Goal: Task Accomplishment & Management: Manage account settings

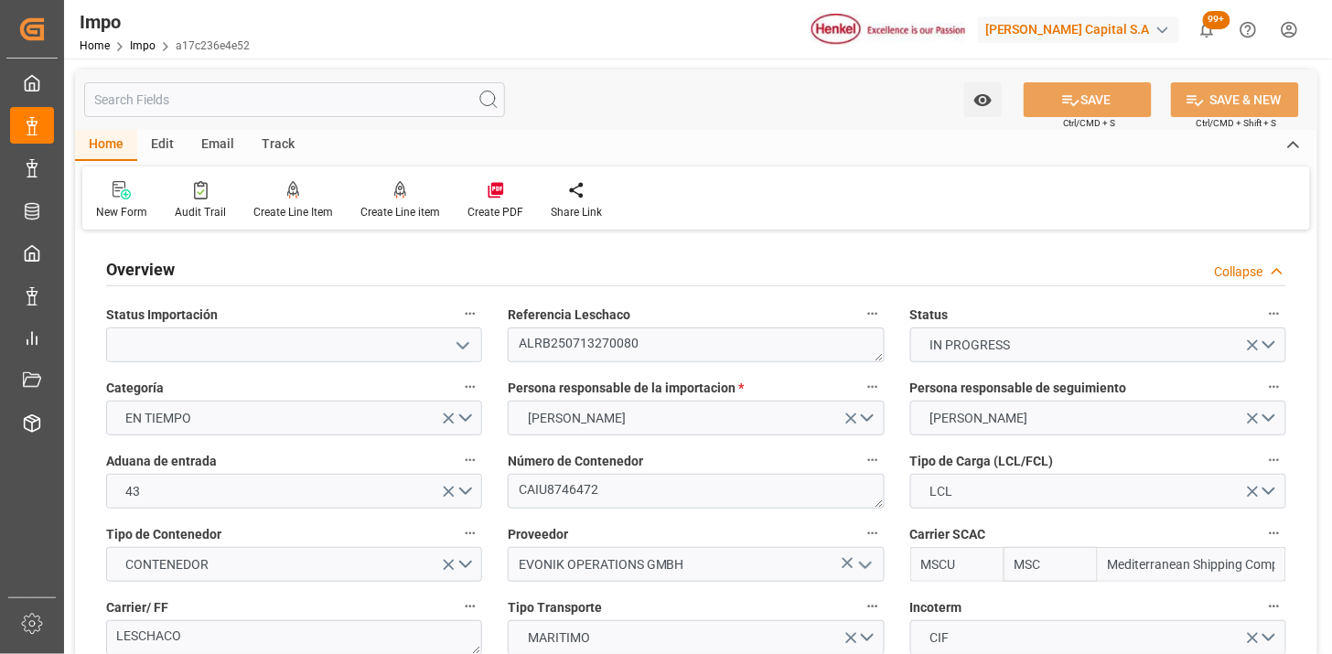
scroll to position [1589, 0]
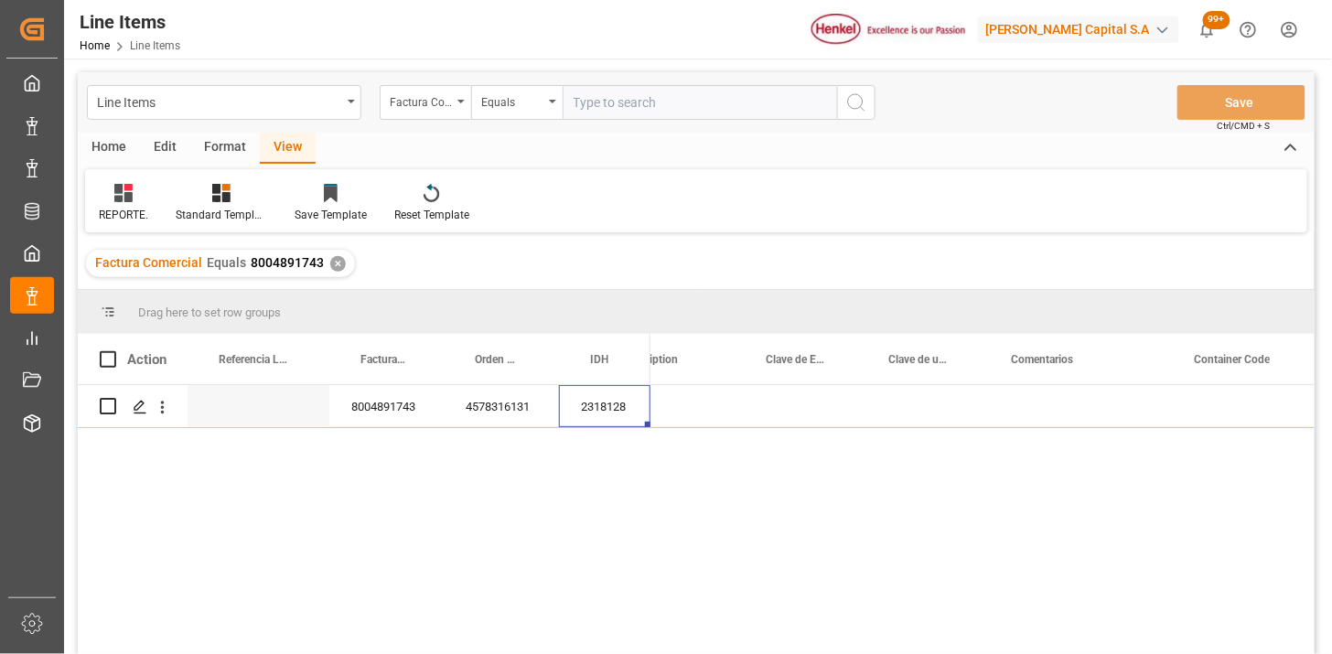
scroll to position [0, 1848]
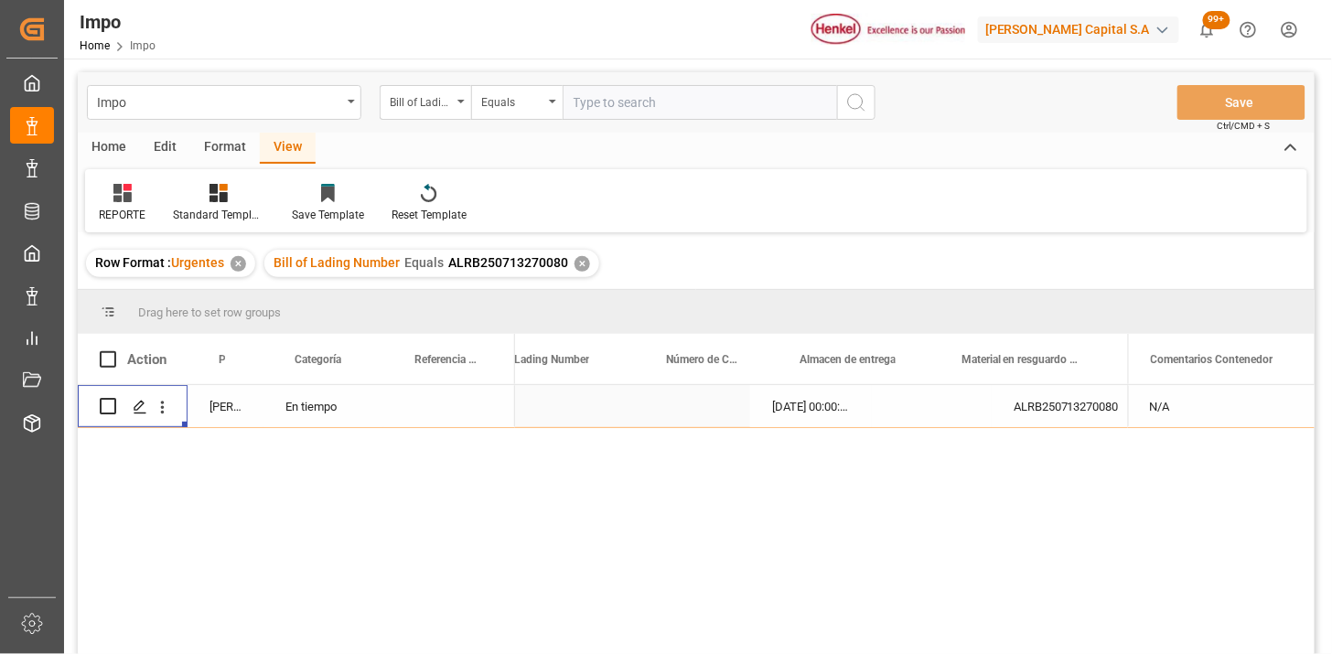
scroll to position [0, 531]
click at [449, 102] on div "Bill of Lading Number" at bounding box center [421, 100] width 62 height 21
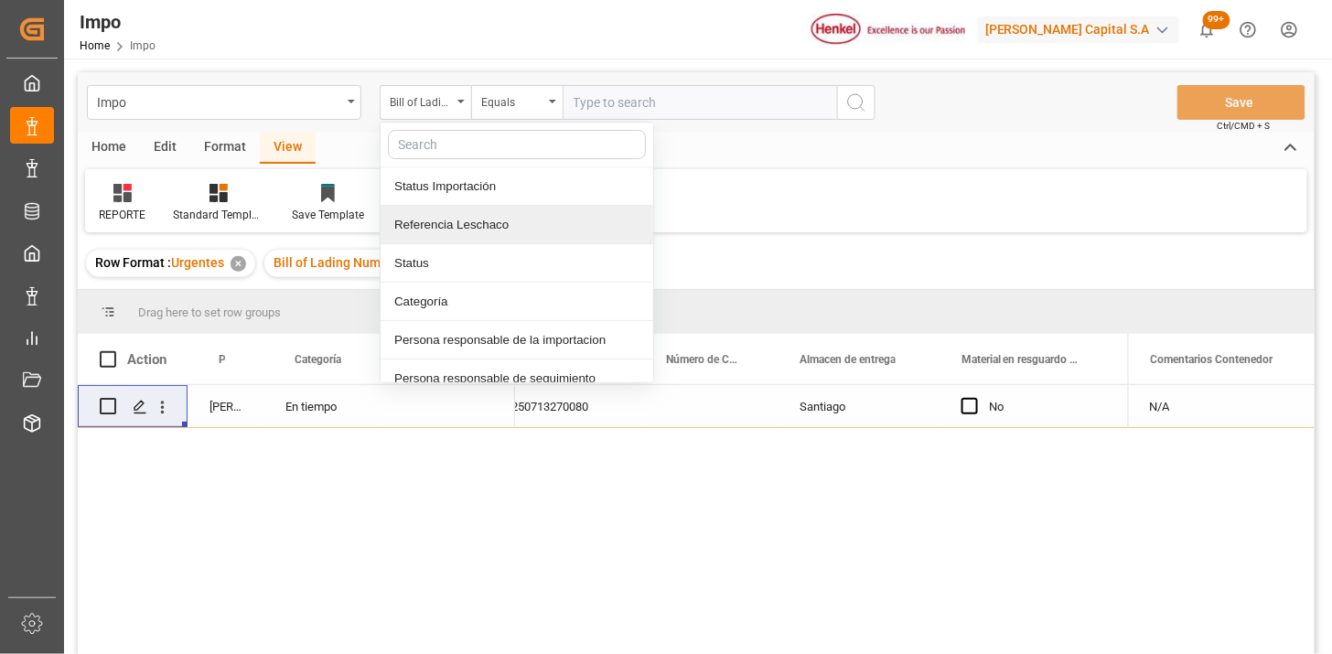
drag, startPoint x: 452, startPoint y: 234, endPoint x: 558, endPoint y: 184, distance: 117.4
click at [455, 231] on div "Referencia Leschaco" at bounding box center [517, 225] width 273 height 38
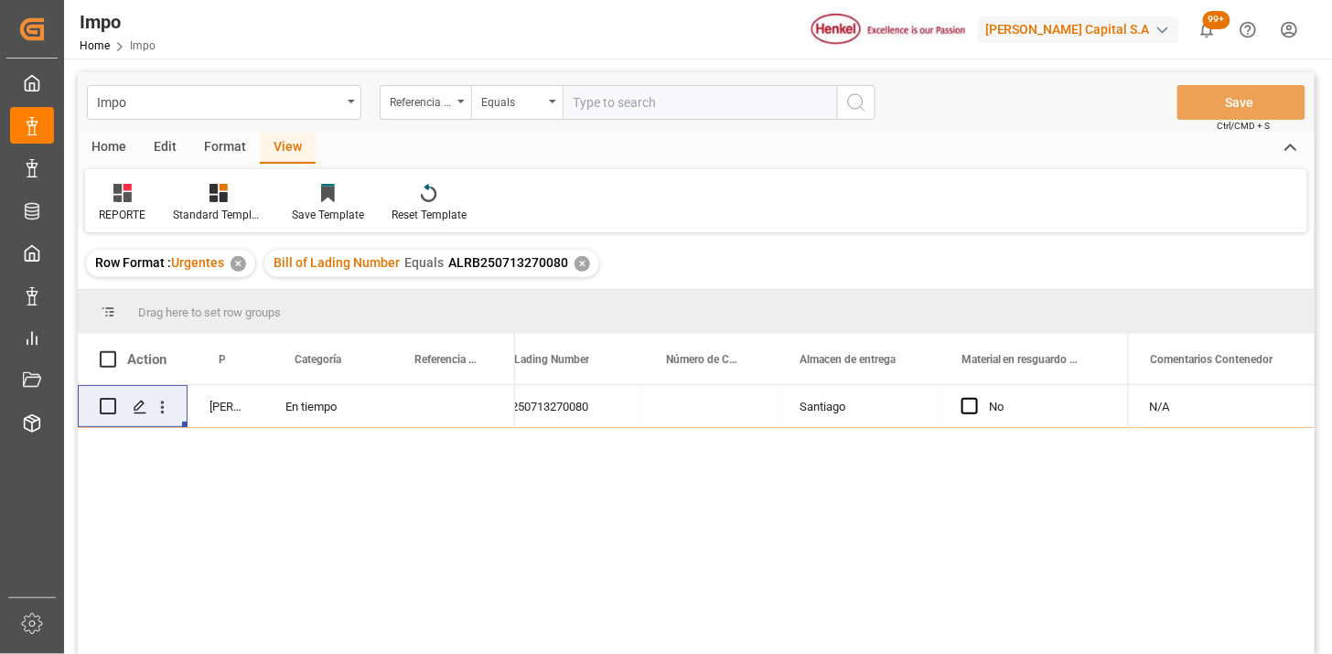
click at [650, 106] on input "text" at bounding box center [700, 102] width 274 height 35
paste input "250606900530"
type input "250606900530"
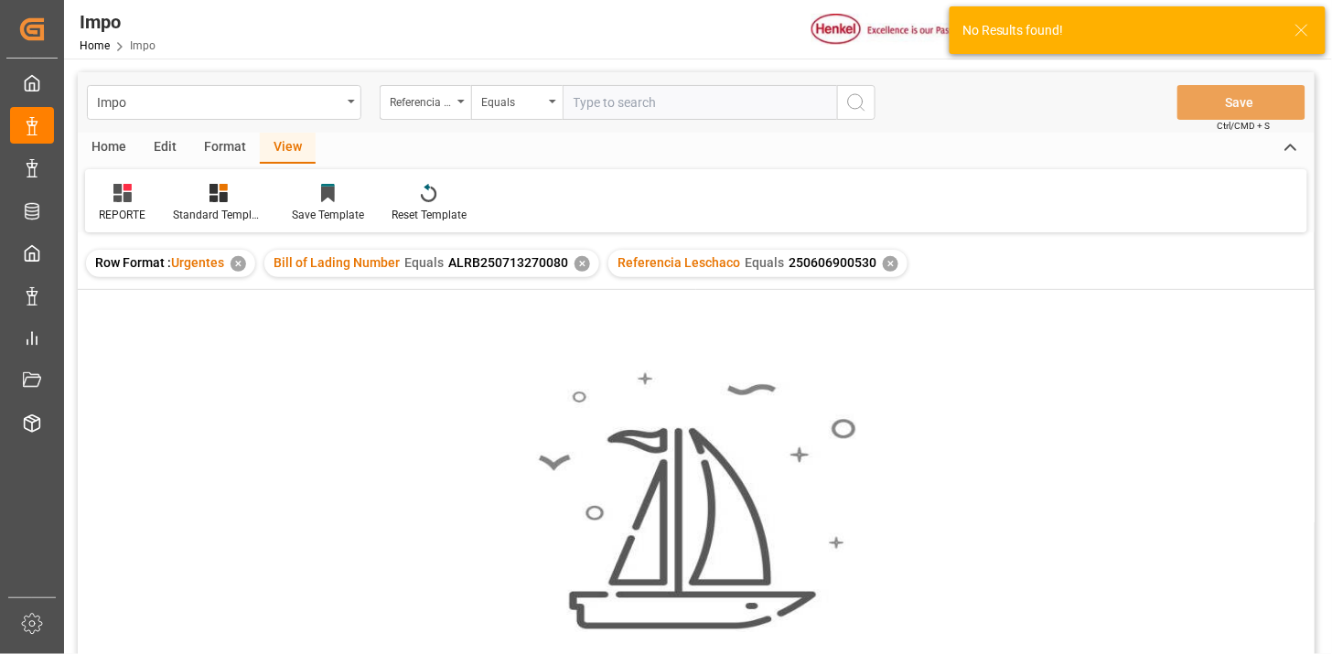
click at [579, 265] on div "✕" at bounding box center [582, 264] width 16 height 16
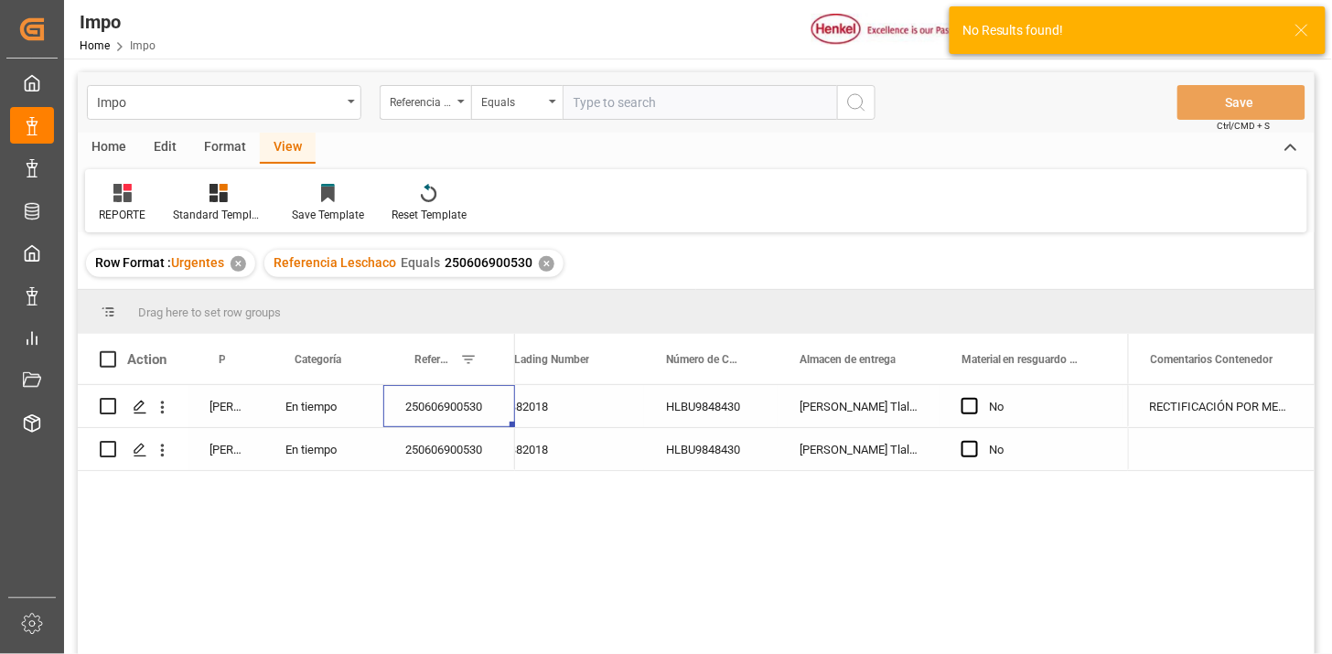
click at [455, 413] on div "250606900530" at bounding box center [449, 406] width 132 height 42
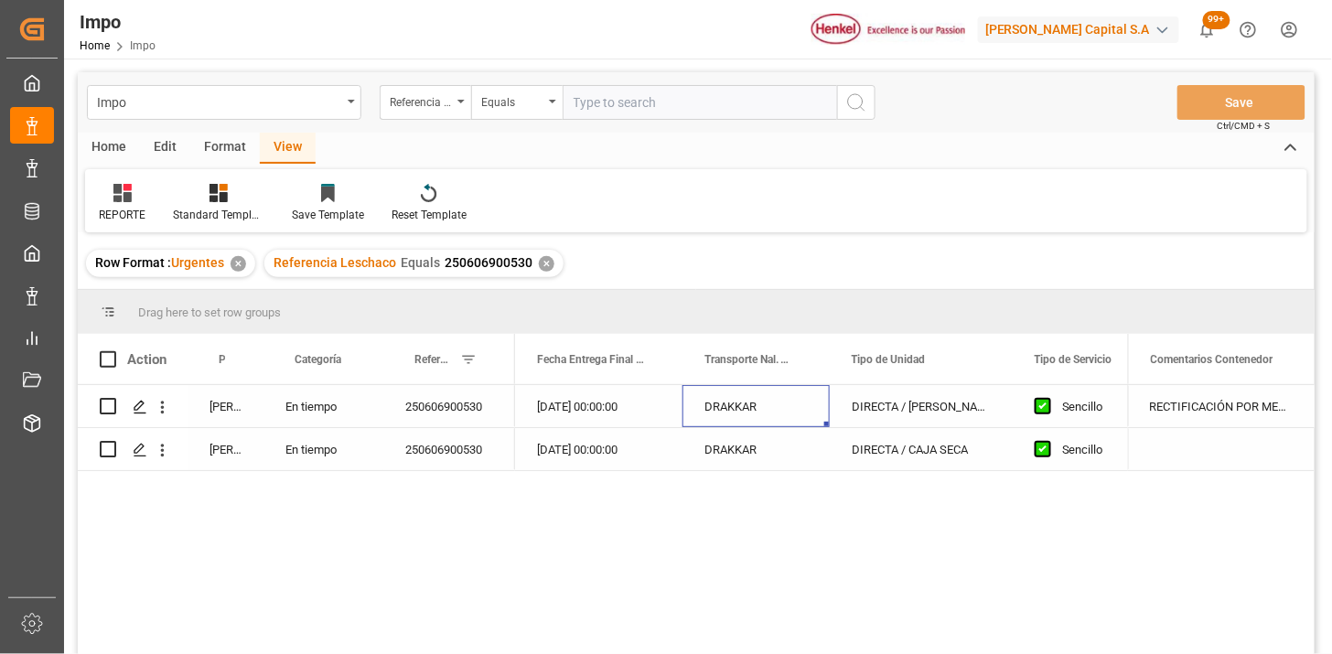
drag, startPoint x: 692, startPoint y: 105, endPoint x: 789, endPoint y: 133, distance: 100.8
click at [692, 104] on input "text" at bounding box center [700, 102] width 274 height 35
paste input "250815080131"
type input "250815080131"
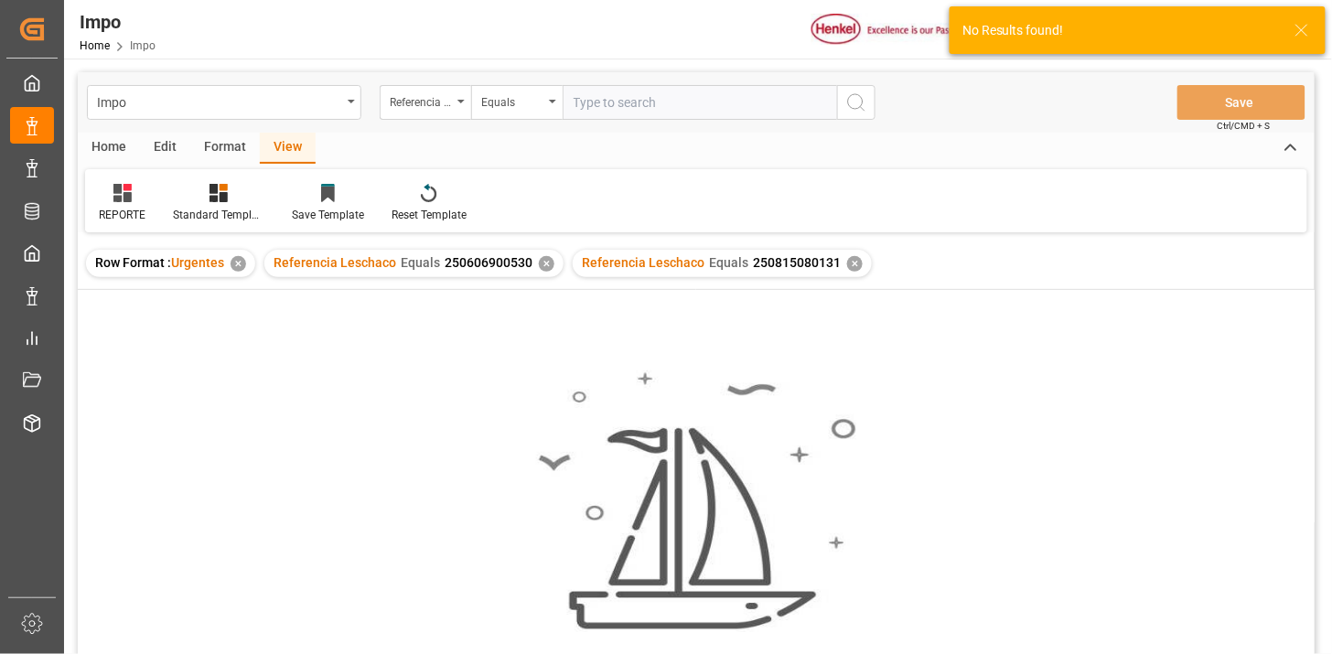
click at [542, 263] on div "✕" at bounding box center [547, 264] width 16 height 16
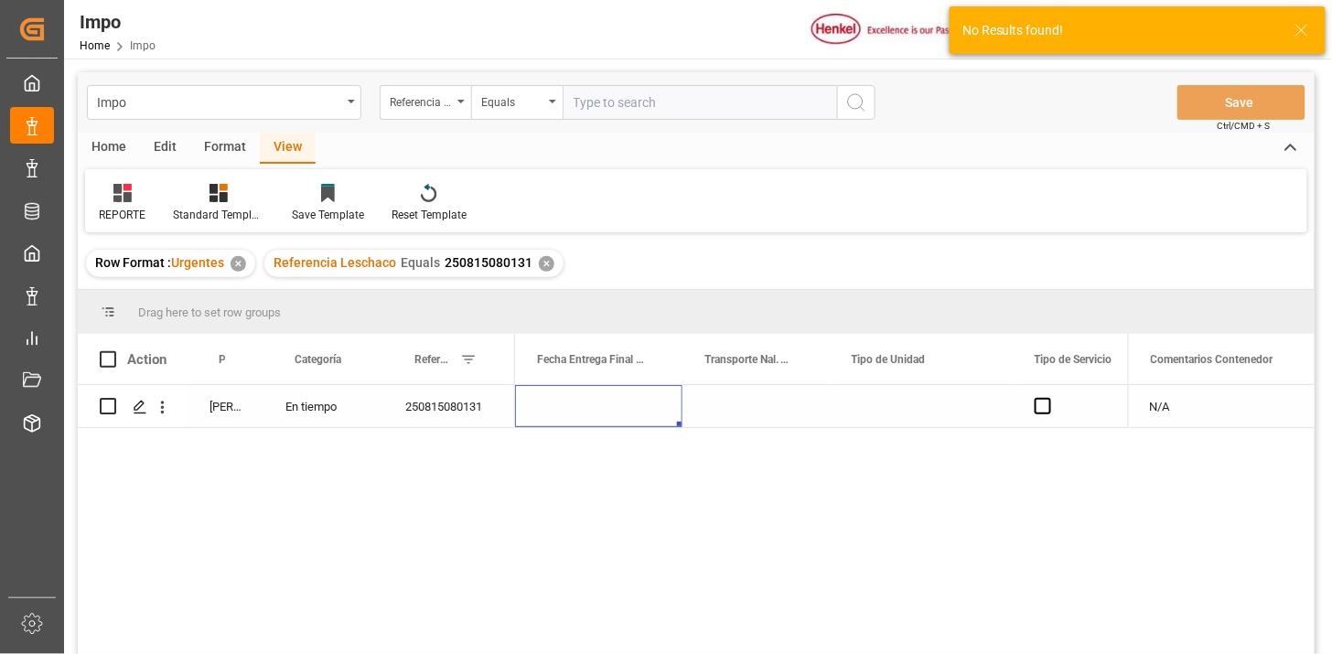
click at [637, 404] on div "Press SPACE to select this row." at bounding box center [598, 406] width 167 height 42
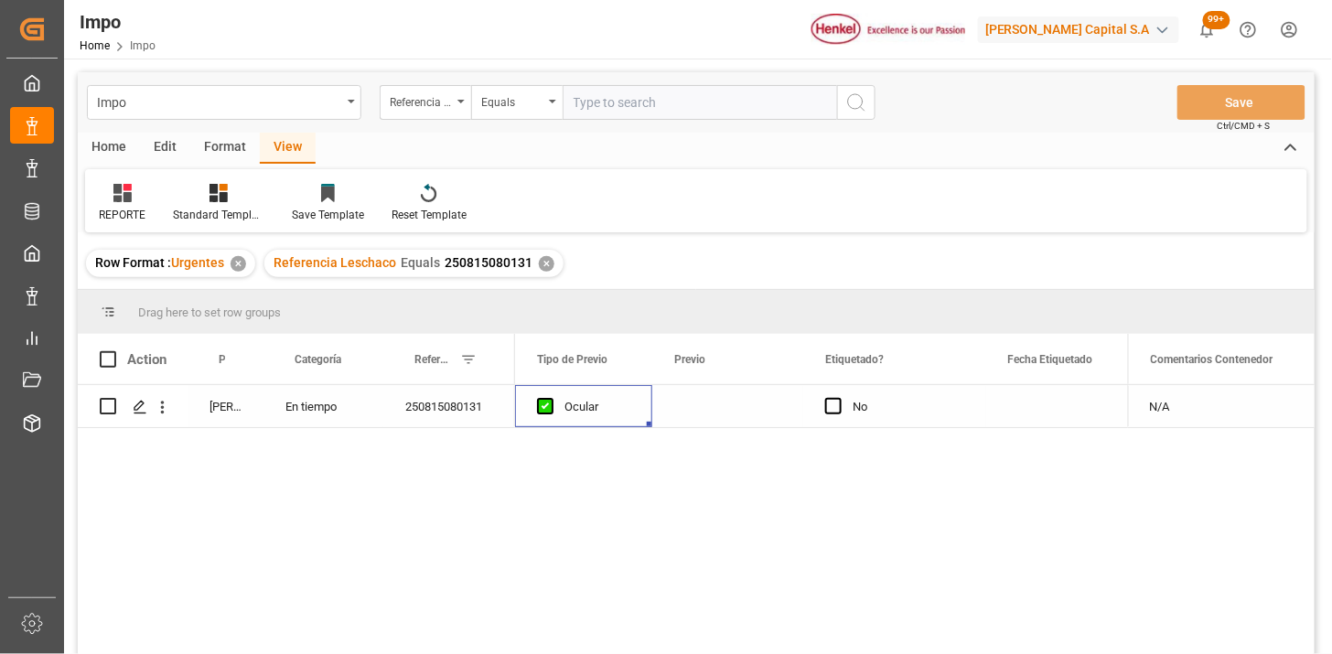
scroll to position [0, 2001]
click at [843, 406] on div "Press SPACE to select this row." at bounding box center [879, 406] width 151 height 42
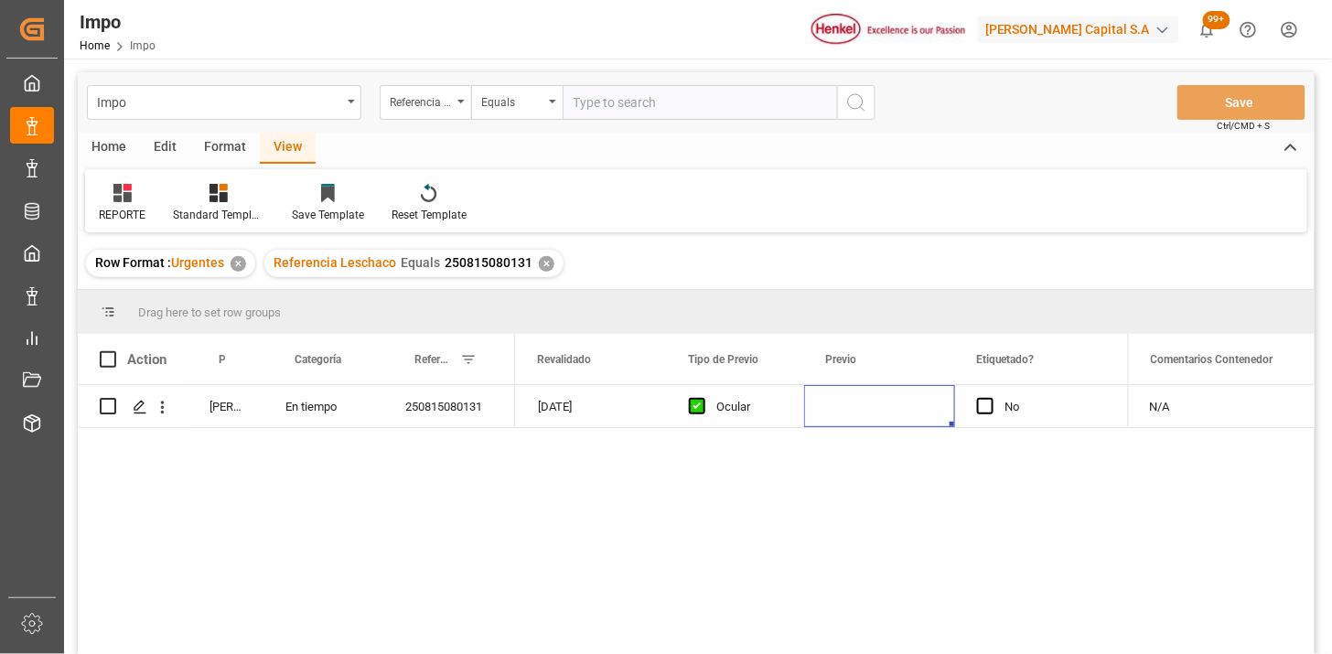
click at [843, 406] on div "Press SPACE to select this row." at bounding box center [879, 406] width 151 height 42
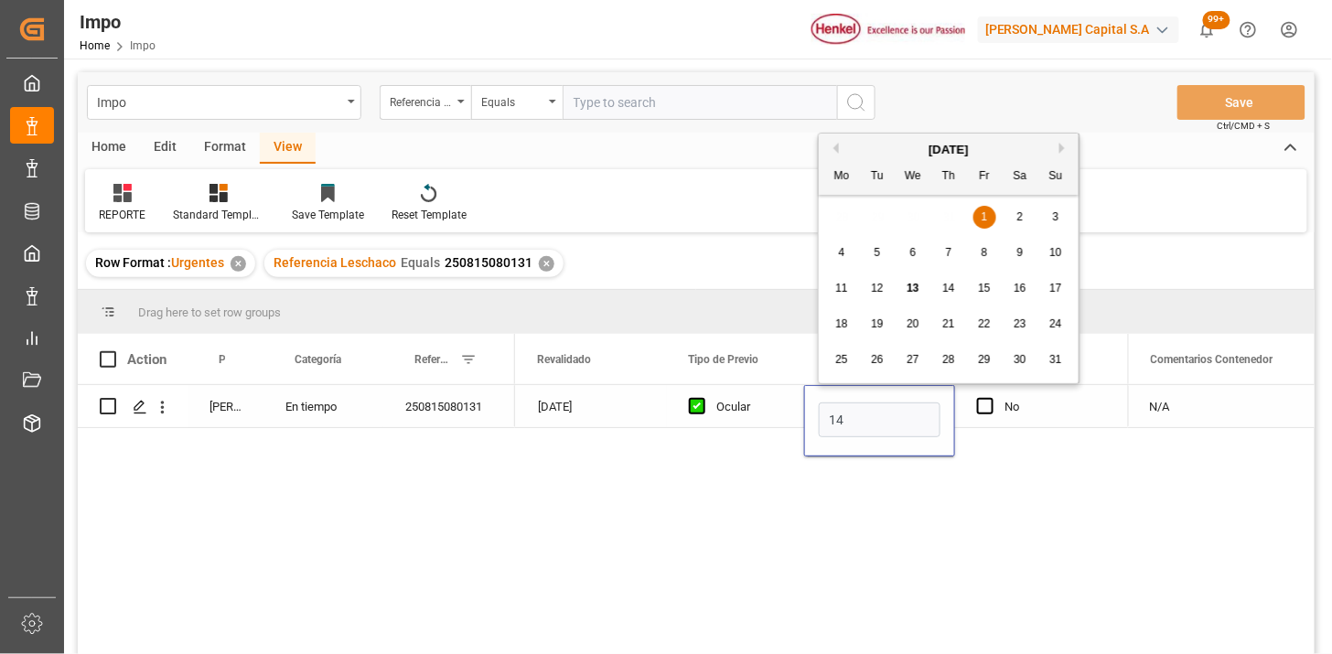
type input "14-08-2025"
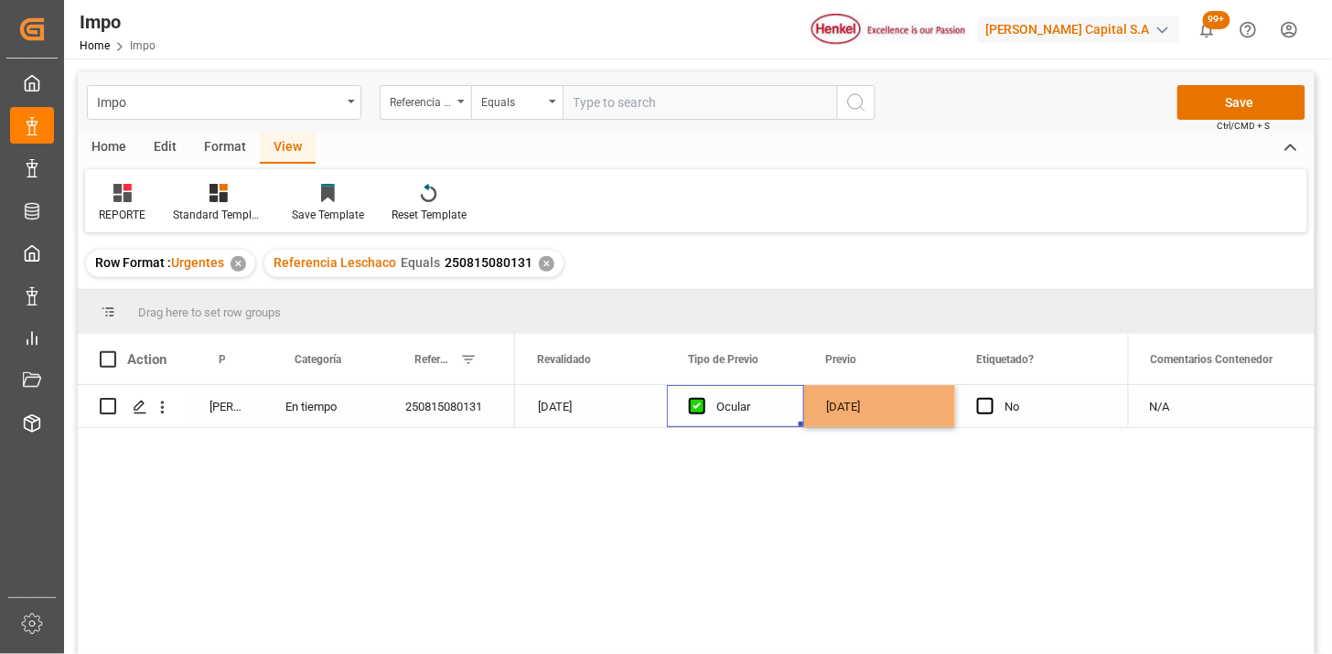
click at [741, 423] on div "Ocular" at bounding box center [749, 407] width 66 height 42
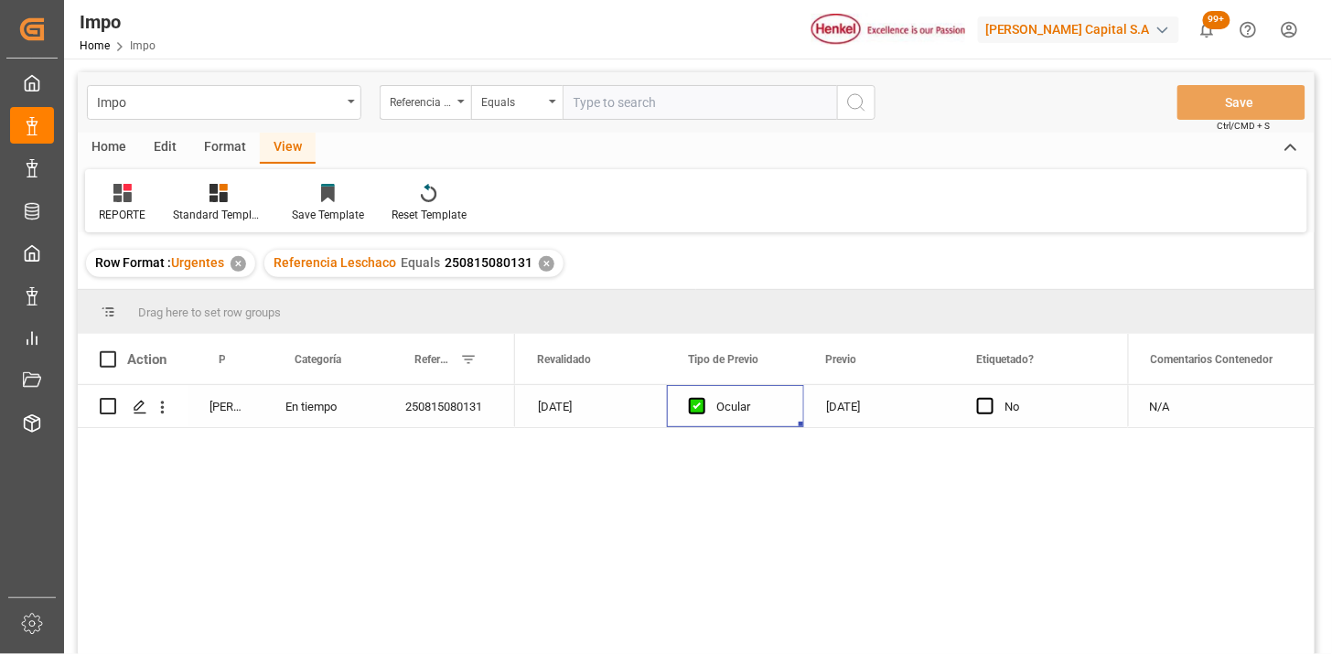
drag, startPoint x: 665, startPoint y: 112, endPoint x: 853, endPoint y: 167, distance: 195.7
click at [671, 112] on input "text" at bounding box center [700, 102] width 274 height 35
paste input "250806900846"
type input "250806900846"
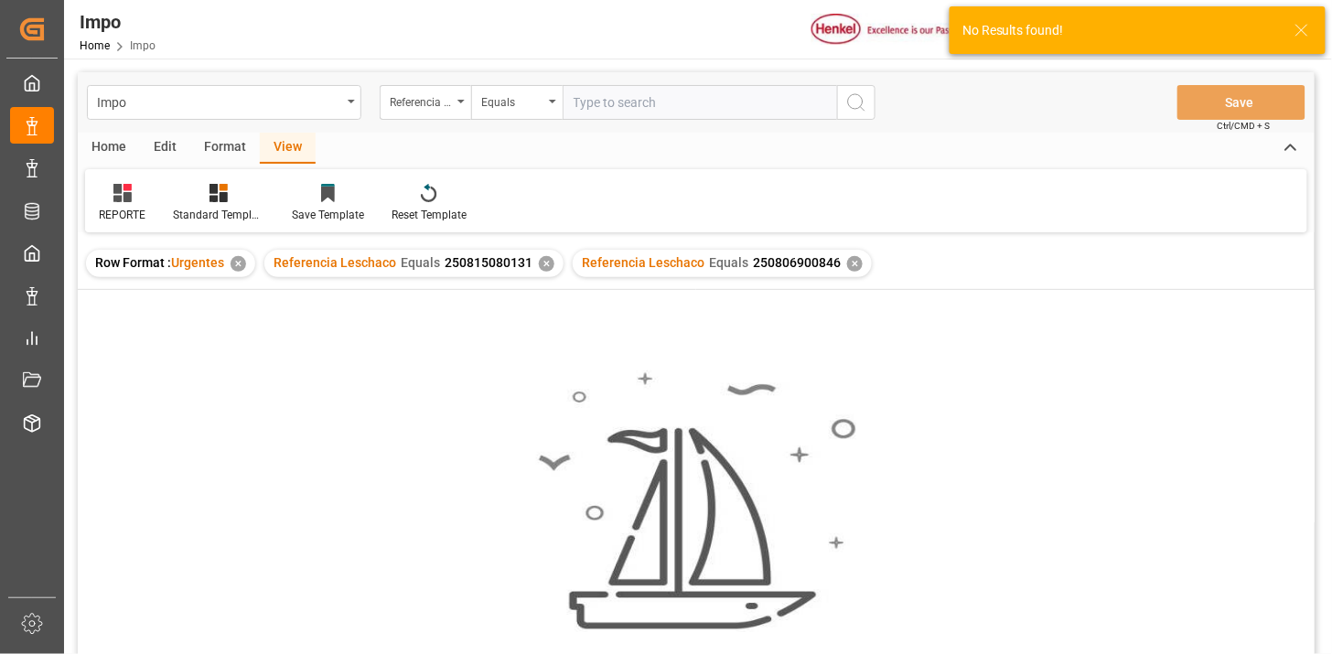
click at [543, 265] on div "✕" at bounding box center [547, 264] width 16 height 16
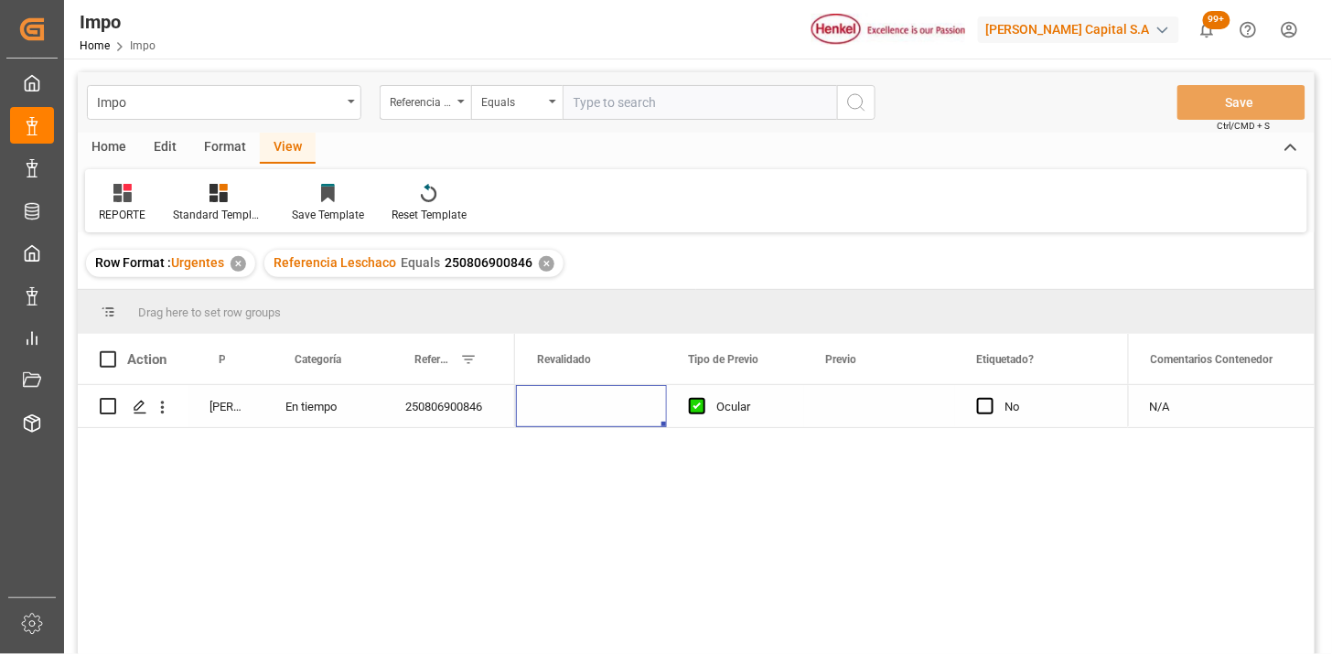
click at [634, 402] on div "Press SPACE to select this row." at bounding box center [591, 406] width 151 height 42
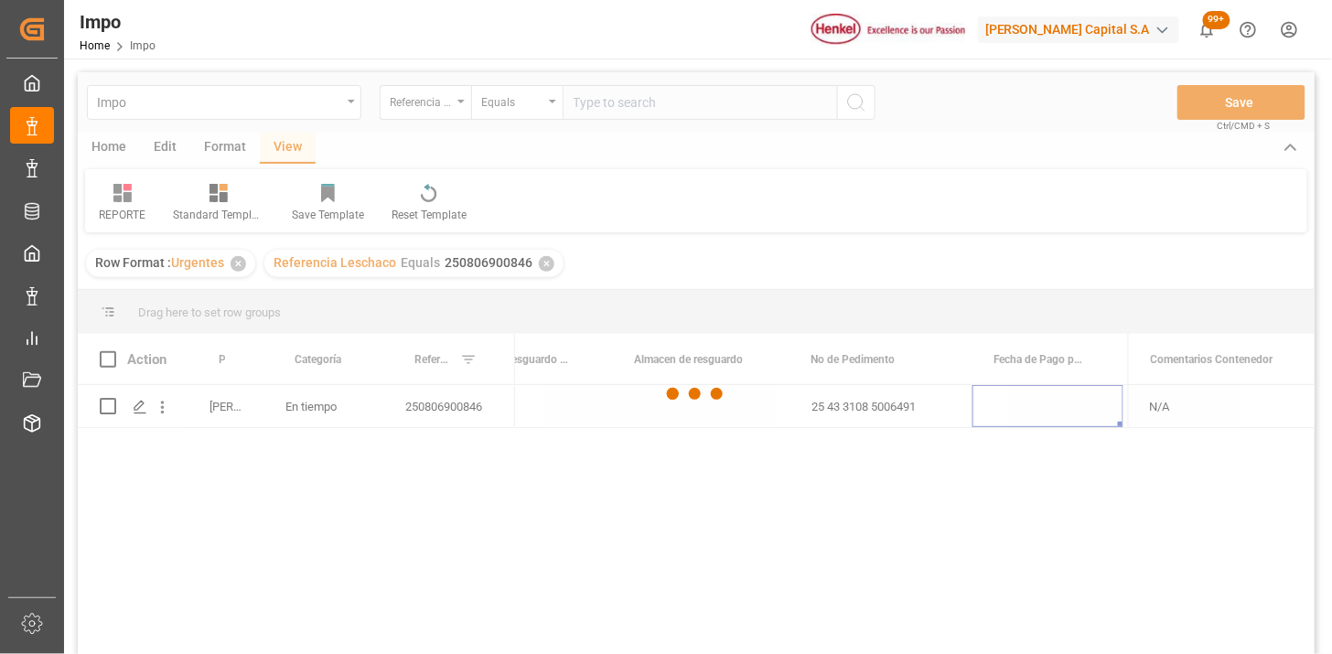
scroll to position [0, 1211]
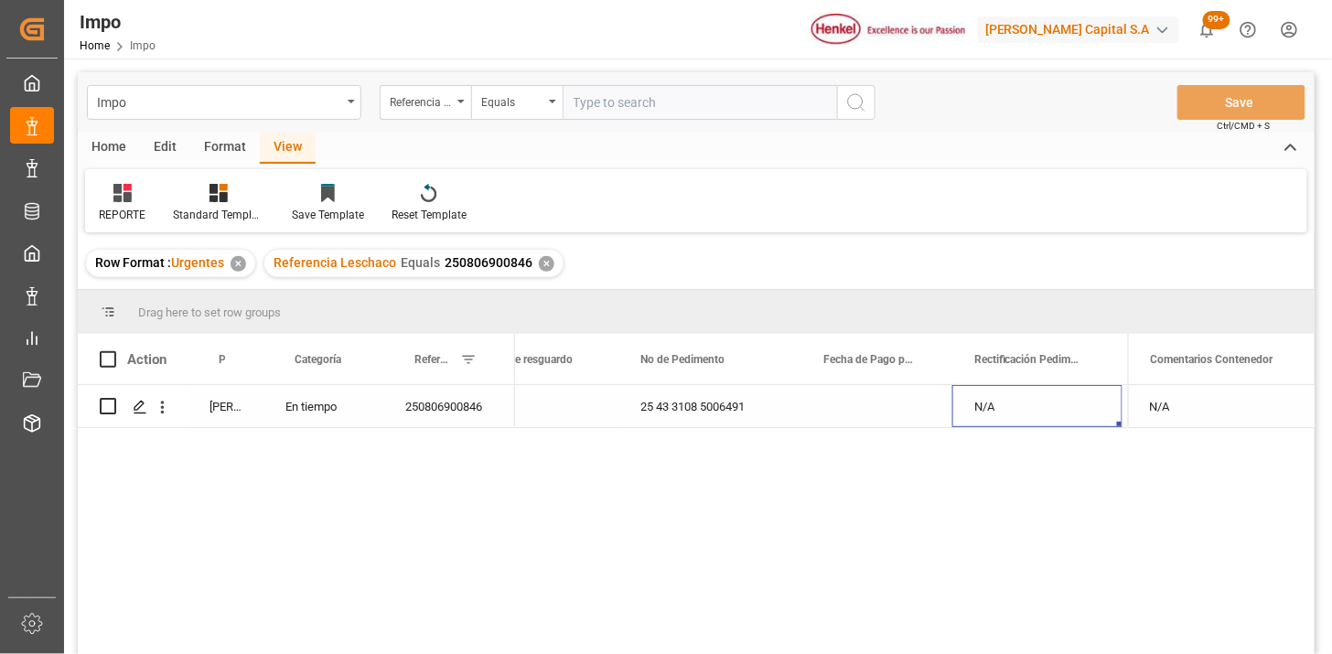
click at [635, 110] on input "text" at bounding box center [700, 102] width 274 height 35
paste input "250815080106"
type input "250815080106"
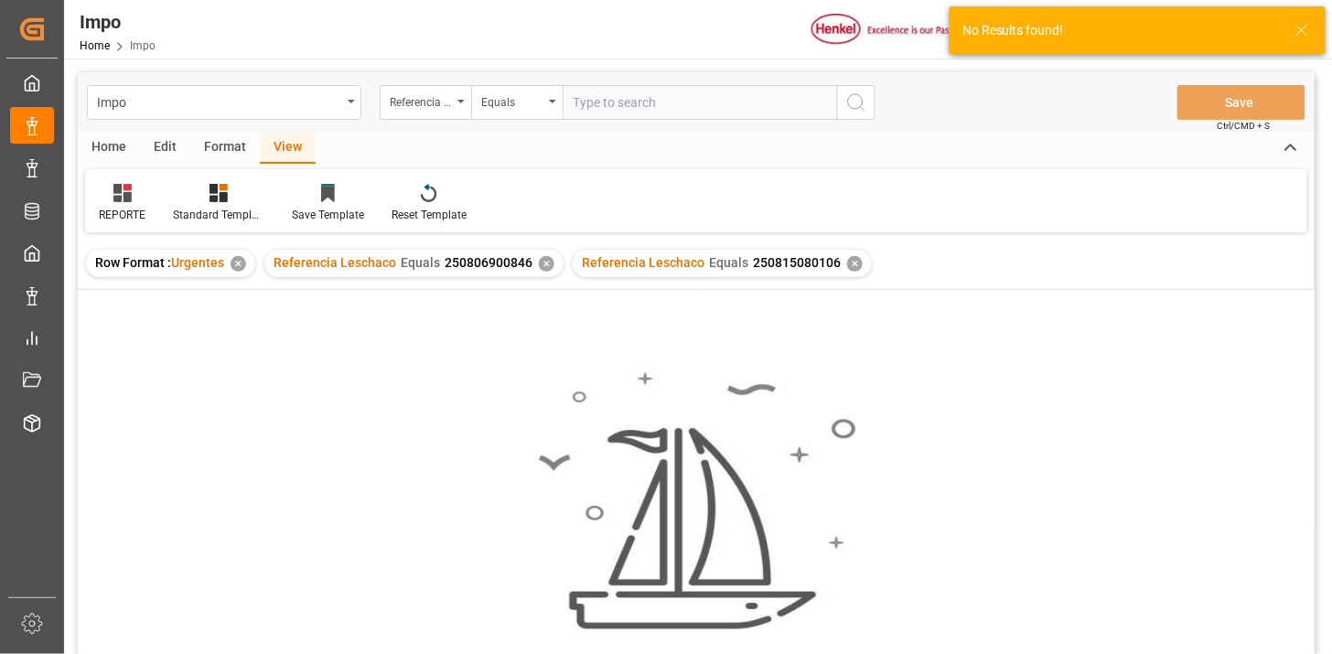
click at [543, 263] on div "✕" at bounding box center [547, 264] width 16 height 16
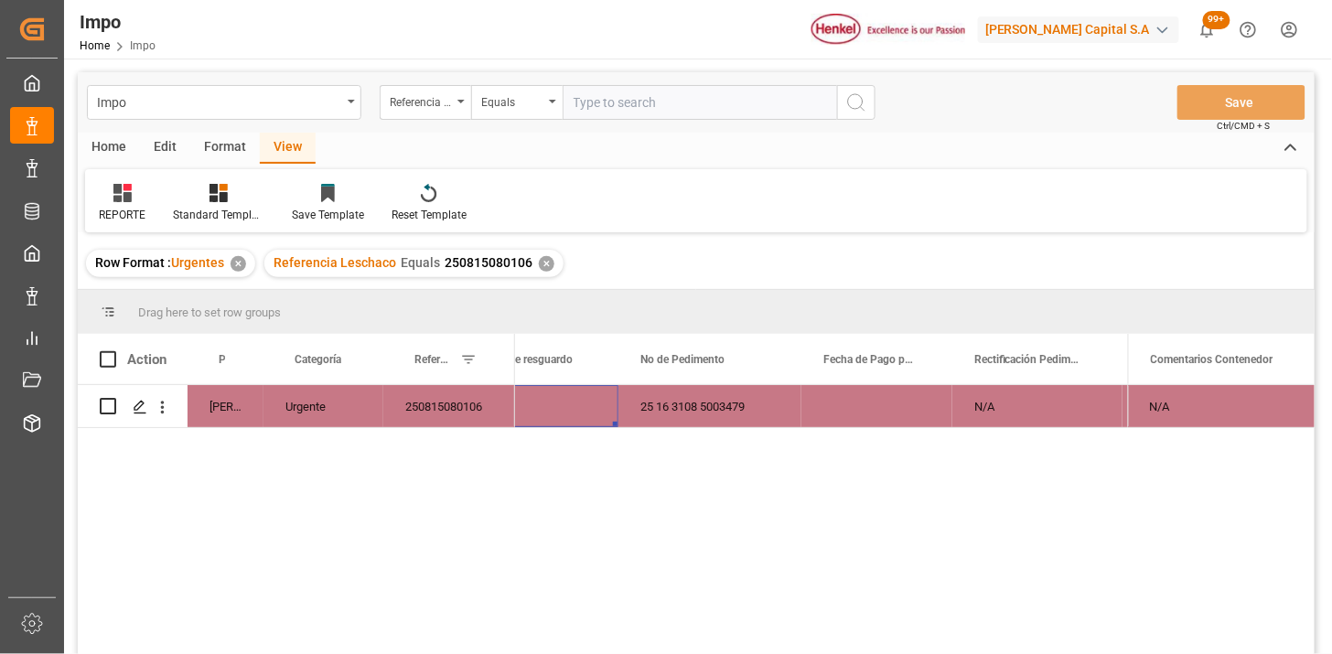
click at [550, 422] on div "Press SPACE to select this row." at bounding box center [530, 406] width 177 height 42
click at [702, 407] on div "Press SPACE to select this row." at bounding box center [727, 406] width 151 height 42
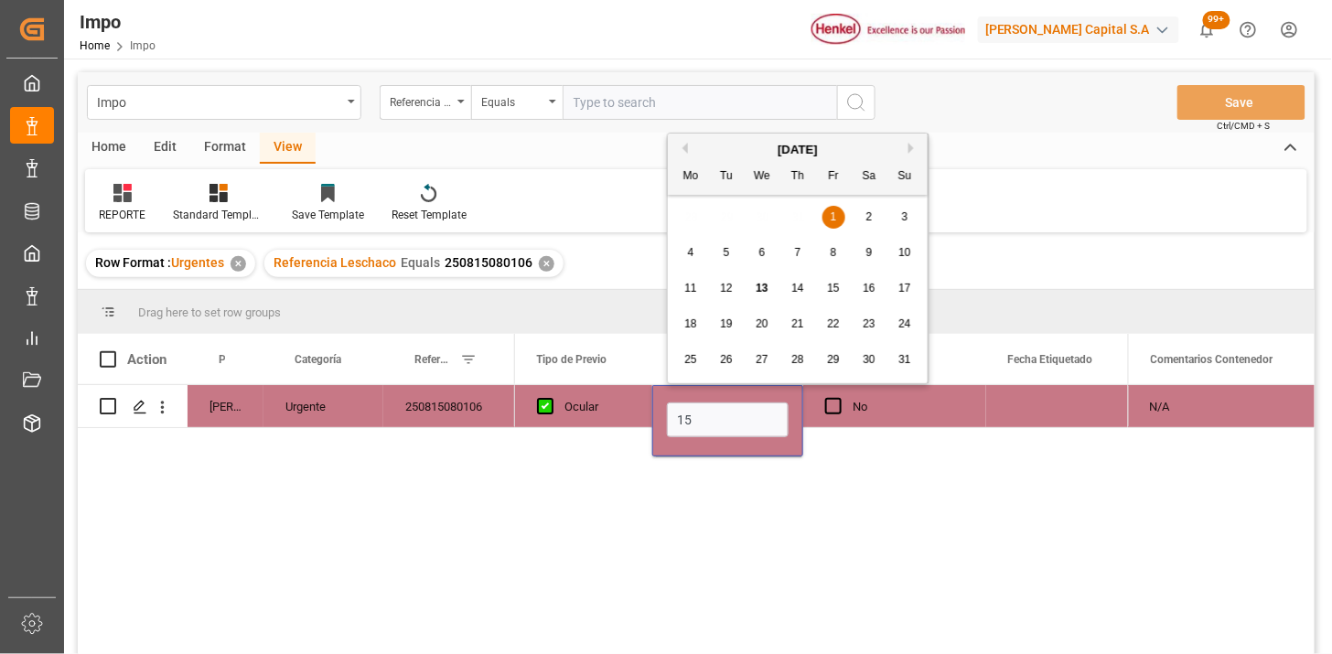
type input "15-08-2025"
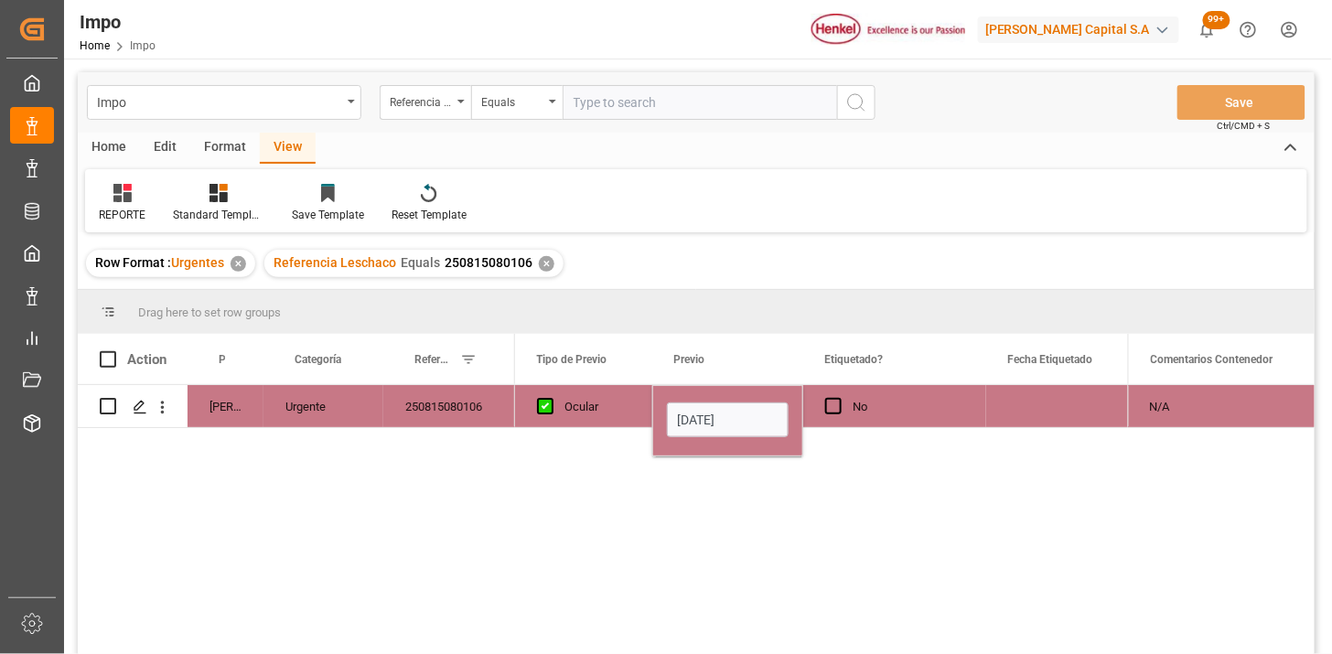
click at [623, 398] on div "Ocular" at bounding box center [597, 407] width 66 height 42
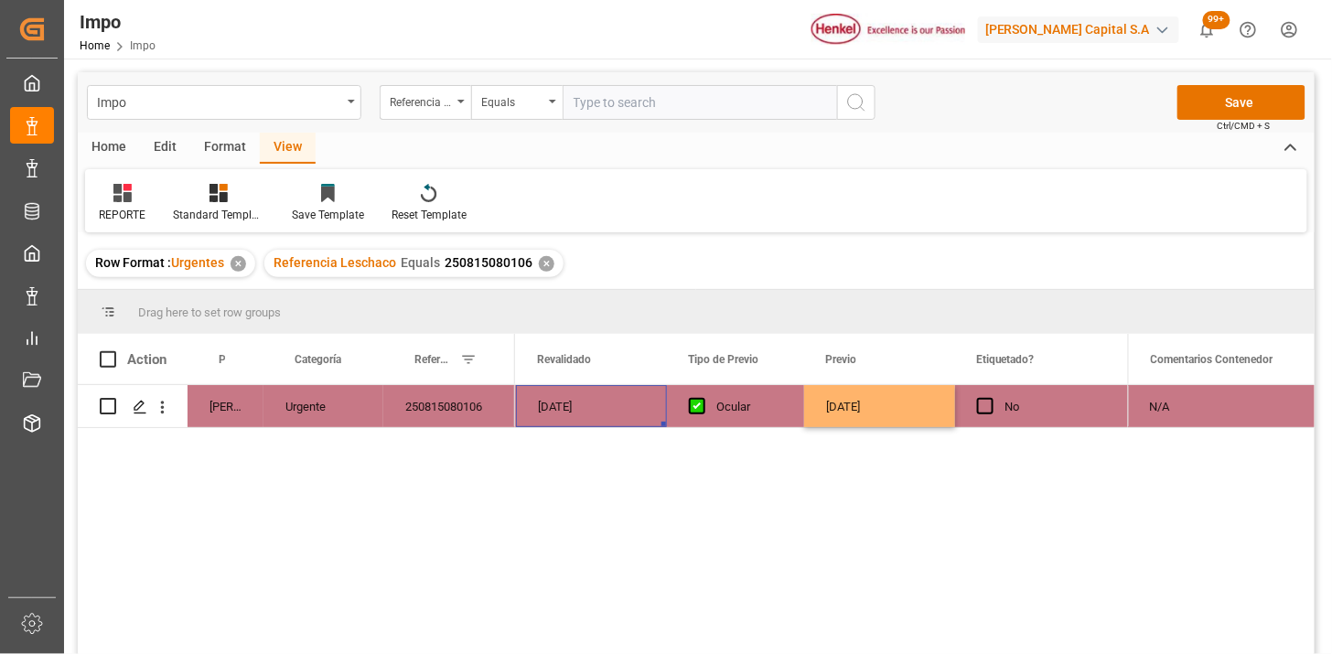
scroll to position [0, 1818]
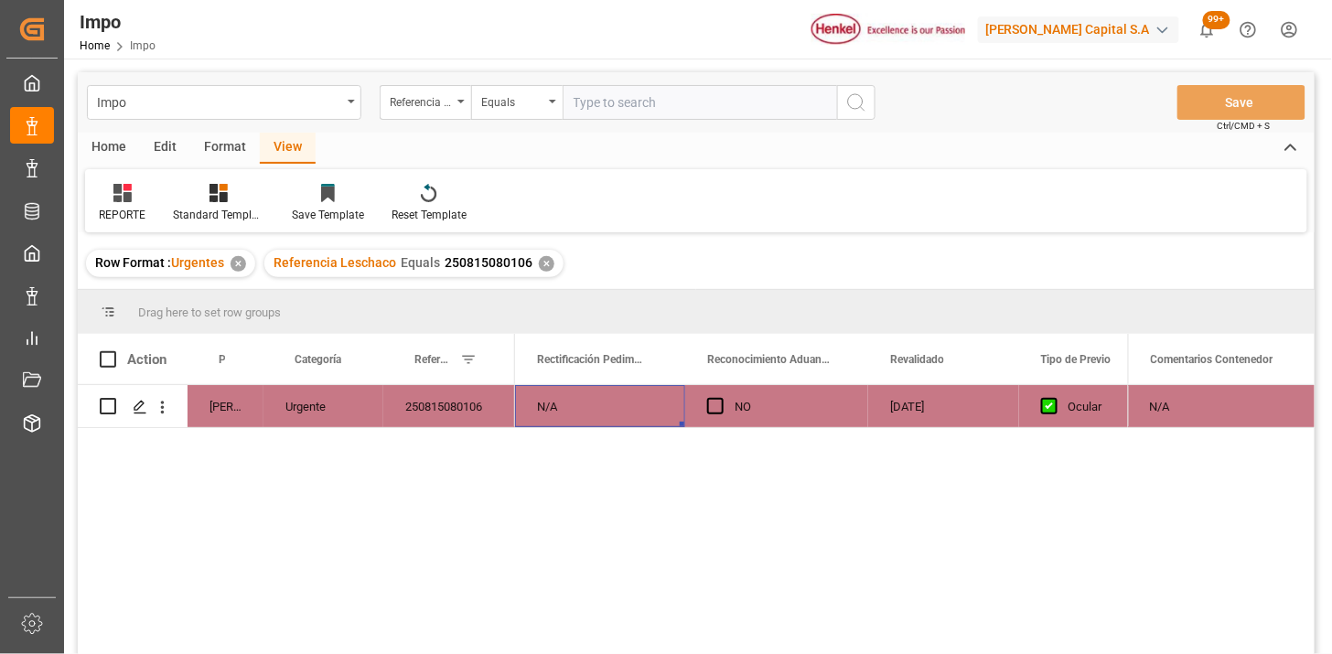
click at [697, 88] on input "text" at bounding box center [700, 102] width 274 height 35
paste input "ALRB250713270080"
type input "ALRB250713270080"
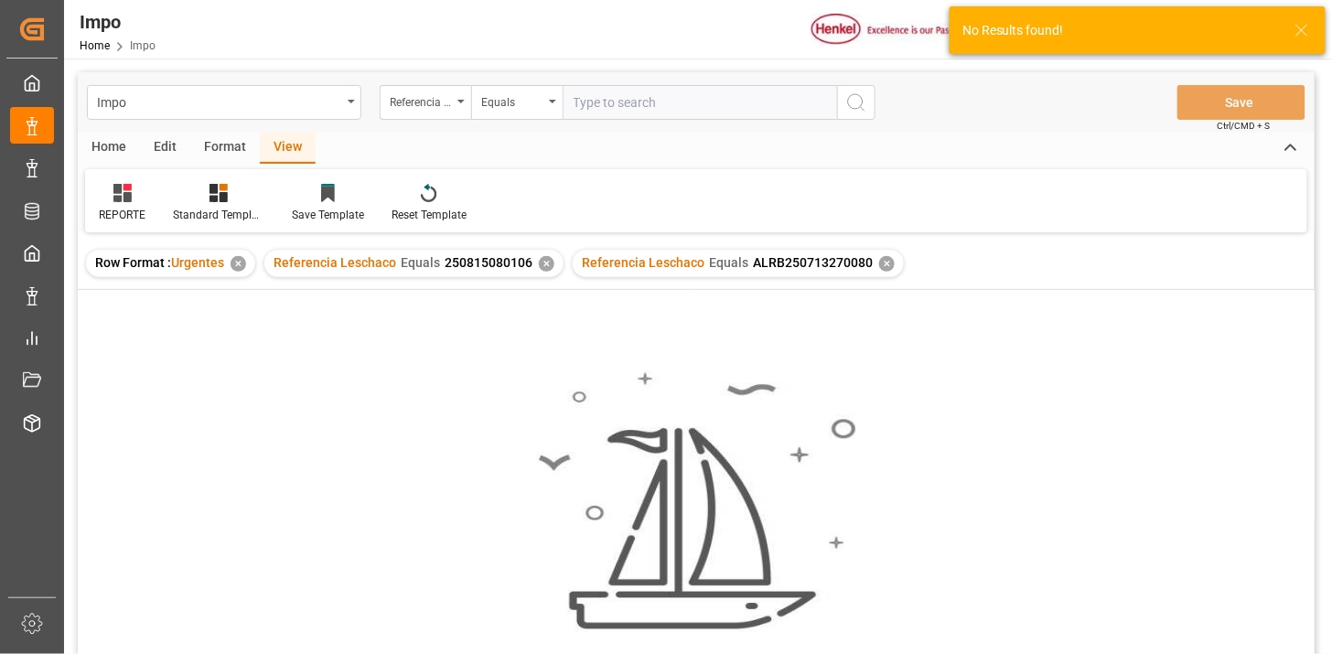
click at [546, 260] on div "✕" at bounding box center [547, 264] width 16 height 16
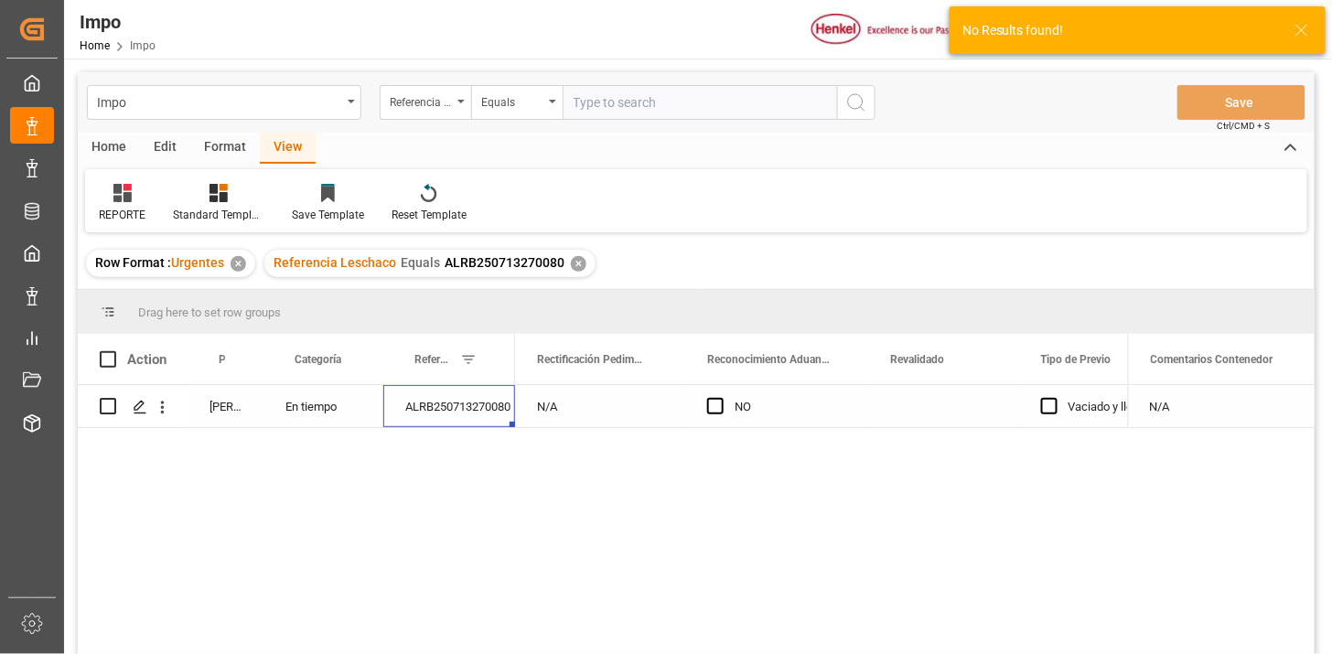
click at [458, 408] on div "ALRB250713270080" at bounding box center [449, 406] width 132 height 42
click at [458, 408] on input "ALRB250713270080" at bounding box center [449, 417] width 102 height 35
paste input "250815080161"
type input "250815080161"
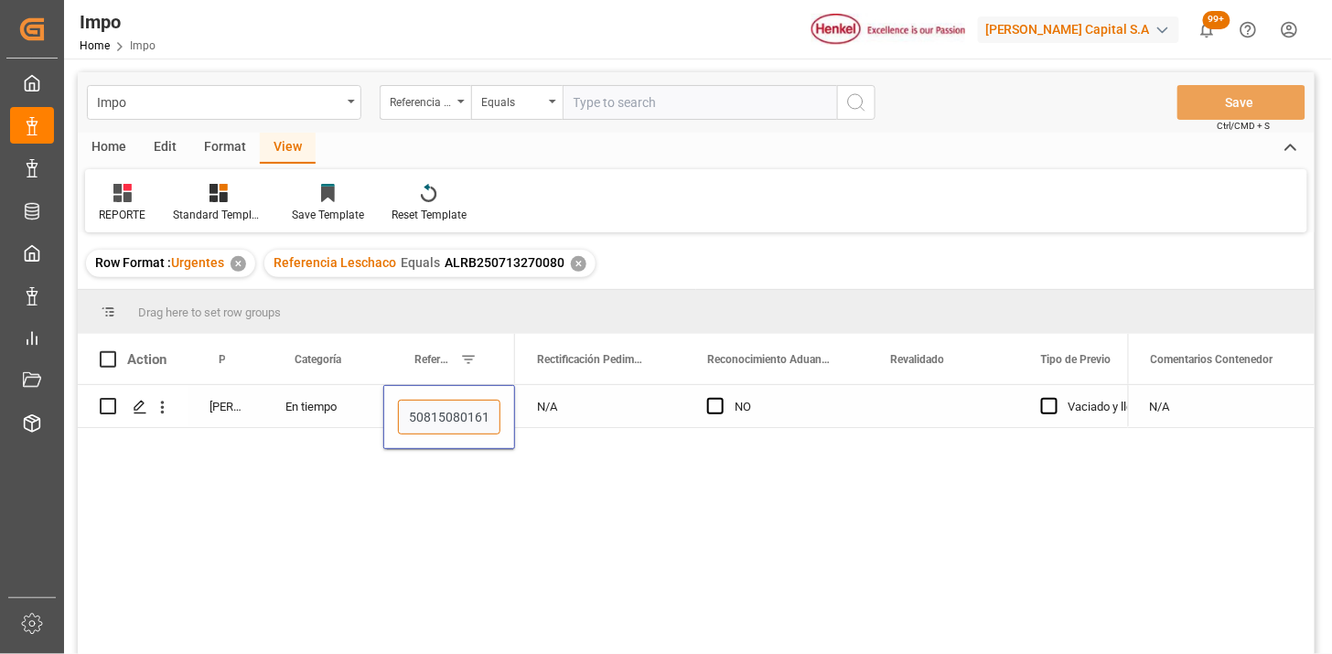
scroll to position [0, 5]
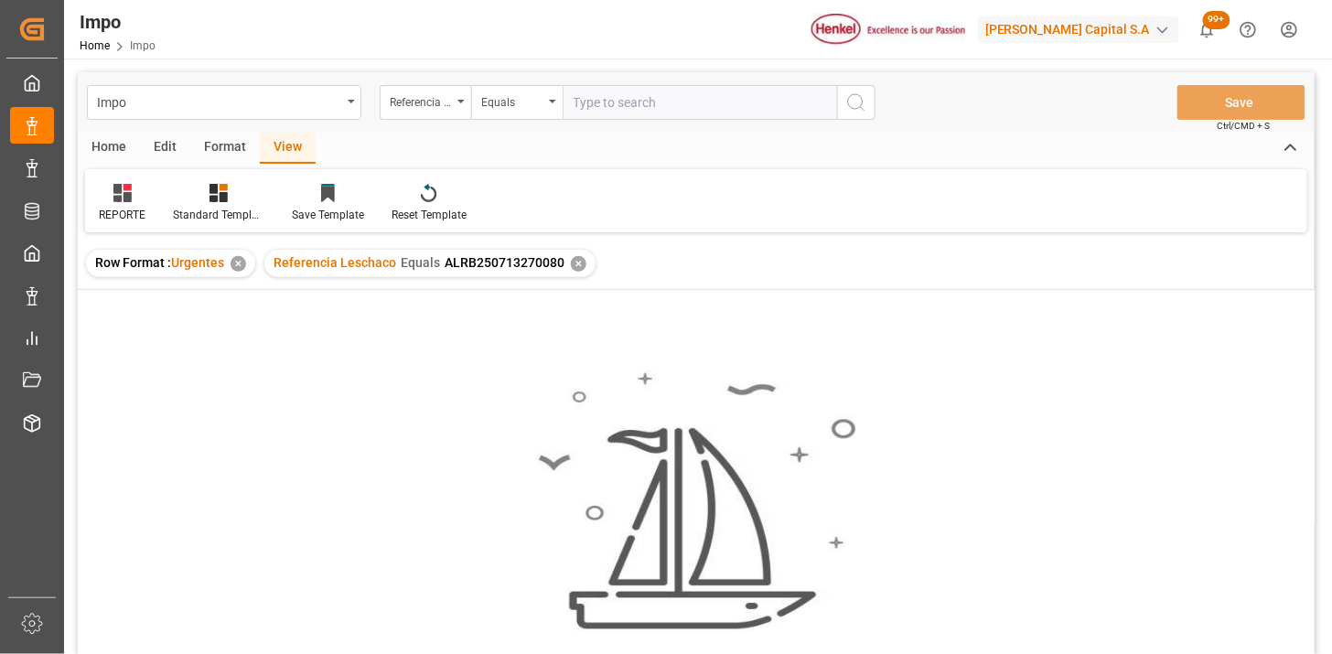
click at [617, 102] on input "text" at bounding box center [700, 102] width 274 height 35
paste input "250806900690"
type input "250806900690"
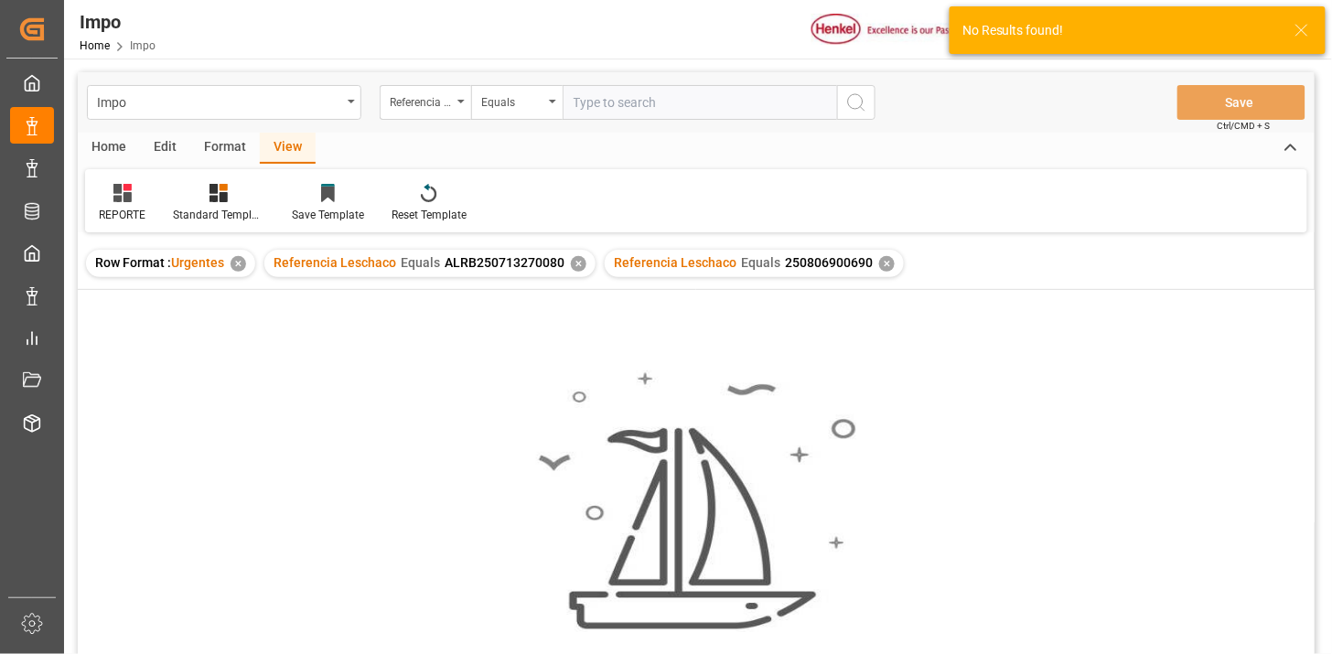
click at [577, 261] on div "✕" at bounding box center [579, 264] width 16 height 16
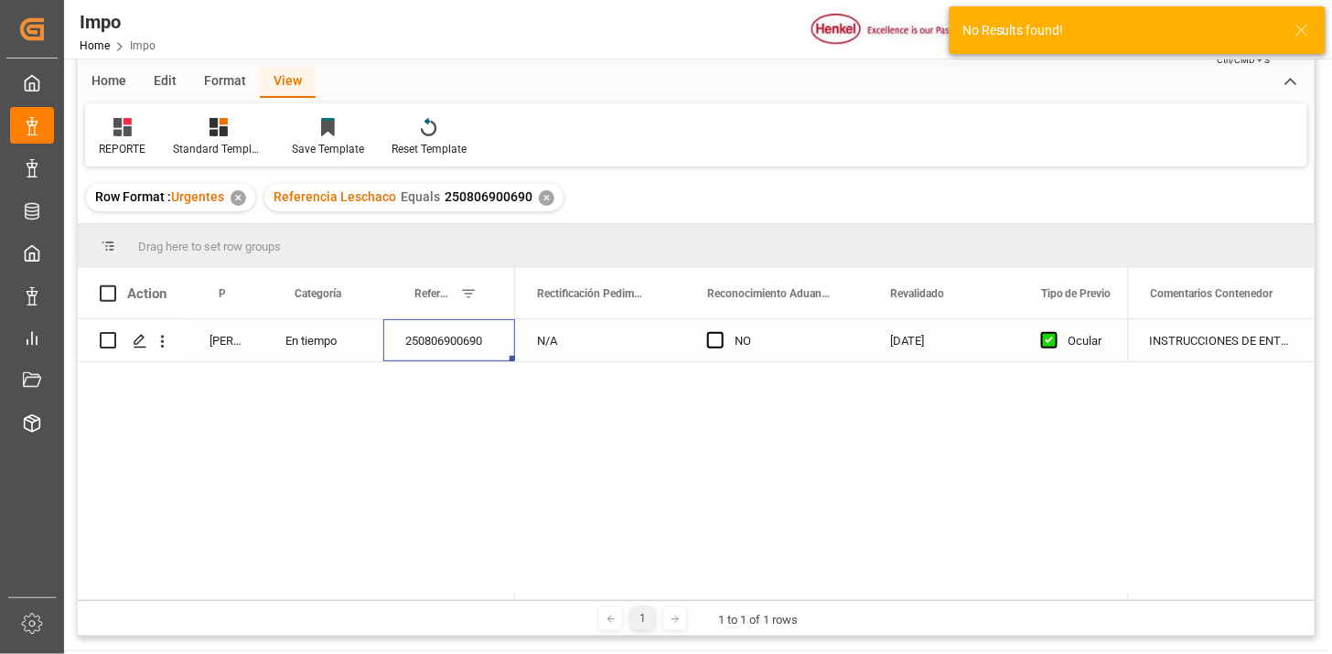
scroll to position [102, 0]
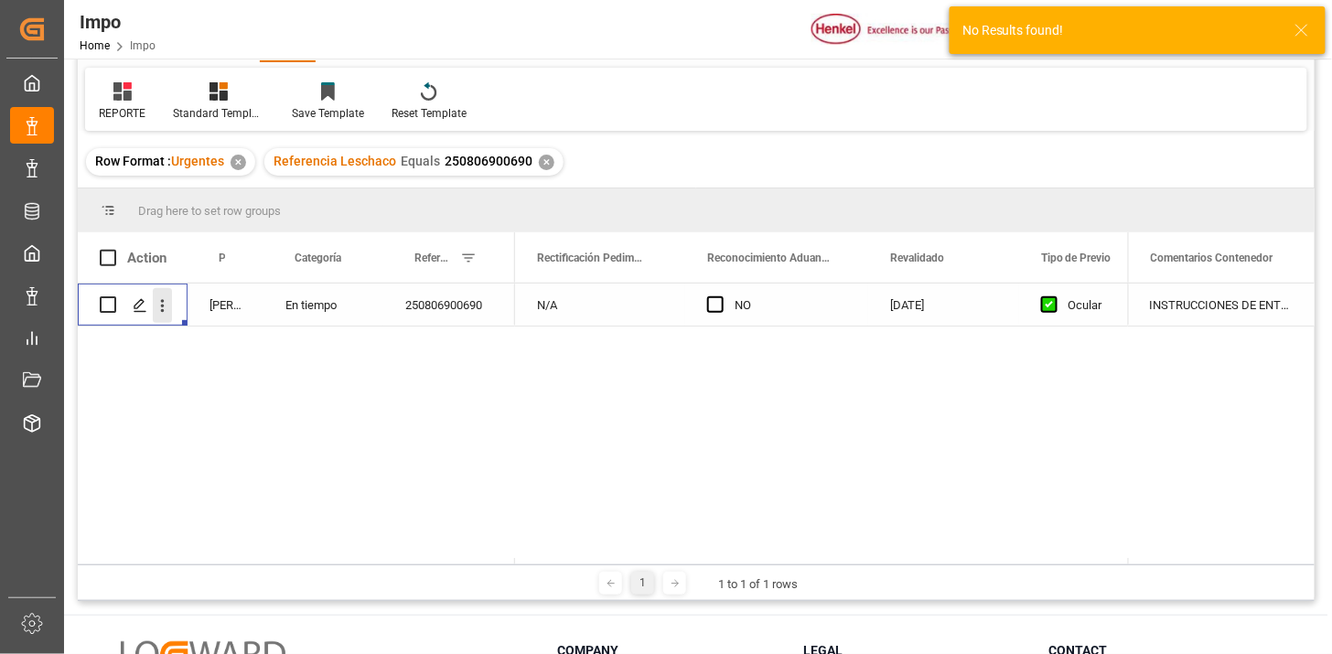
click at [166, 317] on button "open menu" at bounding box center [162, 305] width 19 height 35
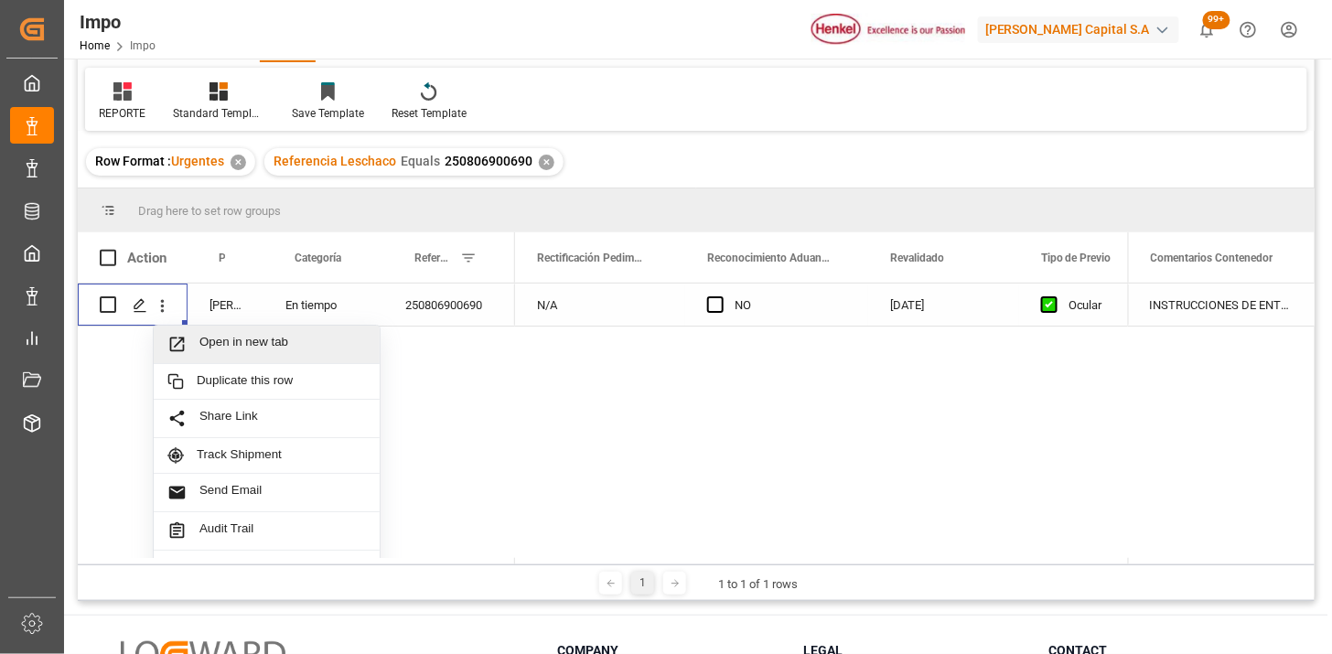
click at [199, 345] on span "Open in new tab" at bounding box center [282, 344] width 166 height 19
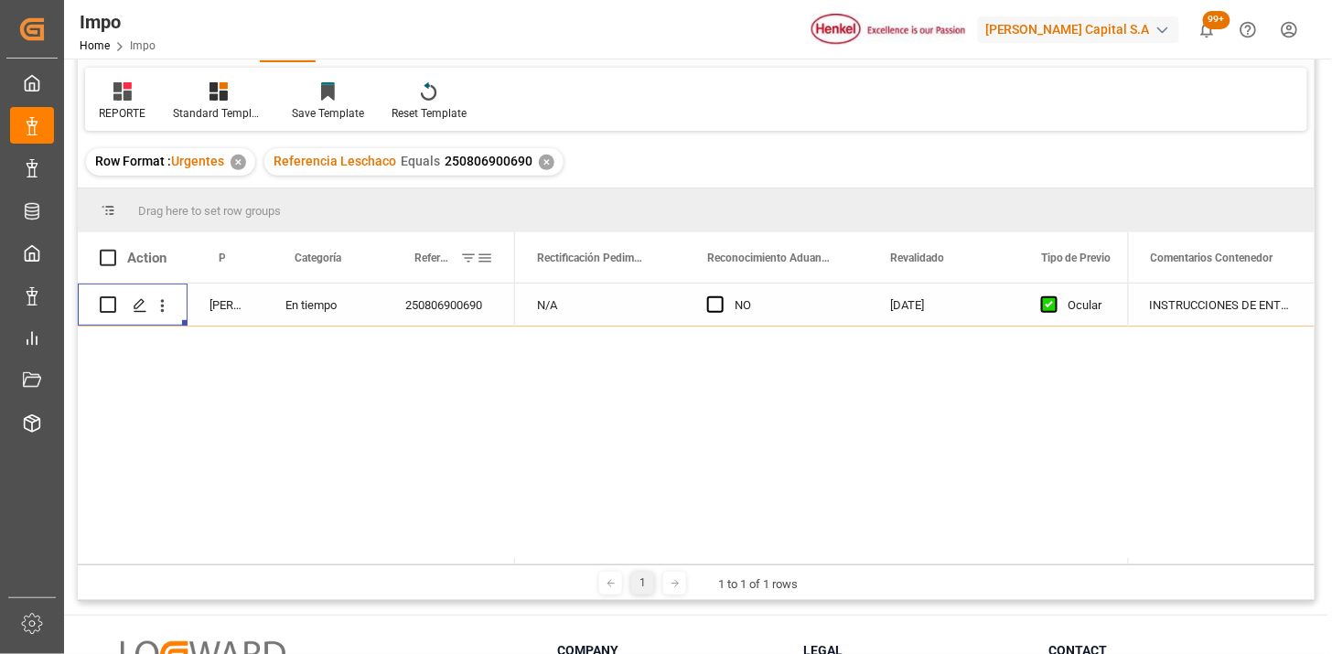
scroll to position [0, 0]
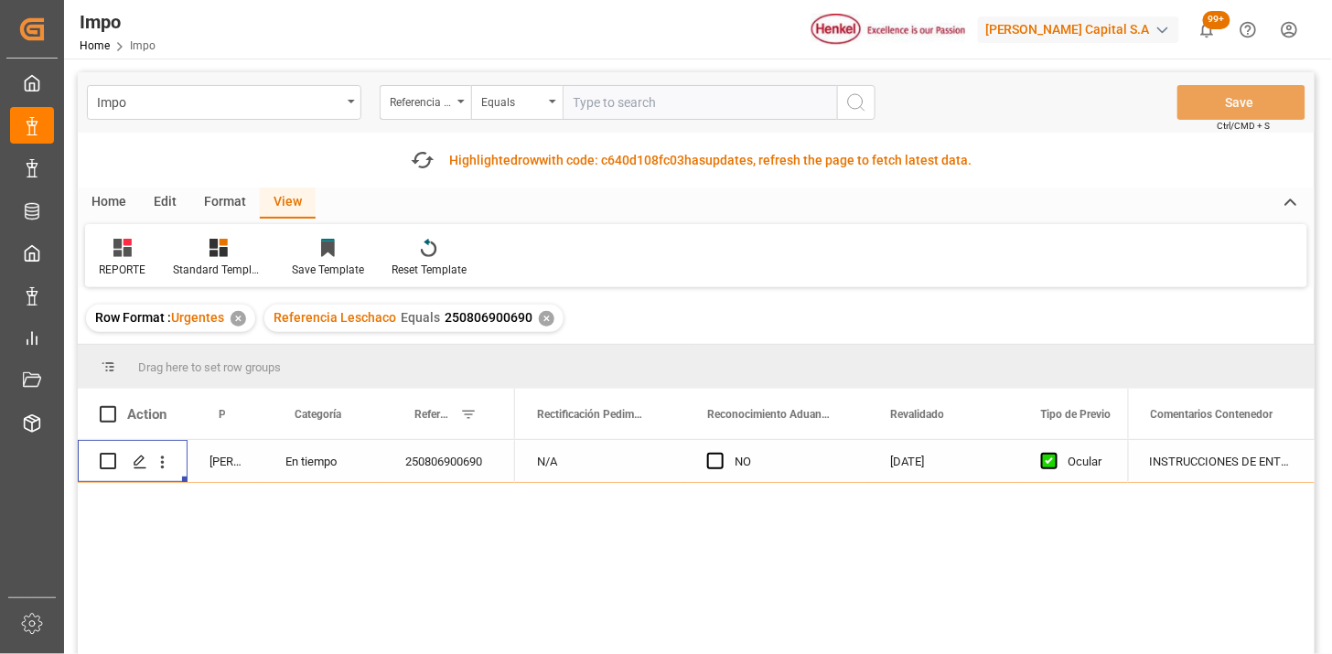
click at [620, 105] on input "text" at bounding box center [700, 102] width 274 height 35
paste input "250806900590"
type input "250806900590"
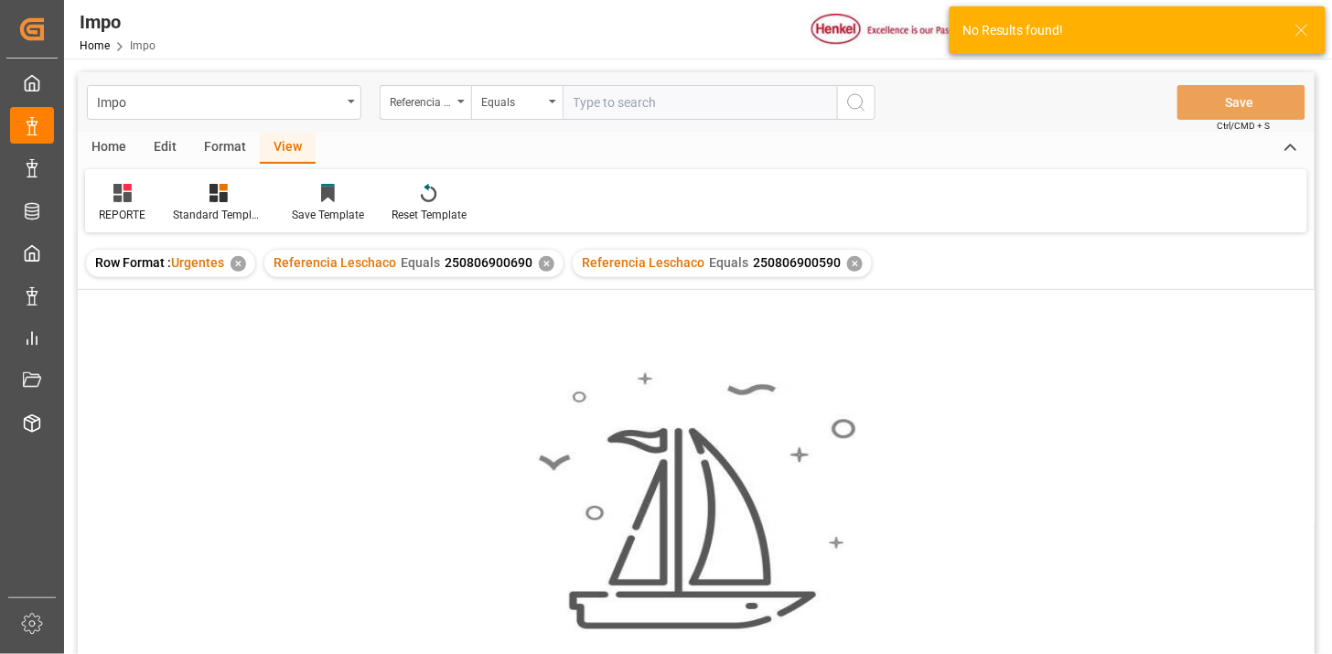
click at [543, 267] on div "✕" at bounding box center [547, 264] width 16 height 16
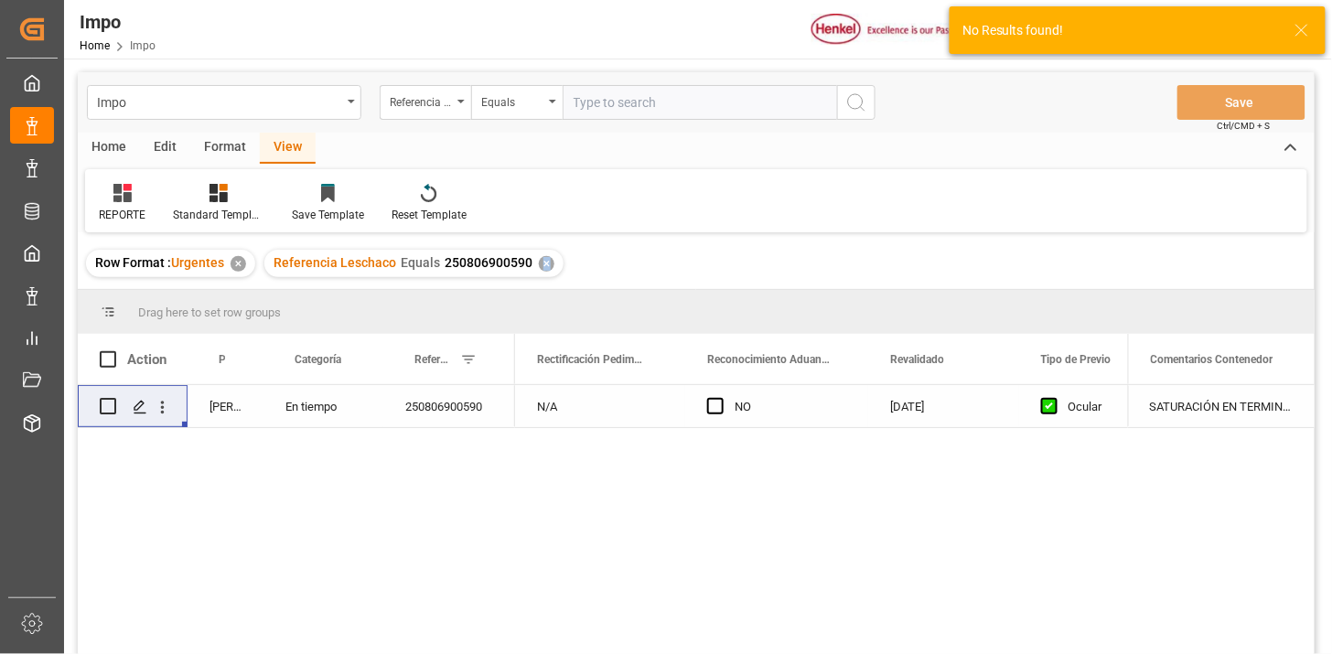
click at [452, 421] on div "250806900590" at bounding box center [449, 406] width 132 height 42
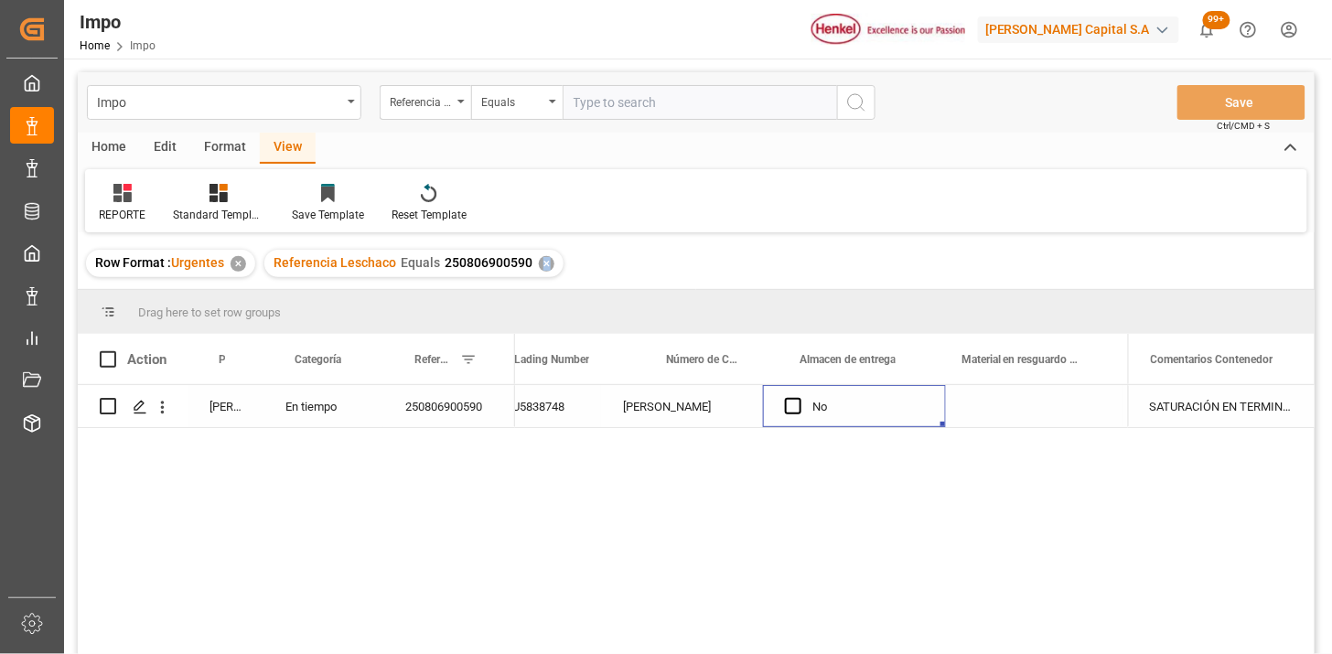
scroll to position [0, 707]
click at [538, 107] on div "Equals" at bounding box center [512, 100] width 62 height 21
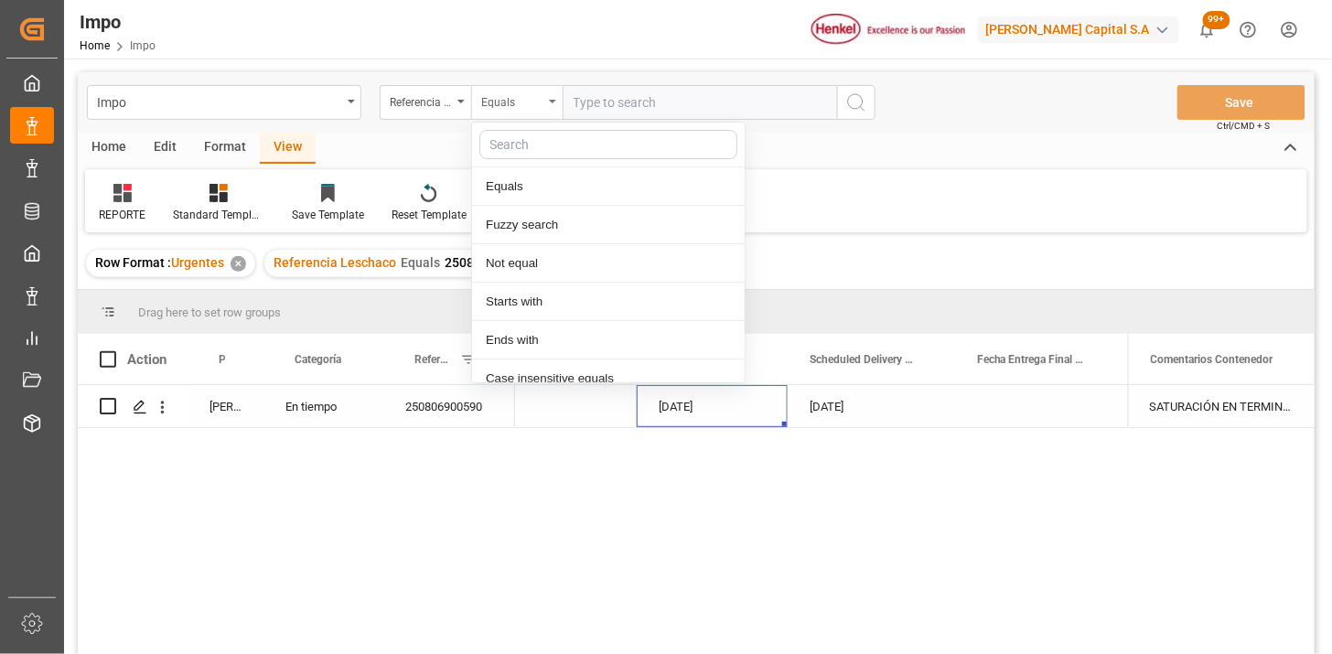
scroll to position [91, 0]
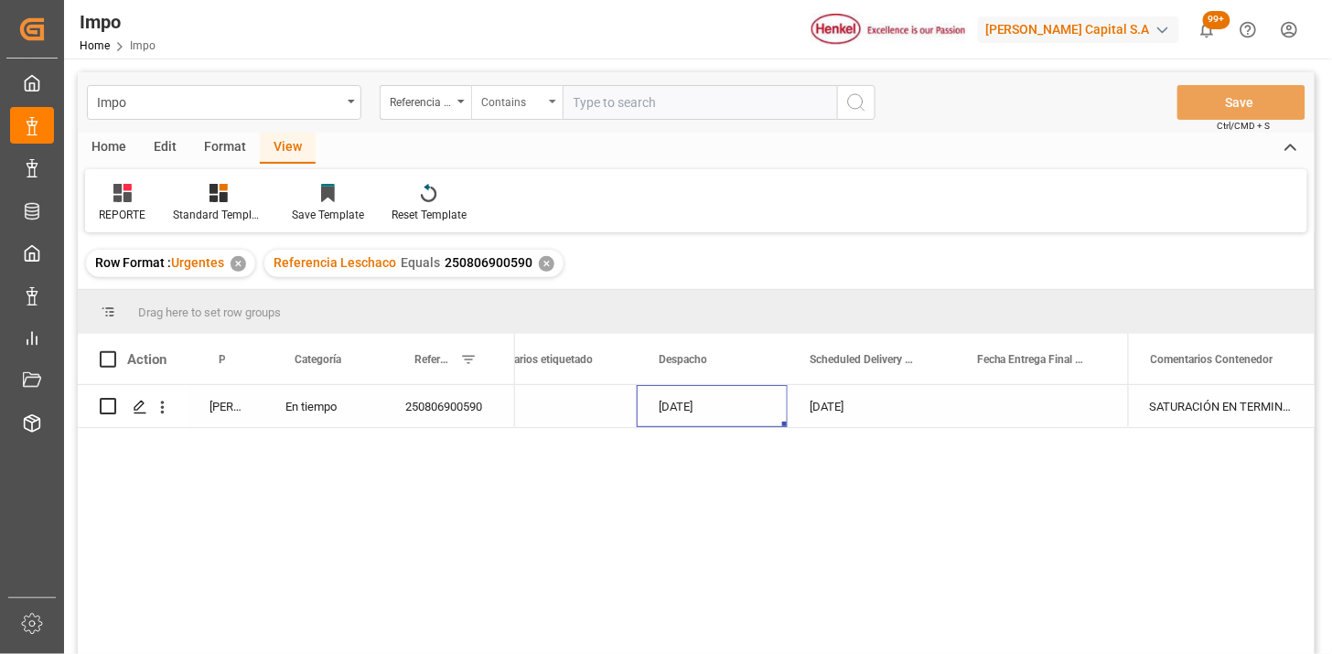
paste input "250806900659"
paste input "250806900660"
type input "250806900659,250806900660"
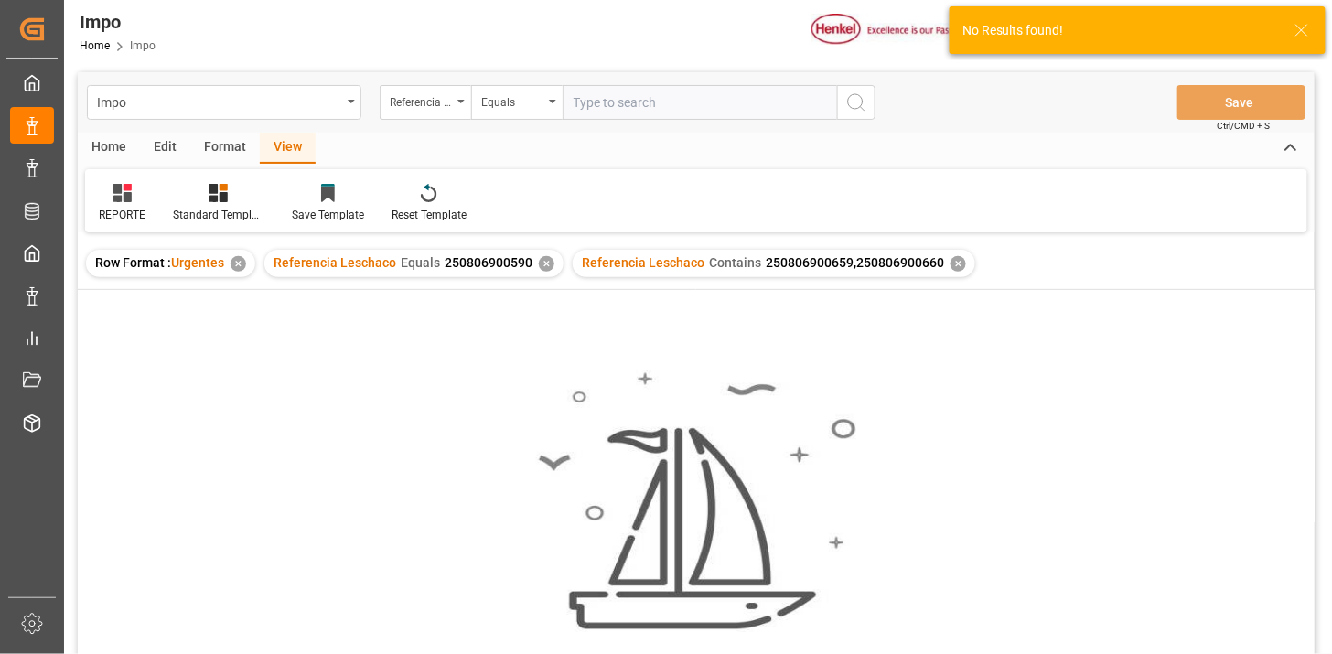
click at [544, 268] on div "✕" at bounding box center [547, 264] width 16 height 16
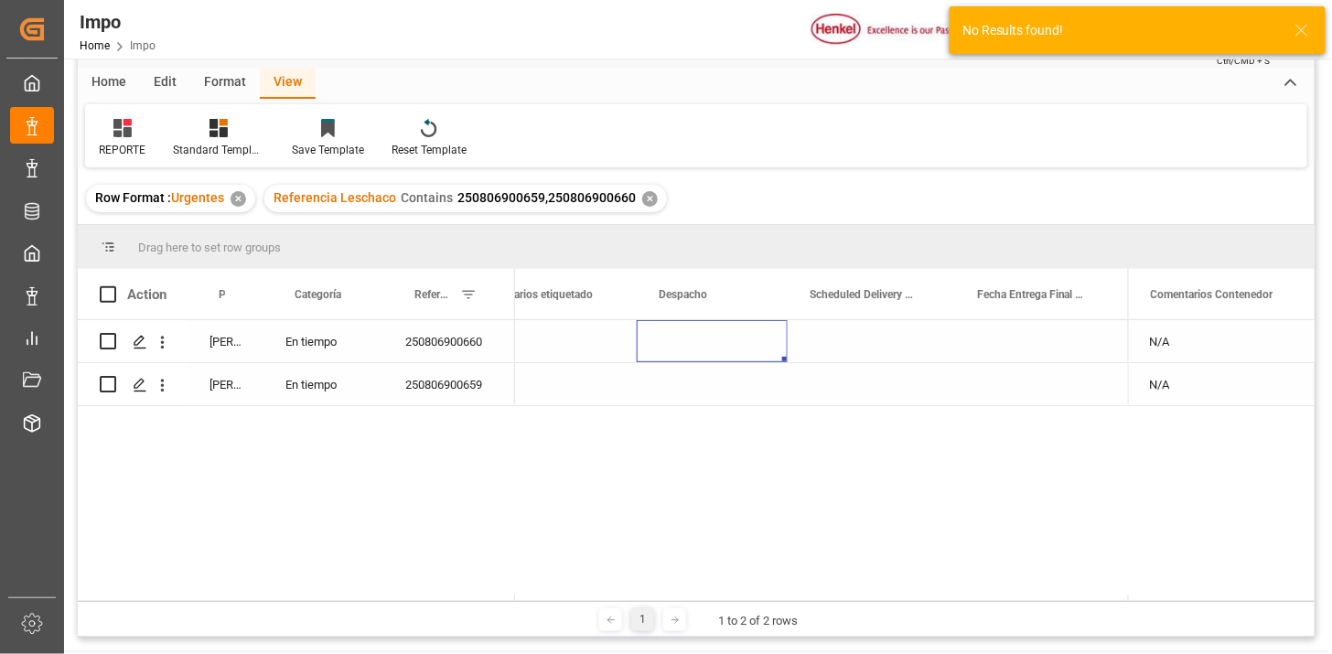
scroll to position [102, 0]
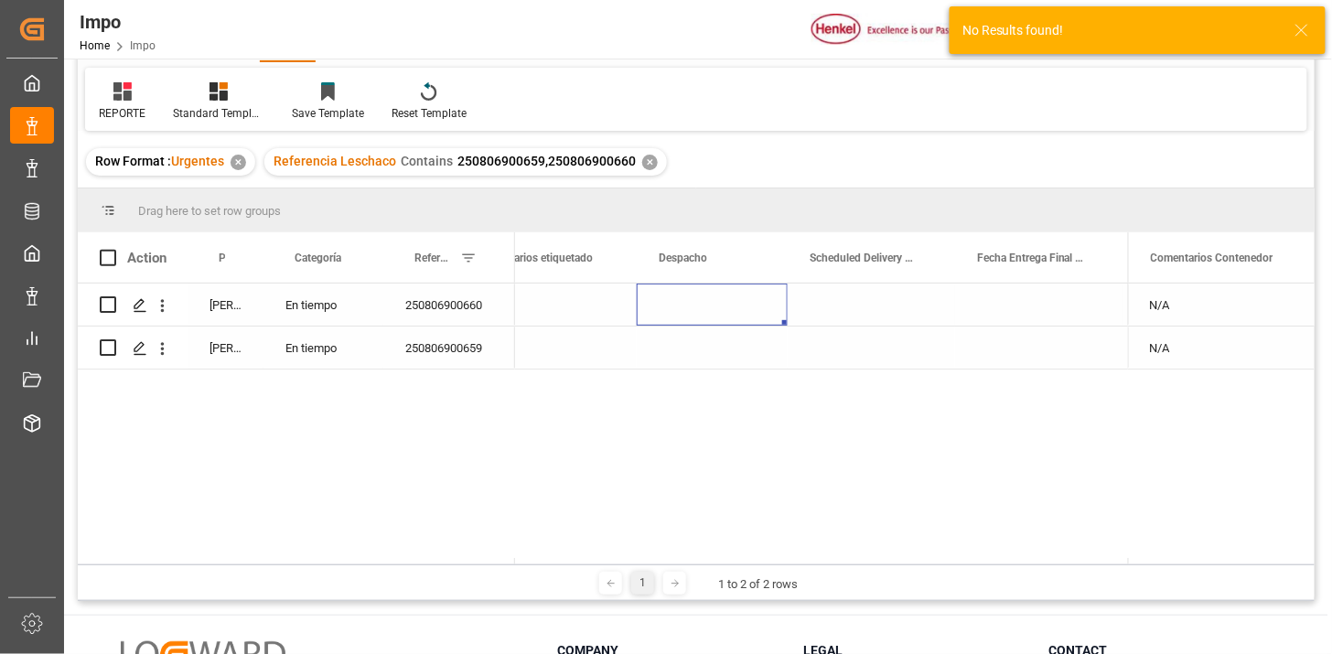
click at [693, 306] on div "Press SPACE to select this row." at bounding box center [712, 305] width 151 height 42
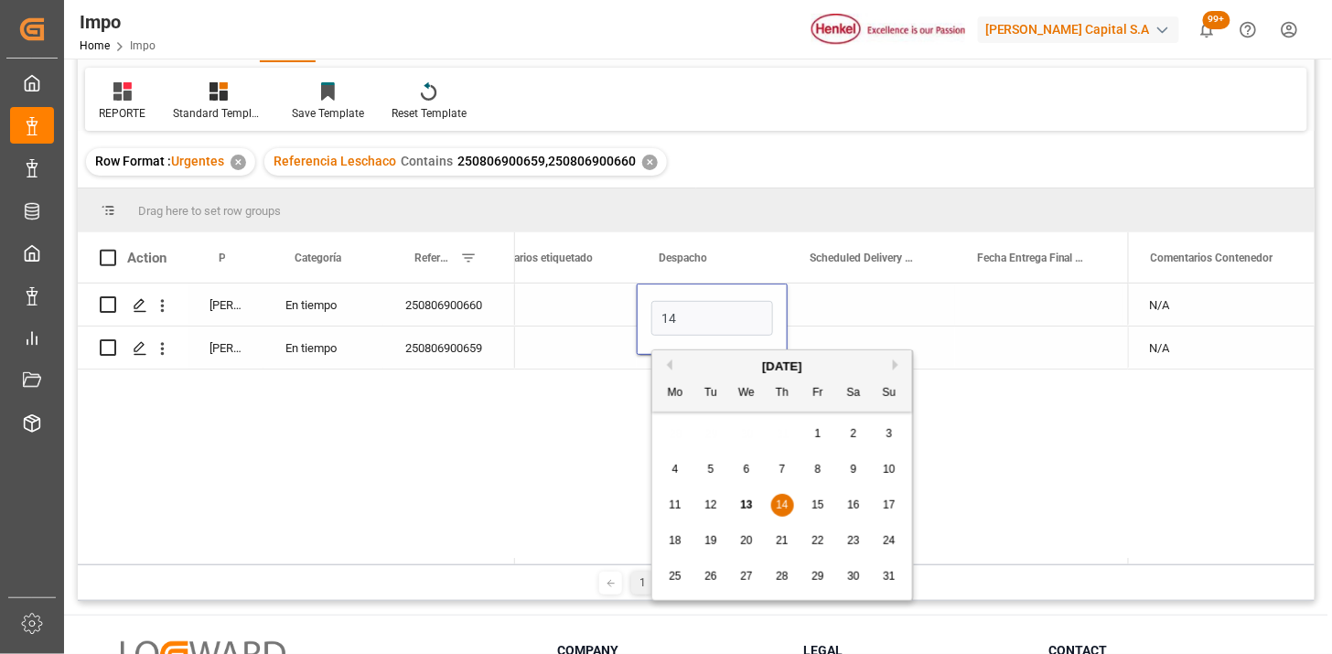
type input "14-08-2025"
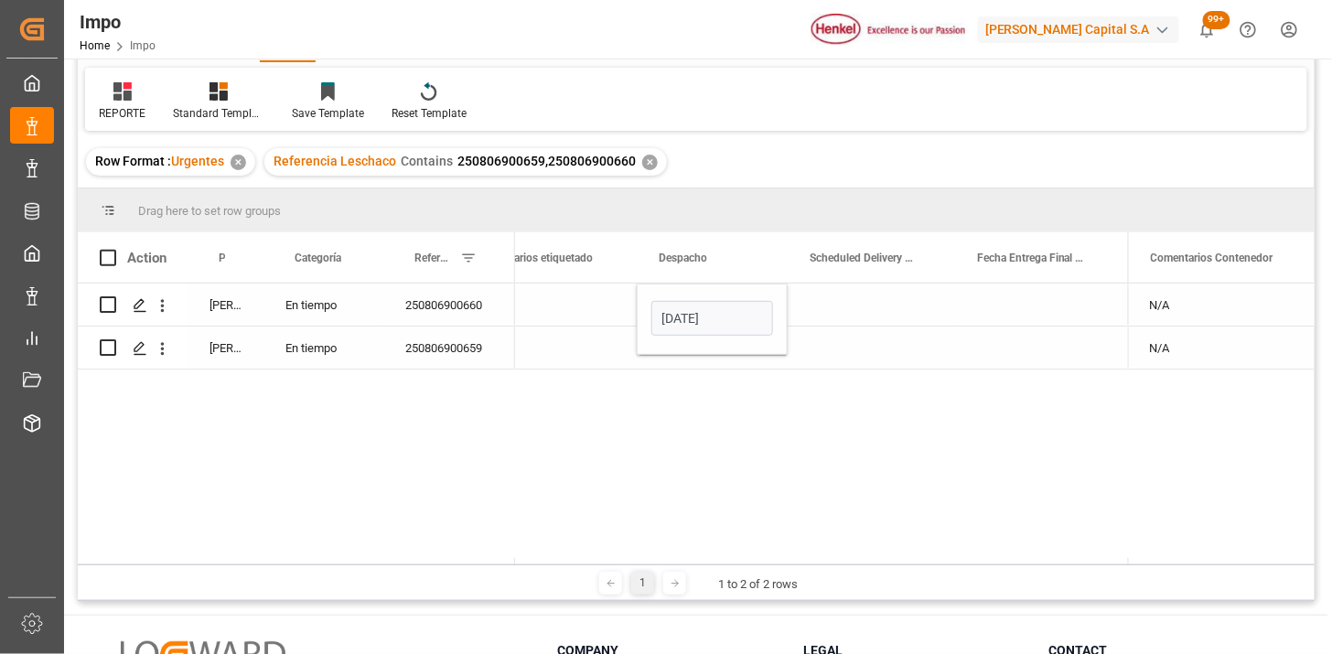
click at [845, 300] on div "Press SPACE to select this row." at bounding box center [871, 305] width 167 height 42
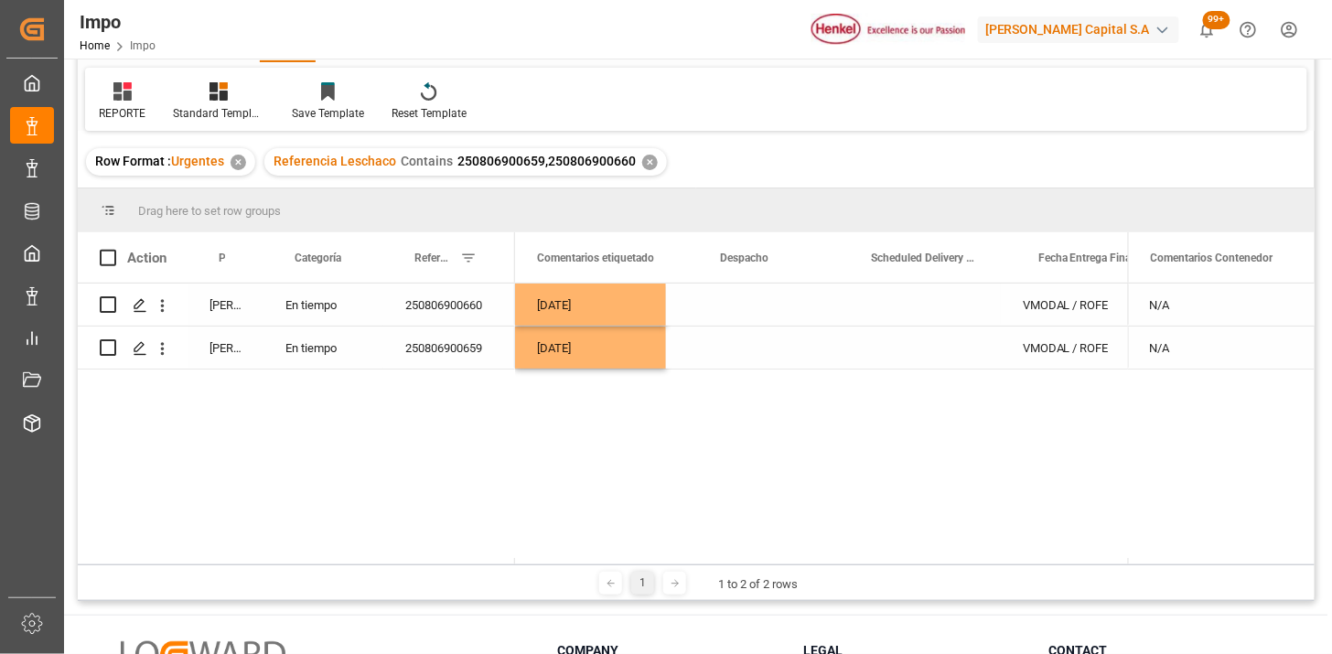
scroll to position [0, 2774]
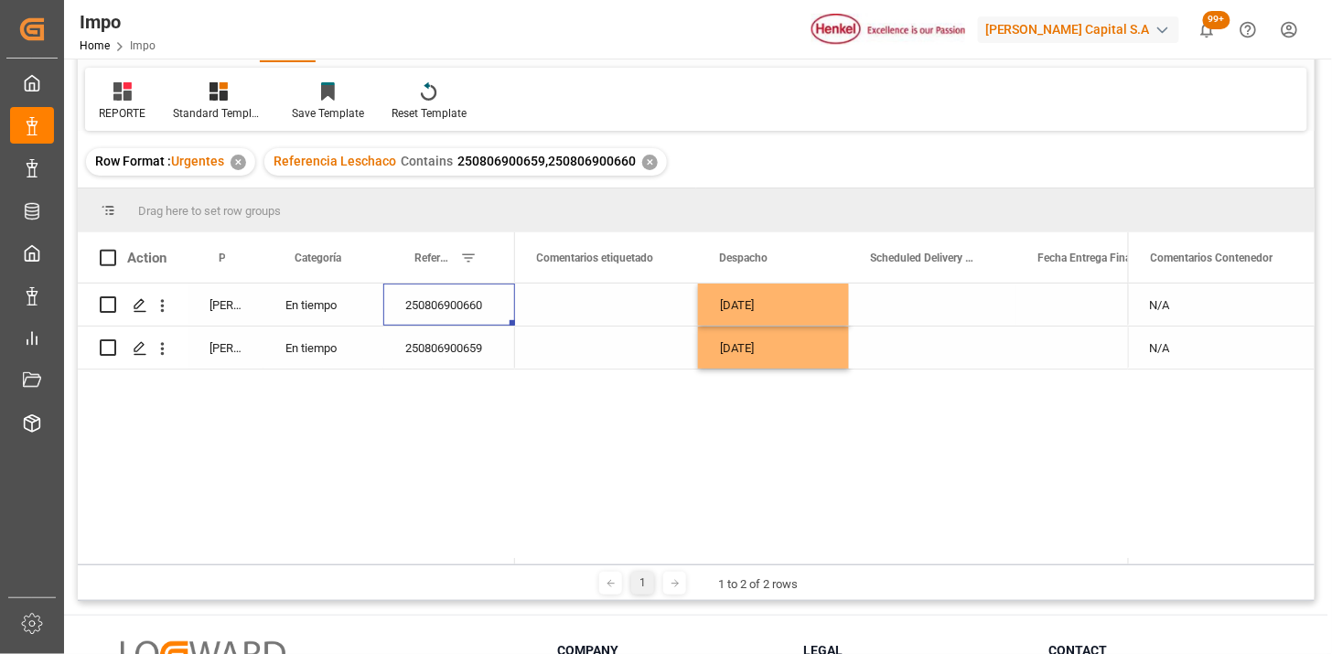
click at [954, 306] on div "Press SPACE to select this row." at bounding box center [932, 305] width 167 height 42
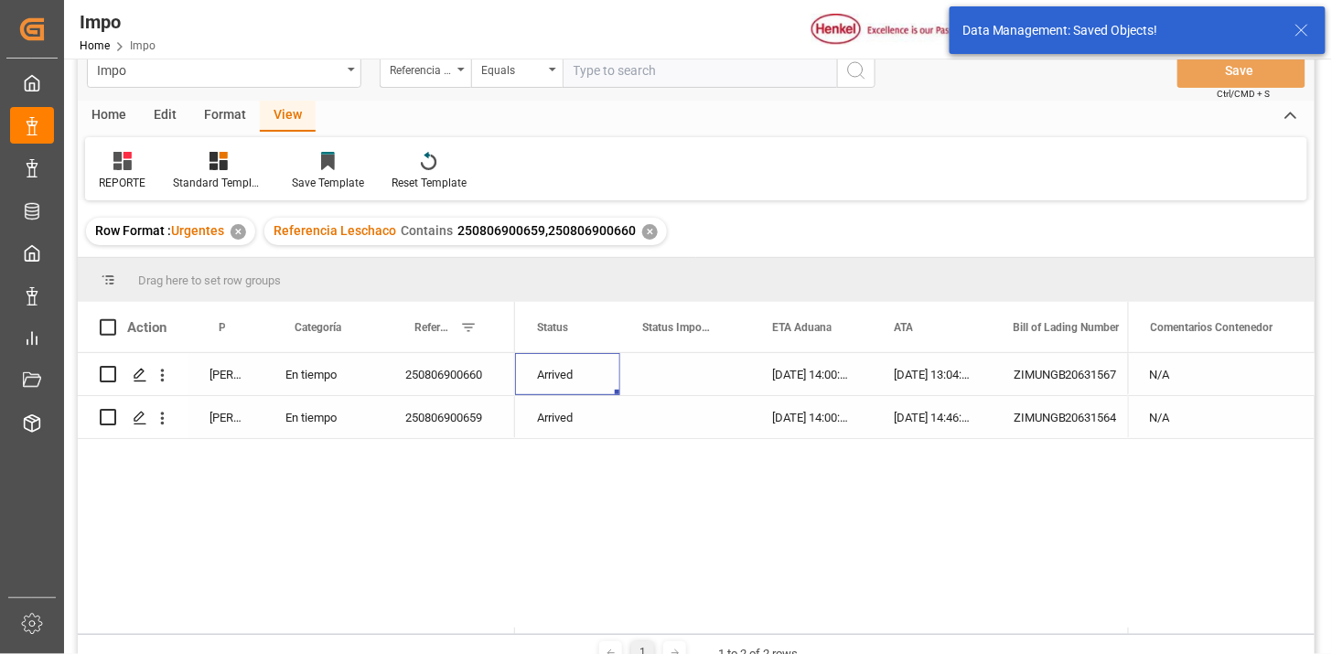
scroll to position [0, 0]
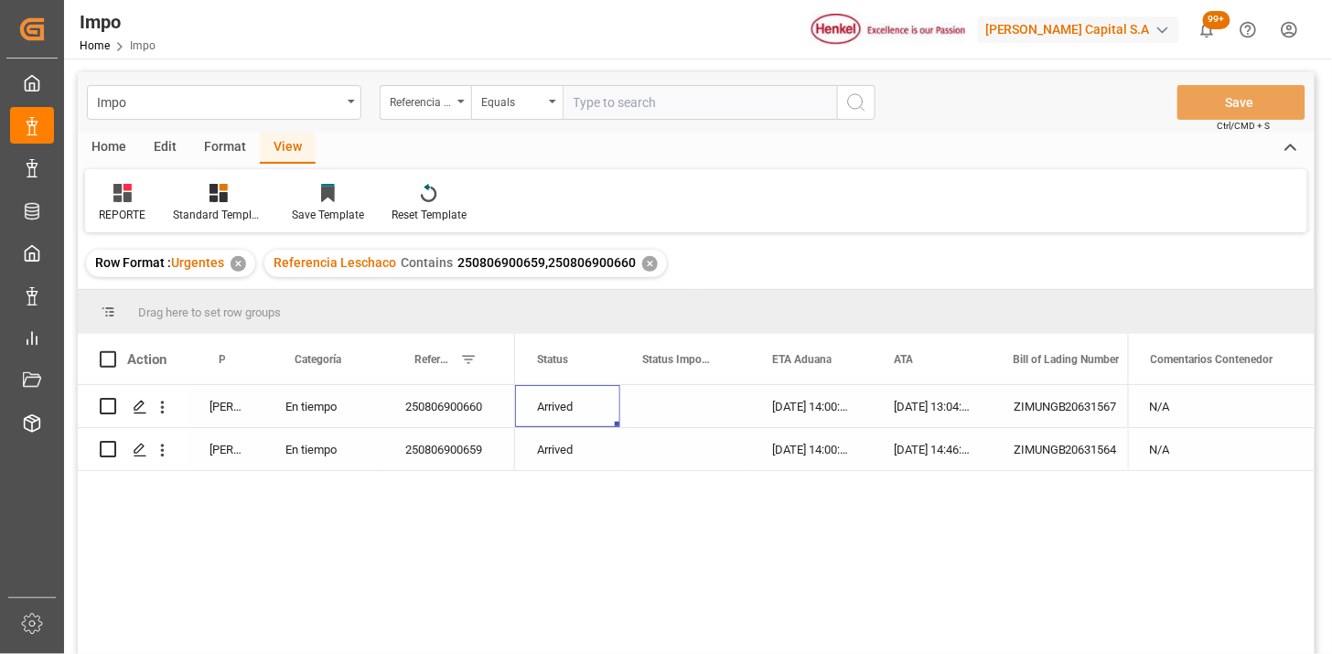
click at [645, 266] on div "✕" at bounding box center [650, 264] width 16 height 16
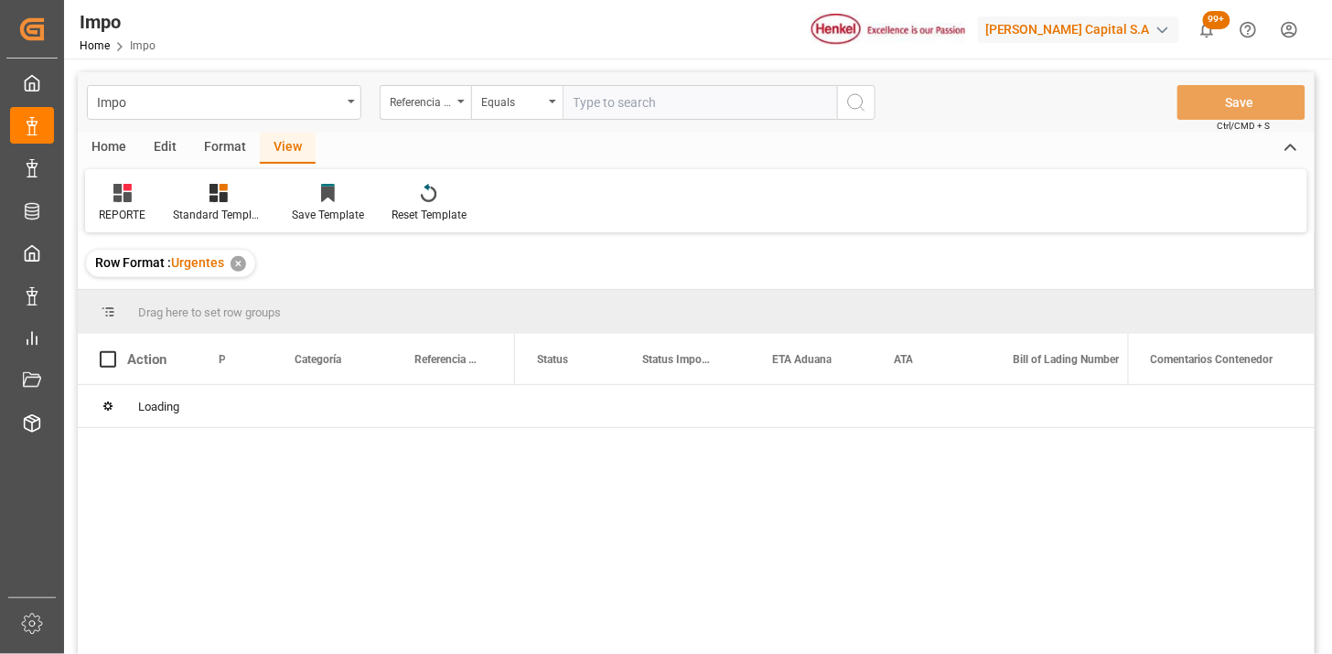
click at [534, 105] on div "Equals" at bounding box center [512, 100] width 62 height 21
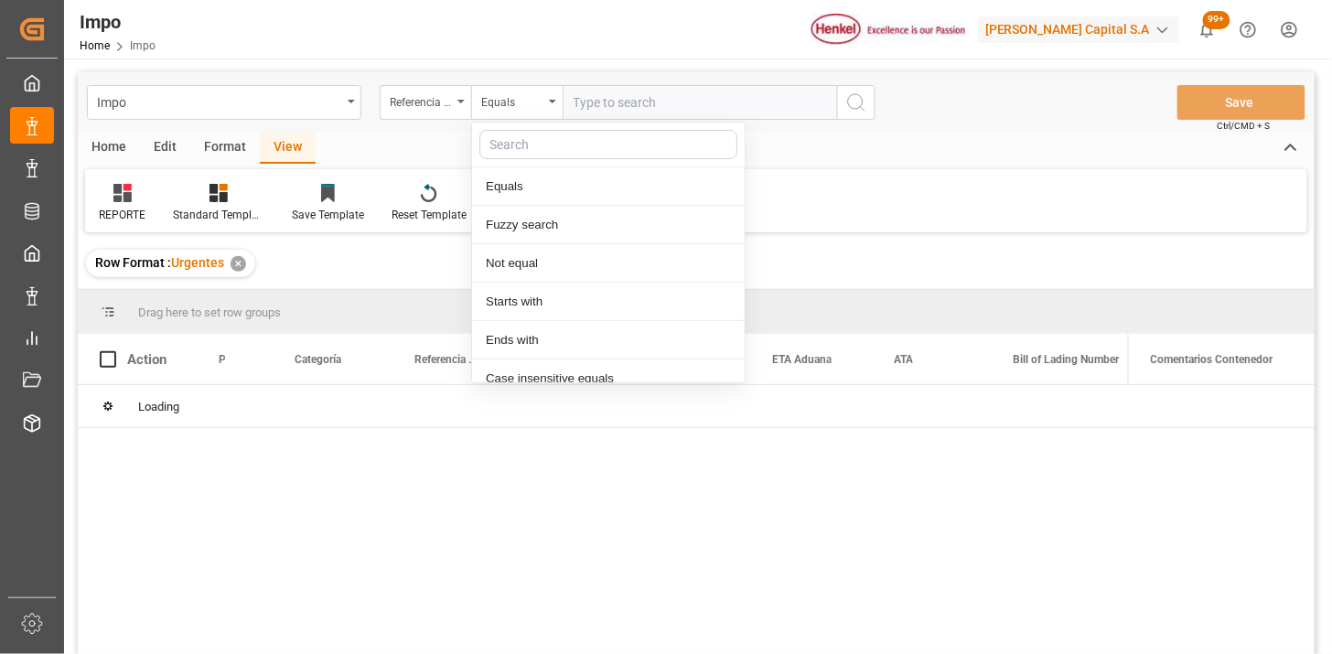
scroll to position [91, 0]
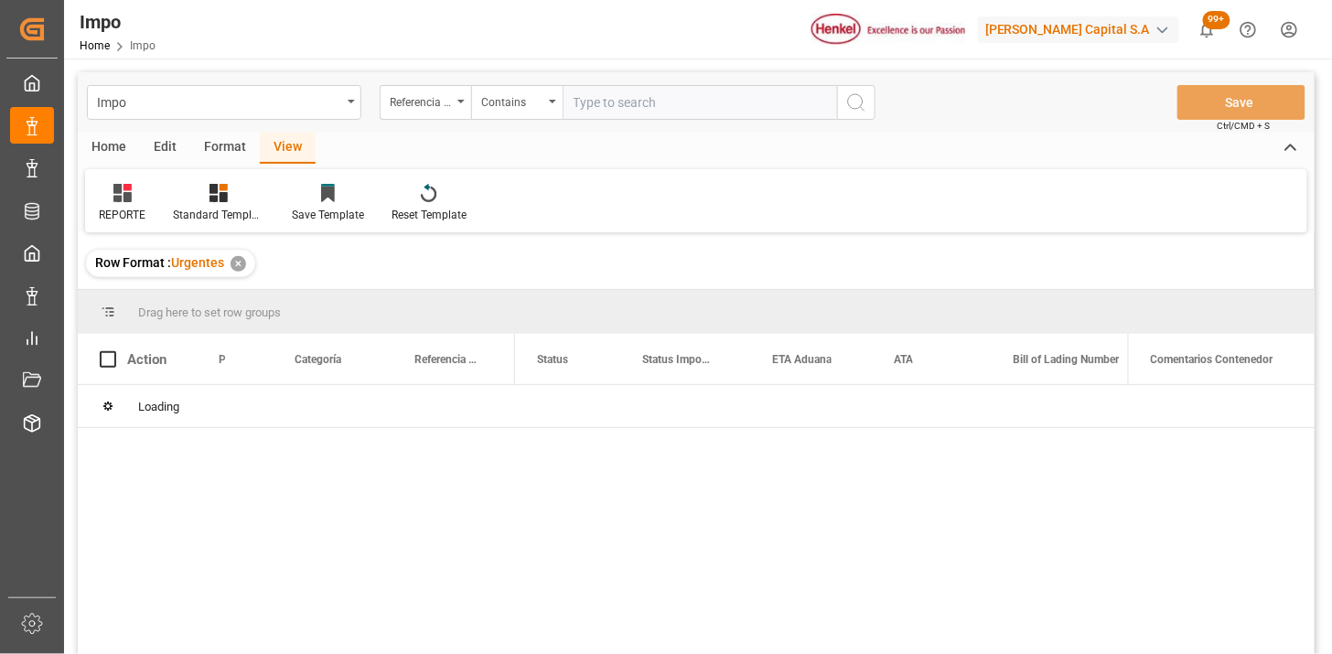
paste input "250806900654 250806900655 250806900669 250806900670"
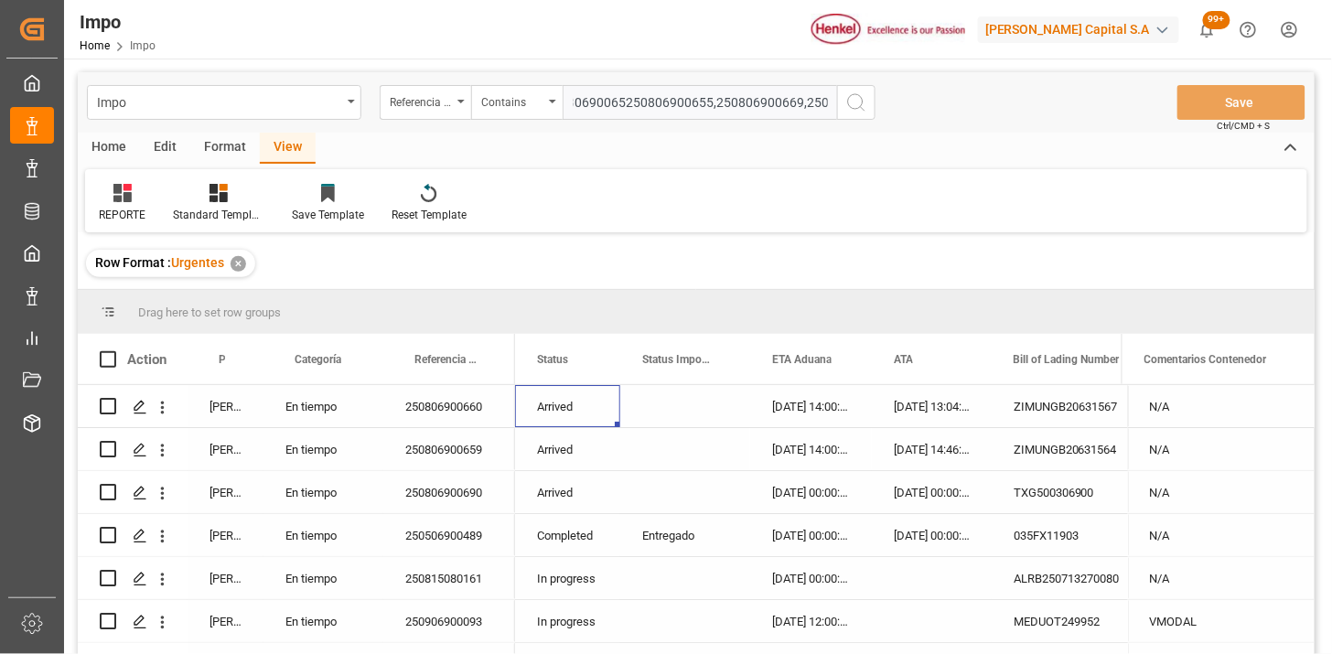
scroll to position [0, 0]
type input "250806900654,250806900655,250806900669,250806900670"
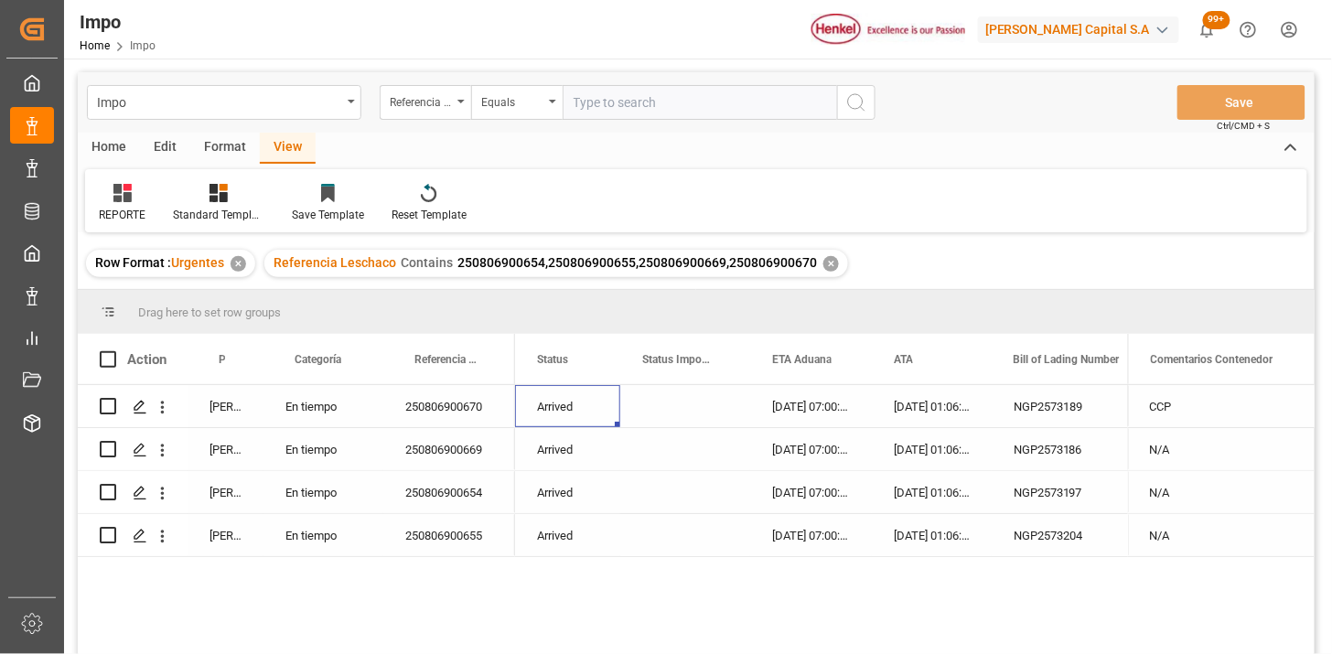
scroll to position [102, 0]
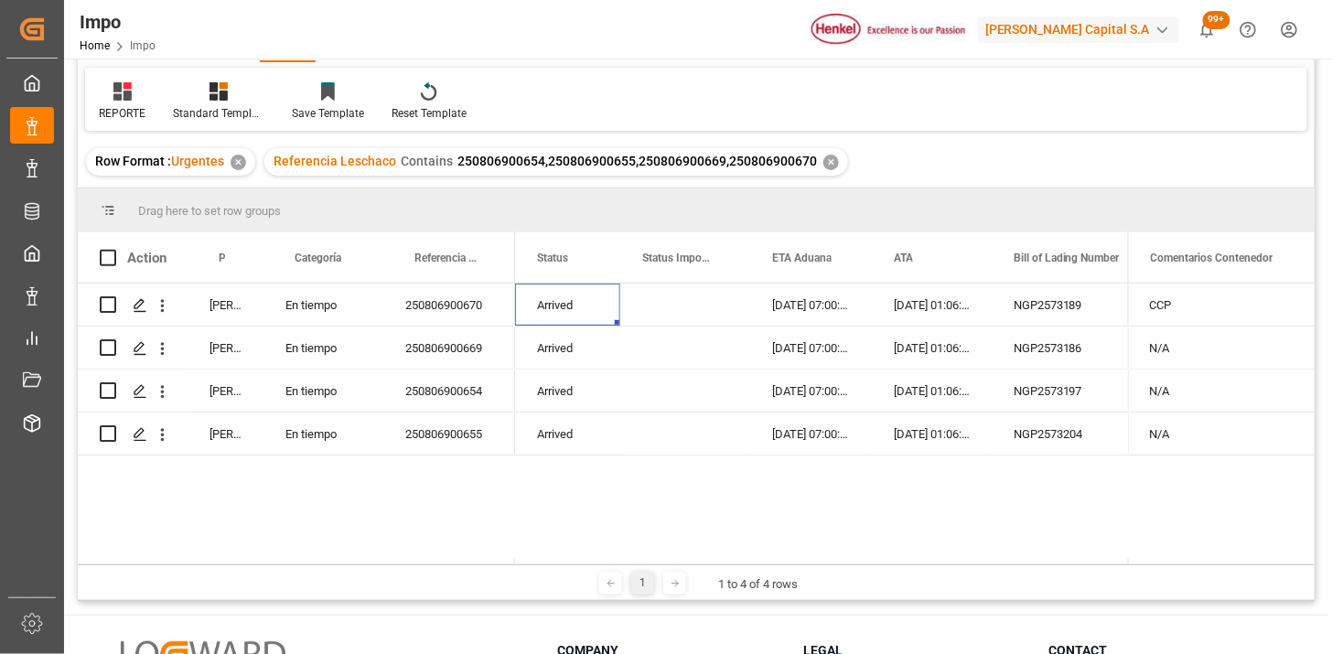
click at [709, 333] on div "Press SPACE to select this row." at bounding box center [685, 348] width 130 height 42
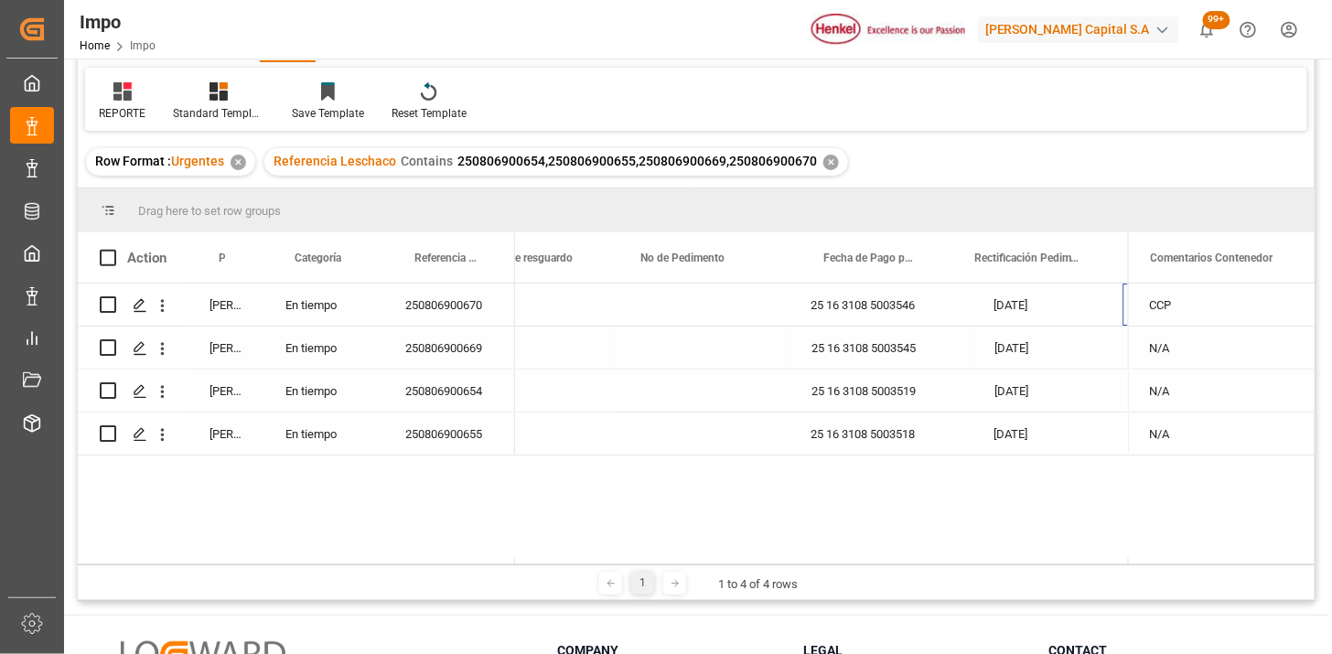
scroll to position [0, 1211]
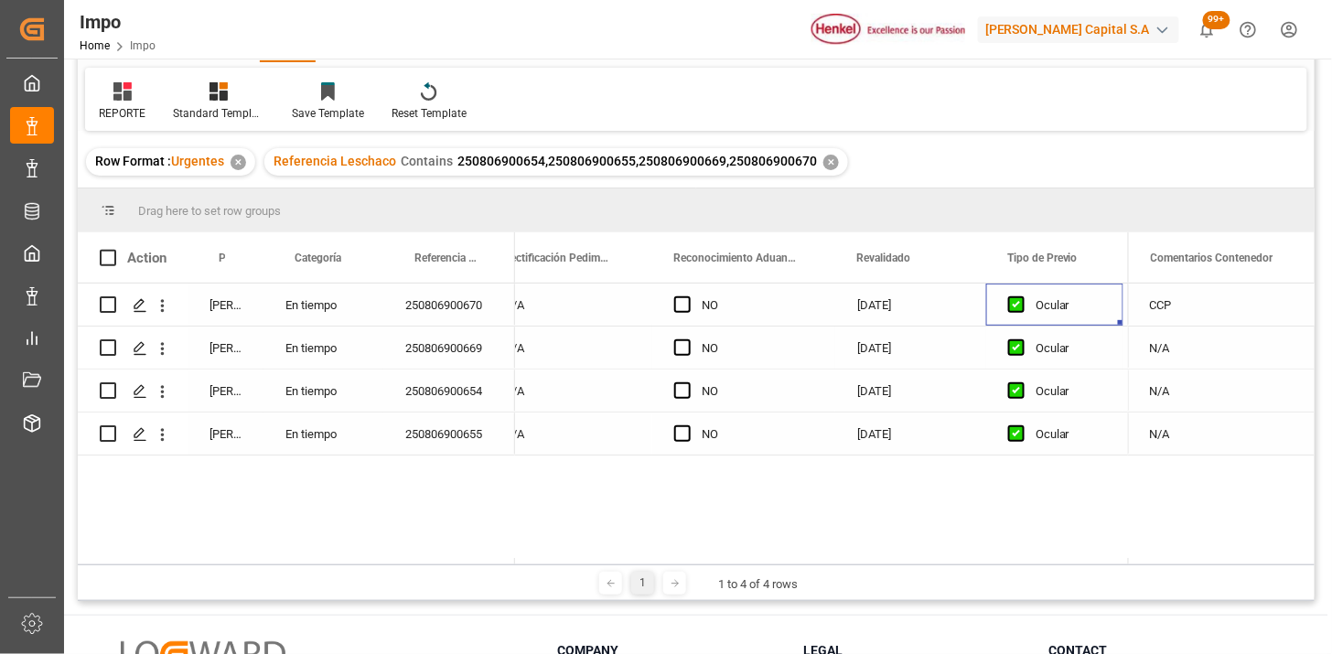
click at [1266, 363] on div "N/A" at bounding box center [1221, 348] width 187 height 42
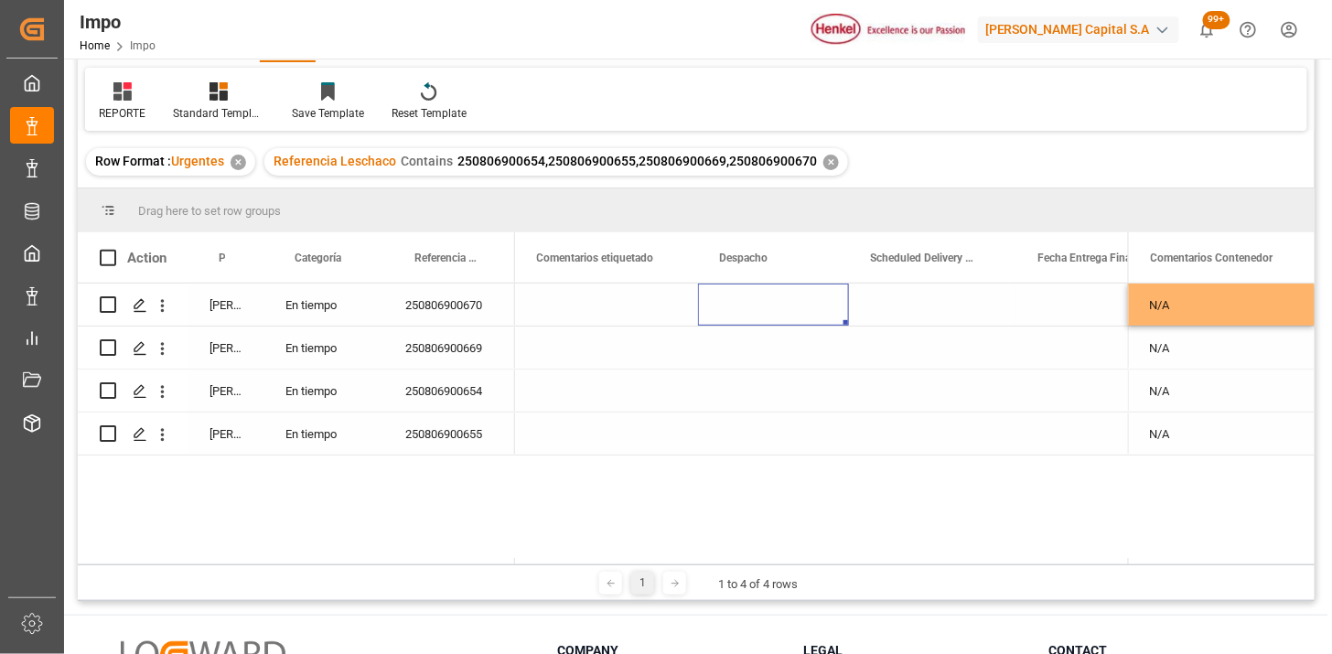
click at [750, 309] on div "Press SPACE to select this row." at bounding box center [773, 305] width 151 height 42
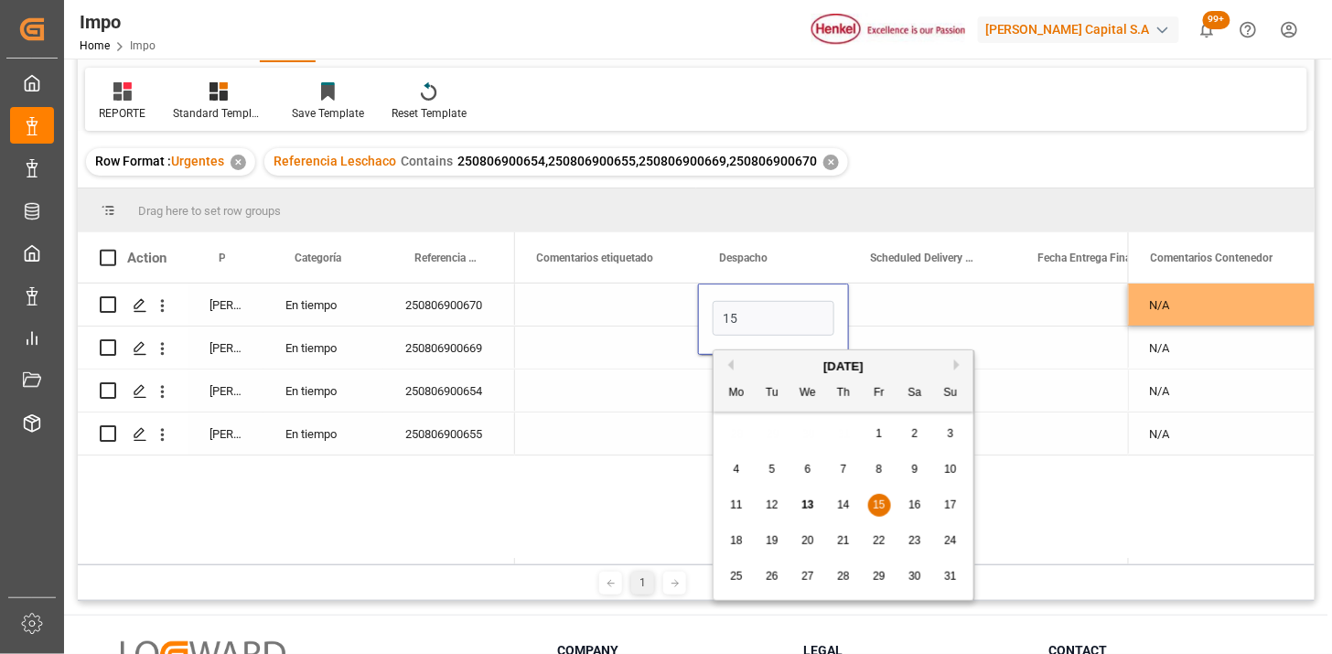
type input "15-08-2025"
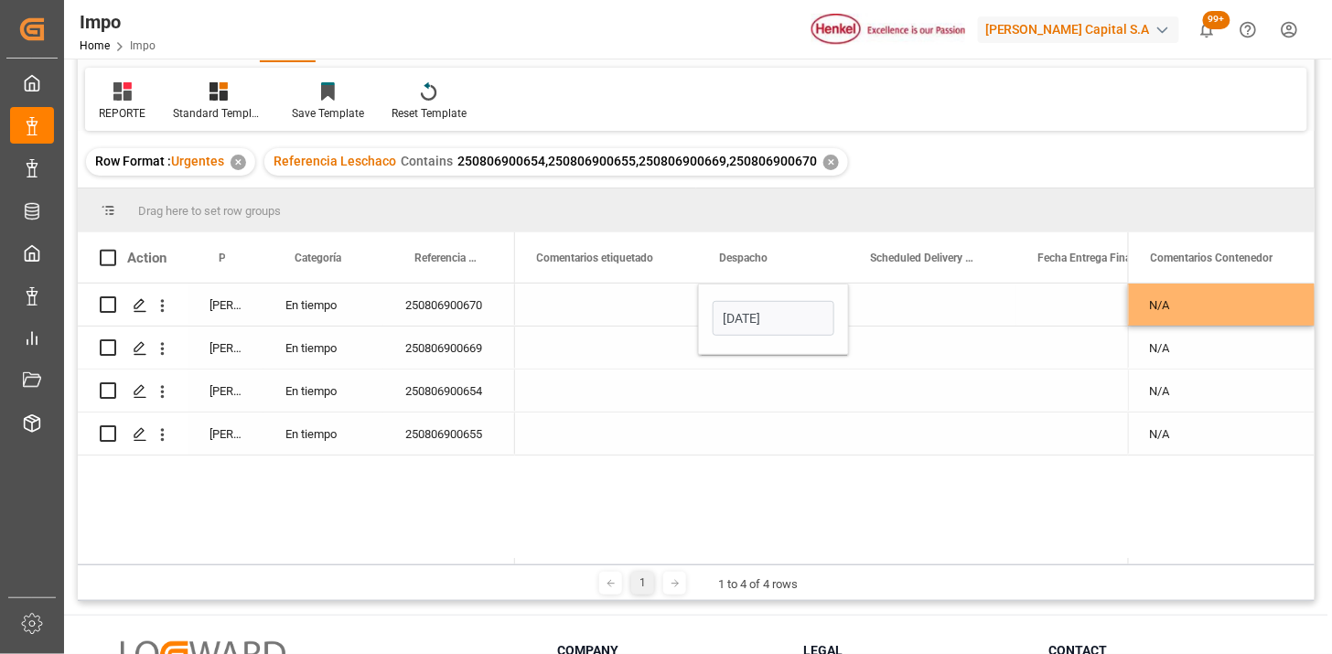
click at [887, 321] on div "Press SPACE to select this row." at bounding box center [932, 305] width 167 height 42
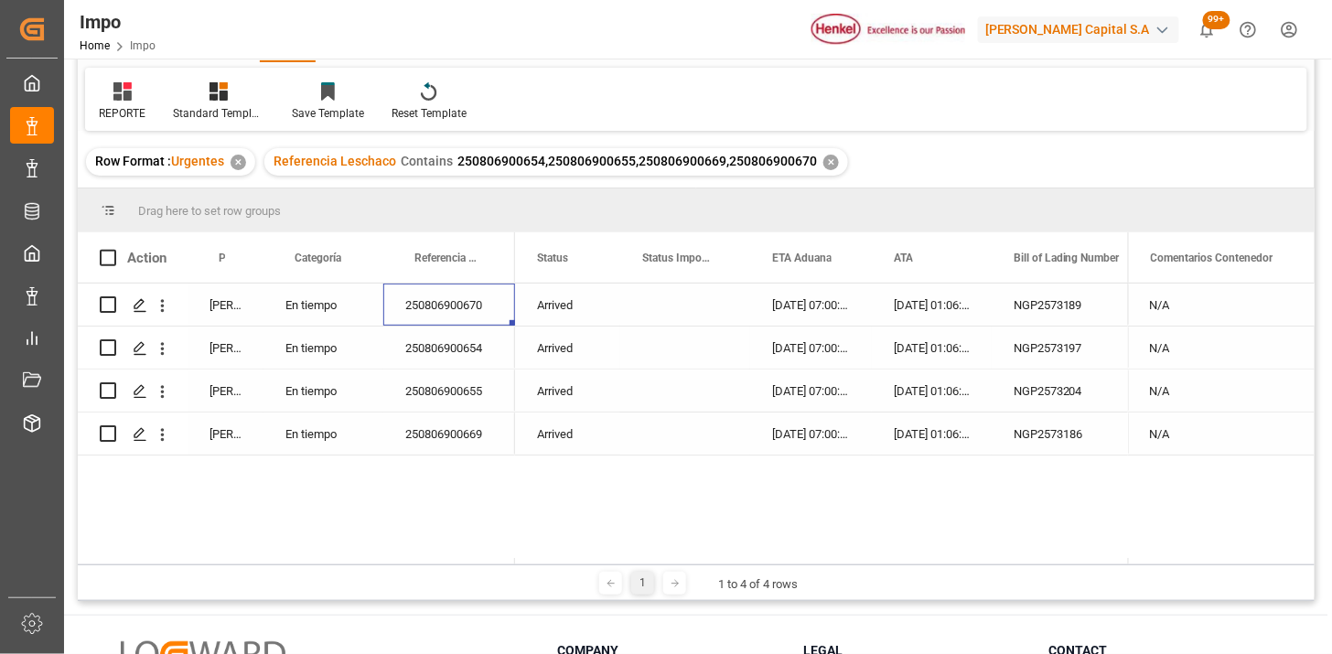
click at [697, 307] on div "Press SPACE to select this row." at bounding box center [685, 305] width 130 height 42
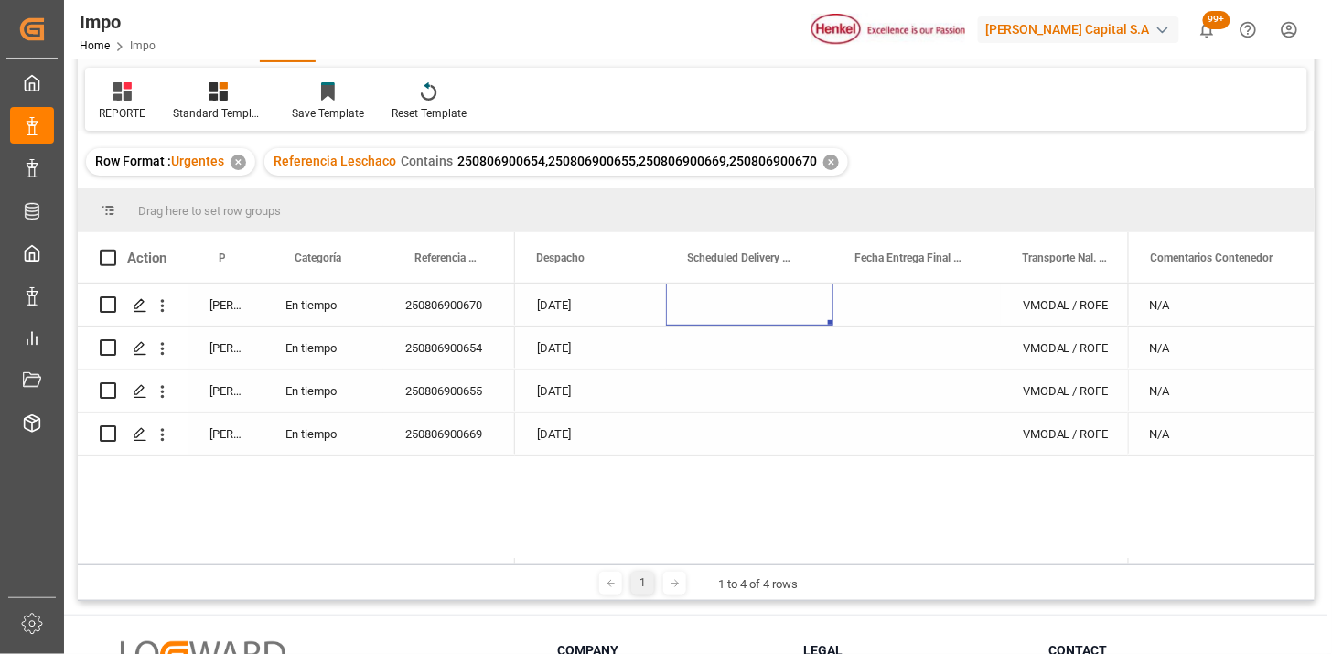
click at [702, 307] on div "Press SPACE to select this row." at bounding box center [749, 305] width 167 height 42
drag, startPoint x: 702, startPoint y: 307, endPoint x: 723, endPoint y: 307, distance: 21.0
click at [711, 307] on div "Press SPACE to select this row." at bounding box center [749, 305] width 167 height 42
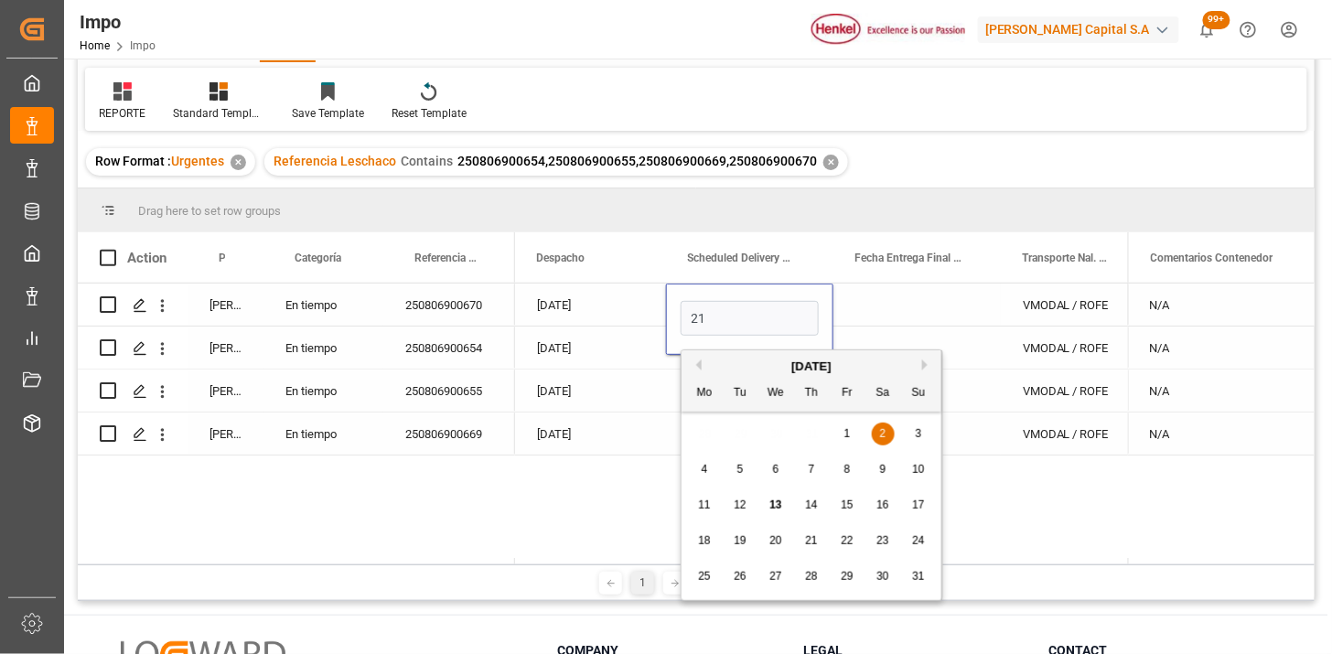
type input "21-08-2025"
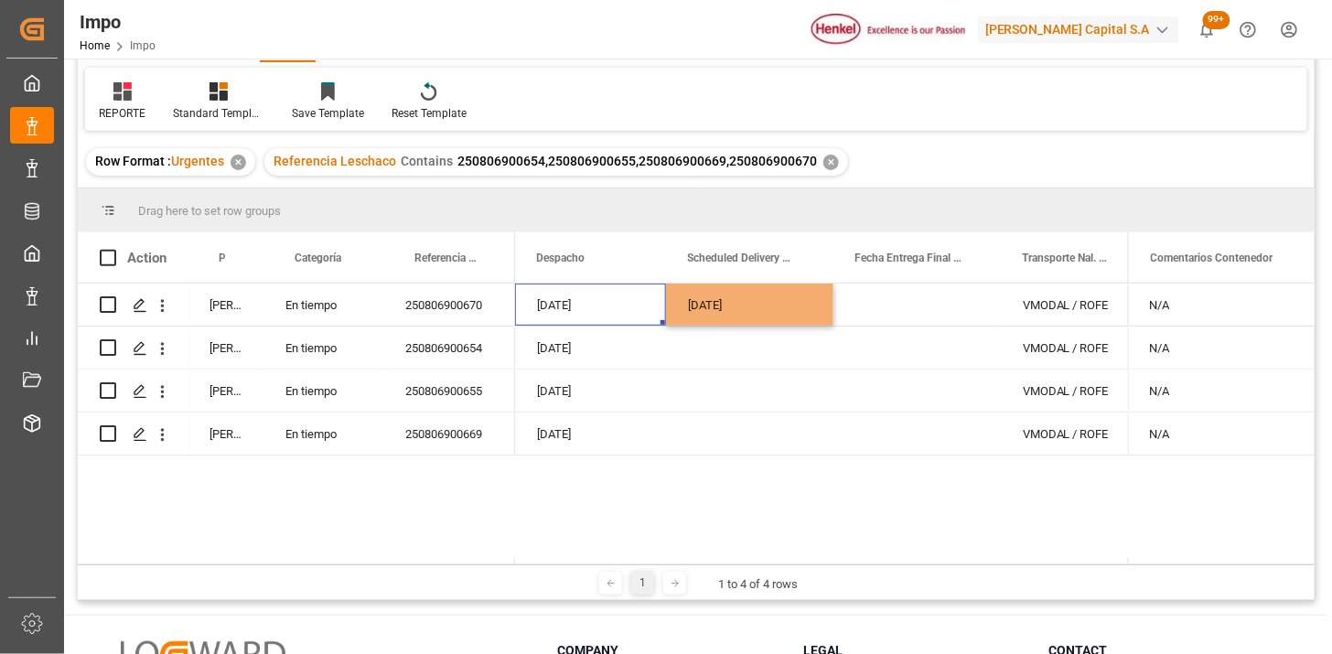
click at [588, 307] on div "15-08-2025" at bounding box center [590, 305] width 151 height 42
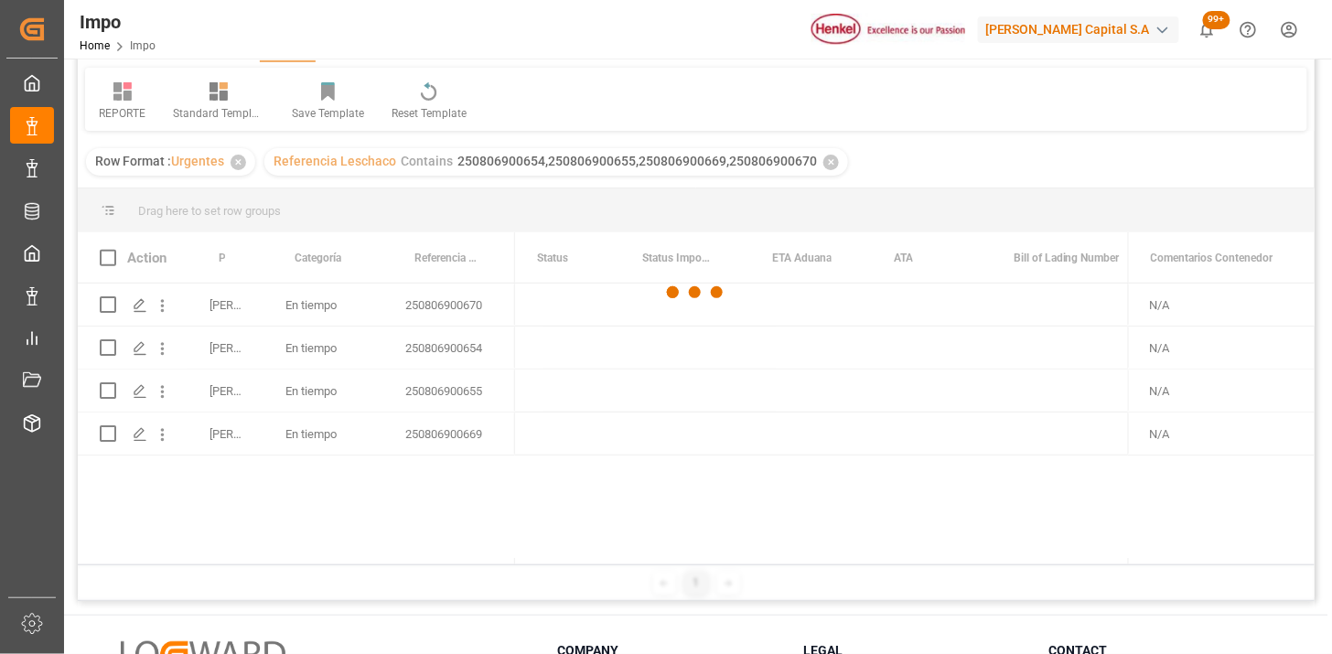
scroll to position [0, 0]
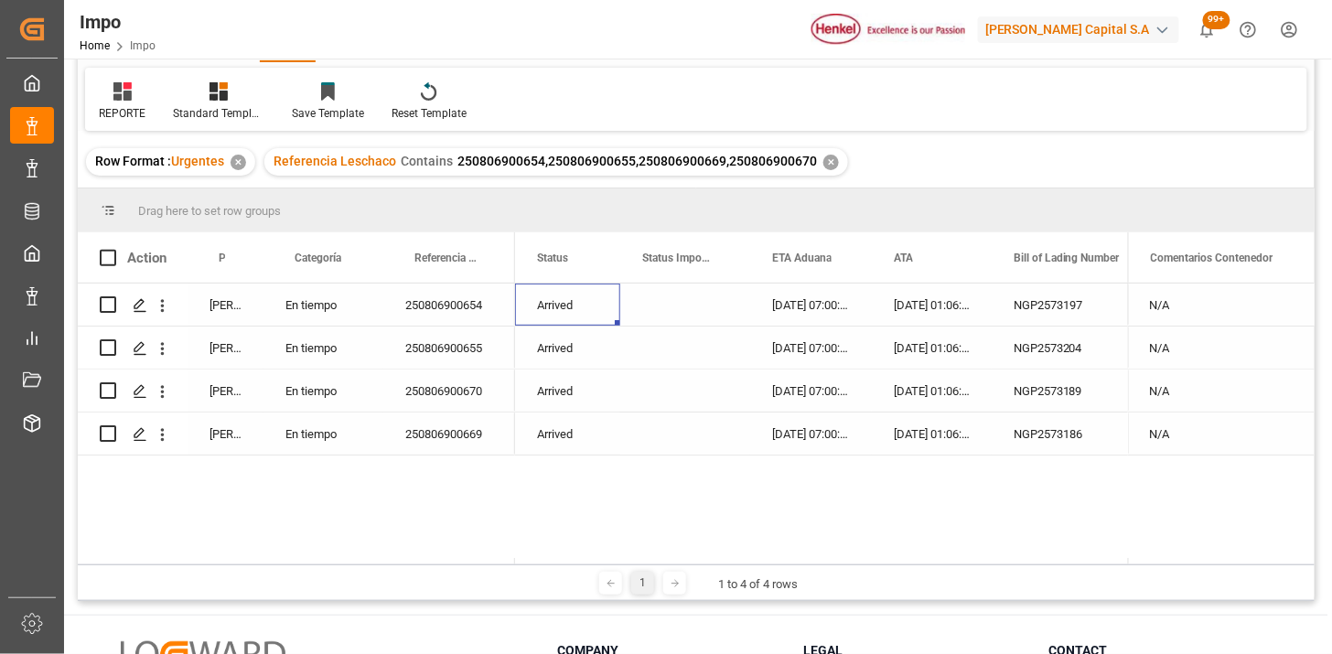
click at [827, 160] on div "✕" at bounding box center [831, 163] width 16 height 16
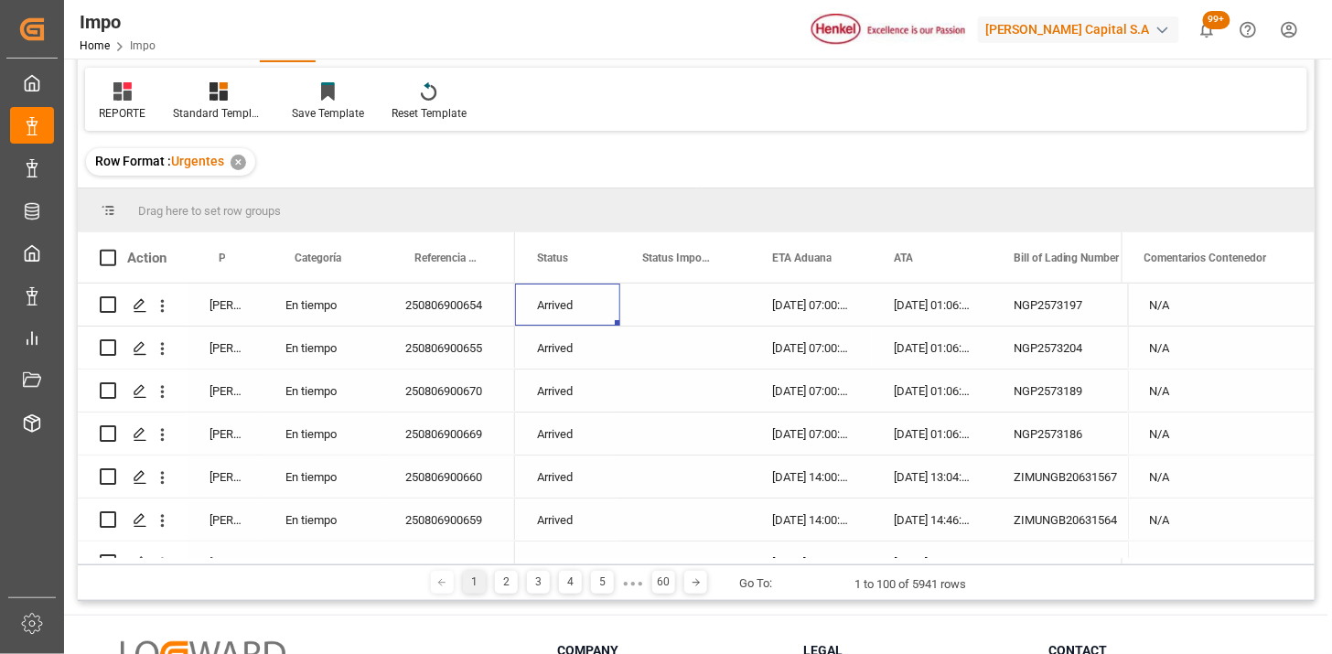
click at [226, 312] on div "Martha Gonzalez" at bounding box center [226, 305] width 76 height 42
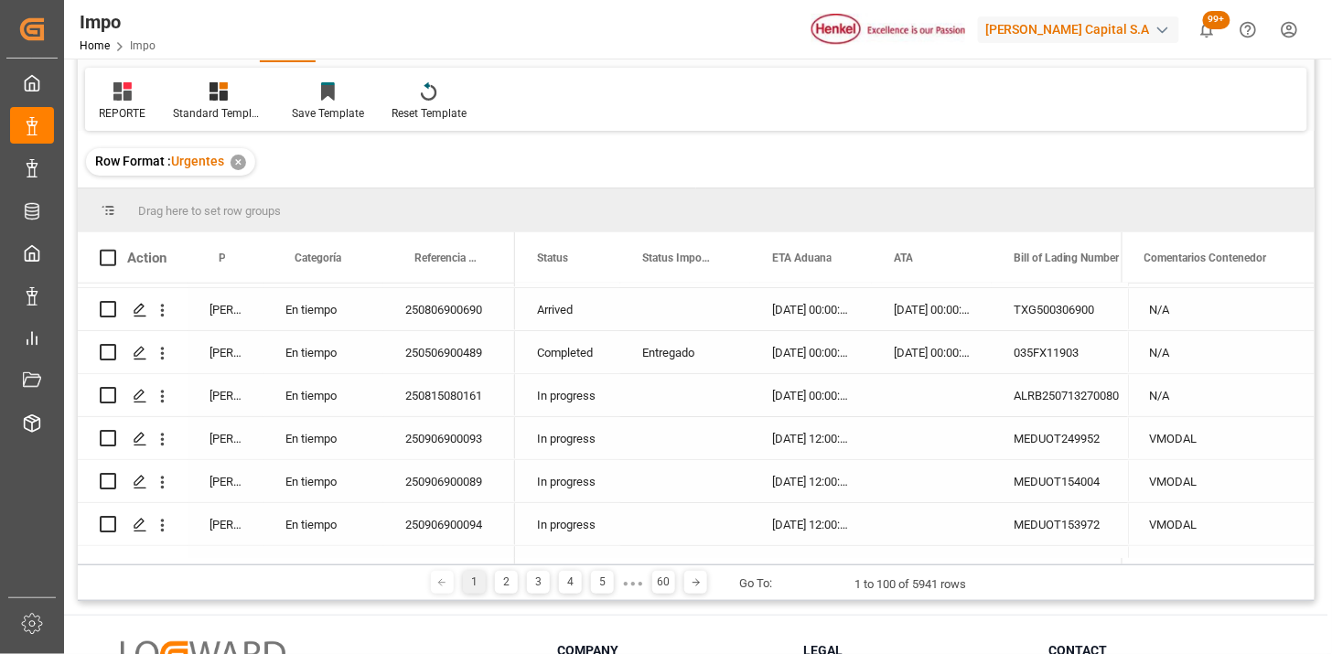
scroll to position [305, 0]
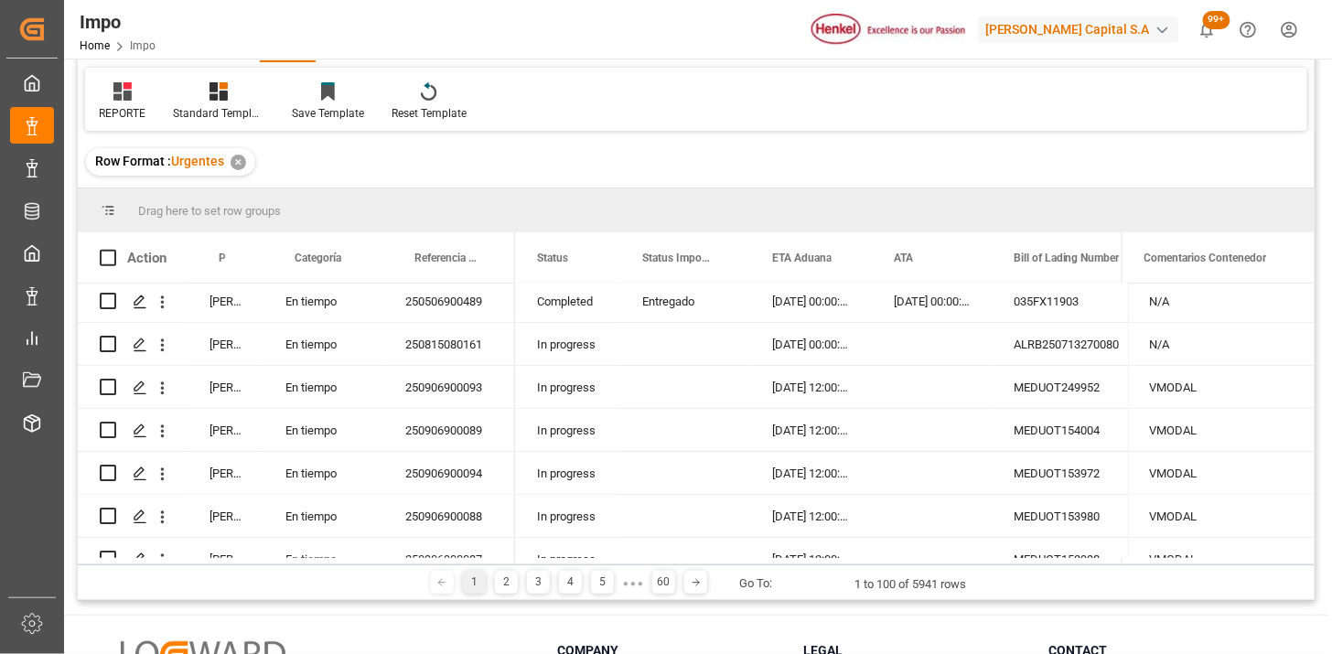
click at [574, 350] on div "In progress" at bounding box center [567, 344] width 105 height 42
click at [588, 257] on span at bounding box center [590, 258] width 16 height 16
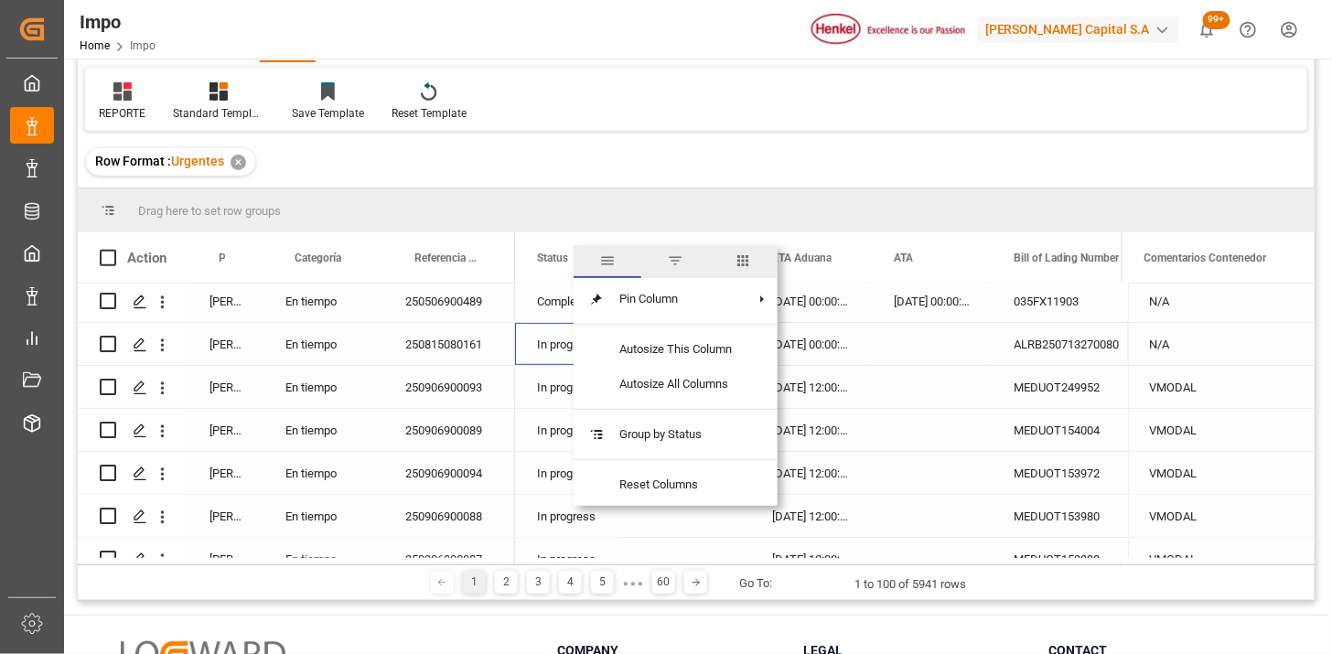
click at [680, 275] on span "filter" at bounding box center [675, 261] width 68 height 33
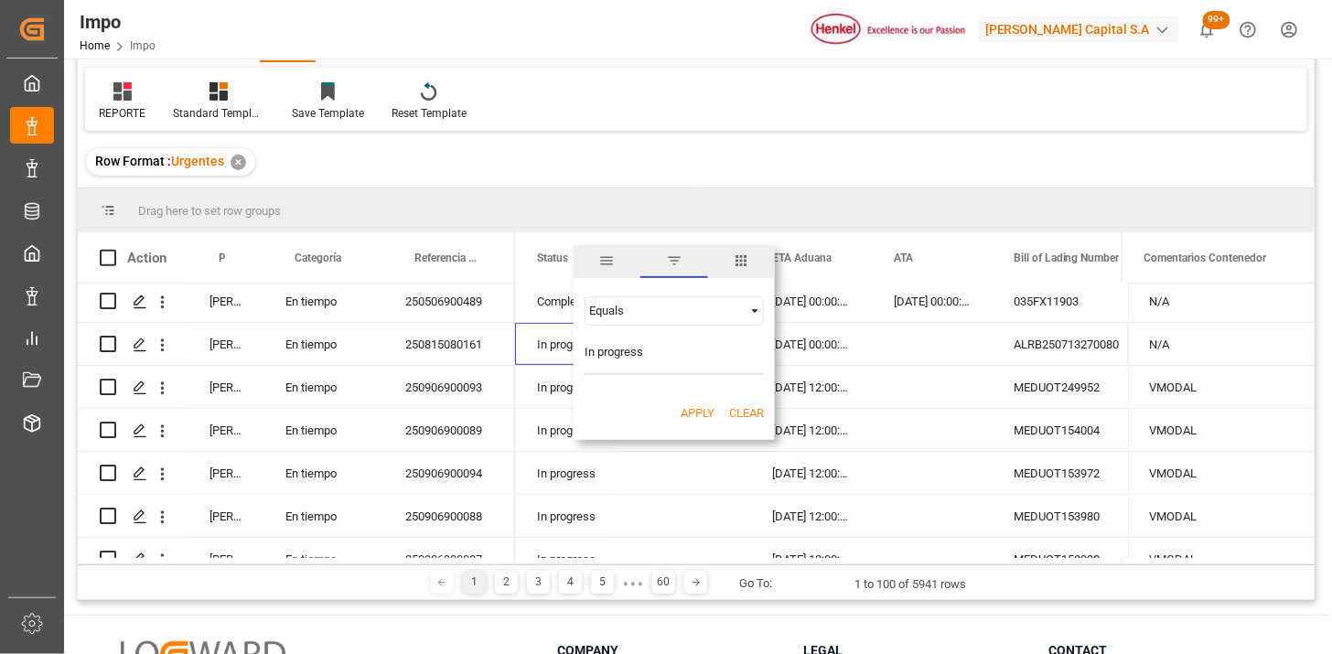
type input "In progress"
click at [692, 413] on button "Apply" at bounding box center [698, 413] width 34 height 18
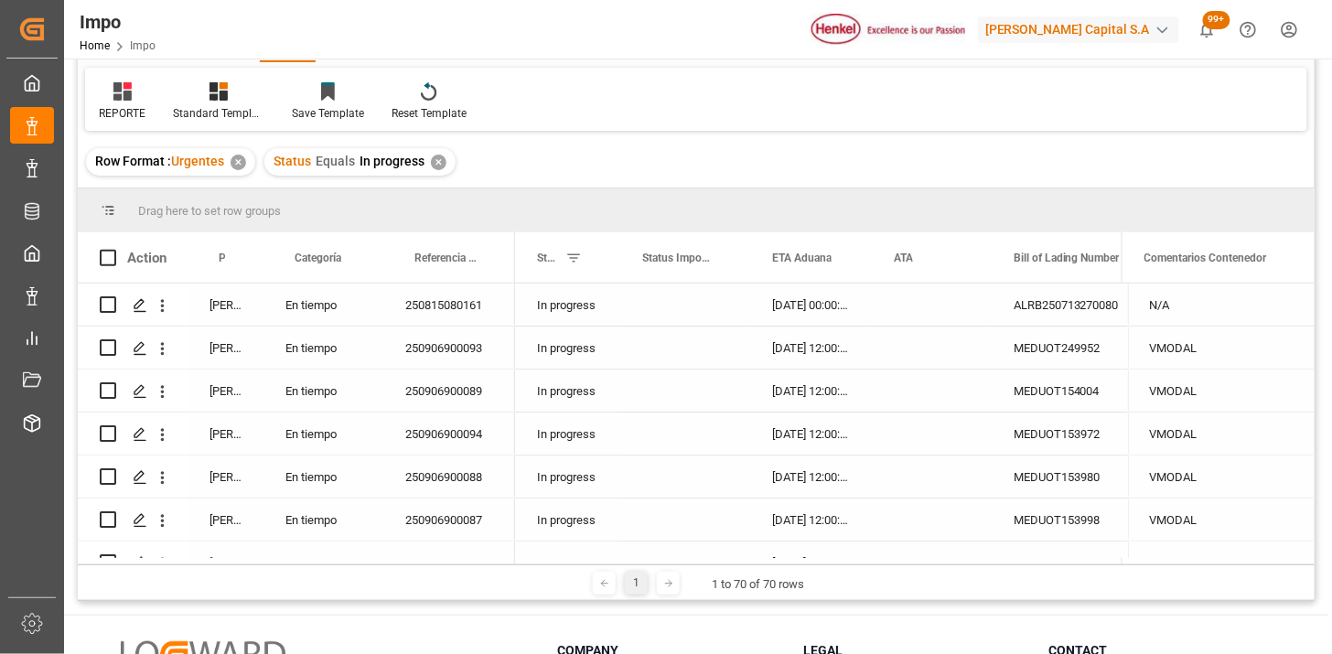
click at [559, 306] on div "In progress" at bounding box center [567, 305] width 105 height 42
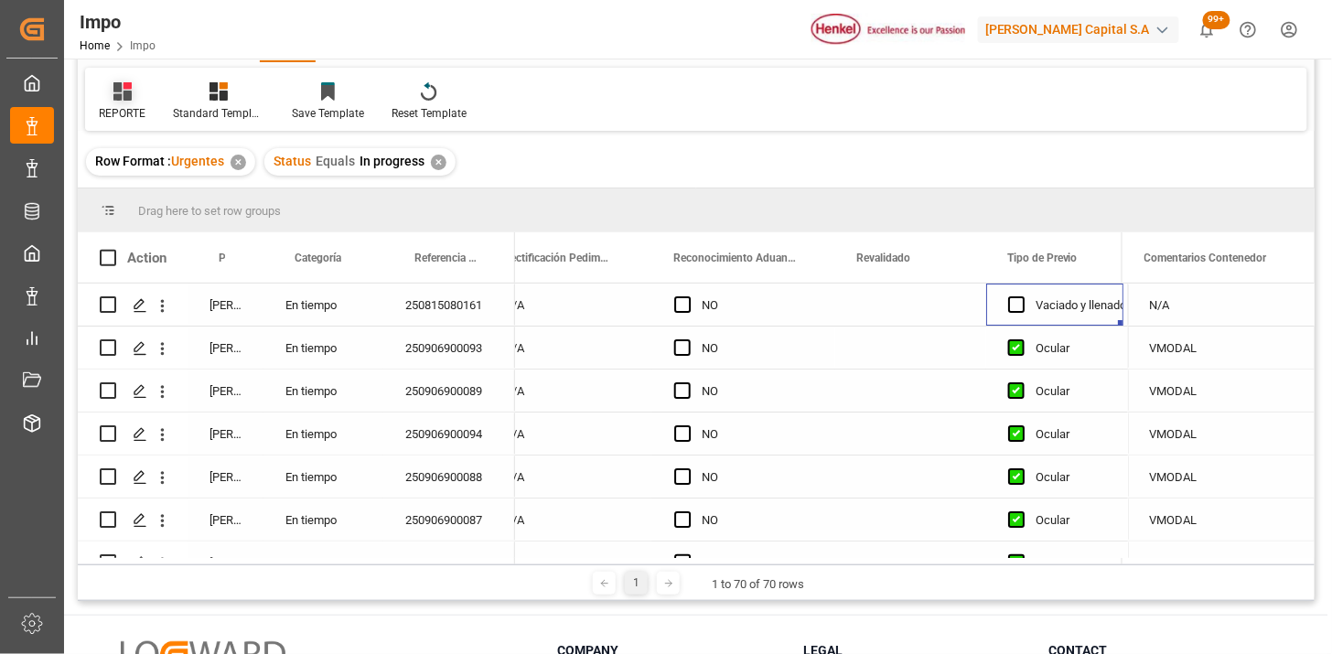
drag, startPoint x: 128, startPoint y: 103, endPoint x: 133, endPoint y: 120, distance: 17.1
click at [128, 103] on div "REPORTE" at bounding box center [122, 101] width 74 height 40
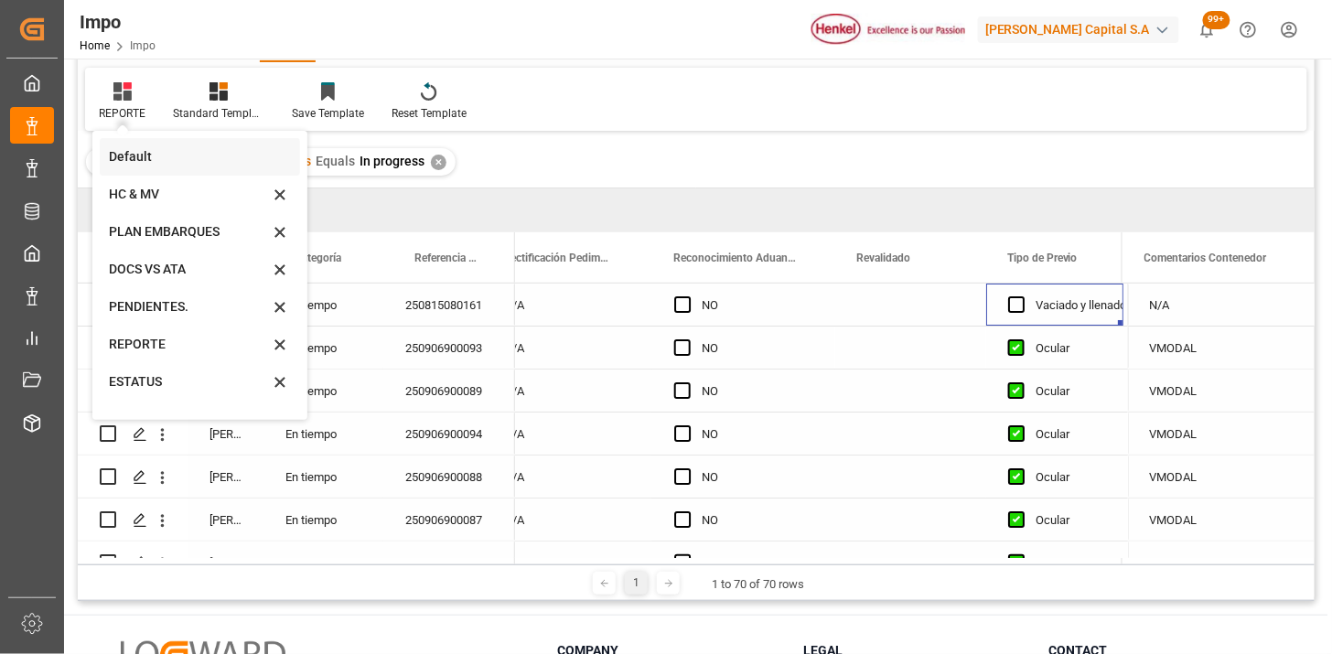
click at [142, 158] on div "Default" at bounding box center [189, 156] width 160 height 19
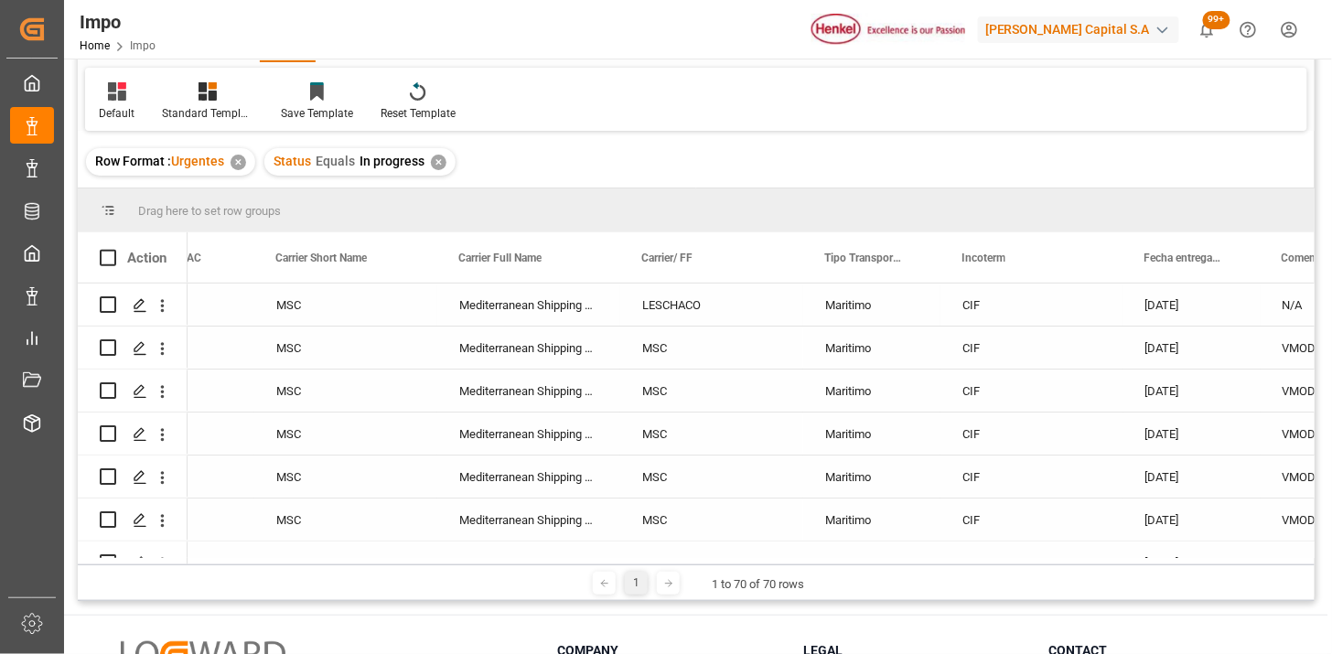
click at [531, 314] on div "Mediterranean Shipping Company" at bounding box center [528, 305] width 183 height 42
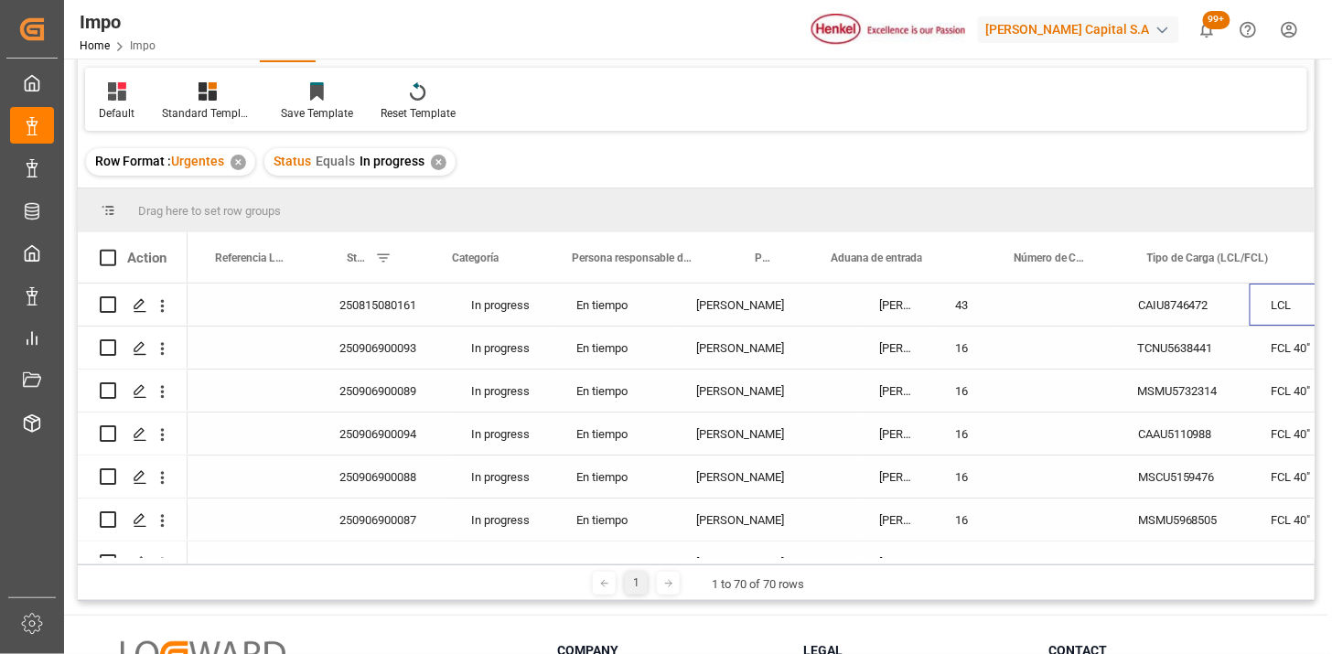
scroll to position [0, 123]
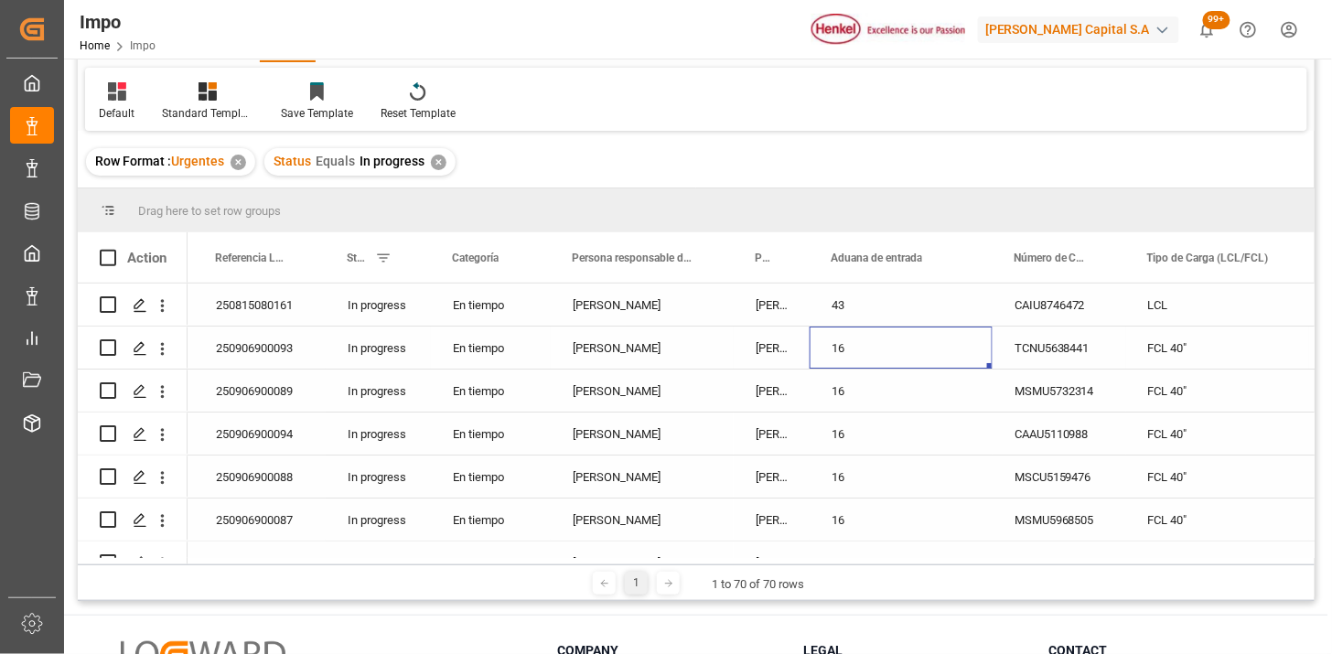
click at [875, 346] on div "16" at bounding box center [901, 348] width 183 height 42
click at [959, 262] on span at bounding box center [961, 258] width 16 height 16
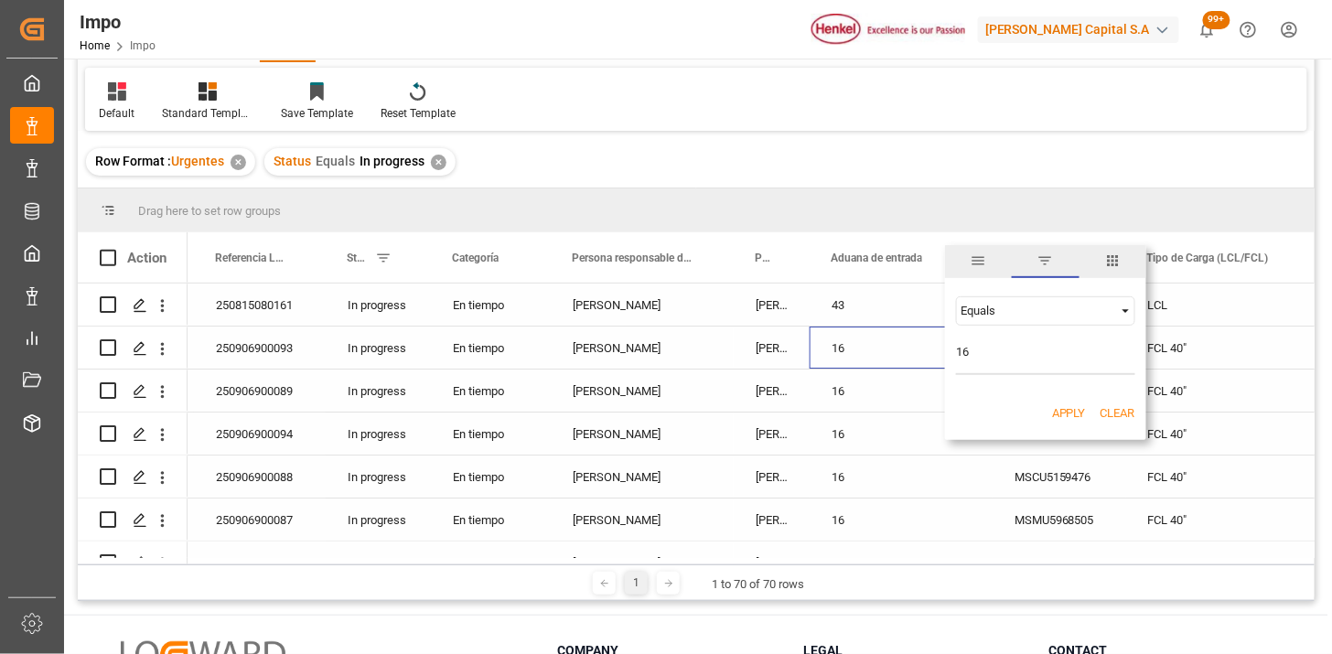
type input "16"
click at [1058, 413] on button "Apply" at bounding box center [1069, 413] width 34 height 18
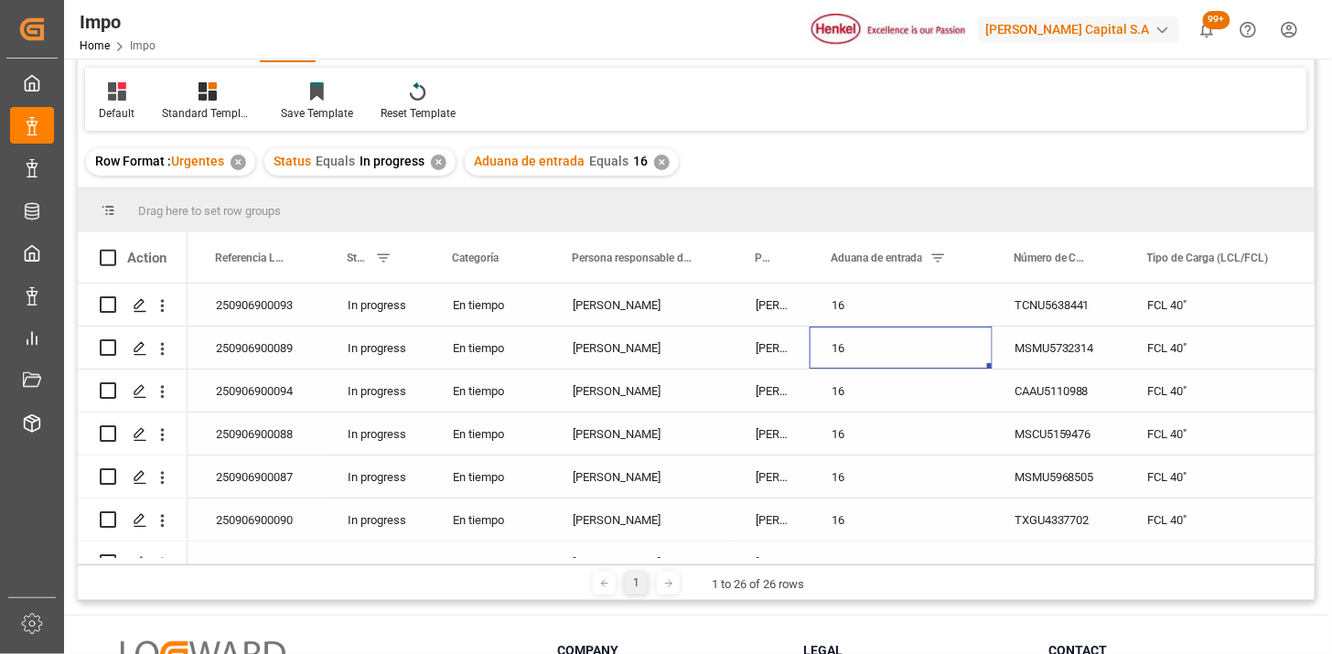
click at [1181, 317] on div "FCL 40"" at bounding box center [1217, 305] width 183 height 42
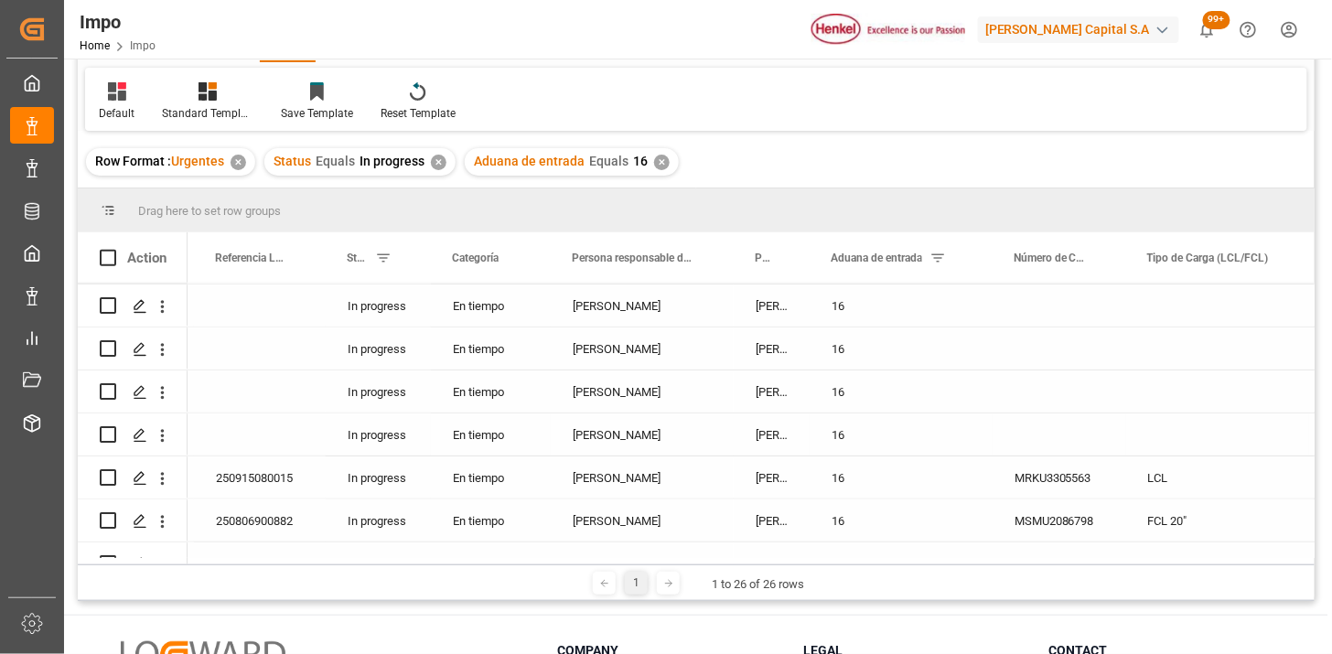
scroll to position [508, 0]
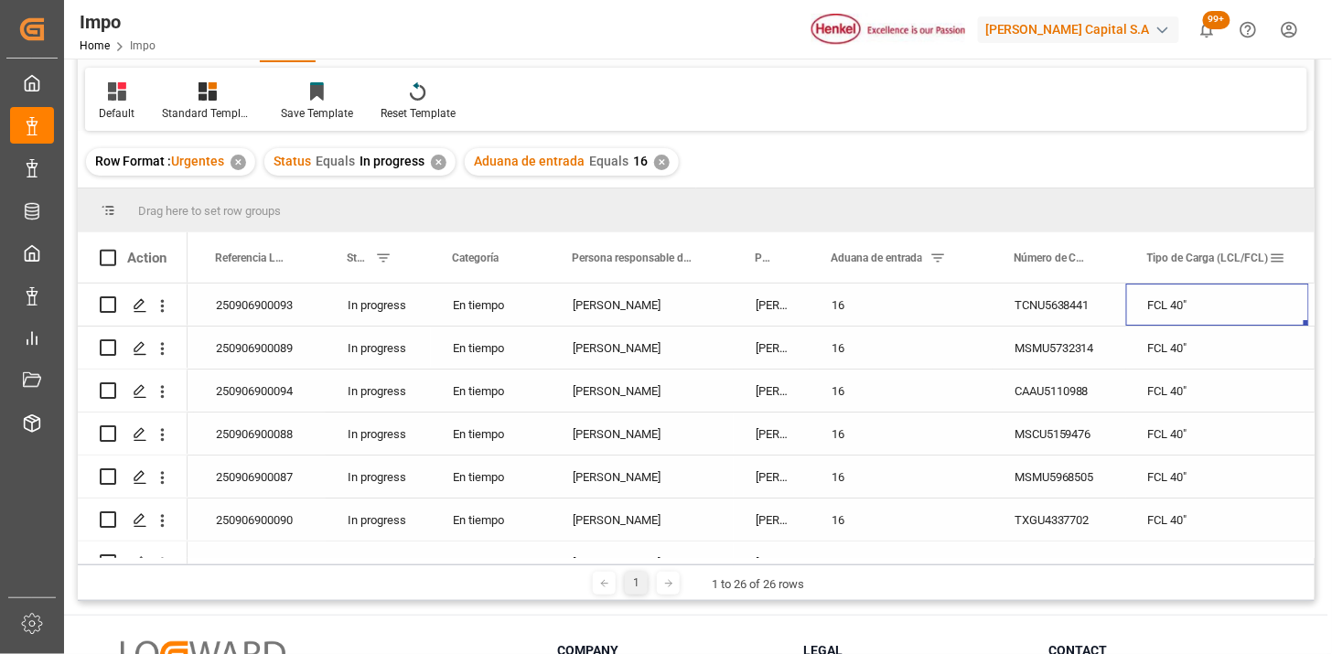
click at [1277, 256] on span at bounding box center [1278, 258] width 16 height 16
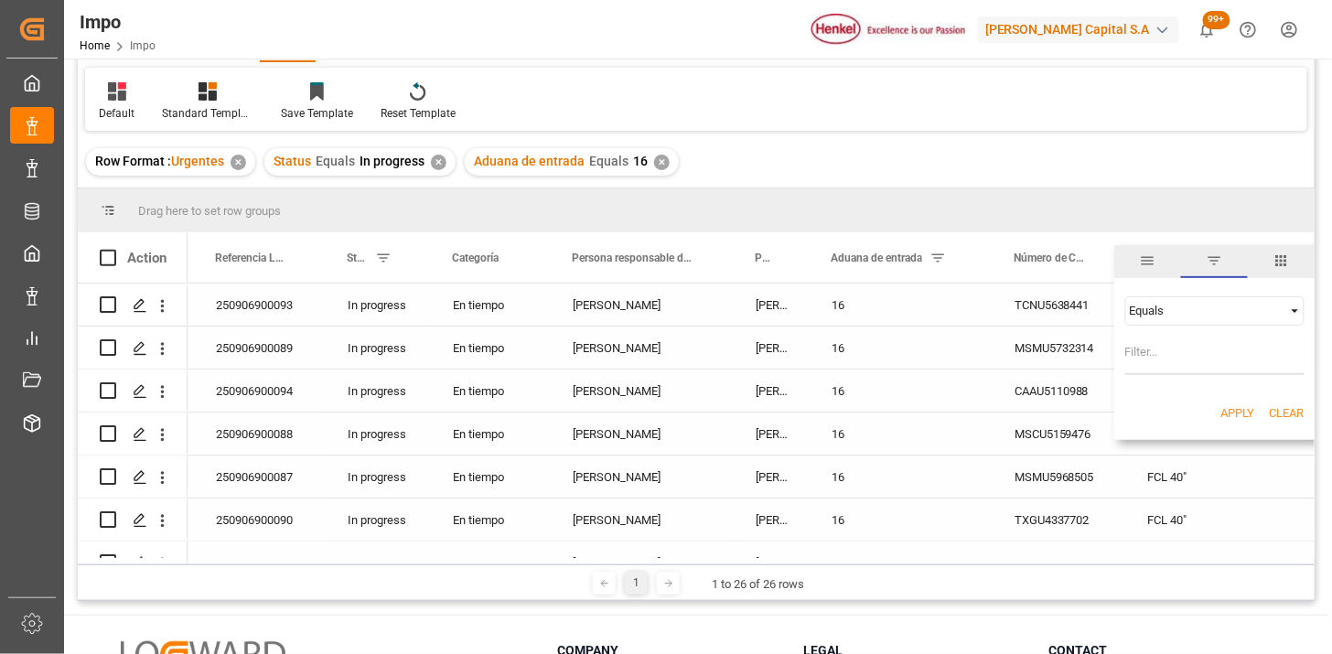
drag, startPoint x: 1194, startPoint y: 303, endPoint x: 1191, endPoint y: 320, distance: 17.6
click at [1193, 306] on div "Equals" at bounding box center [1207, 311] width 154 height 14
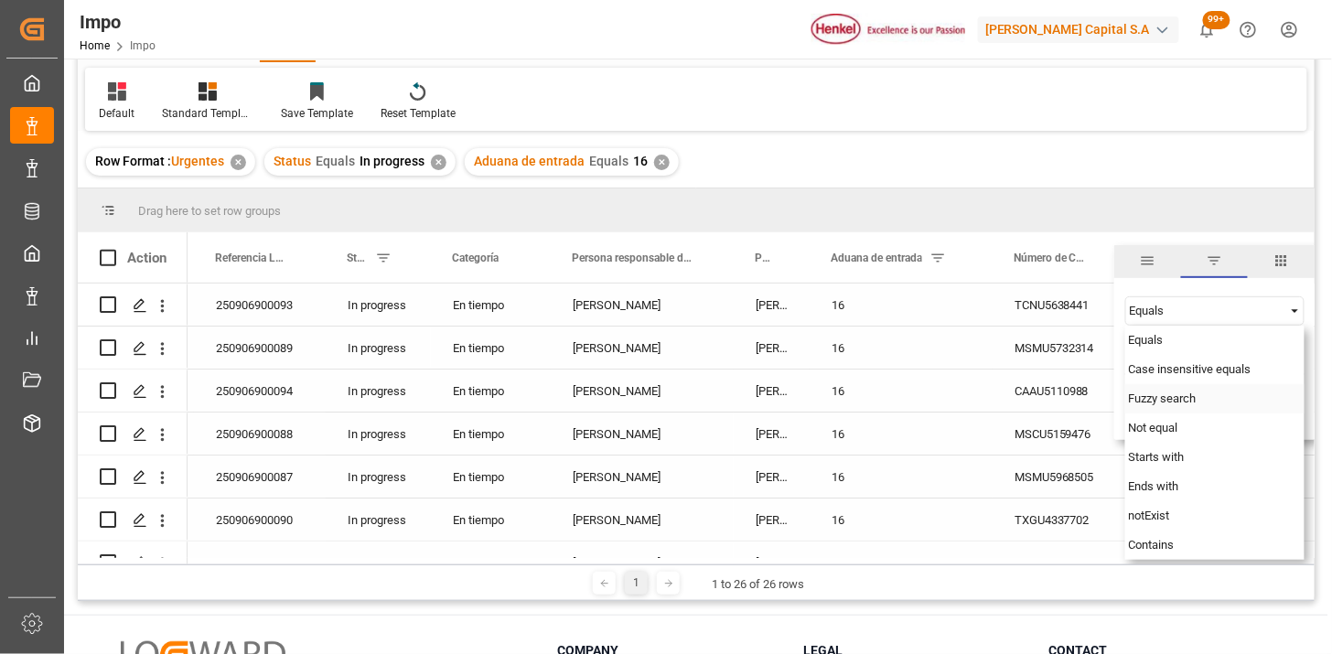
click at [1180, 398] on span "Fuzzy search" at bounding box center [1163, 399] width 68 height 14
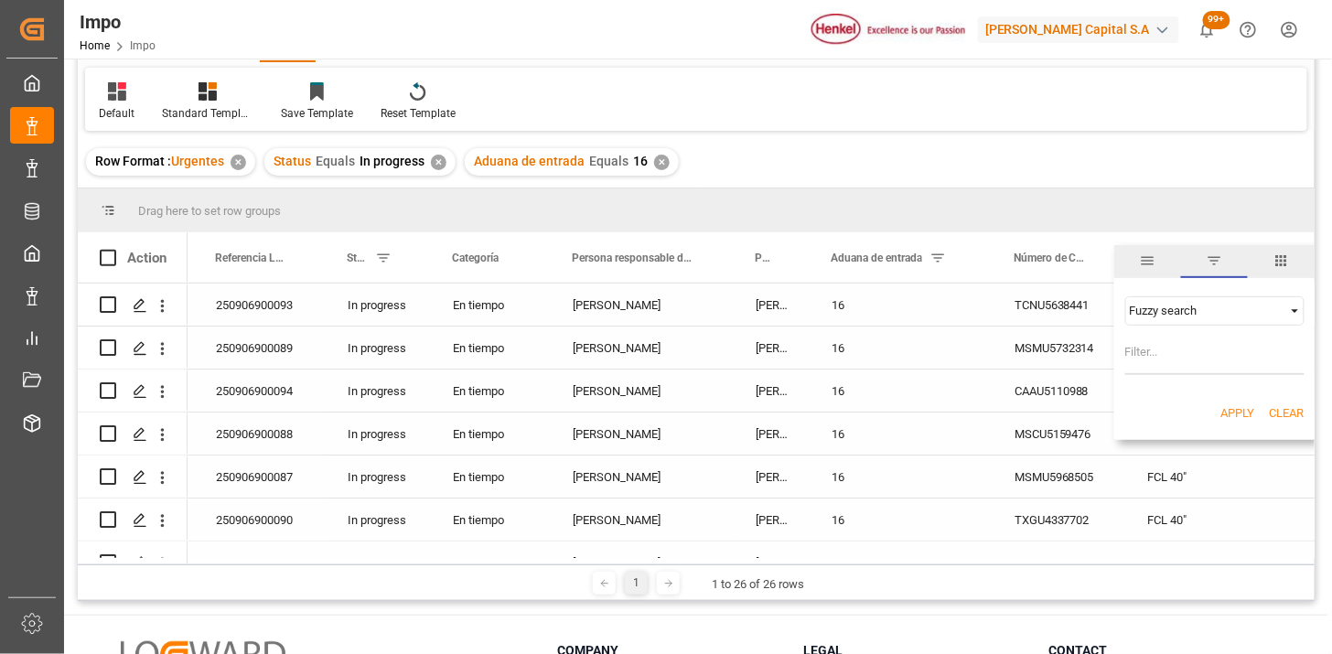
click at [1175, 367] on input "Filter Value" at bounding box center [1214, 356] width 179 height 37
type input "FCL"
click at [1221, 405] on button "Apply" at bounding box center [1238, 413] width 34 height 18
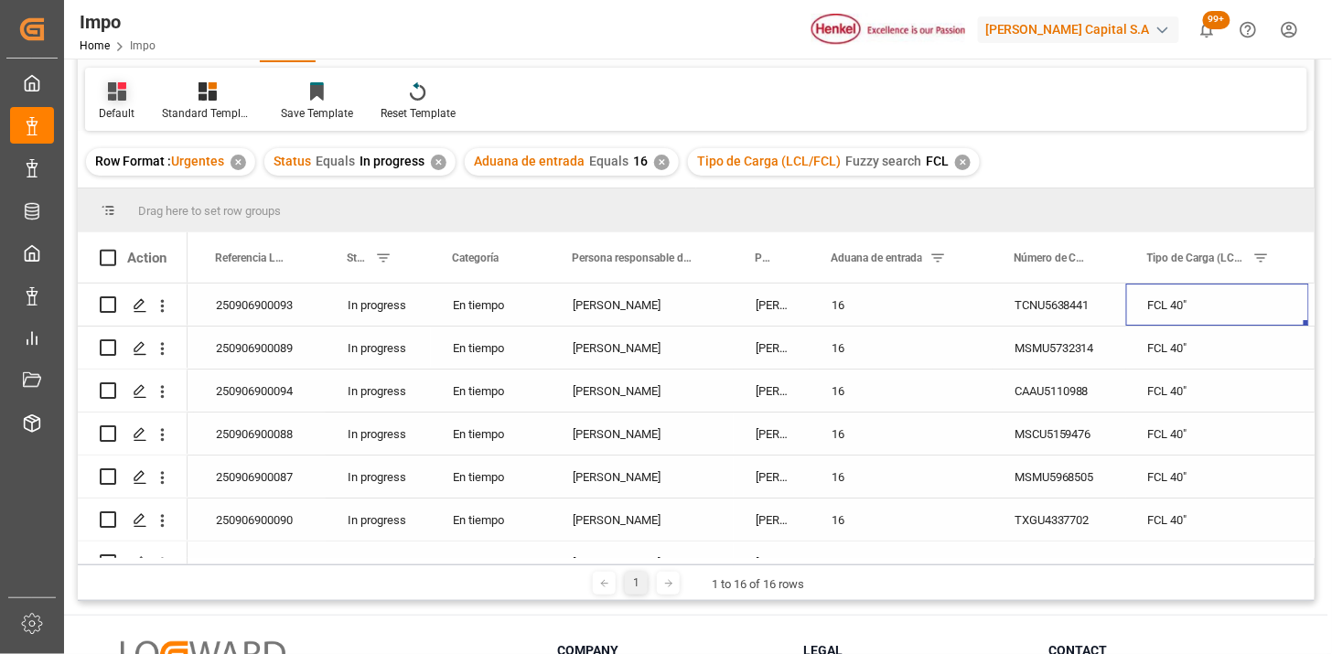
click at [119, 103] on div "Default" at bounding box center [116, 101] width 63 height 40
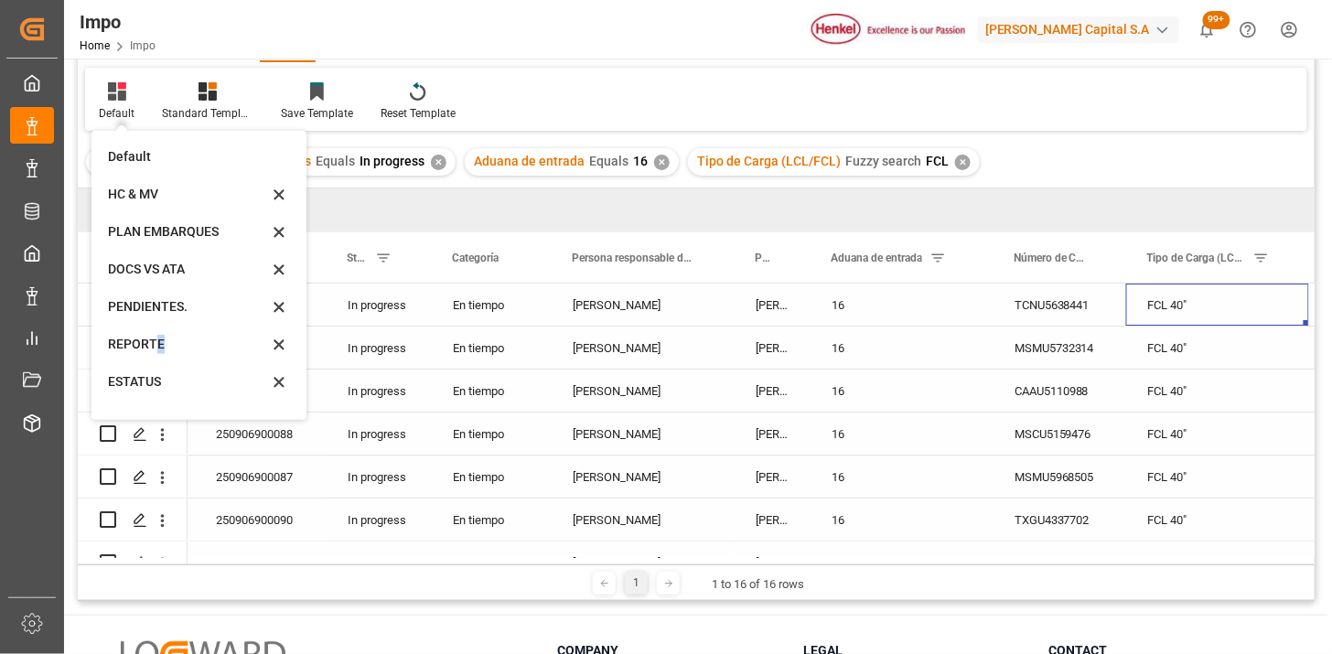
drag, startPoint x: 158, startPoint y: 337, endPoint x: 170, endPoint y: 332, distance: 12.7
click at [160, 338] on div "REPORTE" at bounding box center [188, 344] width 160 height 19
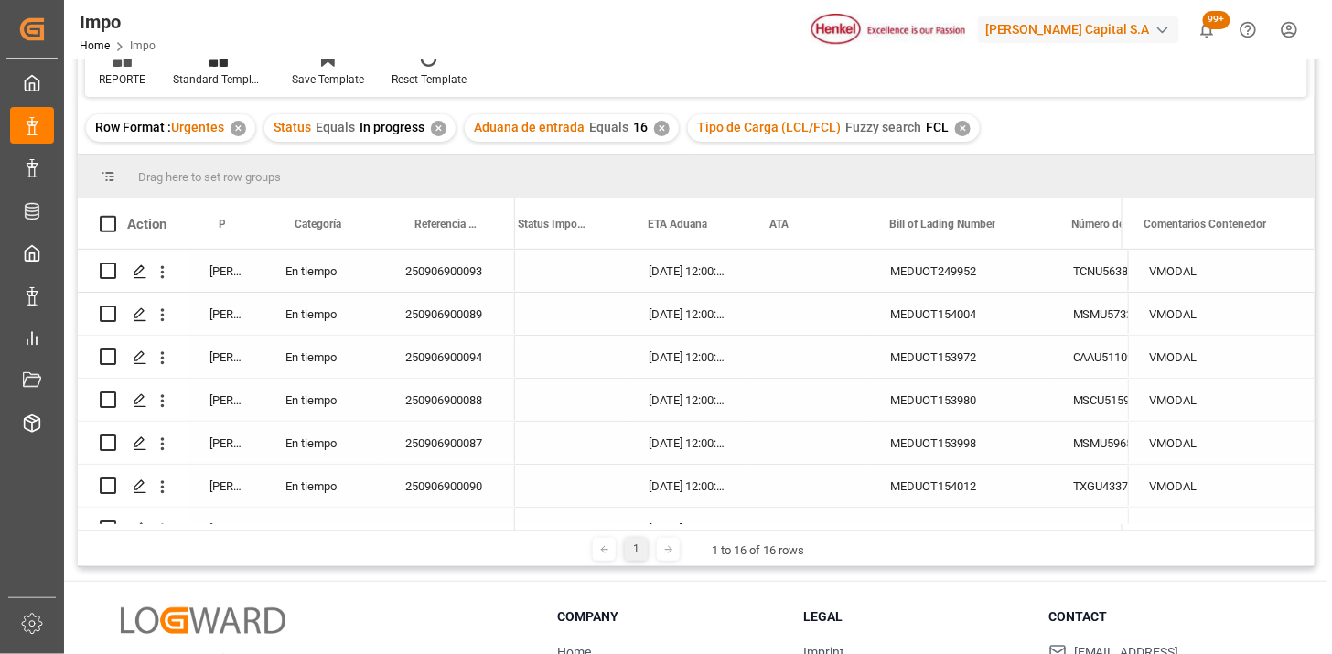
scroll to position [102, 0]
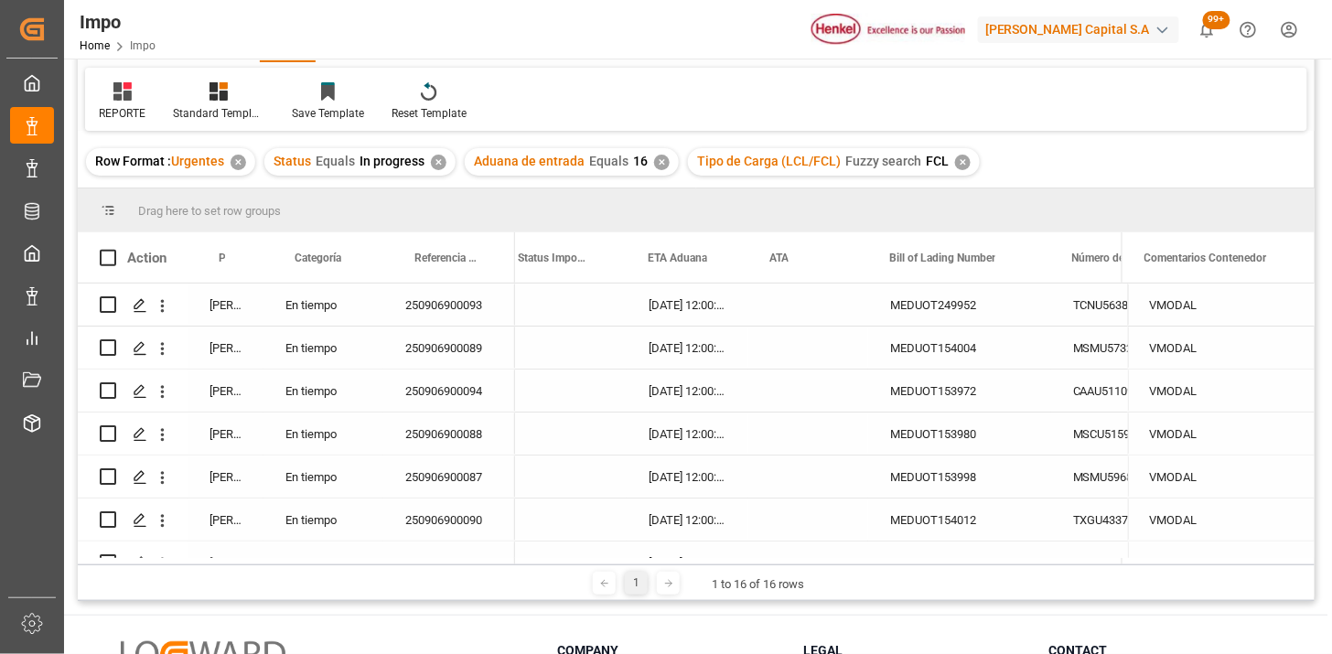
click at [955, 158] on div "✕" at bounding box center [963, 163] width 16 height 16
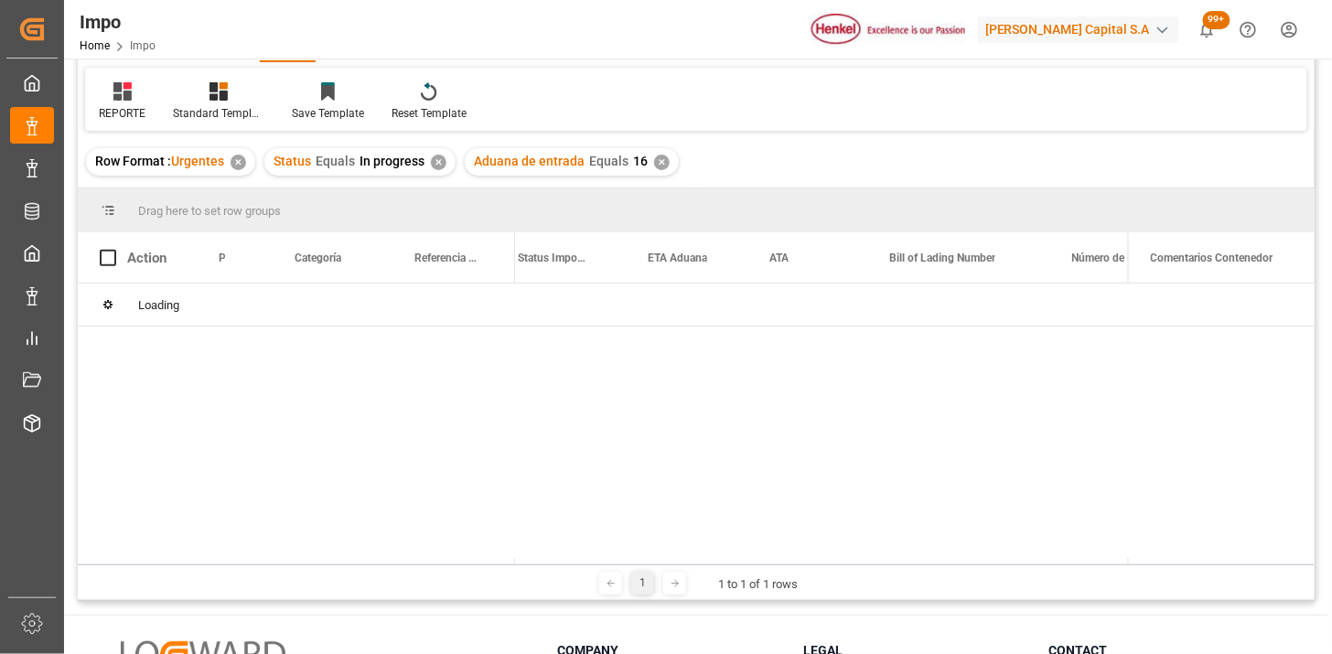
click at [657, 157] on div "✕" at bounding box center [662, 163] width 16 height 16
click at [441, 163] on div "✕" at bounding box center [439, 163] width 16 height 16
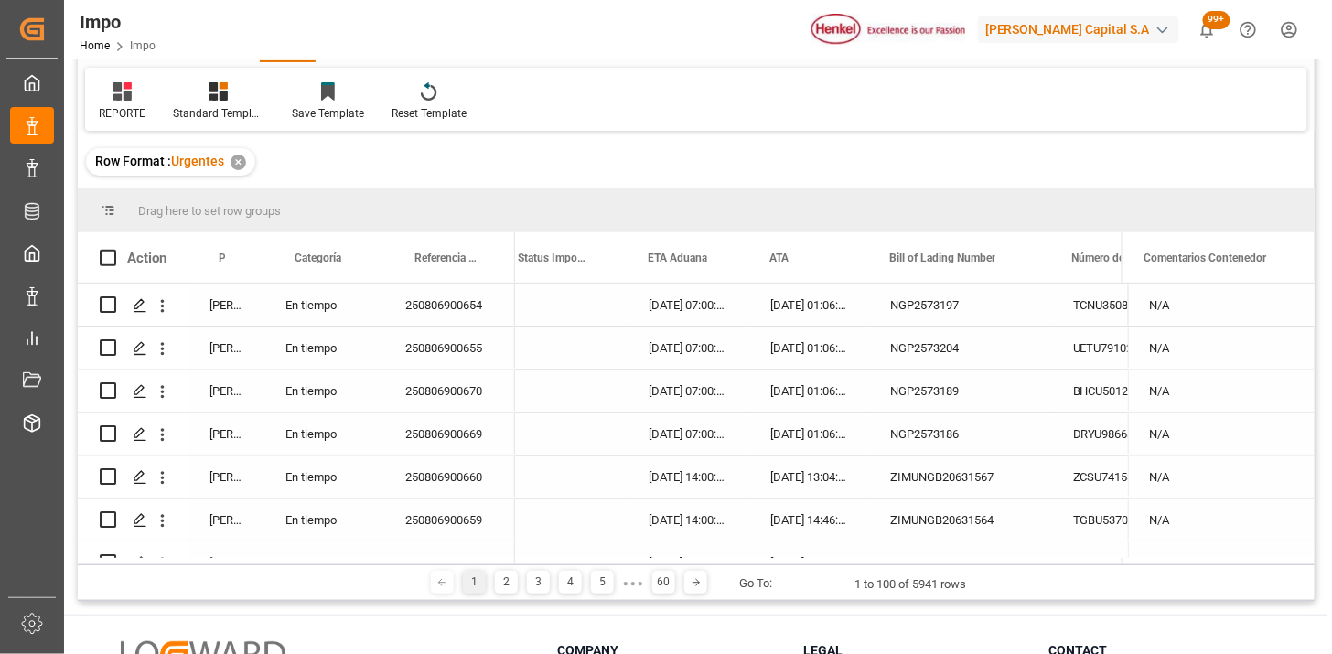
click at [440, 307] on div "250806900654" at bounding box center [449, 305] width 132 height 42
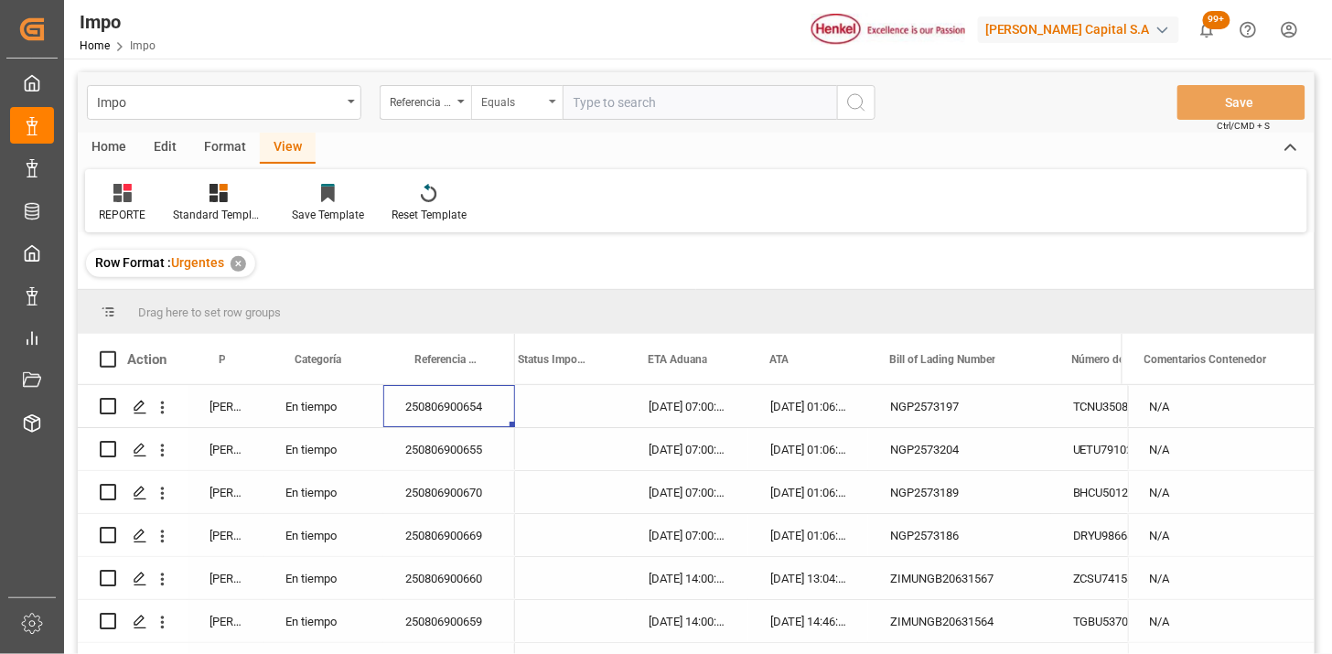
click at [512, 111] on div "Equals" at bounding box center [516, 102] width 91 height 35
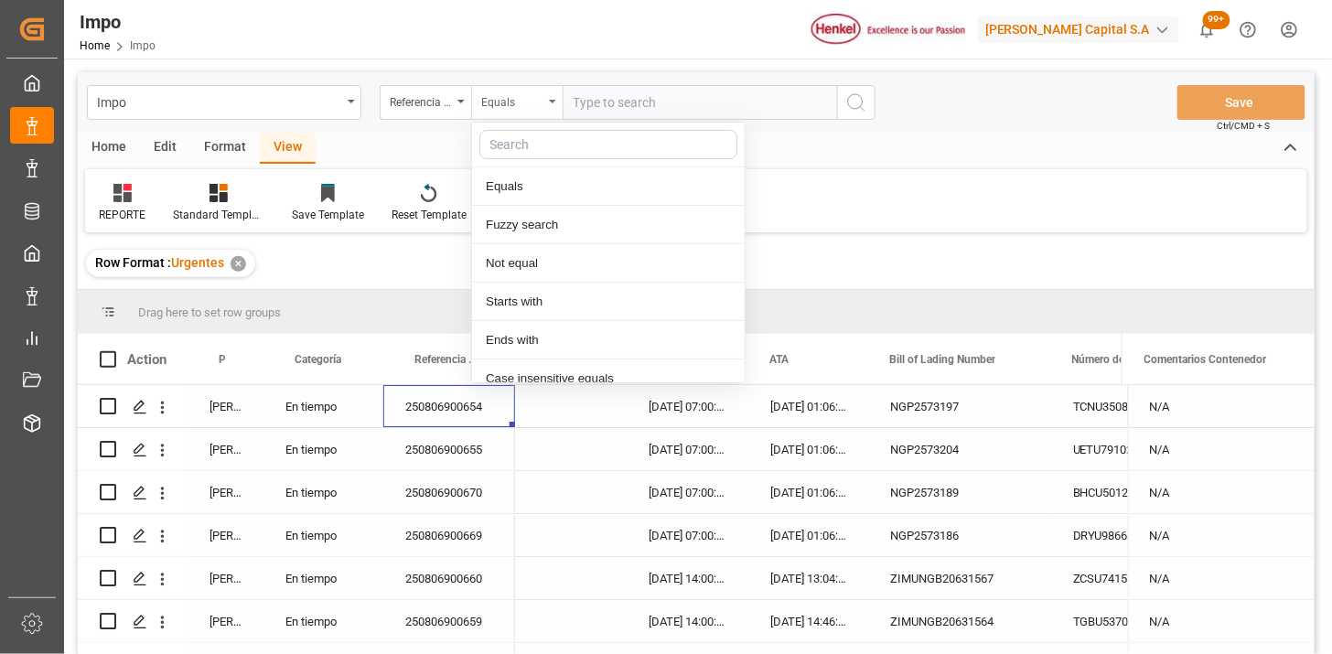
scroll to position [91, 0]
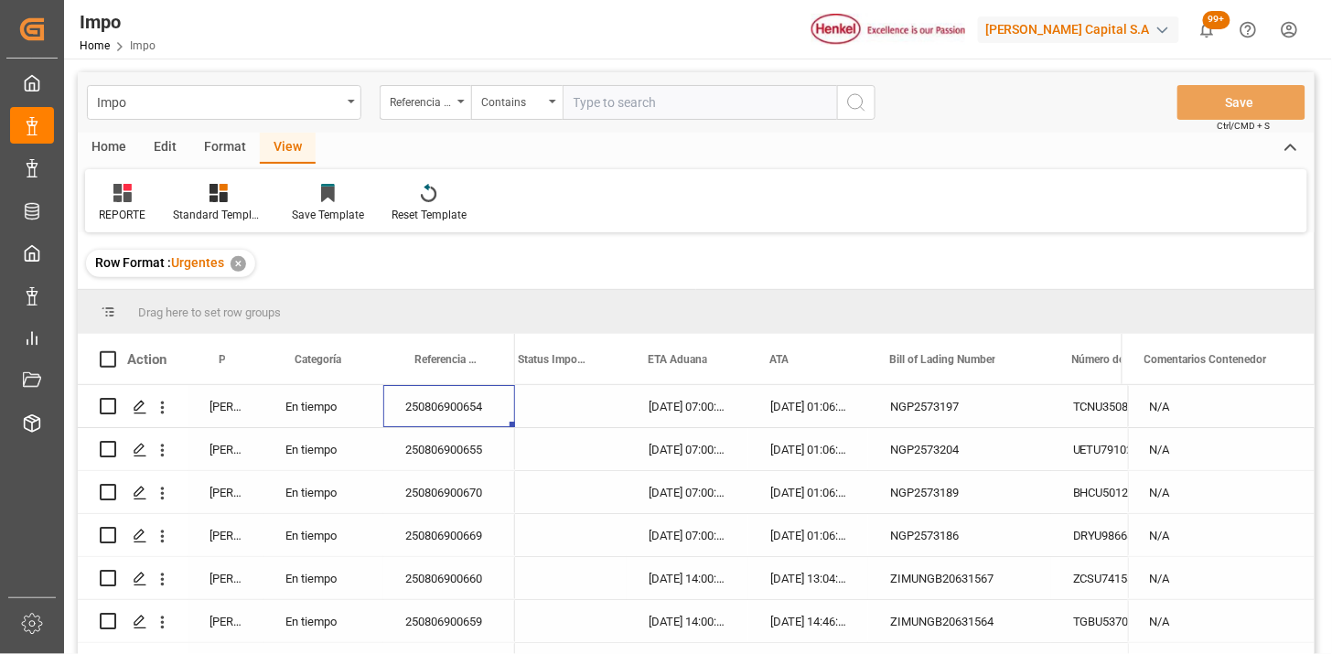
click at [421, 578] on div "250806900660" at bounding box center [449, 578] width 132 height 42
drag, startPoint x: 691, startPoint y: 123, endPoint x: 697, endPoint y: 102, distance: 21.1
click at [692, 121] on div "Impo Referencia Leschaco Contains Save Ctrl/CMD + S" at bounding box center [696, 102] width 1237 height 60
click at [697, 102] on input "text" at bounding box center [700, 102] width 274 height 35
paste input "250806900660 250806900659"
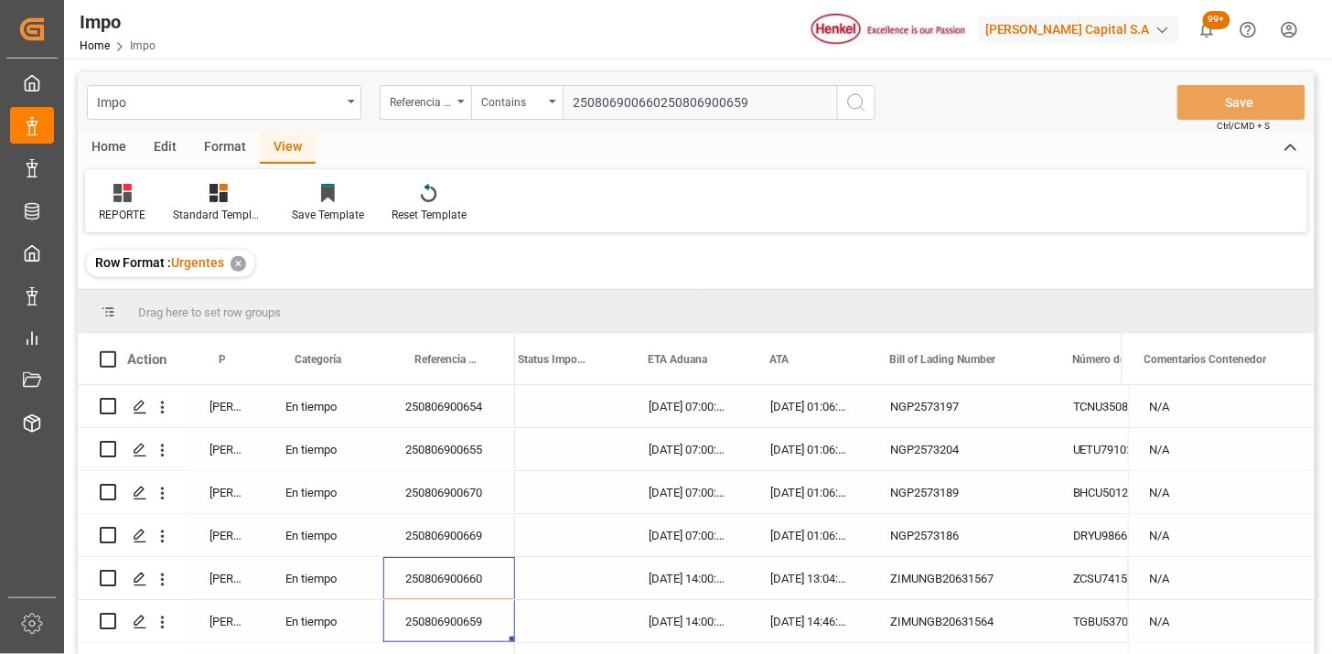
type input "250806900660,250806900659"
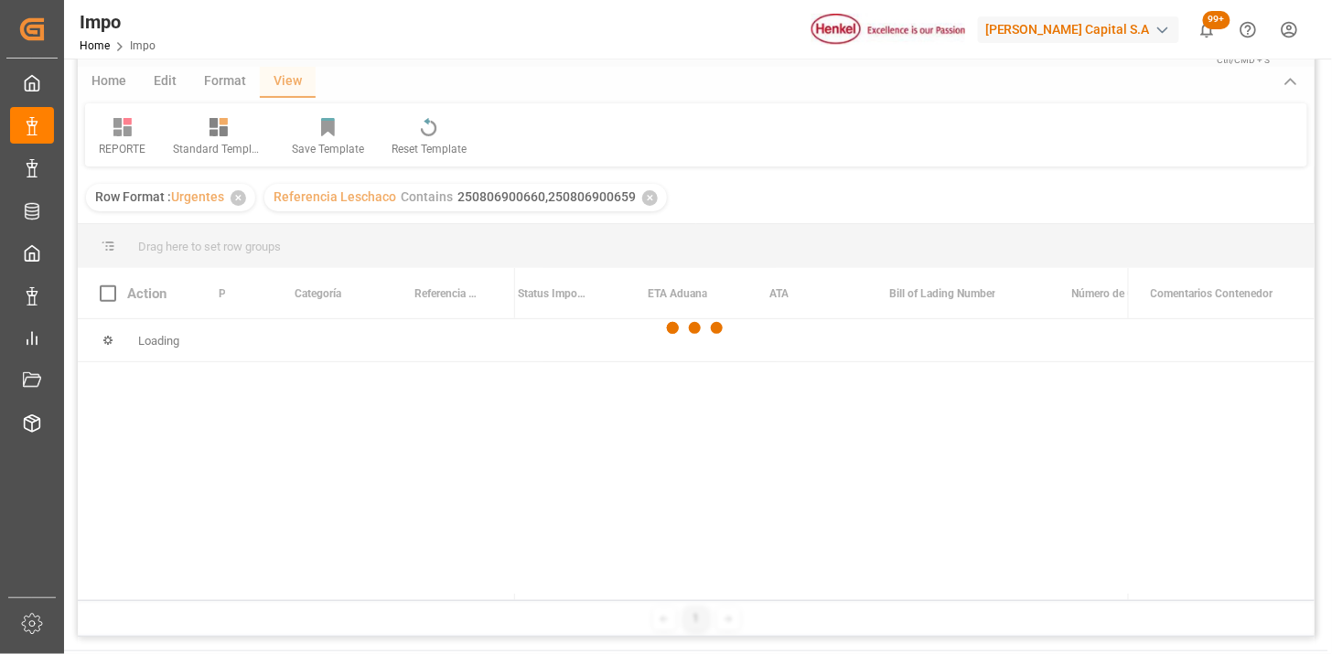
scroll to position [102, 0]
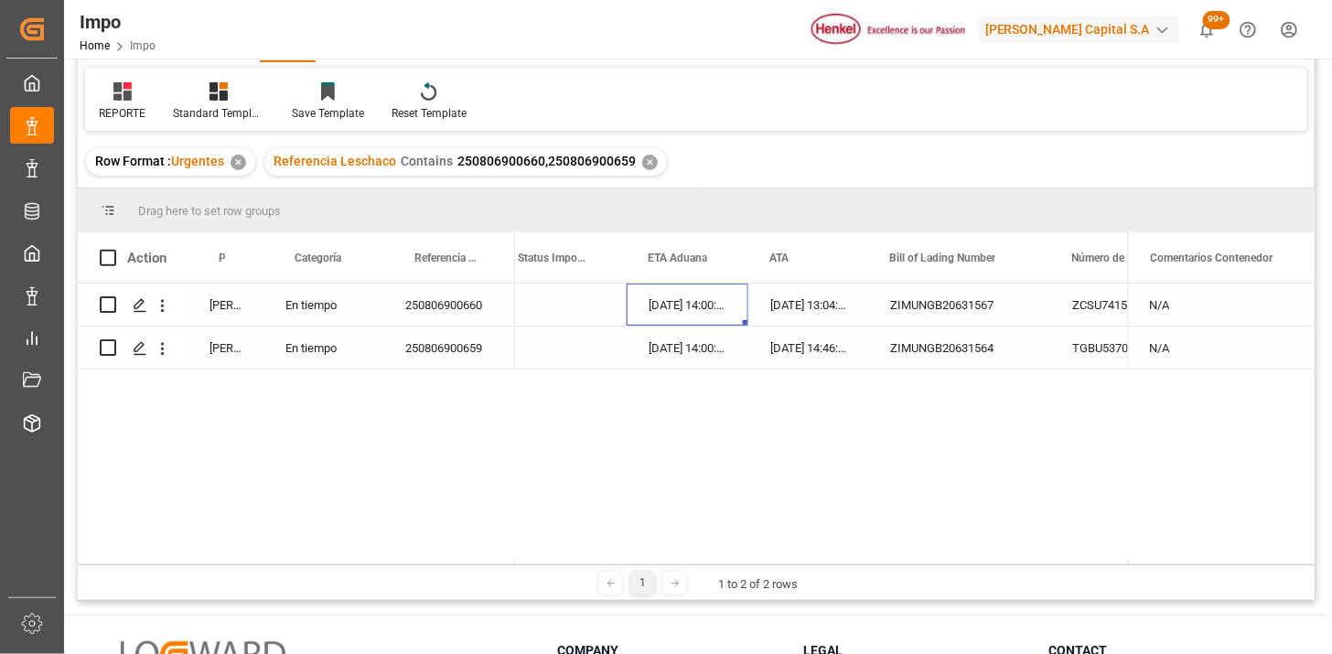
click at [696, 312] on div "03-08-2025 14:00:00" at bounding box center [688, 305] width 122 height 42
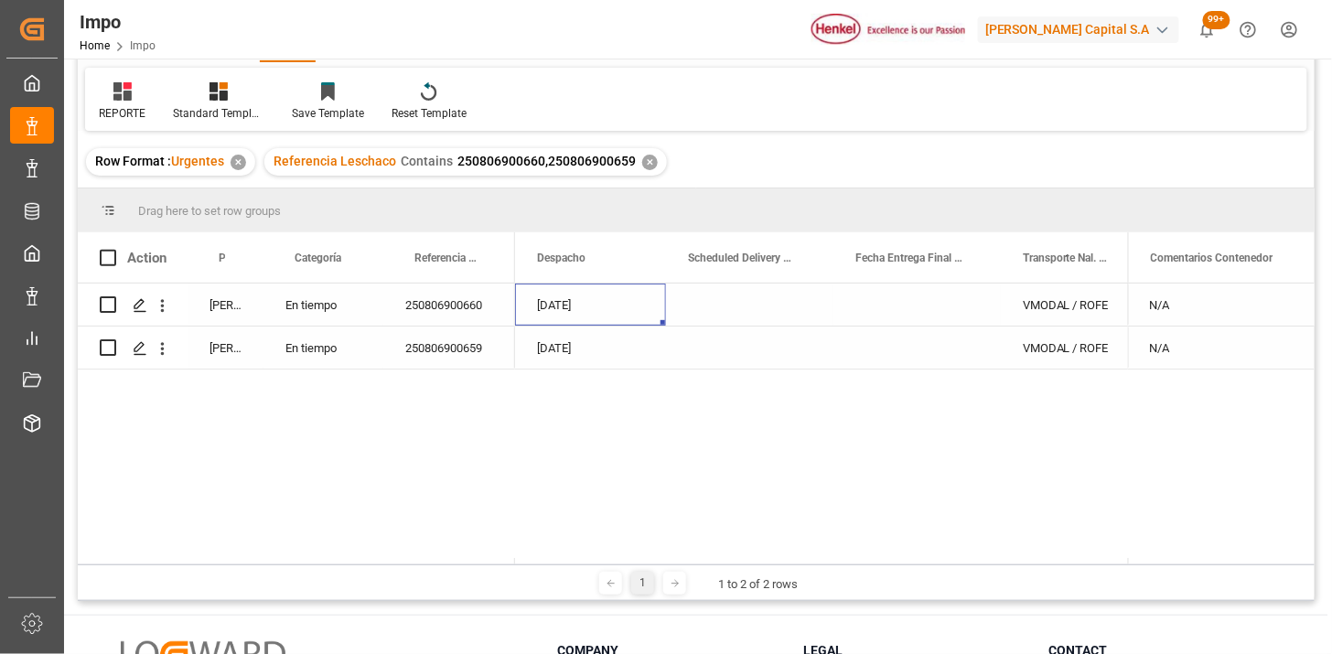
scroll to position [0, 2774]
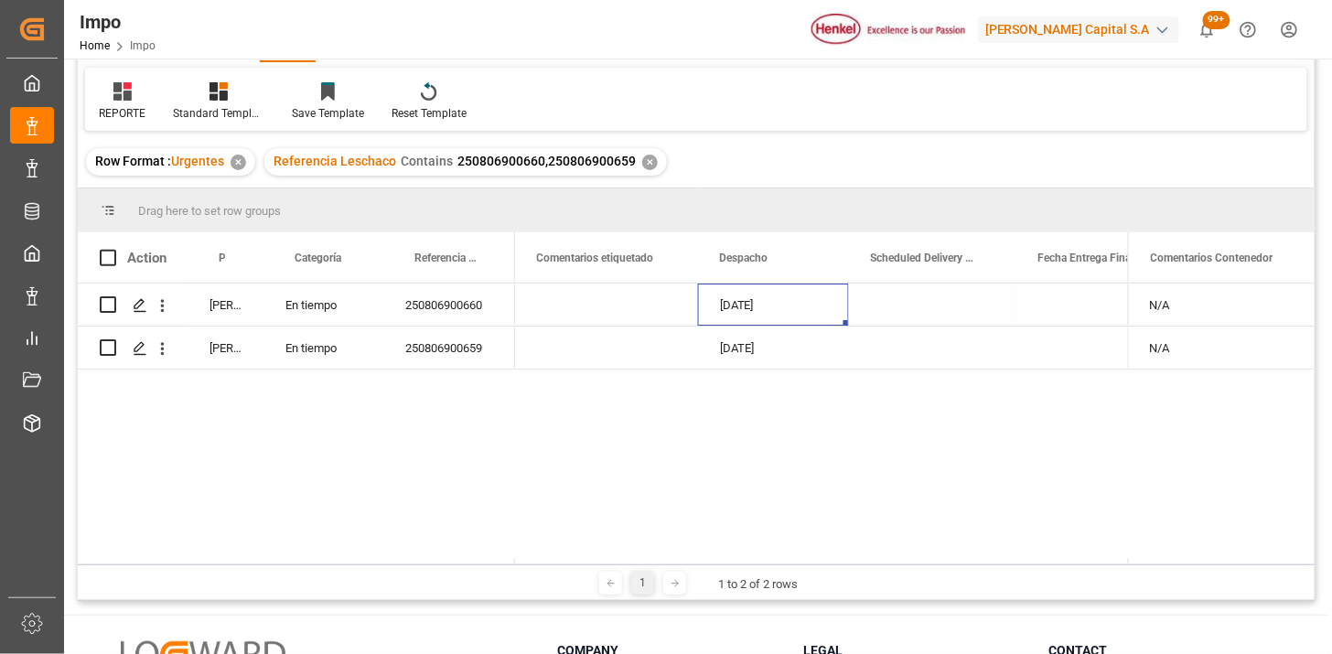
click at [468, 308] on div "250806900660" at bounding box center [449, 305] width 132 height 42
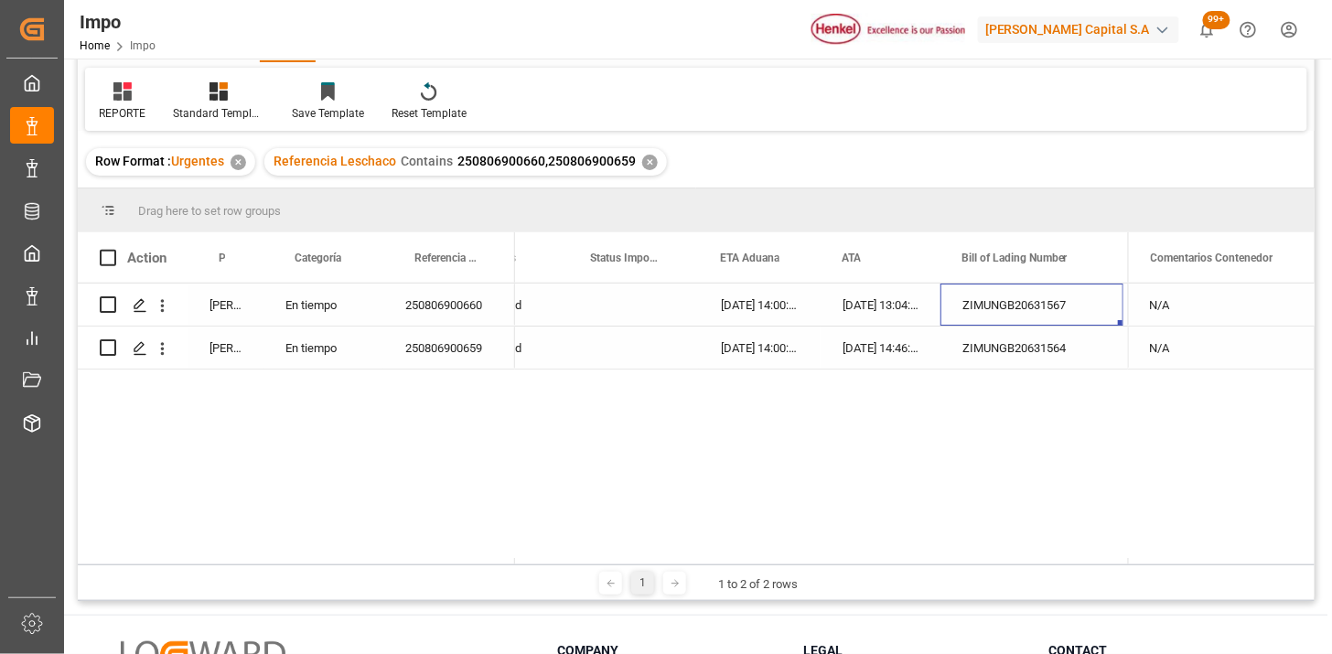
scroll to position [0, 186]
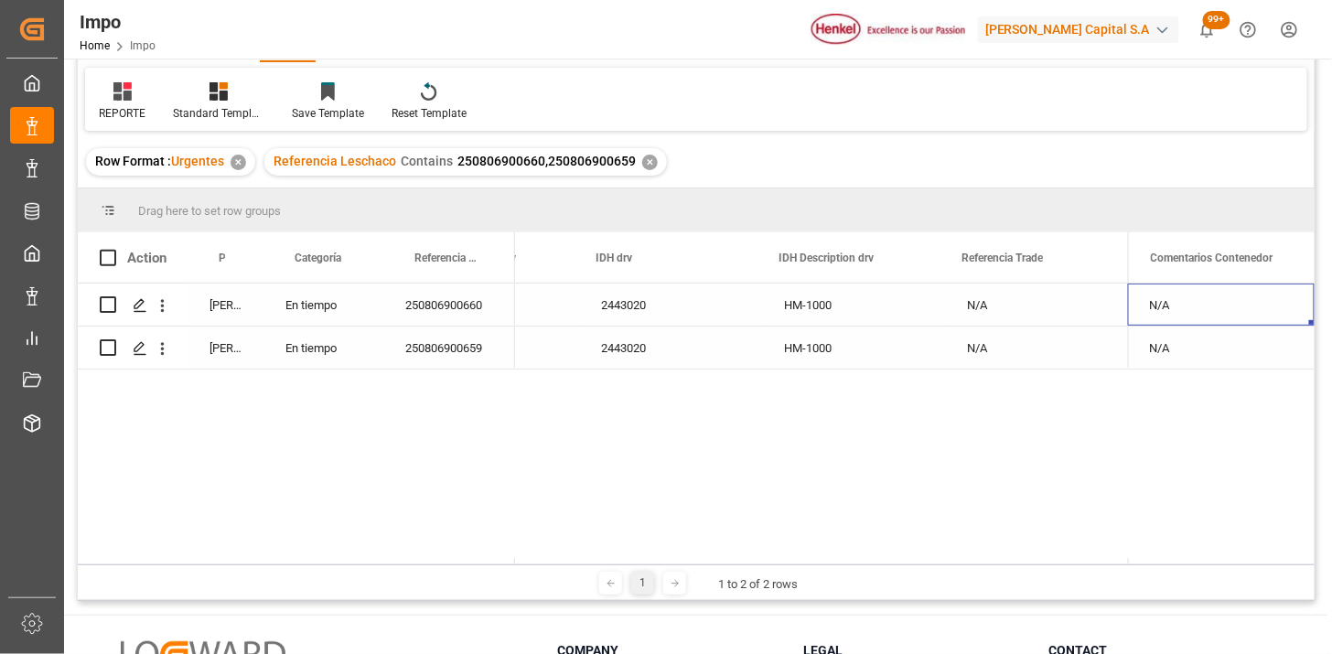
click at [645, 165] on div "✕" at bounding box center [650, 163] width 16 height 16
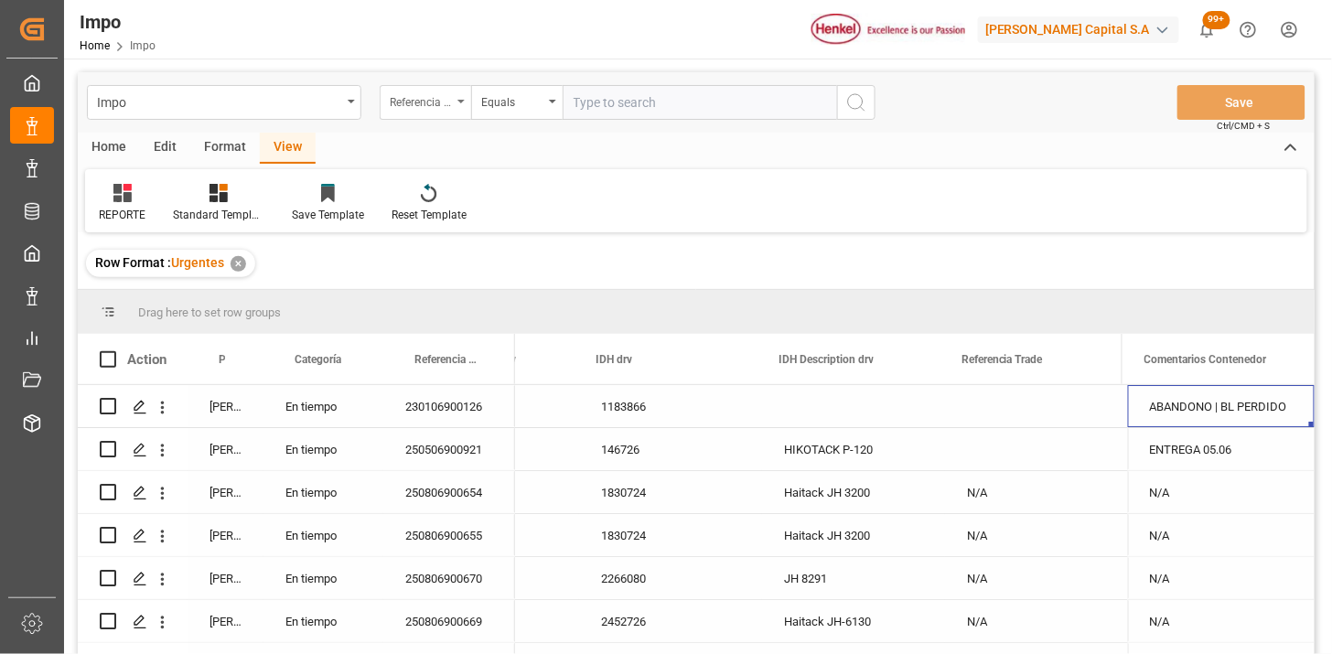
click at [424, 102] on div "Referencia Leschaco" at bounding box center [421, 100] width 62 height 21
type input "BIL"
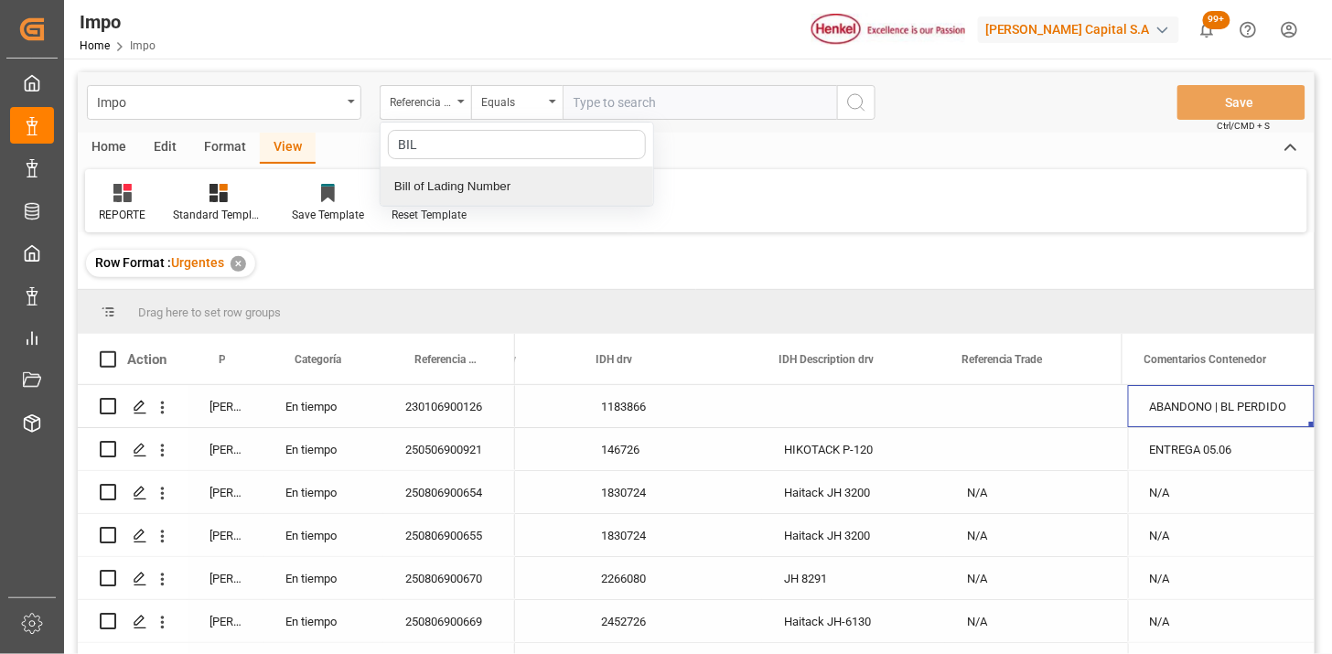
click at [498, 183] on div "Bill of Lading Number" at bounding box center [517, 186] width 273 height 38
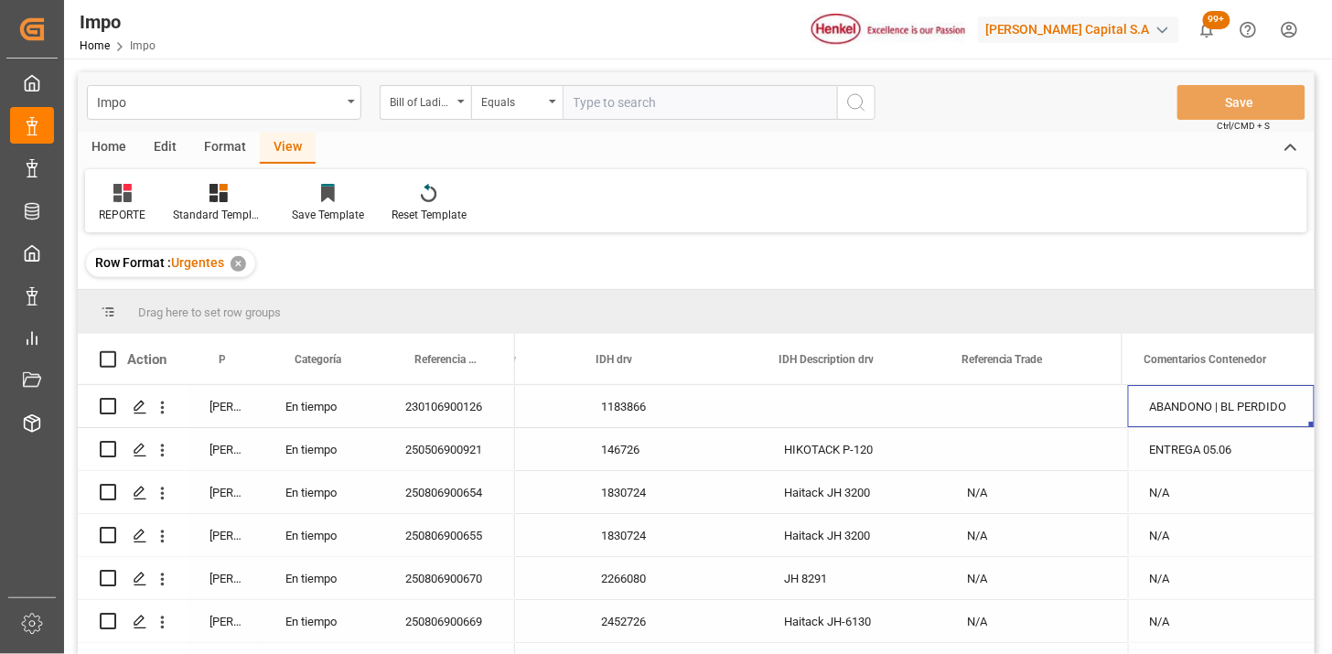
click at [617, 93] on input "text" at bounding box center [700, 102] width 274 height 35
paste input "SDBKZS004155"
type input "SDBKZS004155"
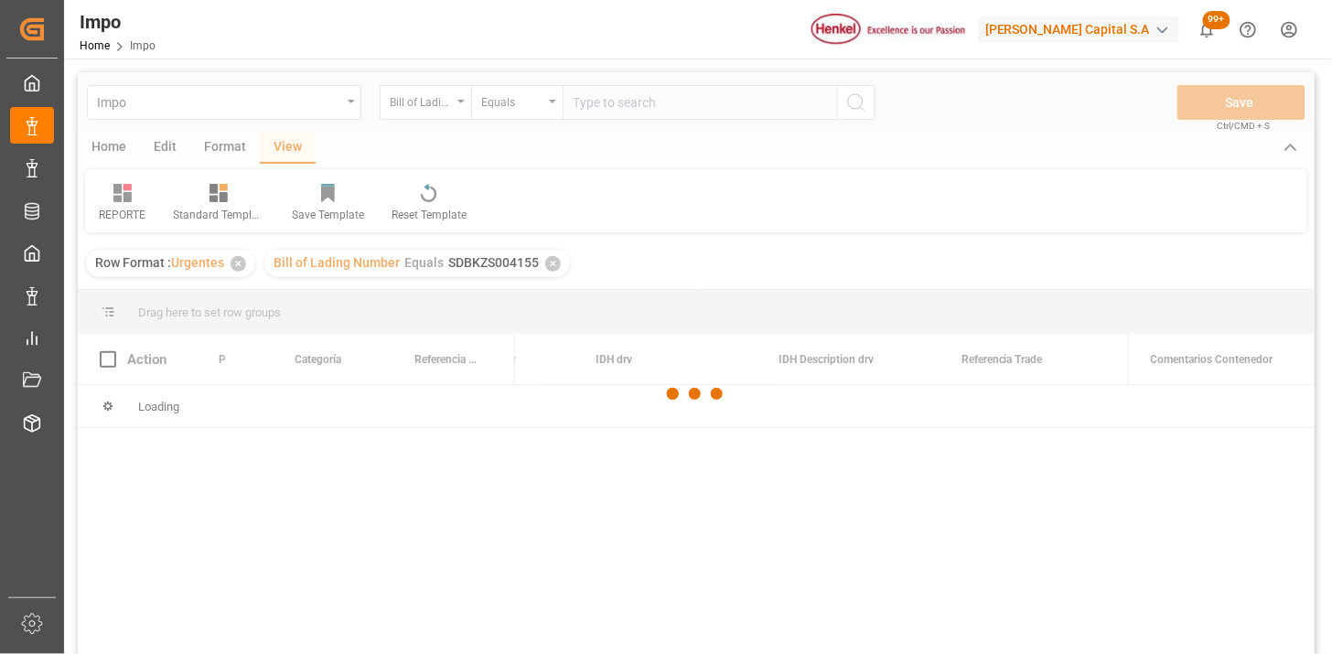
scroll to position [102, 0]
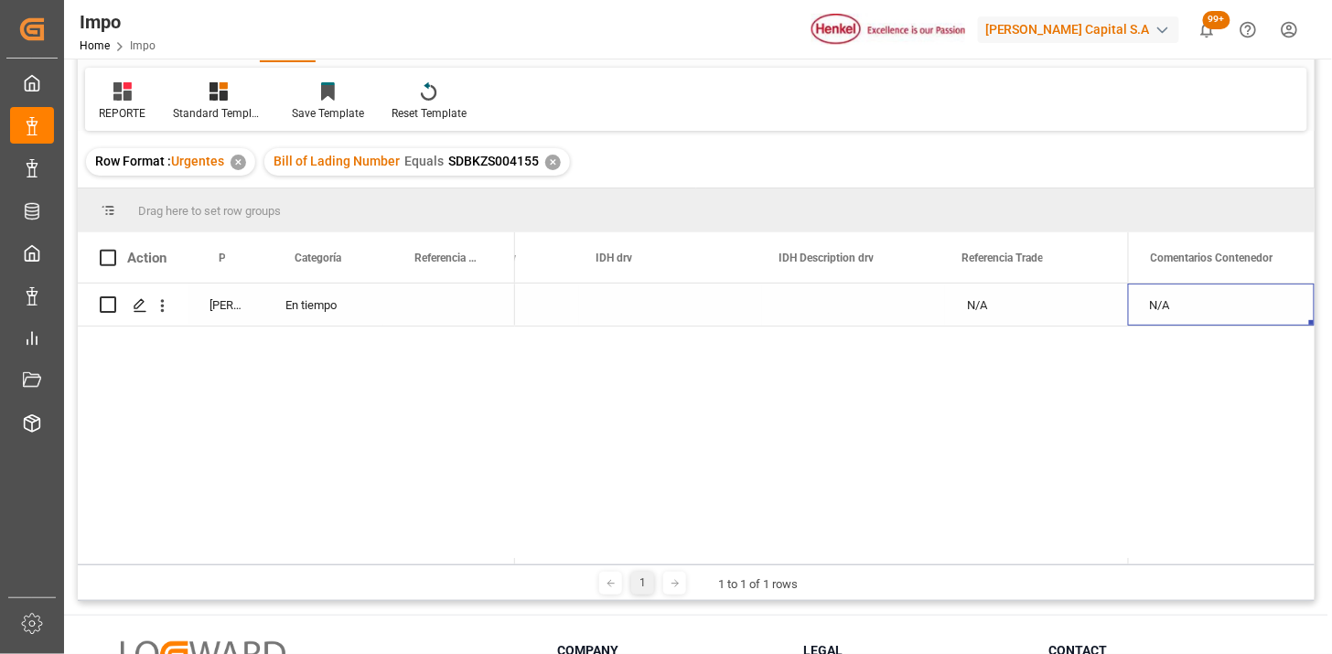
click at [339, 308] on div "En tiempo" at bounding box center [323, 305] width 120 height 42
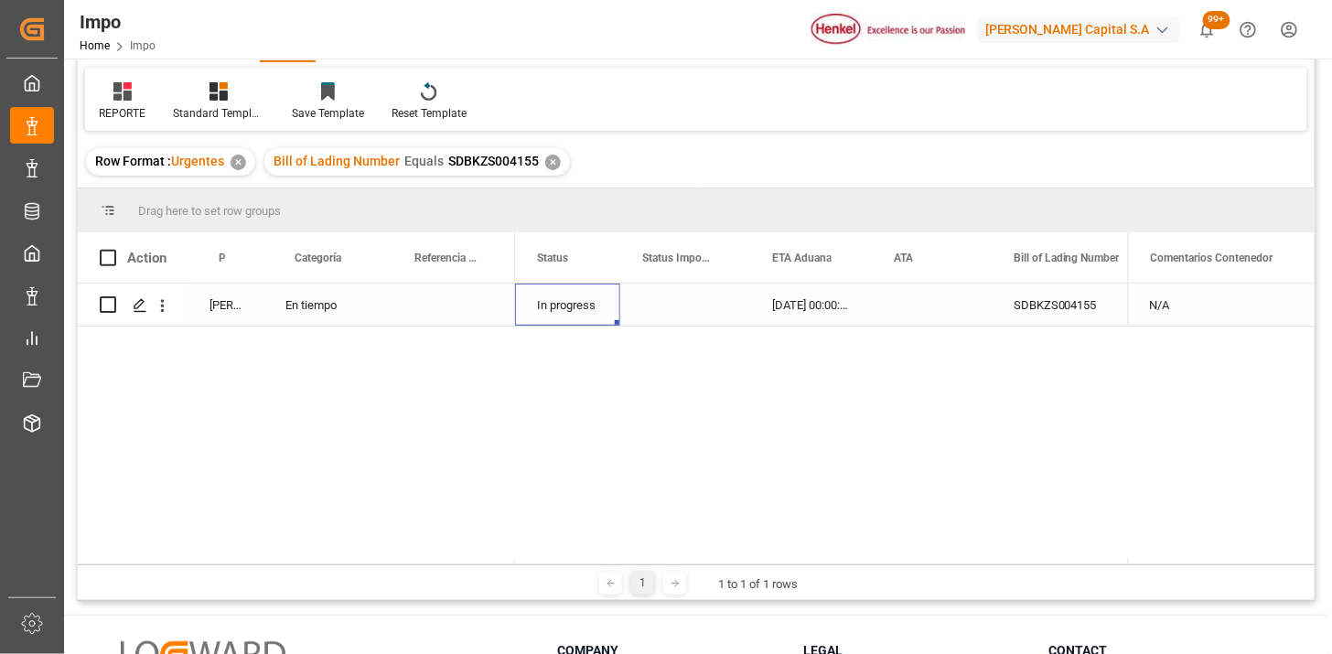
scroll to position [0, 0]
click at [165, 307] on icon "open menu" at bounding box center [162, 305] width 19 height 19
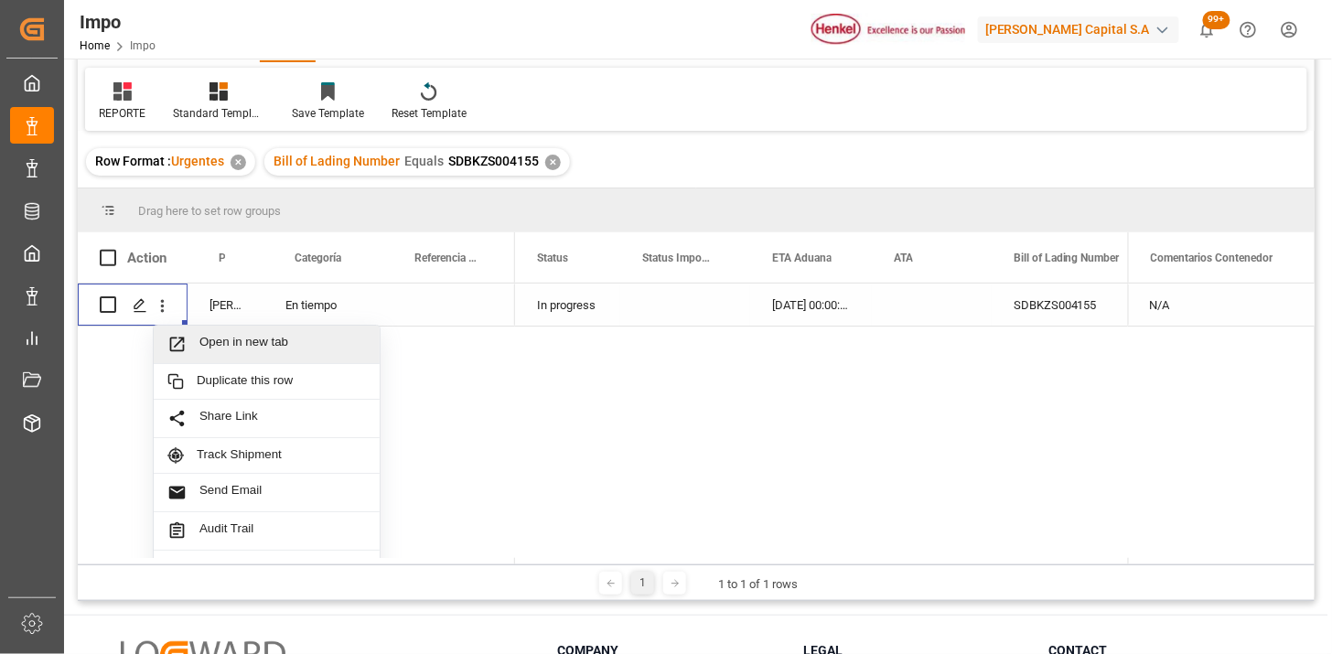
click at [221, 349] on span "Open in new tab" at bounding box center [282, 344] width 166 height 19
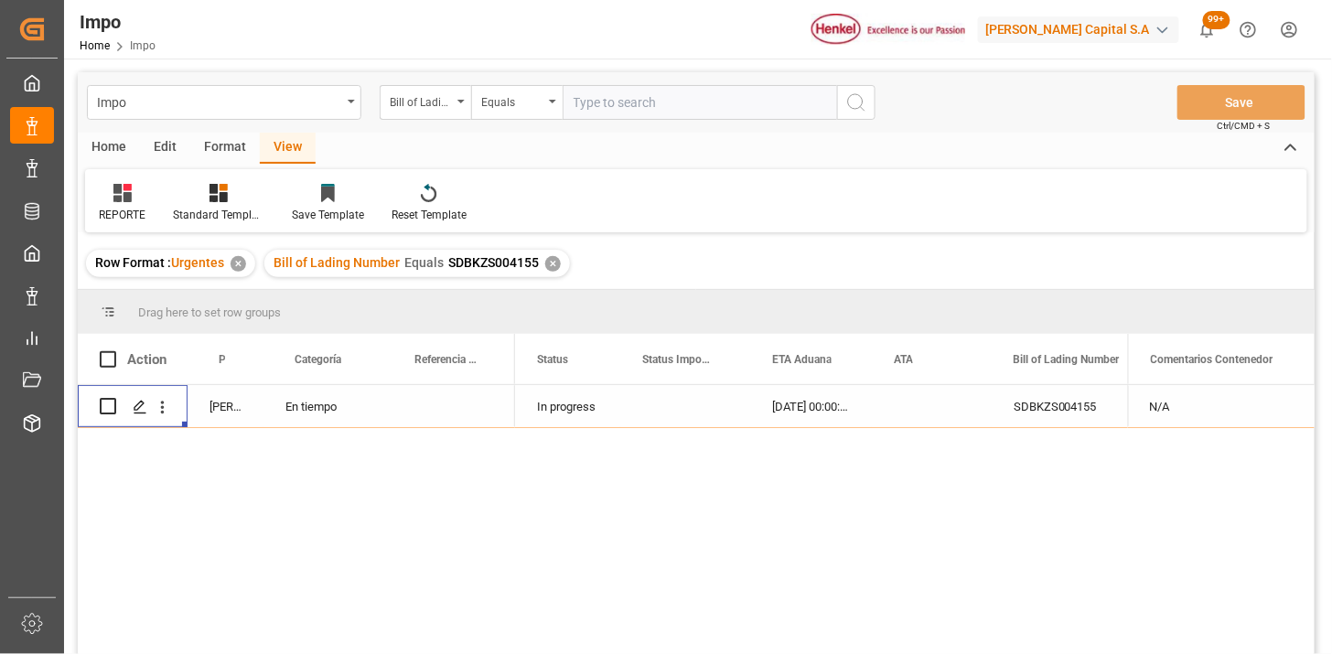
click at [661, 116] on input "text" at bounding box center [700, 102] width 274 height 35
paste input "EMIVKRFGCL253572"
type input "EMIVKRFGCL253572"
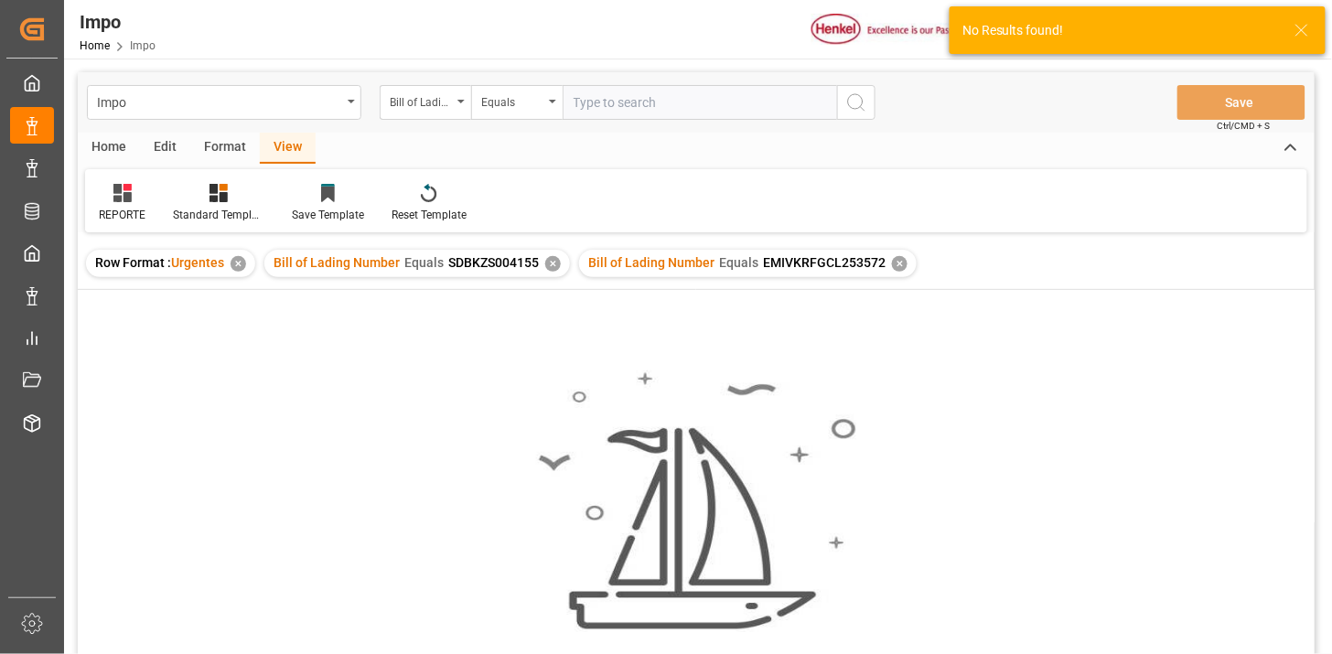
click at [546, 260] on div "✕" at bounding box center [553, 264] width 16 height 16
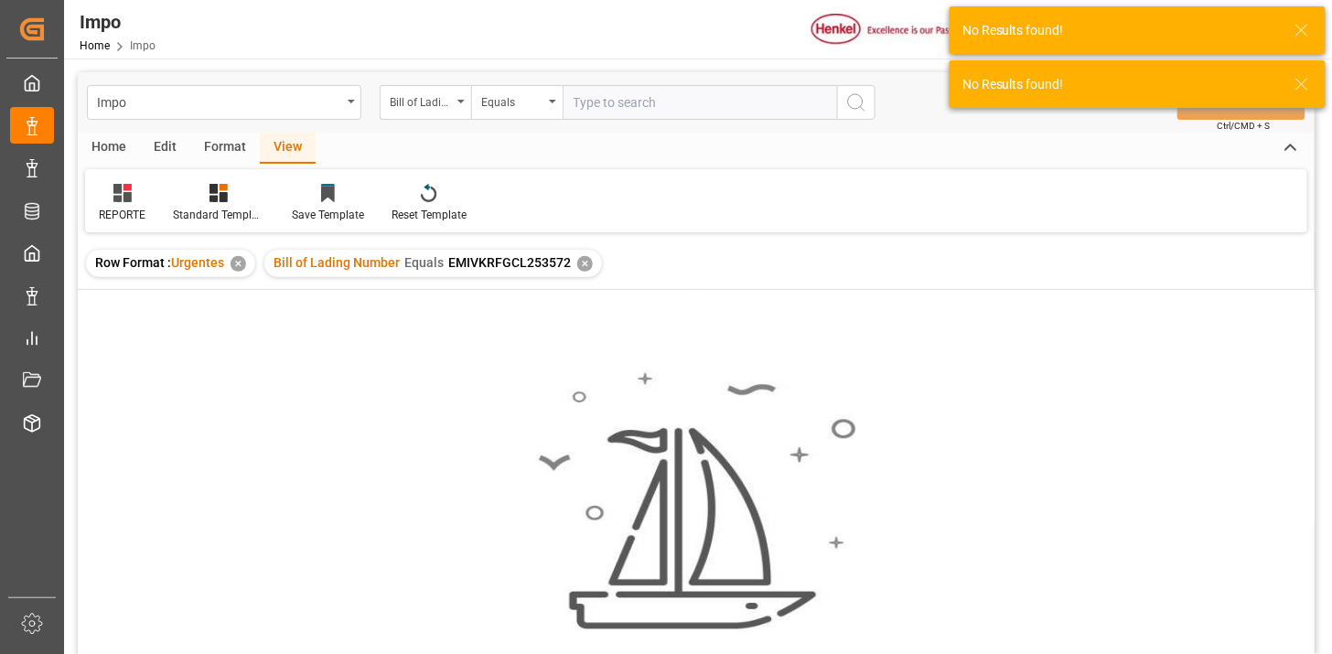
click at [671, 107] on input "text" at bounding box center [700, 102] width 274 height 35
paste input "EMIVKRFGCL253572"
type input "EMIVKRFGCL253572"
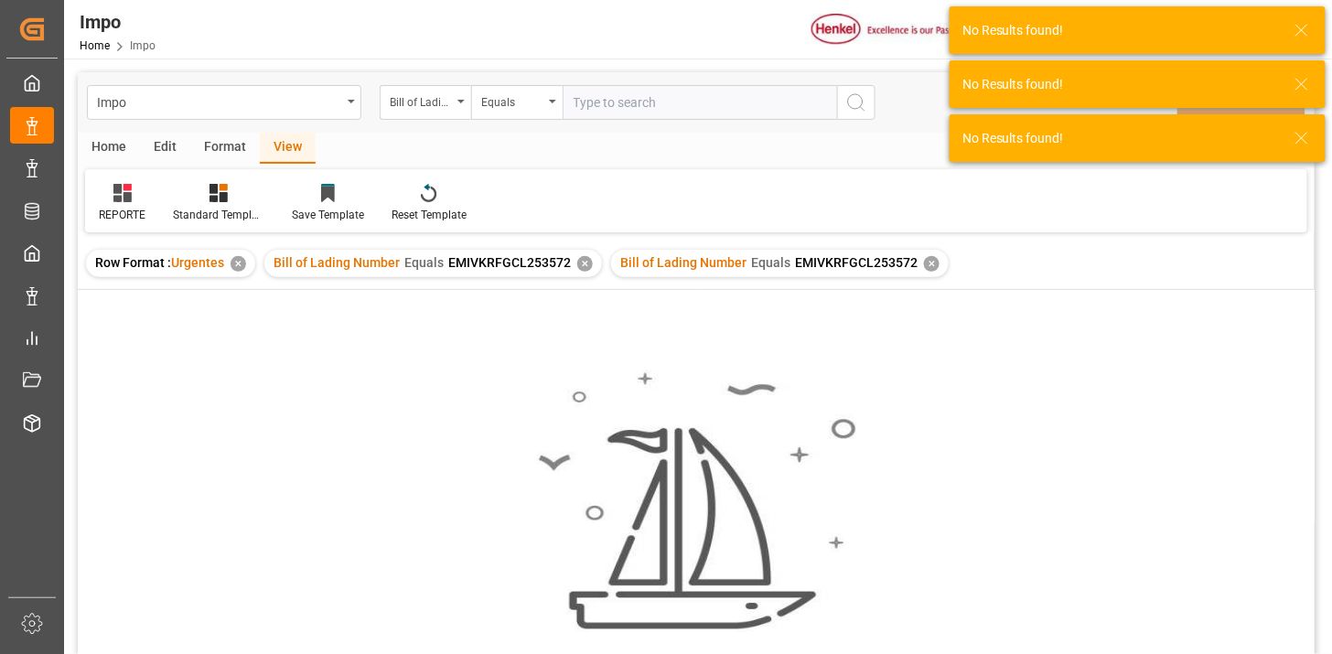
click at [577, 263] on div "✕" at bounding box center [585, 264] width 16 height 16
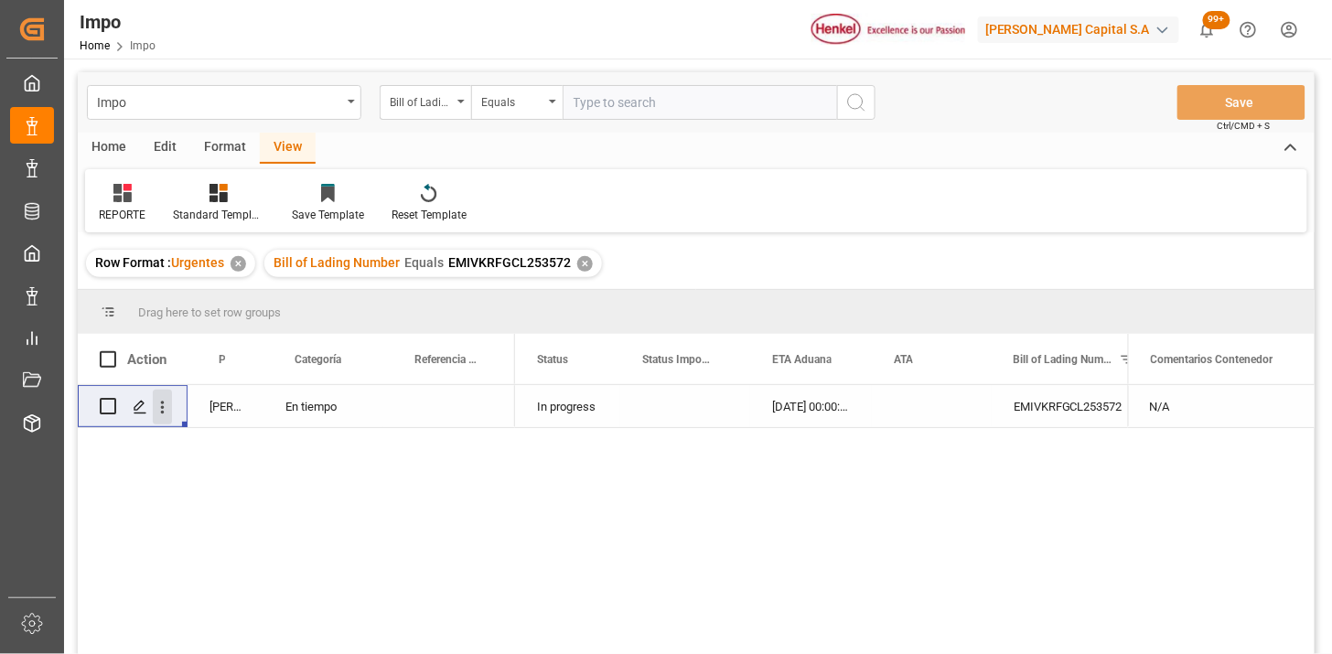
click at [167, 408] on icon "open menu" at bounding box center [162, 407] width 19 height 19
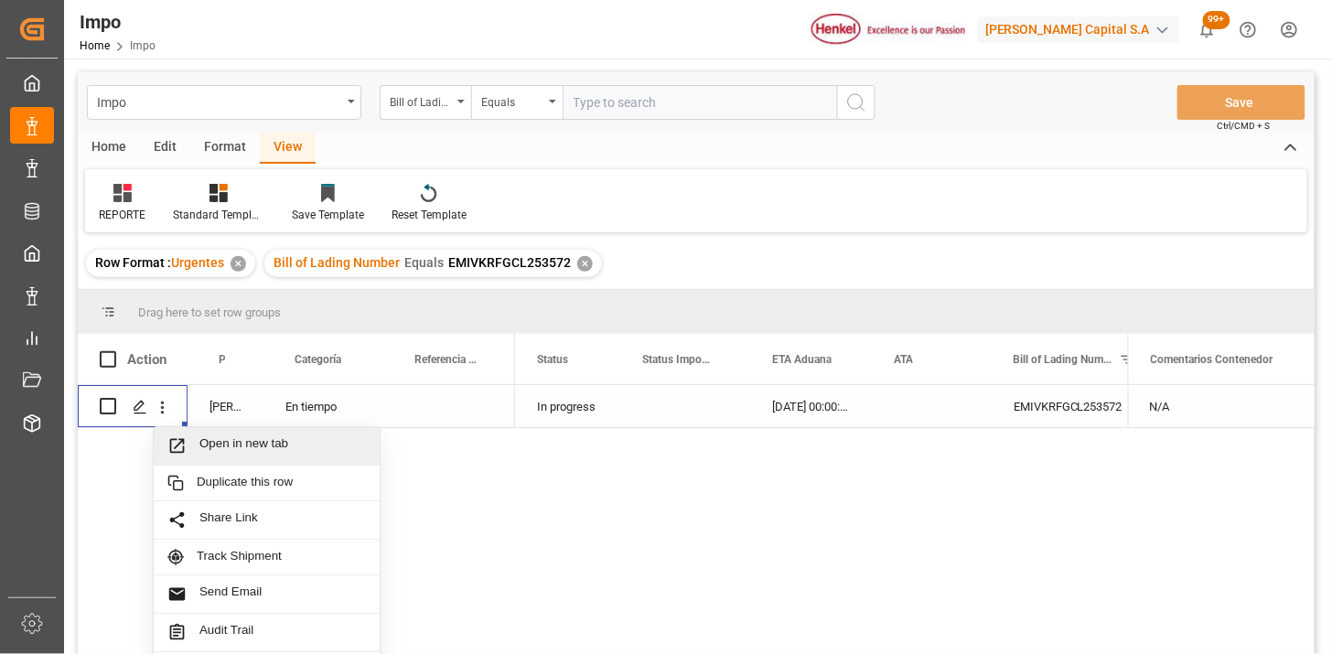
click at [212, 446] on span "Open in new tab" at bounding box center [282, 445] width 166 height 19
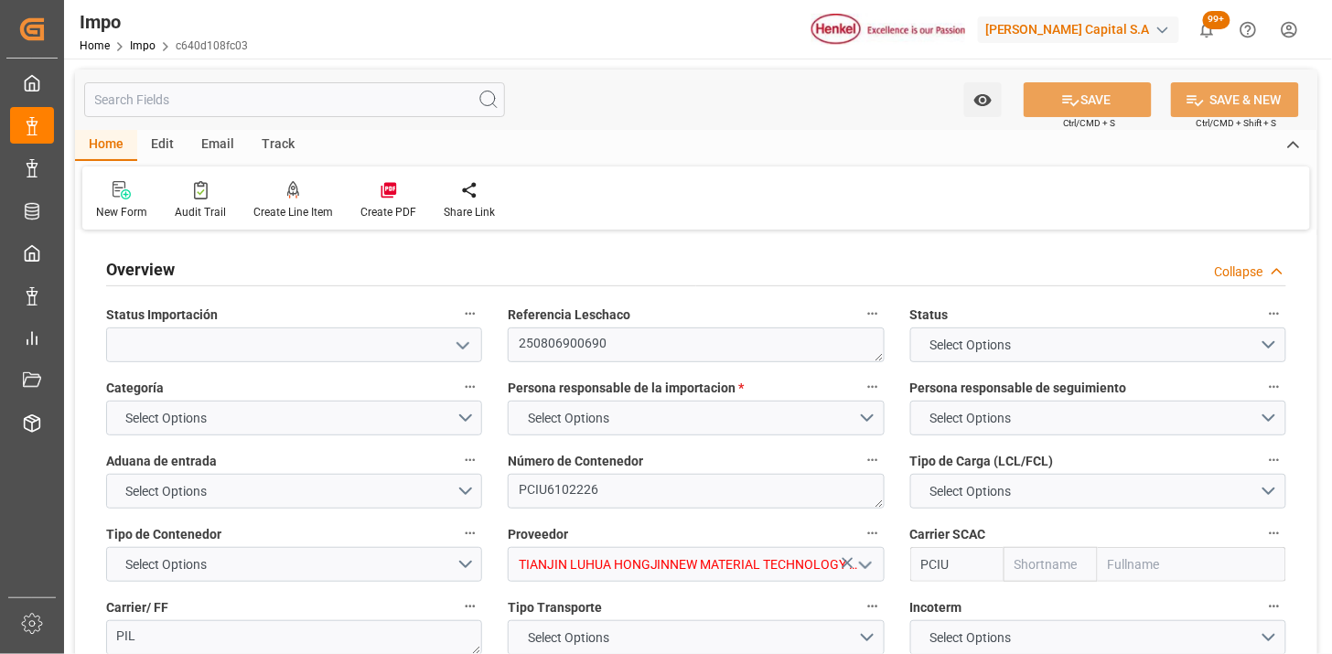
type input "PIL"
type input "Pacific International Lines Pte Ltd"
type input "1"
type input "50"
type input "20"
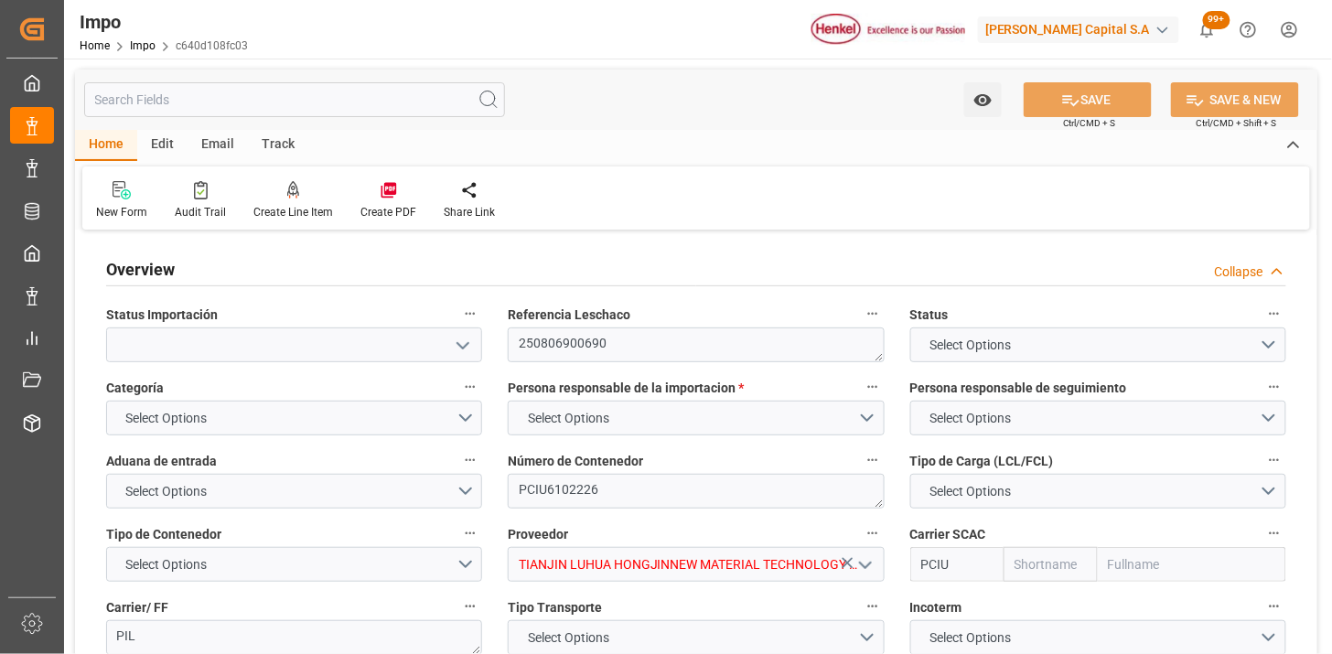
type input "9398230"
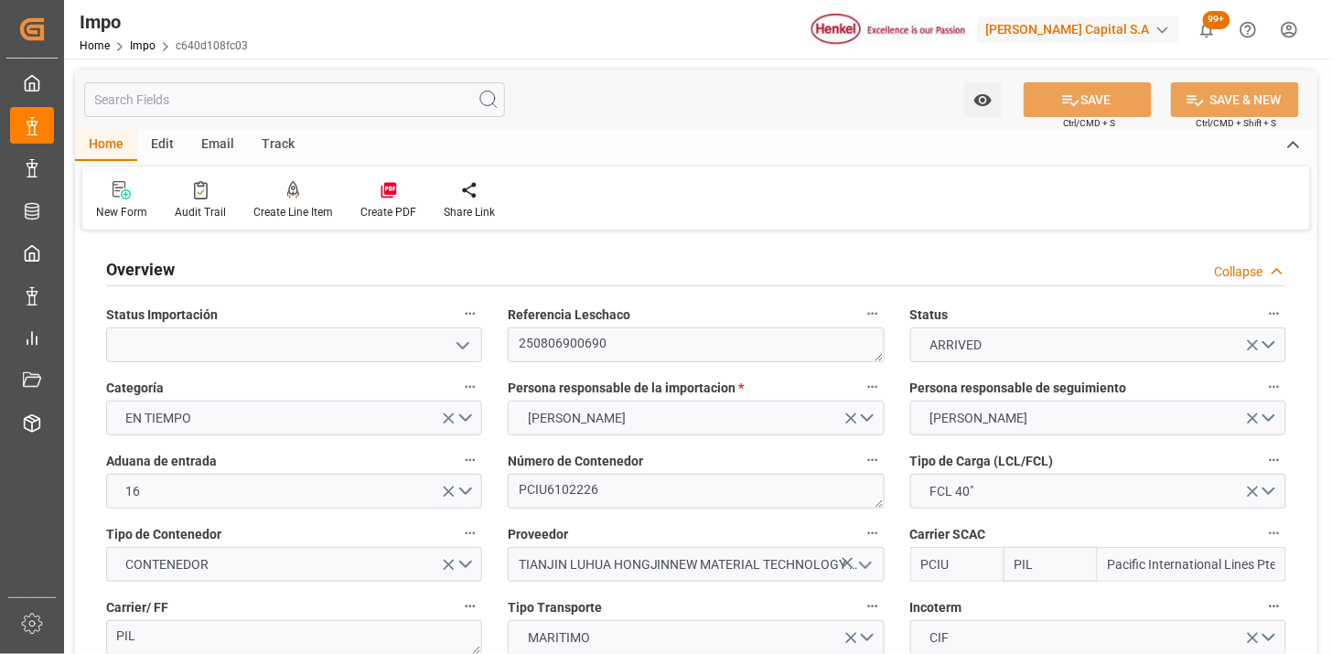
type input "25-07-2025"
type input "27-06-2025 09:01"
type input "01-07-2025 11:52"
type input "03-07-2025 13:53"
type input "03-07-2025 23:23"
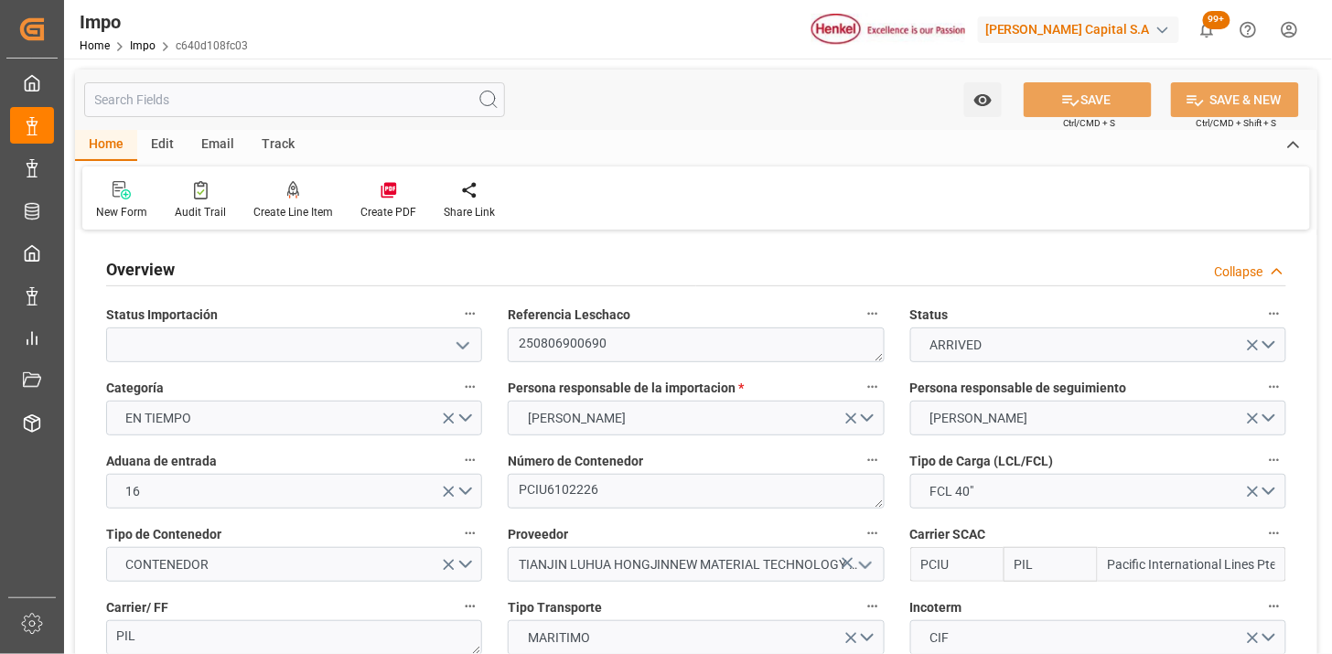
type input "06-07-2025 15:53"
type input "07-07-2025 01:20"
type input "21-07-2025 21:52"
type input "22-07-2025 04:50"
type input "07-08-2025 00:00"
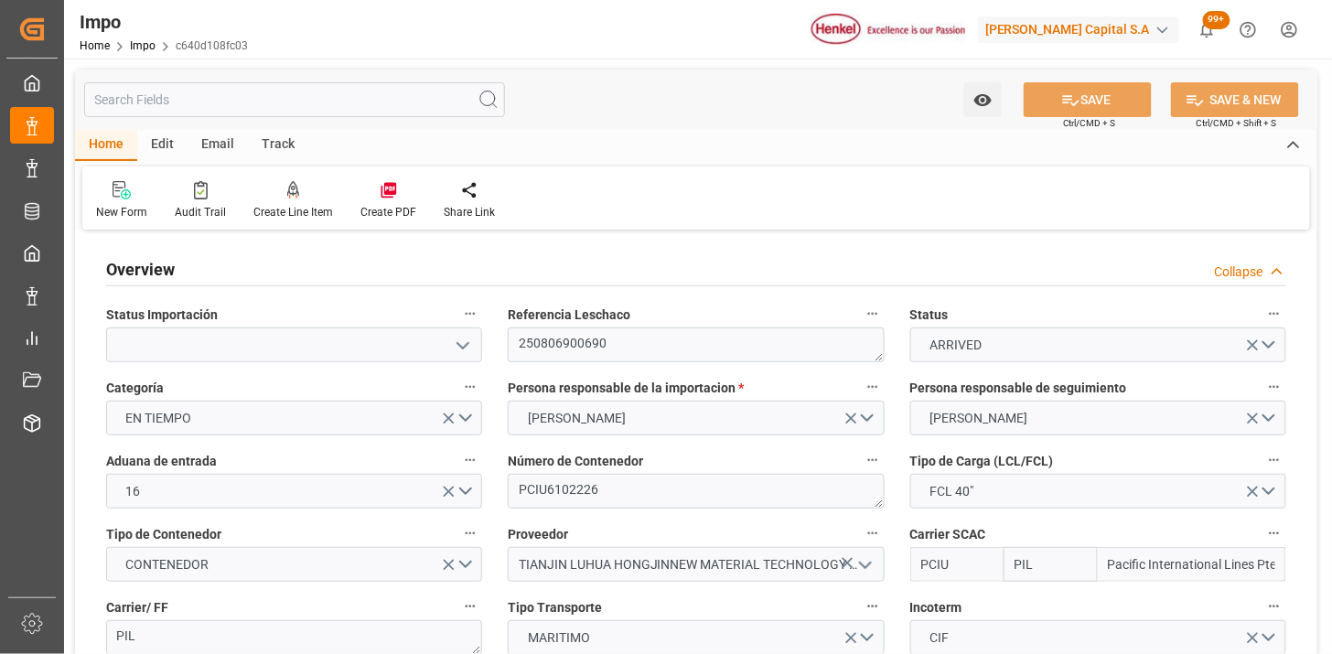
type input "08-08-2025 05:51"
type input "08-08-2025 23:23"
type input "06-08-2025 16:00"
type input "13-08-2025 12:00"
type input "08-08-2025 11:45"
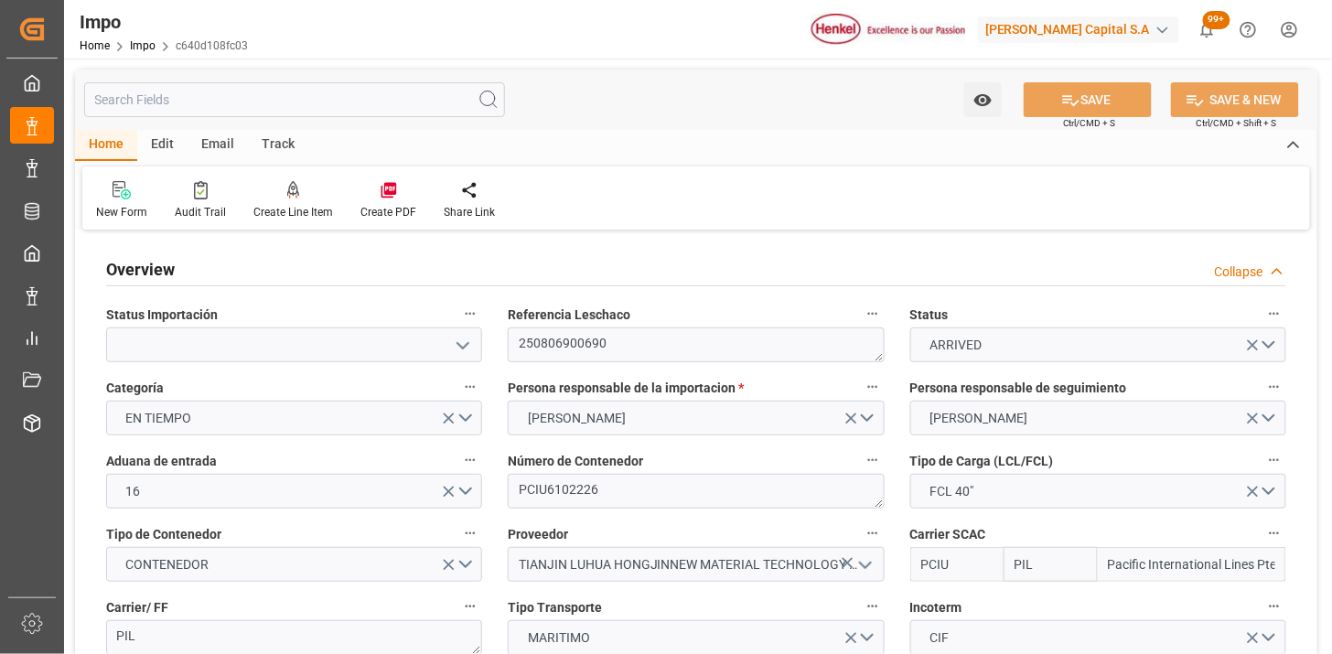
type input "10-08-2025 16:00"
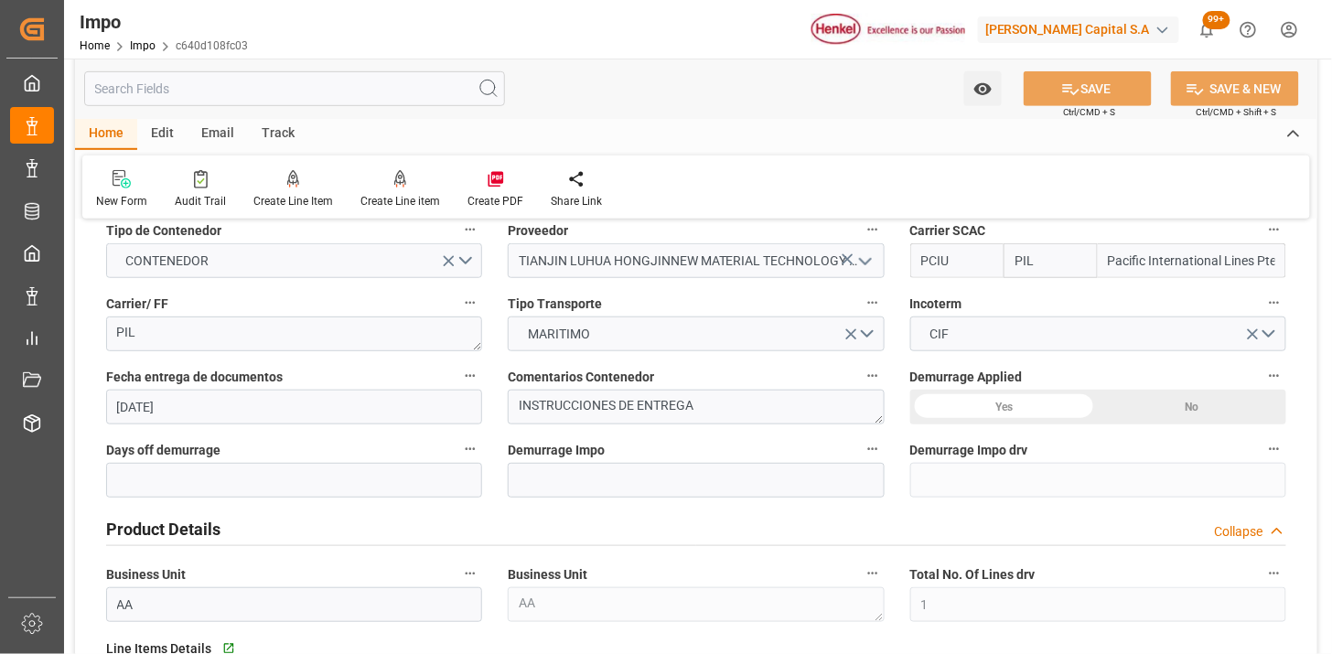
scroll to position [305, 0]
click at [551, 414] on textarea "INSTRUCCIONES DE ENTREGA" at bounding box center [696, 406] width 376 height 35
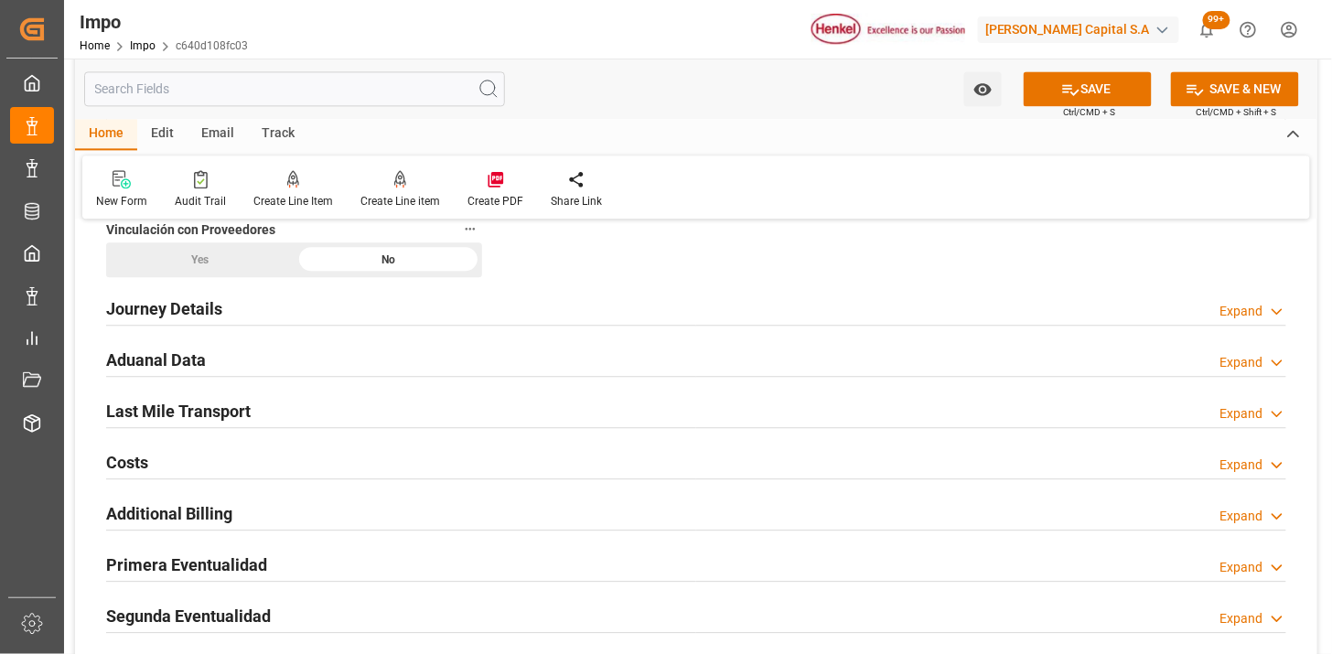
scroll to position [1219, 0]
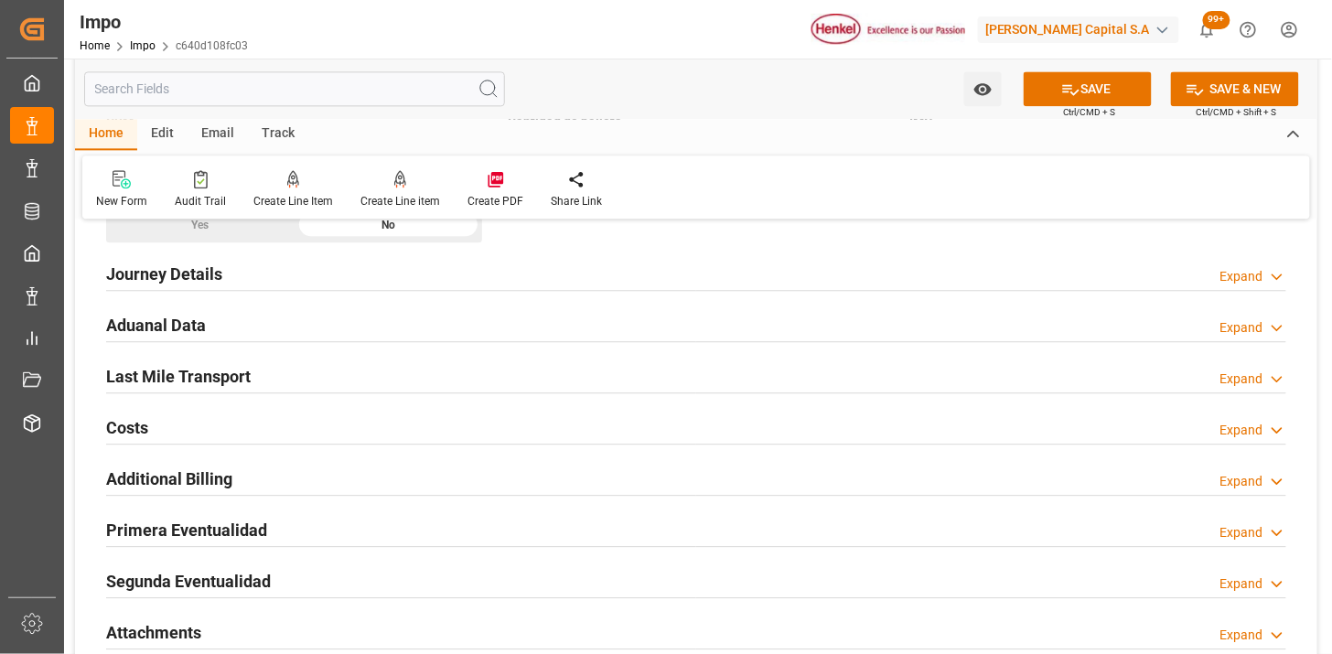
type textarea "N/A"
click at [424, 330] on div "Aduanal Data Expand" at bounding box center [696, 323] width 1180 height 35
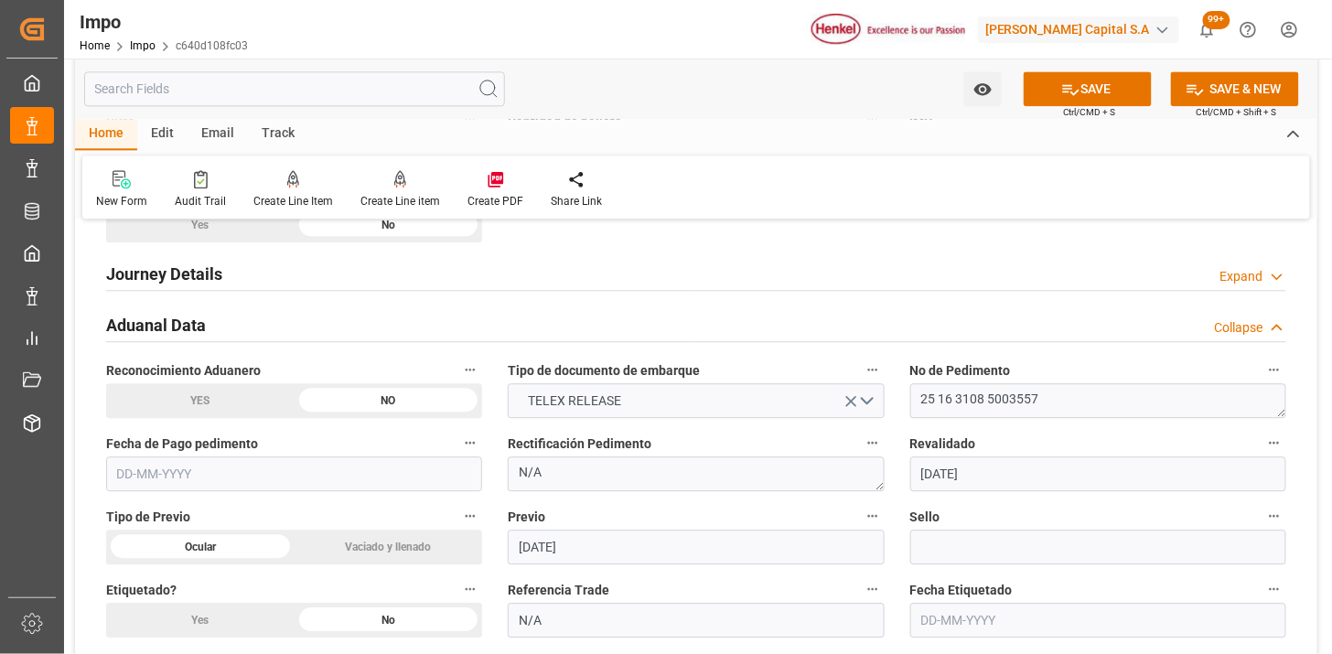
scroll to position [1321, 0]
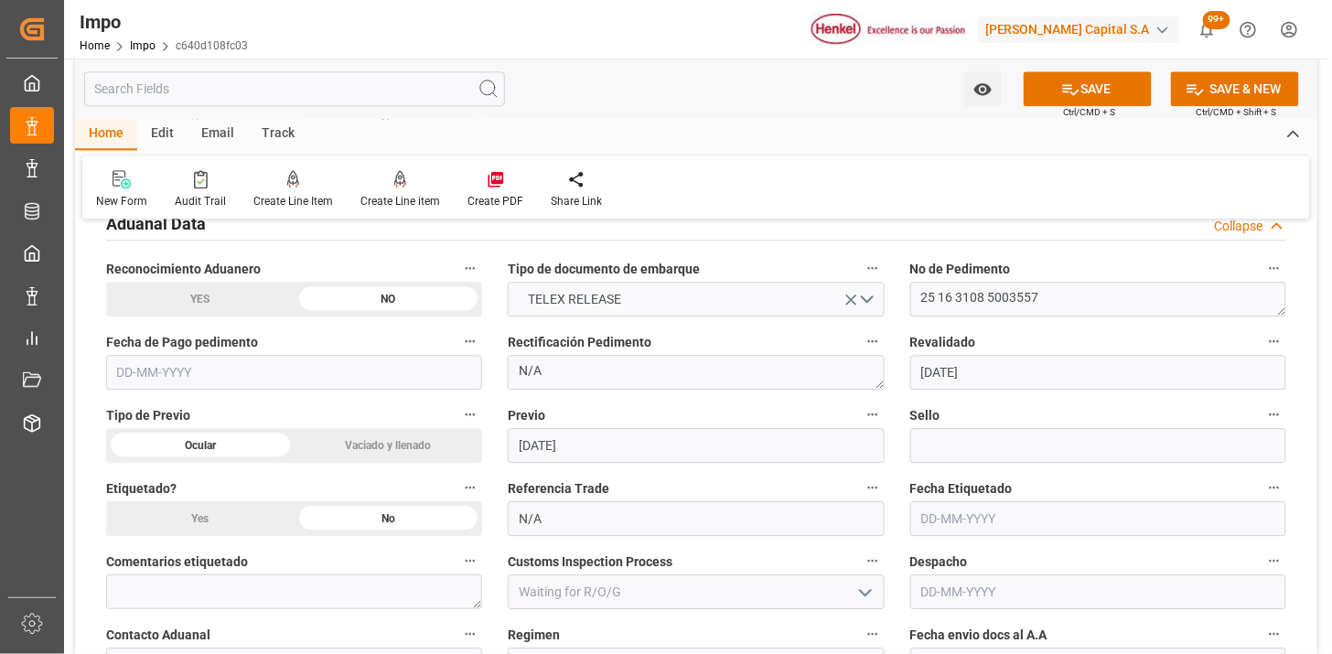
click at [400, 376] on input "text" at bounding box center [294, 372] width 376 height 35
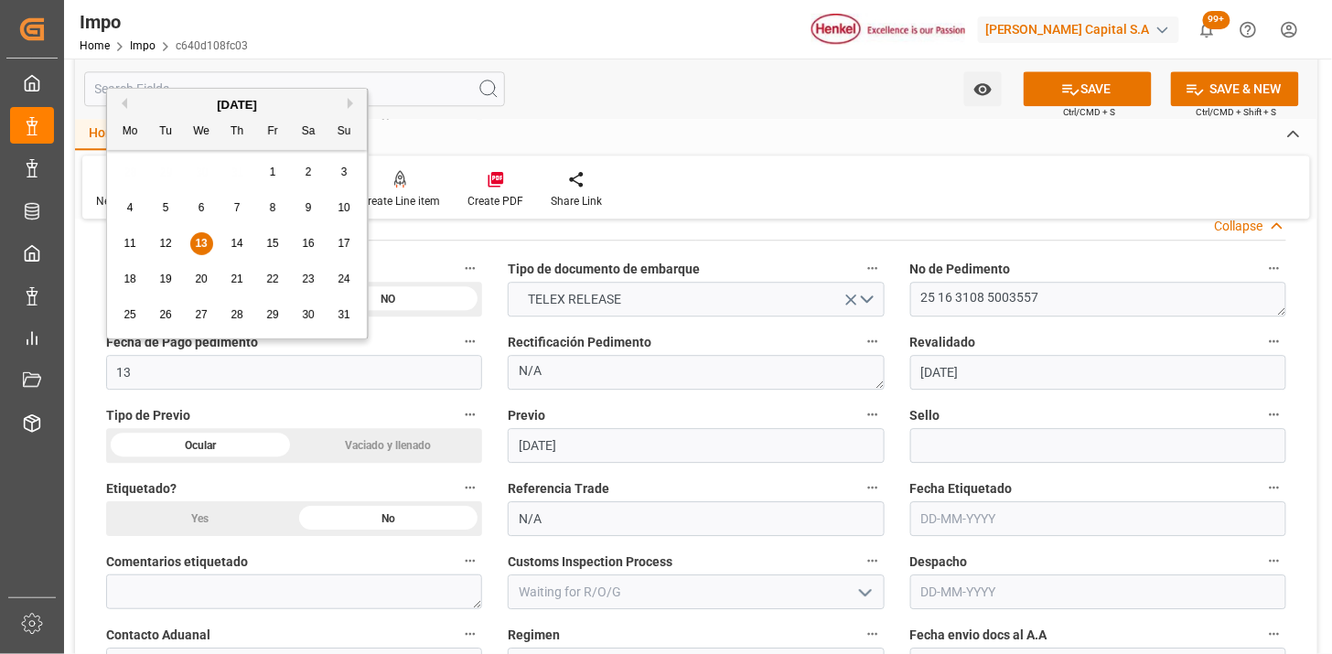
type input "13-08-2025"
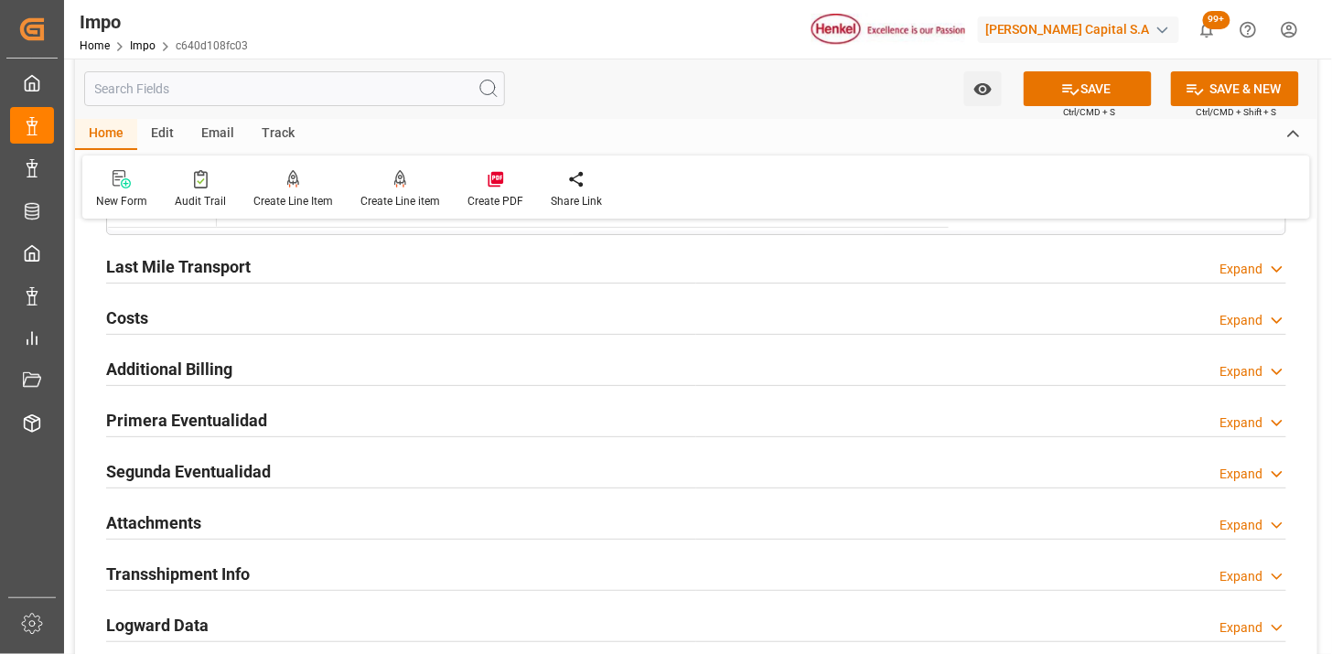
scroll to position [1931, 0]
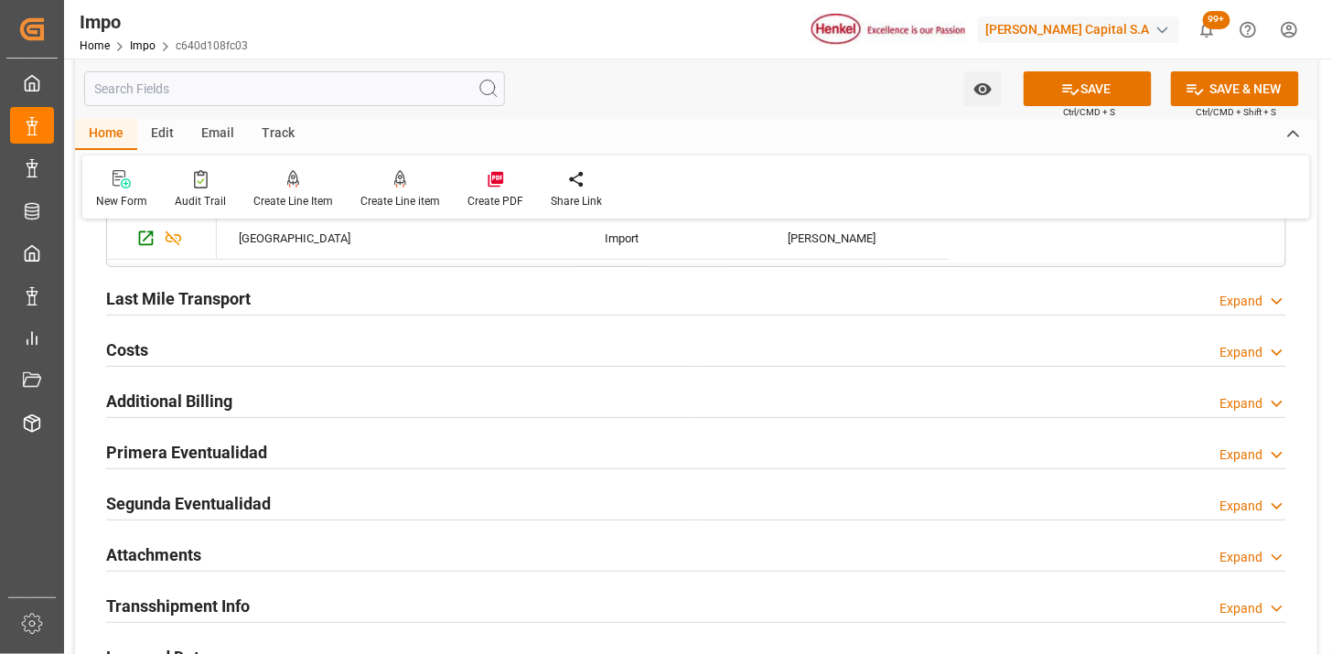
click at [362, 297] on div "Last Mile Transport Expand" at bounding box center [696, 297] width 1180 height 35
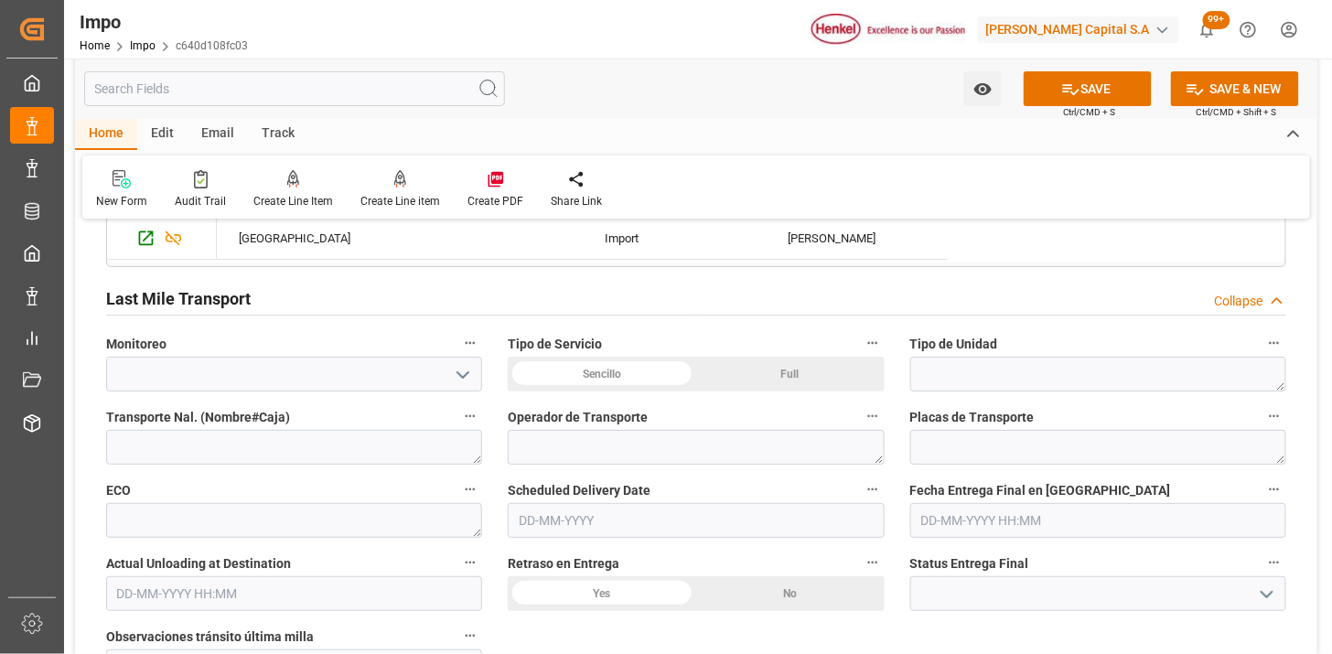
drag, startPoint x: 606, startPoint y: 372, endPoint x: 617, endPoint y: 371, distance: 11.0
click at [962, 391] on textarea at bounding box center [1098, 374] width 376 height 35
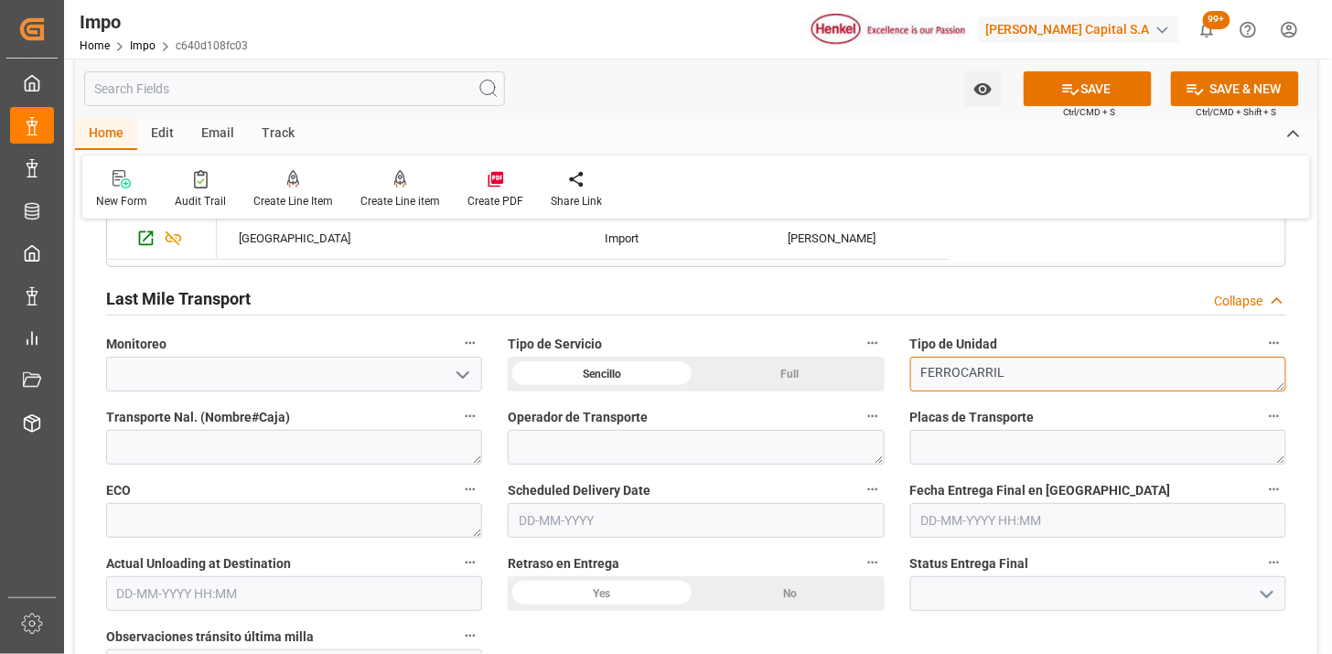
type textarea "FERROCARRIL"
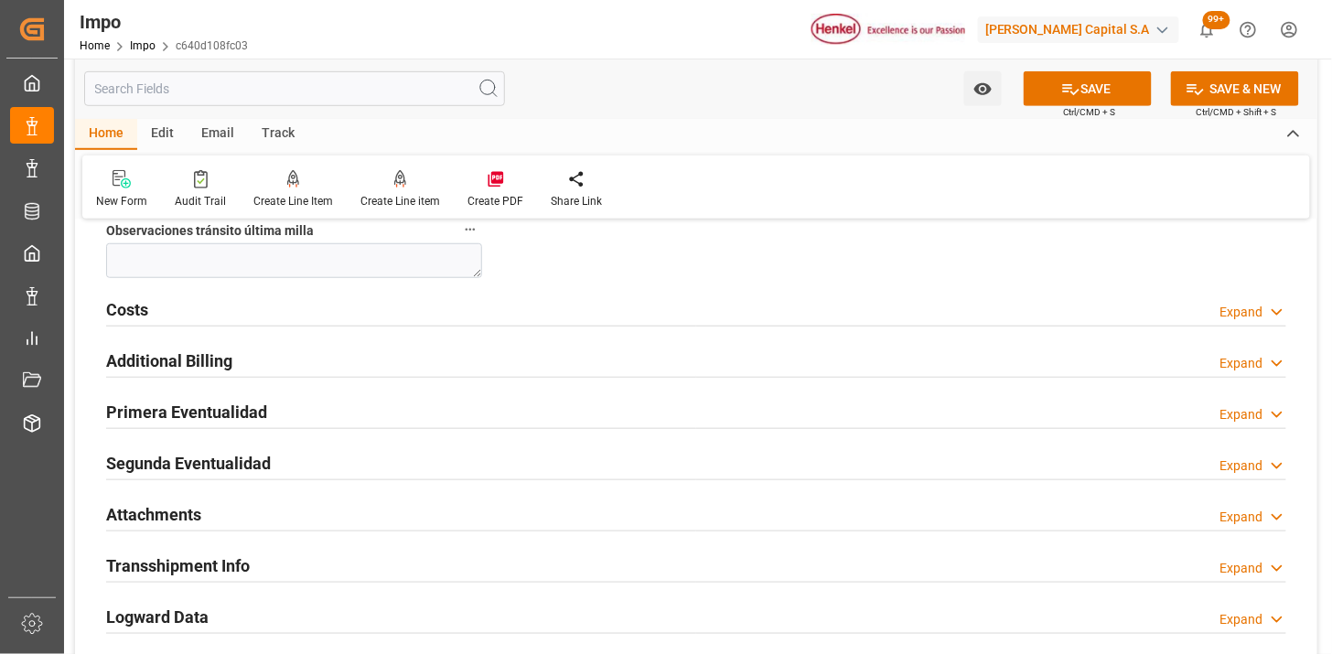
scroll to position [2439, 0]
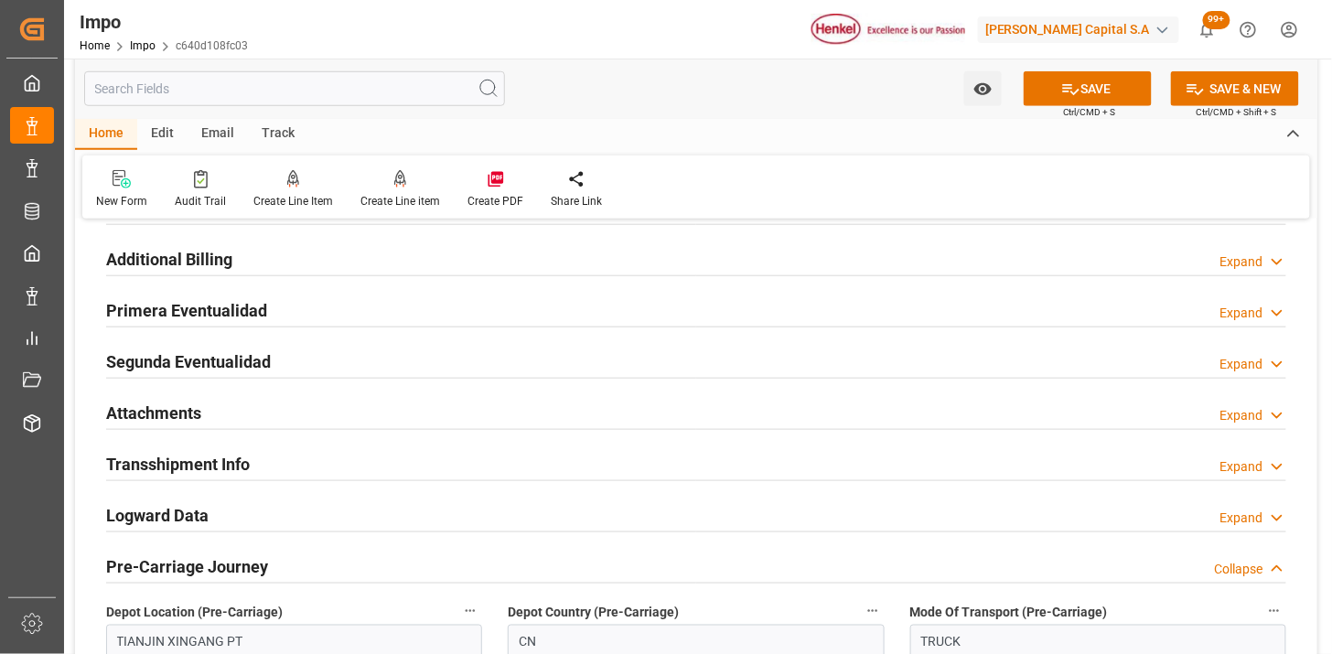
type textarea "VMODAL / ROFE"
click at [371, 323] on div "Primera Eventualidad Expand" at bounding box center [696, 309] width 1180 height 35
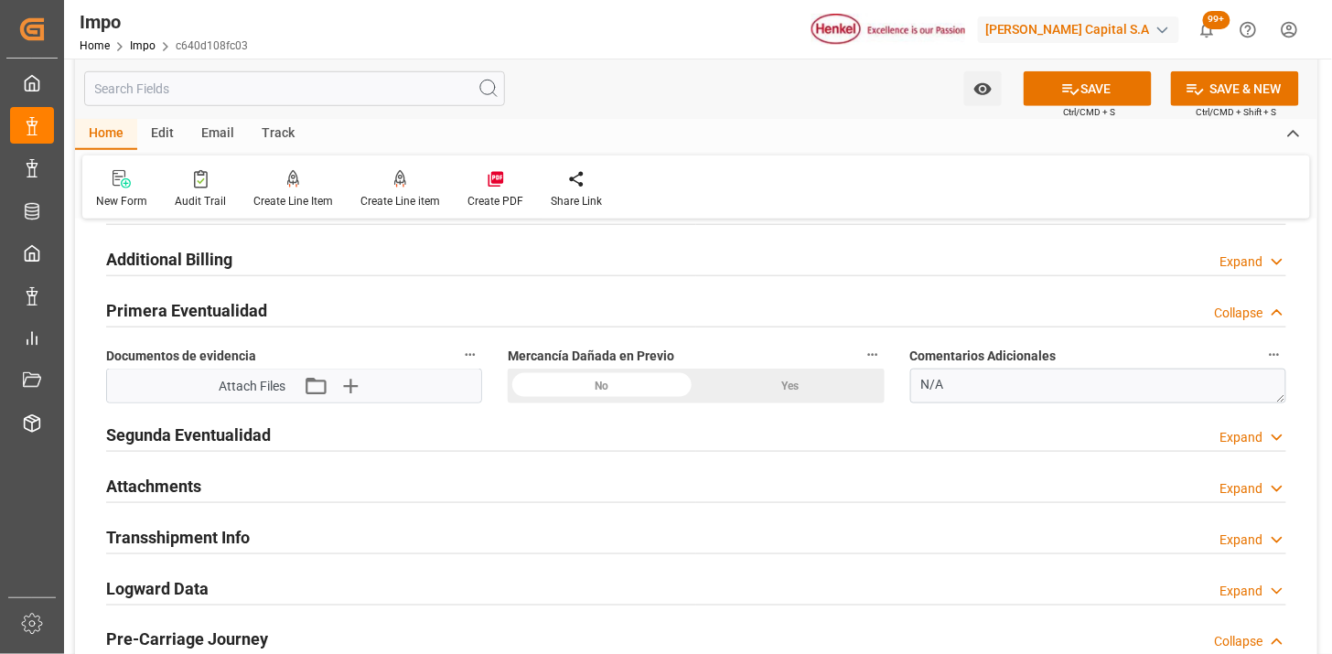
click at [359, 394] on icon "button" at bounding box center [349, 385] width 29 height 29
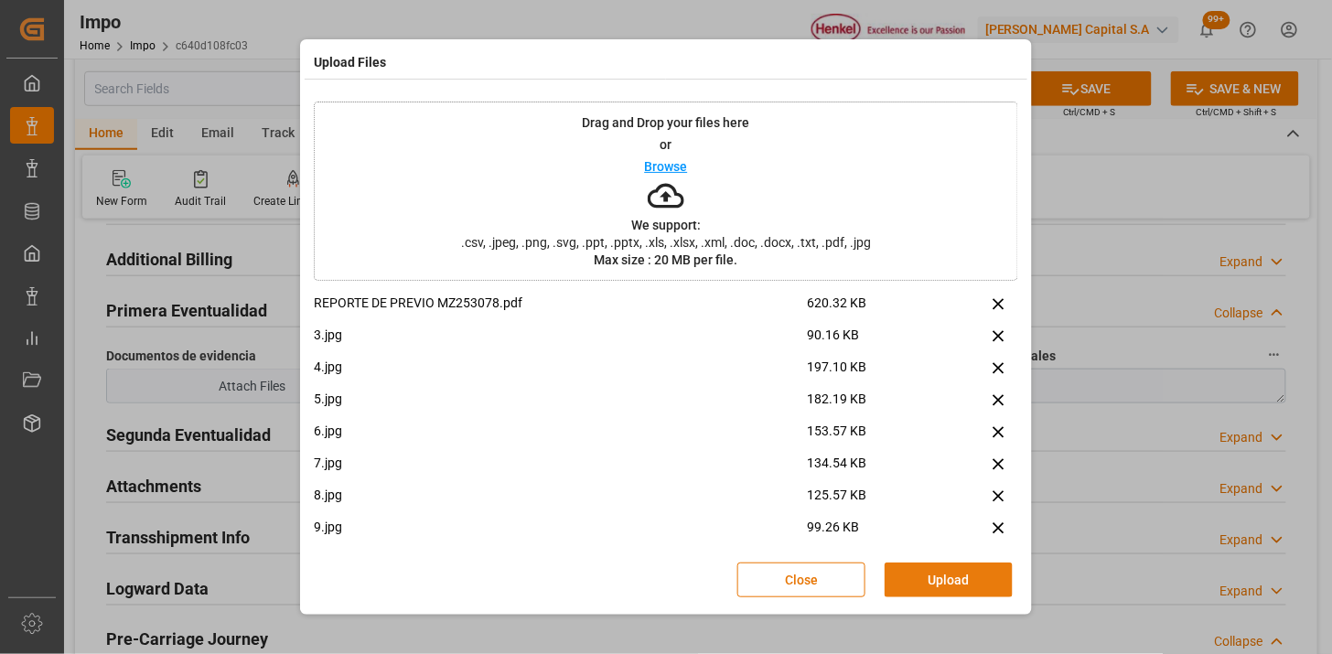
click at [946, 565] on button "Upload" at bounding box center [949, 580] width 128 height 35
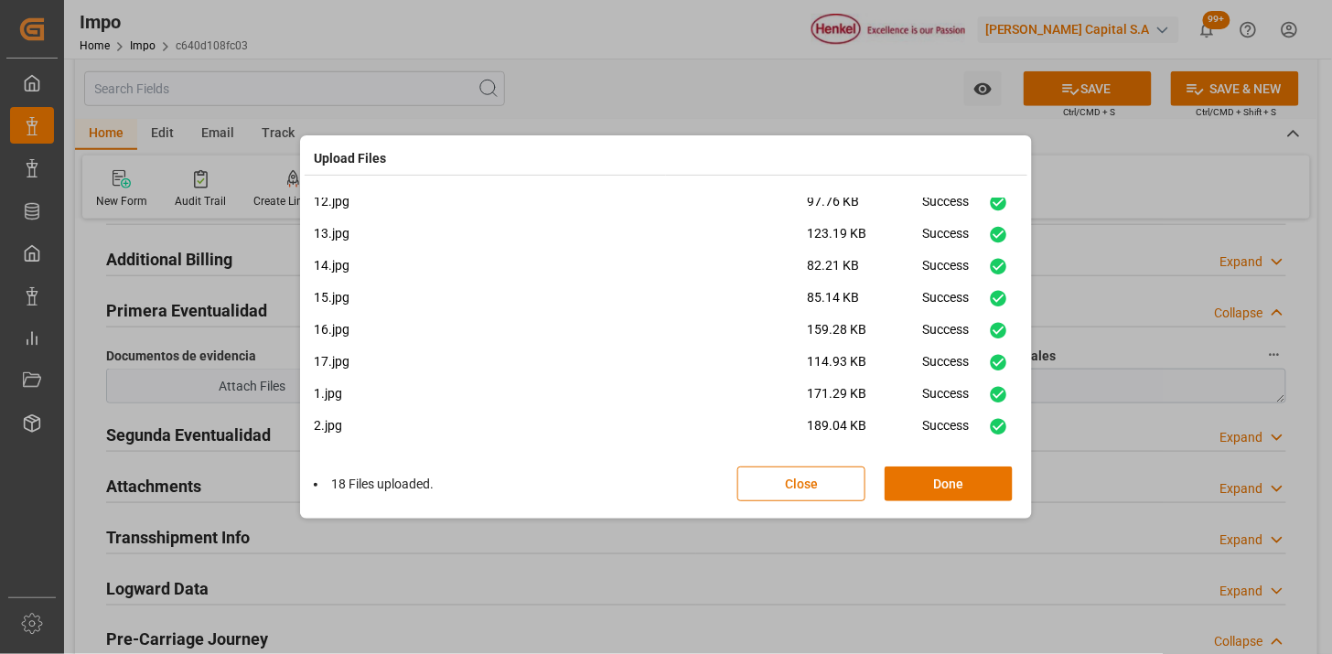
scroll to position [332, 0]
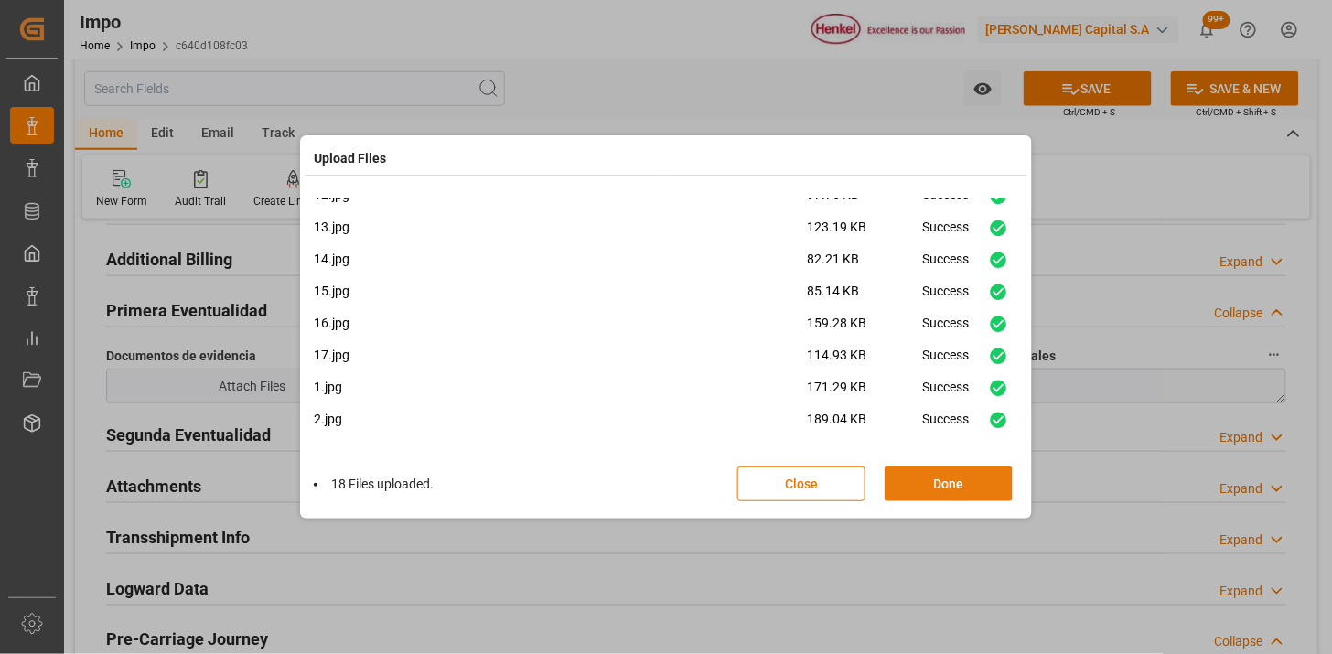
click at [894, 487] on button "Done" at bounding box center [949, 484] width 128 height 35
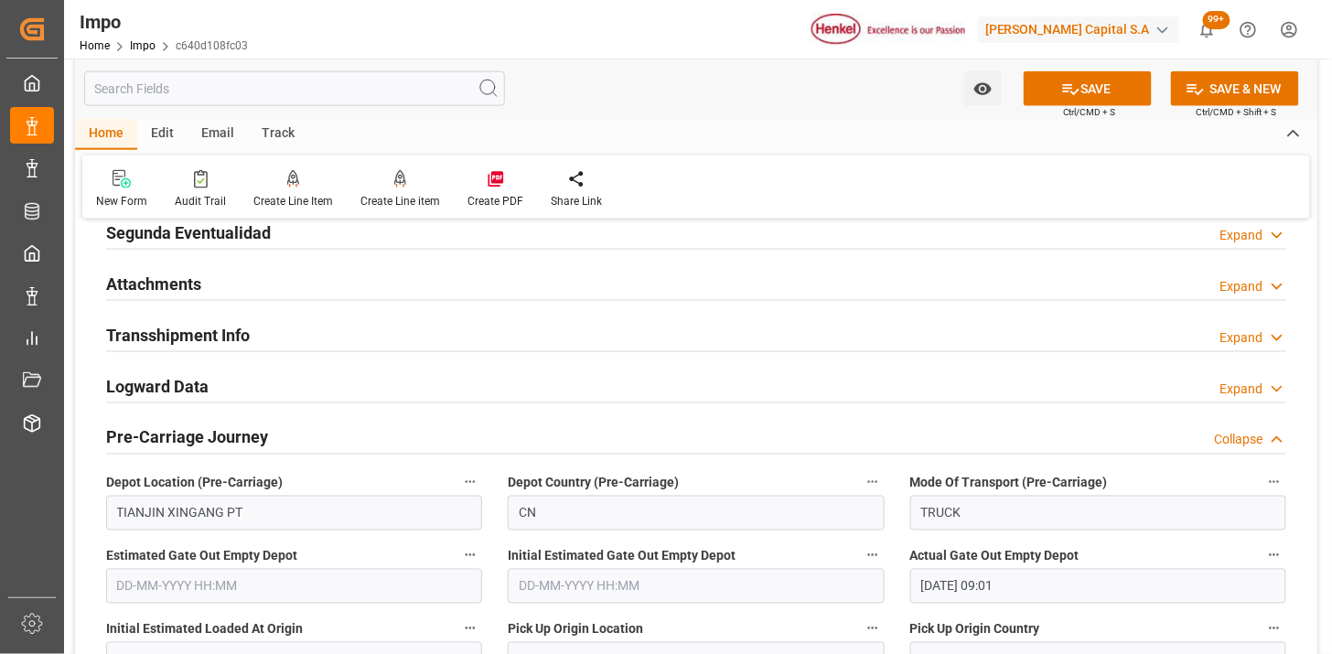
scroll to position [2642, 0]
drag, startPoint x: 212, startPoint y: 284, endPoint x: 349, endPoint y: 369, distance: 160.7
click at [211, 284] on div "Attachments Expand" at bounding box center [696, 281] width 1180 height 35
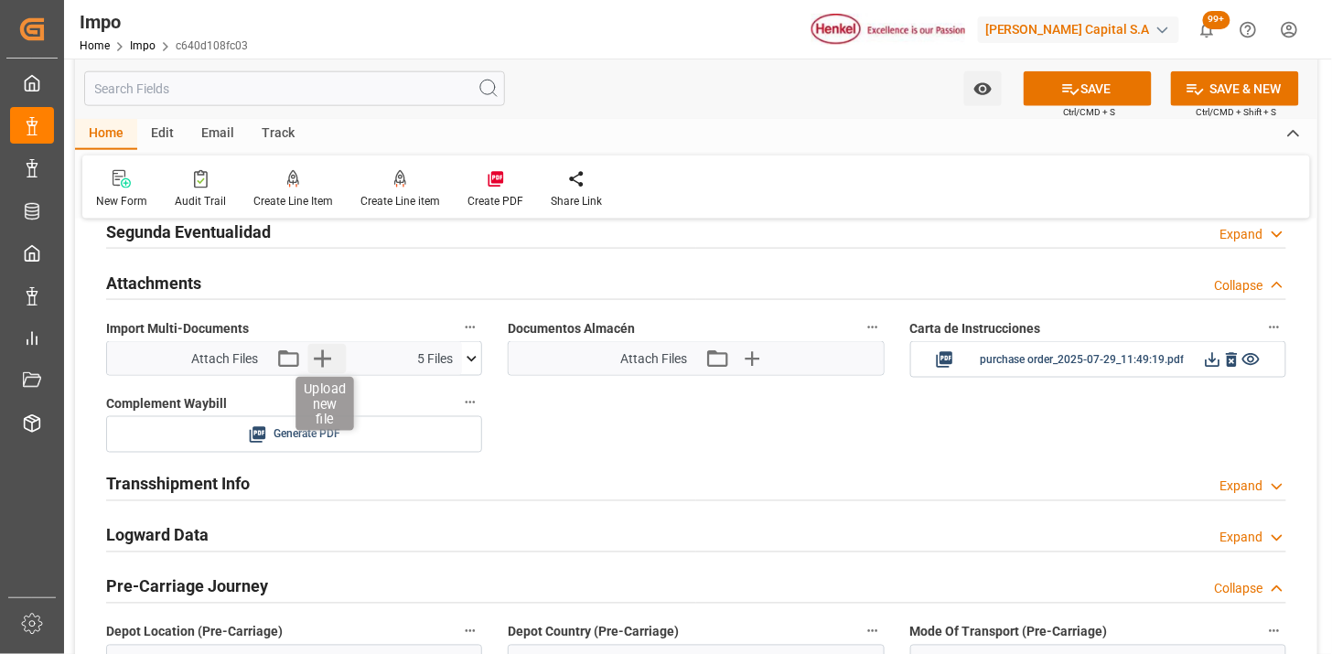
click at [330, 362] on icon "button" at bounding box center [321, 358] width 29 height 29
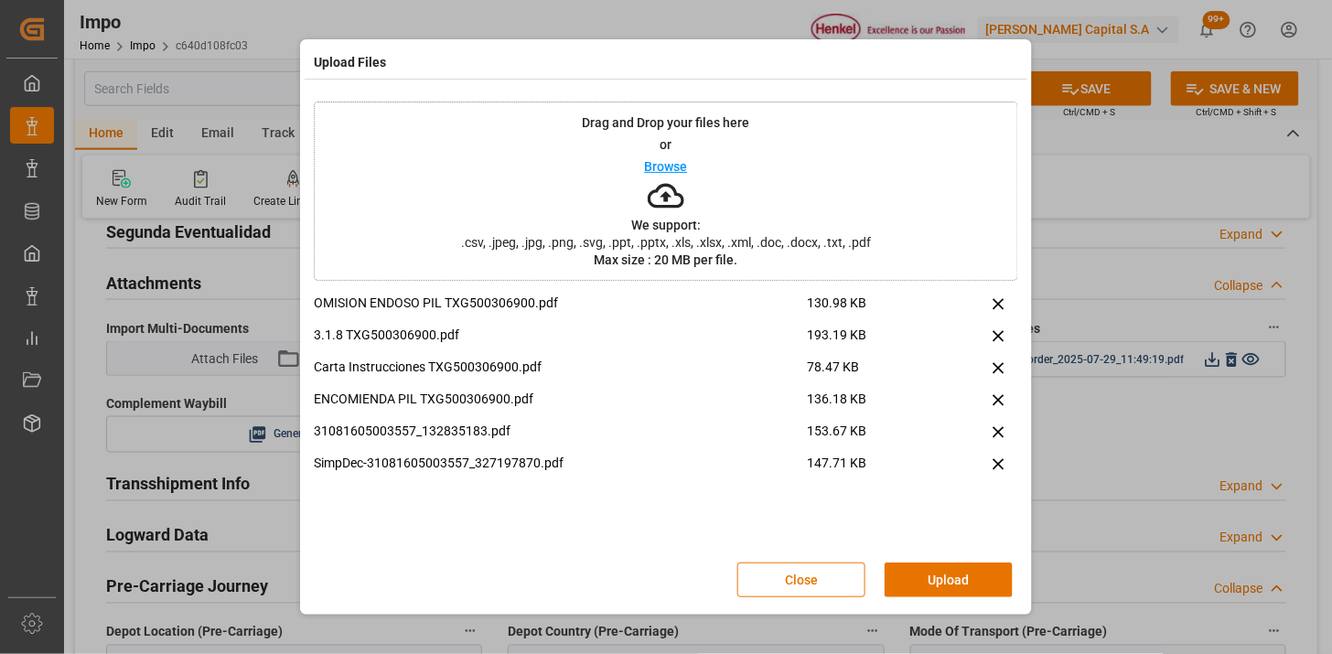
click at [919, 579] on button "Upload" at bounding box center [949, 580] width 128 height 35
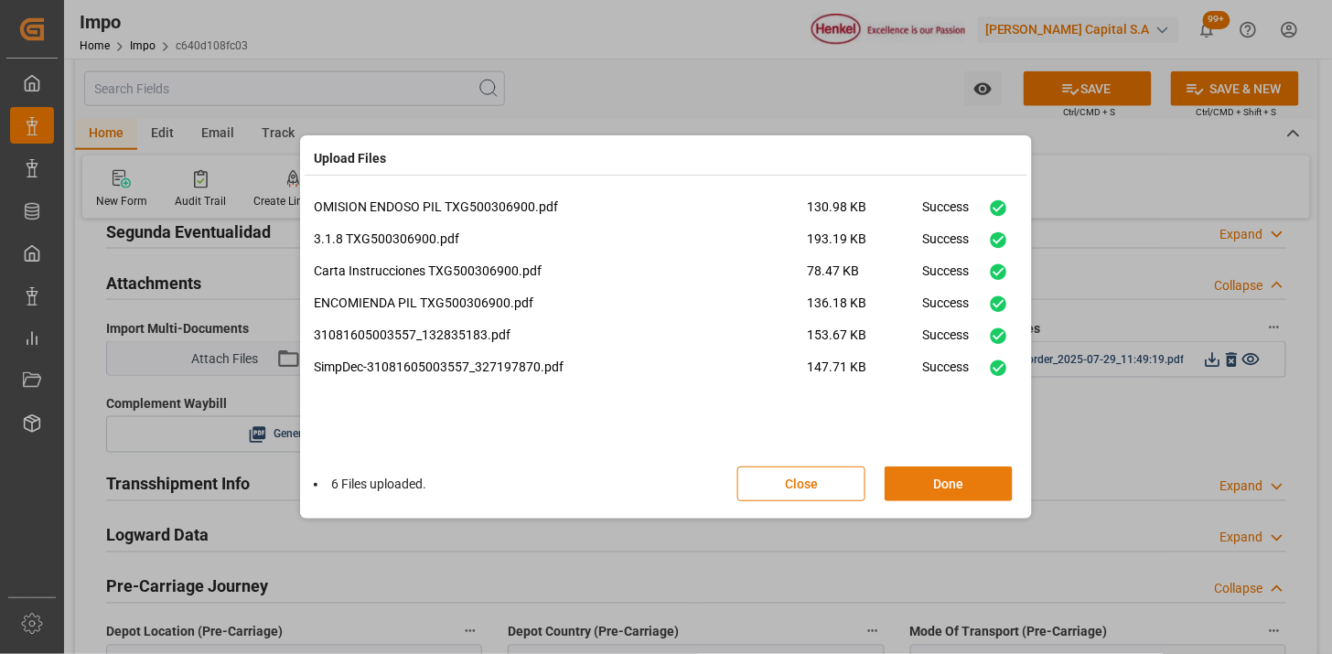
click at [957, 495] on button "Done" at bounding box center [949, 484] width 128 height 35
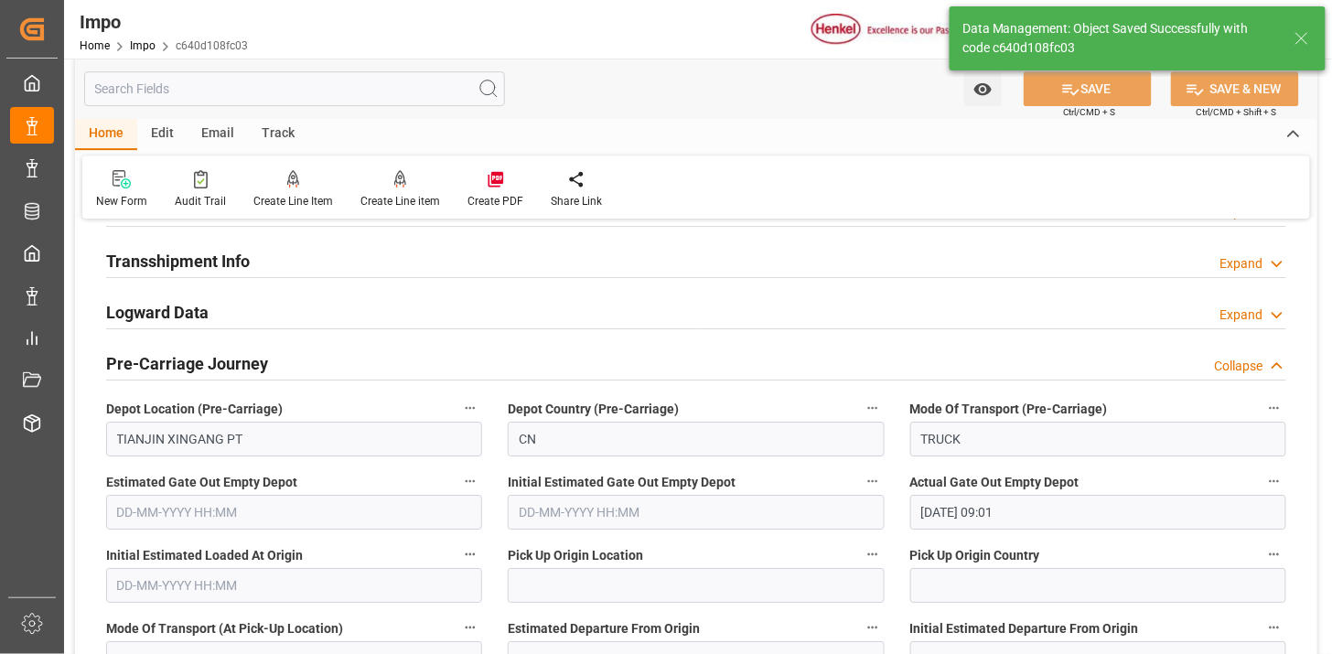
scroll to position [1540, 0]
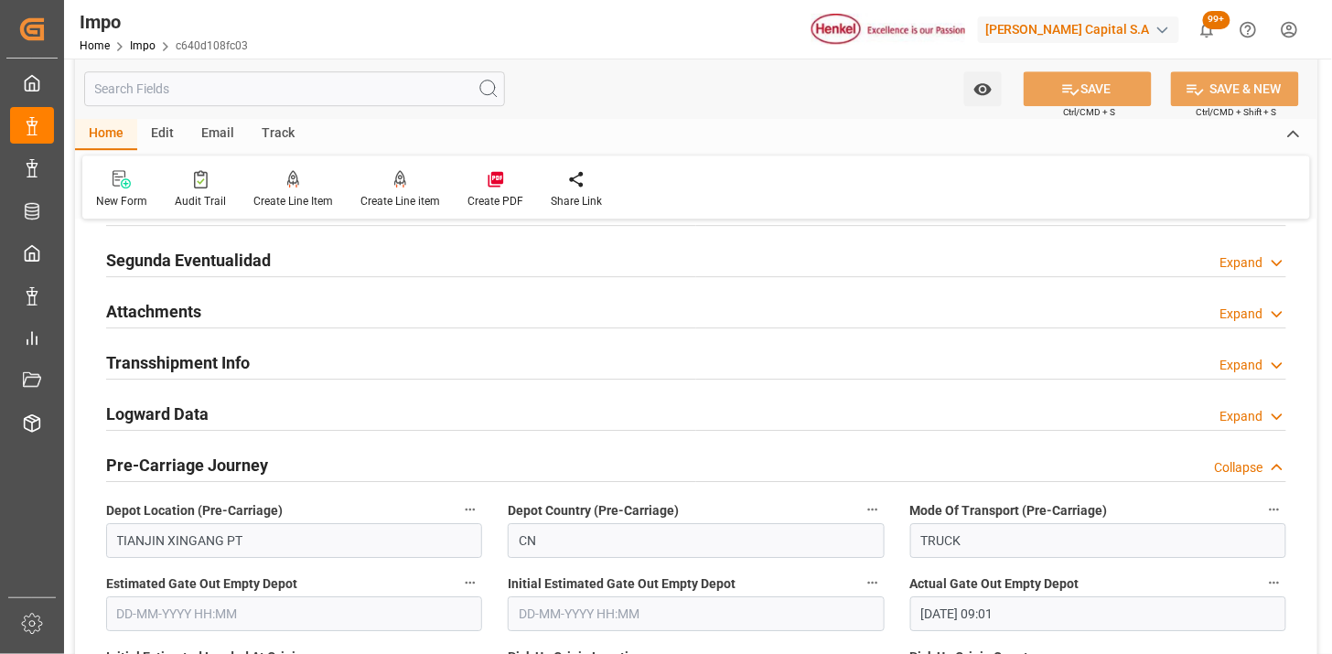
drag, startPoint x: 241, startPoint y: 306, endPoint x: 631, endPoint y: 381, distance: 397.7
click at [240, 306] on div "Attachments Expand" at bounding box center [696, 310] width 1180 height 35
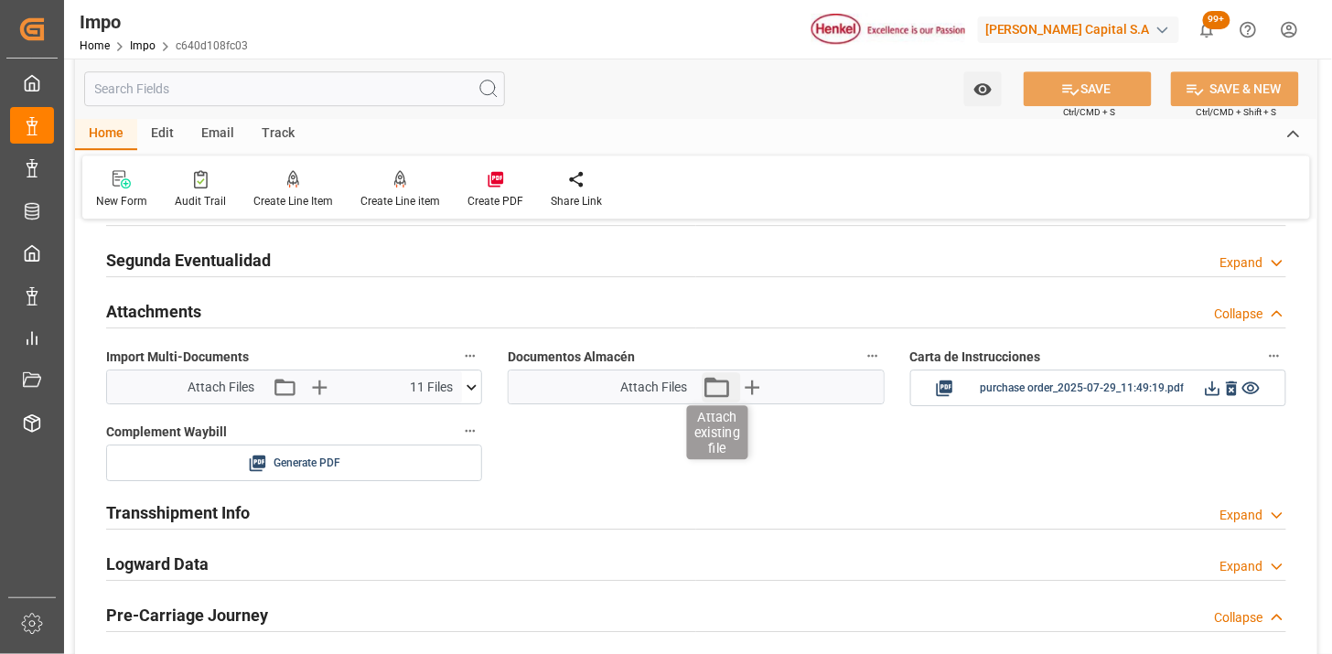
click at [719, 391] on icon "button" at bounding box center [716, 386] width 29 height 29
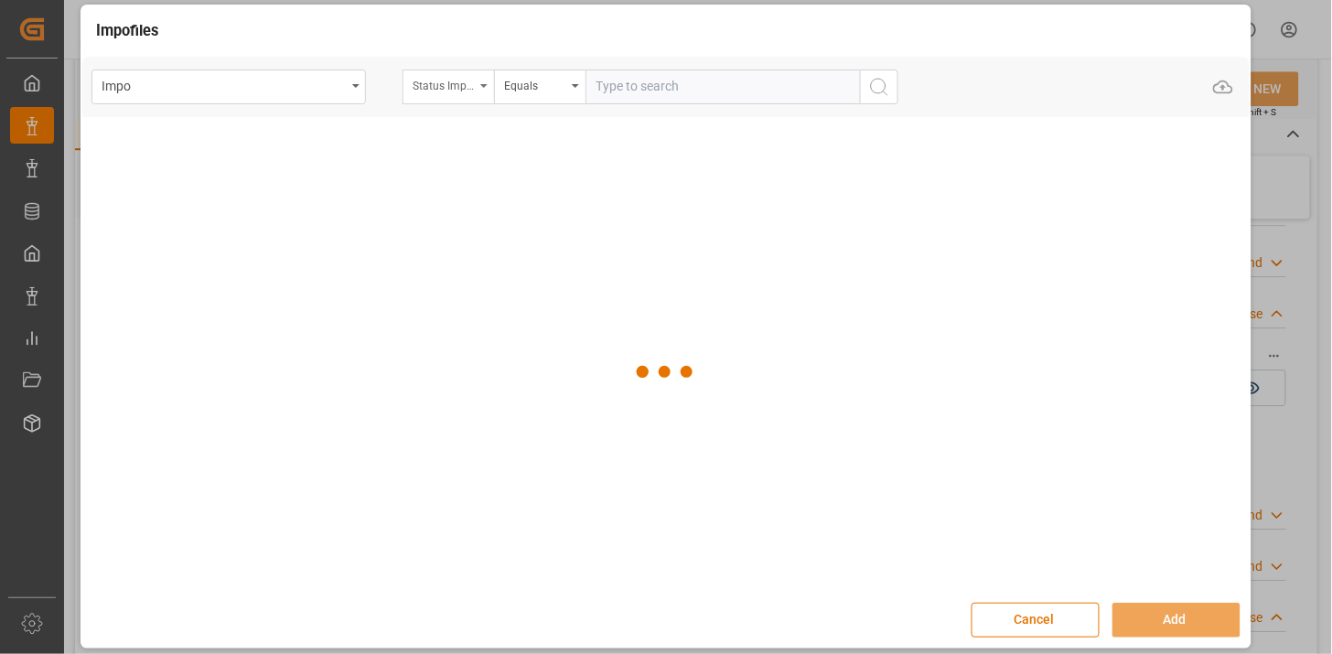
click at [454, 88] on div "Status Importación" at bounding box center [444, 83] width 62 height 21
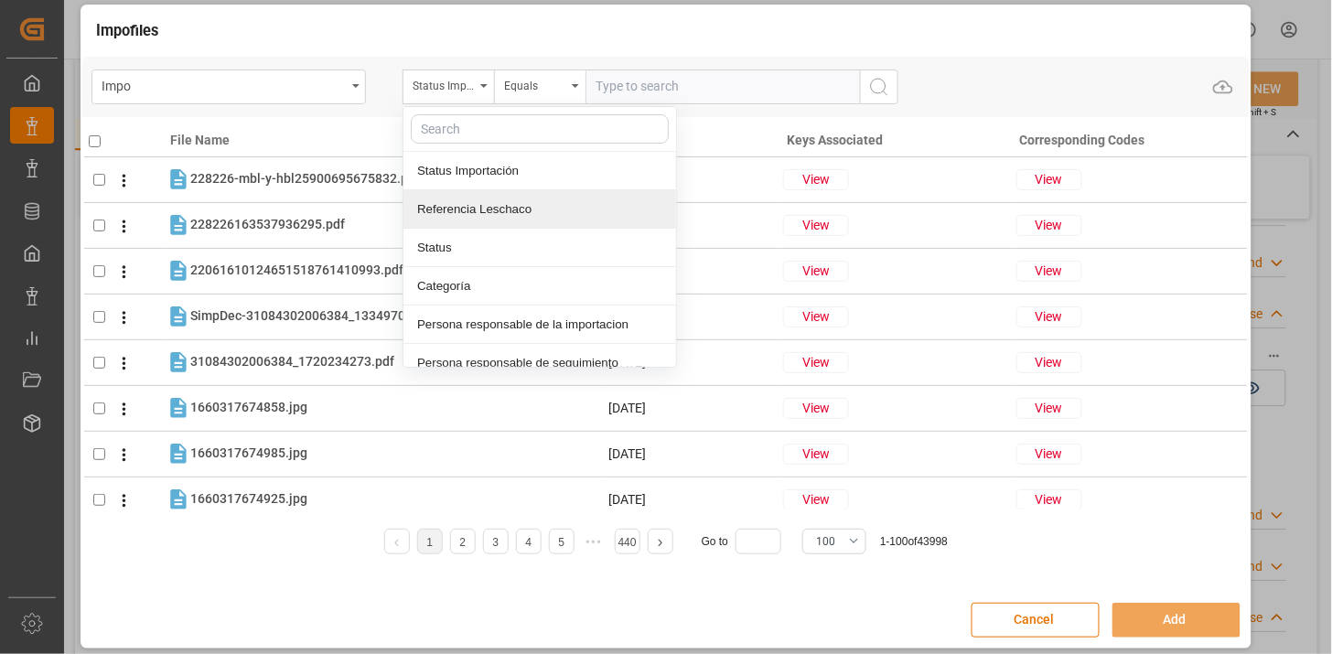
click at [509, 215] on div "Referencia Leschaco" at bounding box center [539, 209] width 273 height 38
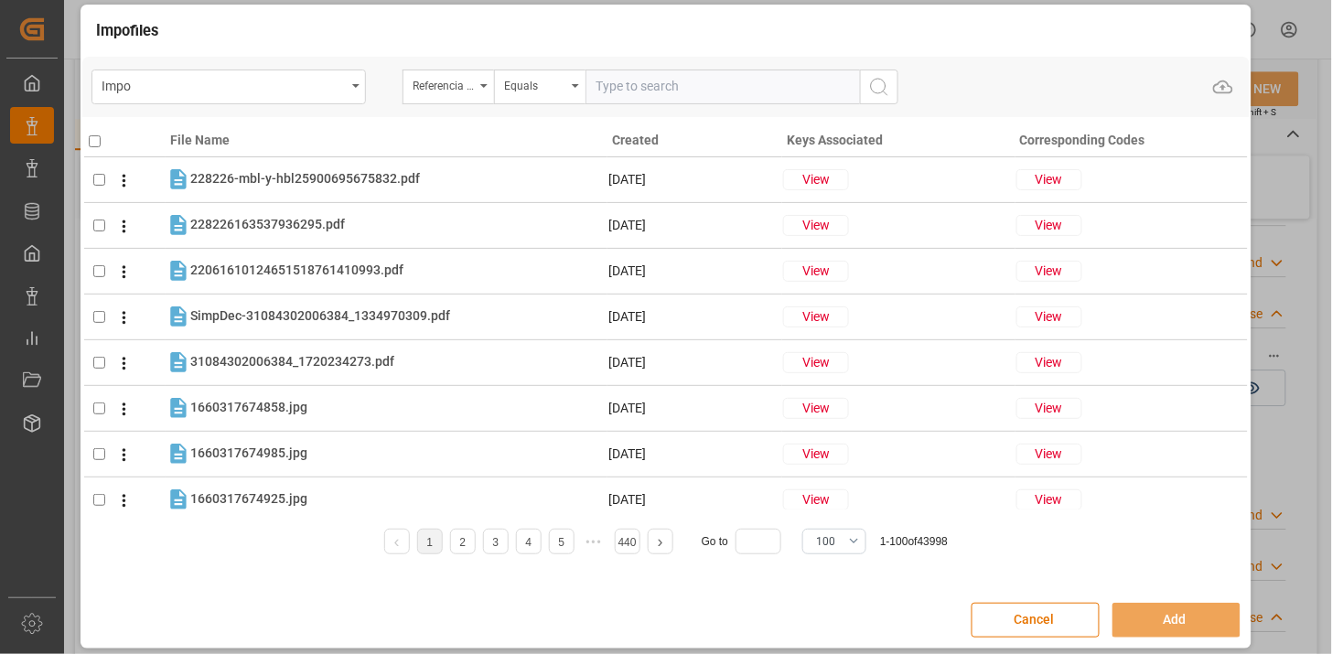
click at [643, 90] on input "text" at bounding box center [722, 87] width 274 height 35
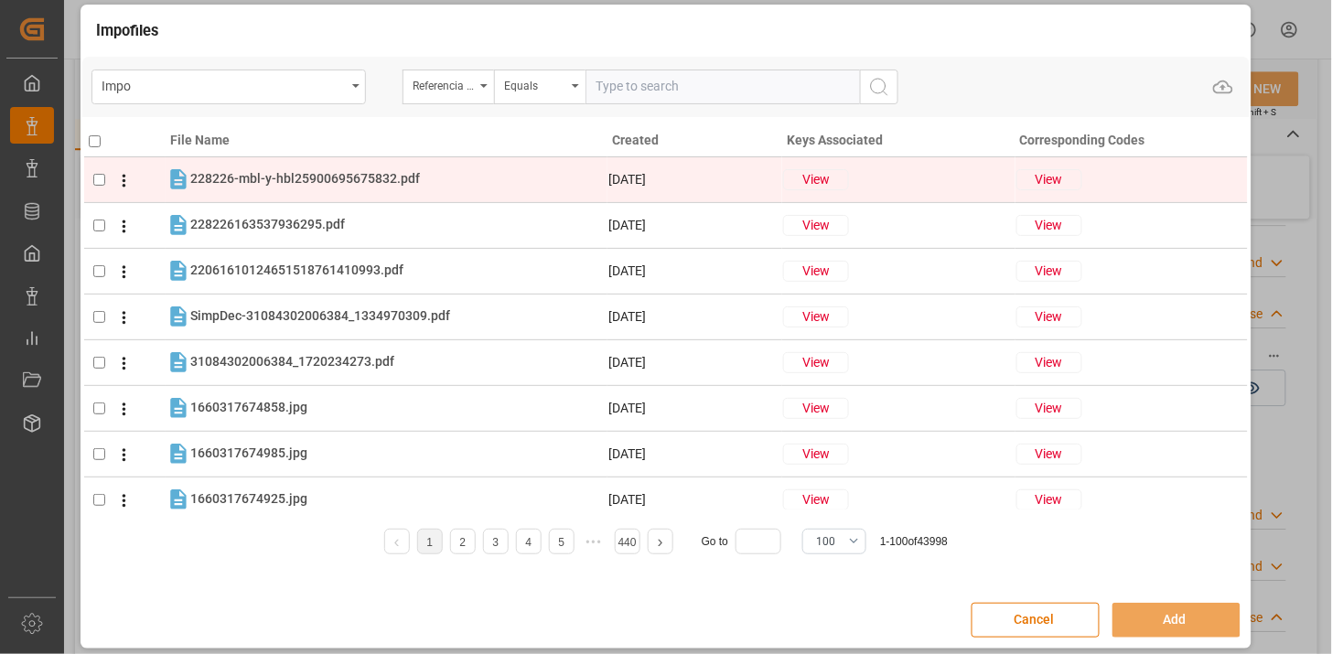
paste input "250806900690"
type input "250806900690"
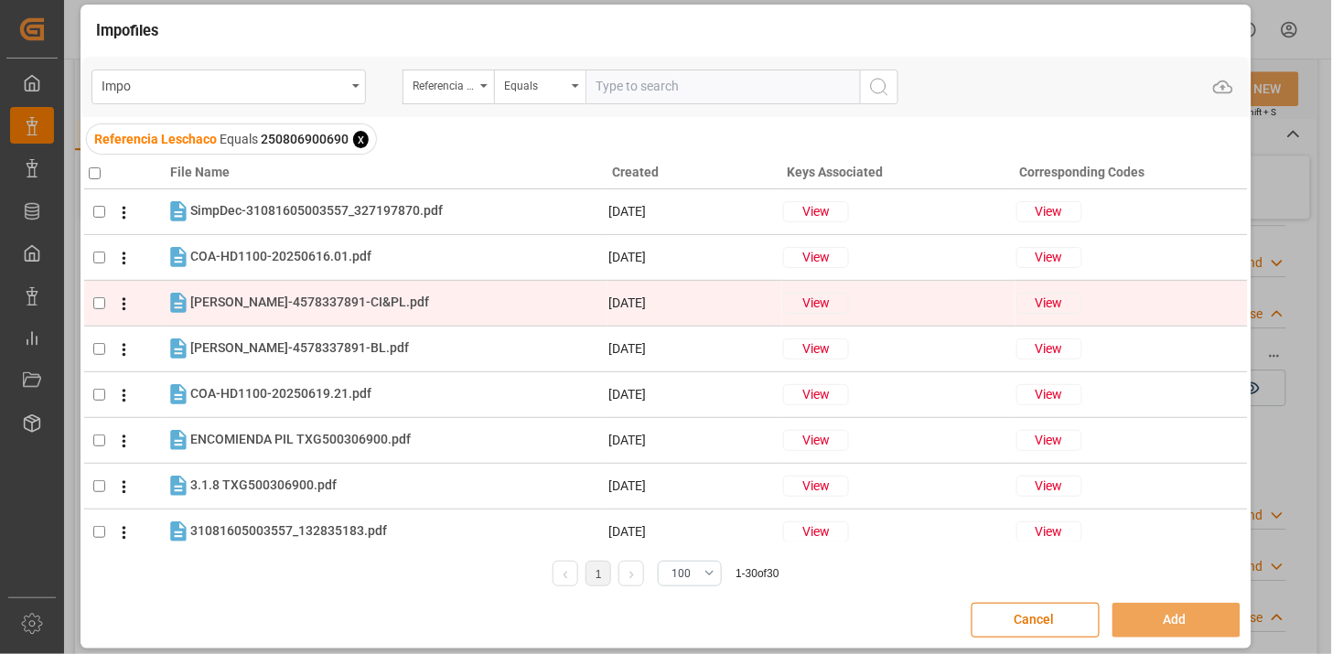
click at [418, 308] on div "HENKEL-4578337891-CI&PL.pdf HENKEL-4578337891-CI&PL.pdf" at bounding box center [398, 303] width 416 height 24
checkbox input "true"
drag, startPoint x: 400, startPoint y: 261, endPoint x: 384, endPoint y: 320, distance: 61.5
click at [399, 261] on div "COA-HD1100-20250616.01.pdf COA-HD1100-20250616.01.pdf" at bounding box center [398, 257] width 416 height 24
checkbox input "true"
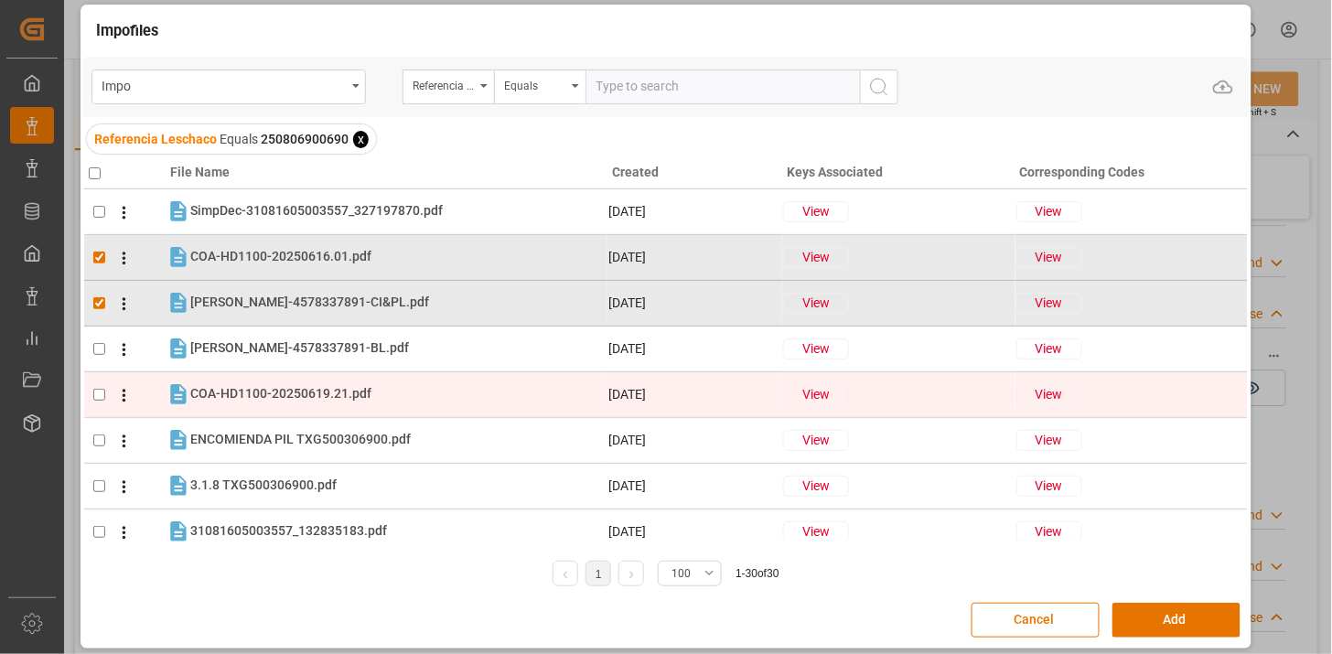
click at [369, 398] on div "COA-HD1100-20250619.21.pdf COA-HD1100-20250619.21.pdf" at bounding box center [398, 394] width 416 height 24
checkbox input "true"
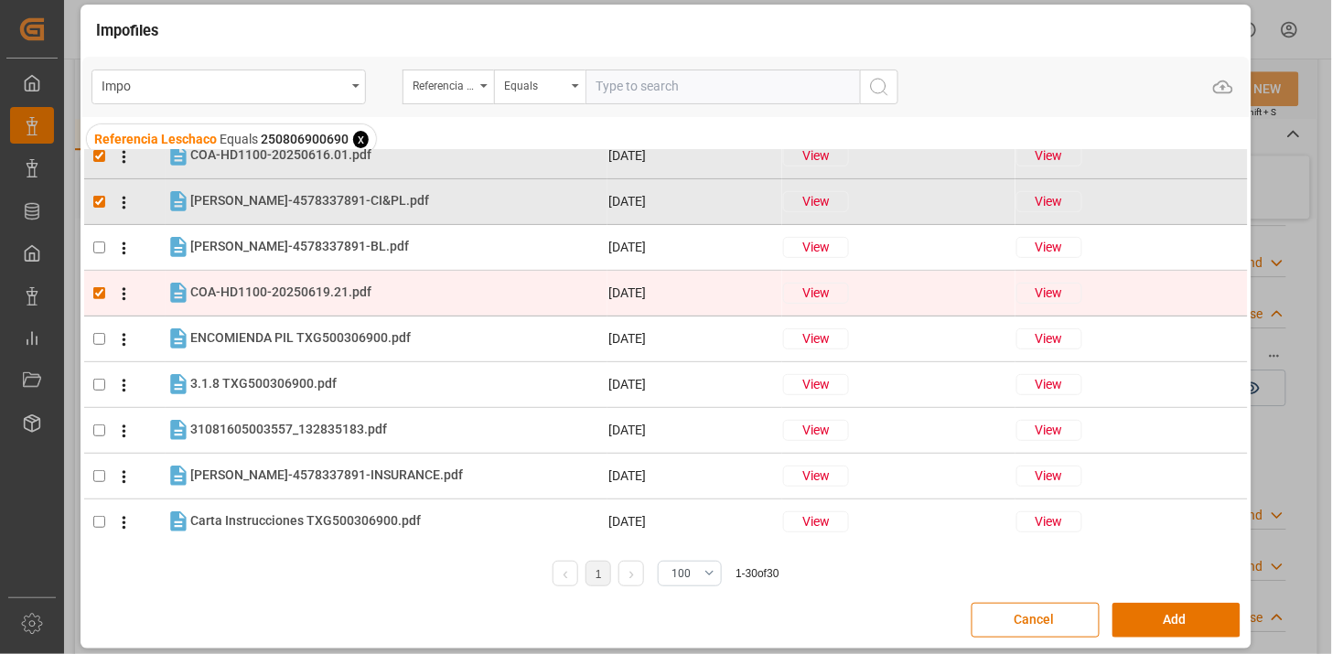
scroll to position [203, 0]
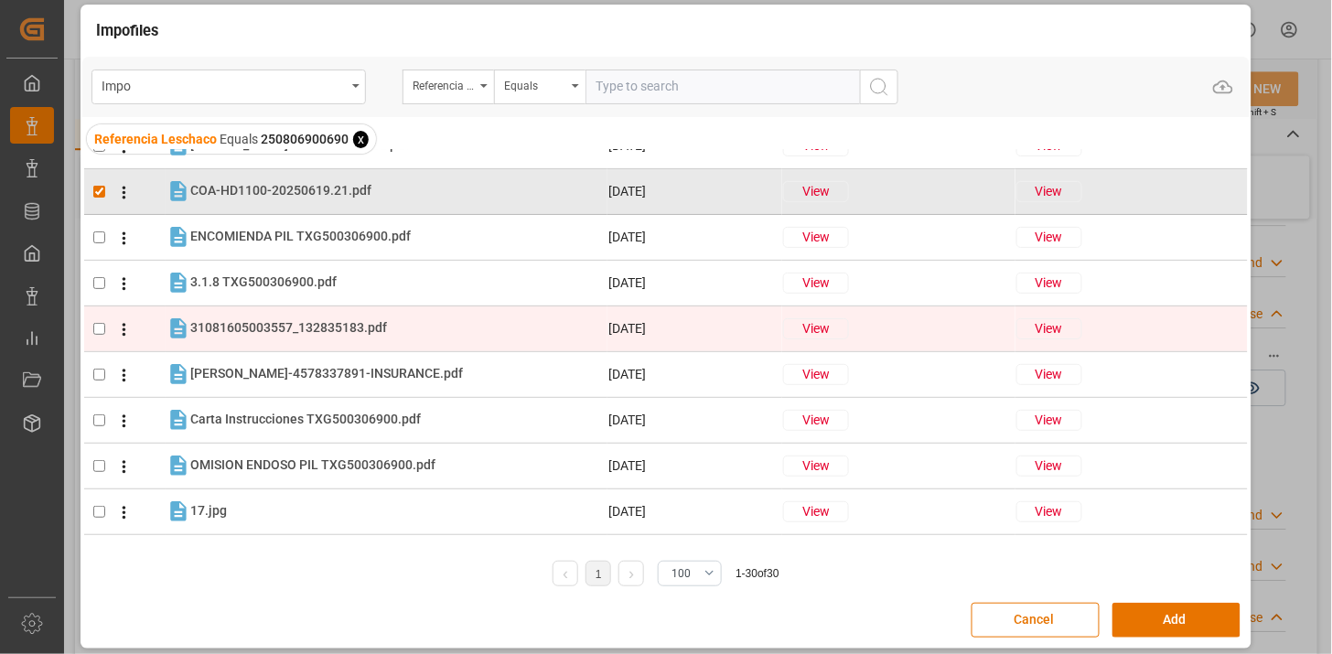
click at [342, 340] on td "31081605003557_132835183.pdf 31081605003557_132835183.pdf" at bounding box center [387, 329] width 442 height 26
checkbox input "true"
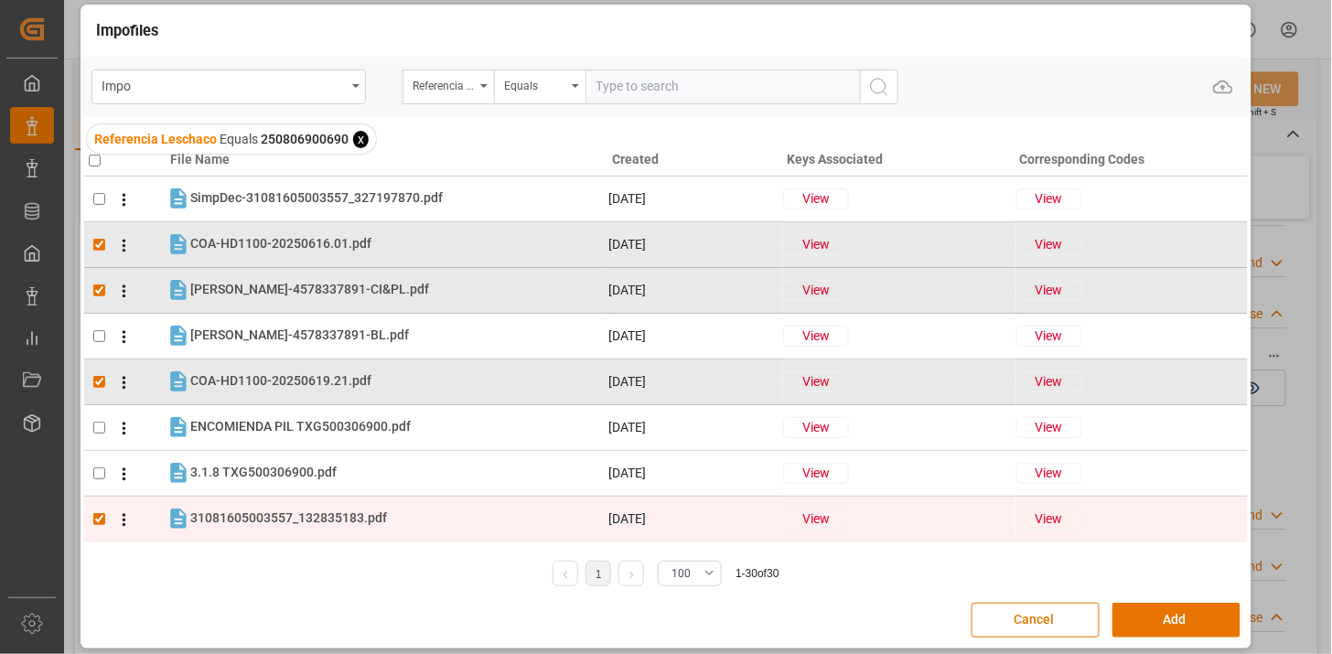
scroll to position [0, 0]
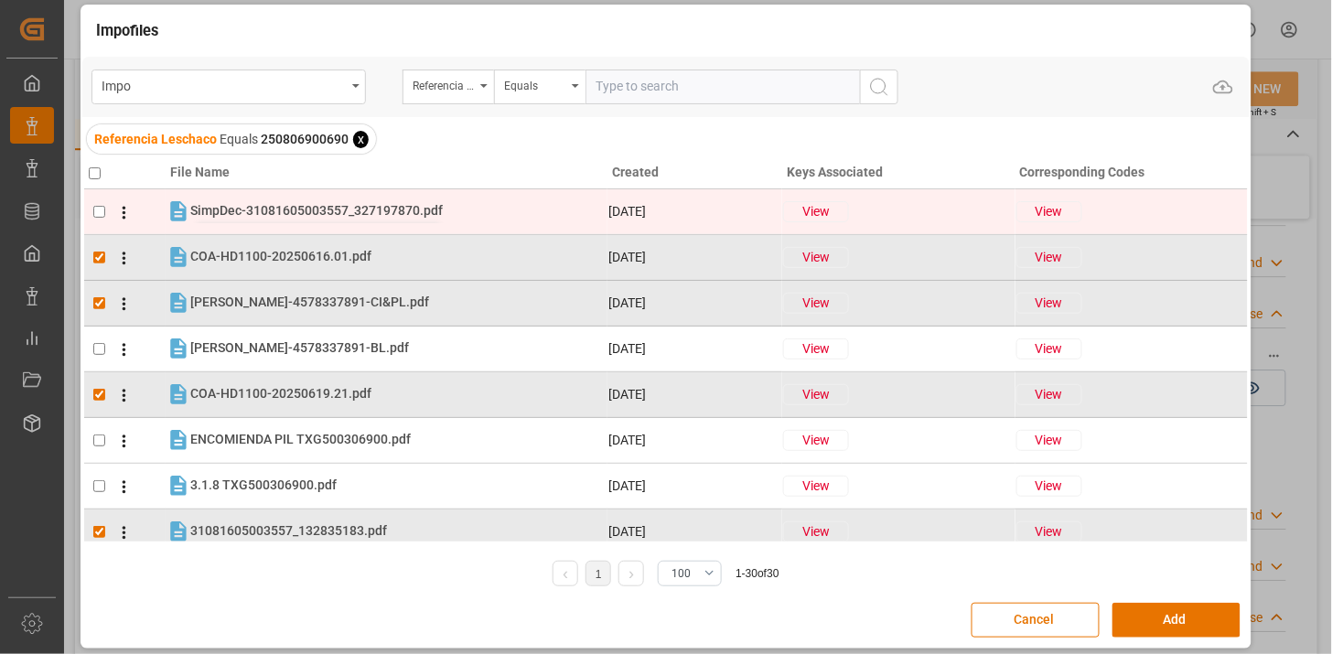
click at [286, 216] on span "SimpDec-31081605003557_327197870.pdf" at bounding box center [316, 210] width 252 height 15
checkbox input "true"
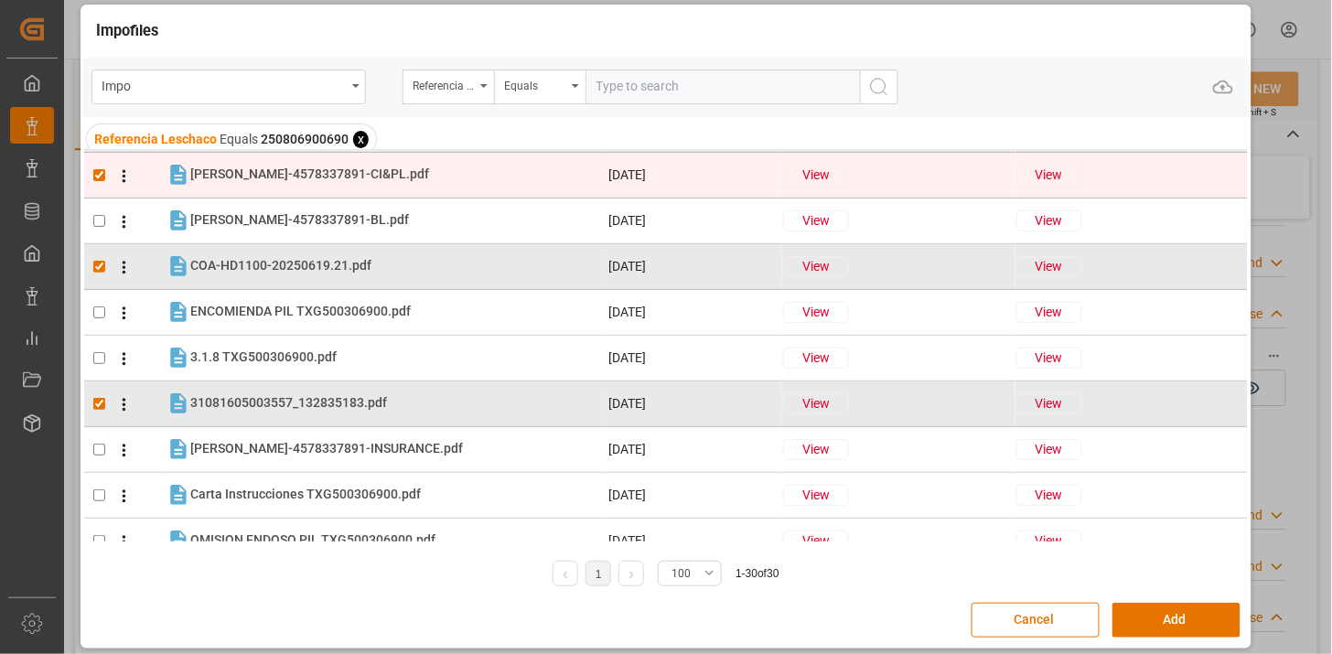
scroll to position [203, 0]
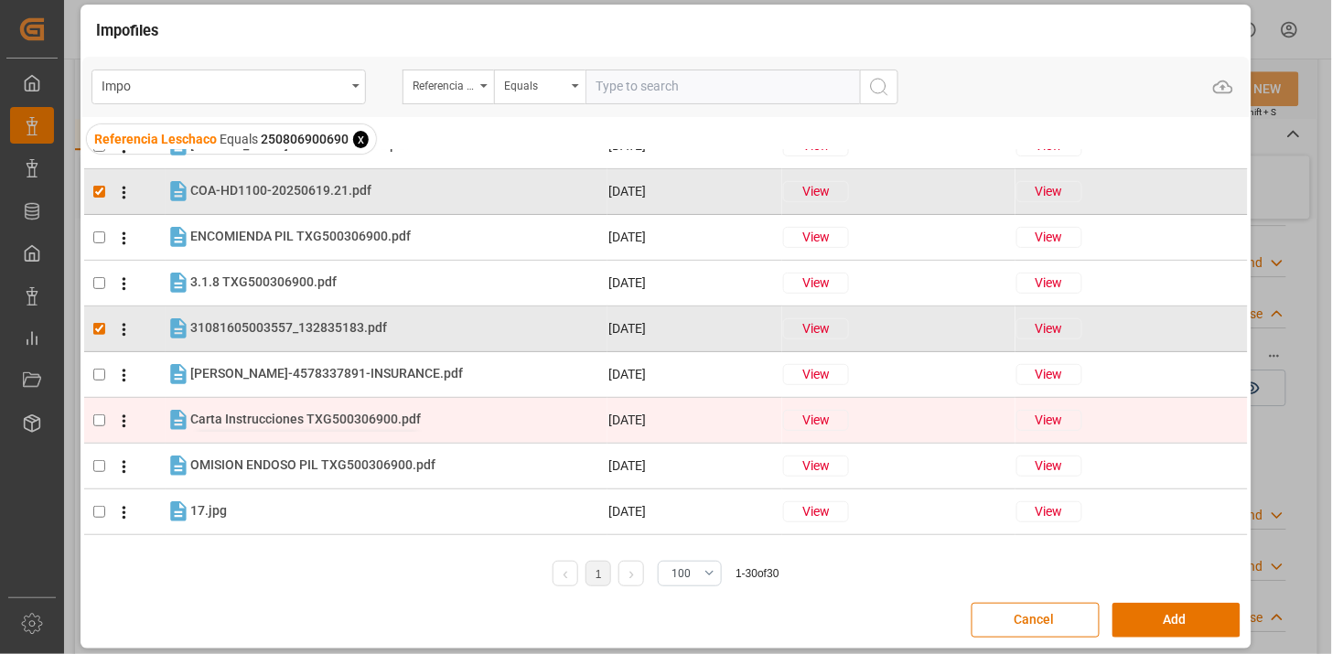
click at [324, 419] on span "Carta Instrucciones TXG500306900.pdf" at bounding box center [305, 419] width 231 height 15
checkbox input "true"
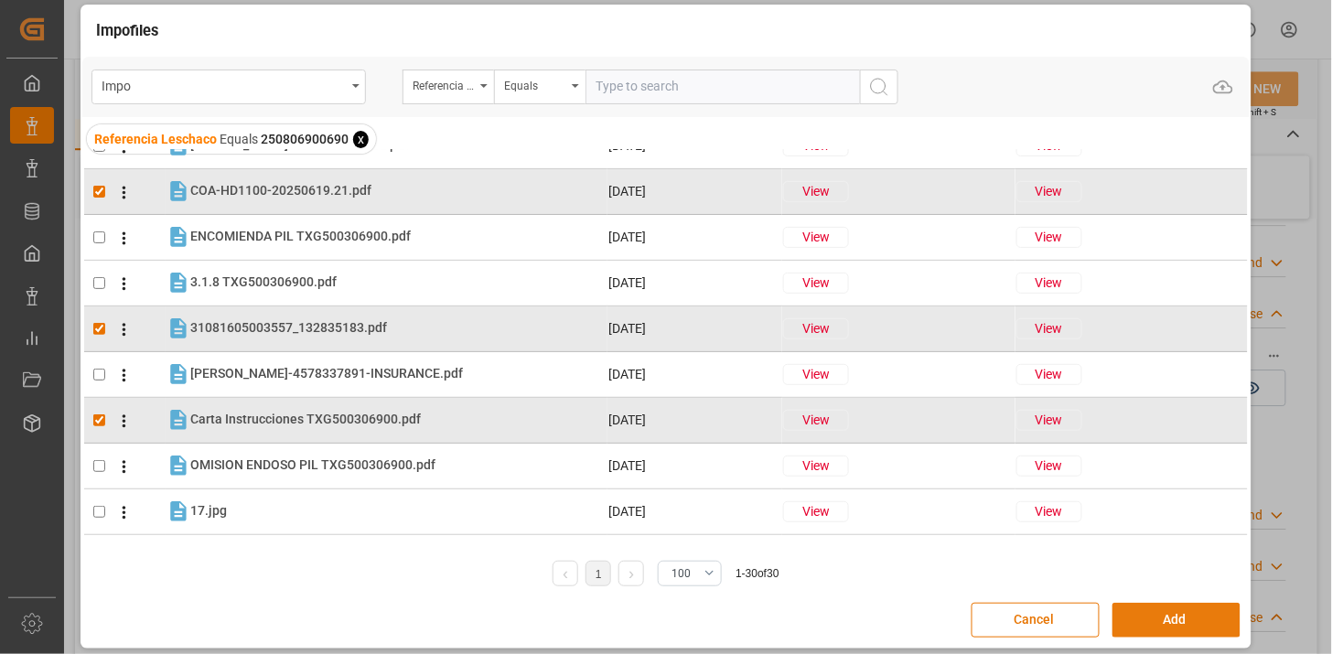
click at [1203, 619] on button "Add" at bounding box center [1176, 620] width 128 height 35
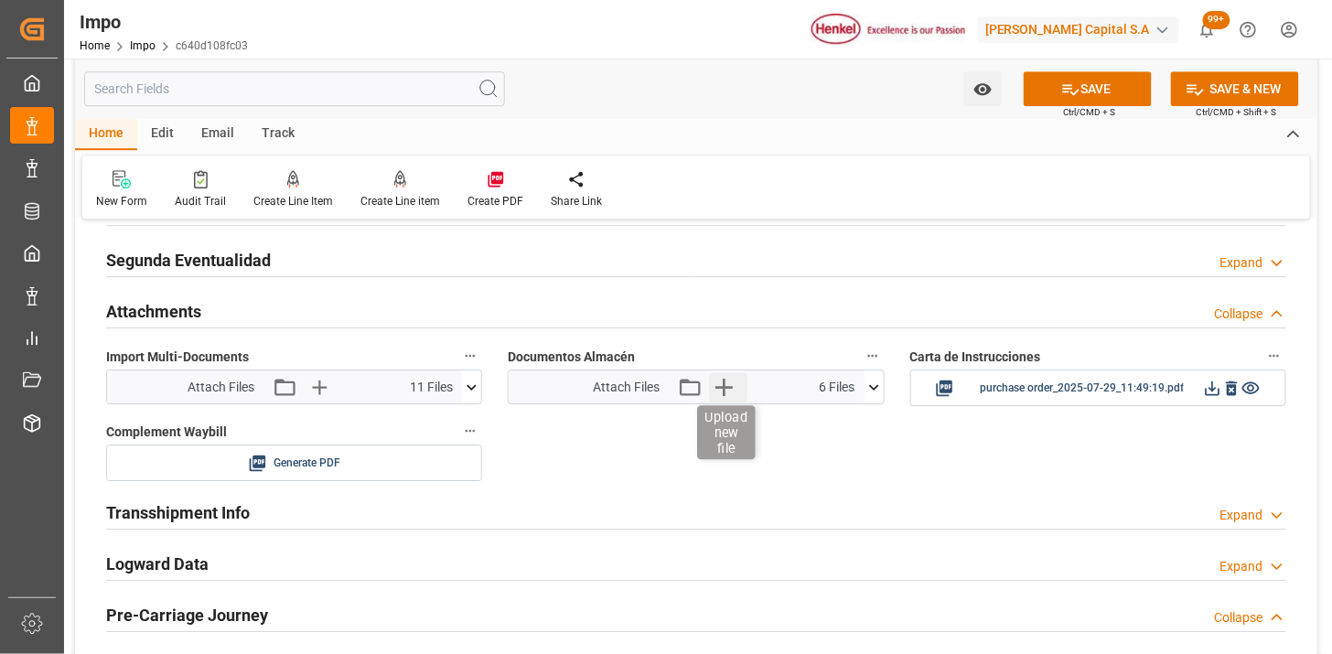
click at [716, 387] on icon "button" at bounding box center [723, 387] width 17 height 17
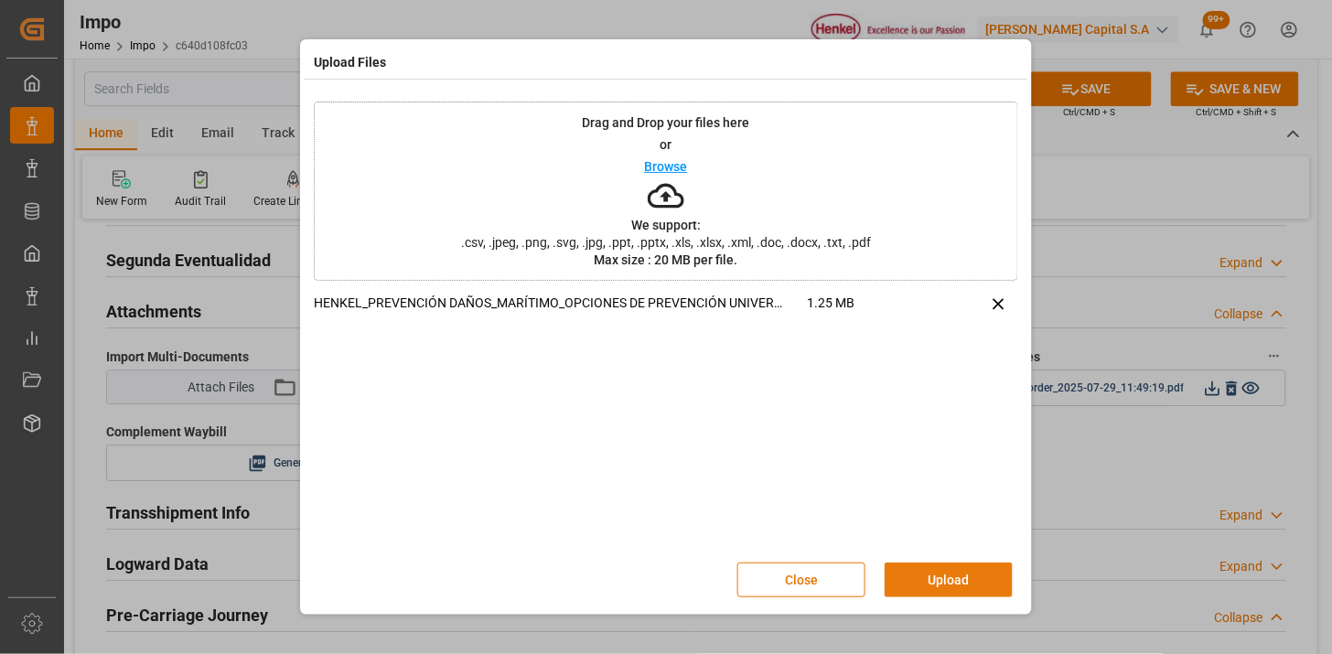
drag, startPoint x: 922, startPoint y: 567, endPoint x: 717, endPoint y: 542, distance: 206.5
click at [919, 565] on button "Upload" at bounding box center [949, 580] width 128 height 35
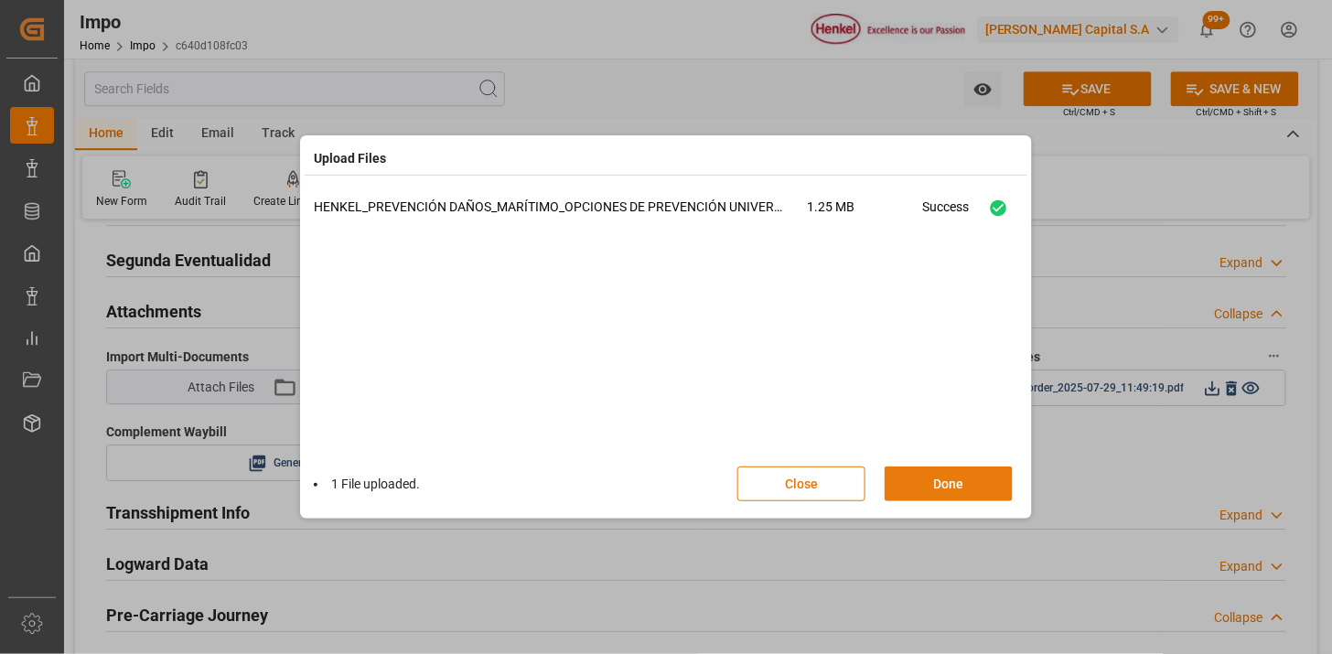
click at [975, 496] on button "Done" at bounding box center [949, 484] width 128 height 35
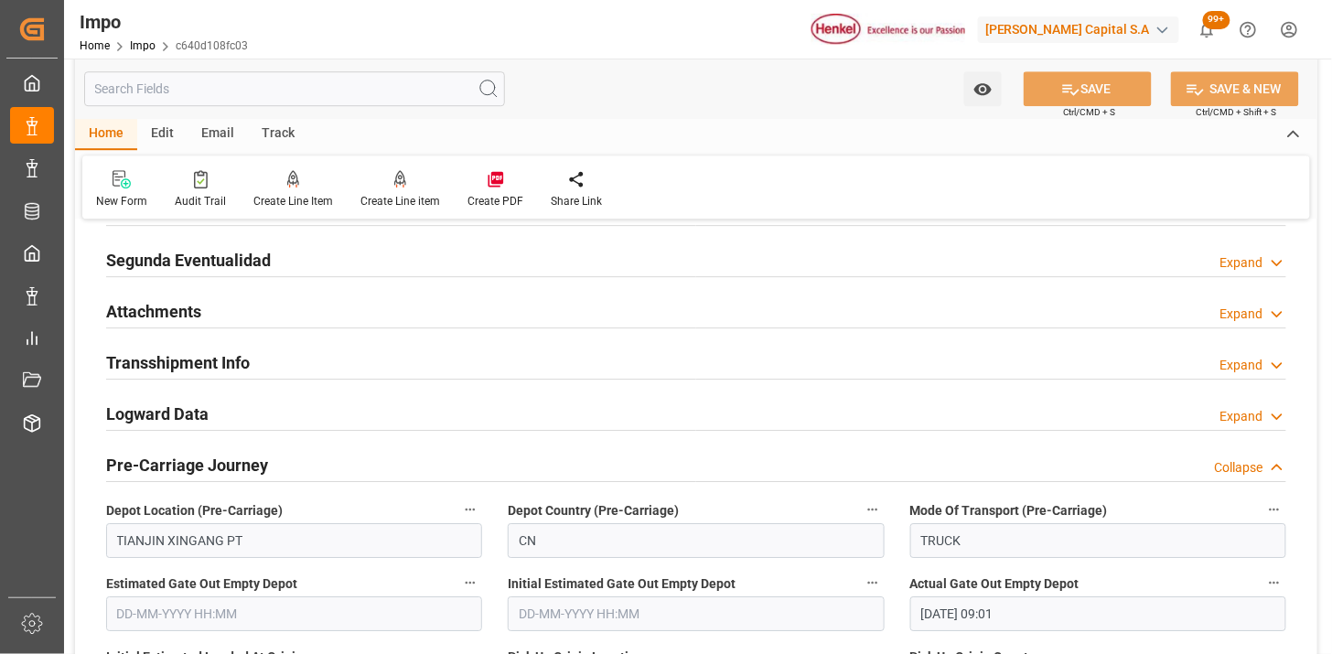
click at [657, 303] on div "Attachments Expand" at bounding box center [696, 310] width 1180 height 35
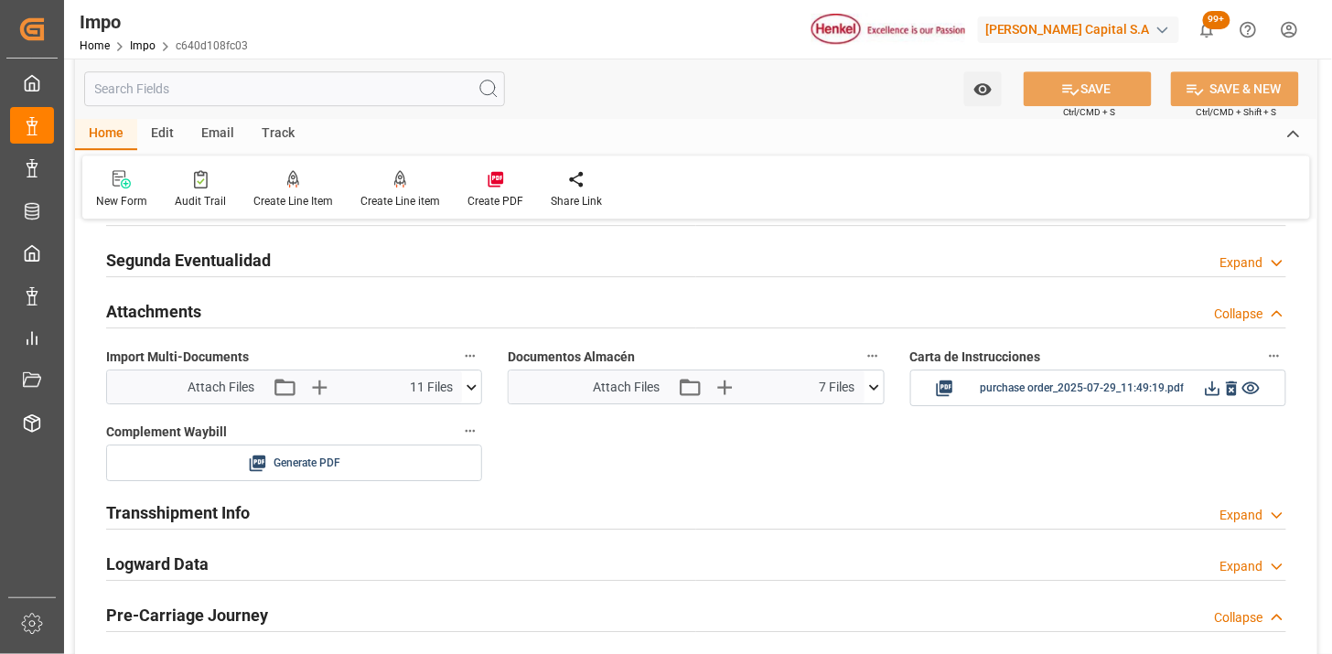
click at [874, 392] on icon at bounding box center [873, 387] width 19 height 19
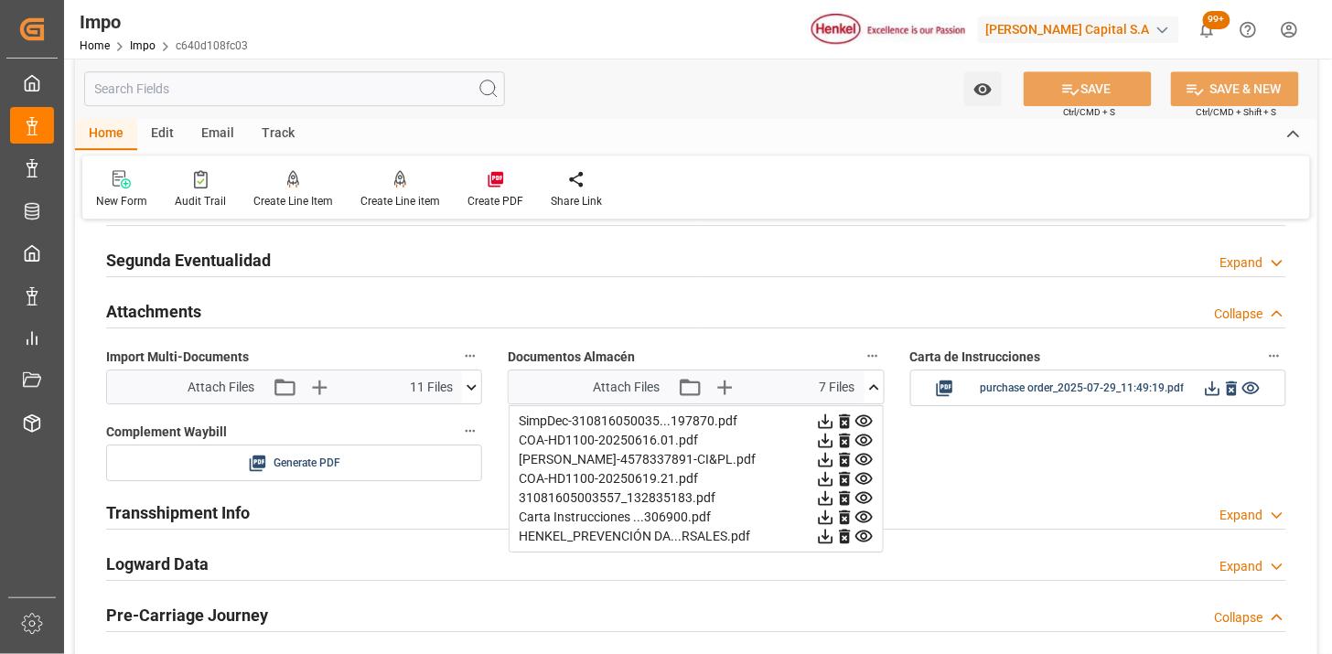
click at [874, 392] on icon at bounding box center [873, 387] width 19 height 19
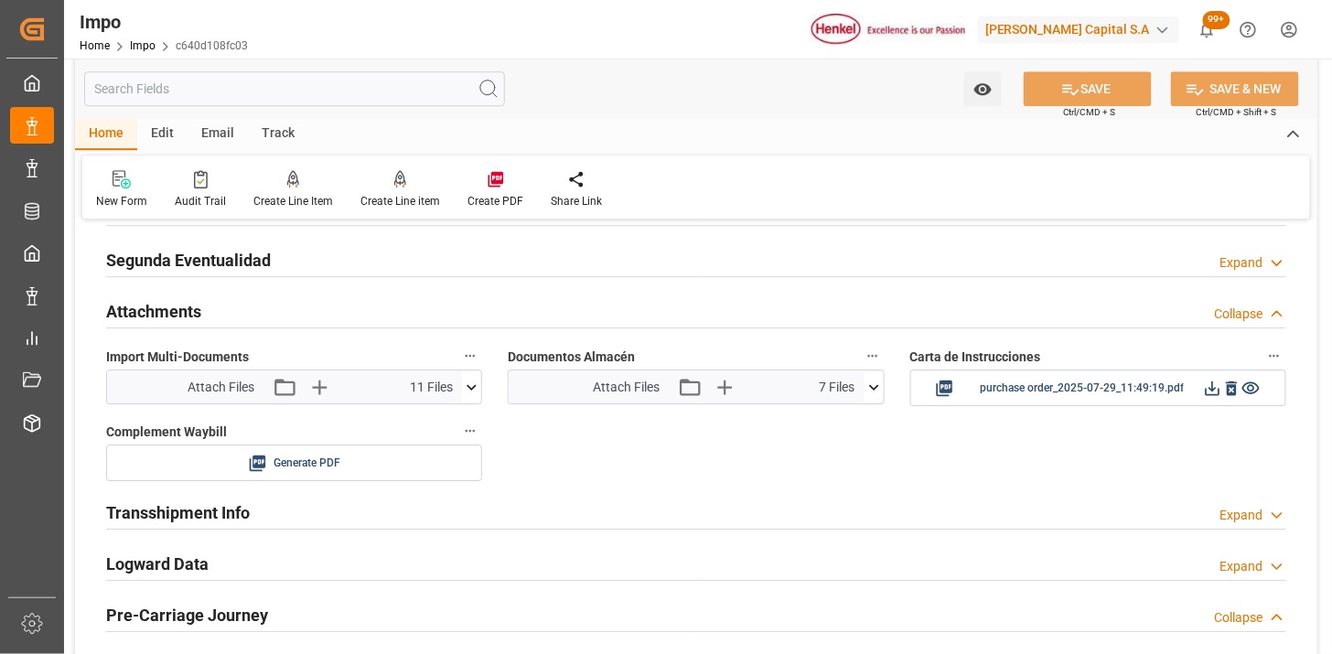
click at [417, 307] on div "Attachments Collapse" at bounding box center [696, 310] width 1180 height 35
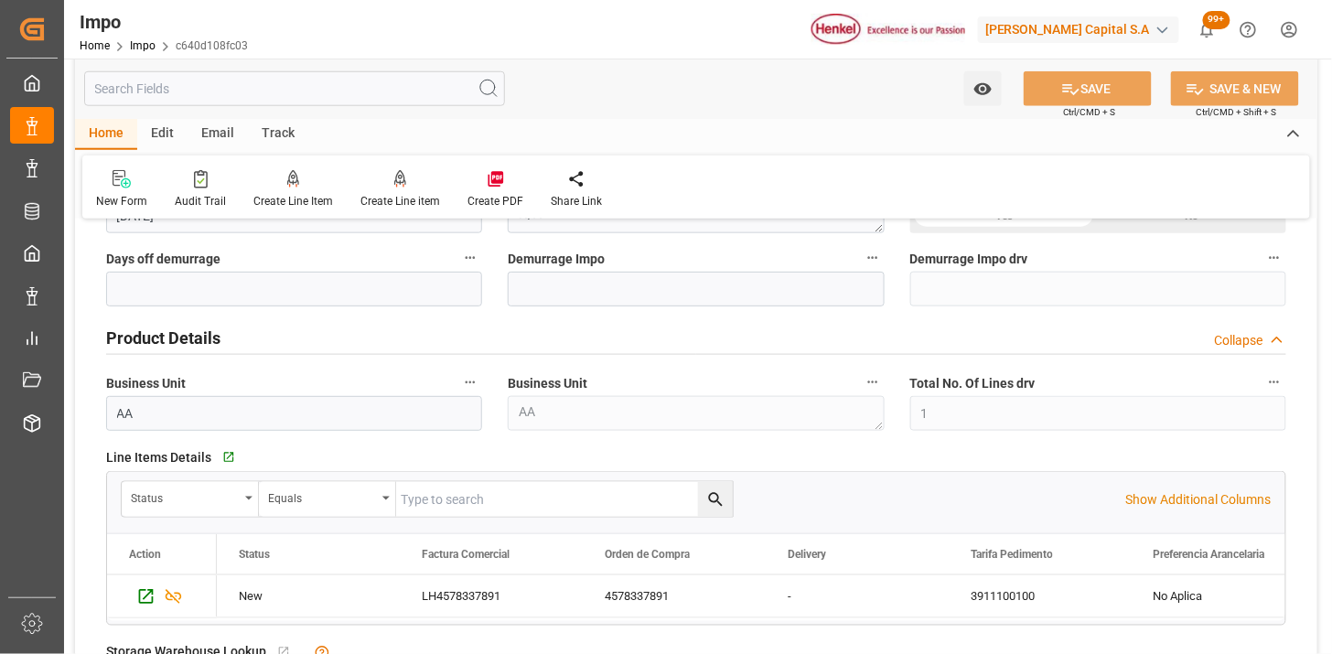
scroll to position [524, 0]
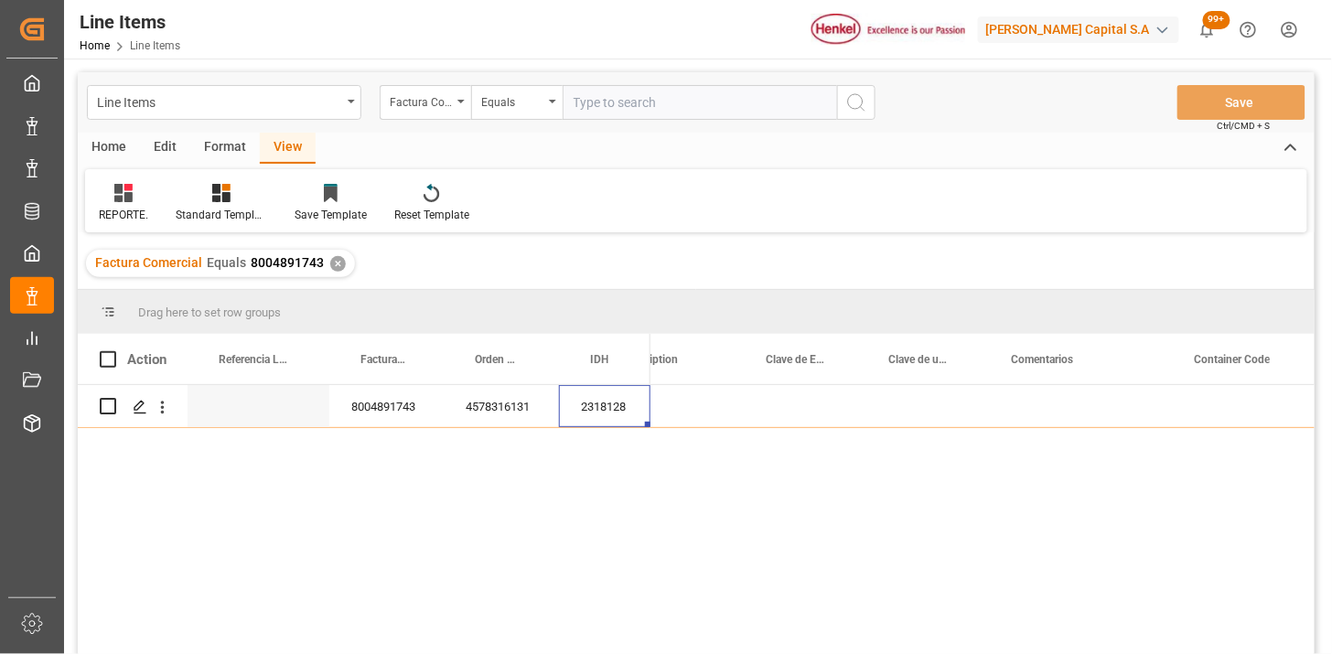
scroll to position [0, 1848]
click at [665, 110] on input "text" at bounding box center [700, 102] width 274 height 35
click at [445, 103] on div "Factura Comercial" at bounding box center [421, 100] width 62 height 21
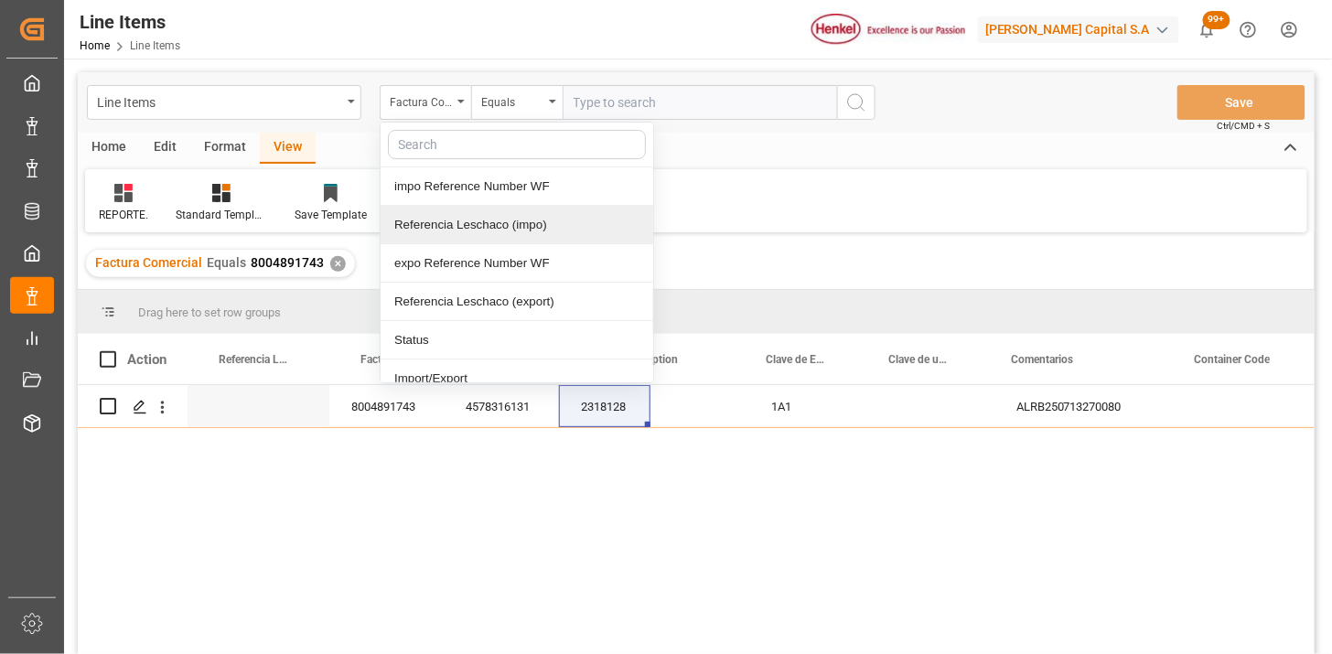
click at [482, 235] on div "Referencia Leschaco (impo)" at bounding box center [517, 225] width 273 height 38
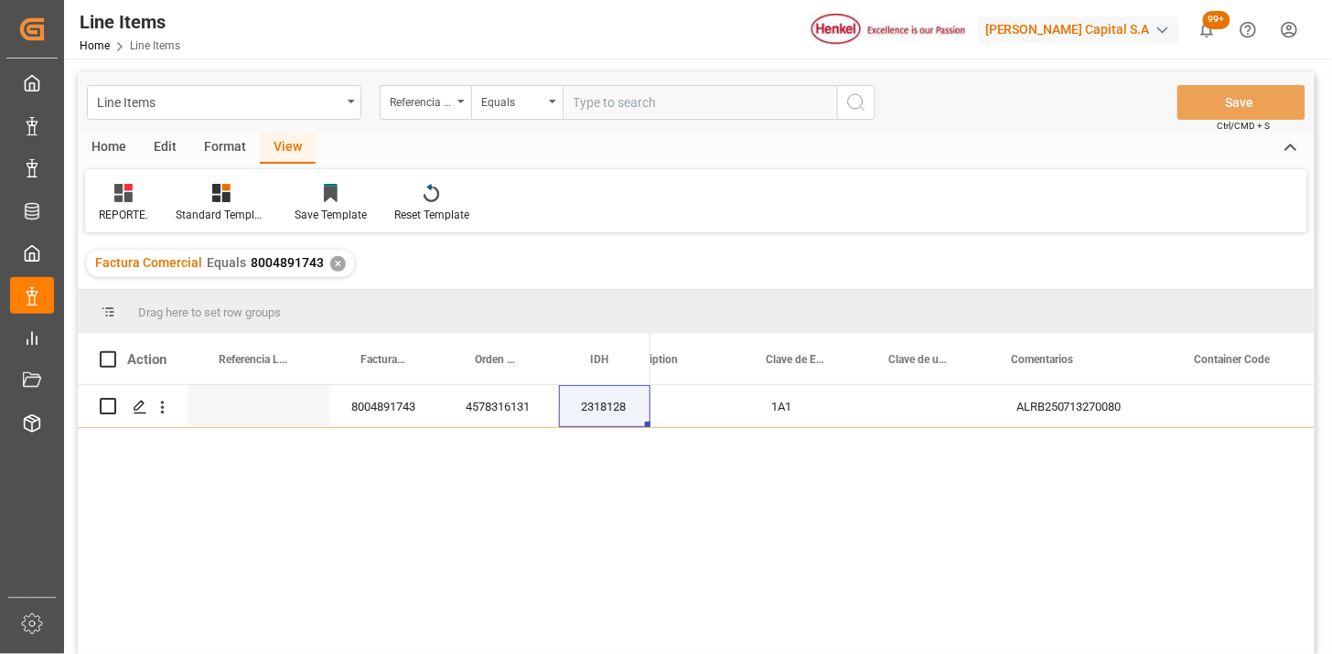
drag, startPoint x: 649, startPoint y: 124, endPoint x: 671, endPoint y: 113, distance: 24.5
click at [656, 121] on div "Line Items Referencia Leschaco (impo) Equals Save Ctrl/CMD + S" at bounding box center [696, 102] width 1237 height 60
click at [678, 103] on input "text" at bounding box center [700, 102] width 274 height 35
paste input "250806900690"
type input "250806900690"
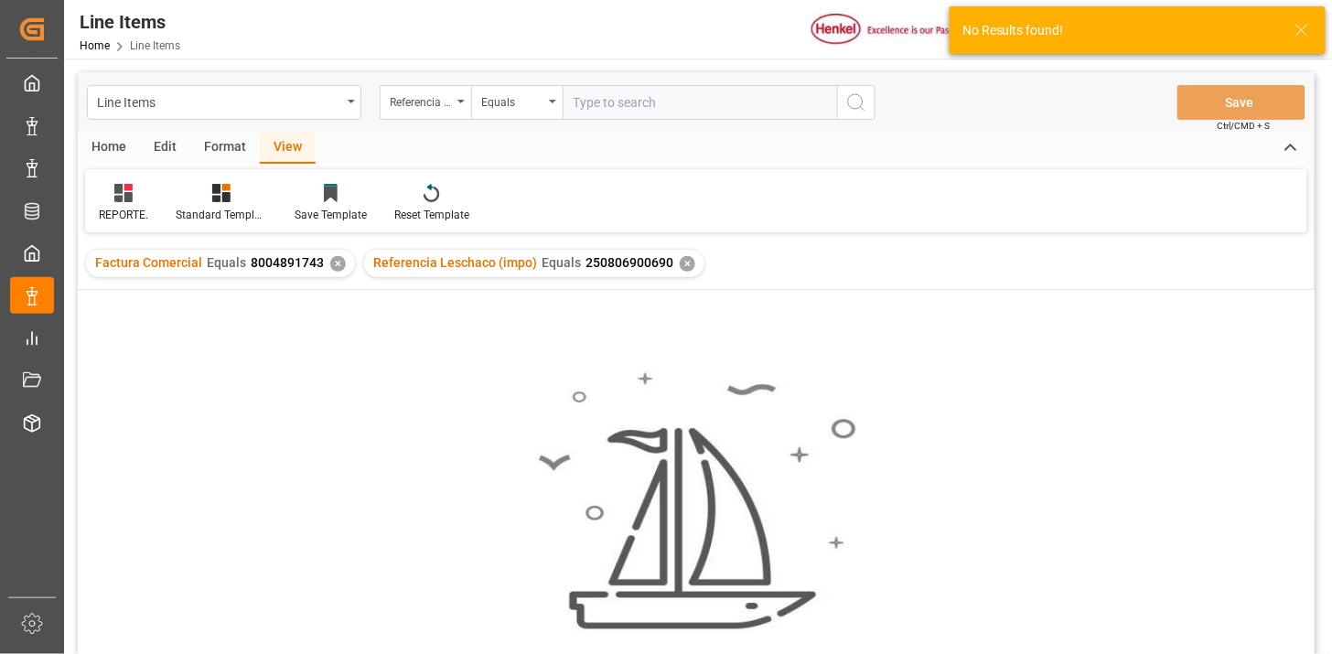
click at [339, 262] on div "✕" at bounding box center [338, 264] width 16 height 16
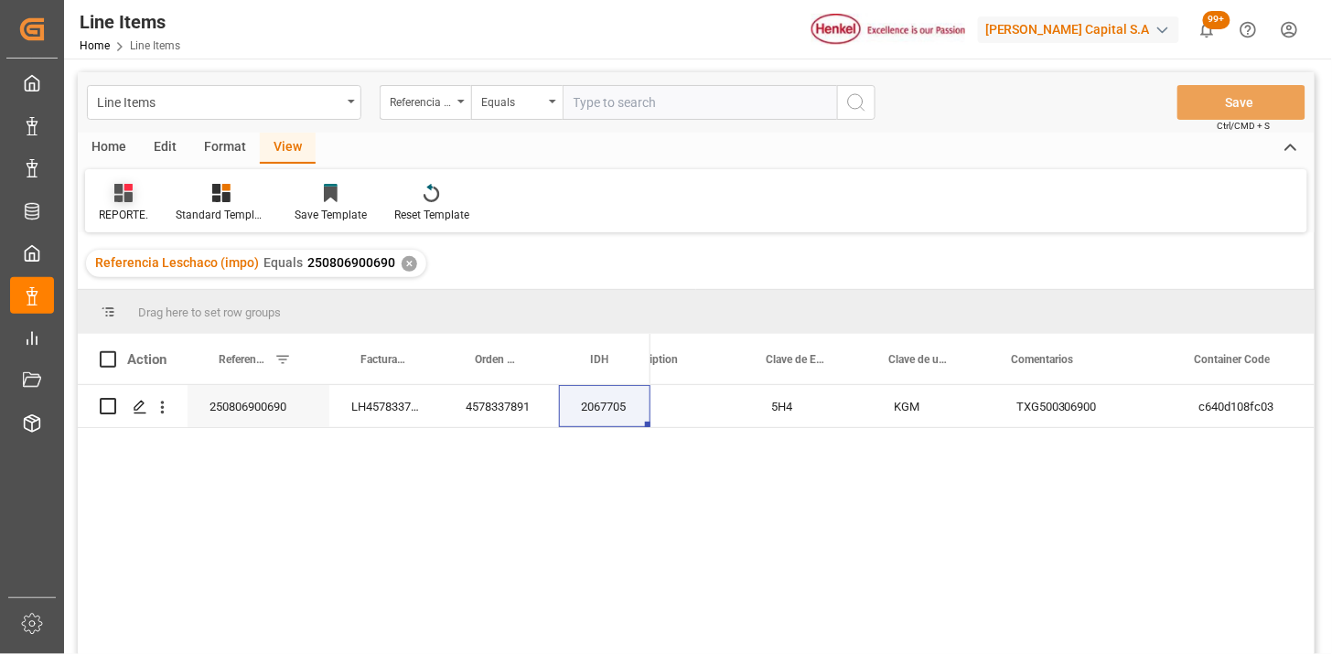
click at [134, 202] on div "REPORTE." at bounding box center [123, 203] width 77 height 40
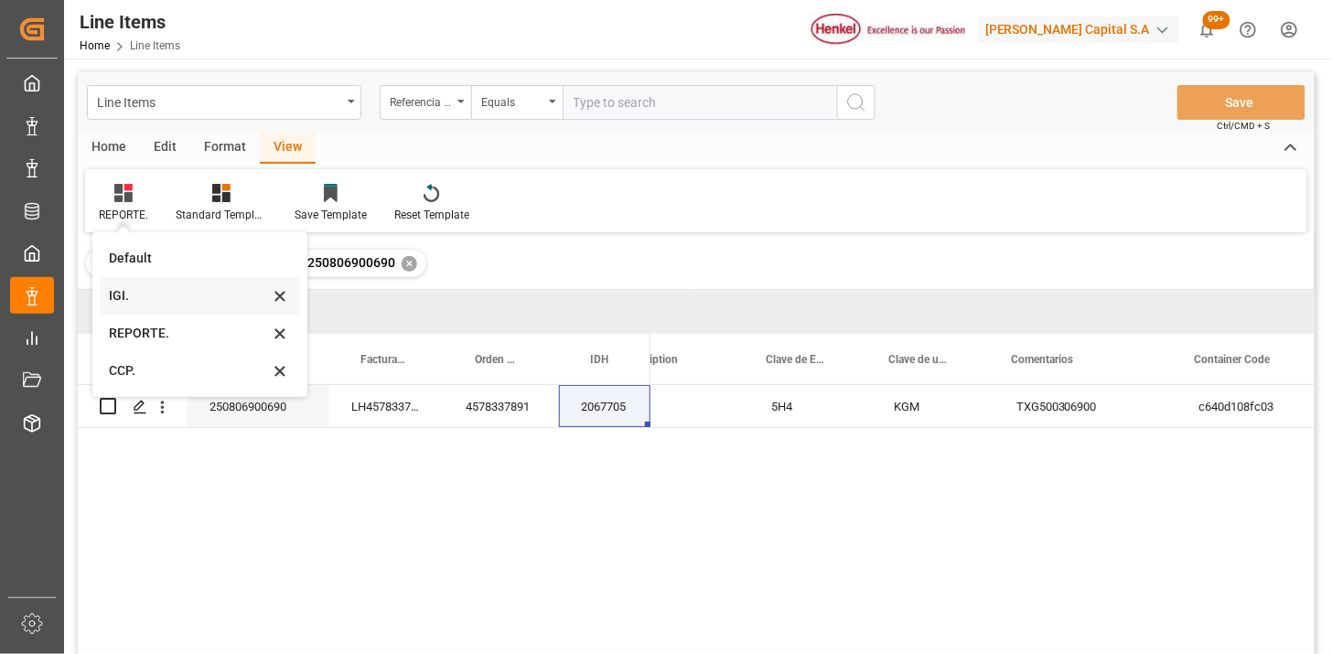
click at [154, 298] on div "IGI." at bounding box center [189, 295] width 160 height 19
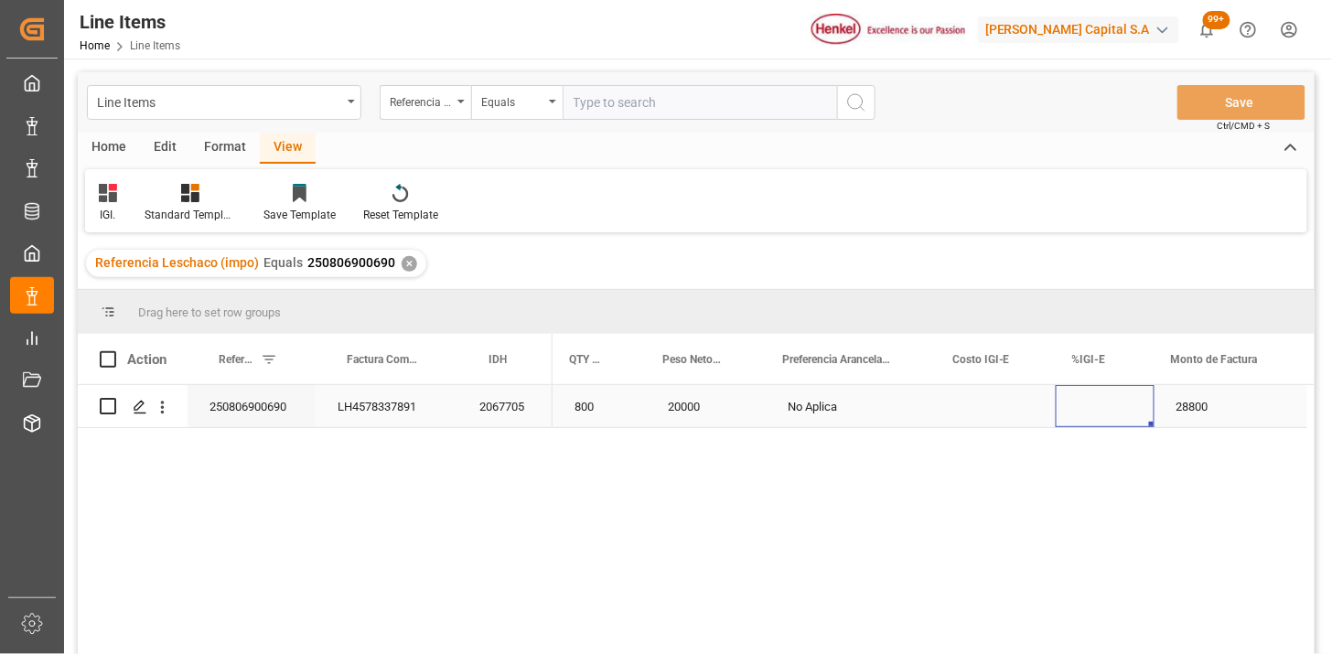
click at [1066, 415] on div "Press SPACE to select this row." at bounding box center [1105, 406] width 99 height 42
click at [1070, 415] on input "Press SPACE to select this row." at bounding box center [1105, 417] width 70 height 35
type input "0"
click at [295, 425] on div "250806900690" at bounding box center [252, 406] width 128 height 42
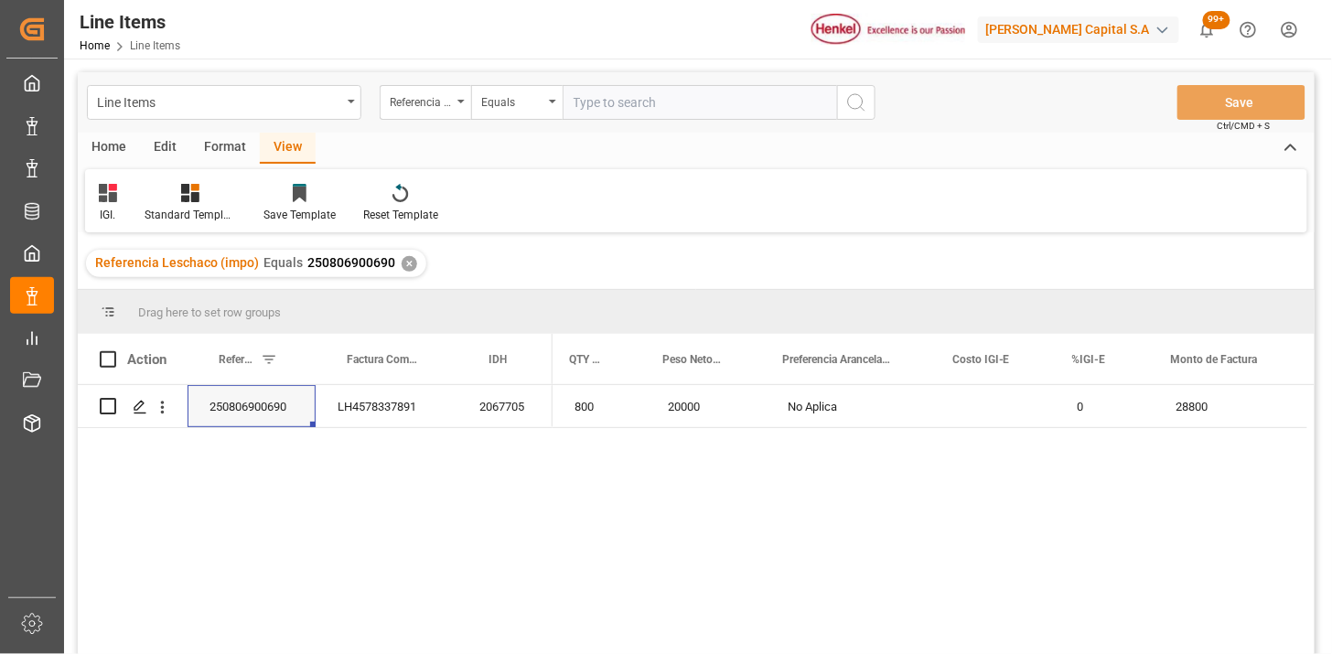
click at [677, 99] on input "text" at bounding box center [700, 102] width 274 height 35
paste input "250806900590"
type input "250806900590"
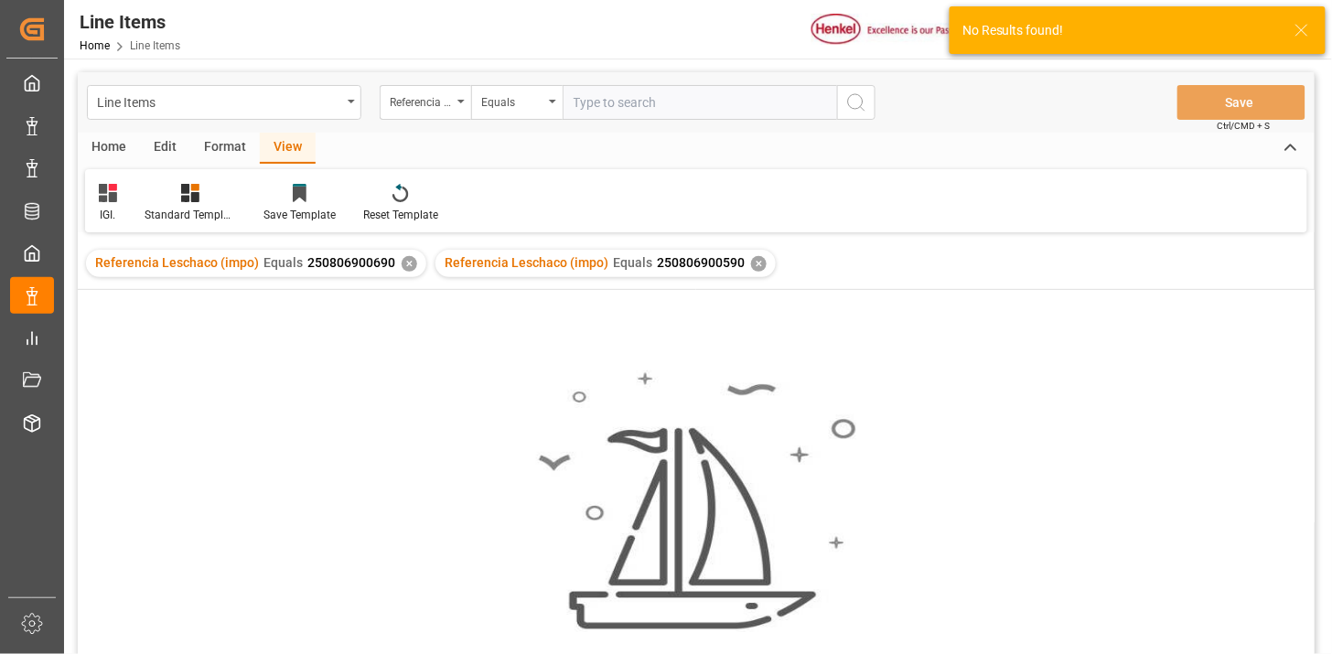
click at [406, 265] on div "✕" at bounding box center [410, 264] width 16 height 16
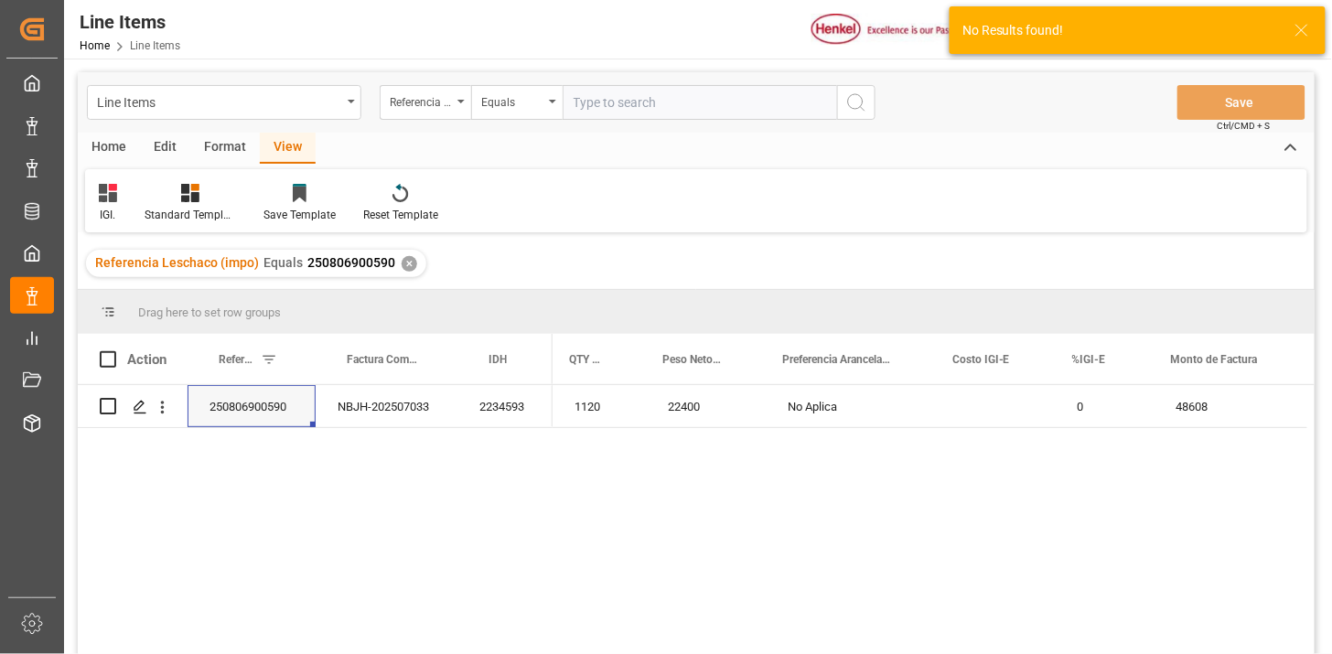
click at [406, 265] on div "✕" at bounding box center [410, 264] width 16 height 16
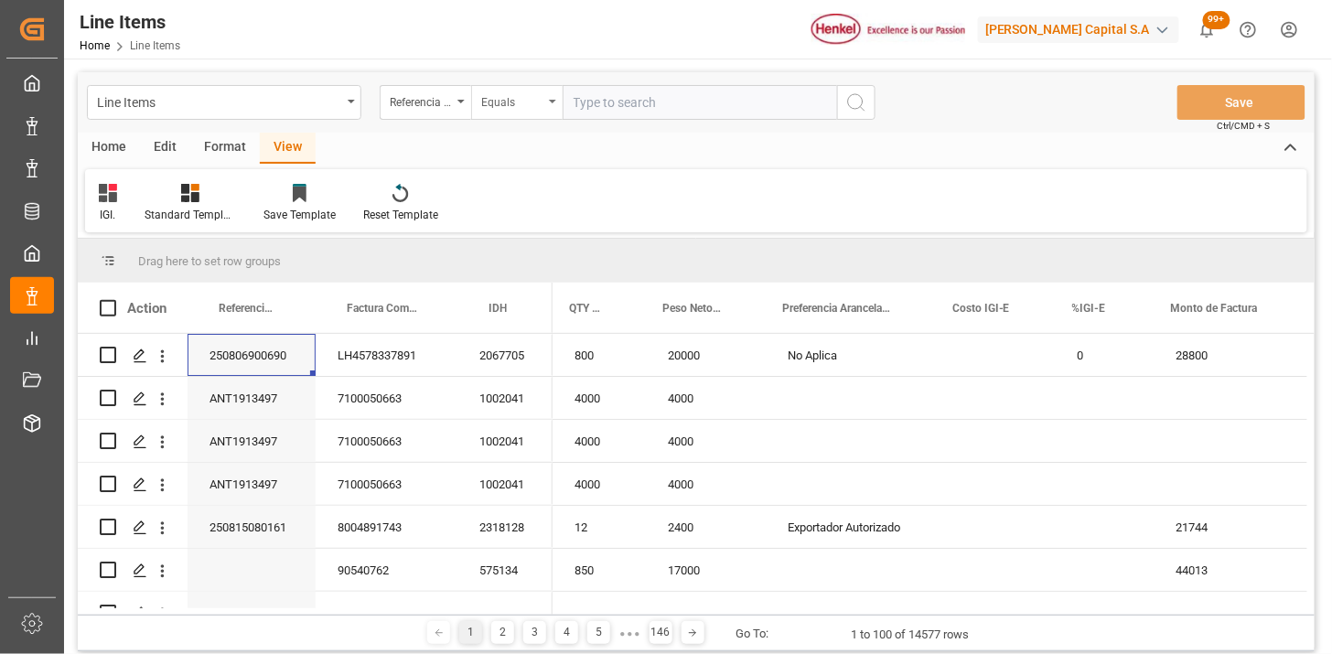
click at [476, 111] on div "Equals" at bounding box center [516, 102] width 91 height 35
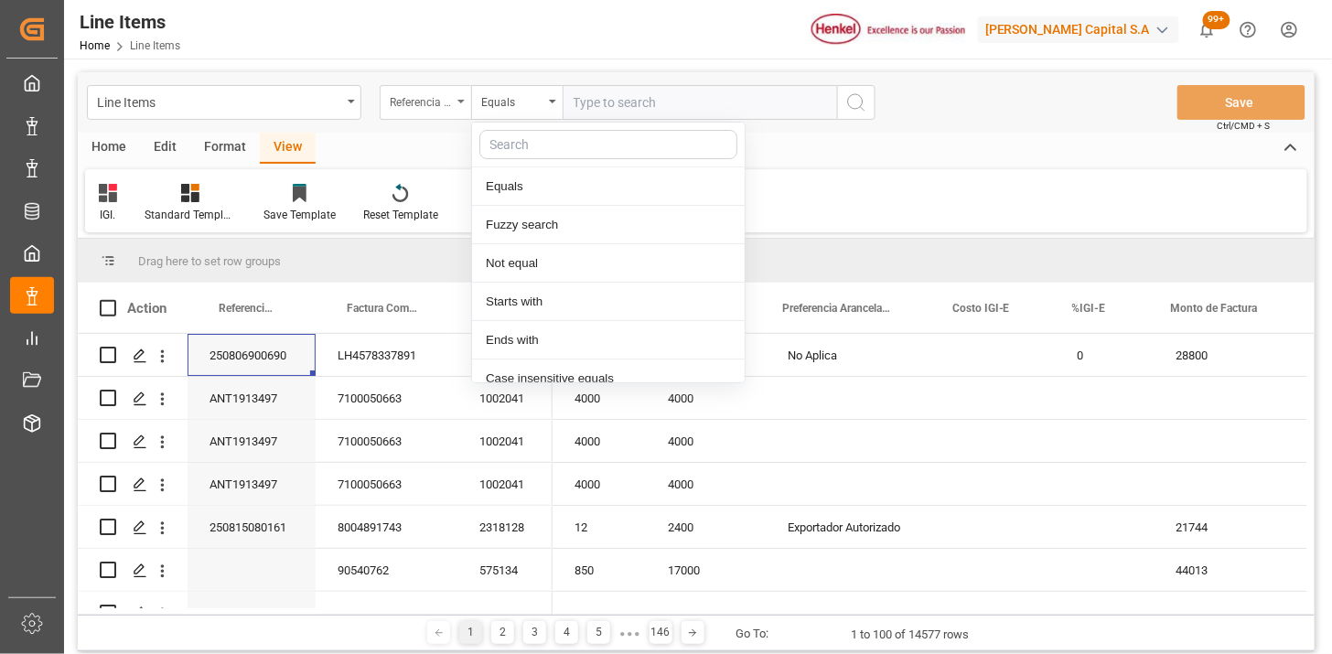
click at [421, 108] on div "Referencia Leschaco (impo)" at bounding box center [421, 100] width 62 height 21
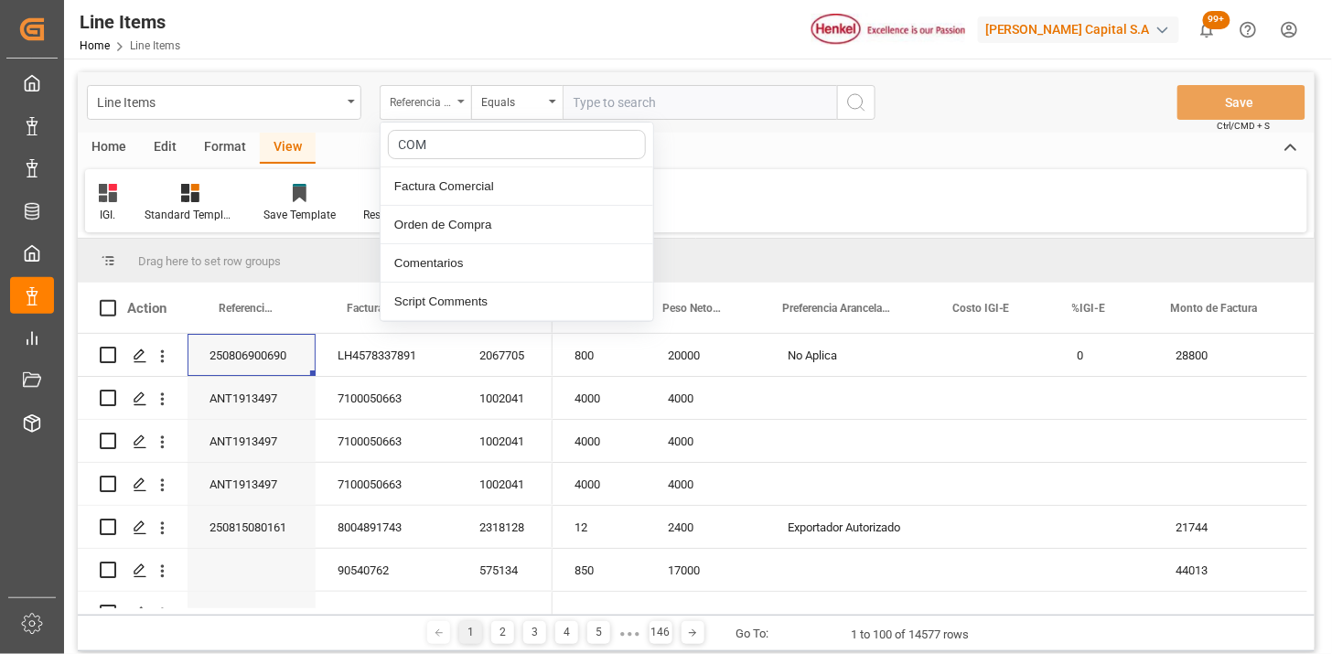
type input "COME"
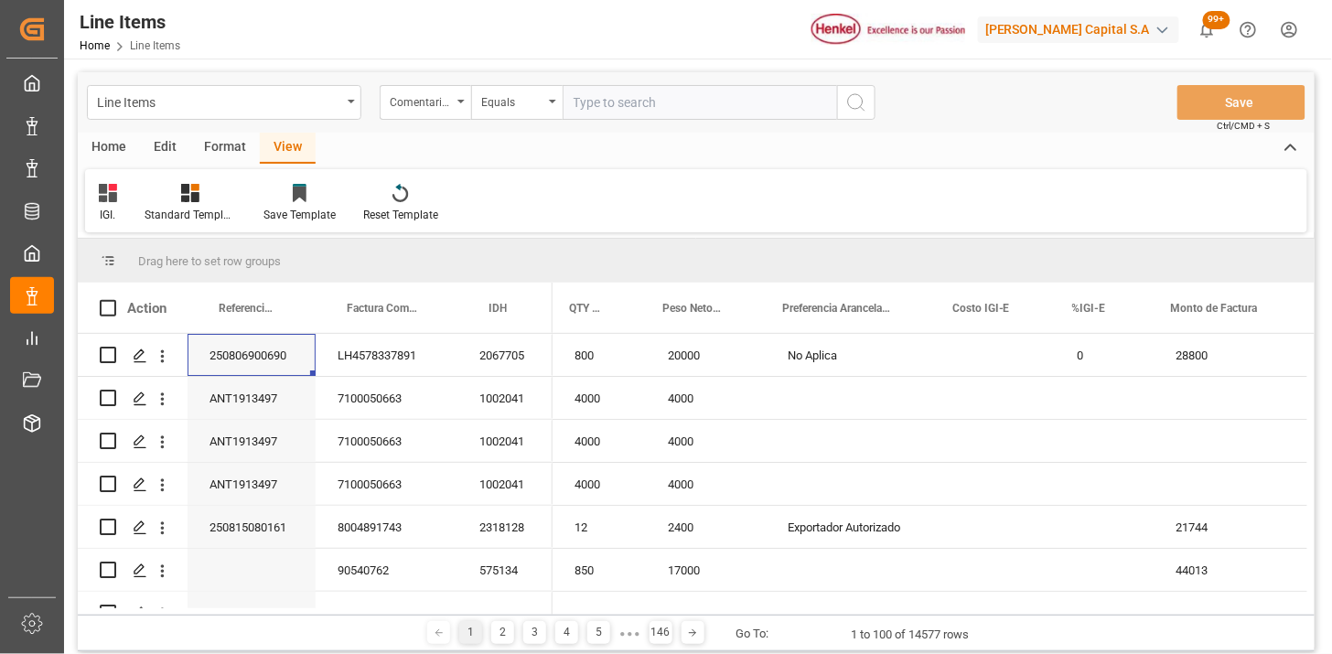
click at [578, 88] on input "text" at bounding box center [700, 102] width 274 height 35
paste input "SDBKZS004155"
type input "SDBKZS004155"
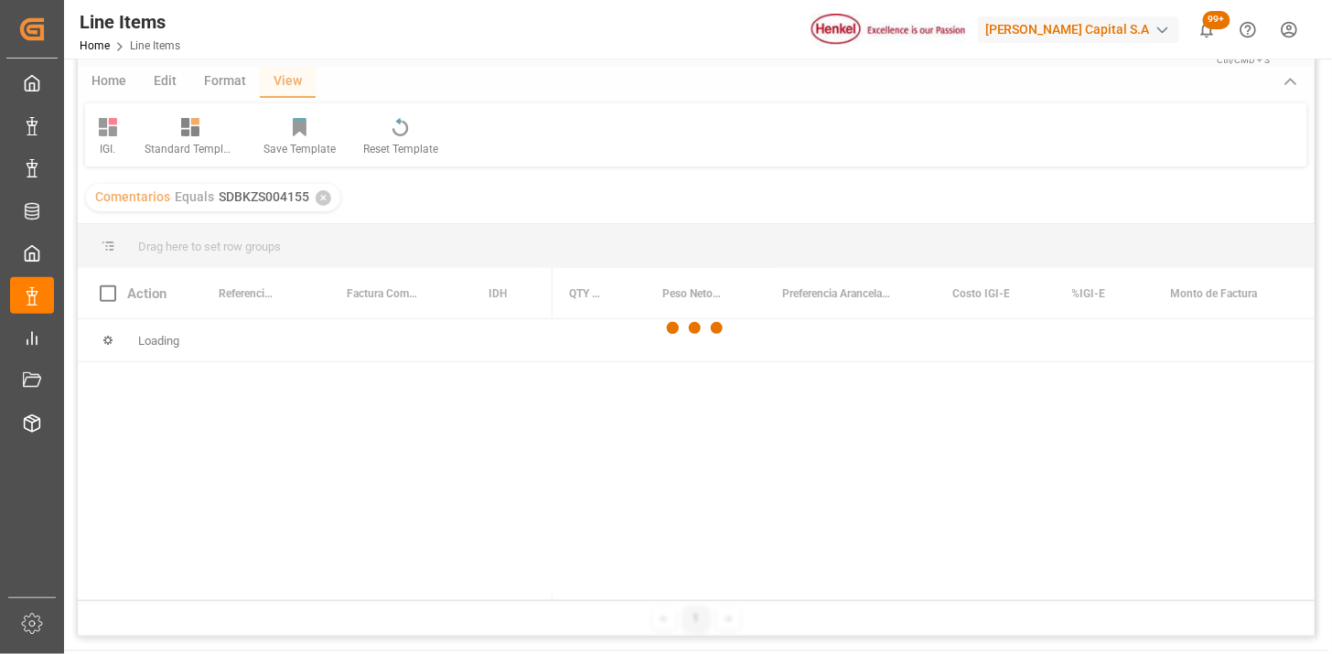
scroll to position [102, 0]
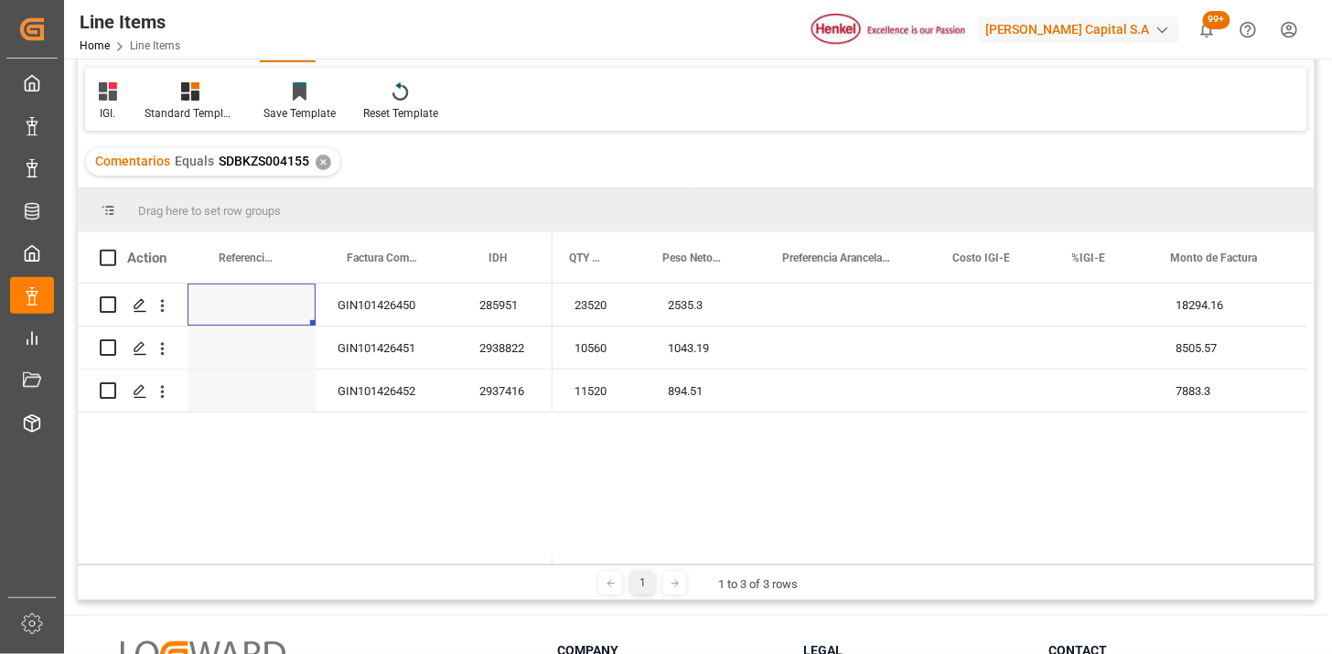
click at [107, 97] on icon at bounding box center [108, 91] width 18 height 18
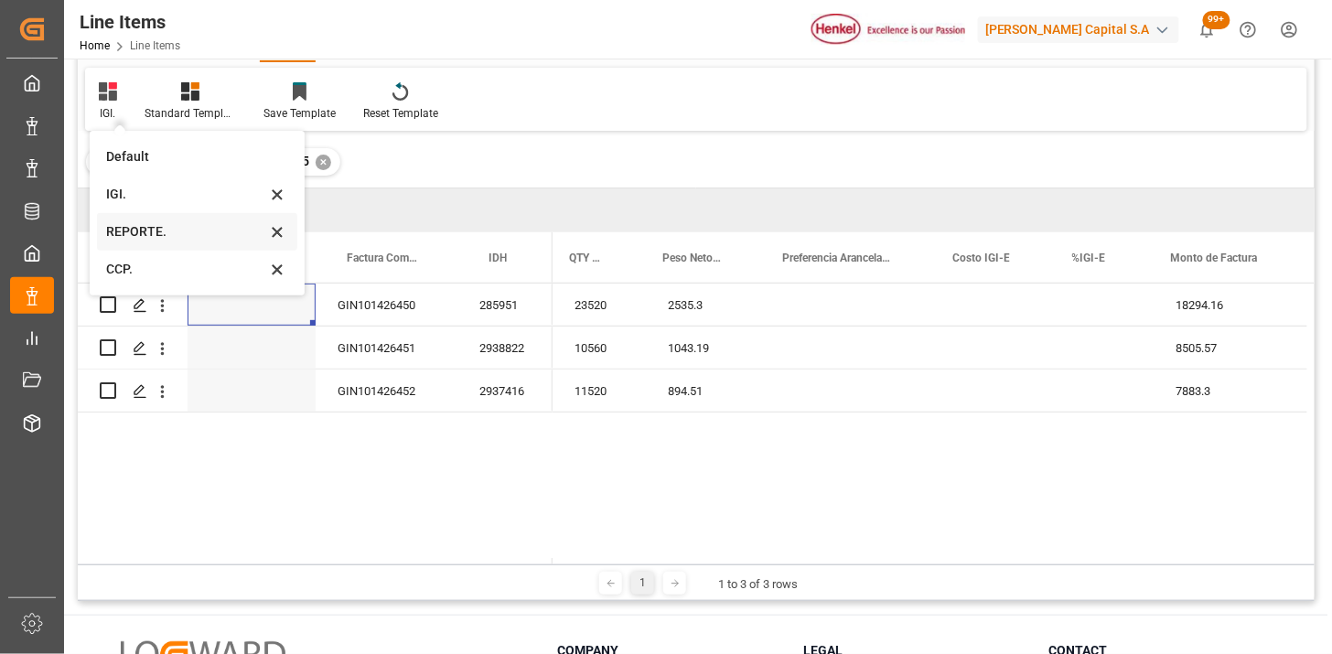
click at [143, 227] on div "REPORTE." at bounding box center [186, 231] width 160 height 19
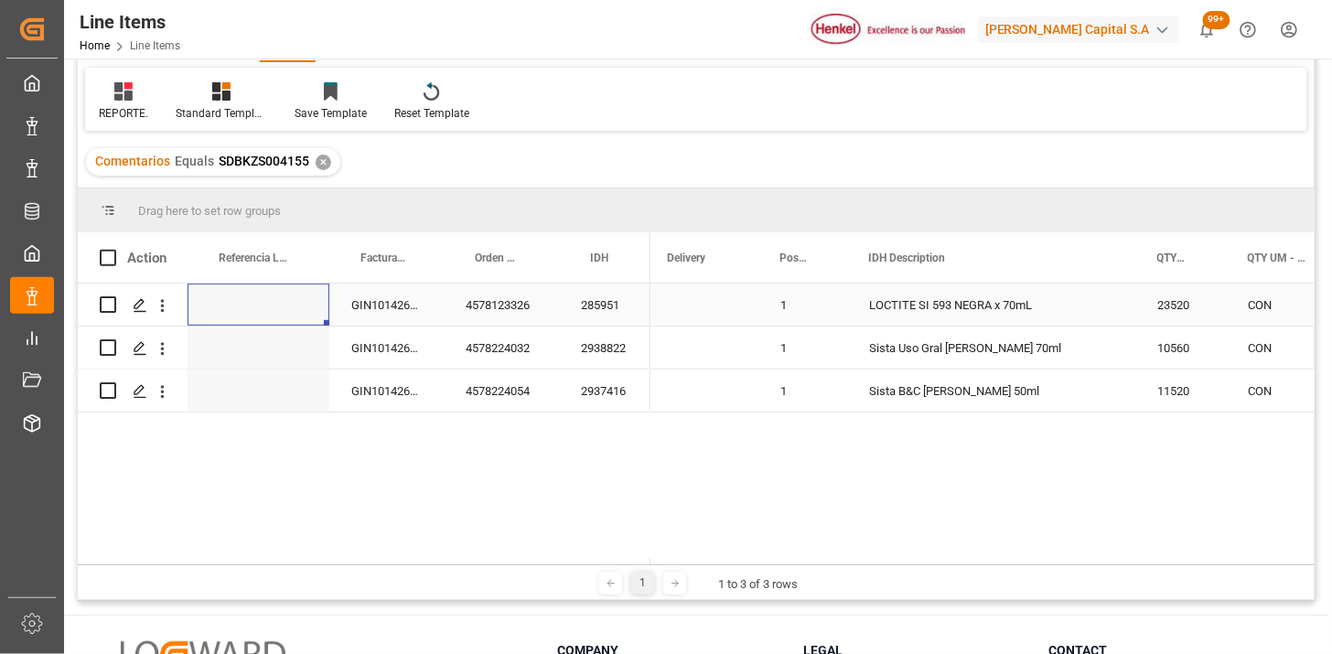
click at [491, 308] on div "4578123326" at bounding box center [501, 305] width 115 height 42
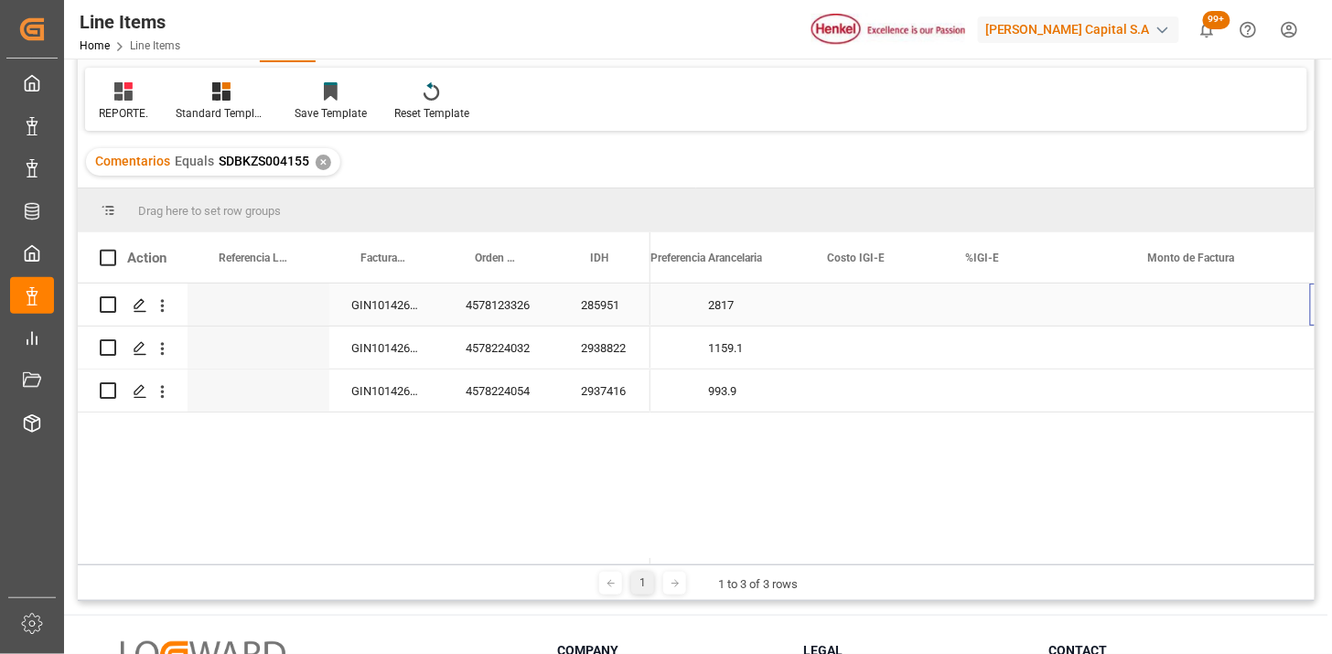
scroll to position [0, 968]
click at [730, 321] on div "Press SPACE to select this row." at bounding box center [717, 305] width 177 height 42
click at [756, 322] on button "Select" at bounding box center [717, 315] width 147 height 35
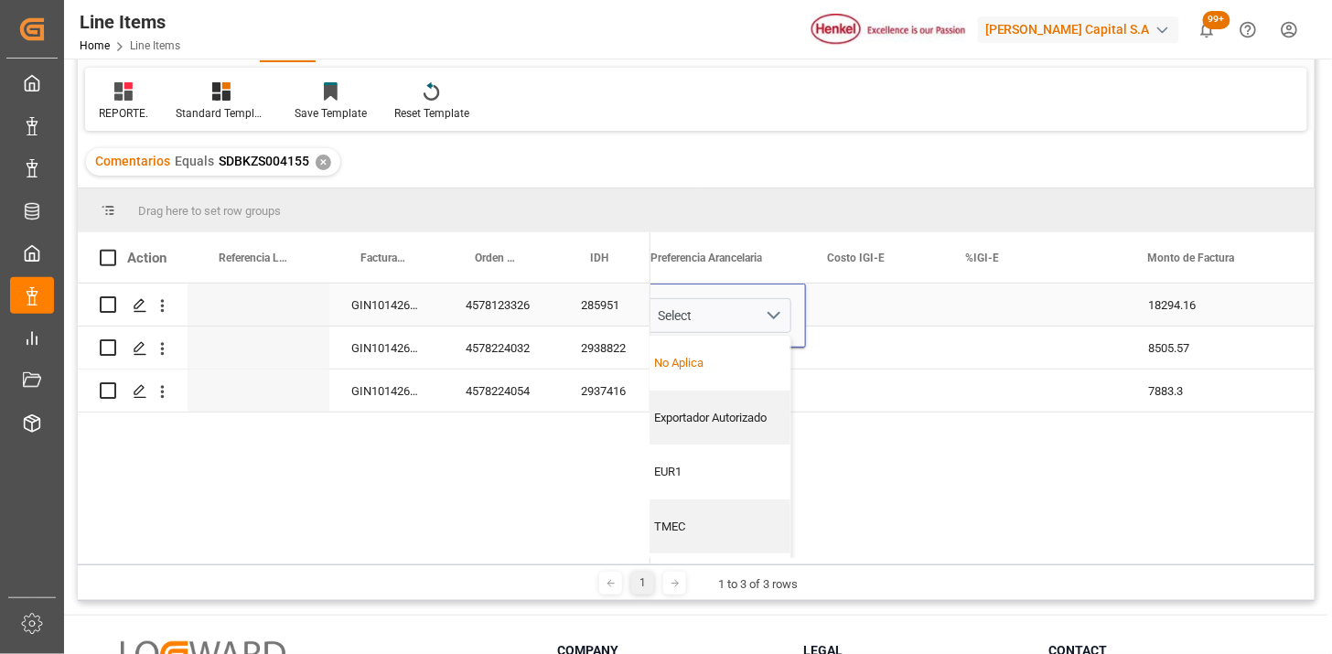
click at [720, 362] on div "No Aplica" at bounding box center [718, 363] width 126 height 18
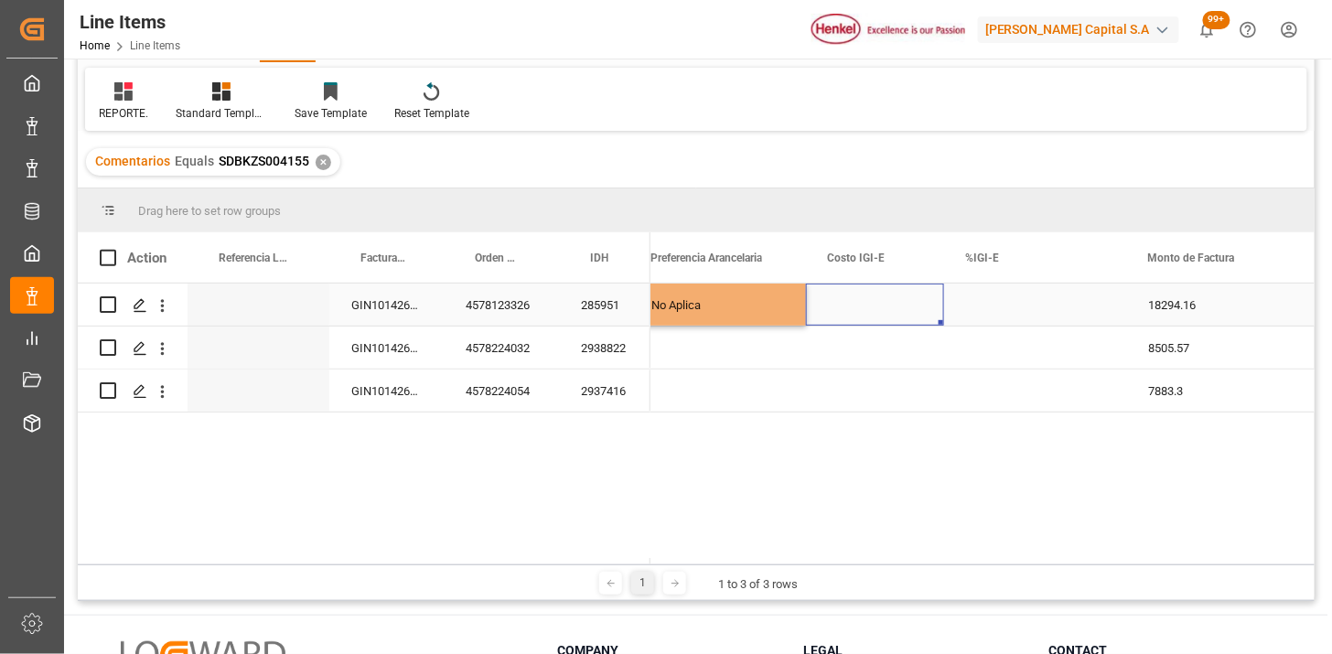
click at [889, 317] on div "Press SPACE to select this row." at bounding box center [875, 305] width 138 height 42
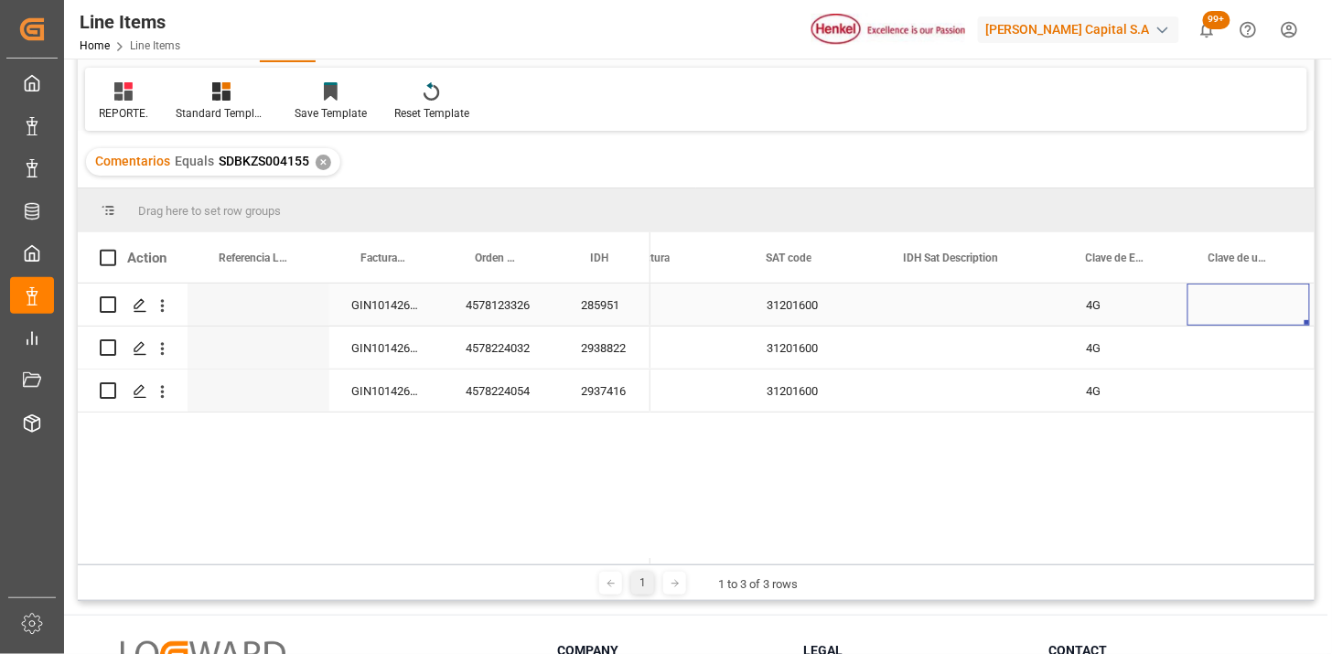
scroll to position [0, 0]
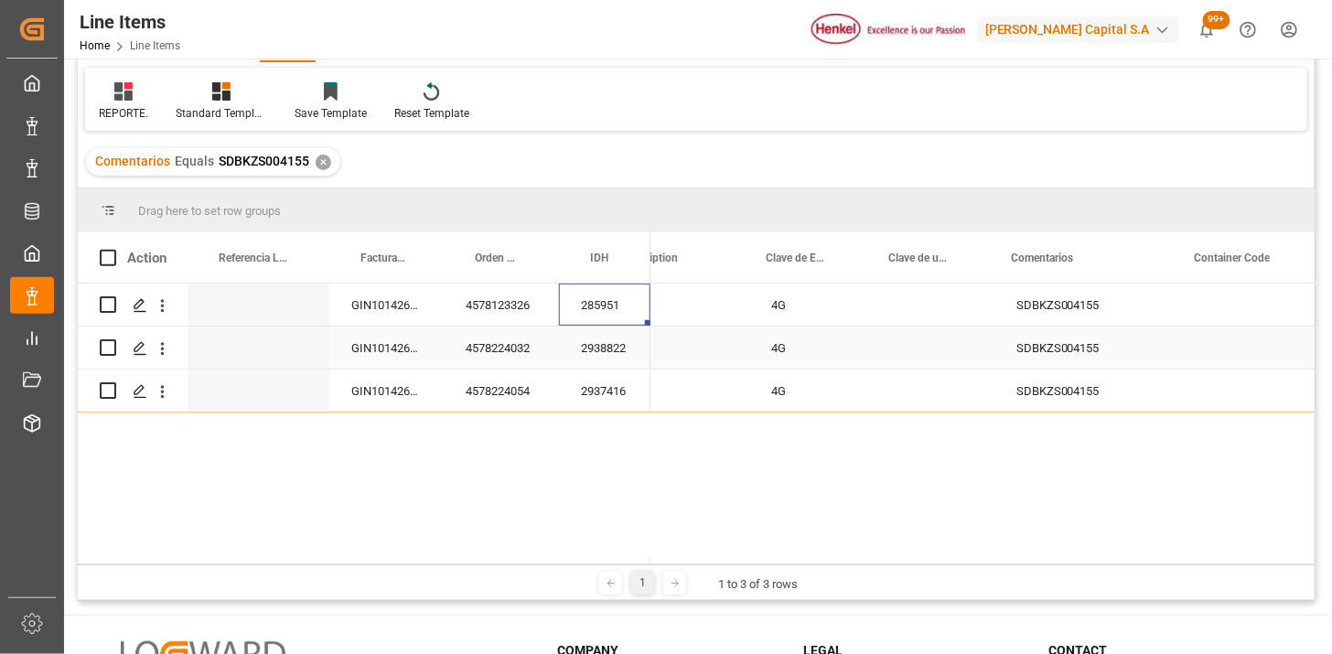
click at [600, 304] on div "285951" at bounding box center [604, 305] width 91 height 42
click at [366, 266] on div "Factura Comercial" at bounding box center [382, 257] width 45 height 50
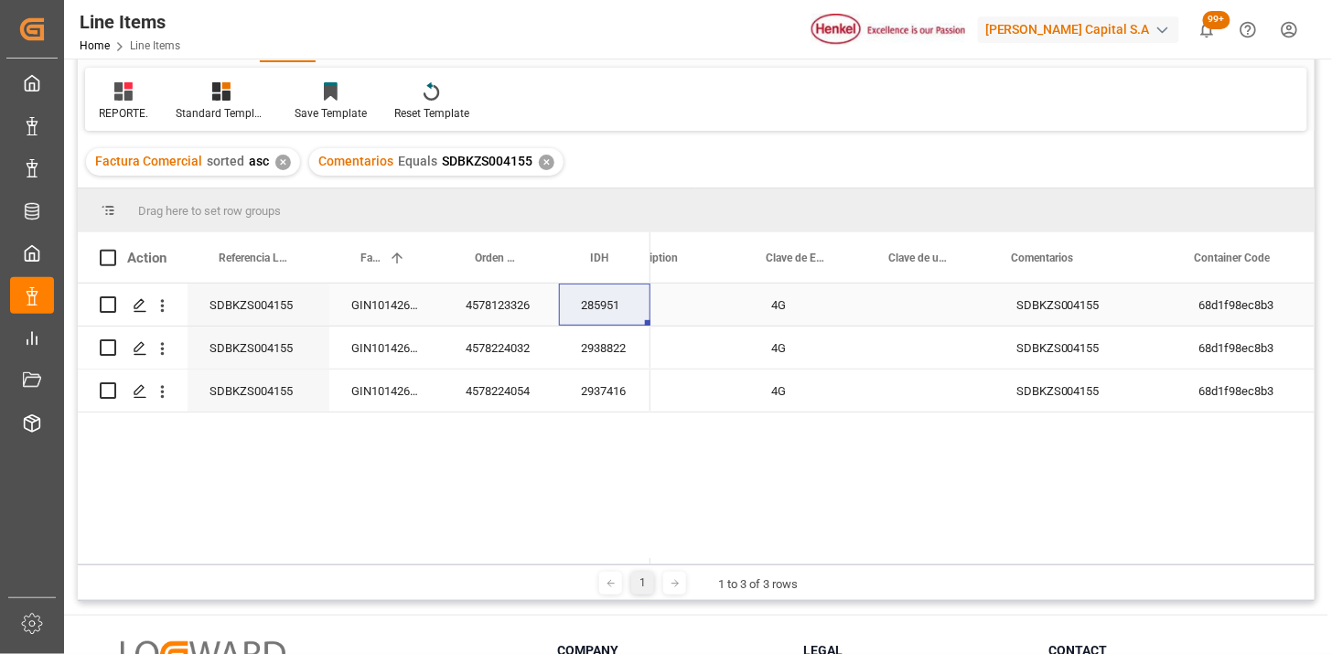
click at [389, 304] on div "GIN101426450" at bounding box center [386, 305] width 114 height 42
click at [387, 318] on div "GIN101426450" at bounding box center [386, 305] width 114 height 42
click at [391, 346] on div "GIN101426451" at bounding box center [386, 348] width 114 height 42
click at [398, 387] on div "GIN101426452" at bounding box center [386, 391] width 114 height 42
click at [381, 298] on div "GIN101426450" at bounding box center [386, 305] width 114 height 42
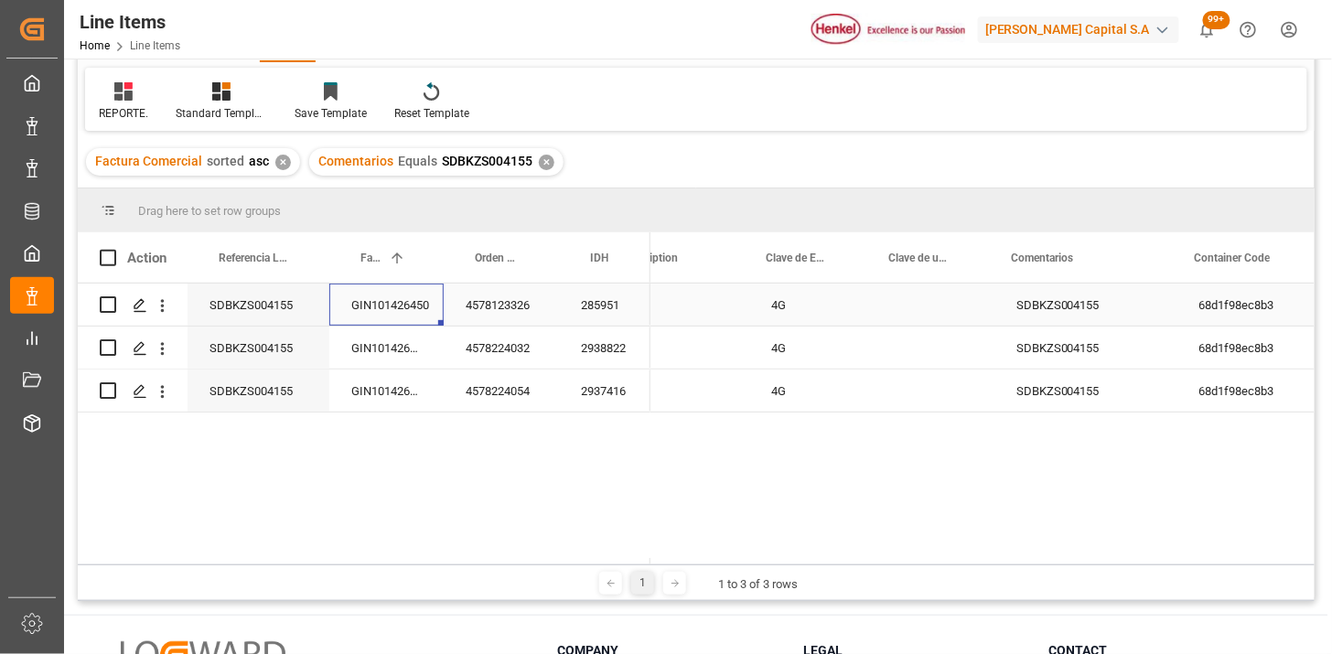
click at [599, 317] on div "285951" at bounding box center [604, 305] width 91 height 42
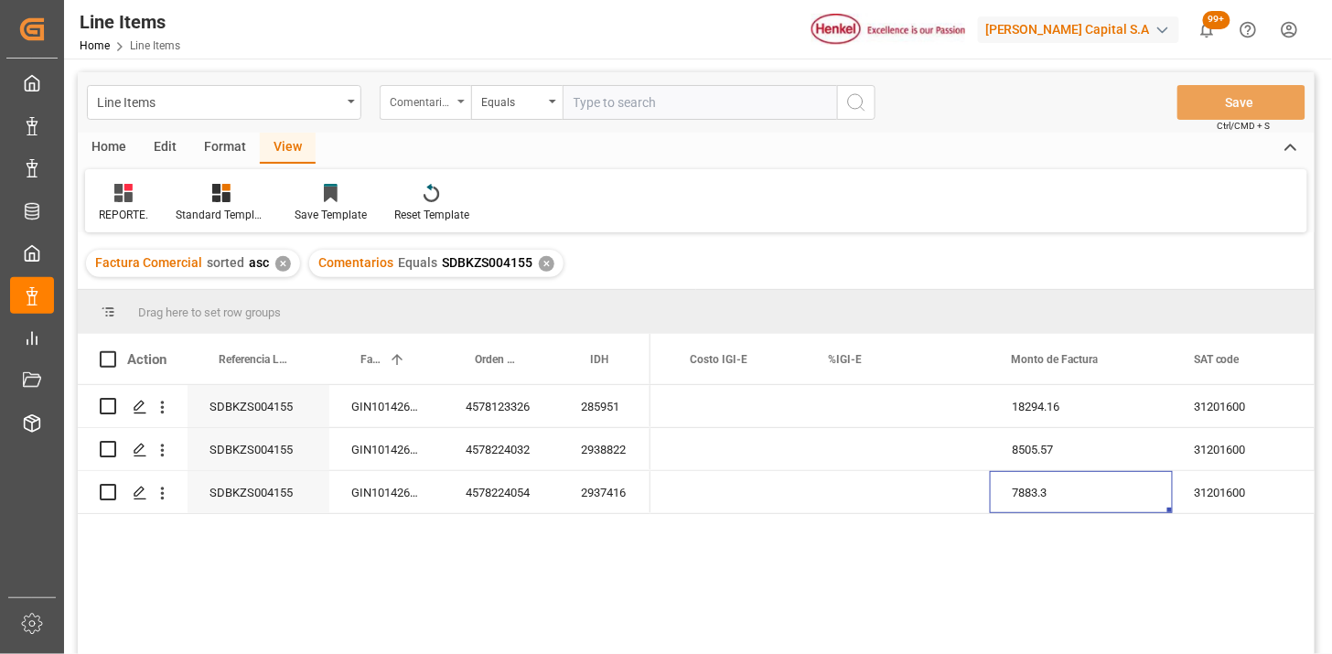
click at [433, 94] on div "Comentarios" at bounding box center [421, 100] width 62 height 21
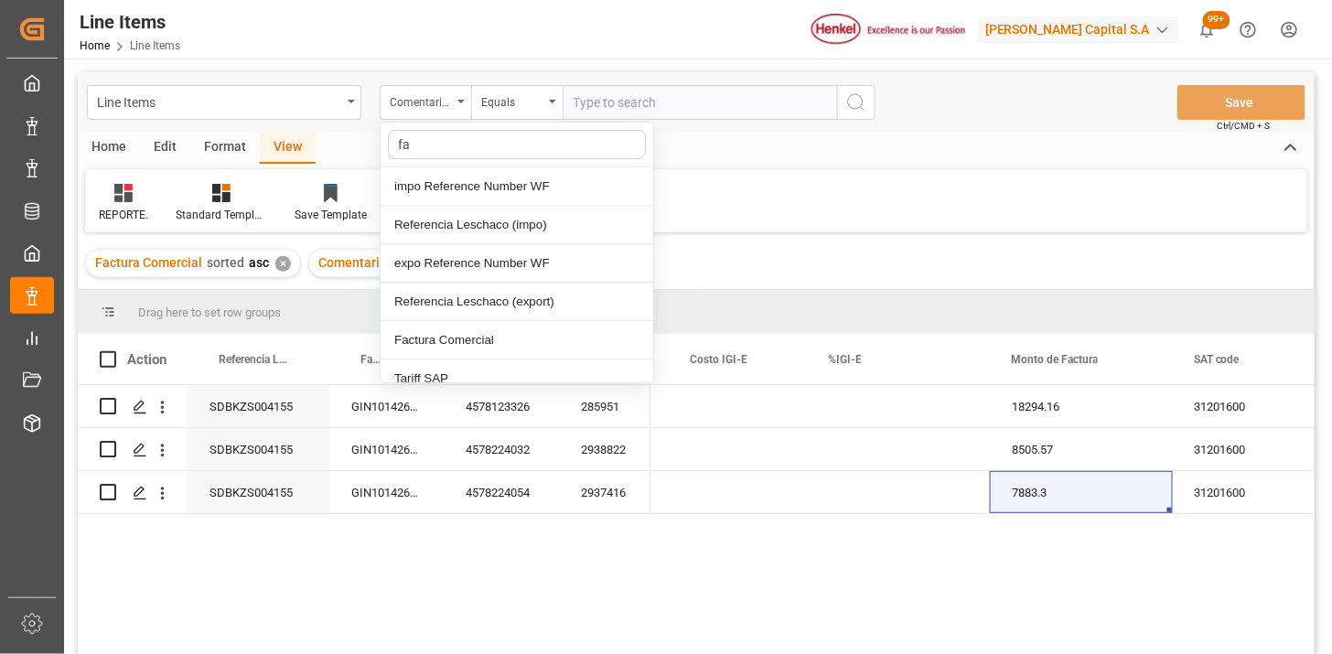
type input "fac"
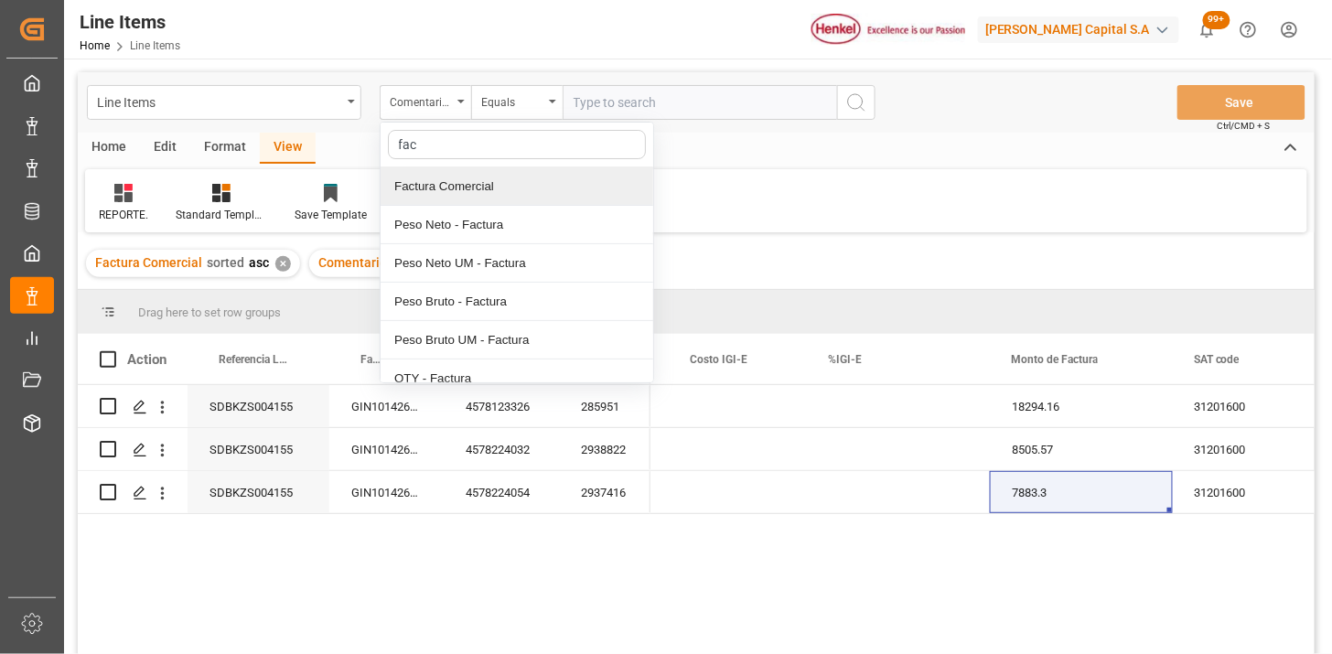
drag, startPoint x: 474, startPoint y: 181, endPoint x: 489, endPoint y: 180, distance: 15.6
click at [480, 181] on div "Factura Comercial" at bounding box center [517, 186] width 273 height 38
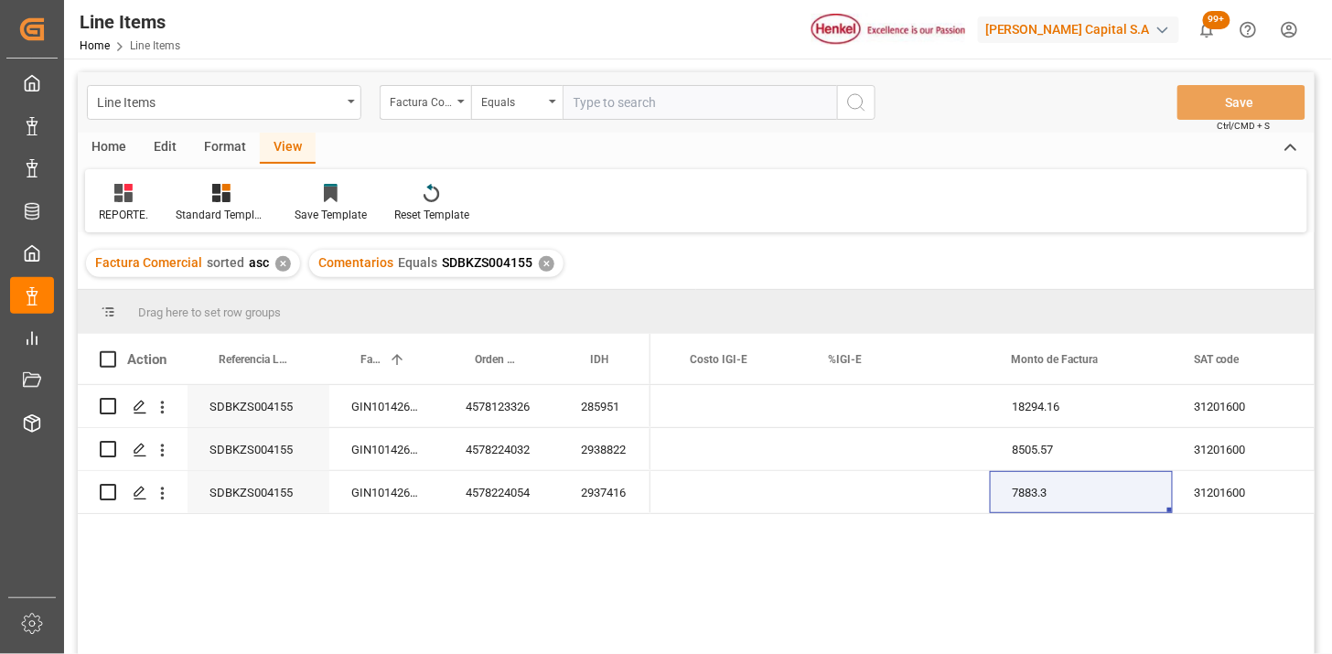
click at [611, 110] on input "text" at bounding box center [700, 102] width 274 height 35
paste input "KCC-251231"
type input "KCC-251231"
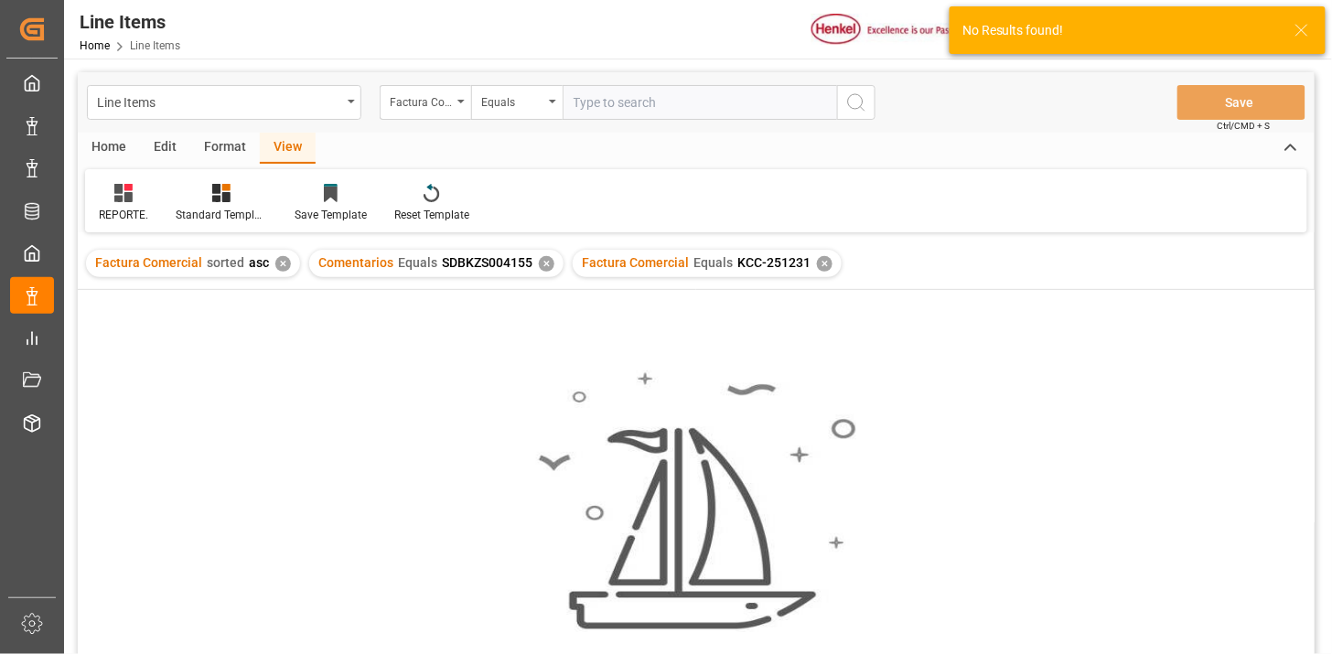
click at [542, 263] on div "✕" at bounding box center [547, 264] width 16 height 16
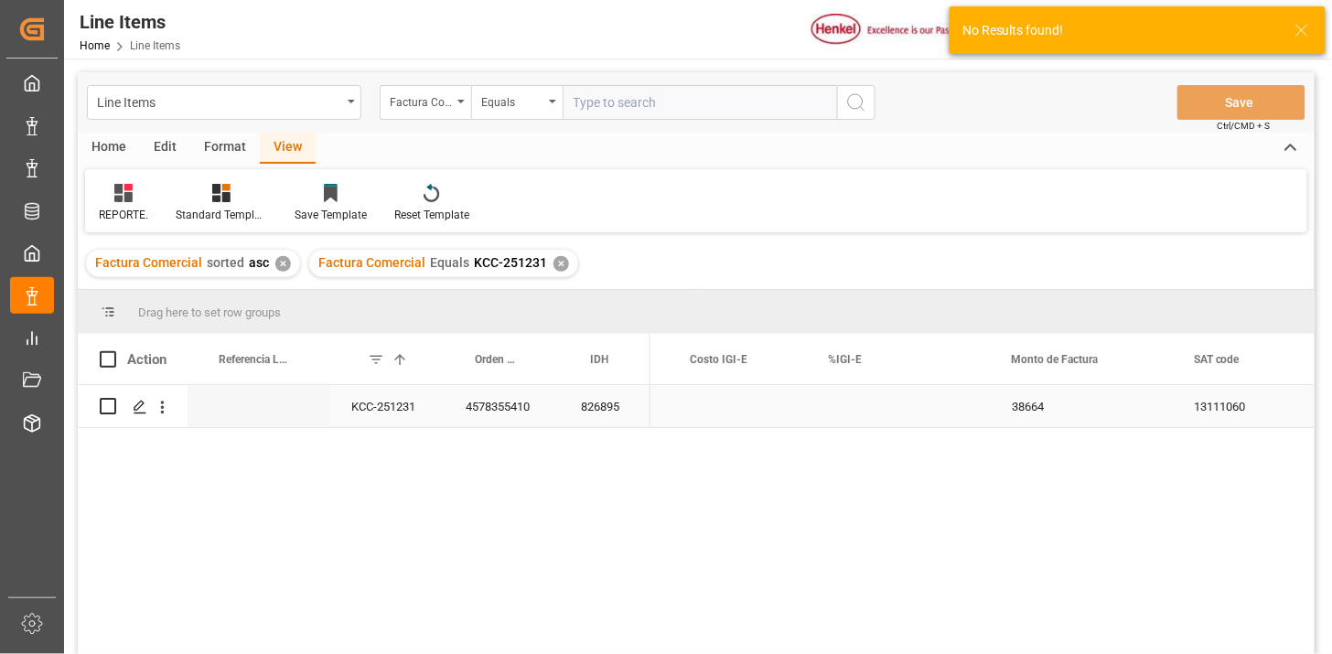
click at [605, 414] on div "826895" at bounding box center [604, 406] width 91 height 42
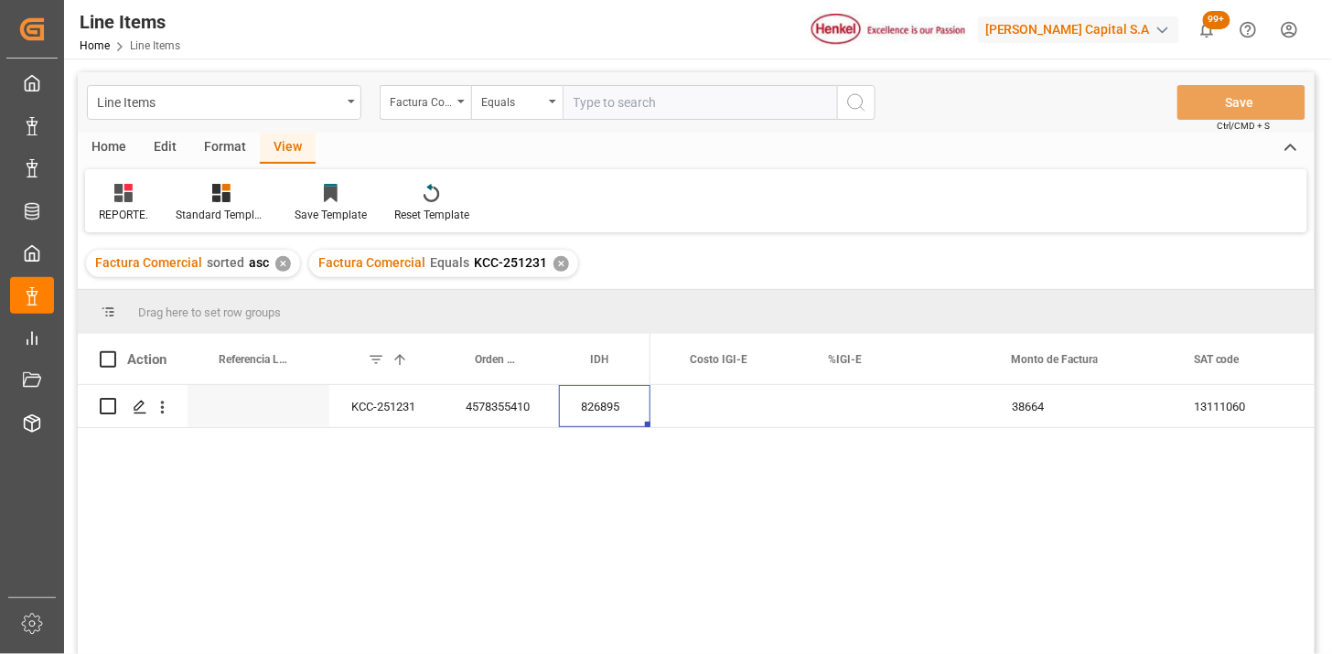
click at [883, 426] on div "Press SPACE to select this row." at bounding box center [898, 406] width 183 height 42
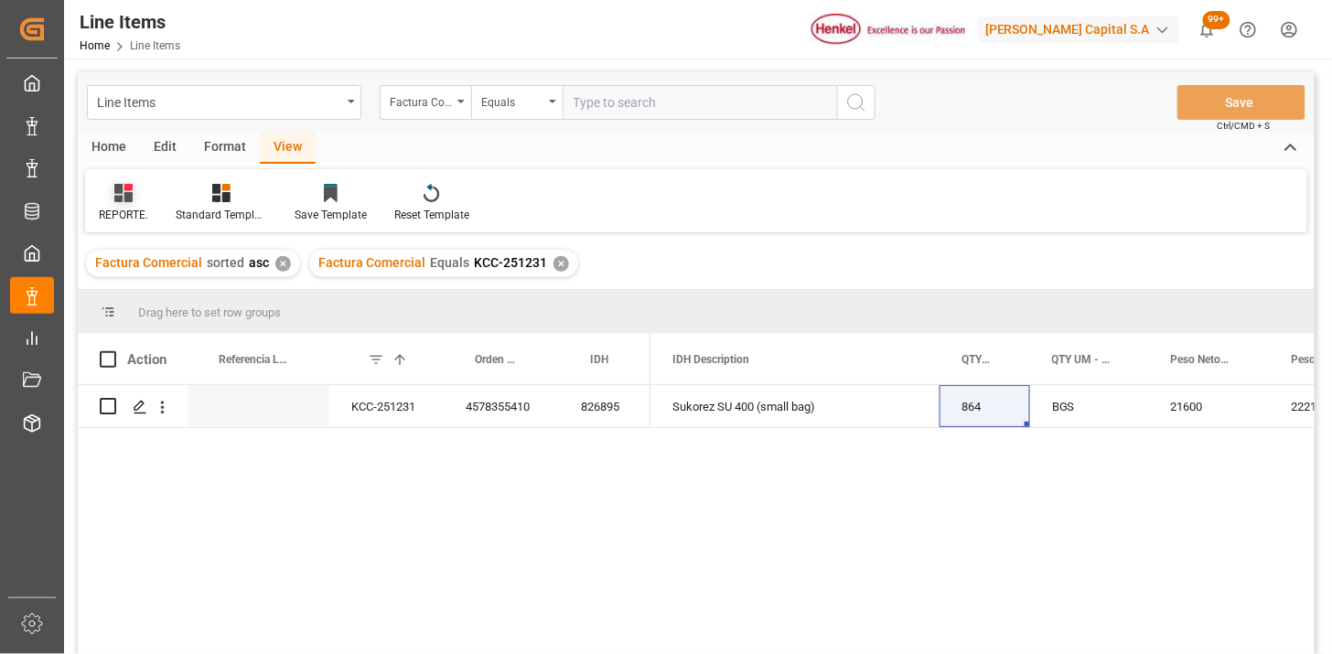
click at [128, 197] on icon at bounding box center [123, 193] width 18 height 18
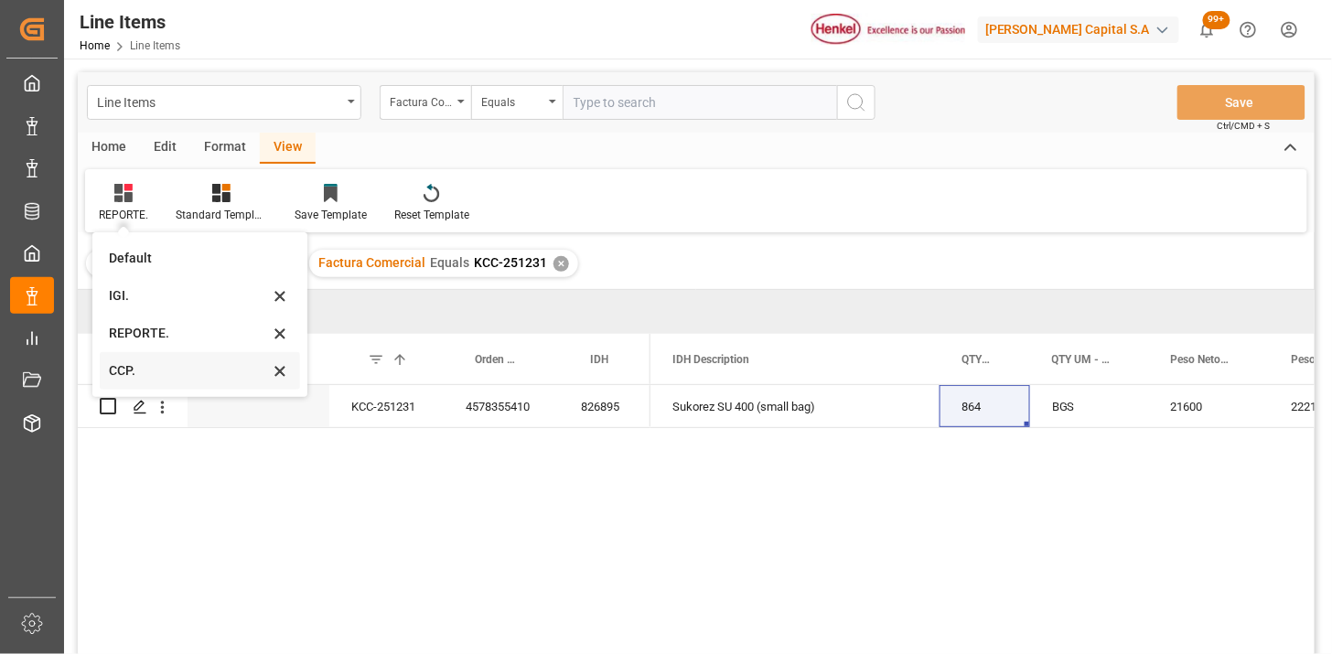
click at [152, 369] on div "CCP." at bounding box center [189, 370] width 160 height 19
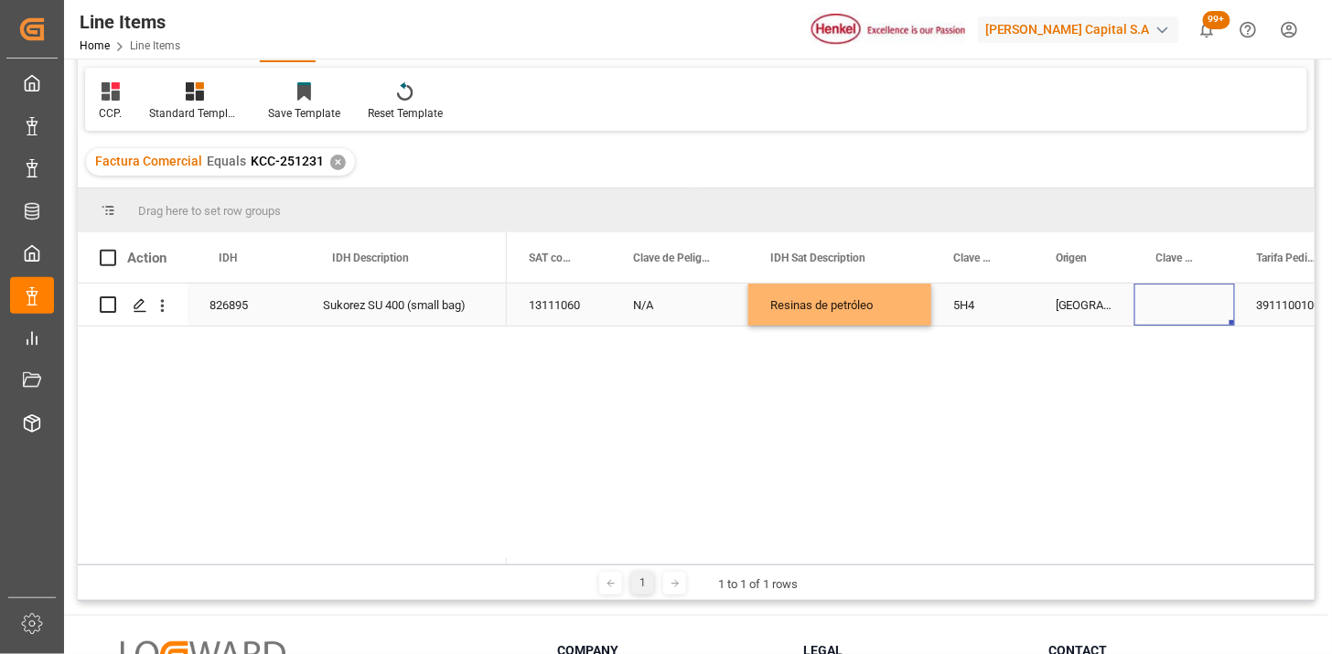
click at [1171, 309] on div "Press SPACE to select this row." at bounding box center [1184, 305] width 101 height 42
drag, startPoint x: 1171, startPoint y: 309, endPoint x: 1190, endPoint y: 316, distance: 20.2
click at [1172, 309] on div "Press SPACE to select this row." at bounding box center [1184, 305] width 101 height 42
click at [1208, 316] on icon "open menu" at bounding box center [1201, 317] width 22 height 22
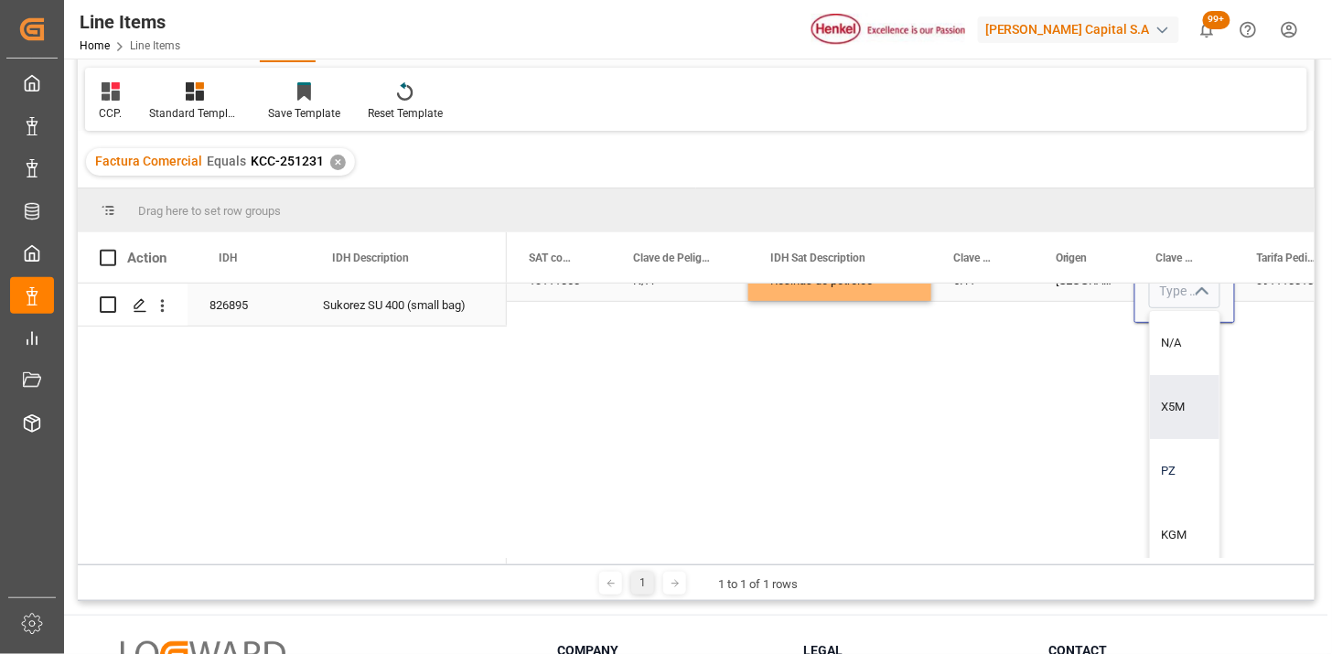
scroll to position [39, 0]
click at [1184, 518] on div "KGM" at bounding box center [1185, 531] width 70 height 64
type input "KGM"
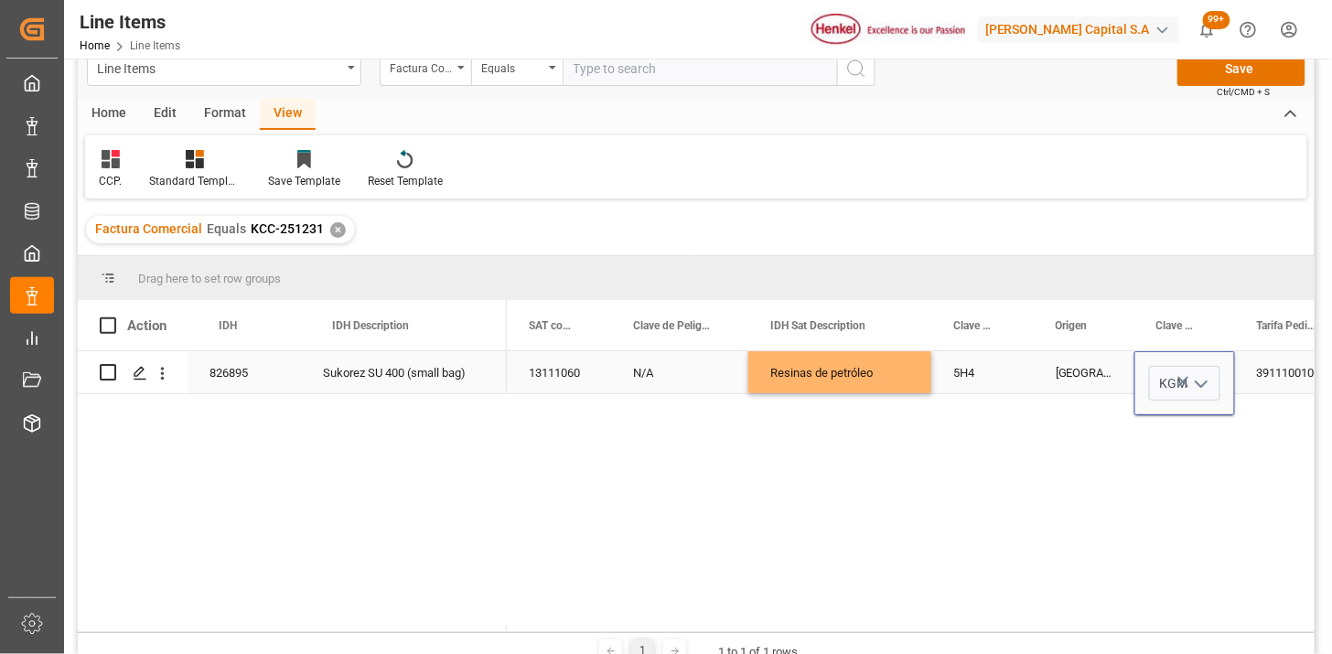
scroll to position [0, 0]
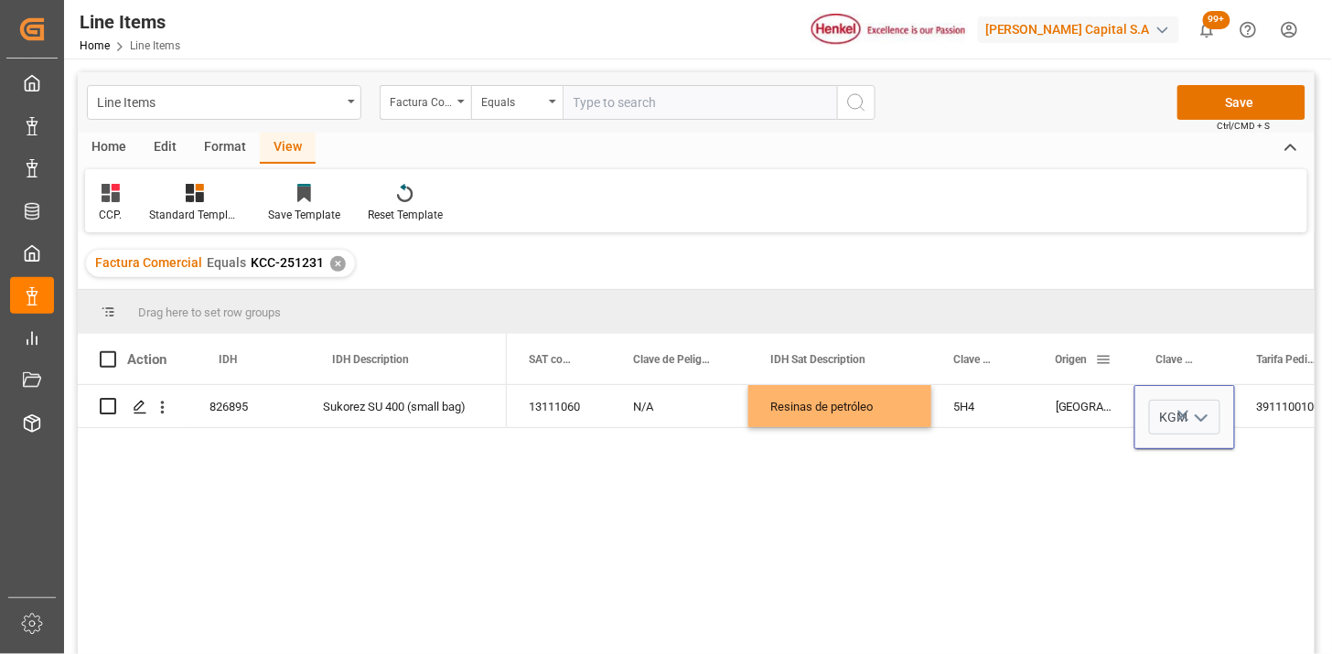
click at [1079, 380] on div "Origen" at bounding box center [1076, 359] width 40 height 50
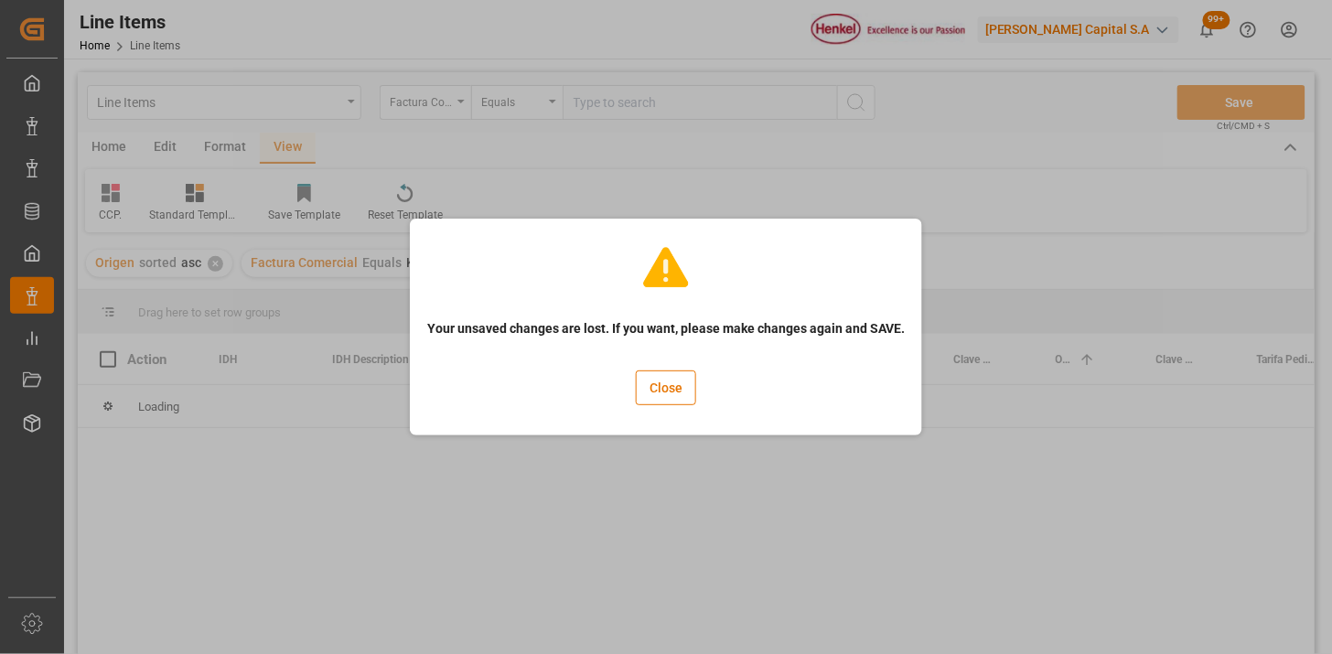
drag, startPoint x: 649, startPoint y: 385, endPoint x: 773, endPoint y: 404, distance: 125.0
click at [656, 387] on button "Close" at bounding box center [666, 387] width 60 height 35
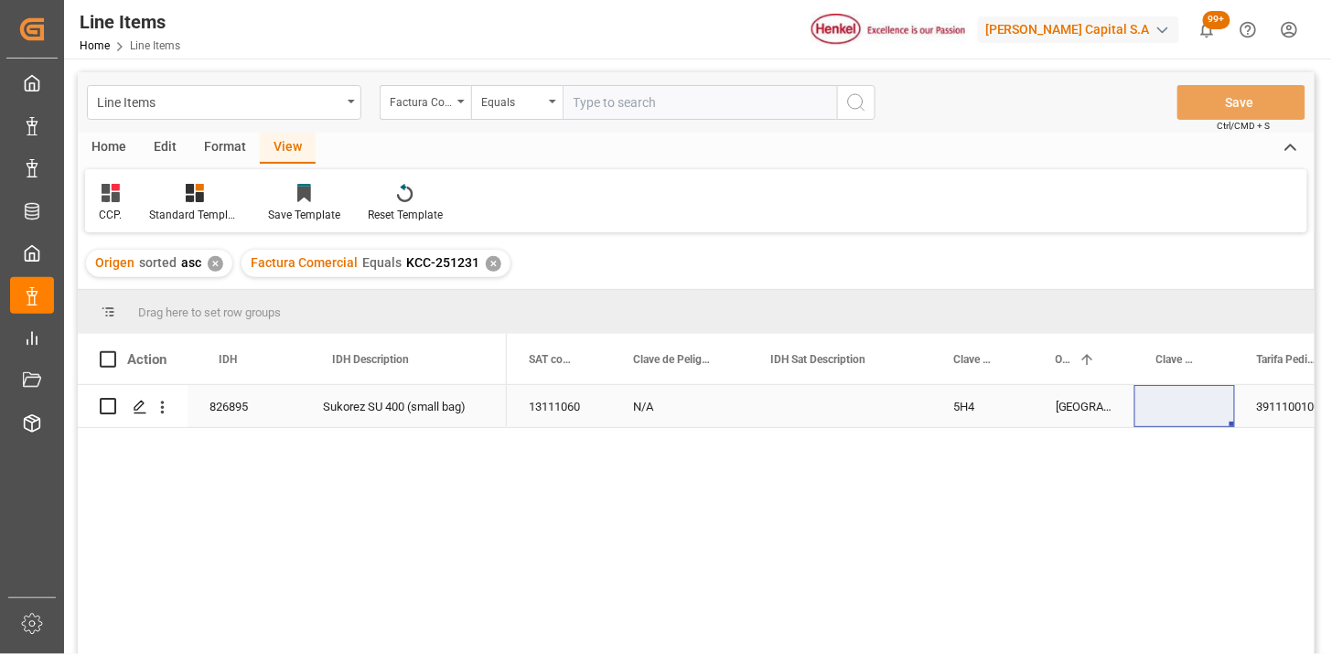
click at [812, 408] on div "Press SPACE to select this row." at bounding box center [839, 406] width 183 height 42
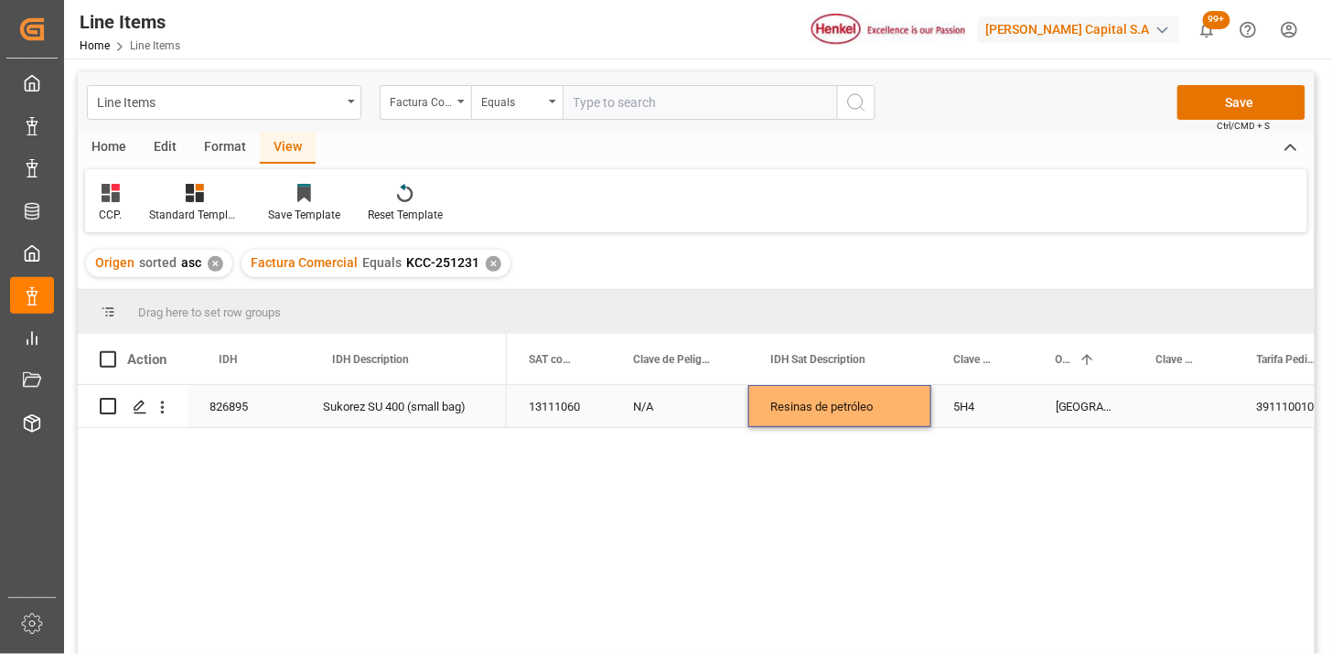
click at [1151, 407] on div "Press SPACE to select this row." at bounding box center [1184, 406] width 101 height 42
click at [1206, 419] on icon "open menu" at bounding box center [1201, 418] width 22 height 22
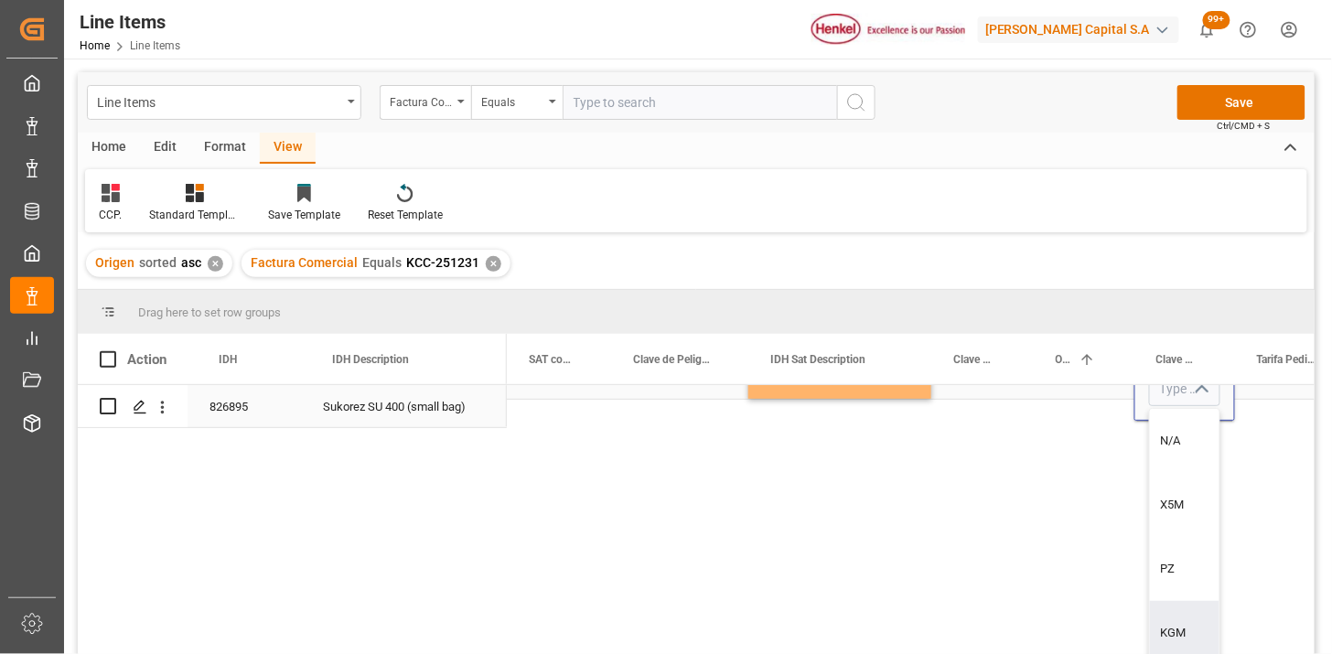
click at [1183, 606] on div "KGM" at bounding box center [1185, 633] width 70 height 64
type input "KGM"
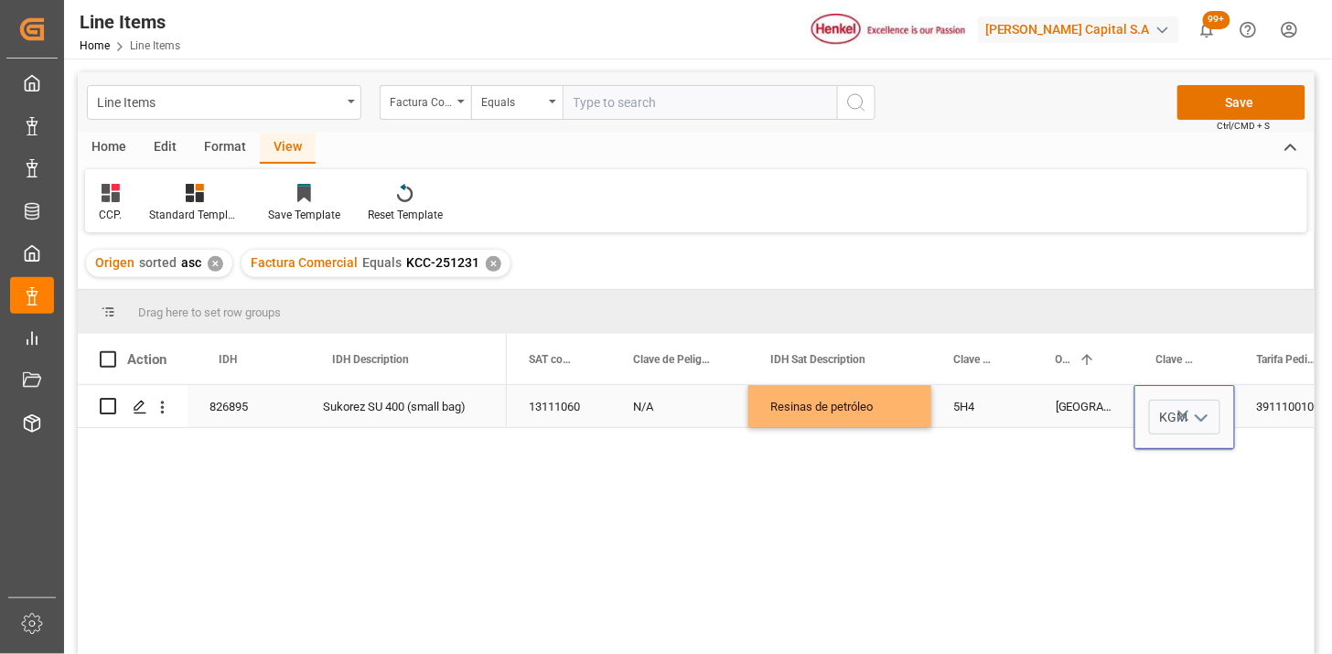
scroll to position [0, 0]
click at [1070, 414] on div "Corea" at bounding box center [1084, 406] width 101 height 42
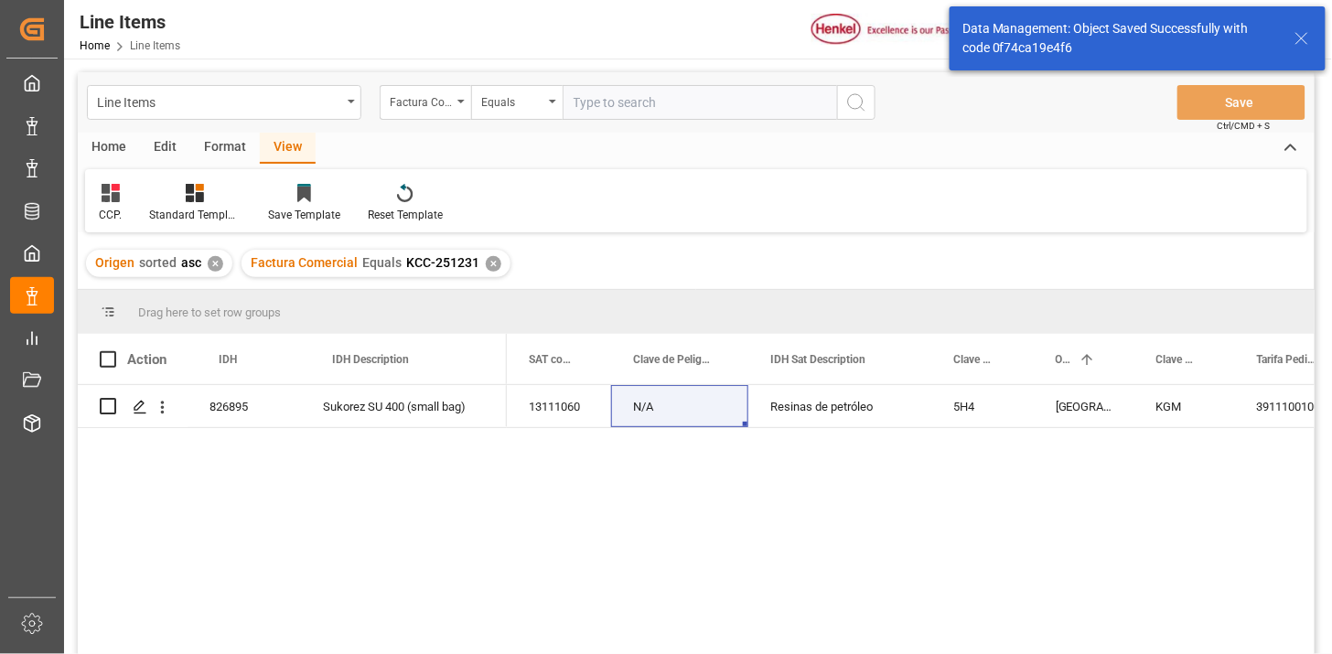
click at [115, 199] on icon at bounding box center [111, 193] width 18 height 18
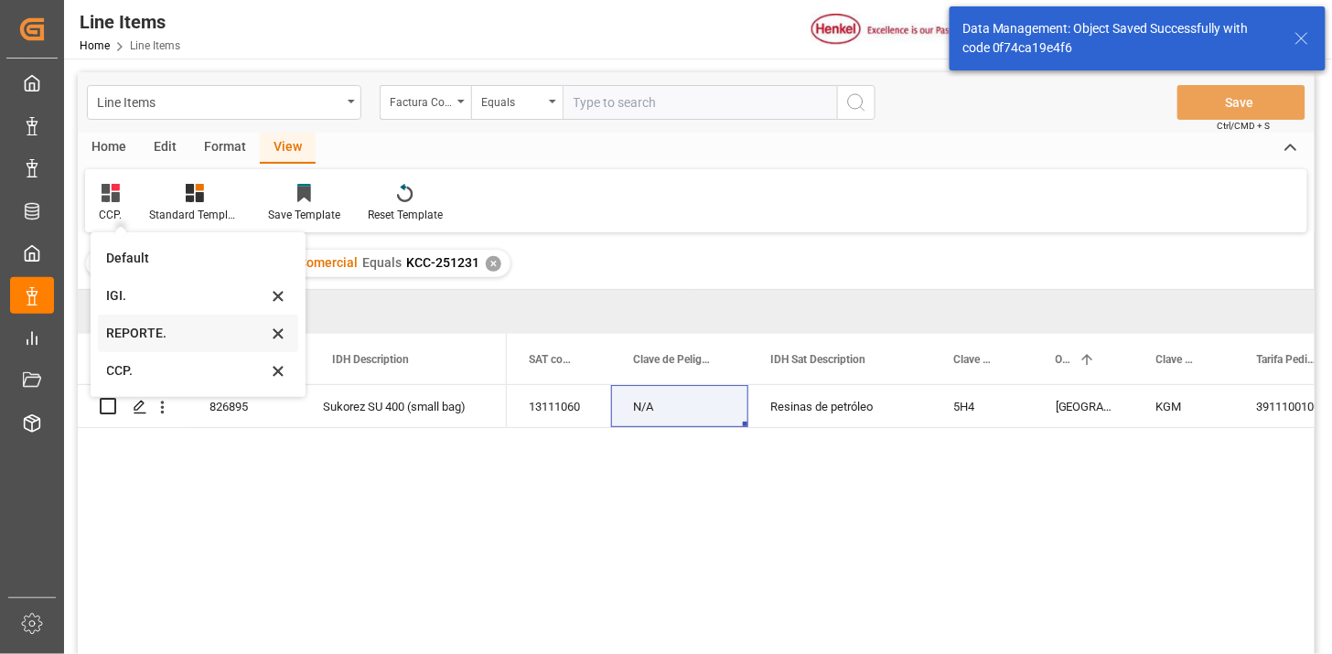
click at [157, 322] on div "REPORTE." at bounding box center [198, 334] width 200 height 38
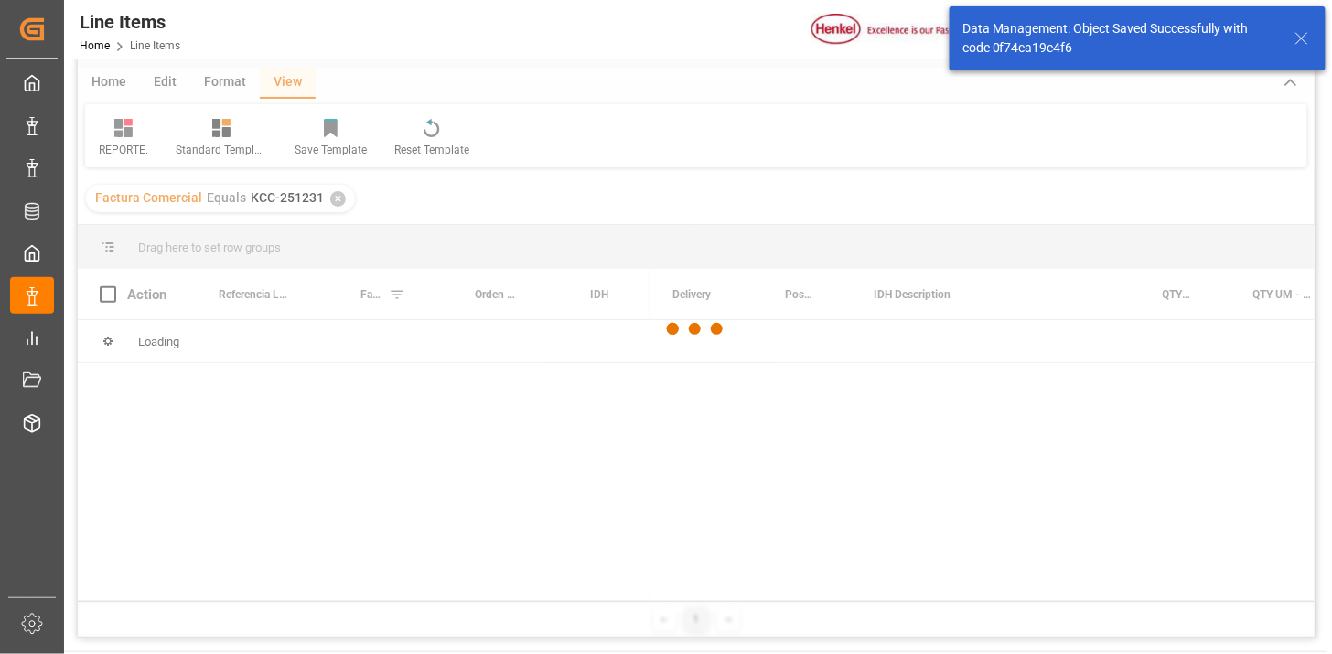
scroll to position [102, 0]
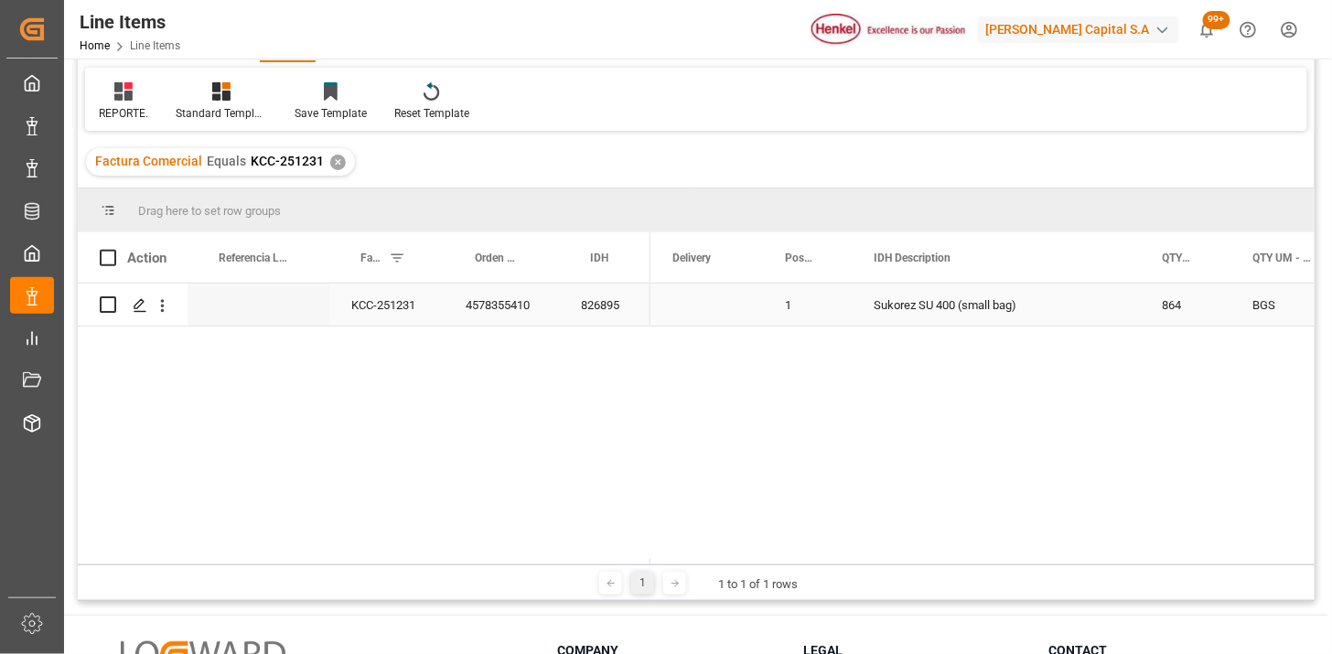
click at [937, 321] on div "Sukorez SU 400 (small bag)" at bounding box center [996, 305] width 289 height 42
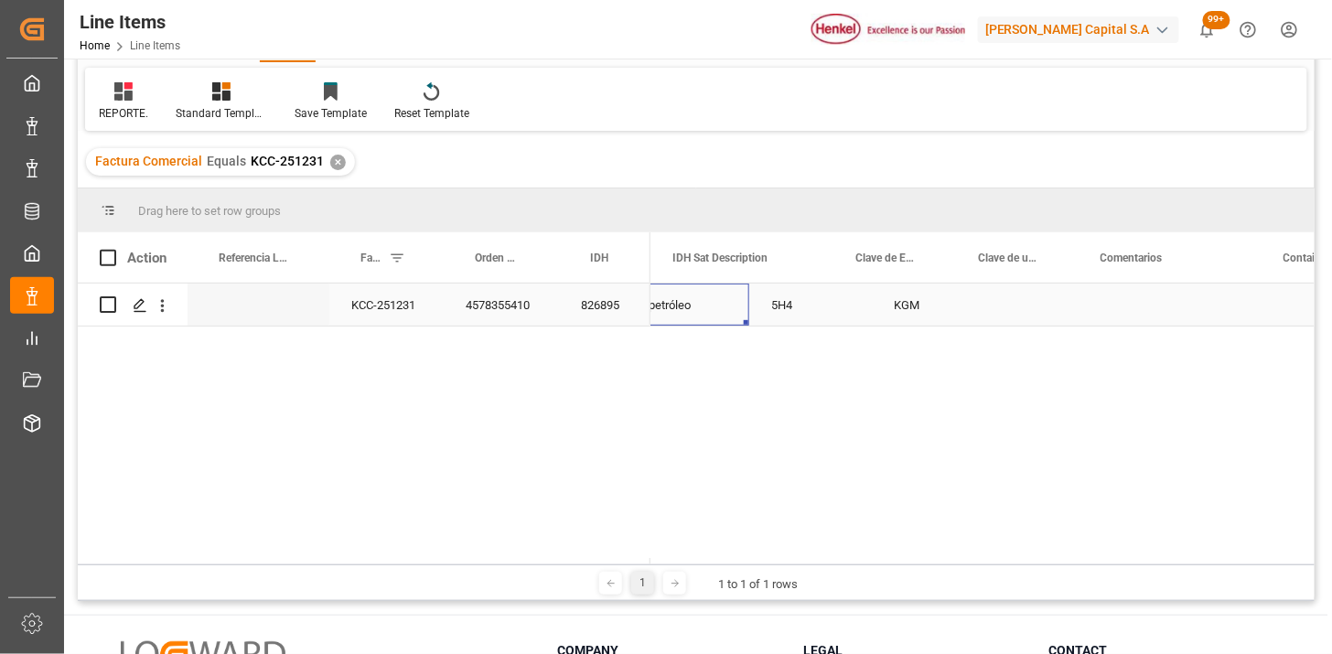
scroll to position [0, 1764]
click at [945, 313] on div "Press SPACE to select this row." at bounding box center [985, 305] width 177 height 42
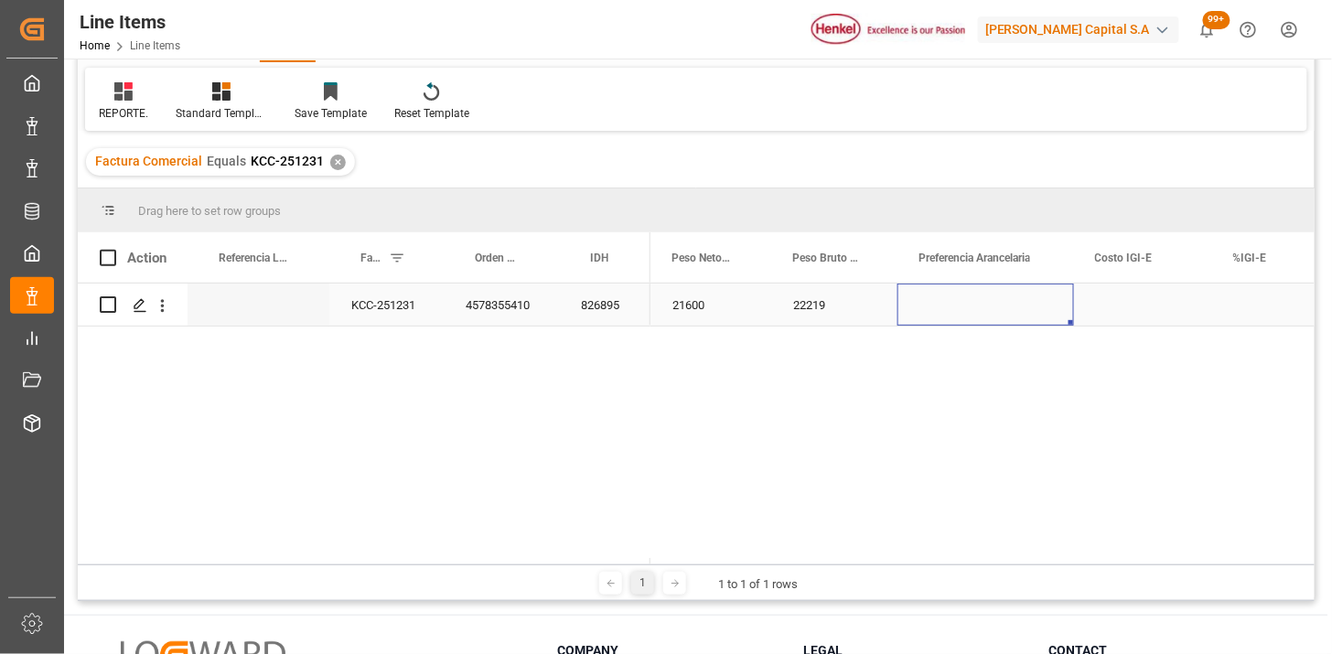
drag, startPoint x: 945, startPoint y: 313, endPoint x: 991, endPoint y: 309, distance: 45.9
click at [974, 311] on div "Press SPACE to select this row." at bounding box center [985, 305] width 177 height 42
click at [1034, 311] on button "Select" at bounding box center [985, 315] width 147 height 35
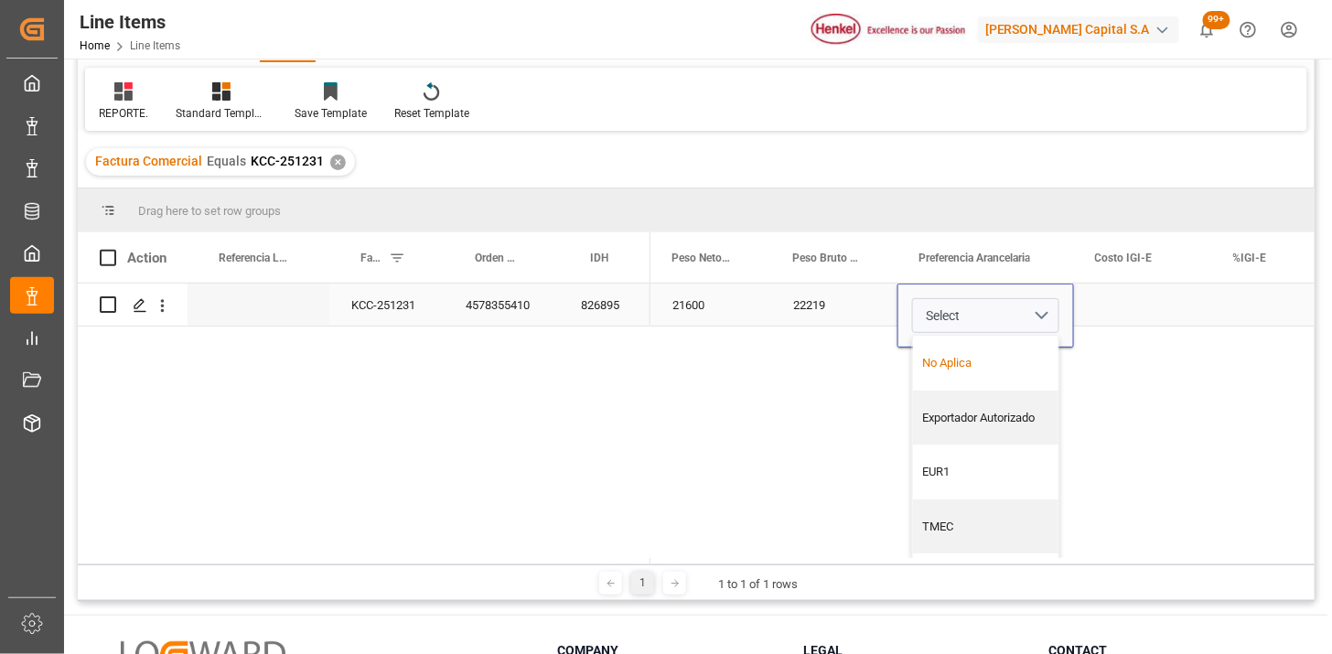
click at [975, 355] on div "No Aplica" at bounding box center [986, 363] width 126 height 18
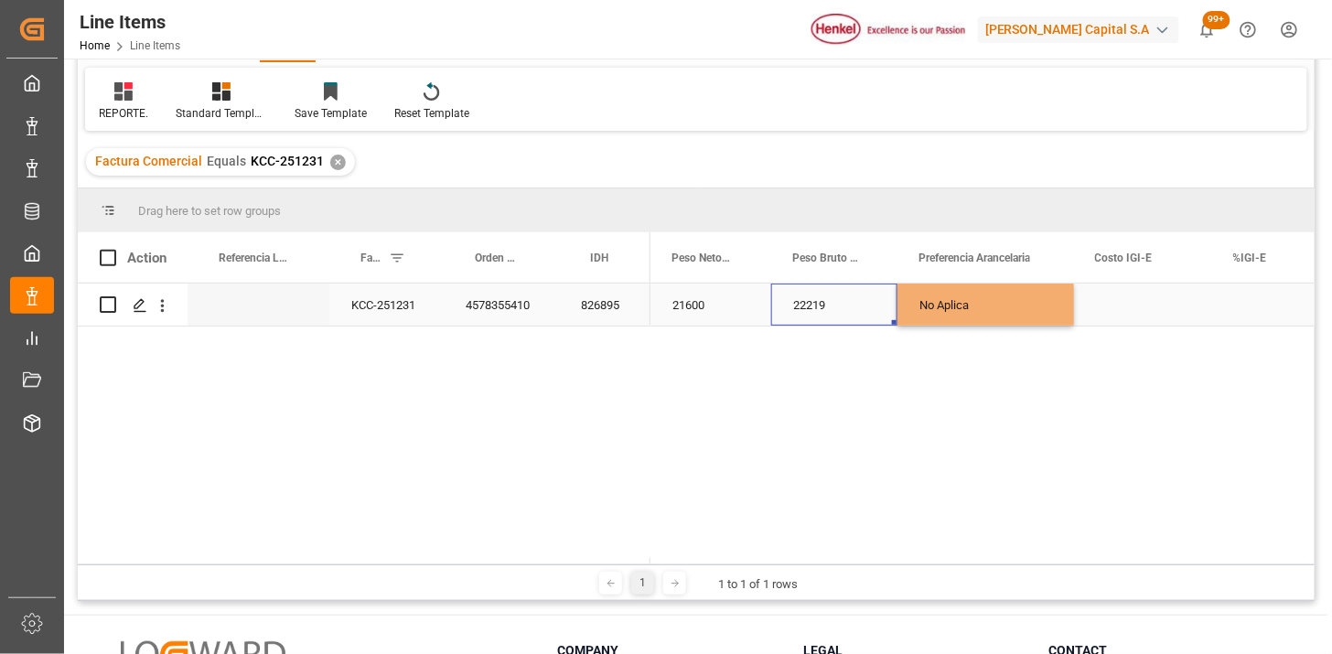
click at [821, 303] on div "22219" at bounding box center [834, 305] width 126 height 42
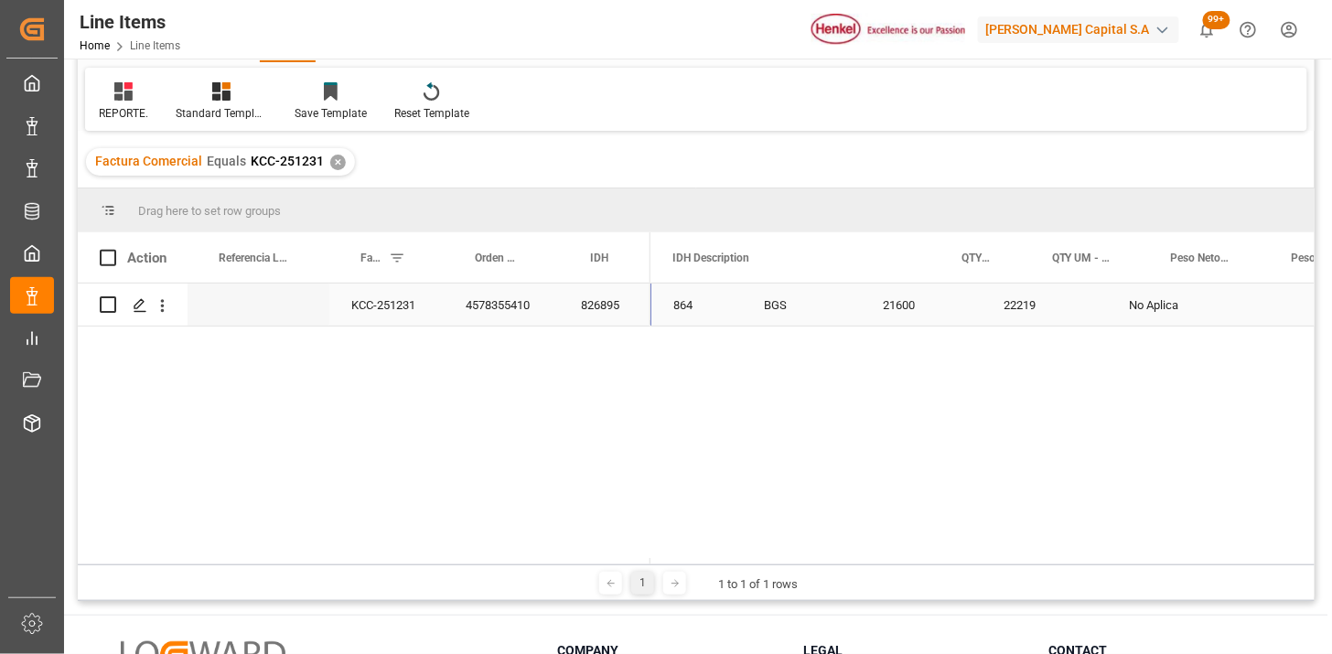
scroll to position [0, 201]
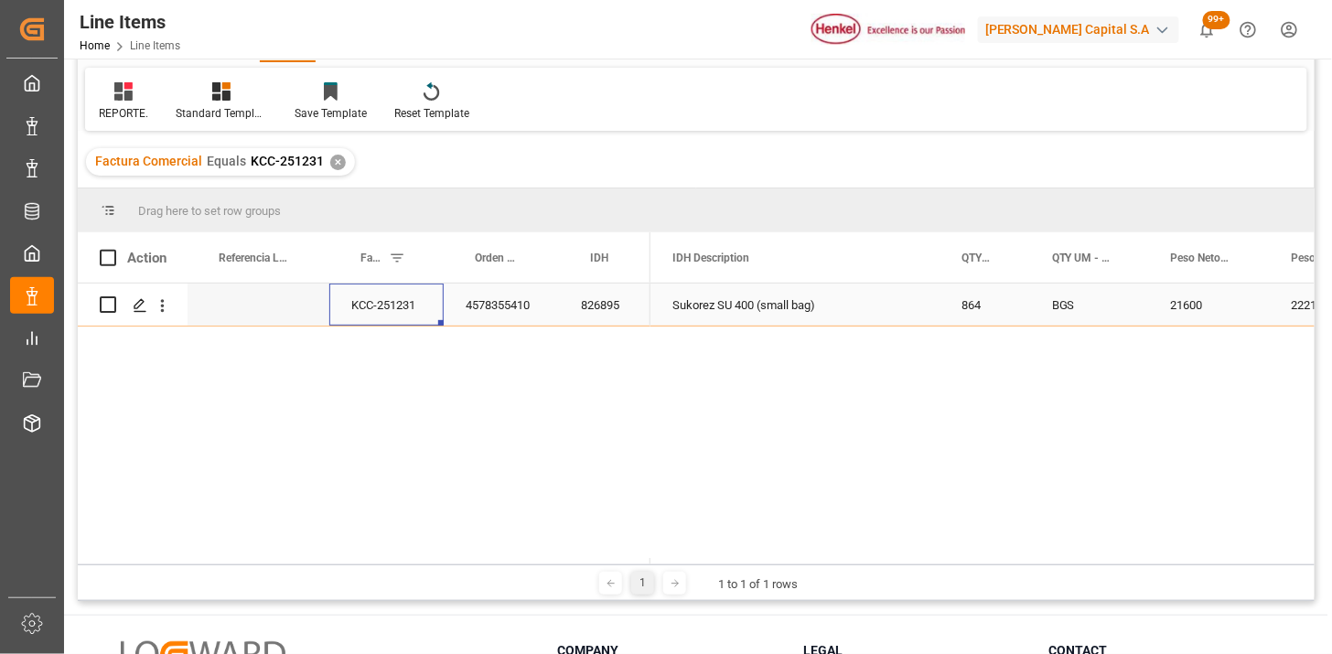
click at [596, 315] on div "826895" at bounding box center [604, 305] width 91 height 42
click at [1213, 372] on div "864 BGS 21600 22219 No Aplica Sukorez SU 400 (small bag) 1" at bounding box center [982, 424] width 664 height 281
click at [406, 311] on div "KCC-251231" at bounding box center [386, 305] width 114 height 42
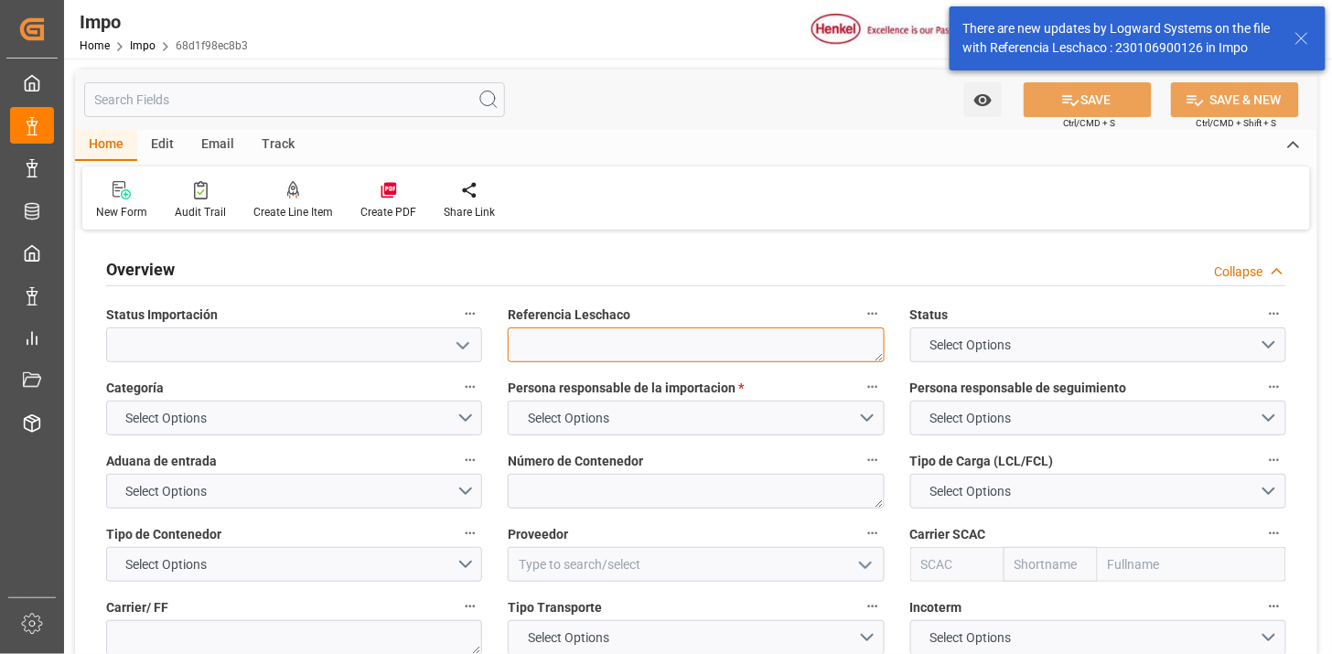
click at [655, 335] on textarea at bounding box center [696, 344] width 376 height 35
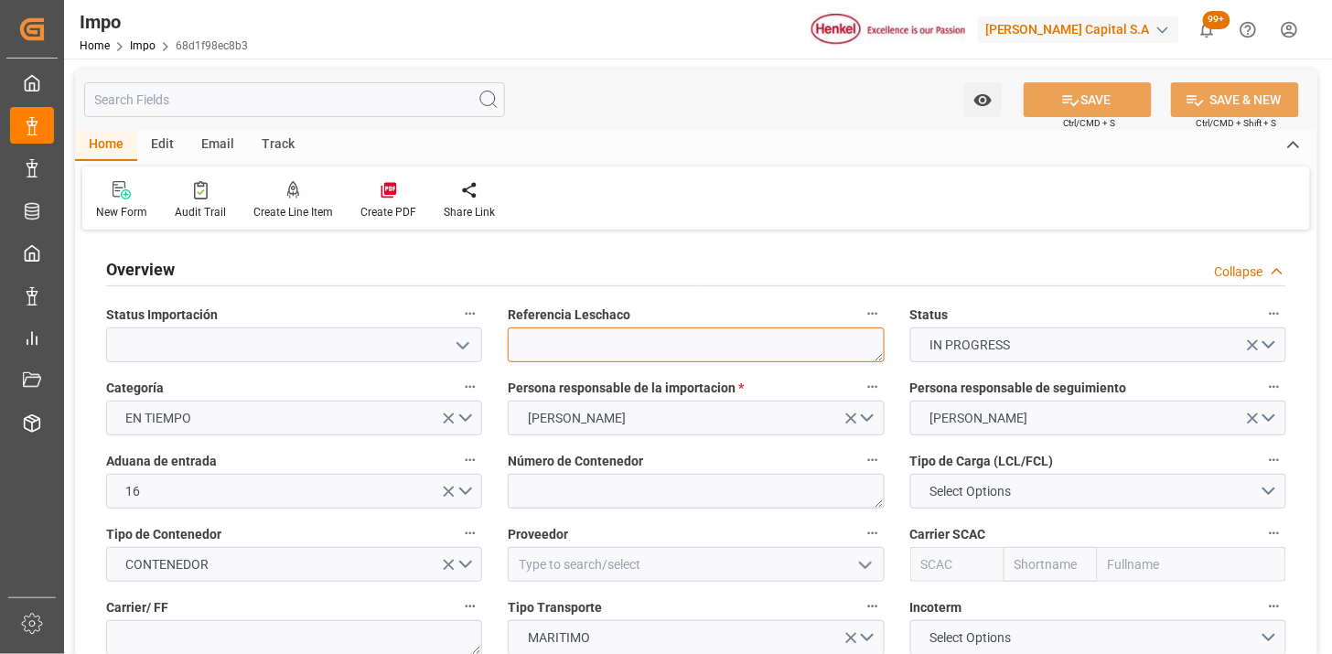
type input "11-08-2025"
paste textarea "SDBKZS004155"
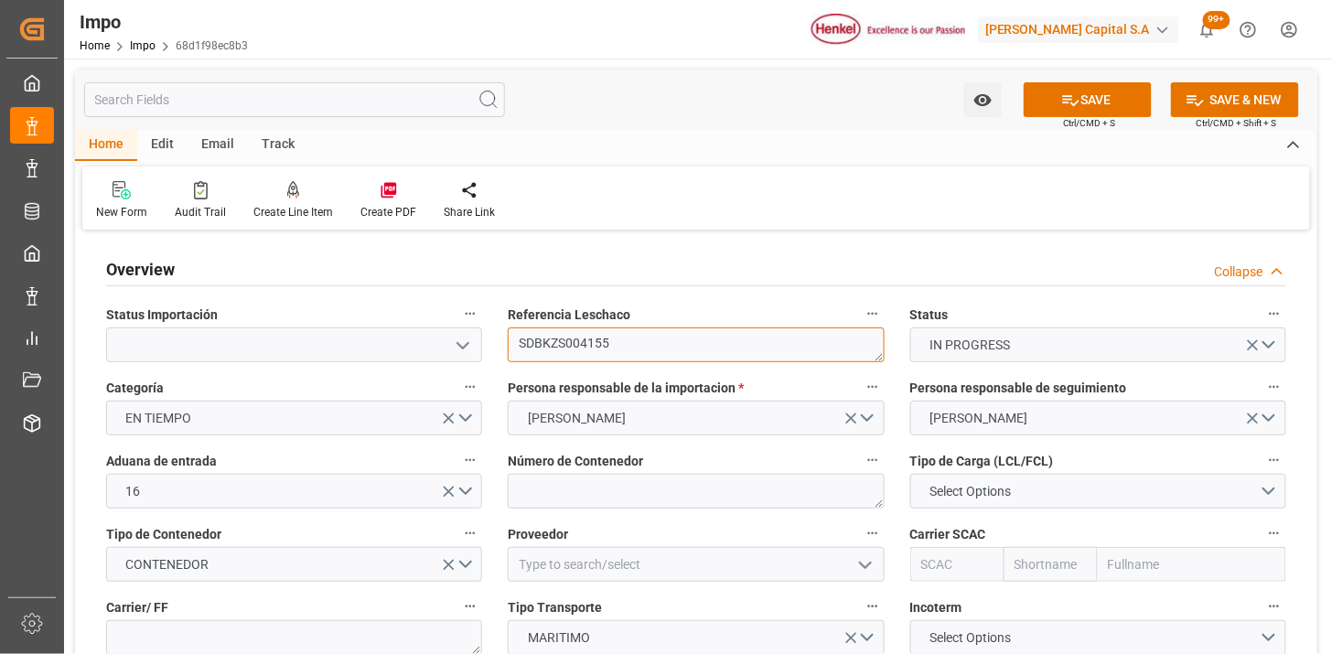
type textarea "SDBKZS004155"
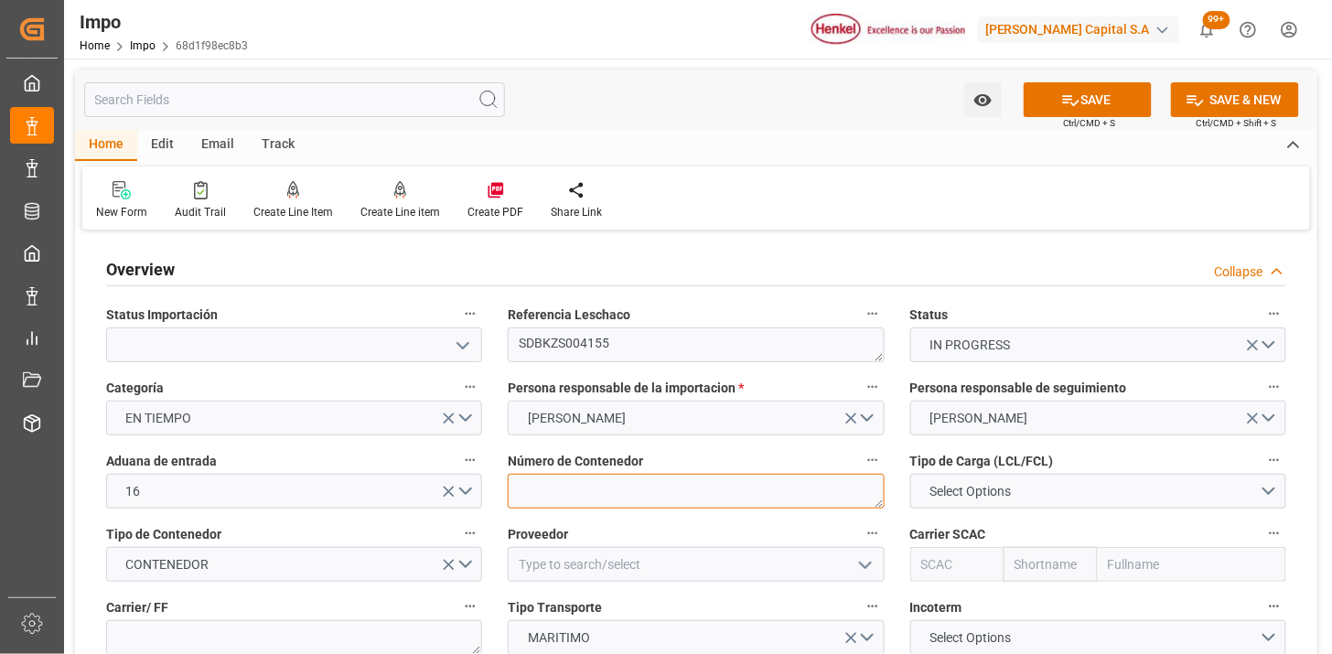
paste textarea "MSMU551438"
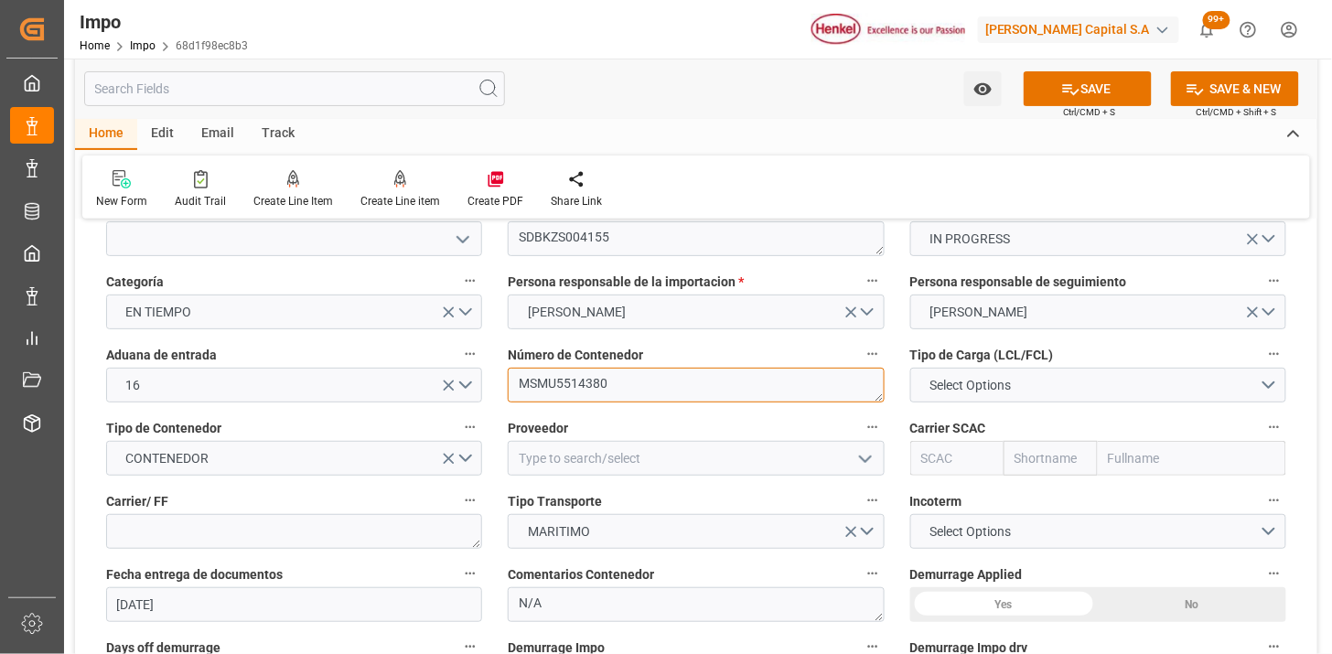
scroll to position [203, 0]
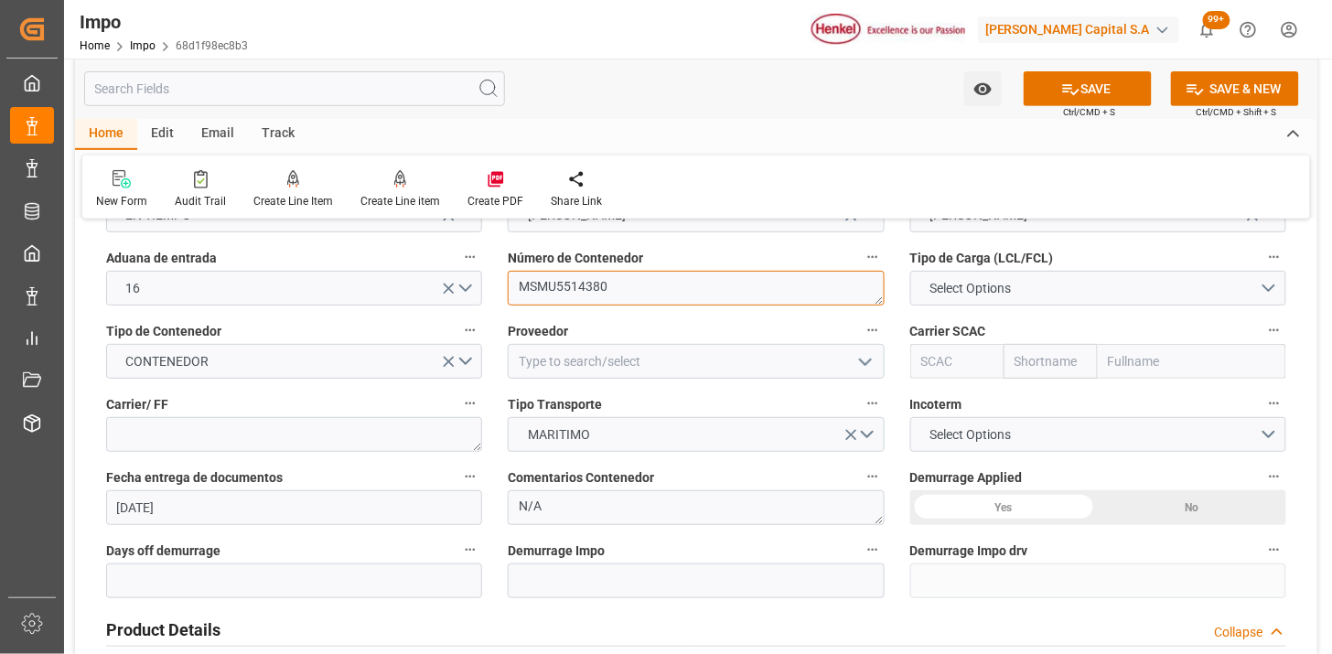
type textarea "MSMU5514380"
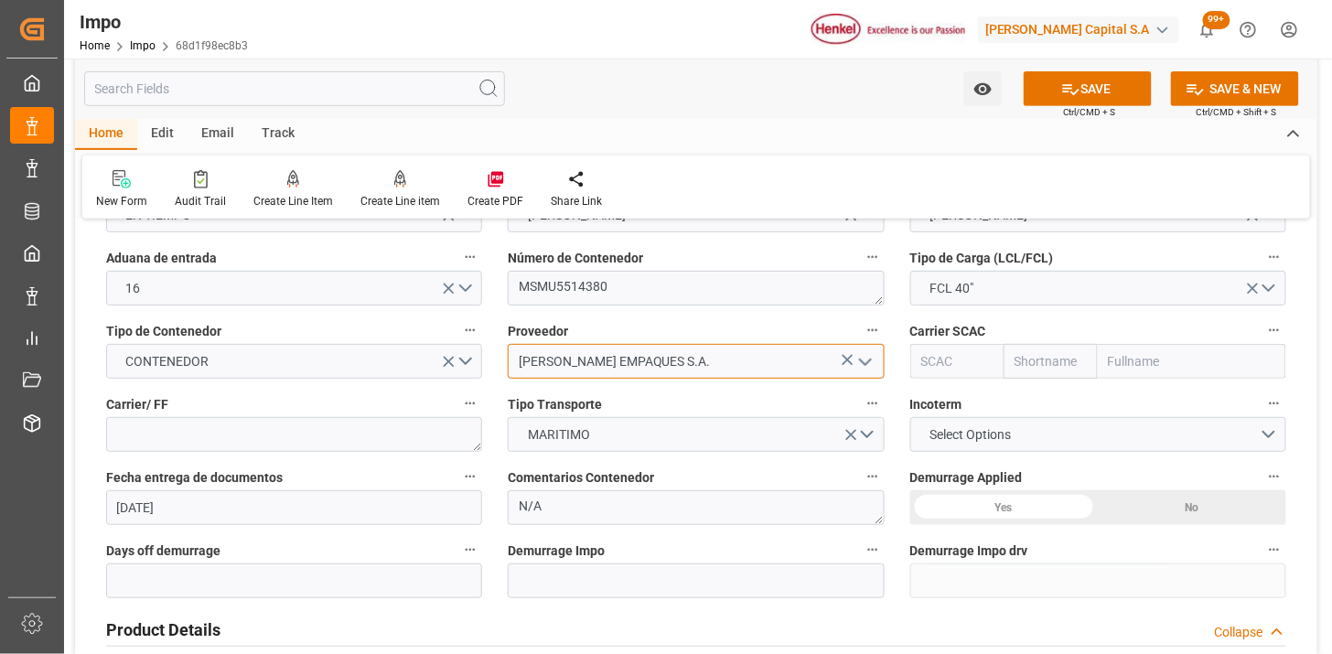
type input "CARVAJAL EMPAQUES S.A."
type input "MSCU"
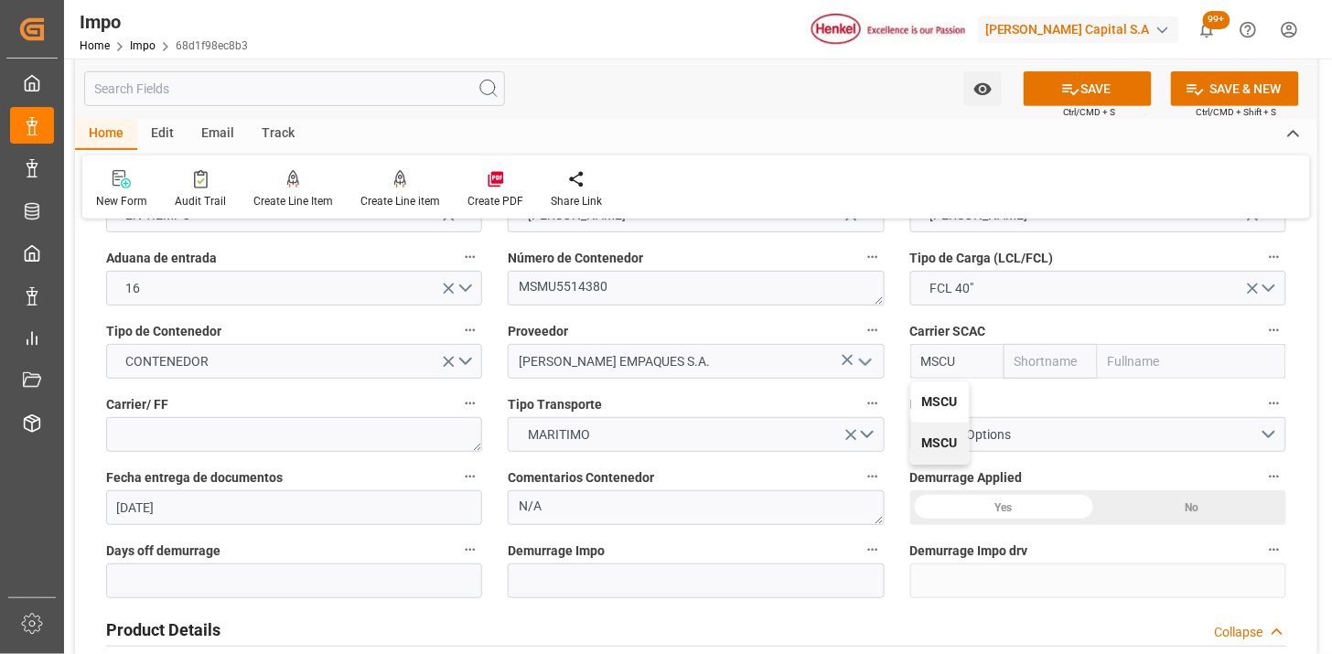
type input "MSC"
type input "Mediterranean Shipping Company"
type input "MSCU"
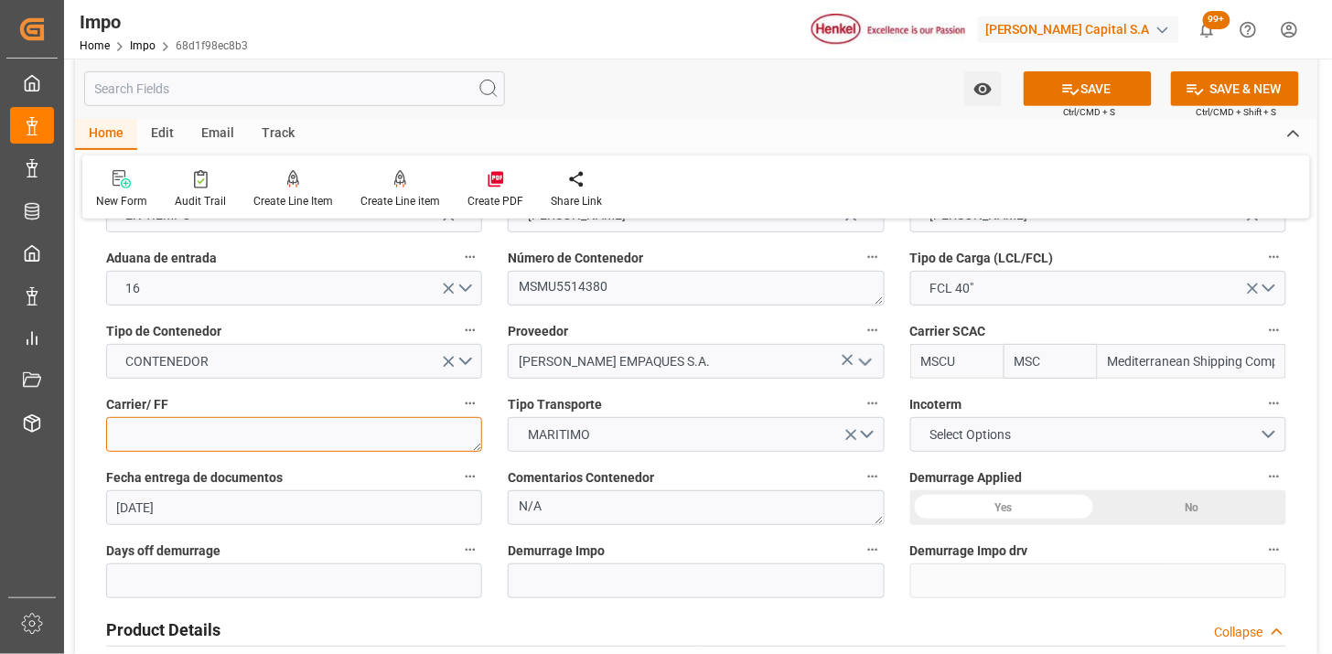
paste textarea "SAVINO DEL BENE"
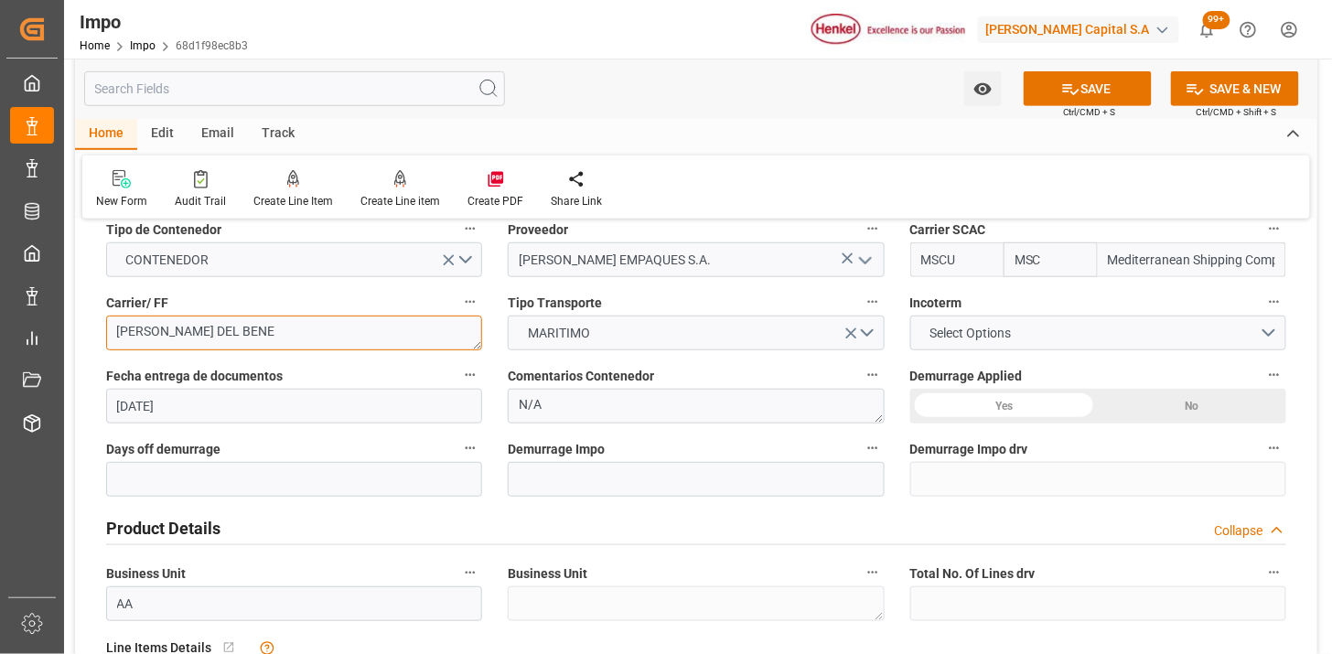
type textarea "SAVINO DEL BENE"
click at [950, 331] on span "Select Options" at bounding box center [970, 333] width 100 height 19
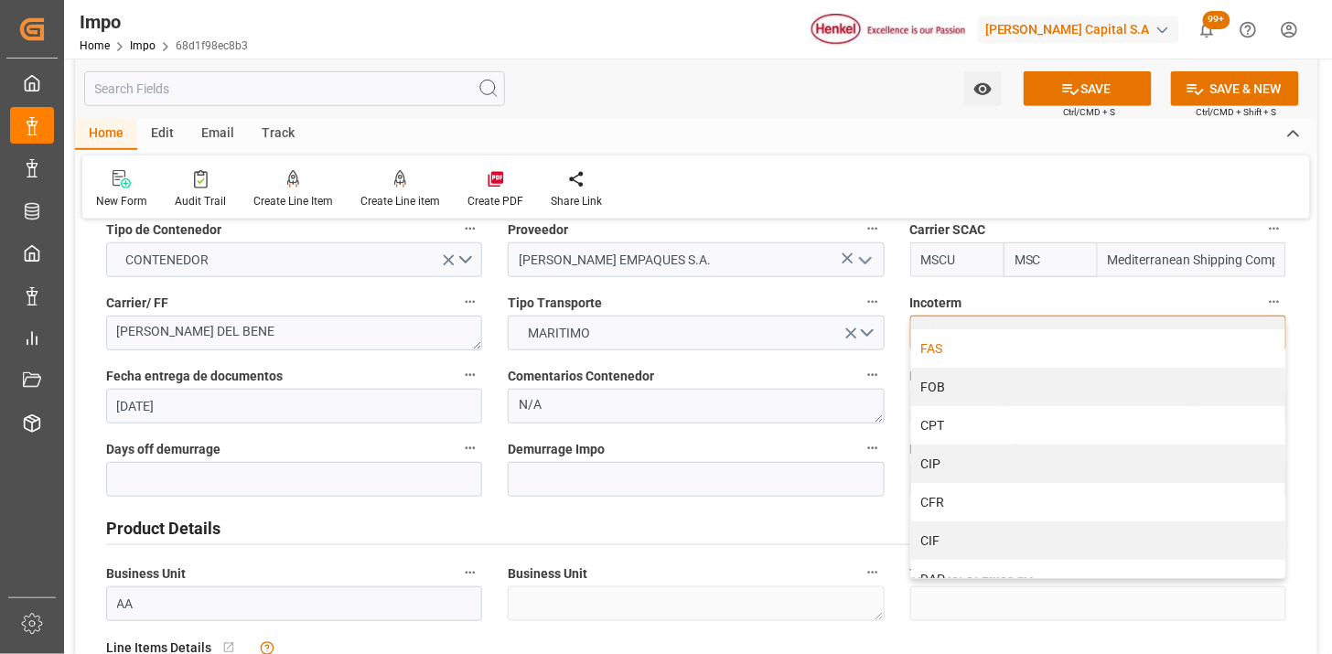
scroll to position [102, 0]
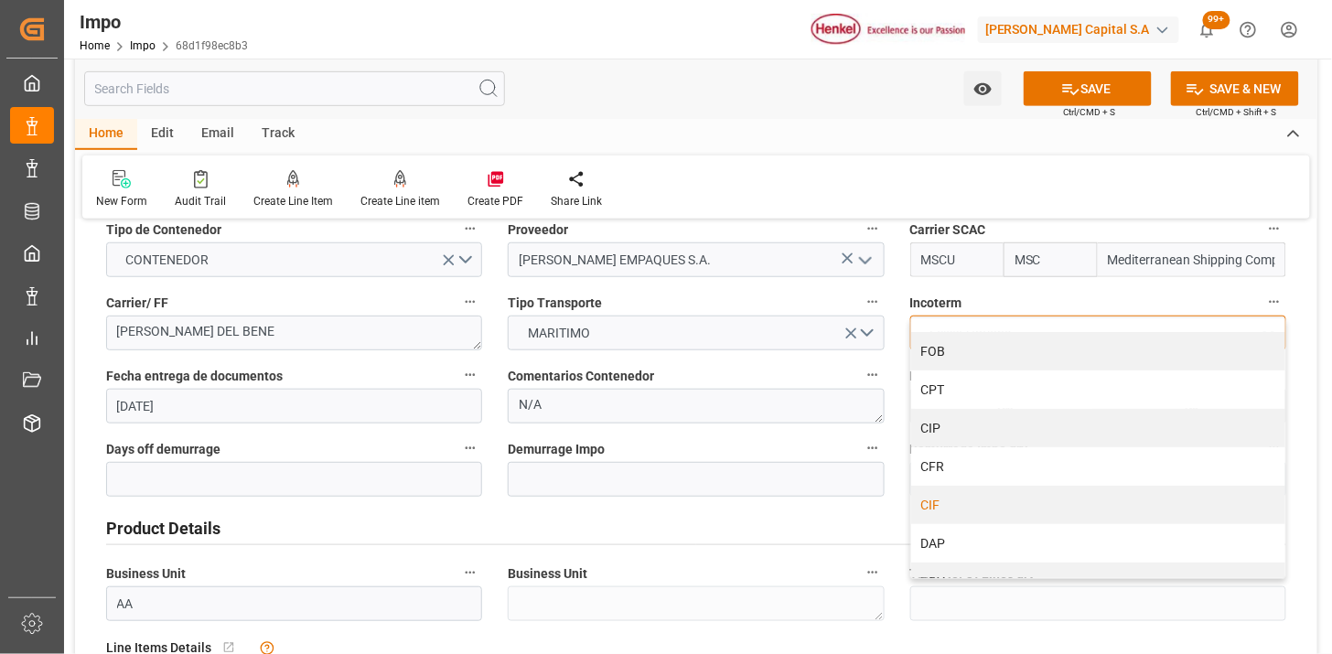
click at [988, 499] on div "CIF" at bounding box center [1098, 505] width 374 height 38
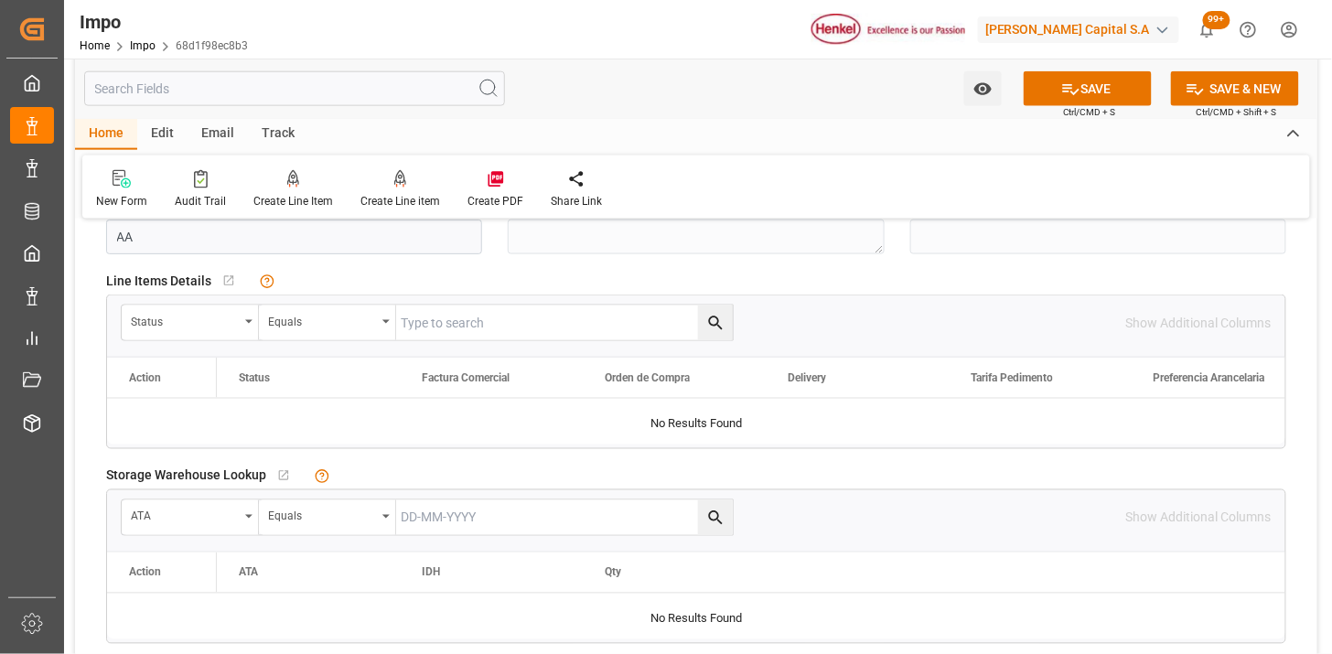
scroll to position [711, 0]
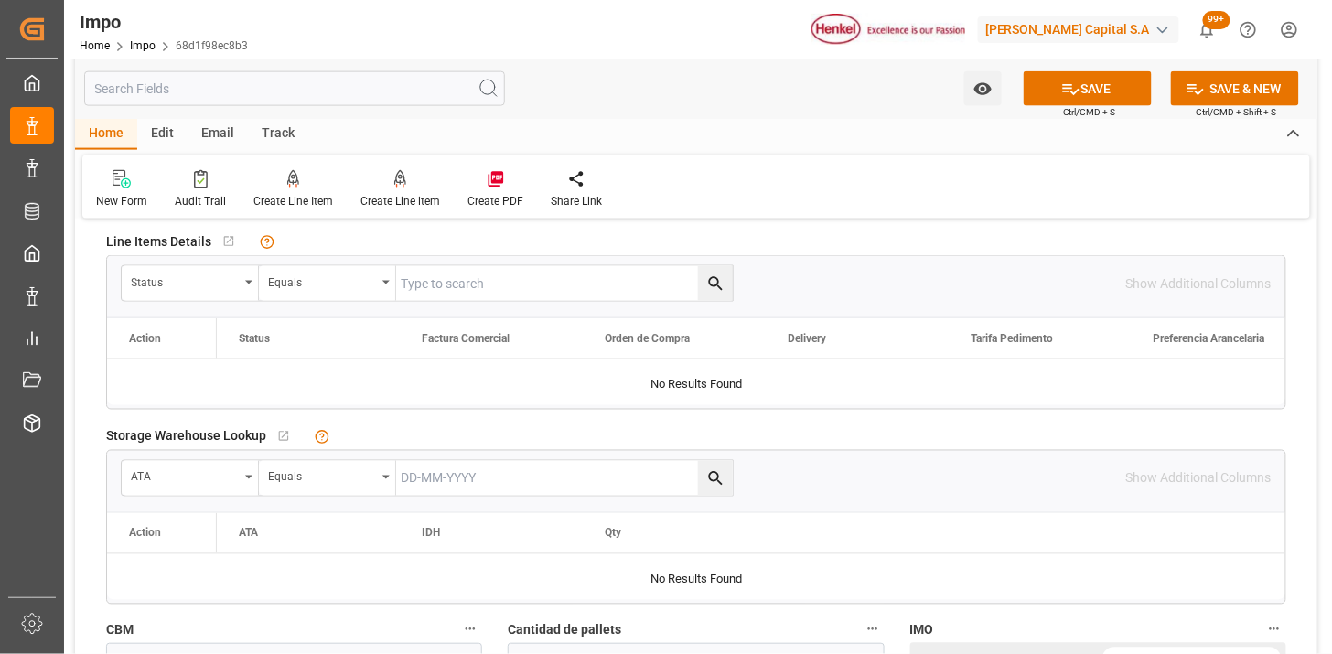
click at [184, 287] on div "Status" at bounding box center [185, 280] width 108 height 21
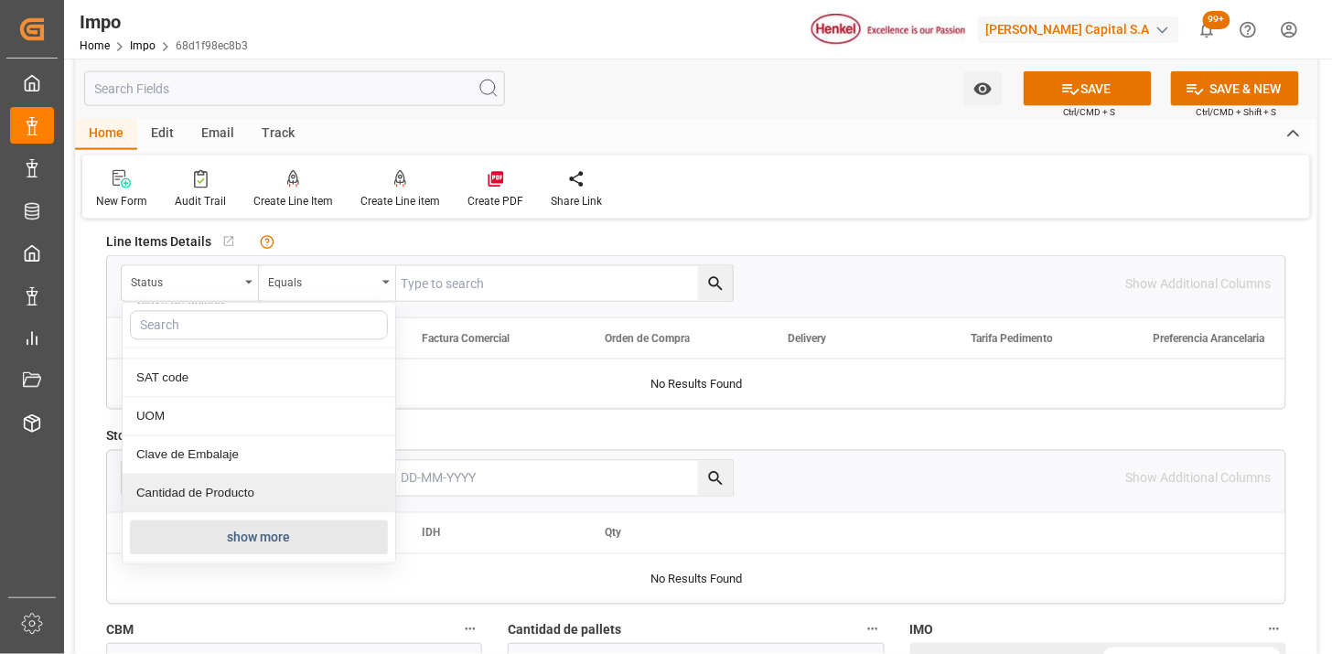
click at [239, 528] on button "show more" at bounding box center [259, 537] width 258 height 35
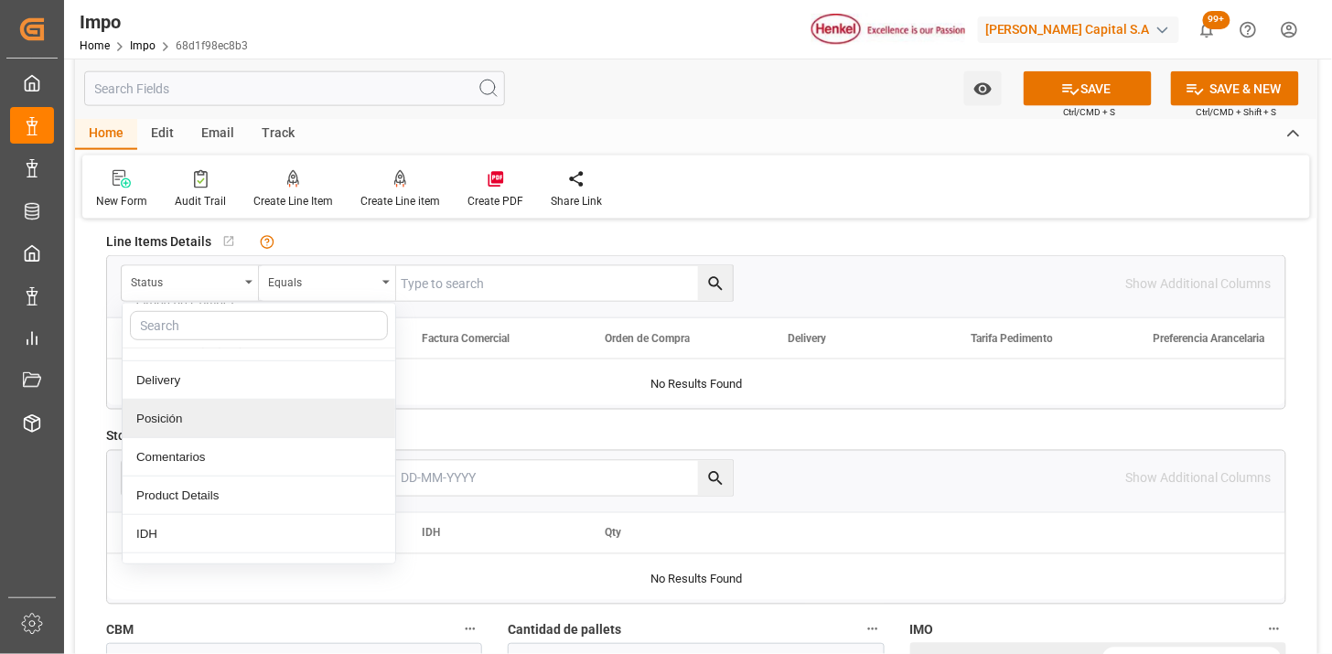
scroll to position [320, 0]
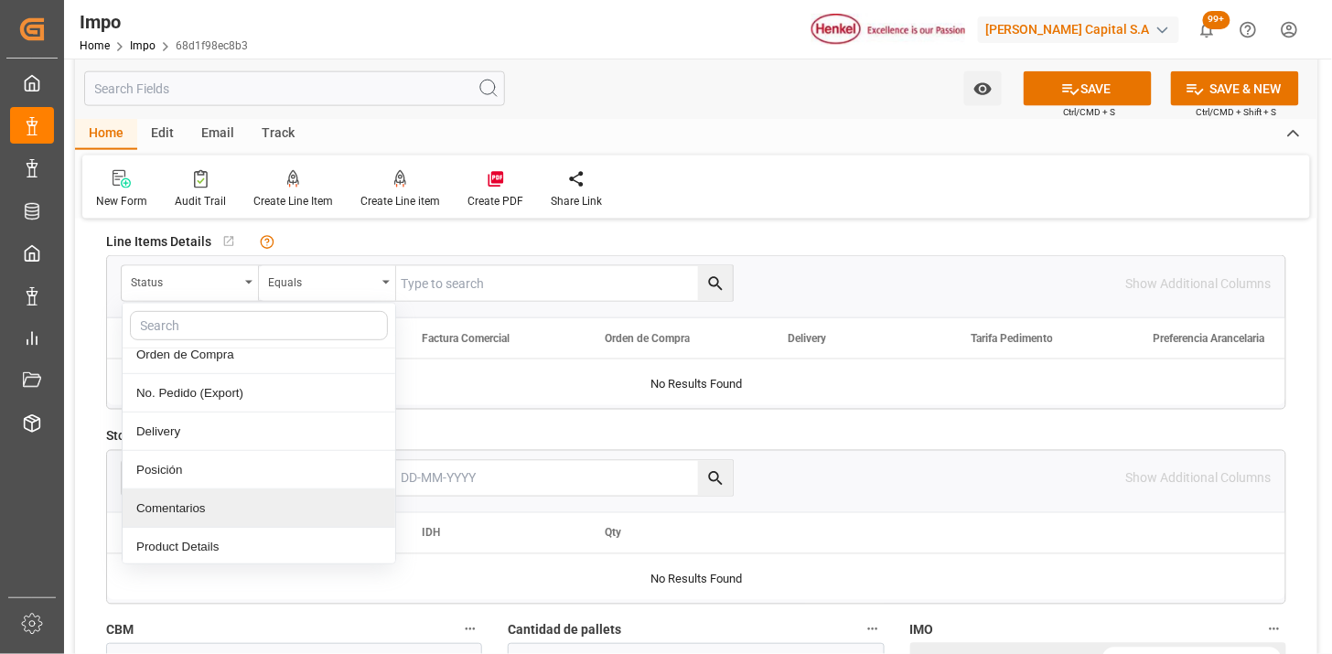
click at [193, 496] on div "Comentarios" at bounding box center [259, 508] width 273 height 38
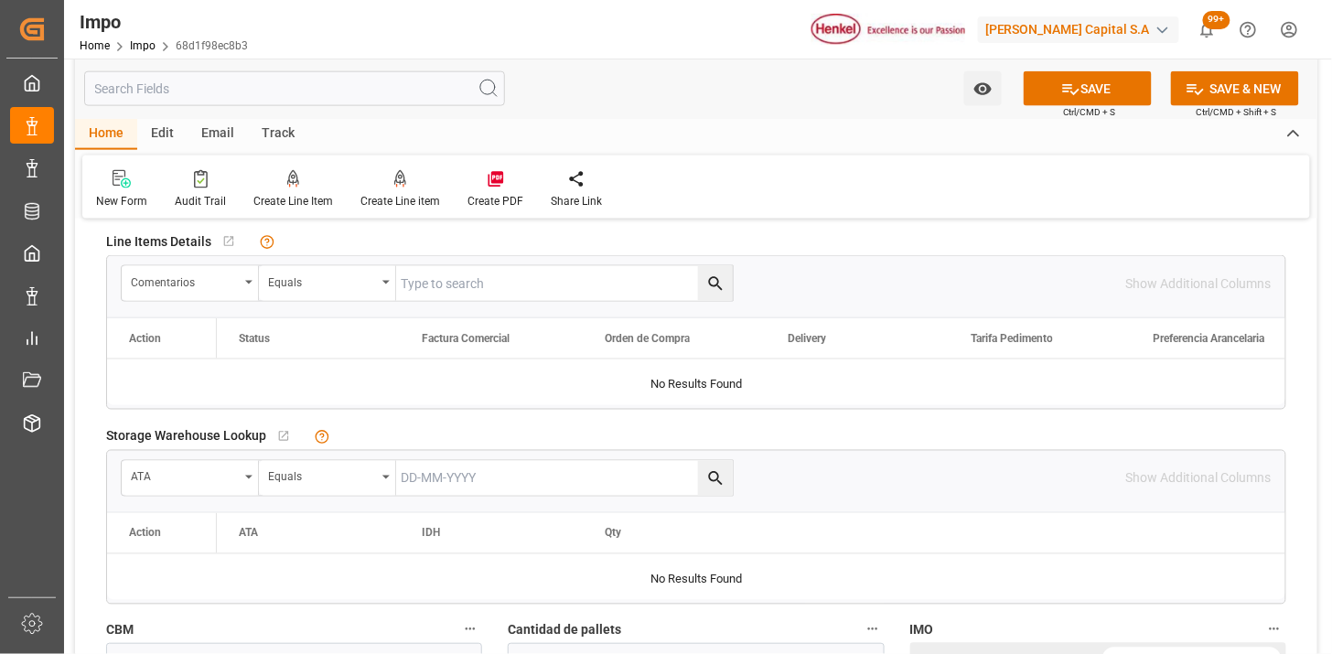
click at [449, 267] on input "text" at bounding box center [564, 283] width 337 height 35
paste input "SDBKZS004155"
type input "SDBKZS004155"
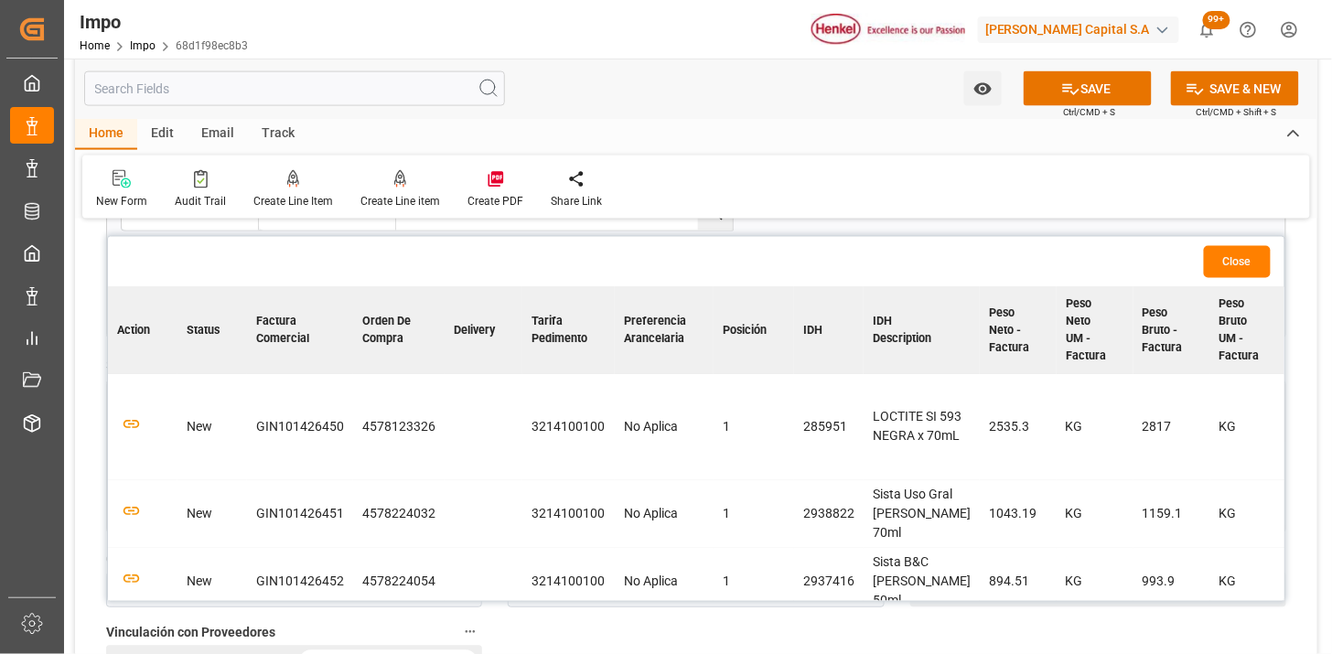
scroll to position [812, 0]
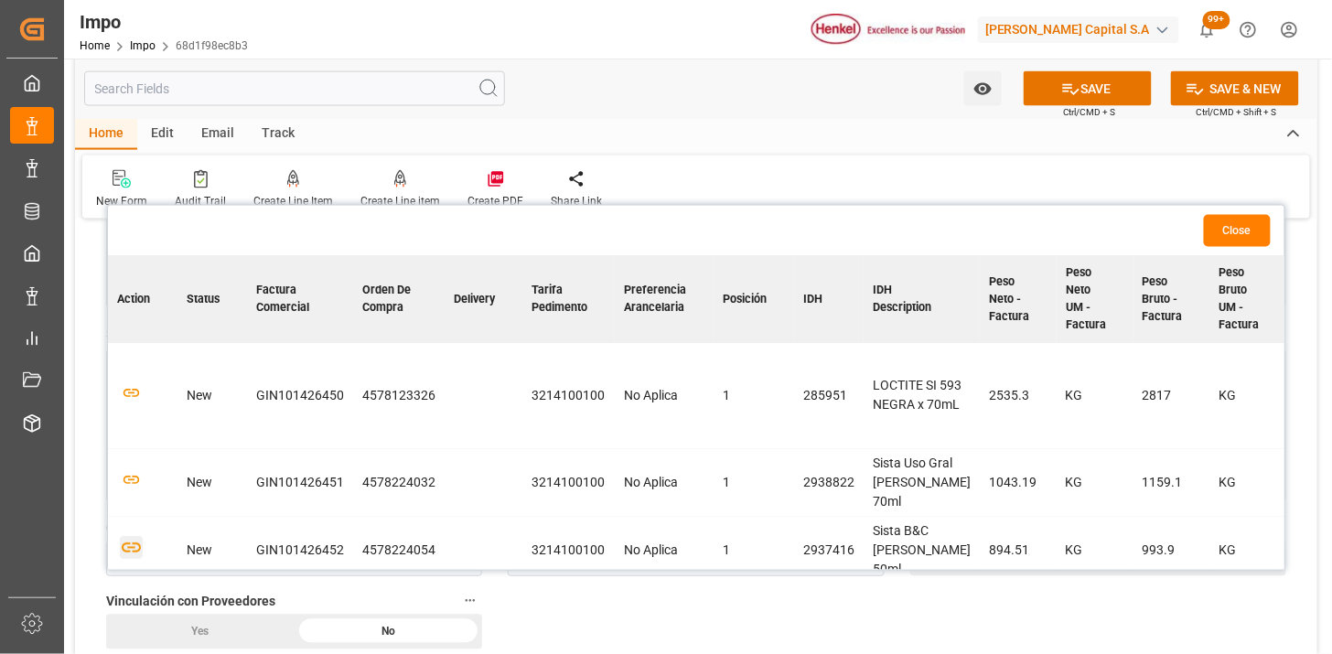
click at [125, 540] on icon "button" at bounding box center [131, 548] width 23 height 23
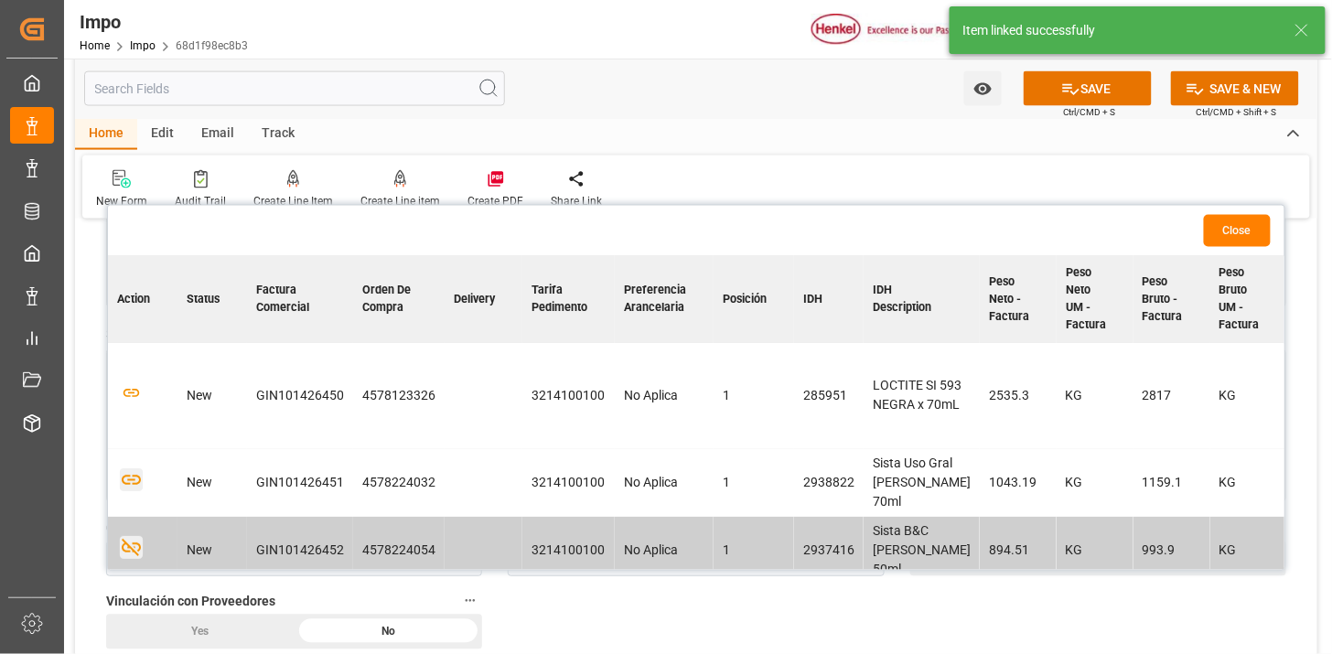
click at [131, 481] on icon "button" at bounding box center [131, 480] width 23 height 23
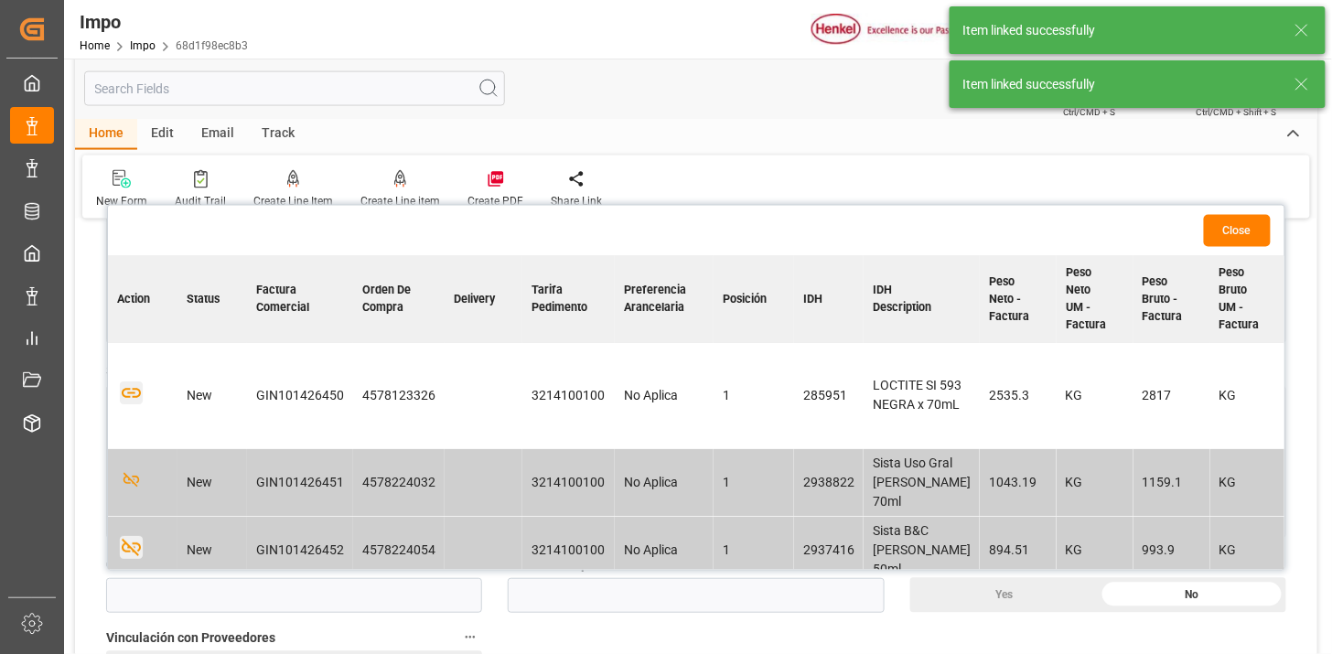
click at [131, 396] on icon "button" at bounding box center [131, 393] width 23 height 23
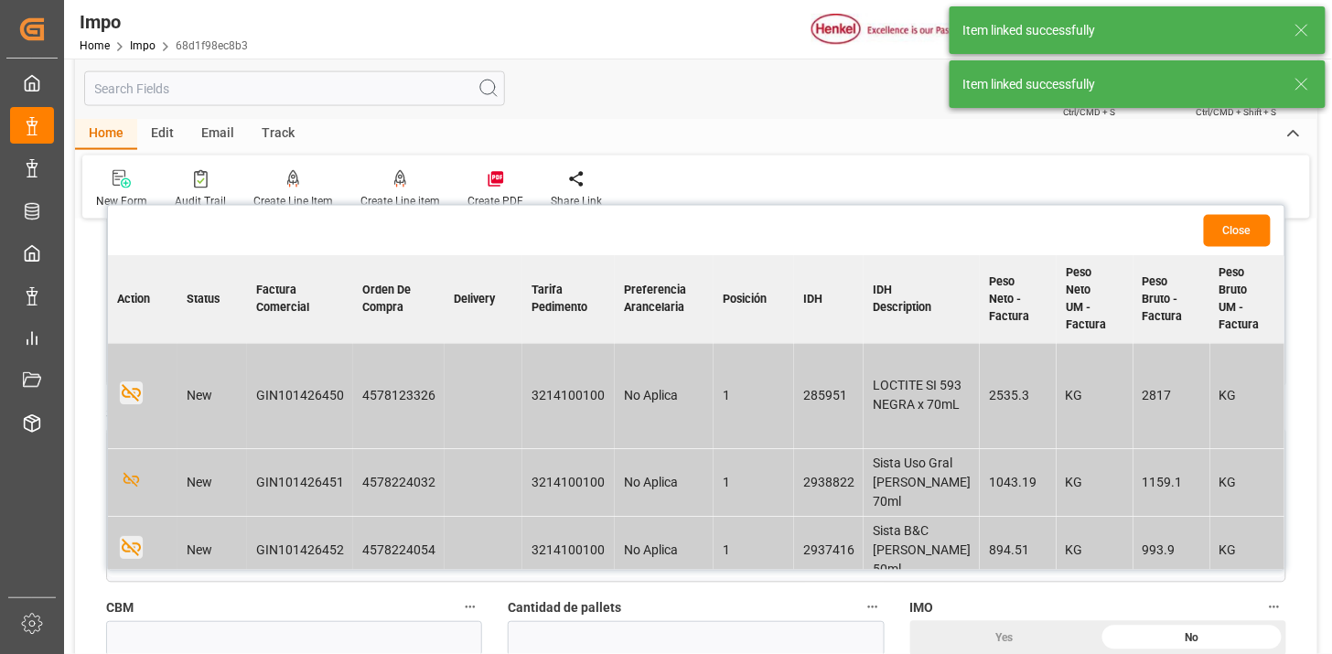
click at [1244, 225] on button "Close" at bounding box center [1237, 231] width 67 height 32
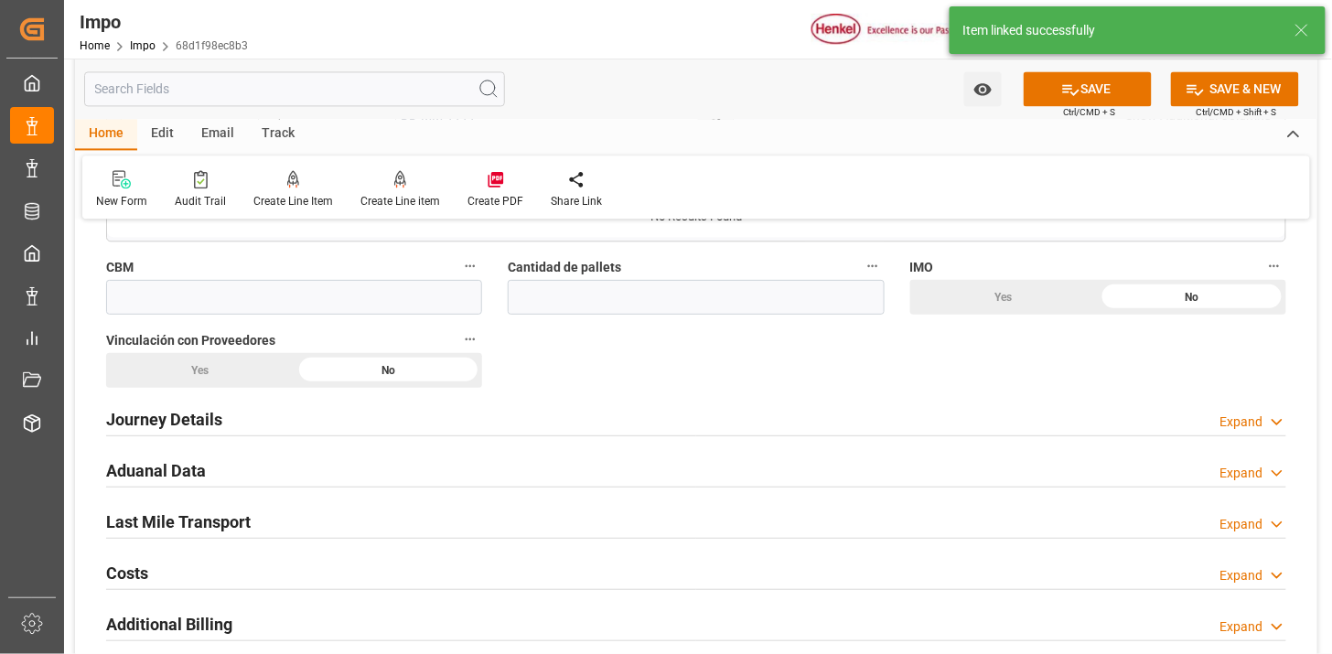
scroll to position [1118, 0]
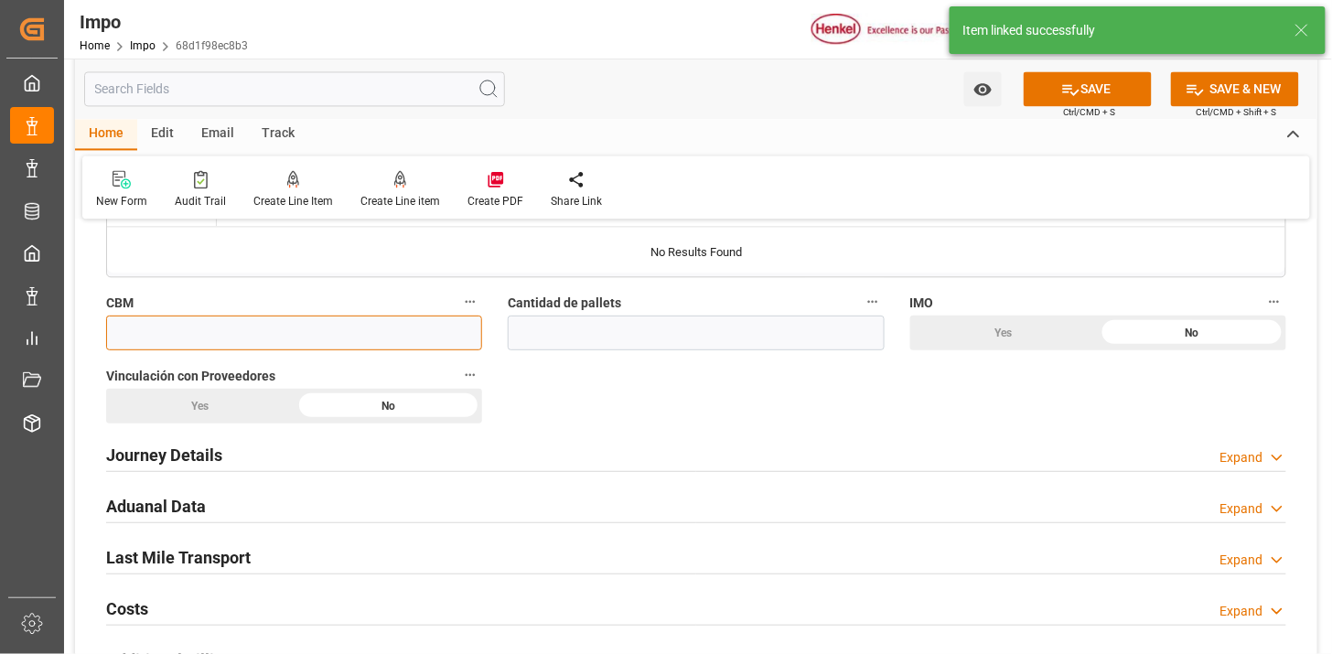
click at [322, 348] on input "text" at bounding box center [294, 333] width 376 height 35
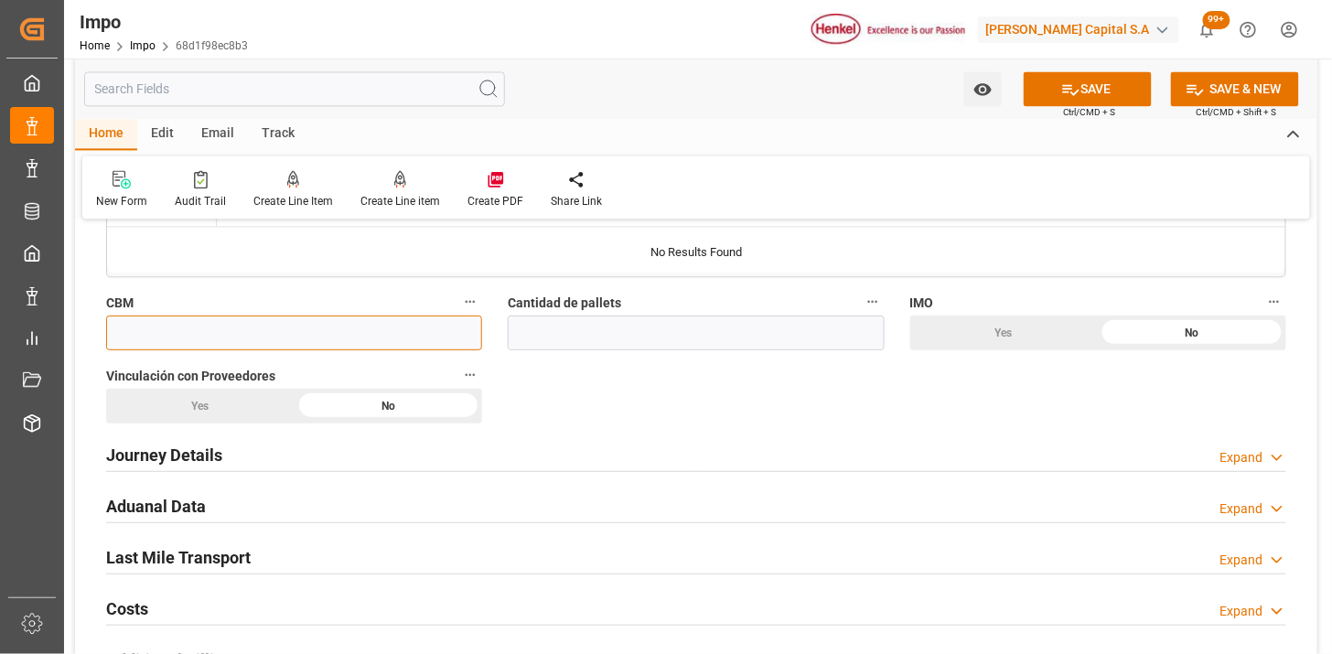
paste input "19.1300"
type input "19.13"
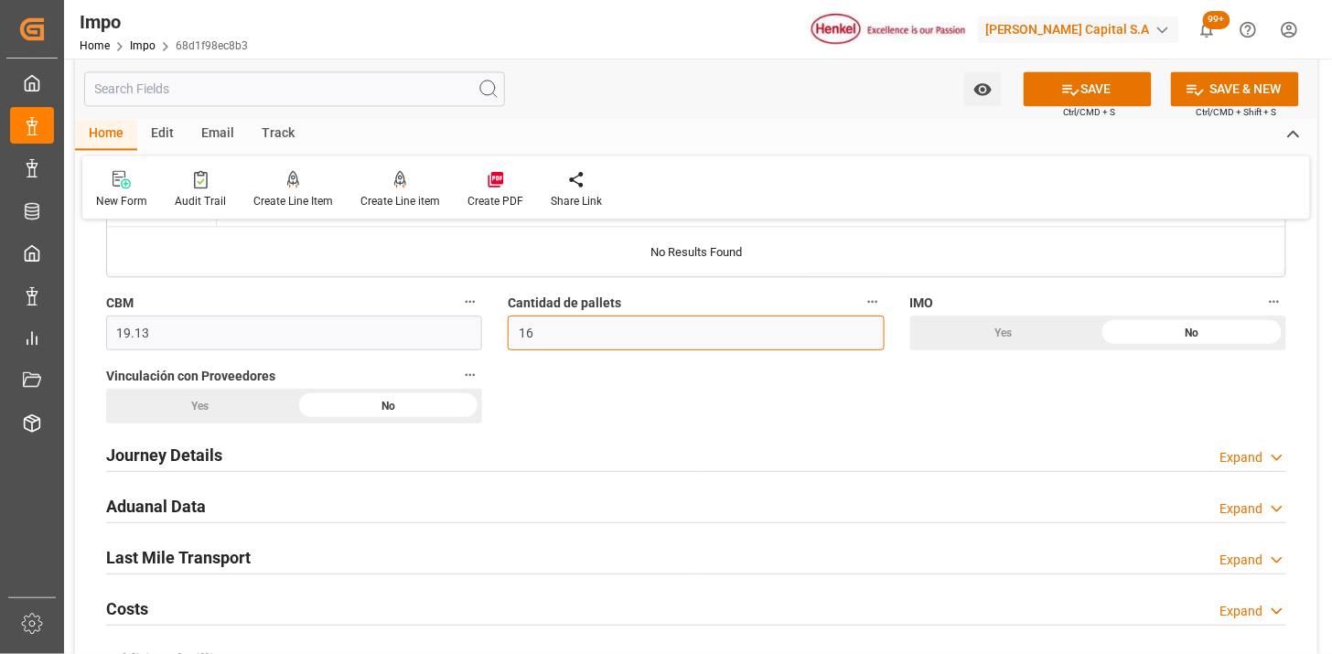
scroll to position [1219, 0]
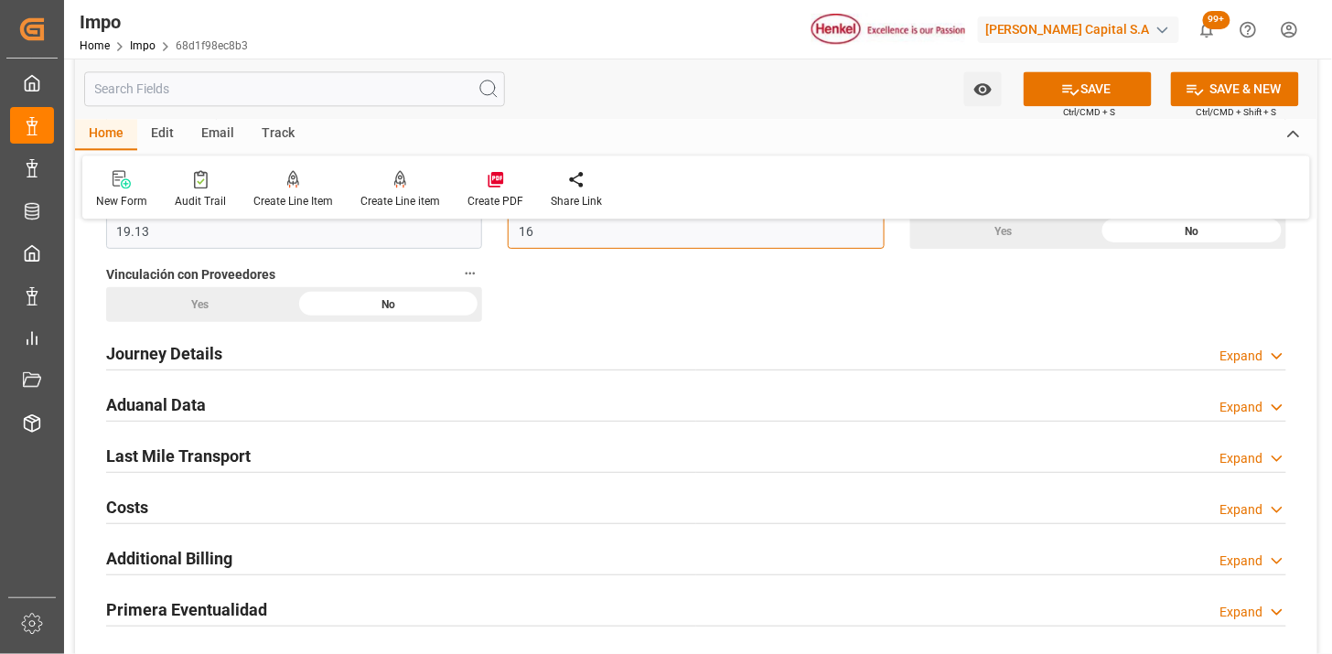
type input "16"
drag, startPoint x: 192, startPoint y: 362, endPoint x: 267, endPoint y: 413, distance: 90.3
click at [193, 362] on h2 "Journey Details" at bounding box center [164, 353] width 116 height 25
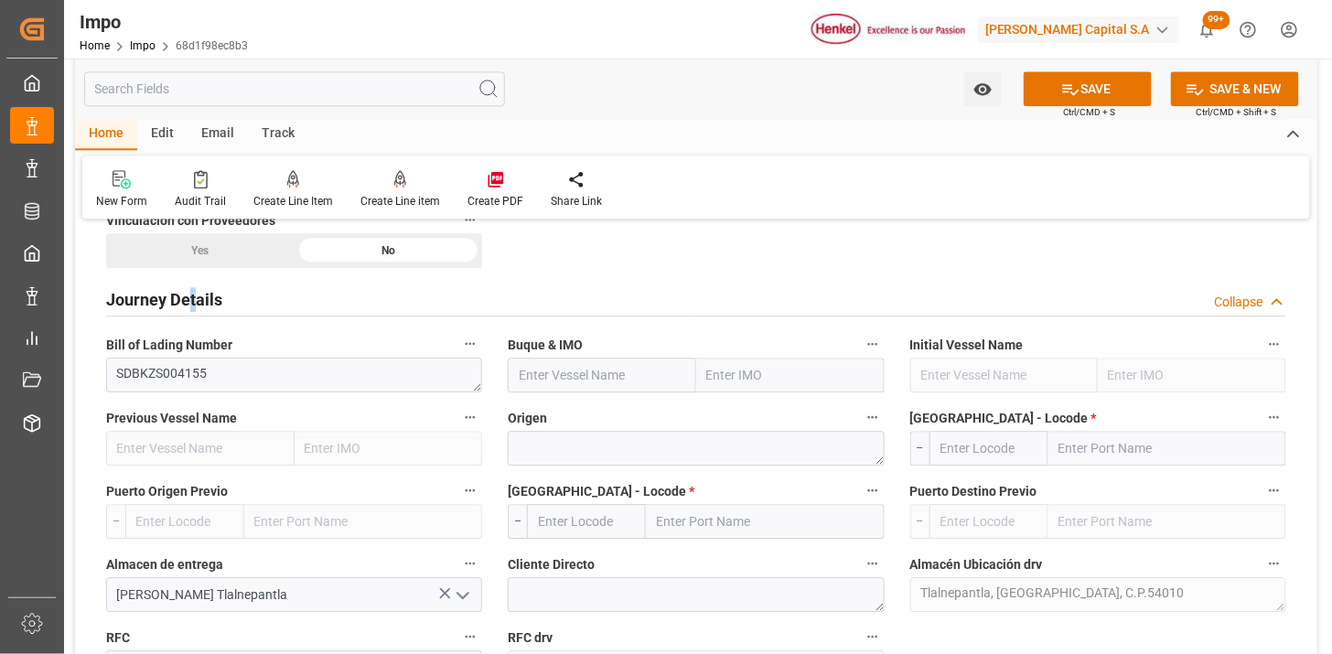
scroll to position [1321, 0]
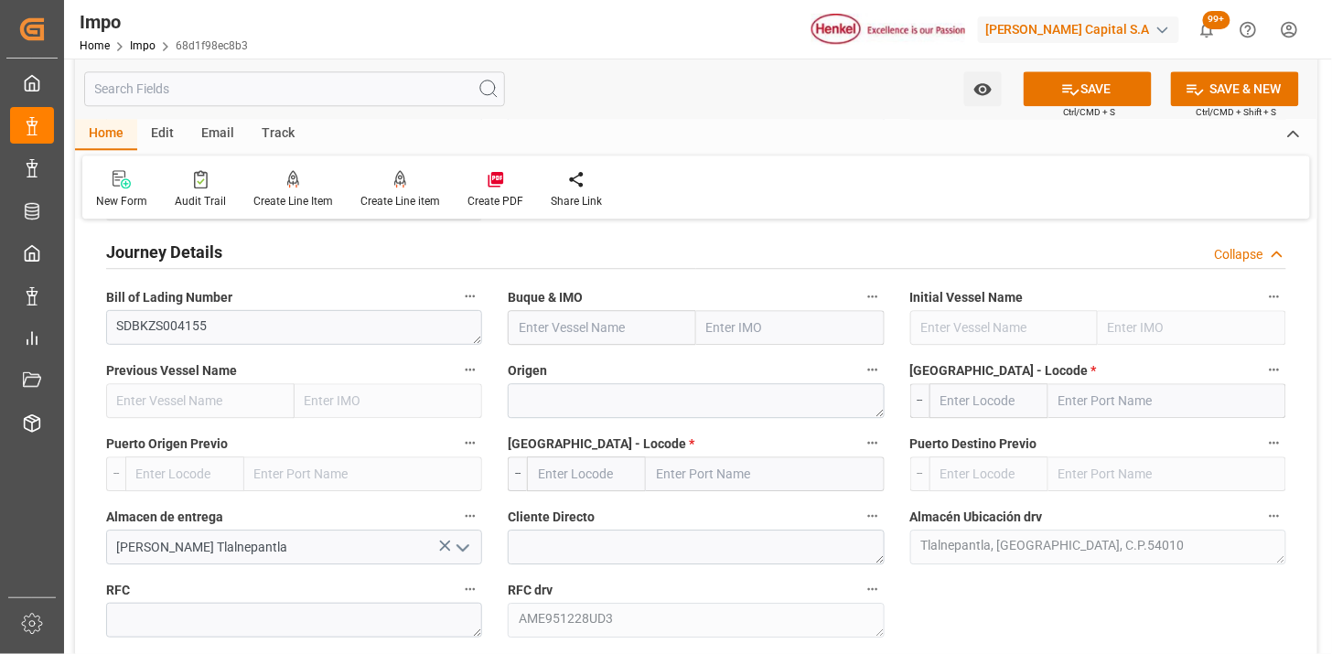
click at [581, 326] on input "text" at bounding box center [602, 327] width 188 height 35
paste input "ONE SPARKLE"
type input "ONE SPARKLE"
type input "9975612"
type input "ONE SPARKLE"
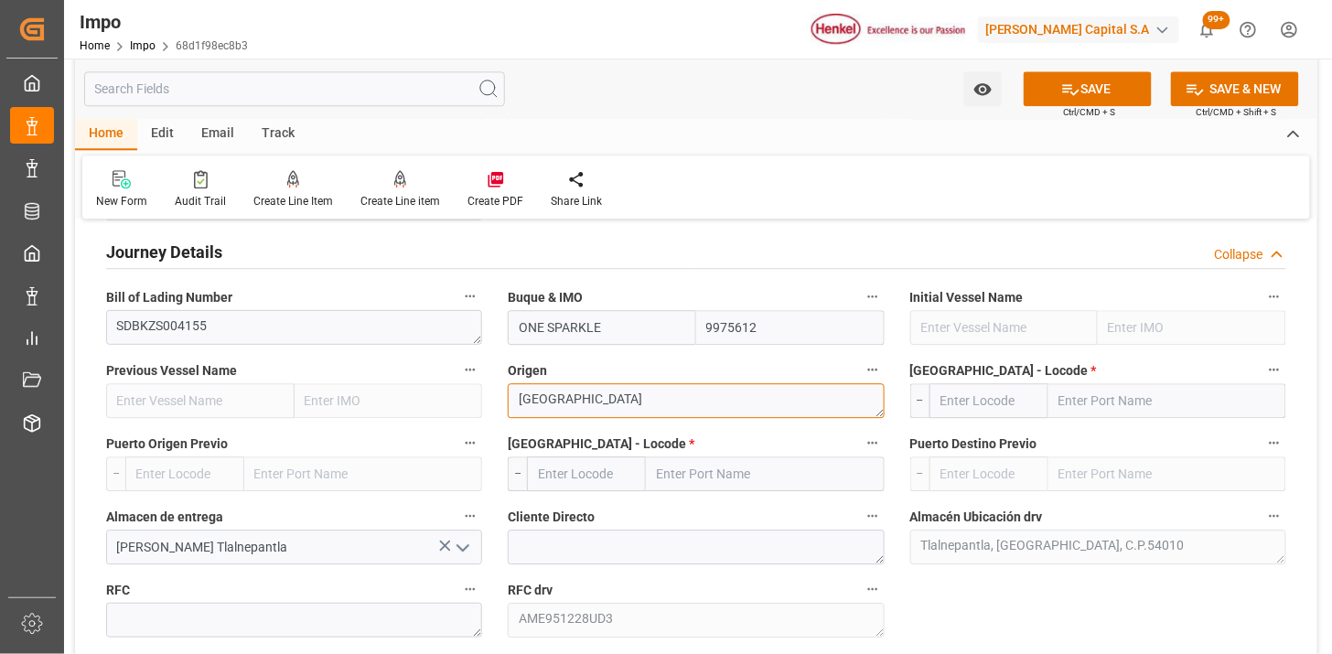
type textarea "COLOMBIA"
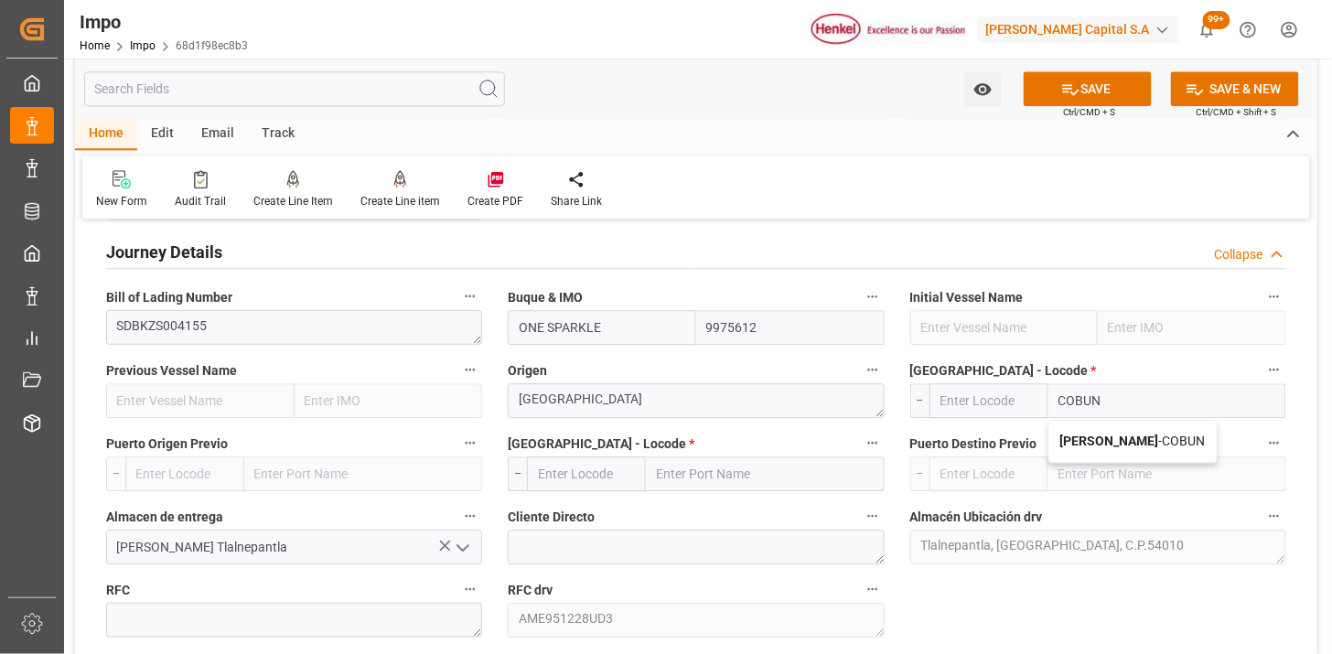
type input "Buenaventura"
type input "COBUN"
type input "Buenaventura"
type input "MXVER"
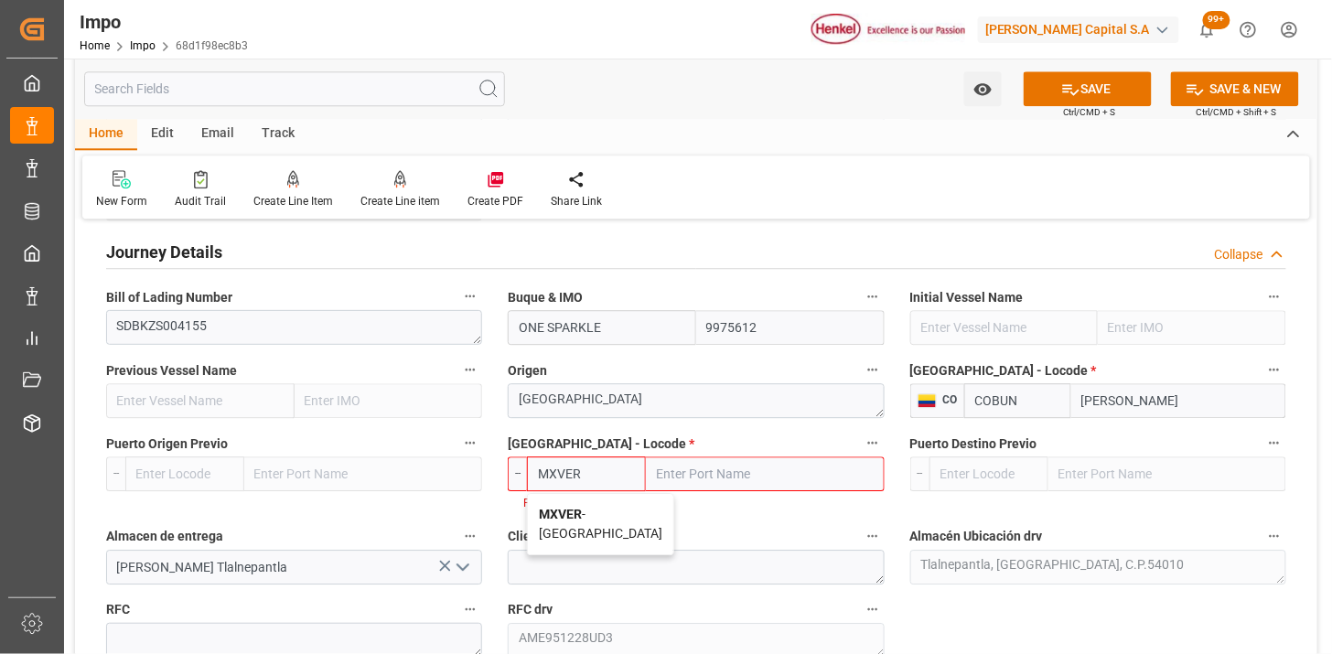
type input "Veracruz"
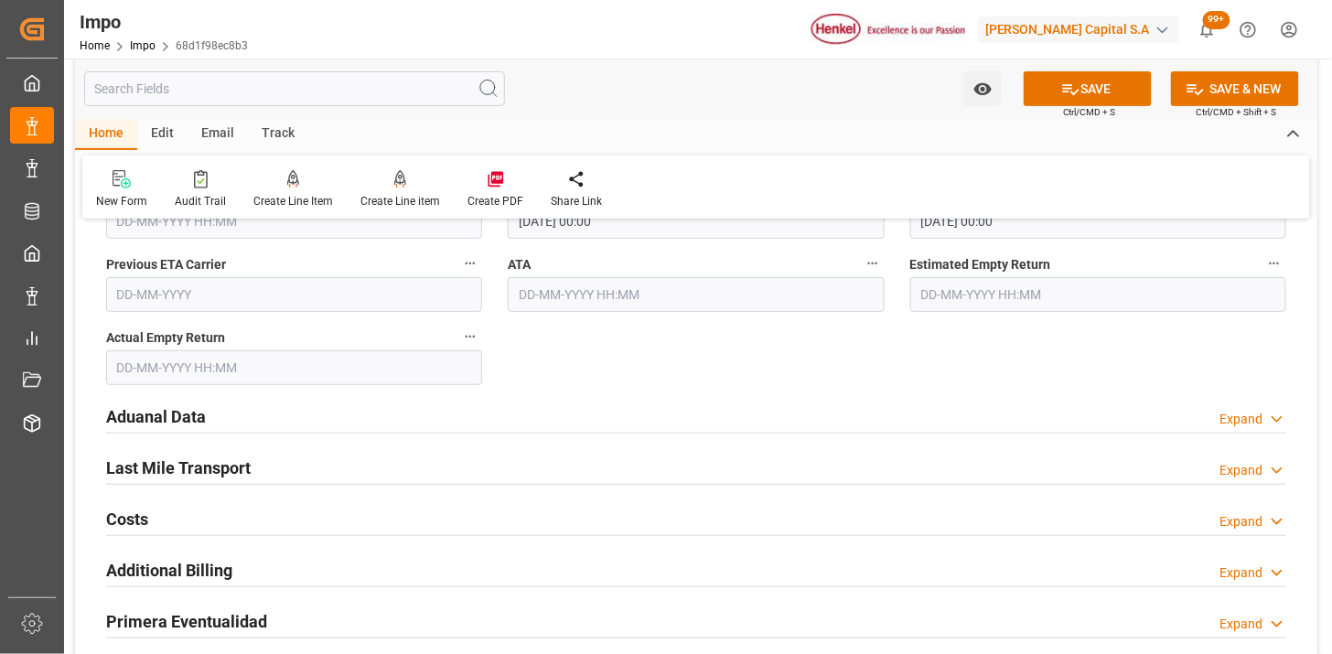
scroll to position [2236, 0]
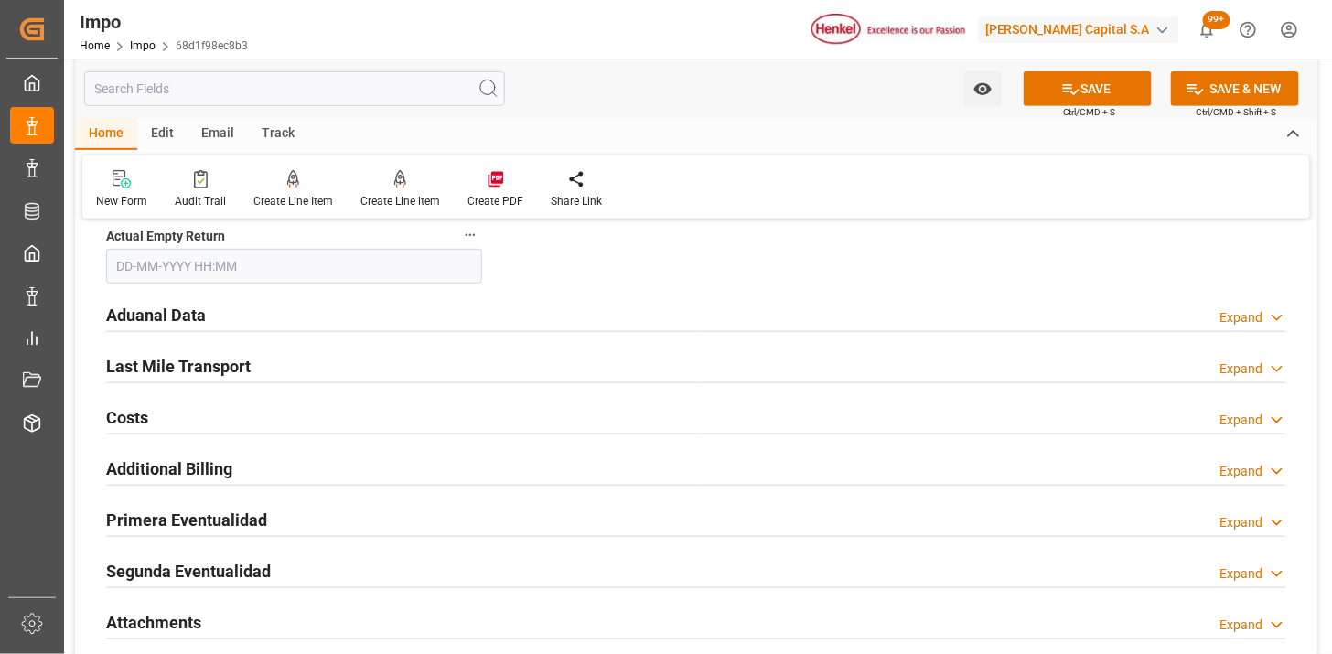
type input "MXVER"
click at [370, 324] on div "Aduanal Data Expand" at bounding box center [696, 313] width 1180 height 35
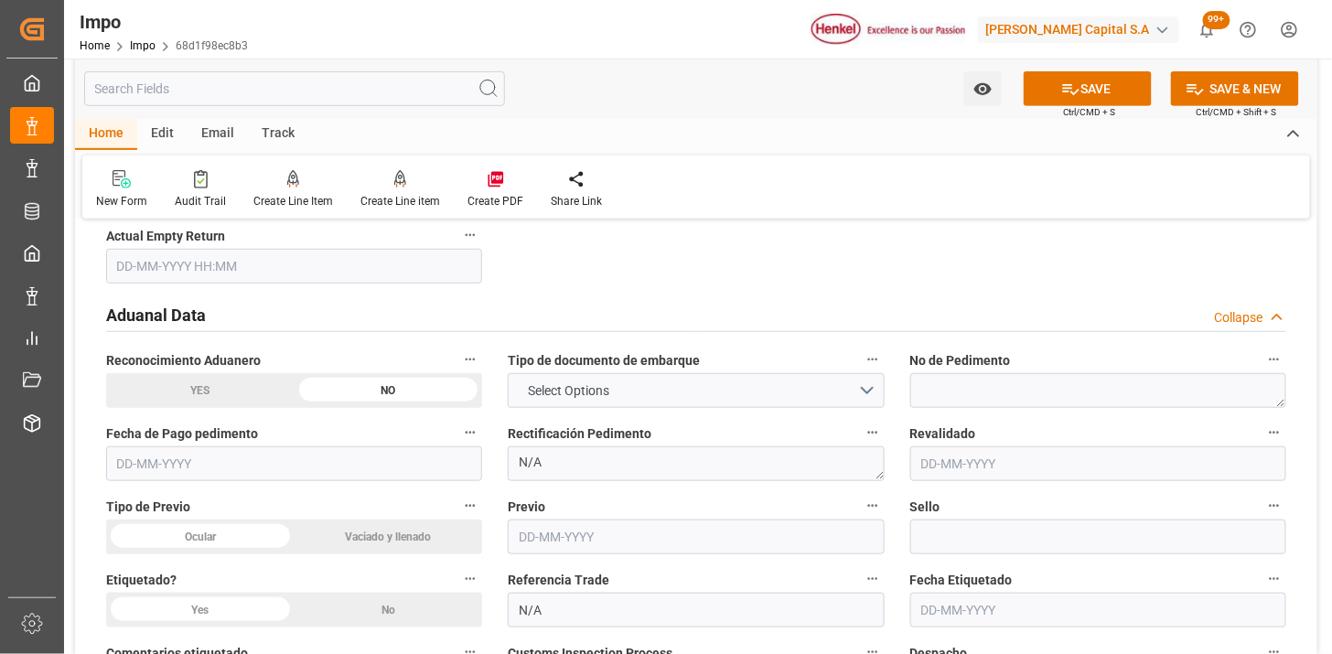
scroll to position [2337, 0]
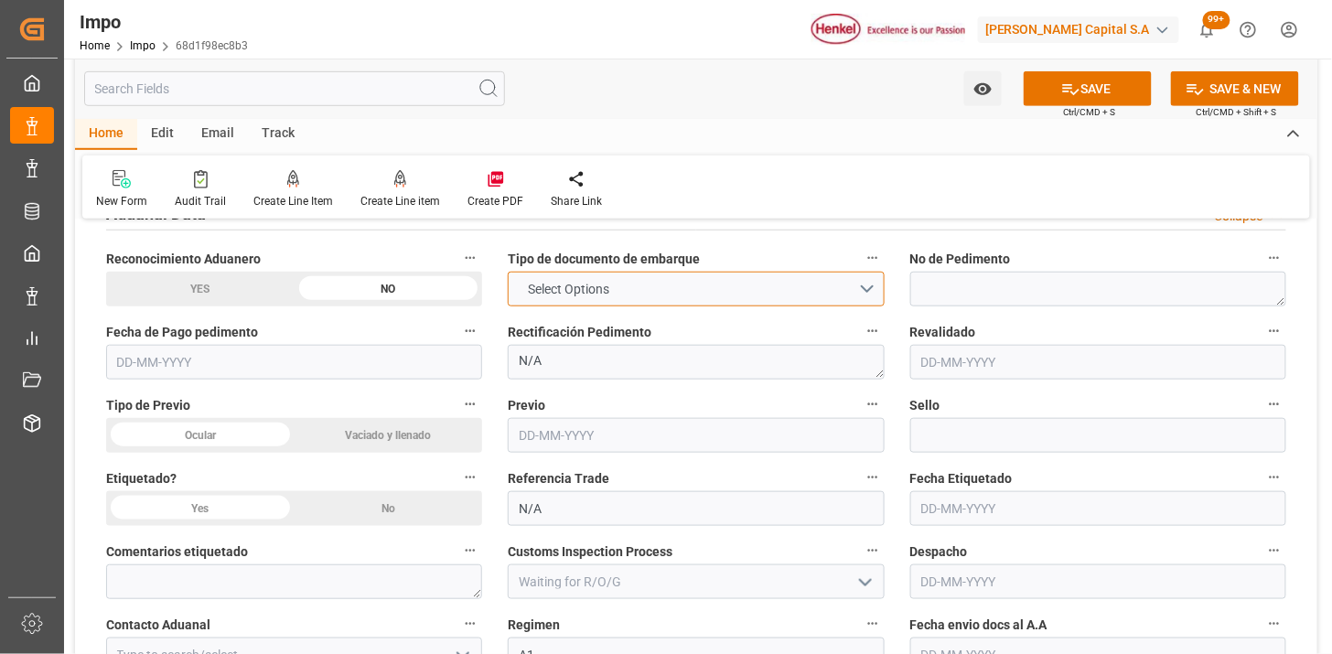
click at [562, 278] on button "Select Options" at bounding box center [696, 289] width 376 height 35
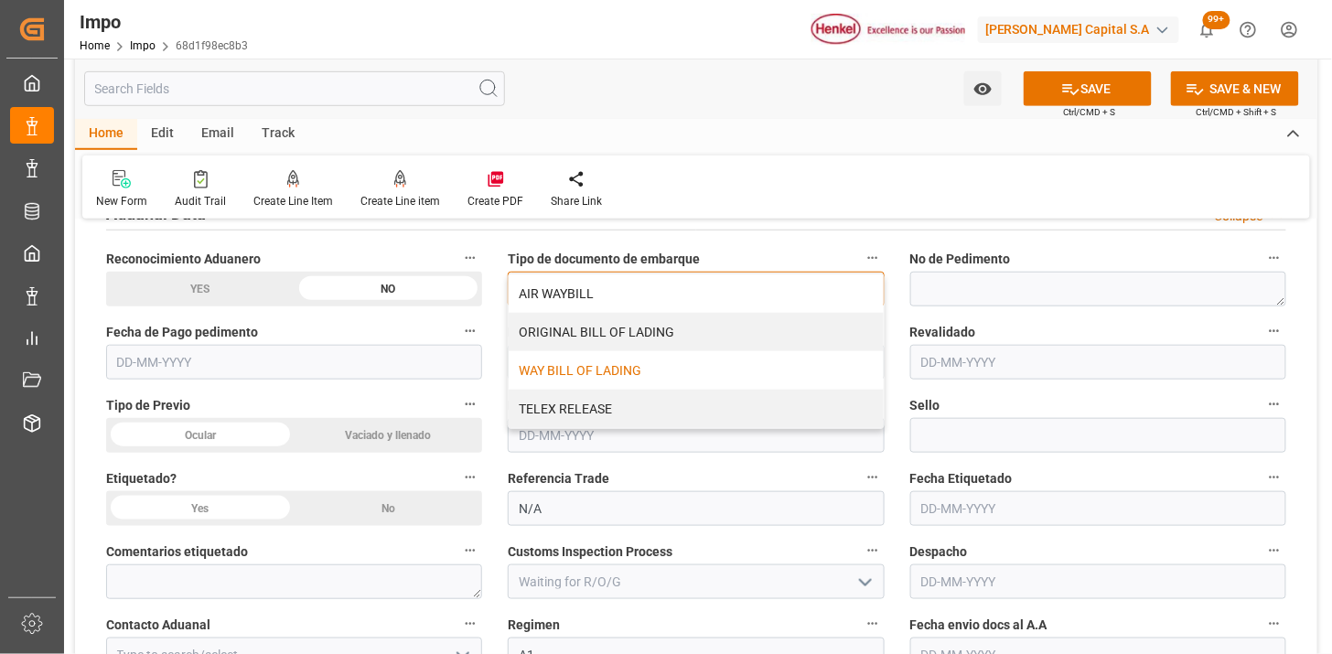
click at [587, 370] on div "WAY BILL OF LADING" at bounding box center [696, 370] width 374 height 38
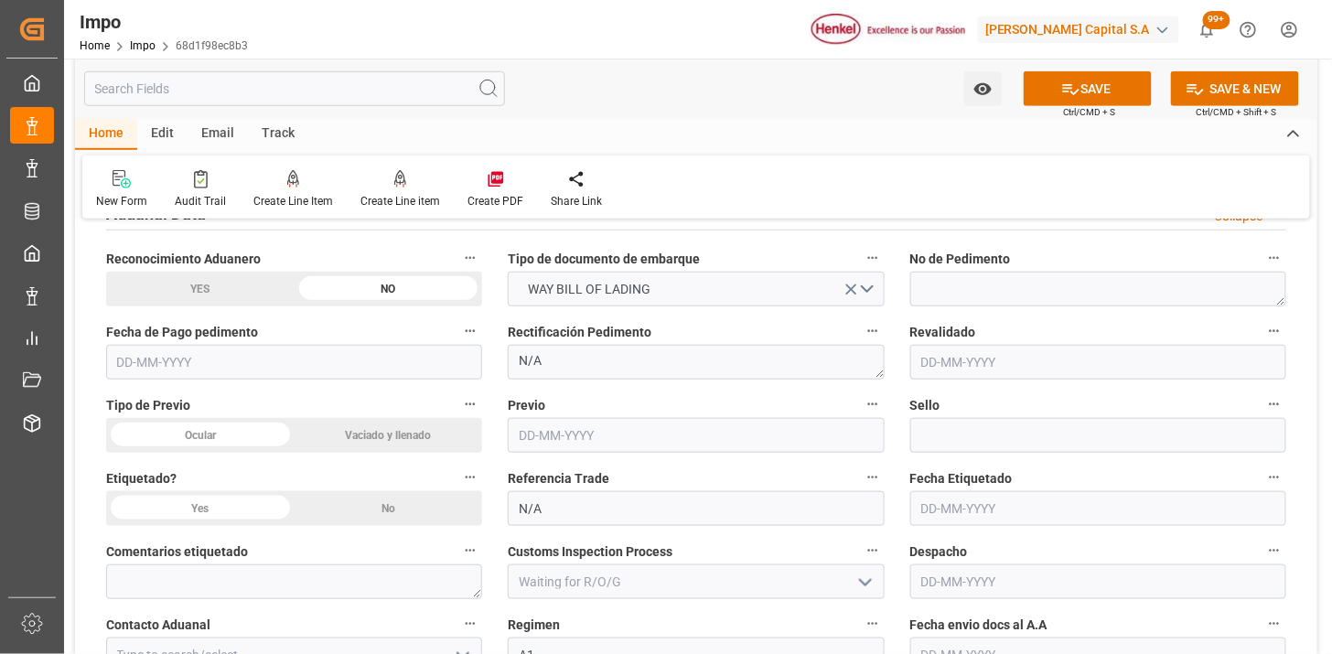
drag, startPoint x: 240, startPoint y: 441, endPoint x: 351, endPoint y: 503, distance: 127.8
drag, startPoint x: 360, startPoint y: 508, endPoint x: 401, endPoint y: 428, distance: 89.6
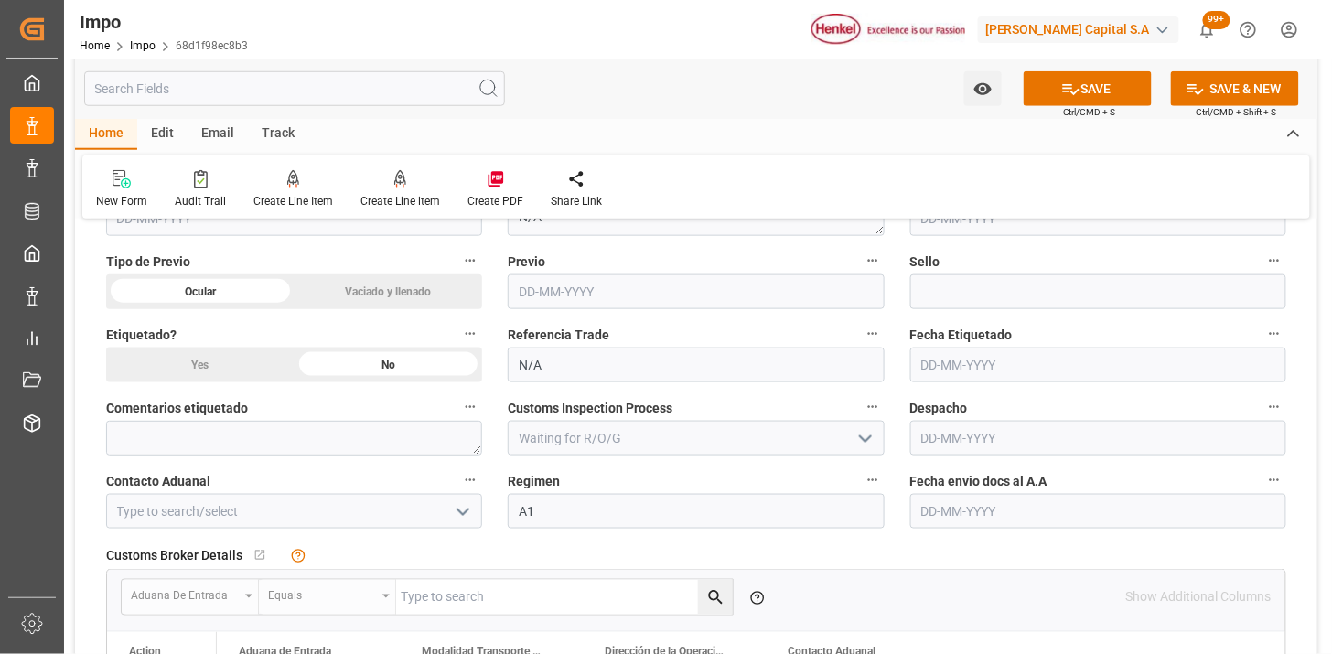
scroll to position [2540, 0]
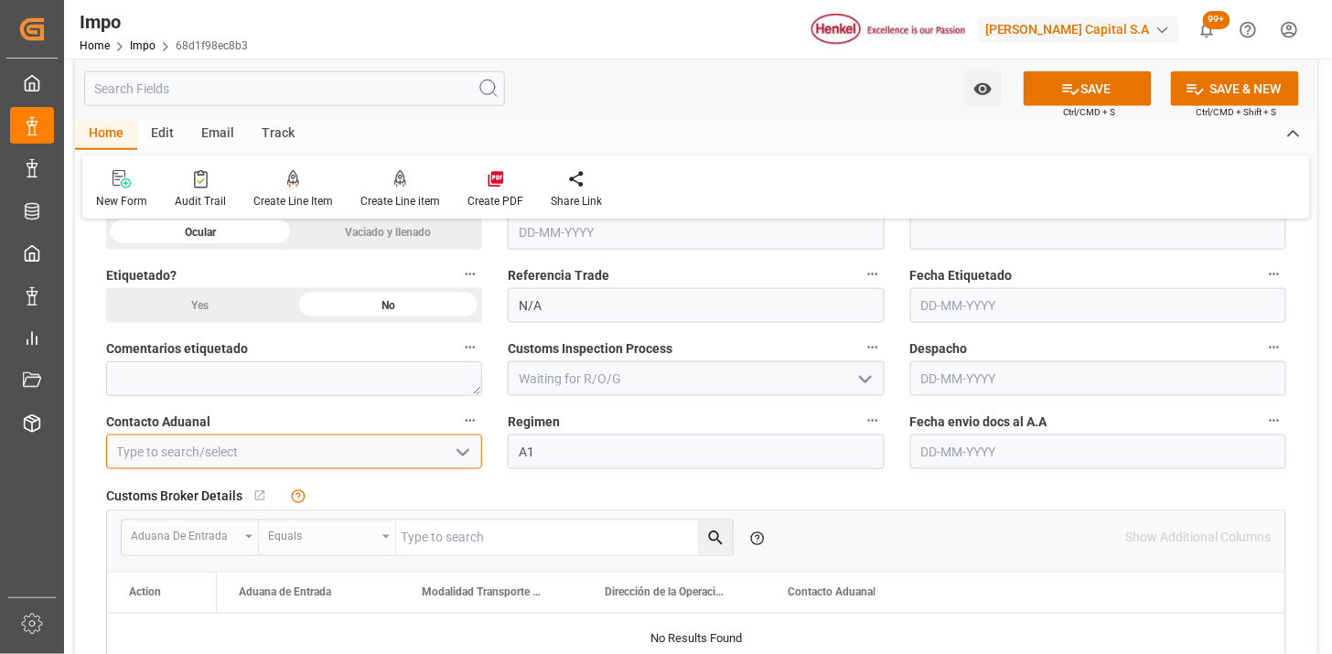
click at [340, 456] on input at bounding box center [294, 452] width 376 height 35
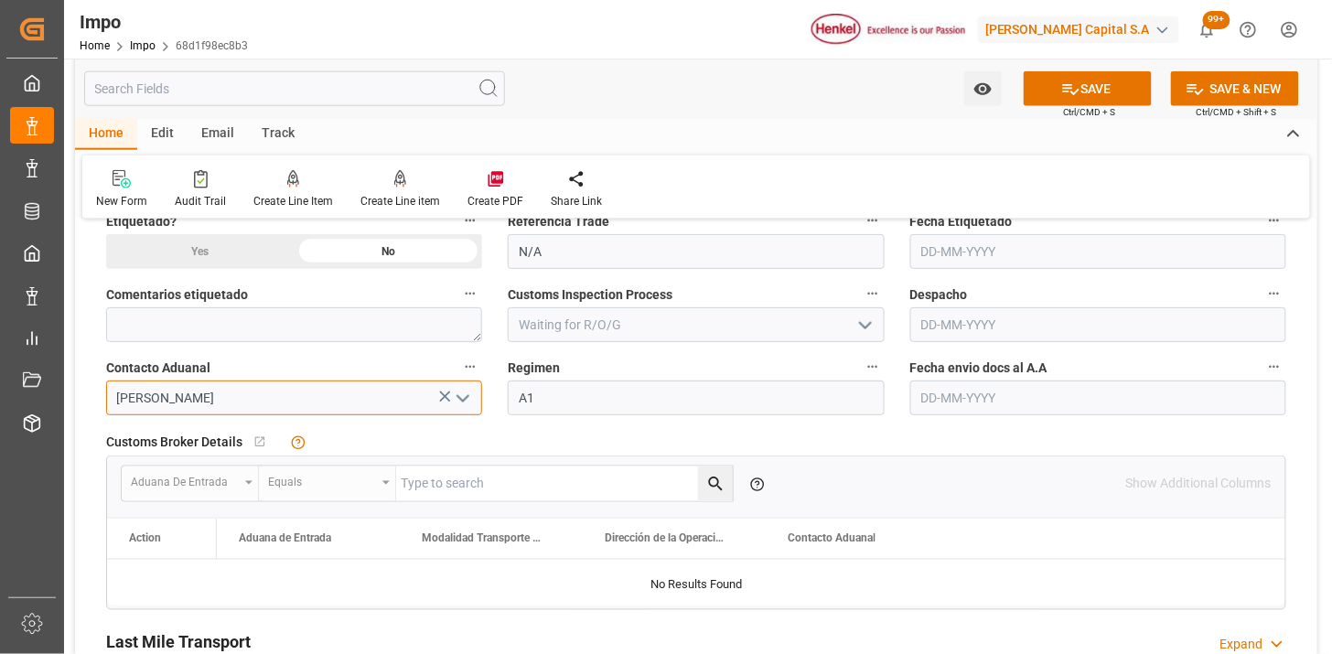
scroll to position [2642, 0]
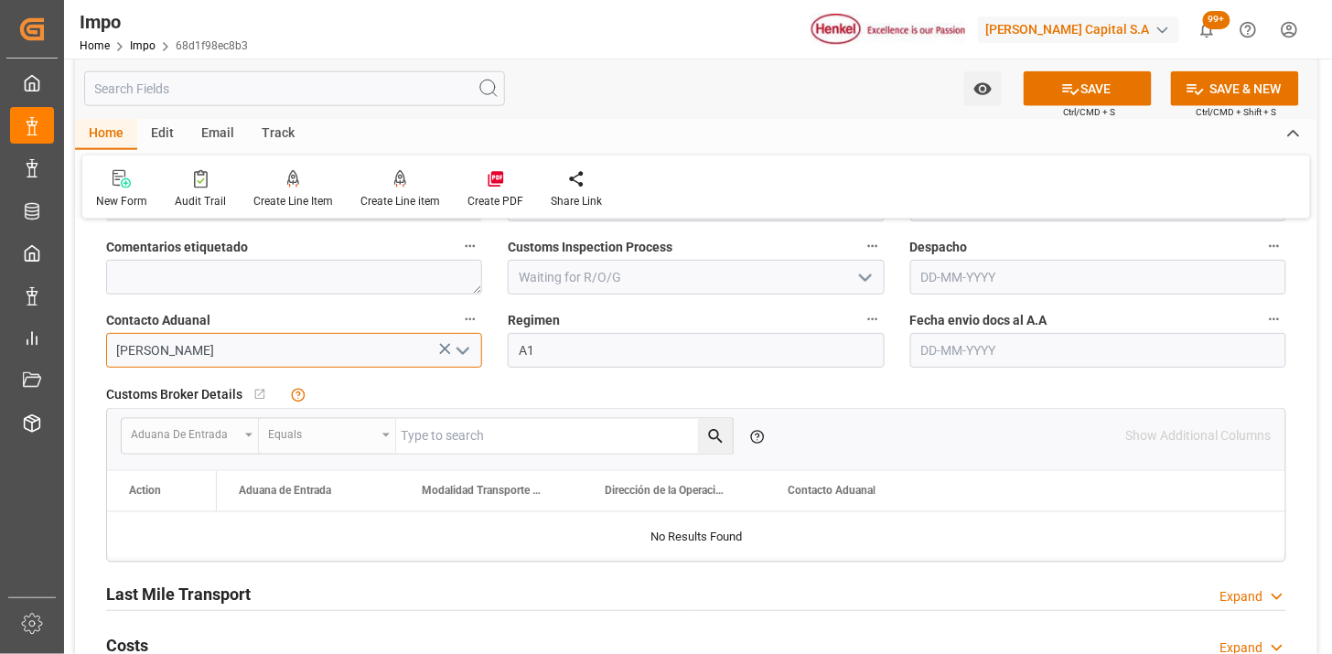
type input "ALFREDO SALINAS JACOBO"
click at [921, 345] on input "text" at bounding box center [1098, 350] width 376 height 35
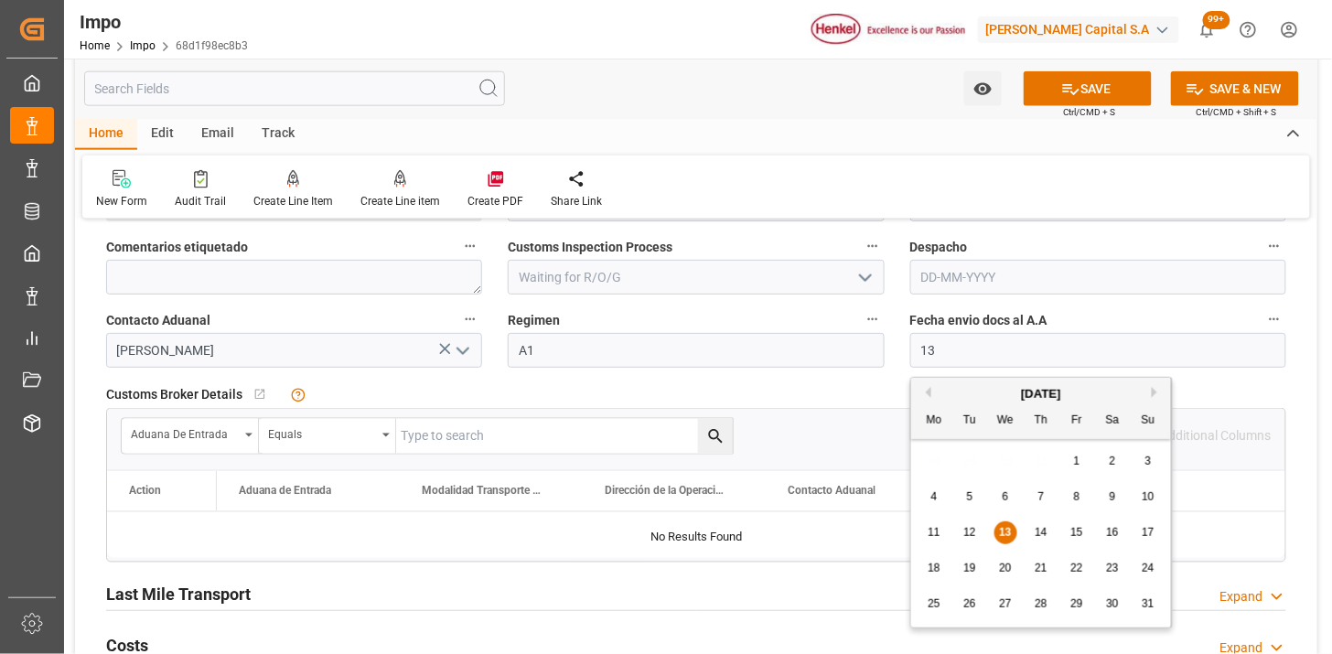
type input "13-08-2025"
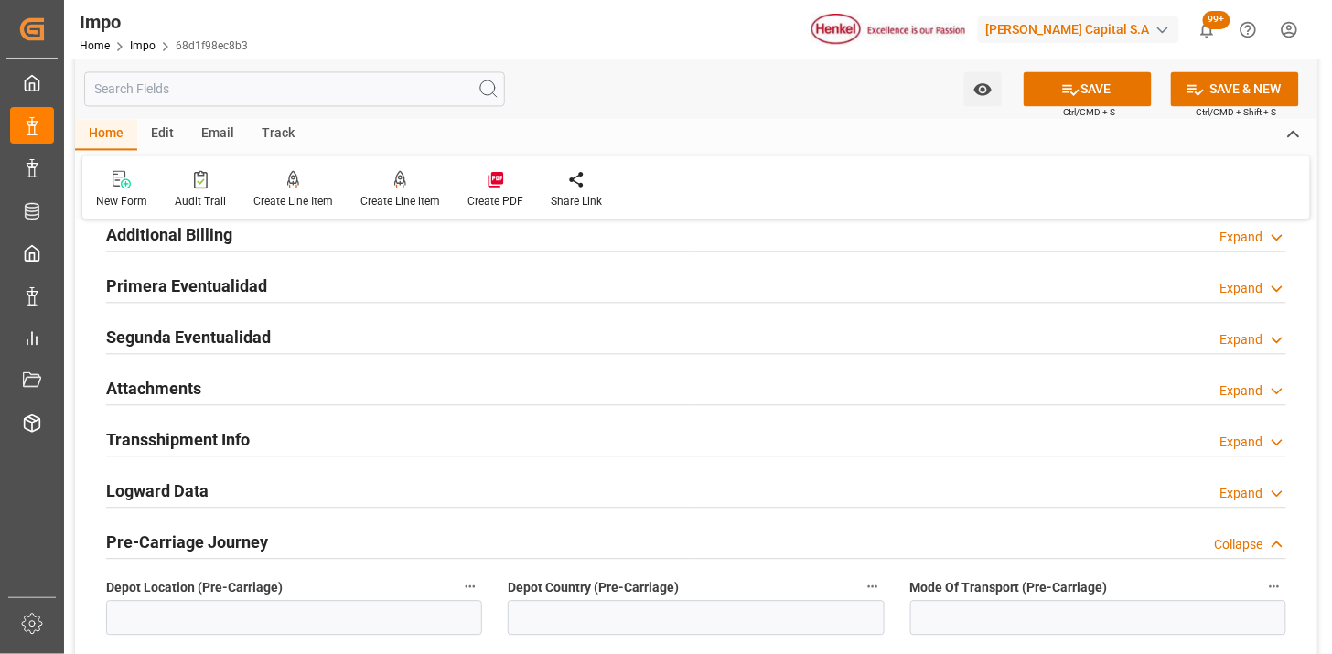
scroll to position [3150, 0]
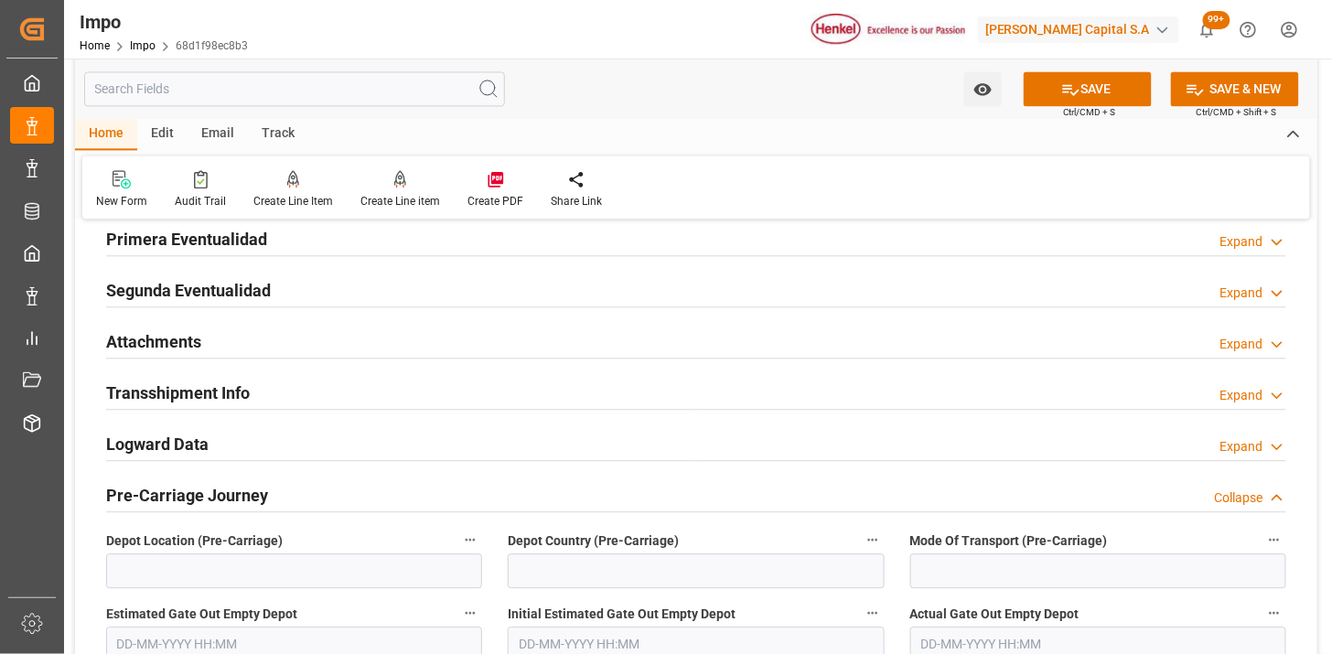
drag, startPoint x: 252, startPoint y: 339, endPoint x: 452, endPoint y: 428, distance: 219.1
click at [251, 340] on div "Attachments Expand" at bounding box center [696, 340] width 1180 height 35
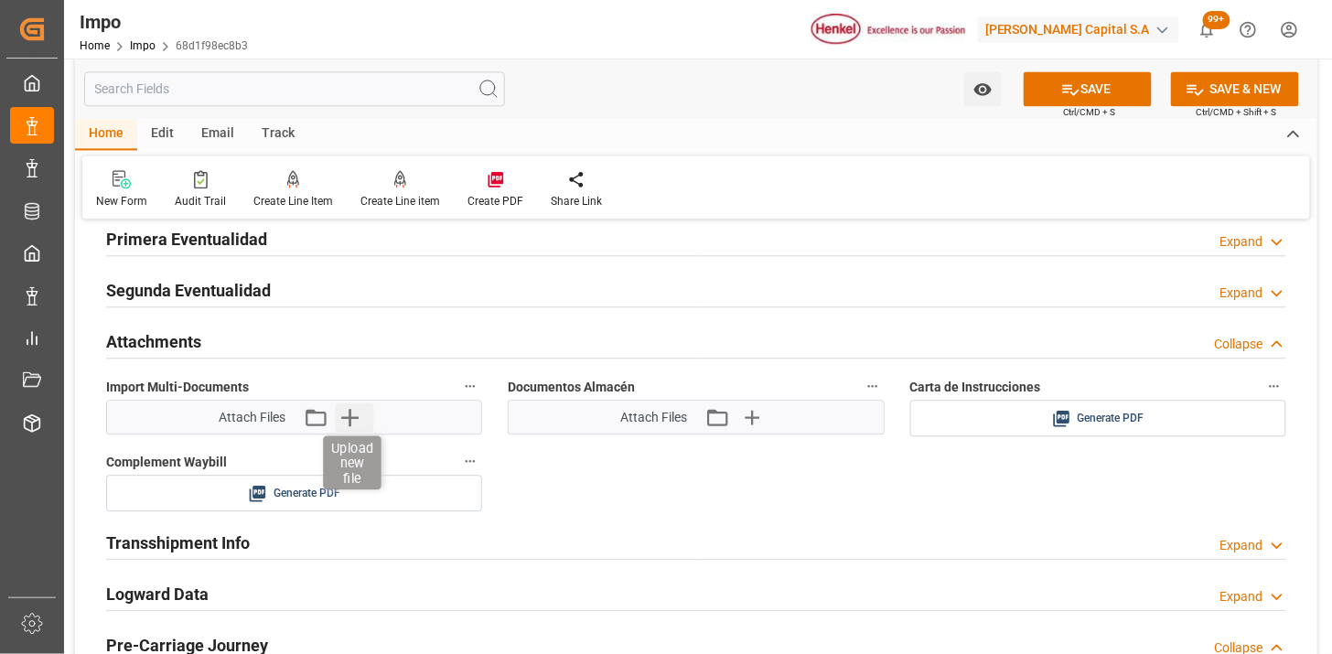
click at [335, 419] on icon "button" at bounding box center [349, 416] width 29 height 29
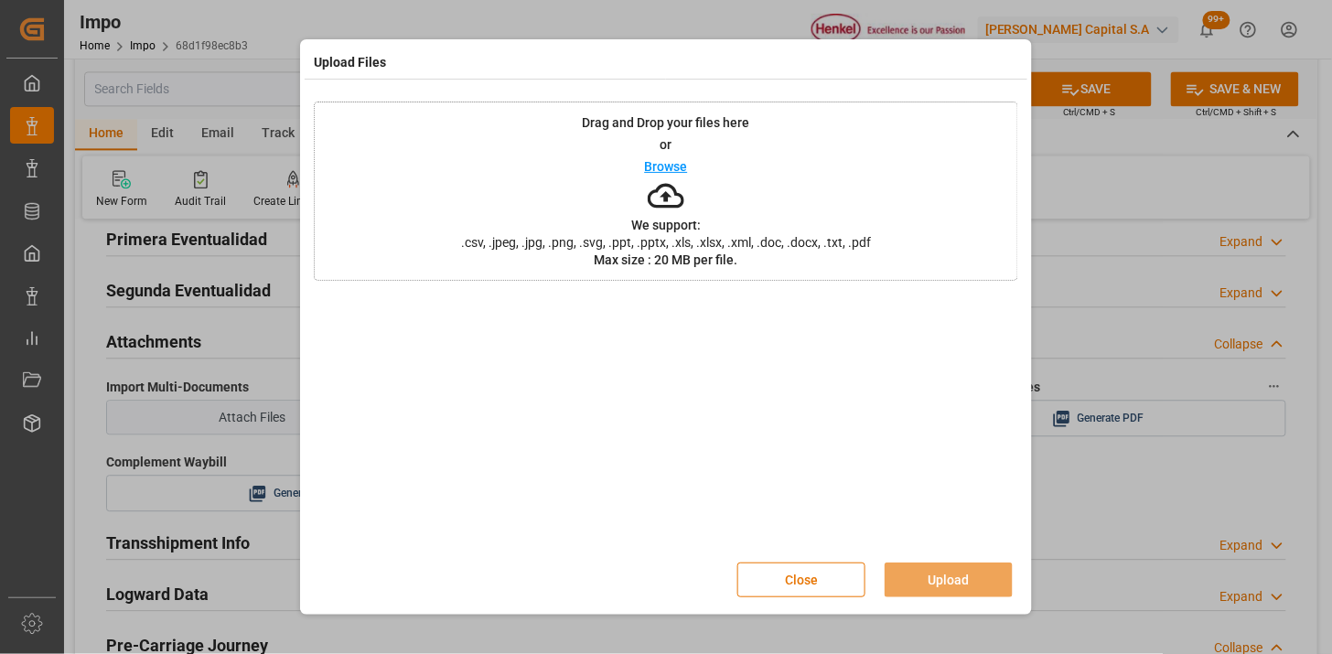
click at [343, 419] on div at bounding box center [666, 422] width 704 height 256
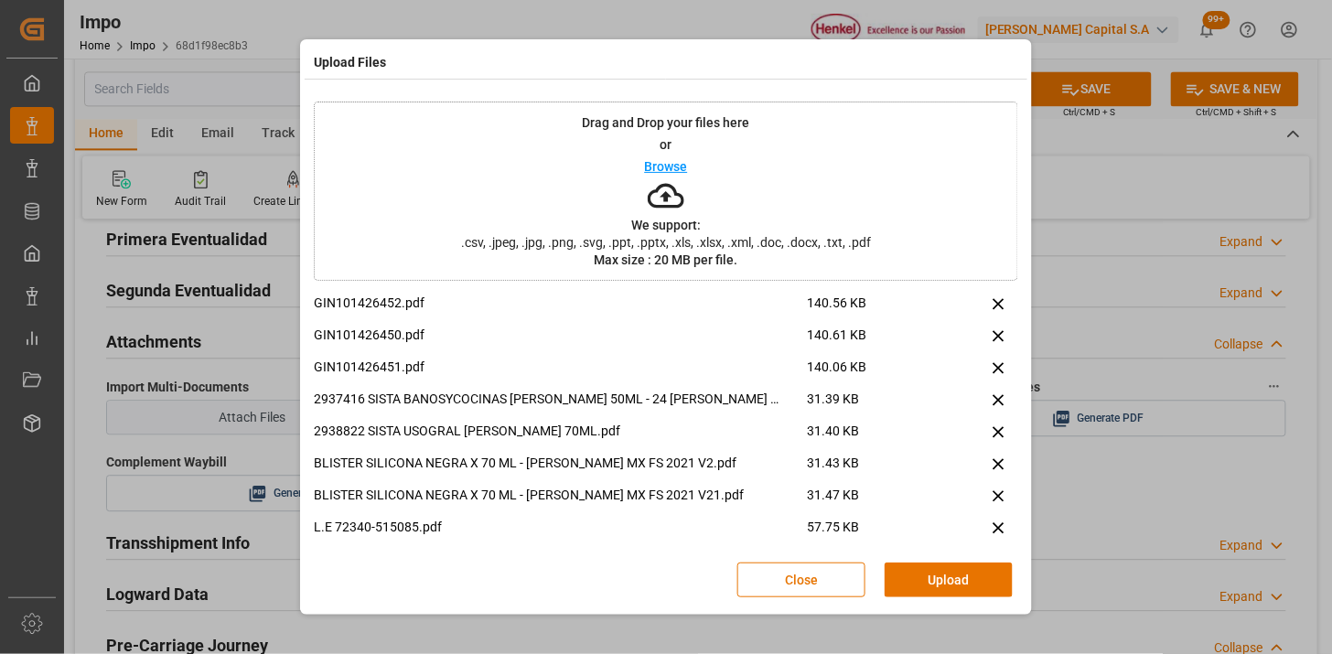
drag, startPoint x: 915, startPoint y: 563, endPoint x: 660, endPoint y: 499, distance: 263.4
click at [907, 568] on button "Upload" at bounding box center [949, 580] width 128 height 35
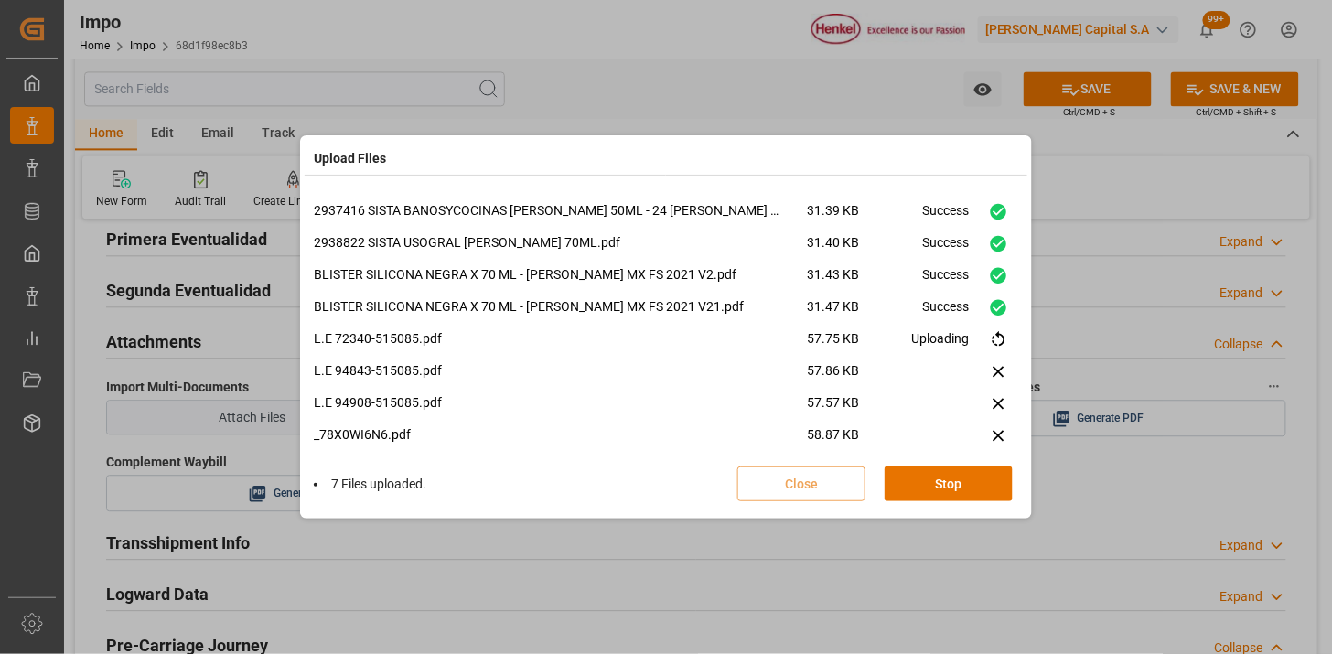
scroll to position [108, 0]
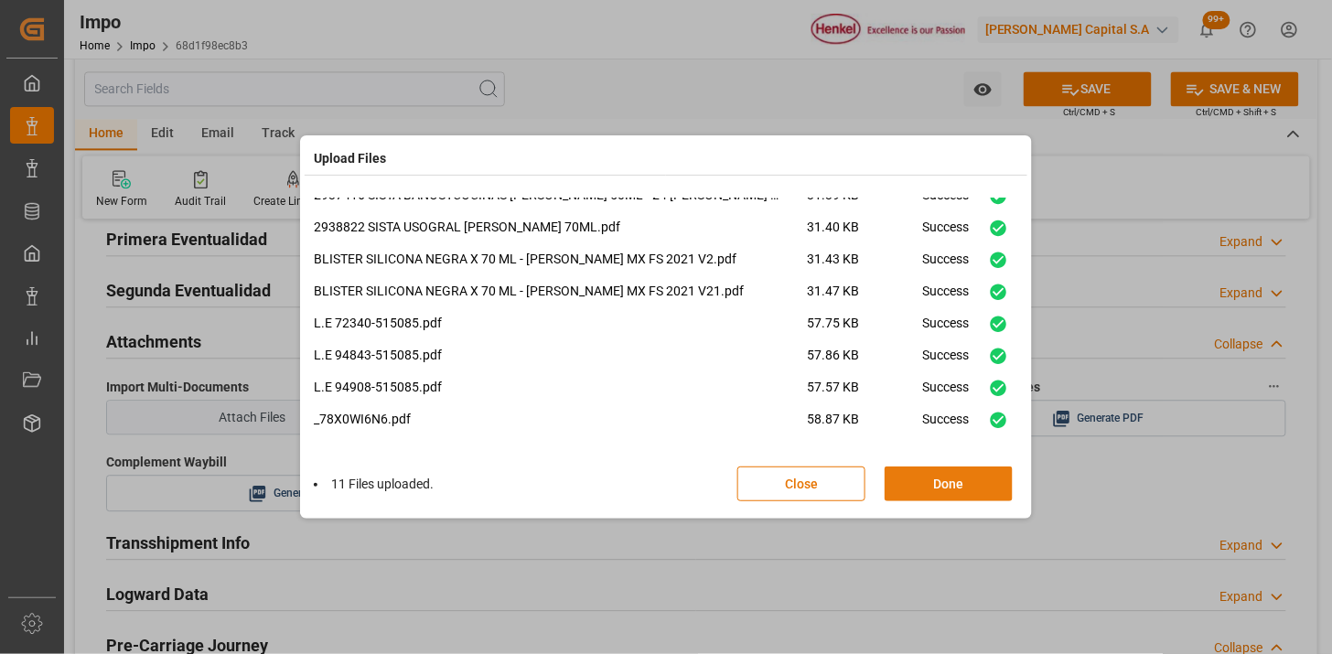
click at [931, 478] on button "Done" at bounding box center [949, 484] width 128 height 35
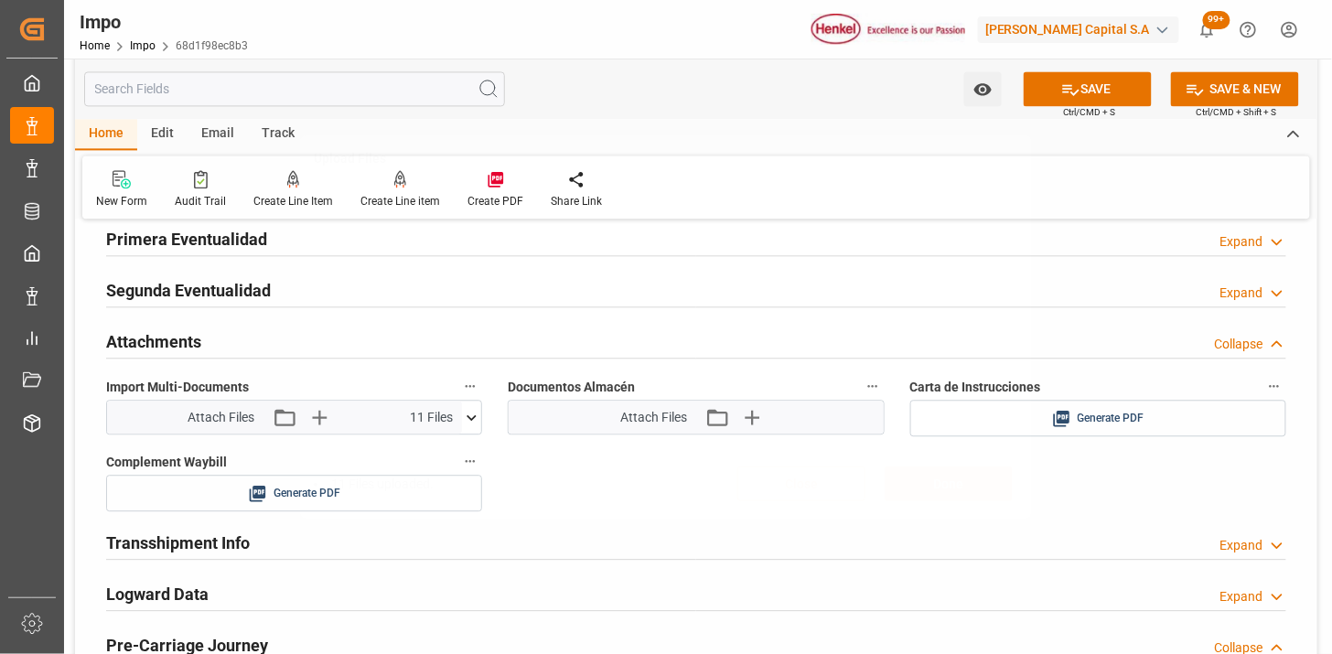
scroll to position [0, 0]
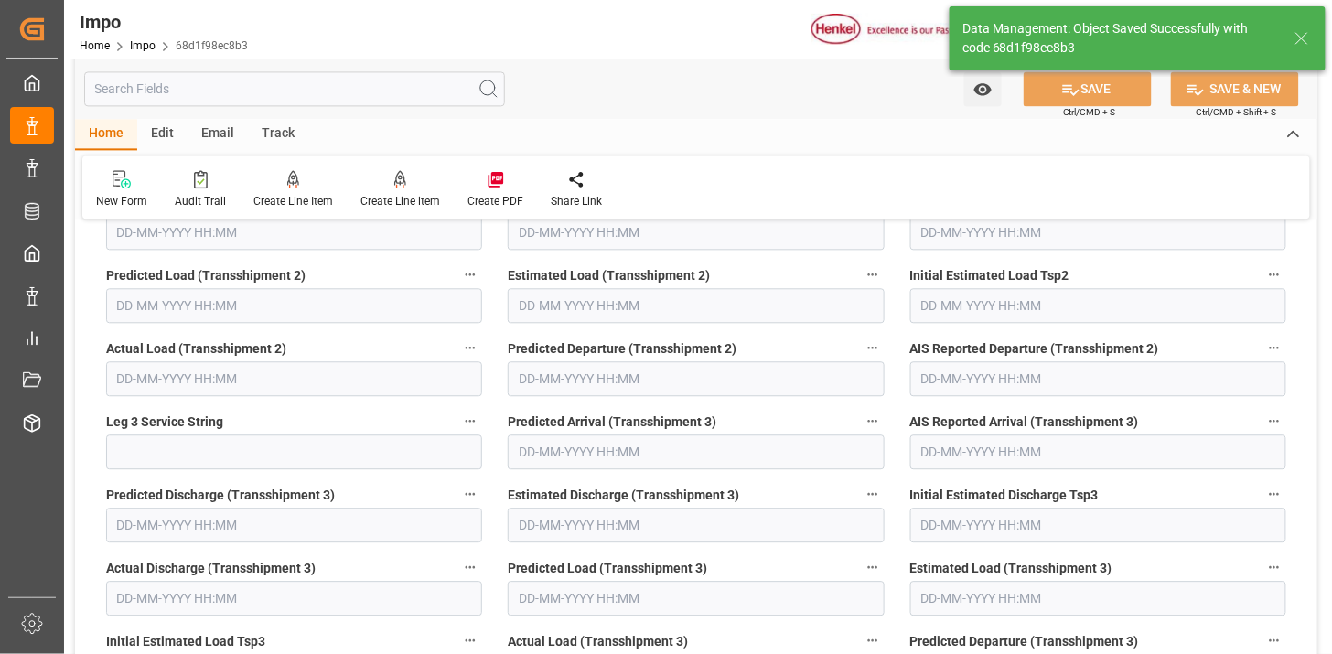
type textarea "AA"
type input "3"
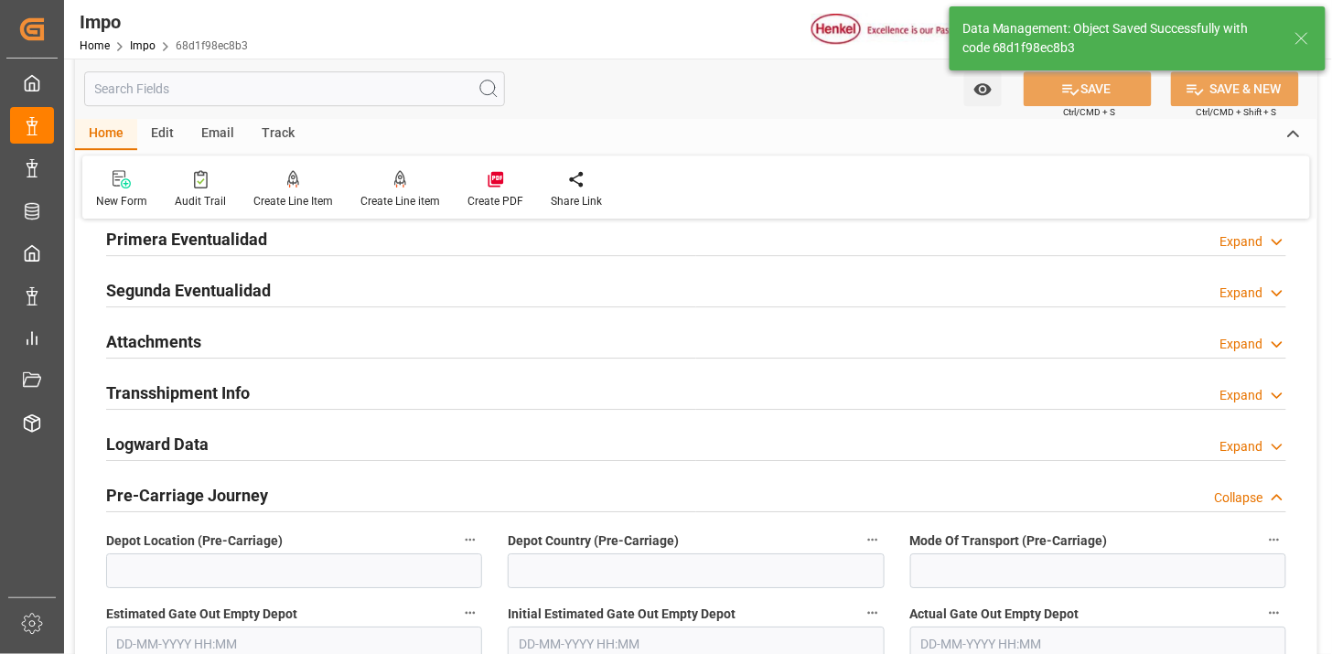
click at [304, 330] on div "Attachments Expand" at bounding box center [696, 340] width 1180 height 35
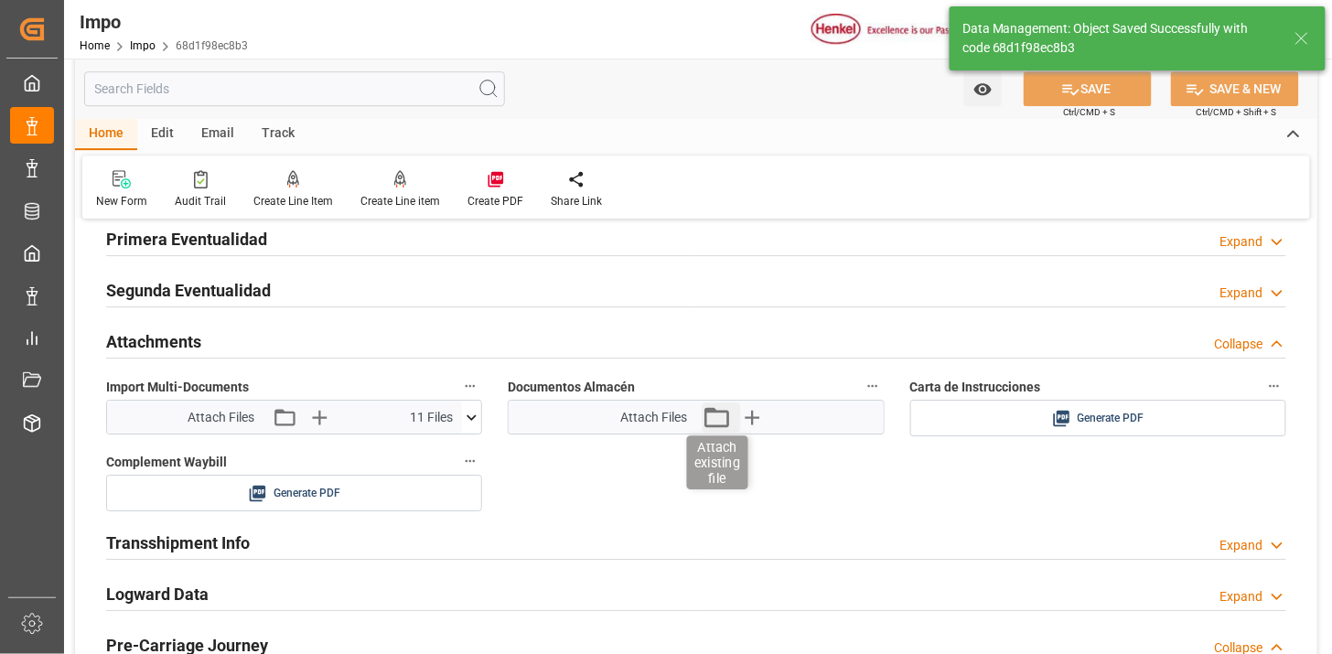
click at [724, 424] on icon "button" at bounding box center [716, 416] width 29 height 29
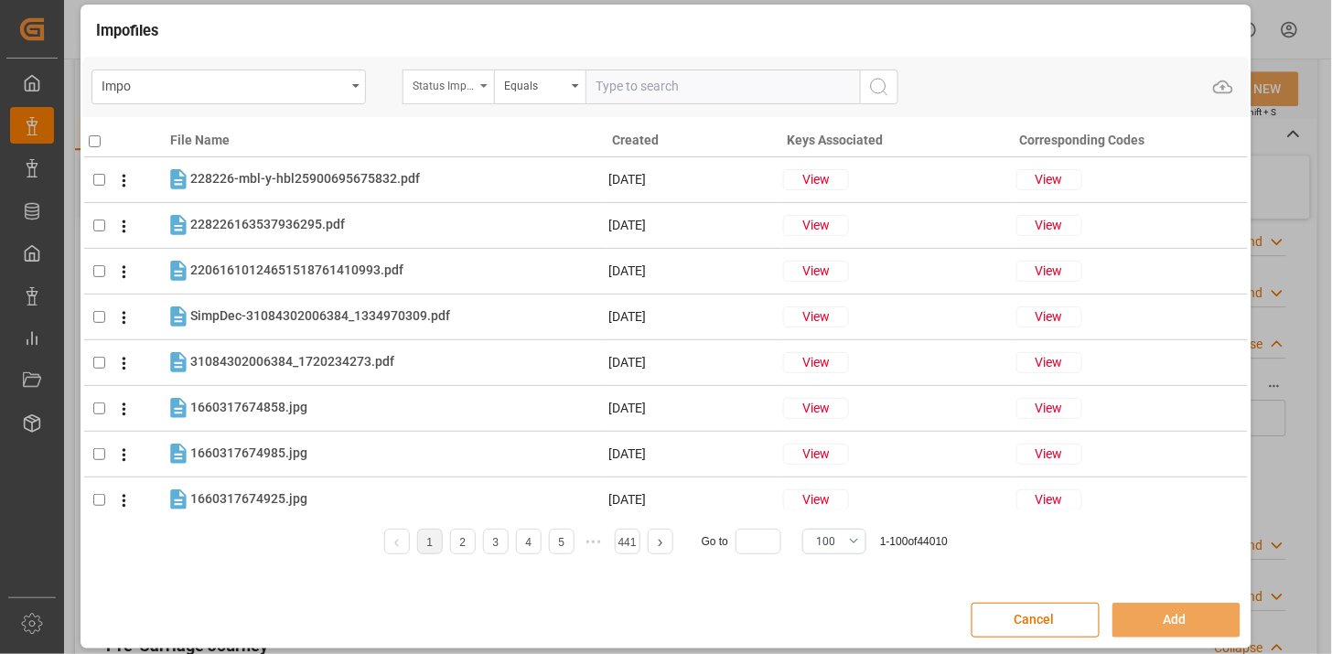
click at [445, 91] on div "Status Importación" at bounding box center [444, 83] width 62 height 21
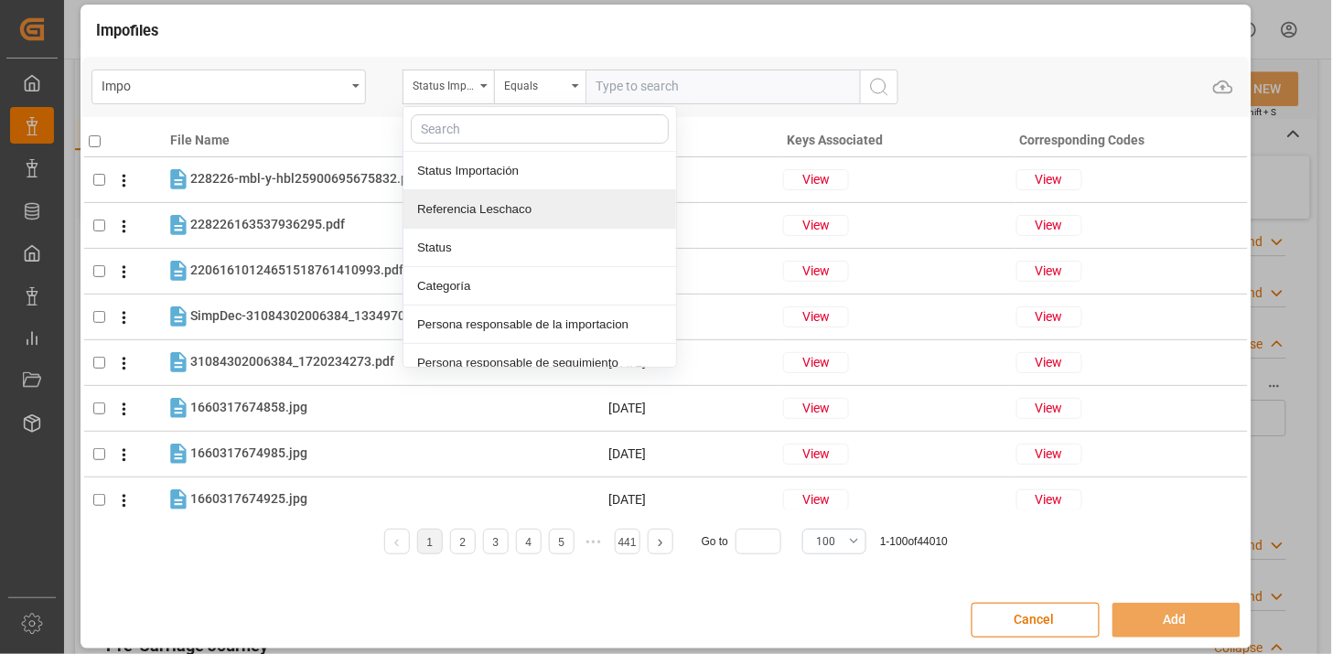
drag, startPoint x: 487, startPoint y: 207, endPoint x: 637, endPoint y: 124, distance: 171.1
click at [488, 206] on div "Referencia Leschaco" at bounding box center [539, 209] width 273 height 38
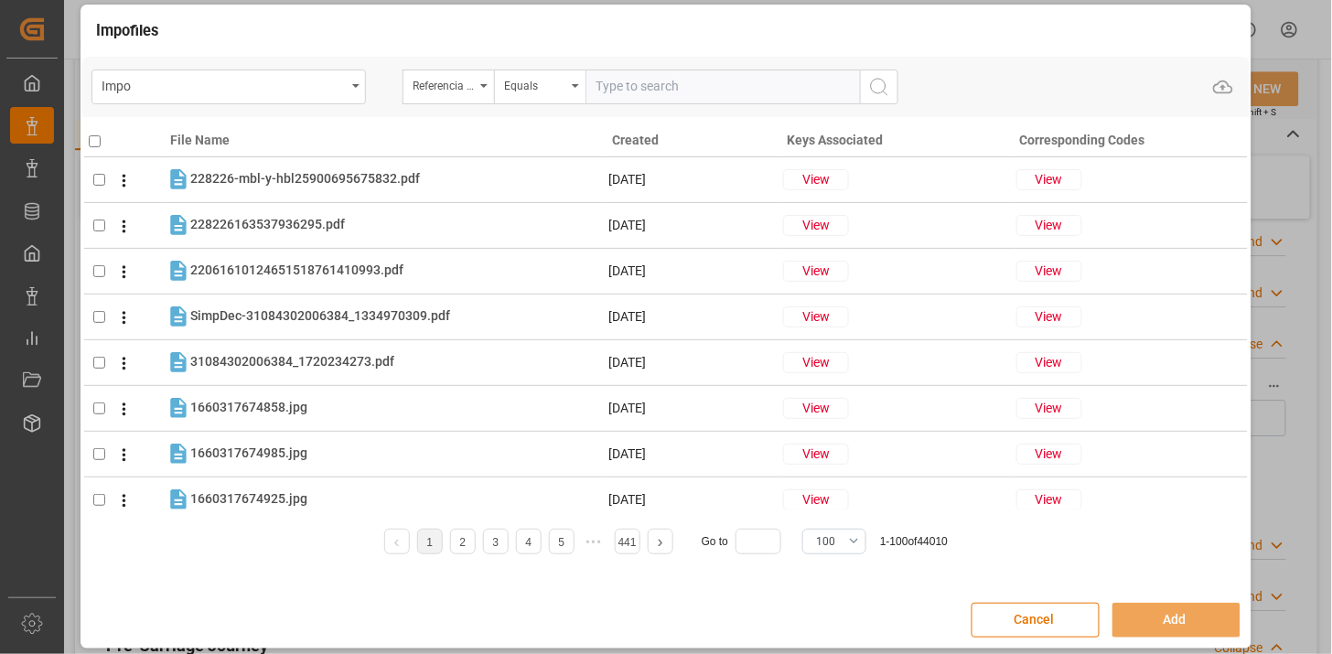
click at [668, 96] on input "text" at bounding box center [722, 87] width 274 height 35
paste input "SDBKZS004155"
type input "SDBKZS004155"
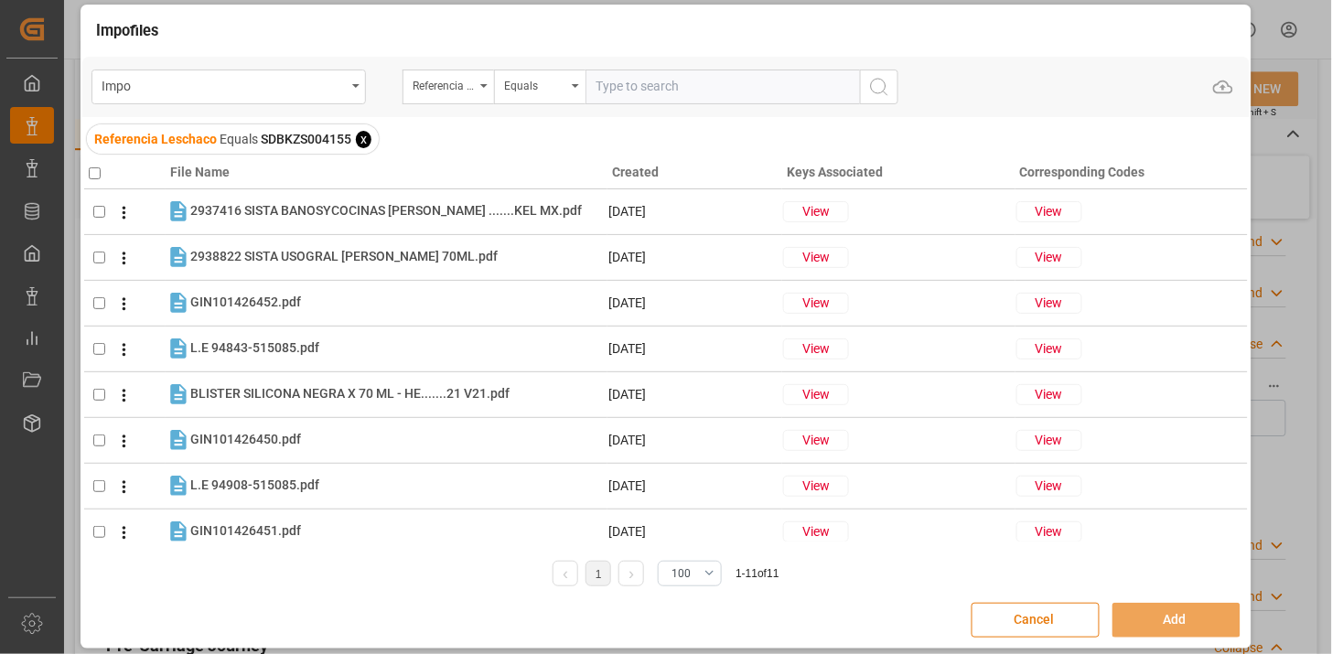
click at [1055, 622] on button "Cancel" at bounding box center [1035, 620] width 128 height 35
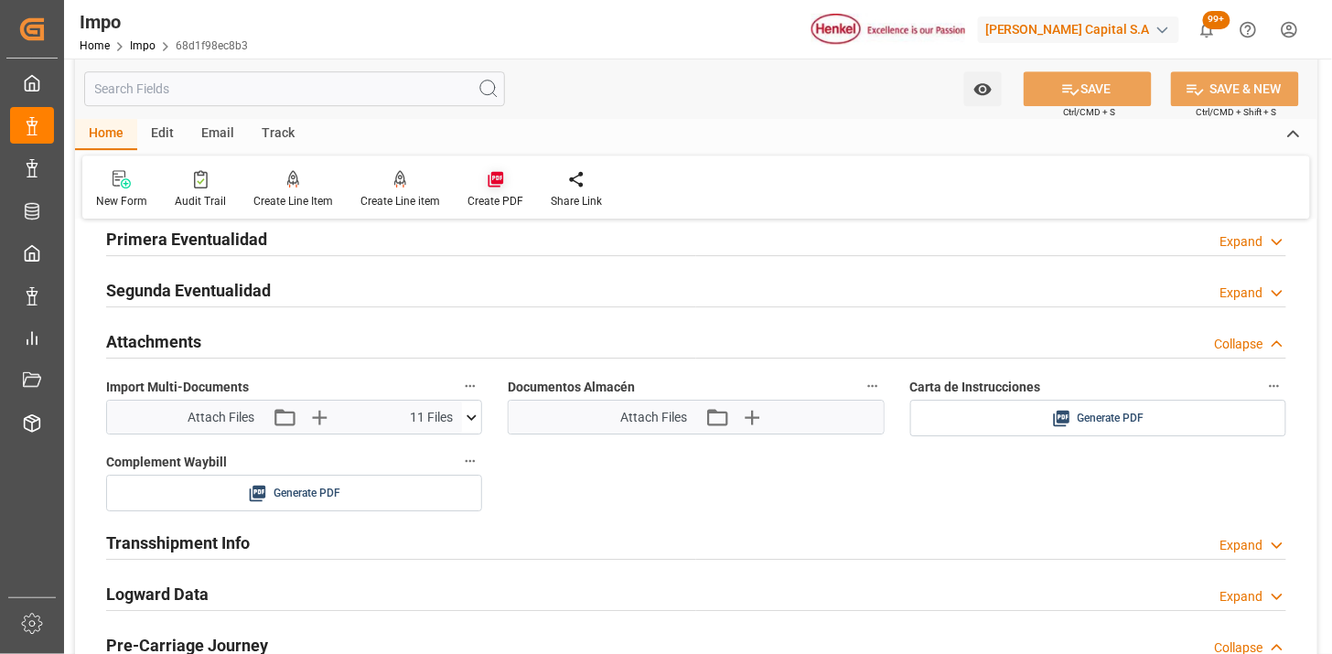
click at [492, 178] on icon at bounding box center [496, 179] width 18 height 18
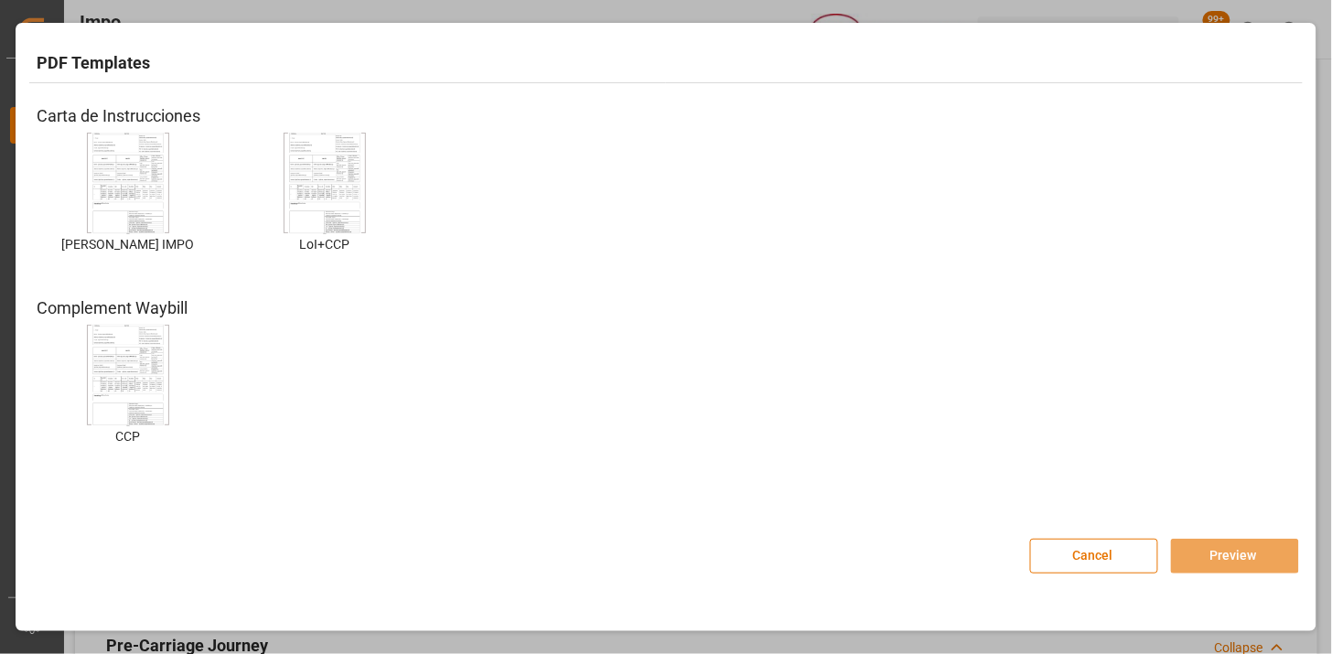
click at [148, 189] on img at bounding box center [127, 183] width 73 height 103
click at [148, 190] on img at bounding box center [127, 183] width 73 height 103
click at [1221, 555] on button "Preview" at bounding box center [1235, 556] width 128 height 35
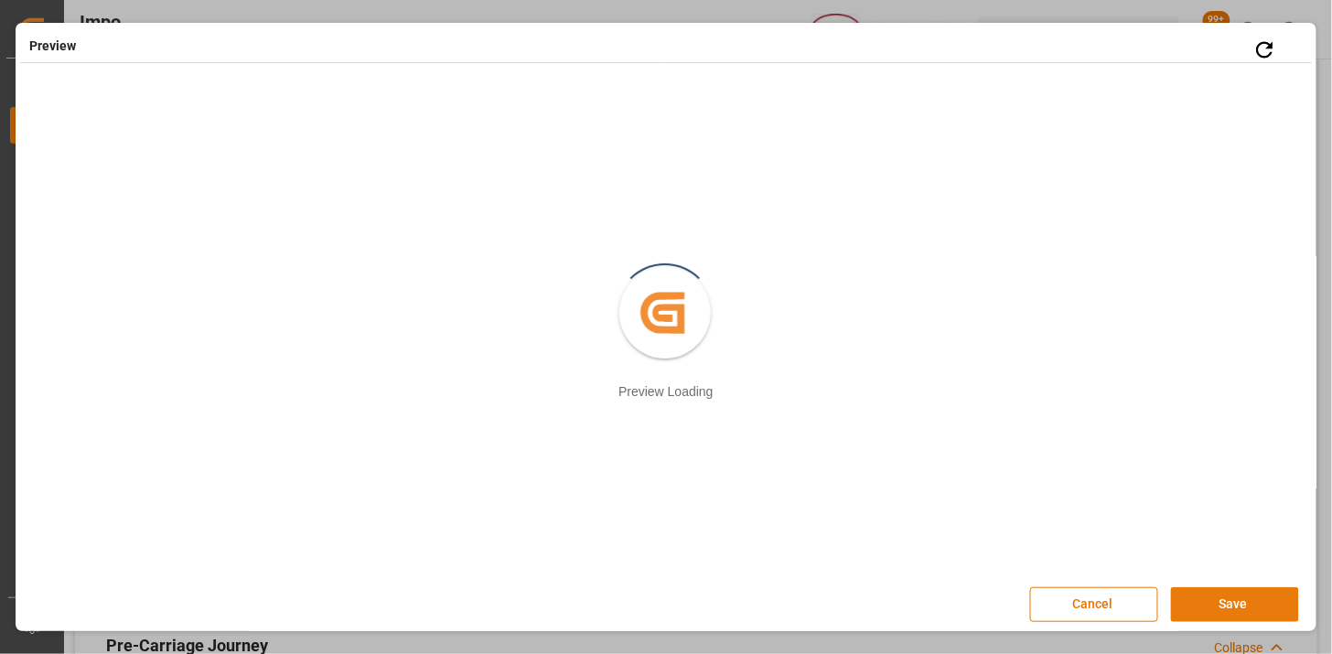
click at [1214, 597] on button "Save" at bounding box center [1235, 604] width 128 height 35
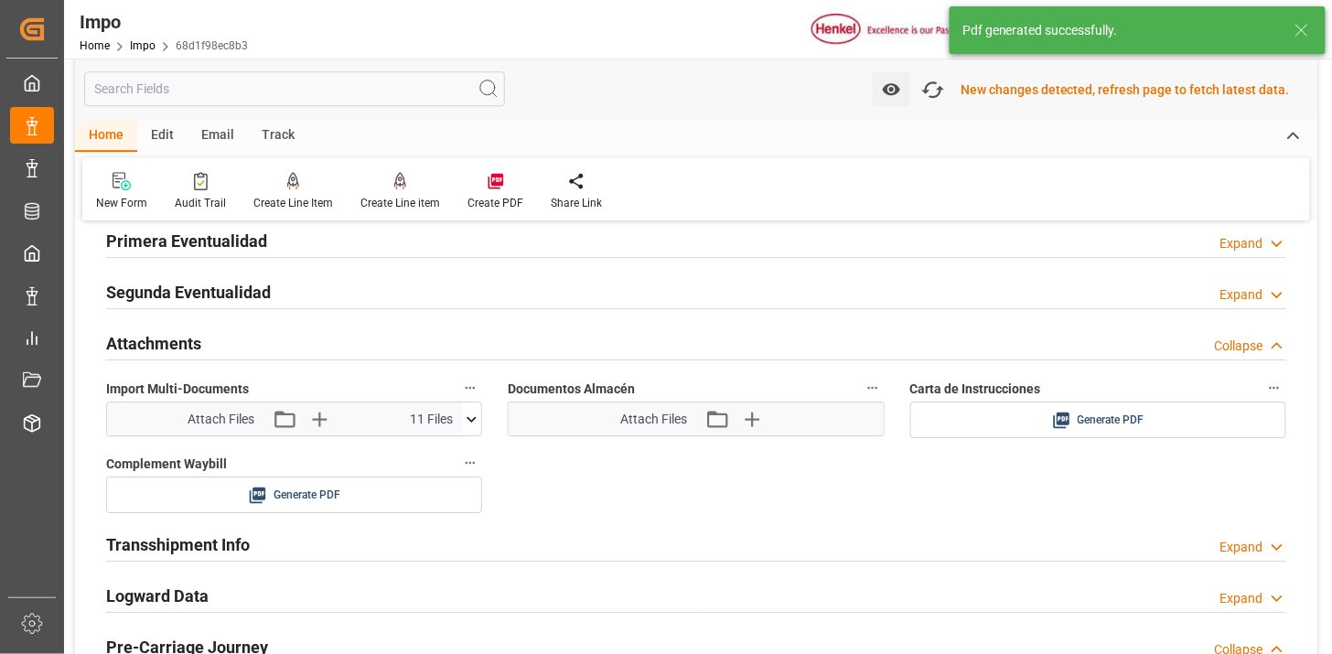
scroll to position [1593, 0]
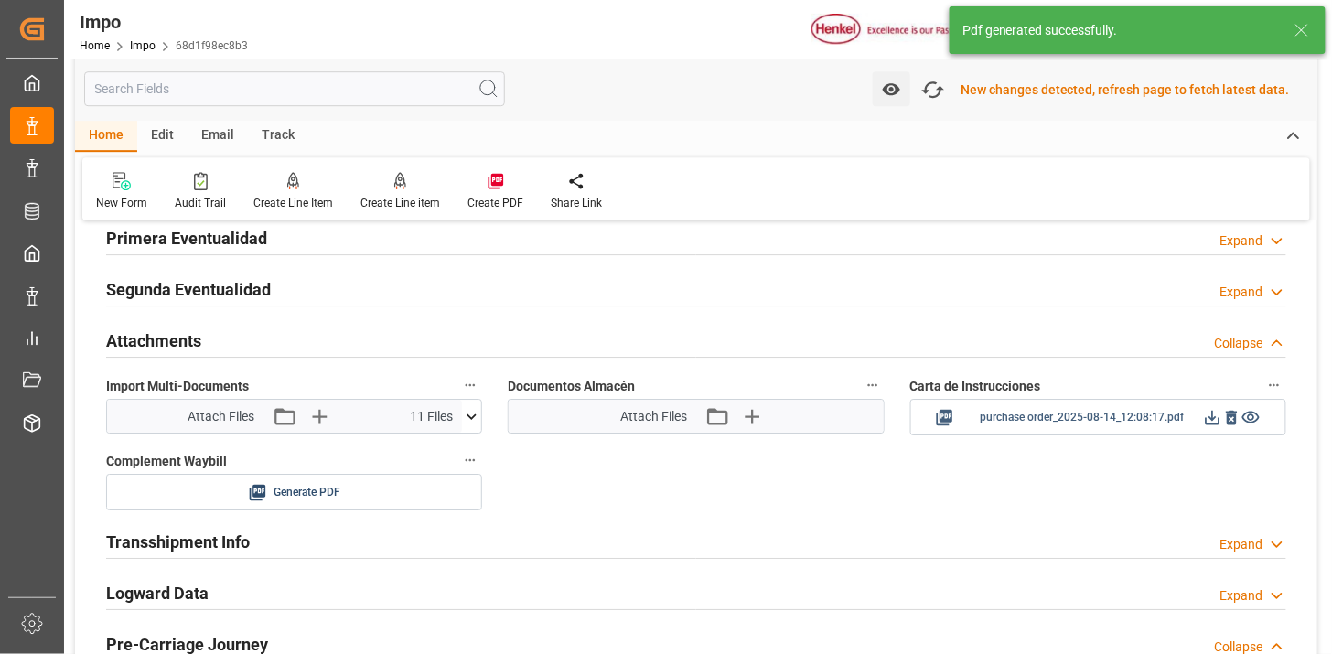
click at [1209, 423] on icon at bounding box center [1212, 417] width 19 height 19
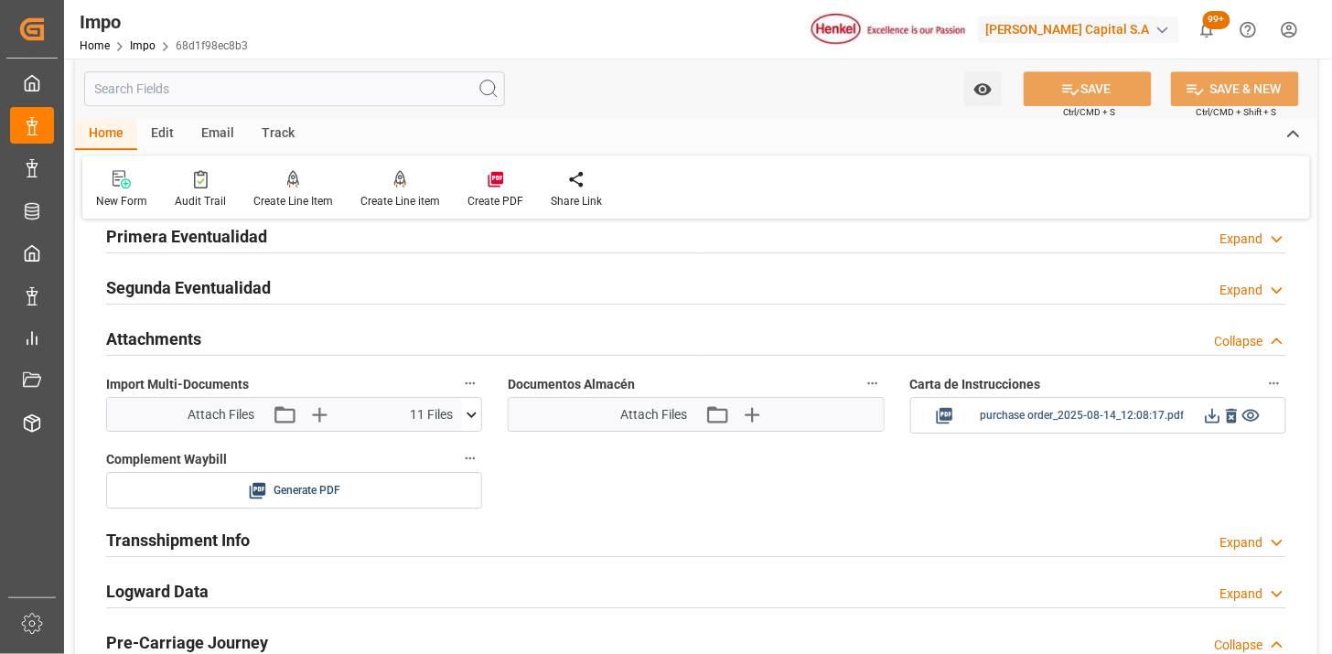
scroll to position [1590, 0]
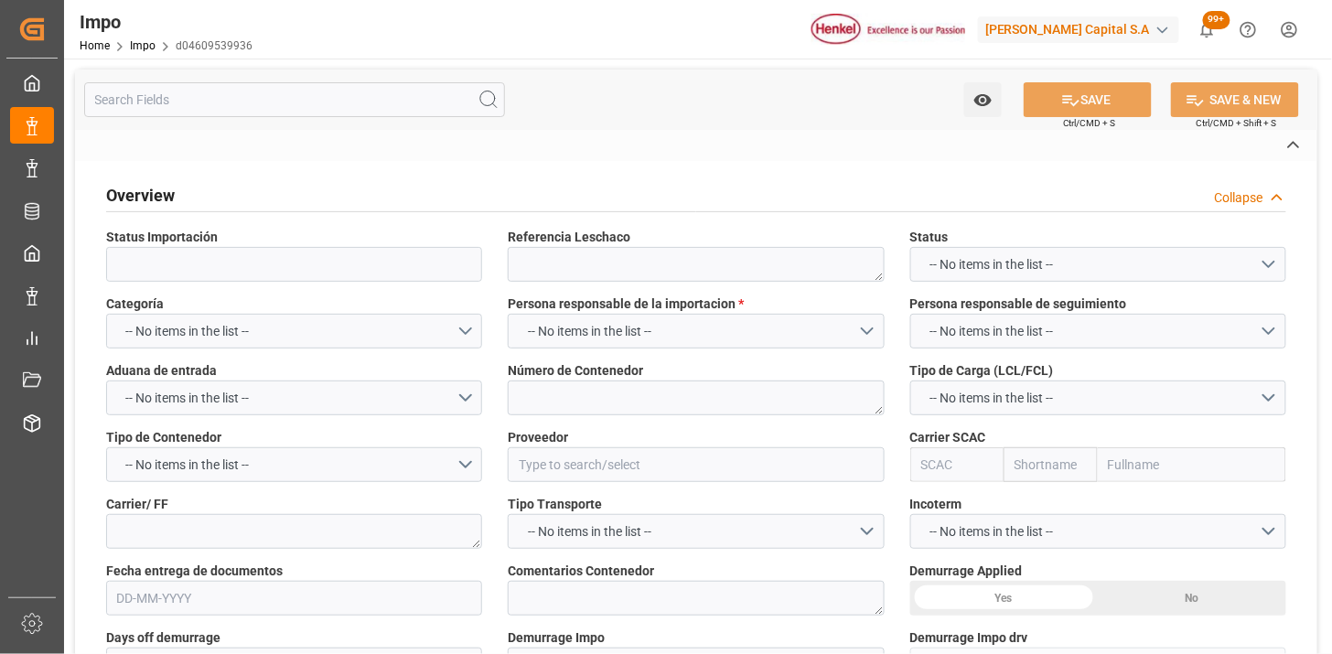
type textarea "N/A"
type input "AA"
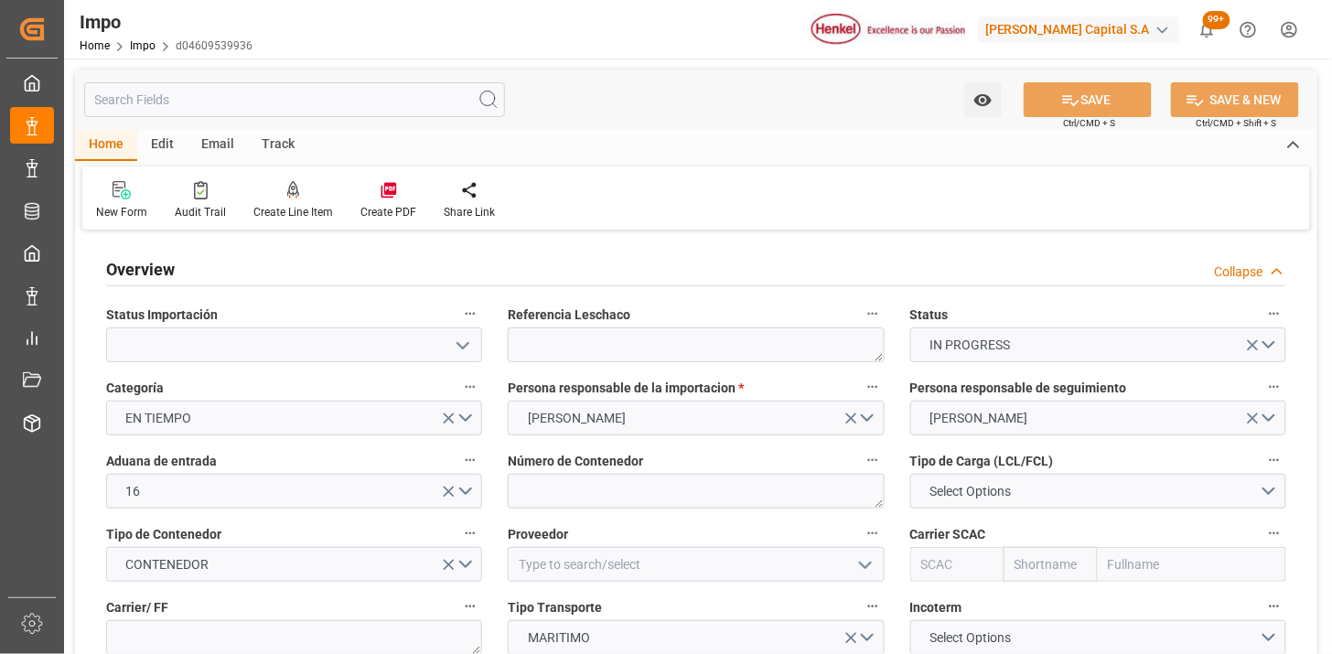
type input "[DATE]"
click at [579, 350] on textarea at bounding box center [696, 344] width 376 height 35
paste textarea "EMIVKRFGCL253572"
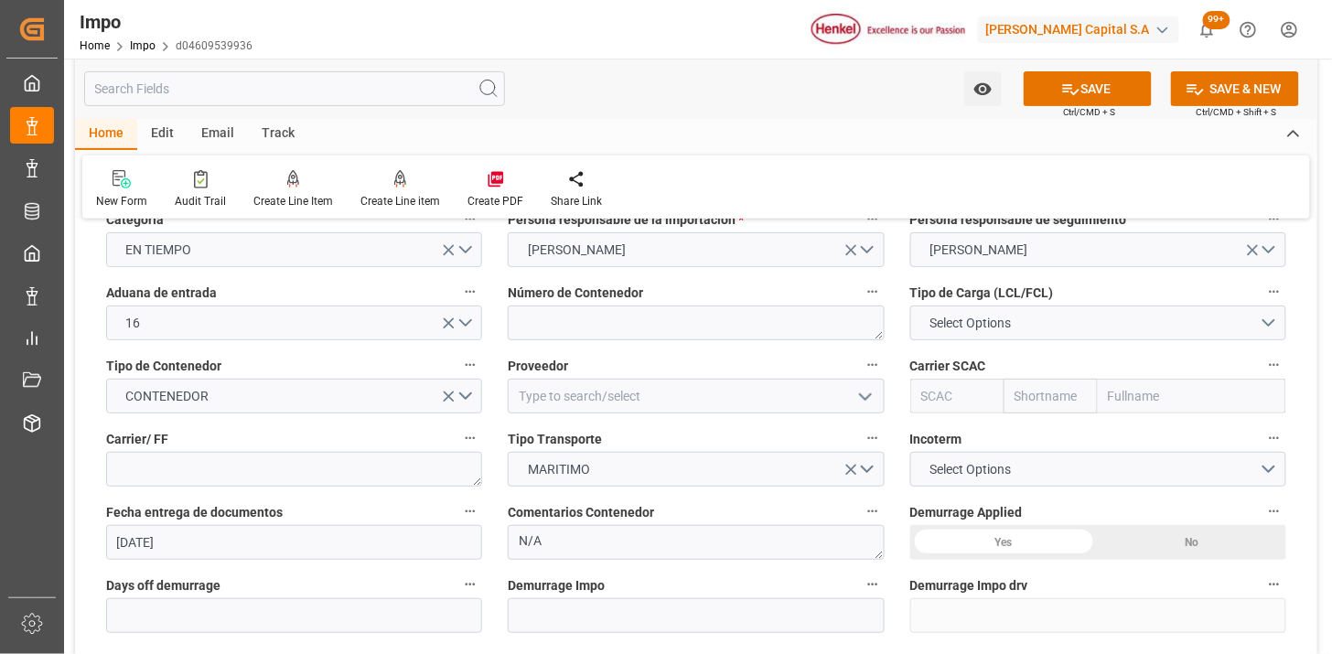
scroll to position [203, 0]
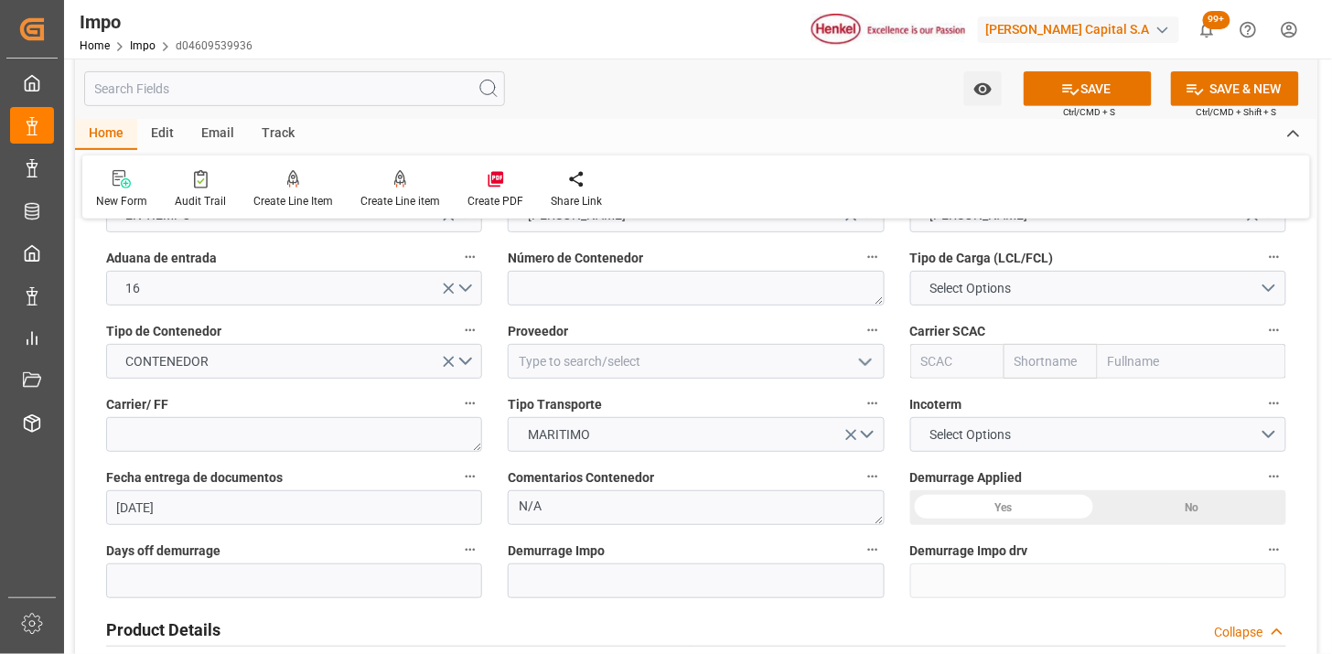
type textarea "EMIVKRFGCL253572"
click at [550, 291] on textarea at bounding box center [696, 288] width 376 height 35
paste textarea "WFHU5184070"
type textarea "WFHU5184070"
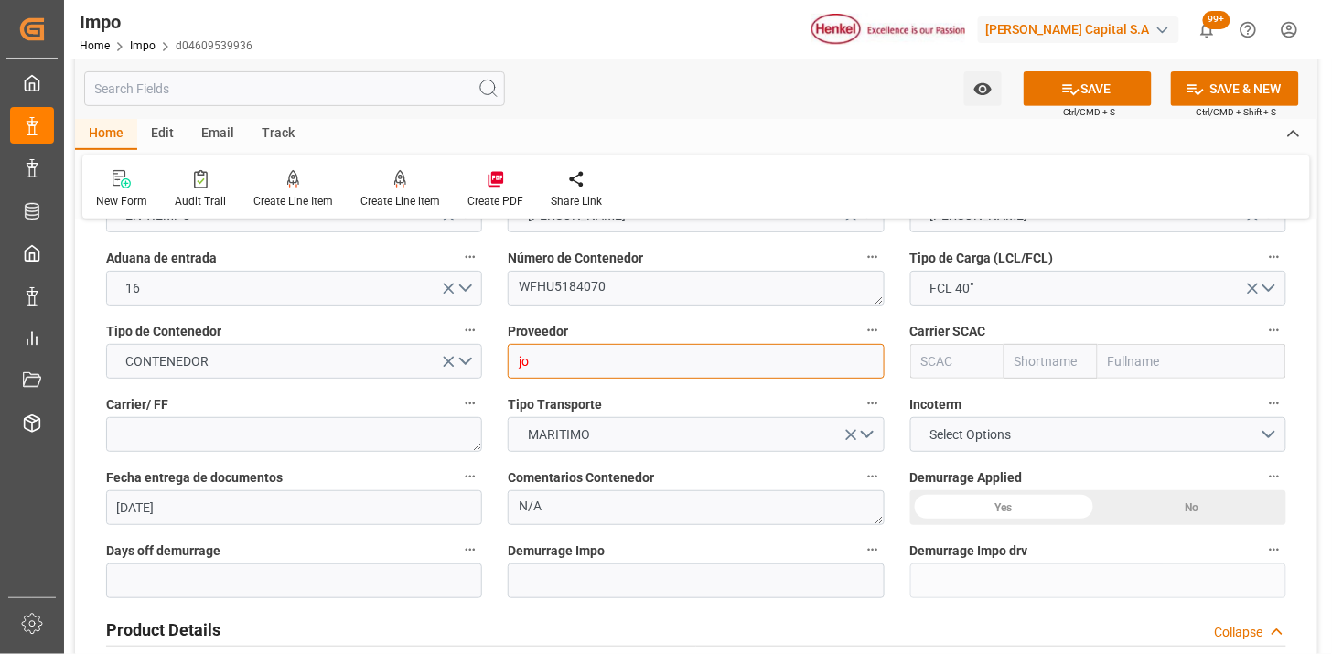
type input "j"
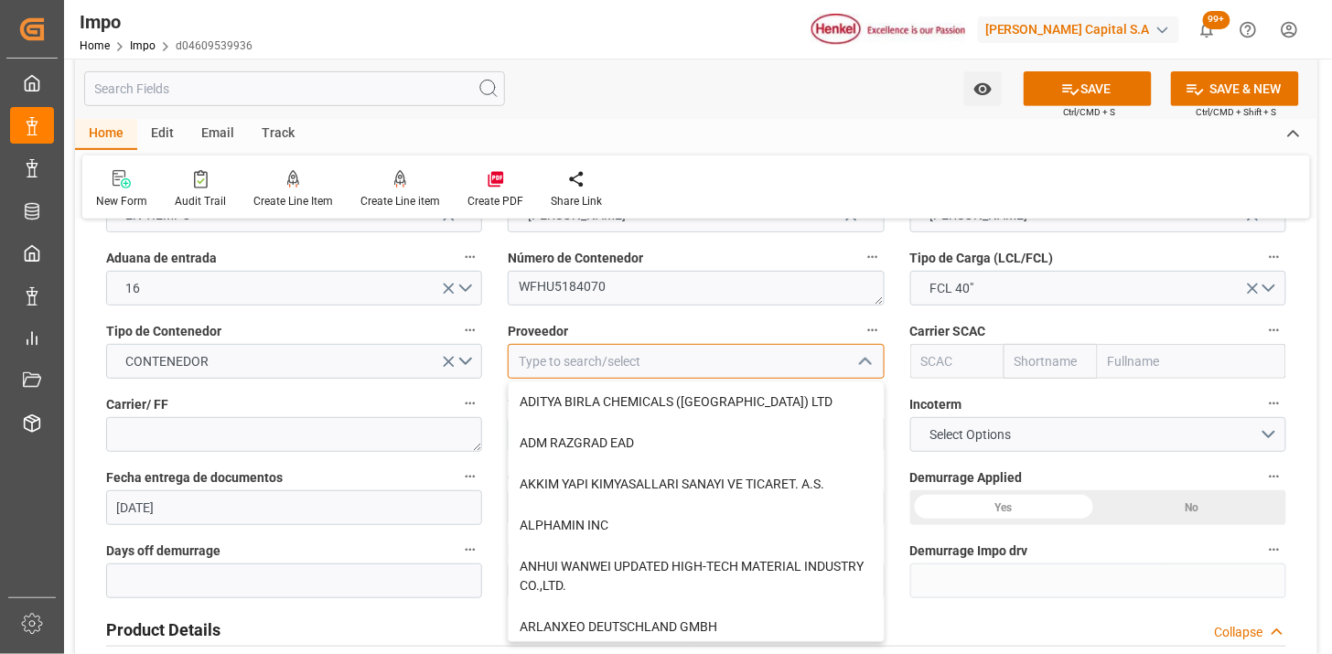
type input "J"
type input "O"
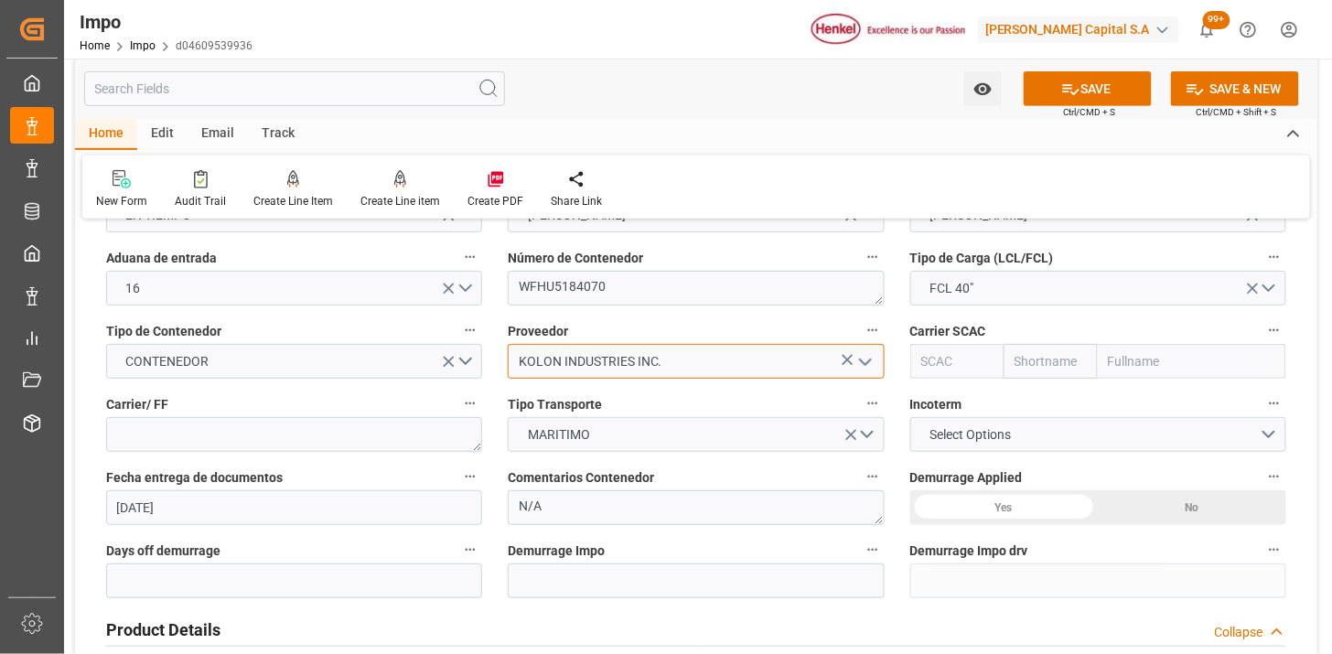
type input "KOLON INDUSTRIES INC."
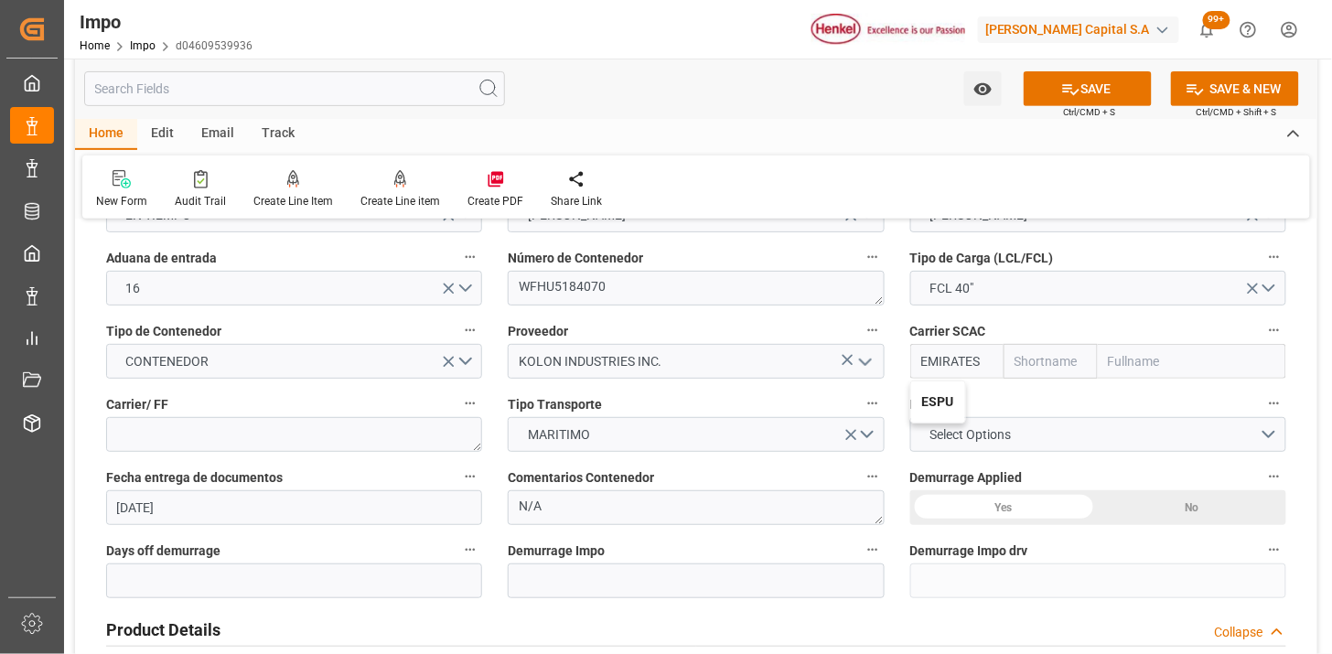
type input "ESPU"
type input "Emirates Shipping"
type input "ESPU"
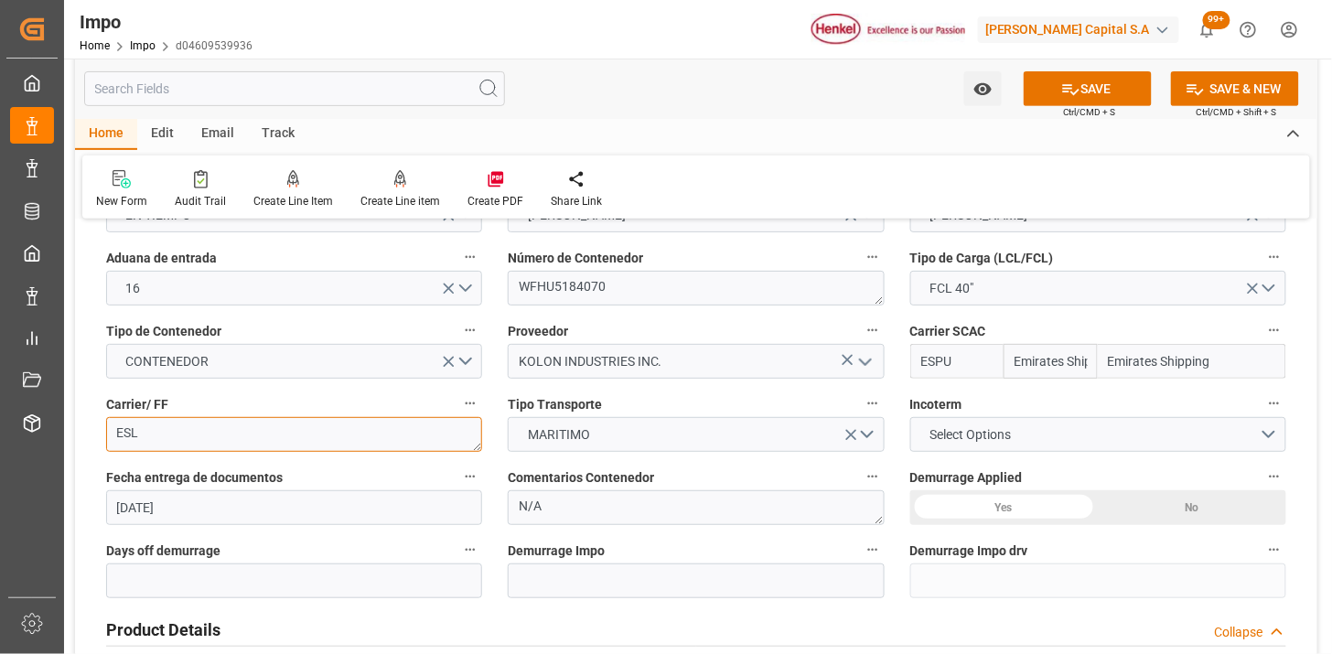
scroll to position [305, 0]
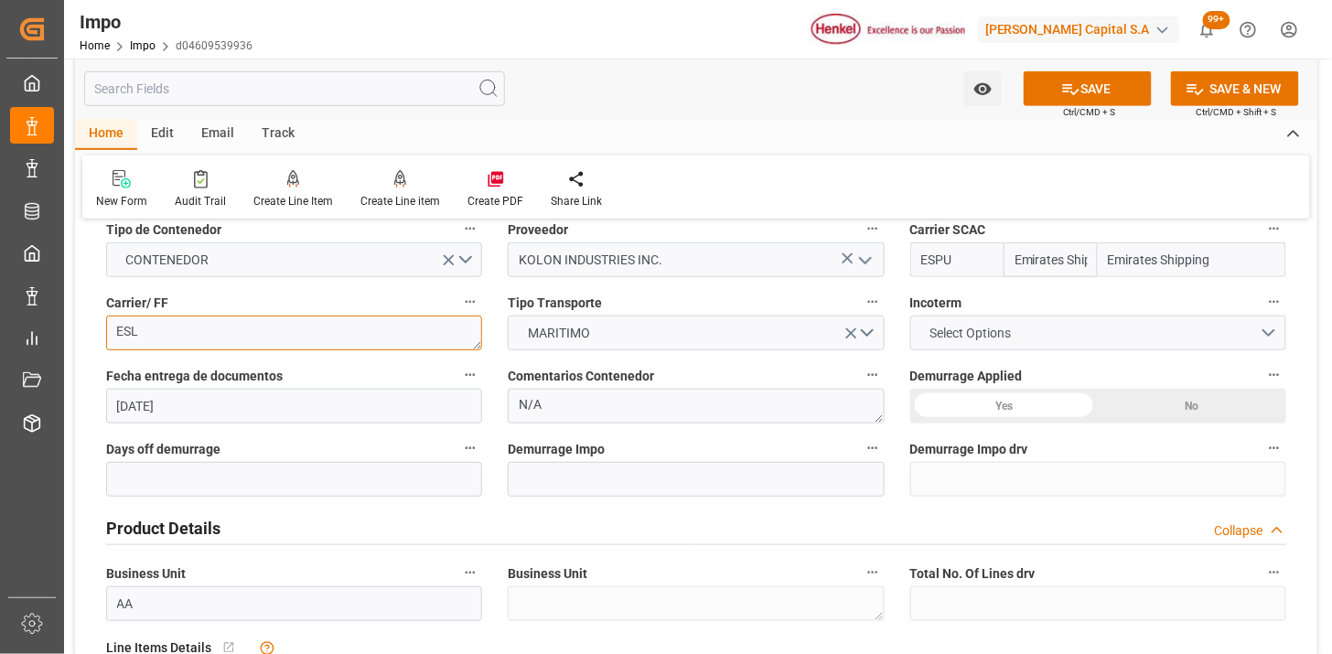
type textarea "ESL"
click at [940, 354] on div "Incoterm Select Options" at bounding box center [1098, 320] width 402 height 73
click at [957, 334] on span "Select Options" at bounding box center [970, 333] width 100 height 19
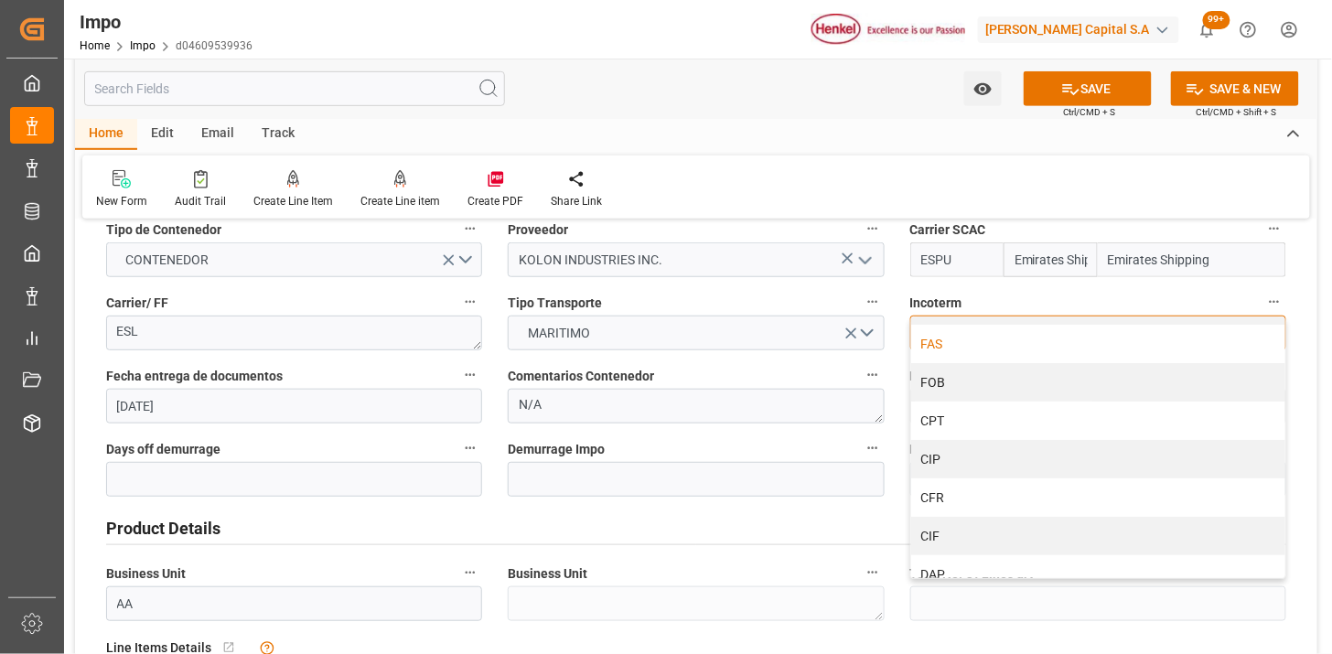
scroll to position [102, 0]
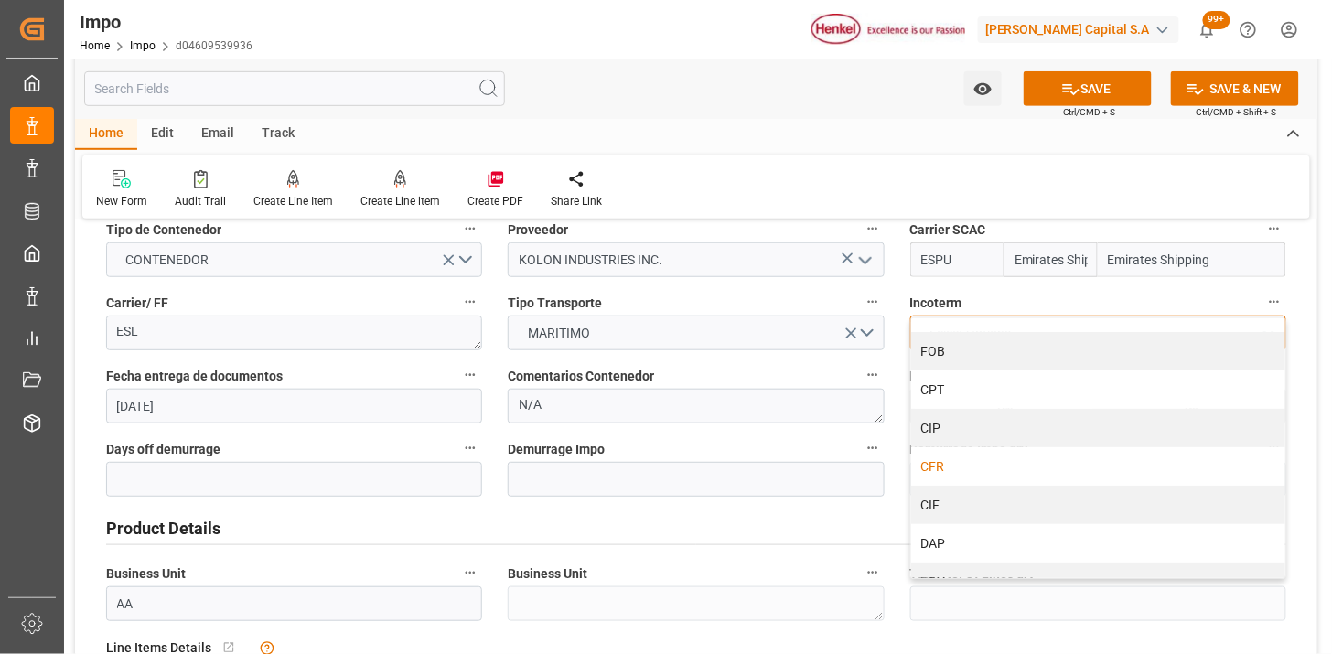
click at [983, 465] on div "CFR" at bounding box center [1098, 466] width 374 height 38
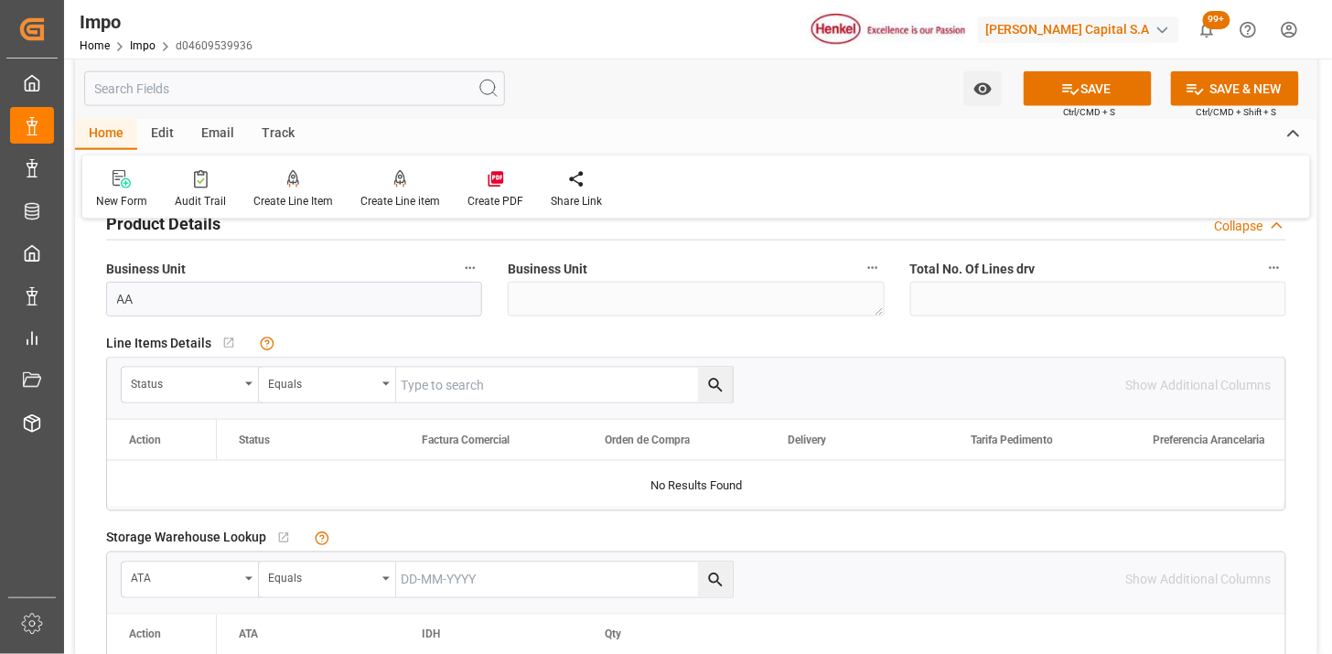
scroll to position [711, 0]
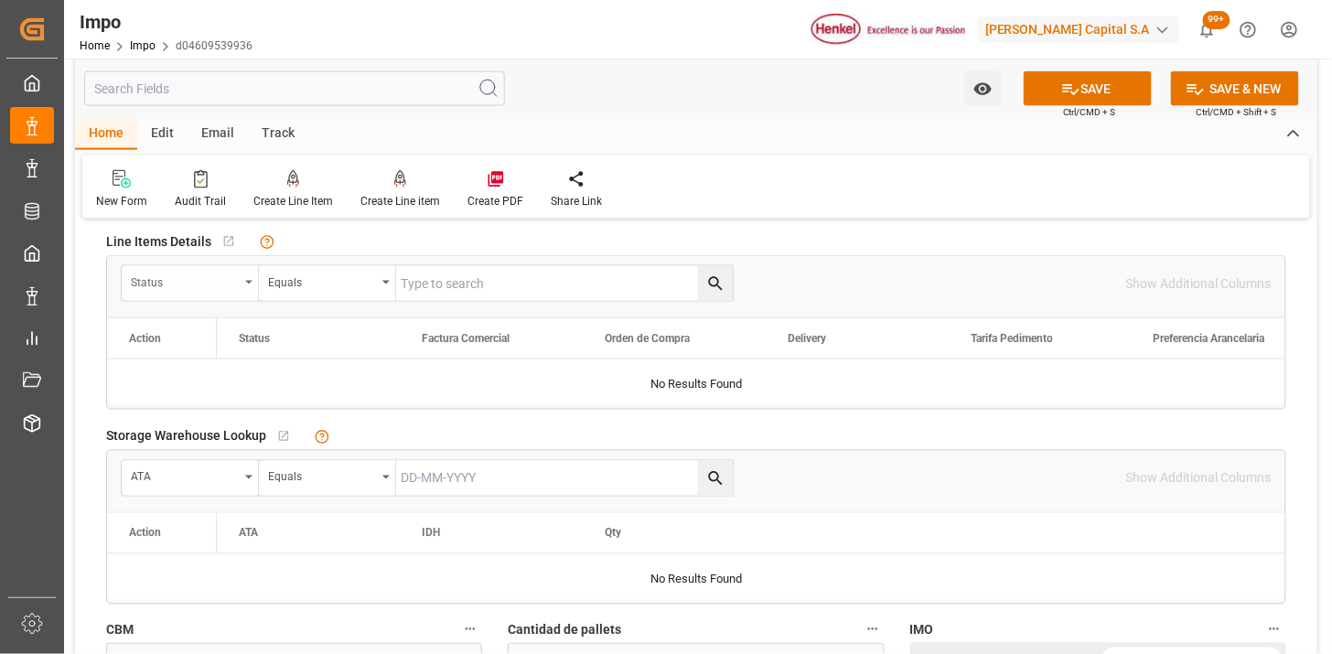
click at [208, 288] on div "Status" at bounding box center [185, 280] width 108 height 21
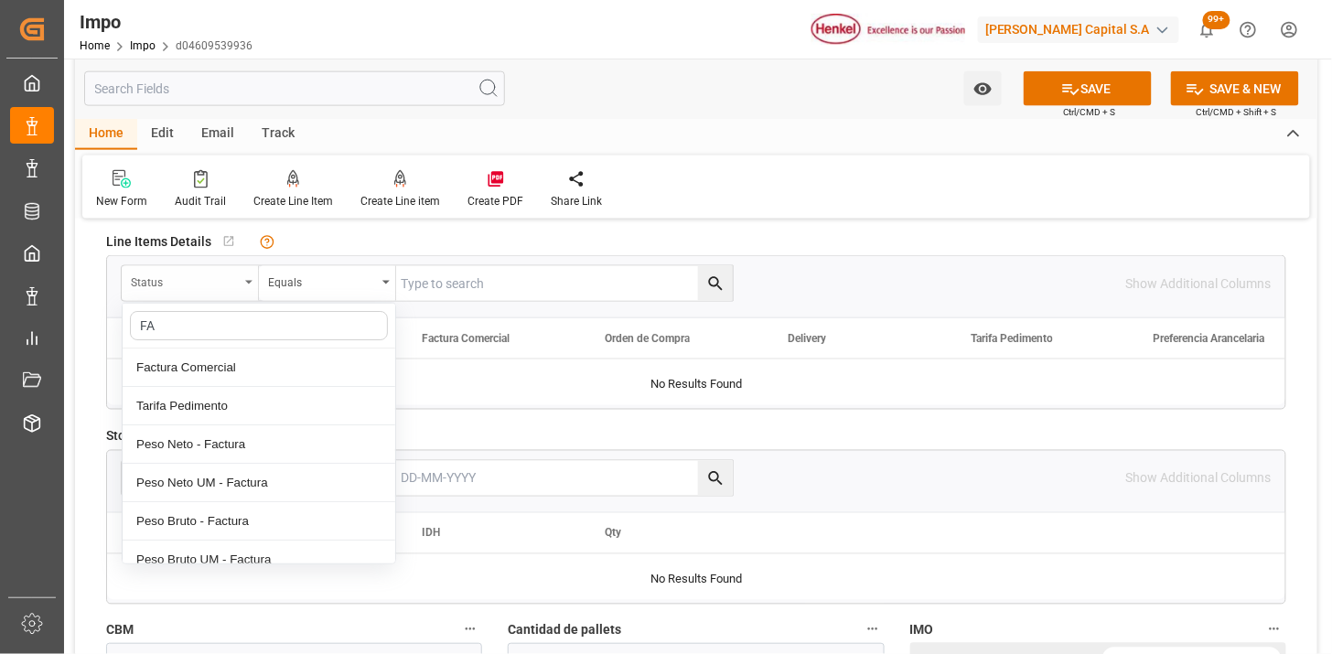
type input "FAC"
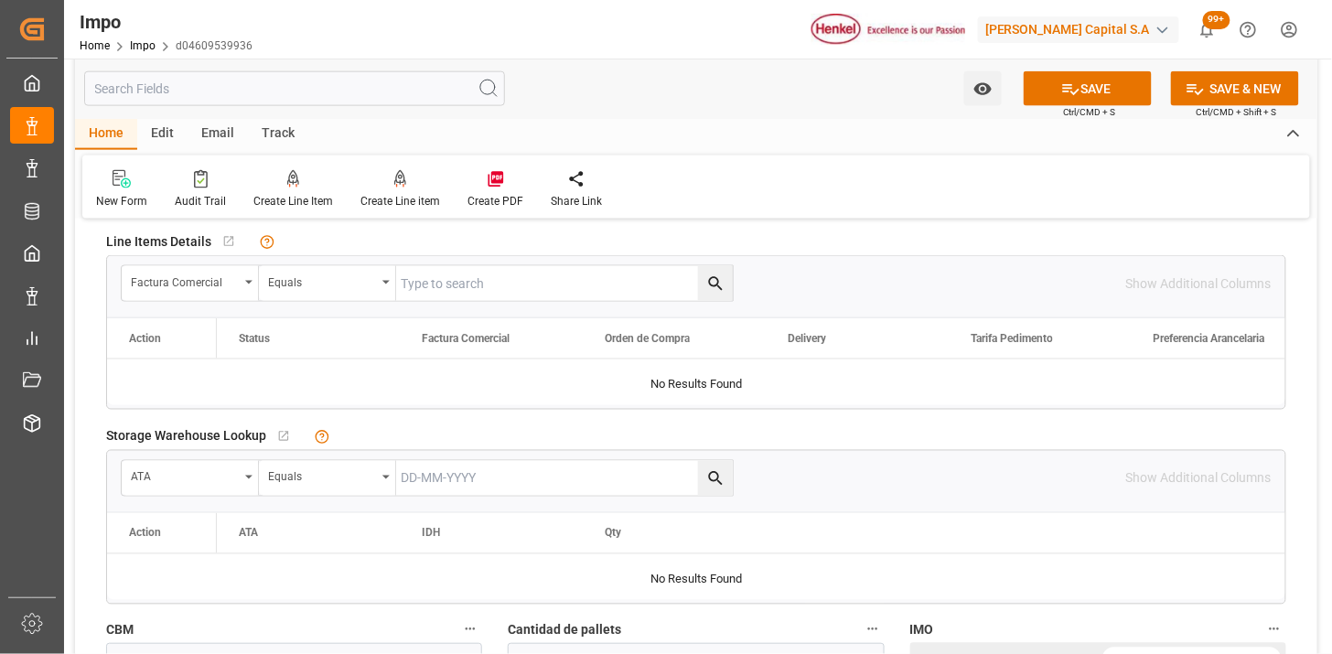
click at [425, 278] on input "text" at bounding box center [564, 283] width 337 height 35
paste input "KCC-251231"
type input "KCC-251231"
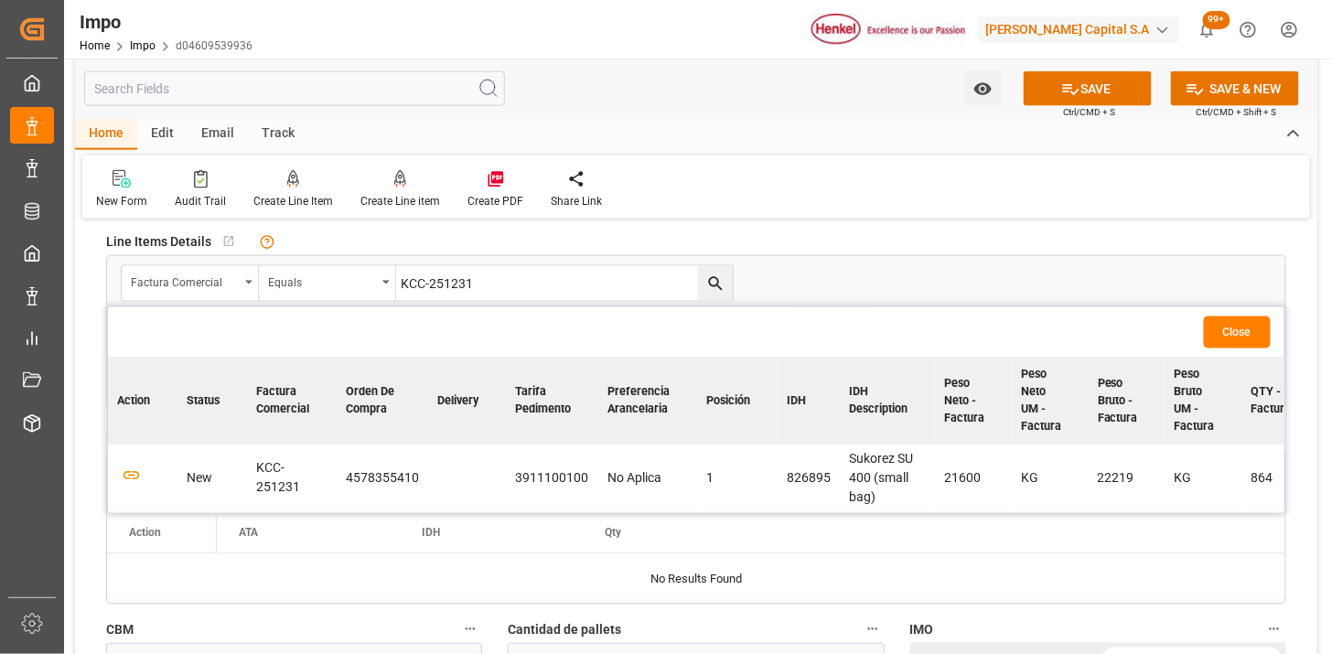
click at [141, 476] on td at bounding box center [143, 479] width 70 height 68
click at [138, 477] on icon "button" at bounding box center [131, 476] width 23 height 23
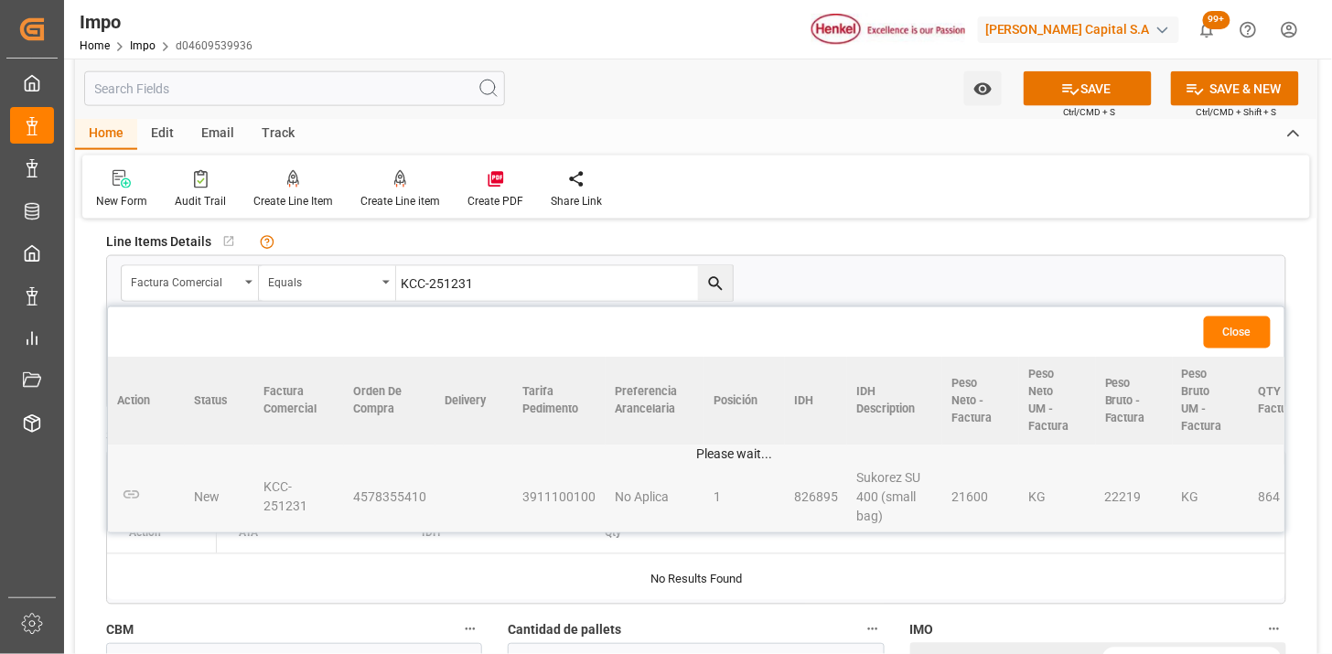
drag, startPoint x: 1250, startPoint y: 331, endPoint x: 1186, endPoint y: 344, distance: 65.3
click at [1240, 333] on button "Close" at bounding box center [1237, 333] width 67 height 32
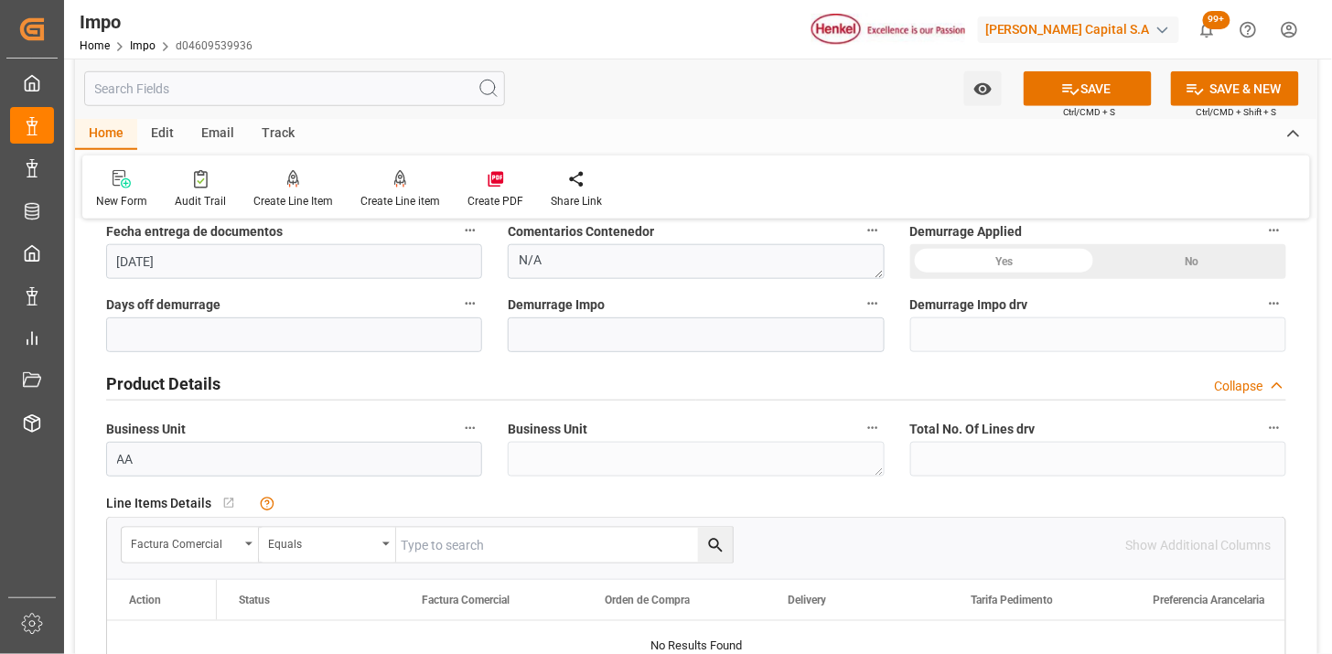
scroll to position [406, 0]
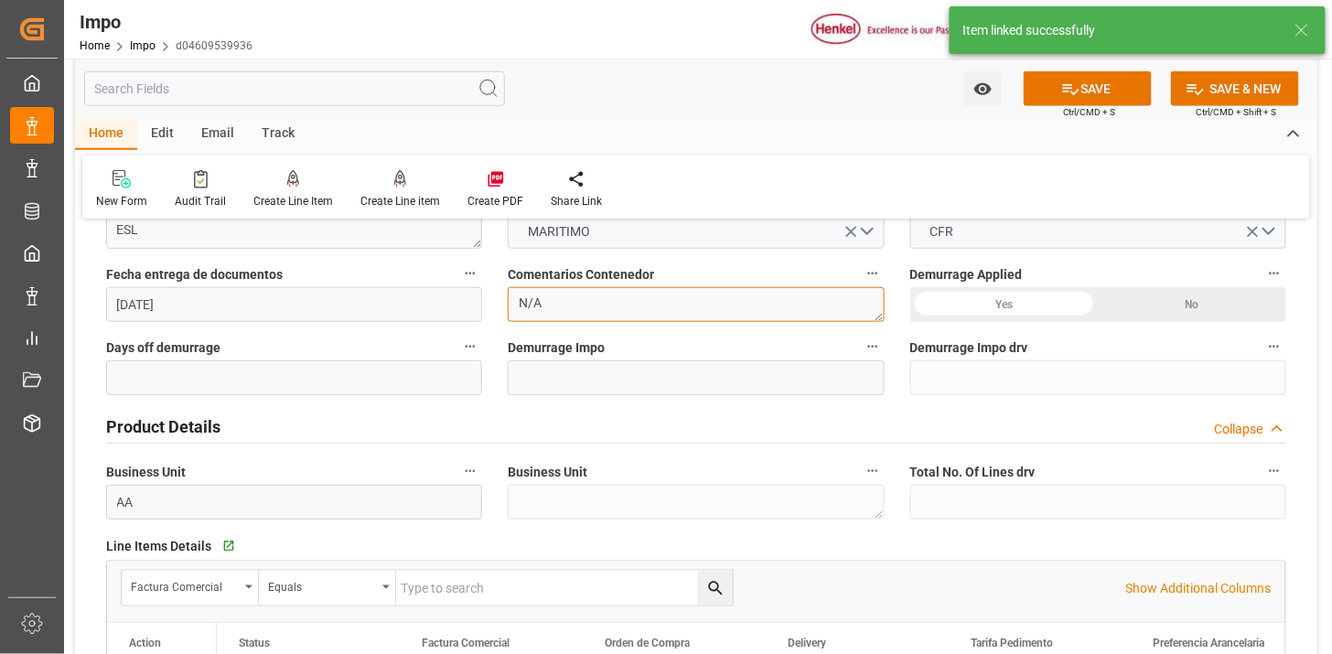
click at [596, 302] on textarea "N/A" at bounding box center [696, 304] width 376 height 35
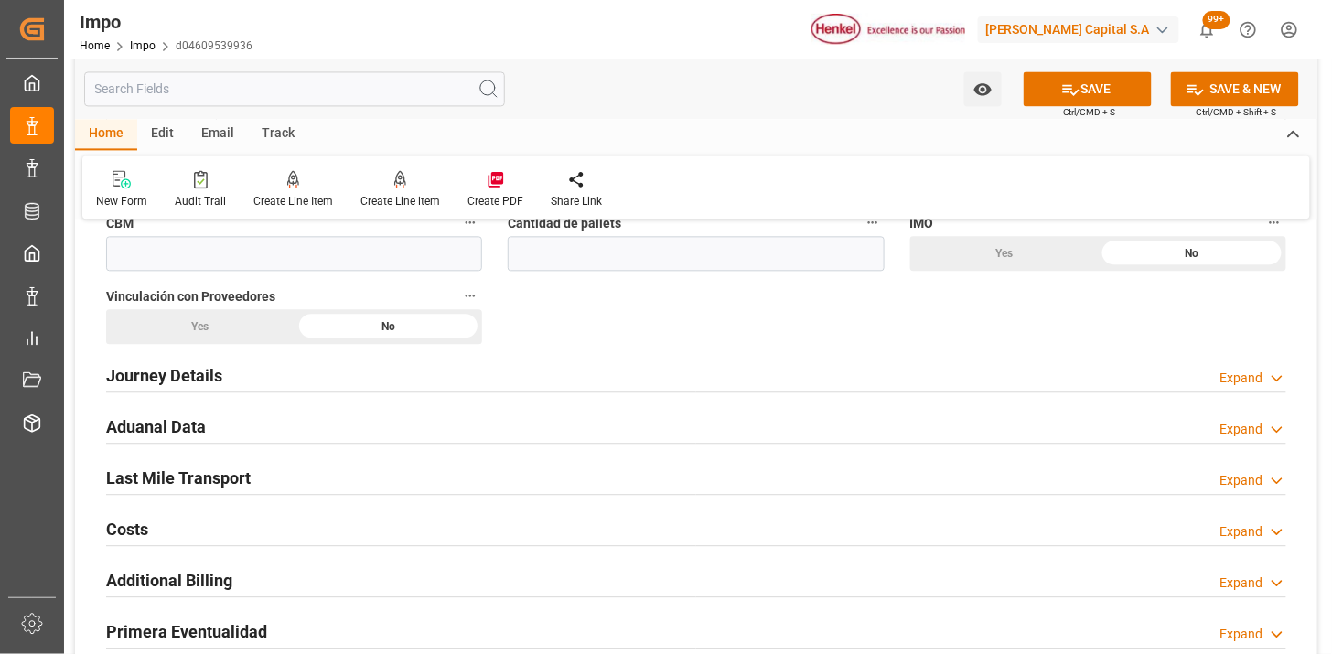
scroll to position [1016, 0]
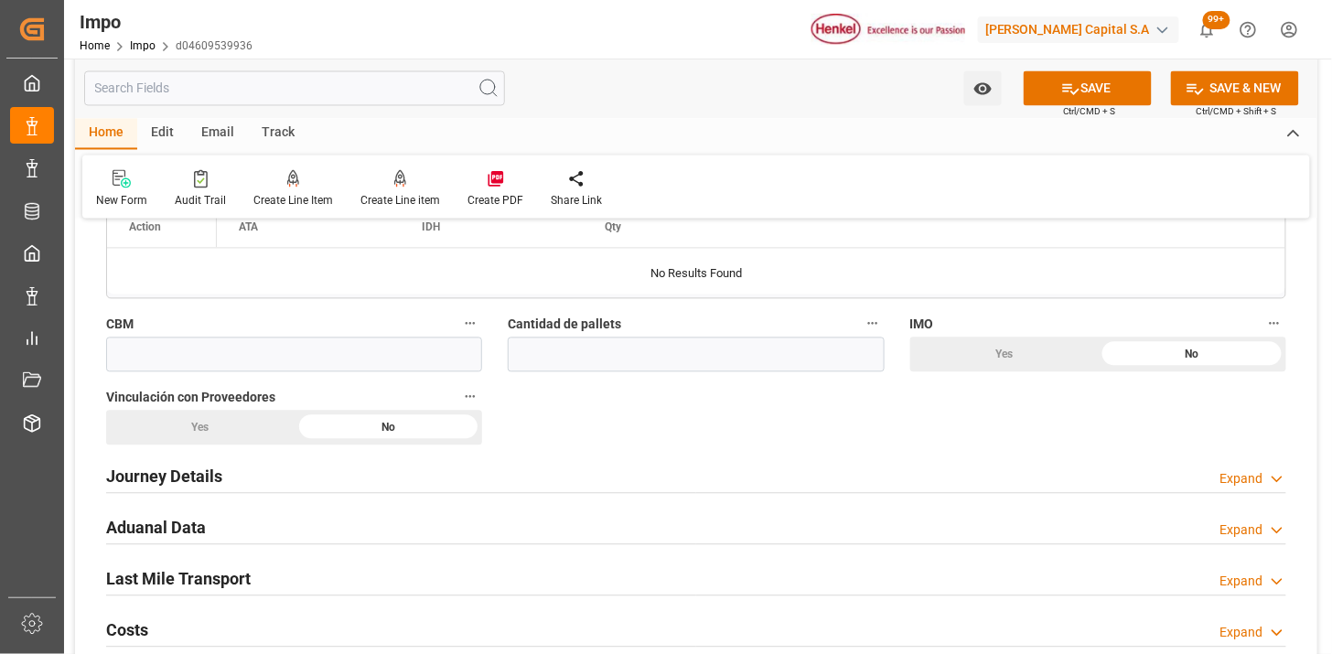
type textarea "INSTRUCCIONES DE ENTREGA"
click at [409, 366] on input "text" at bounding box center [294, 355] width 376 height 35
type input "30"
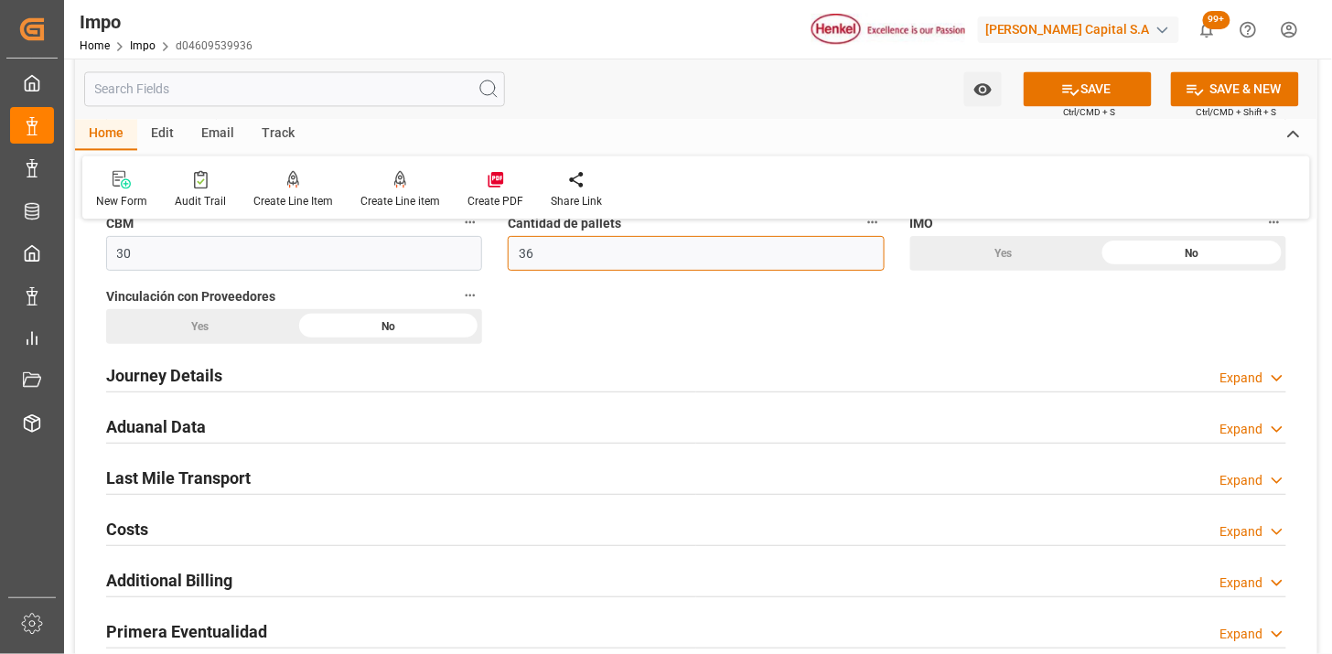
type input "36"
click at [297, 376] on div "Journey Details Expand" at bounding box center [696, 374] width 1180 height 35
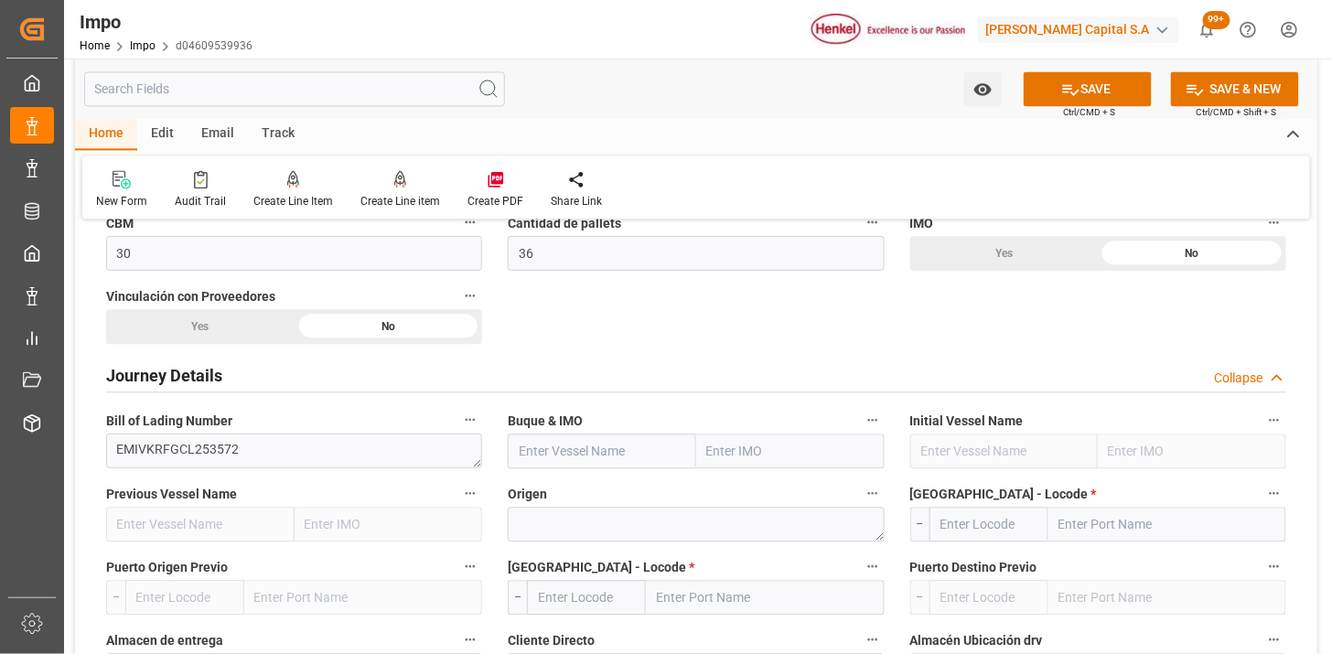
scroll to position [1219, 0]
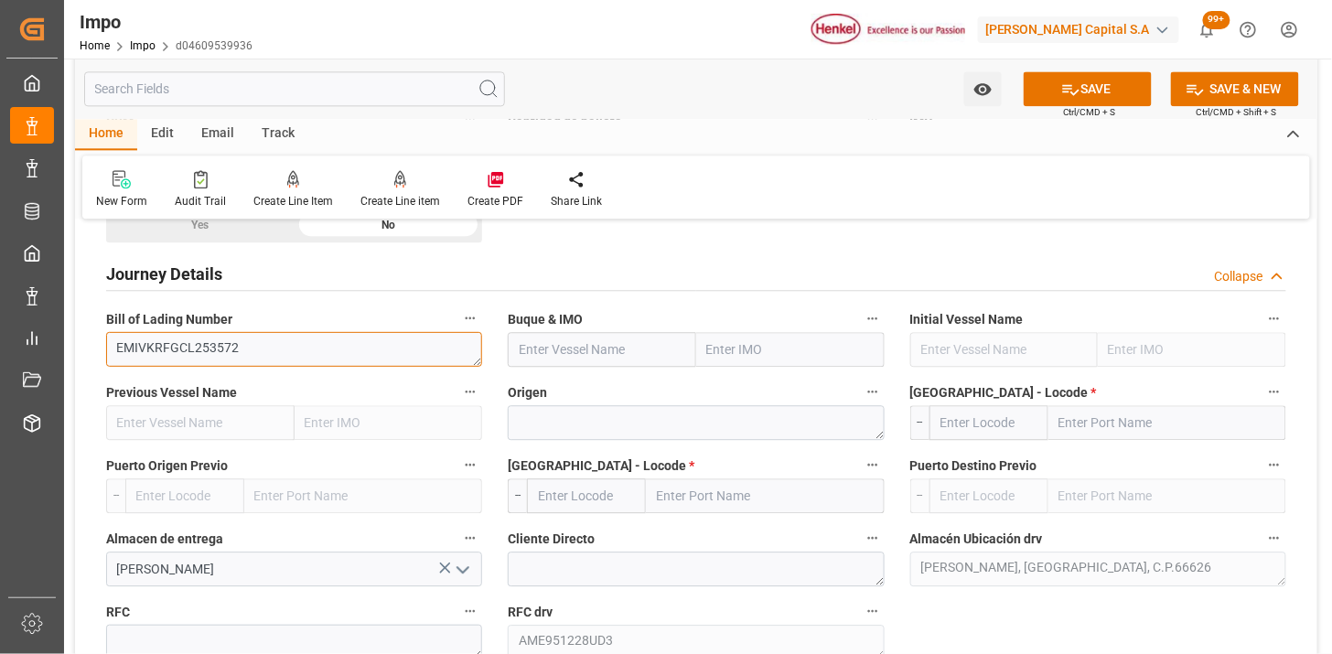
click at [359, 363] on textarea "EMIVKRFGCL253572" at bounding box center [294, 349] width 376 height 35
paste input "[PERSON_NAME]"
type input "[PERSON_NAME]"
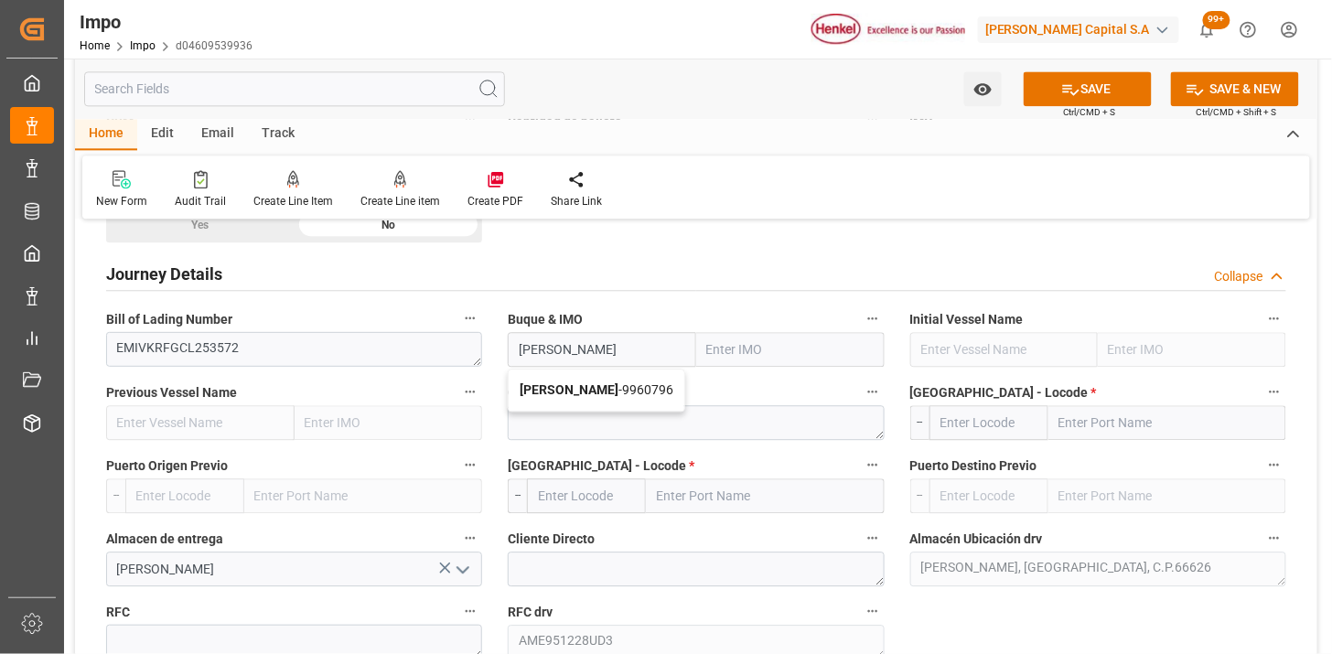
type input "9960796"
type input "[PERSON_NAME]"
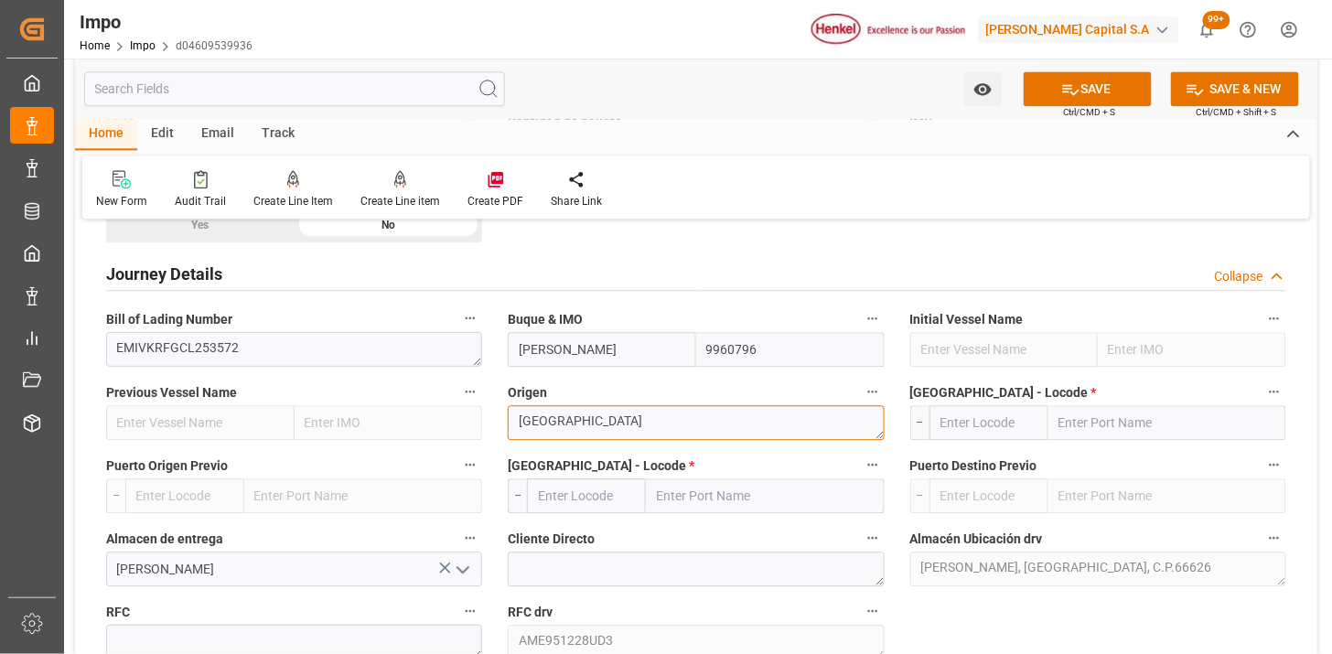
type textarea "[GEOGRAPHIC_DATA]"
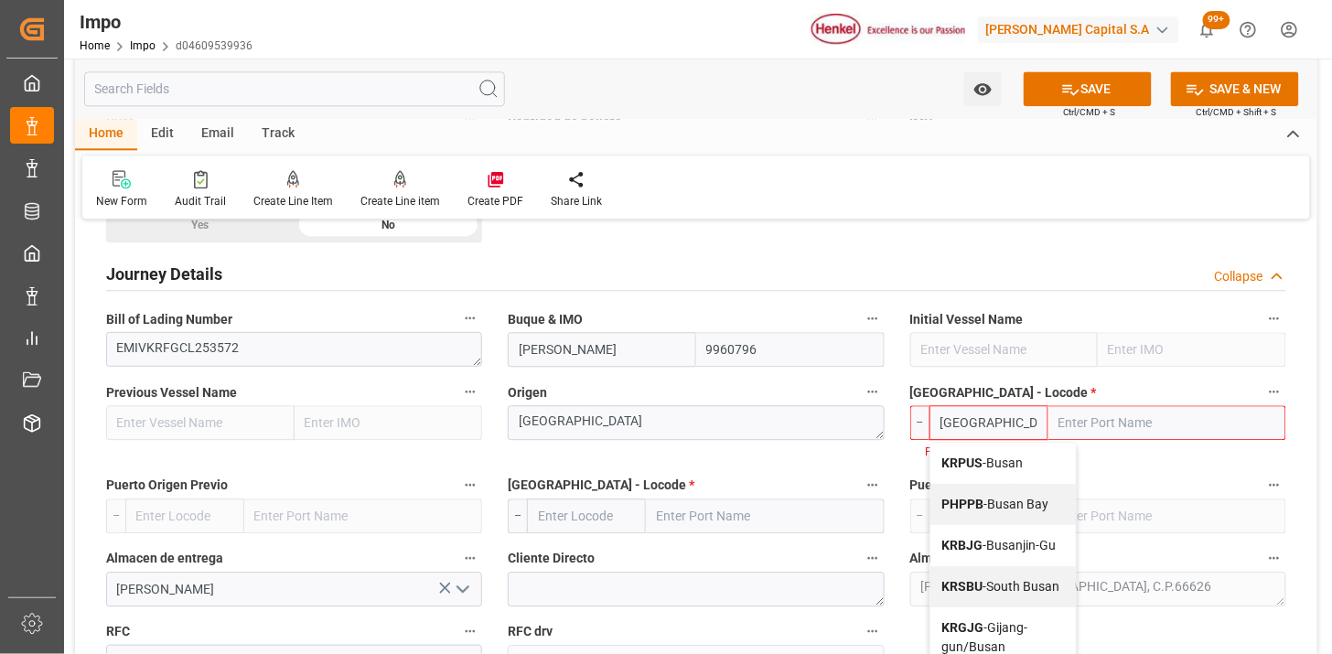
type input "KRPUS"
type input "Busan"
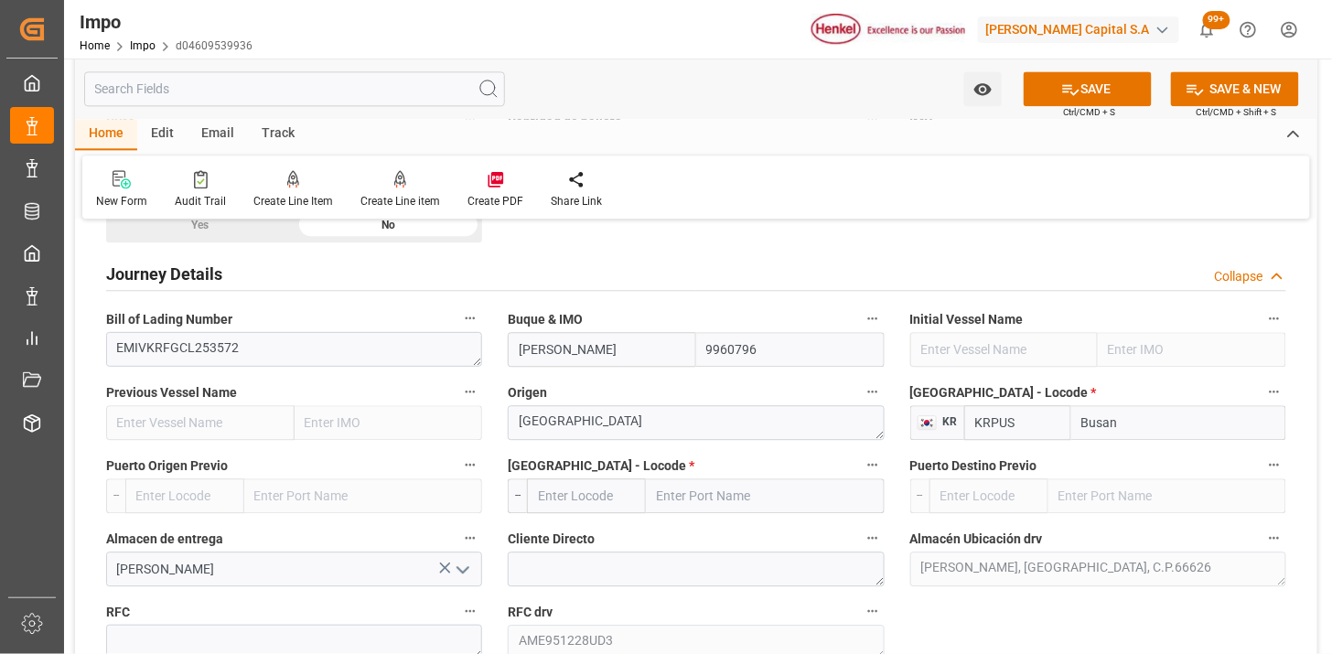
type input "KRPUS"
type input "MXZLO"
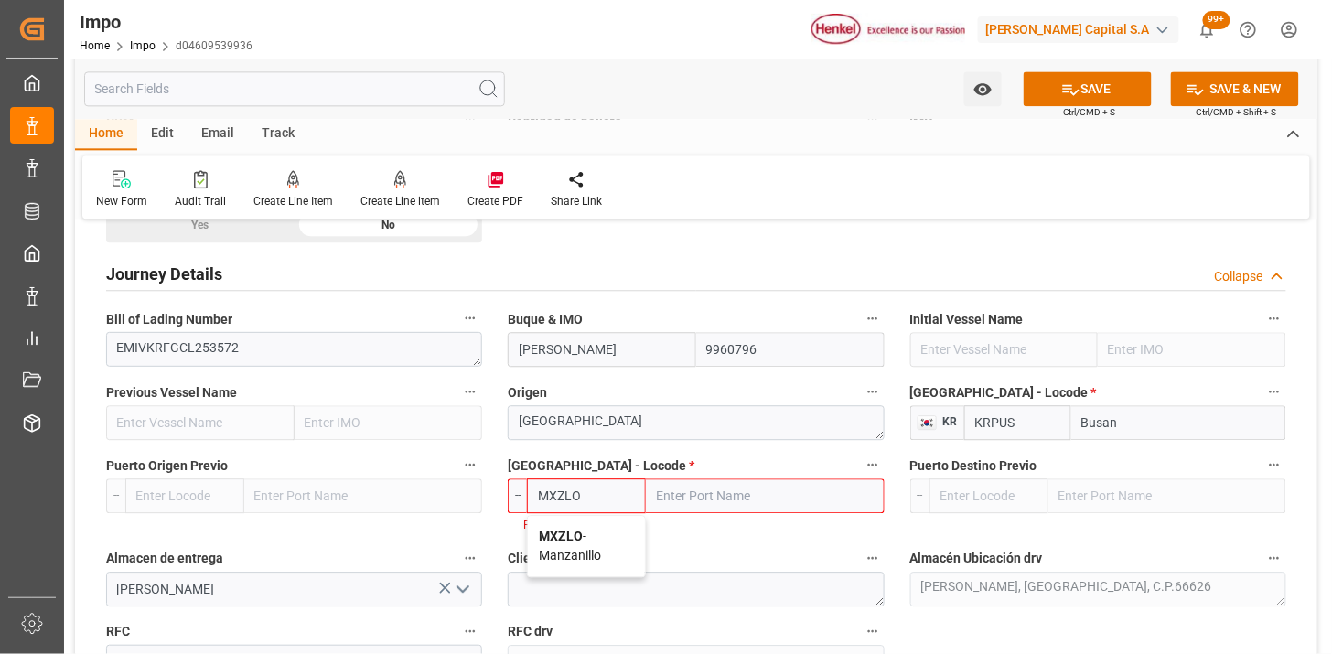
type input "Manzanillo"
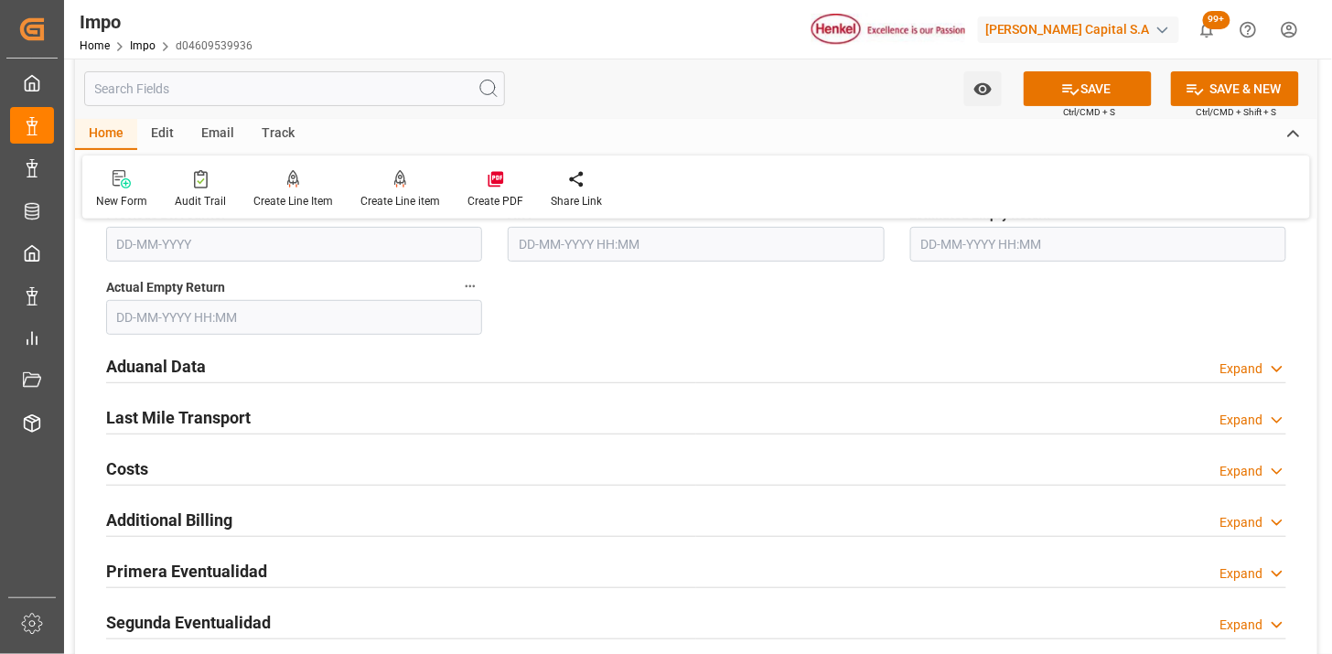
scroll to position [2134, 0]
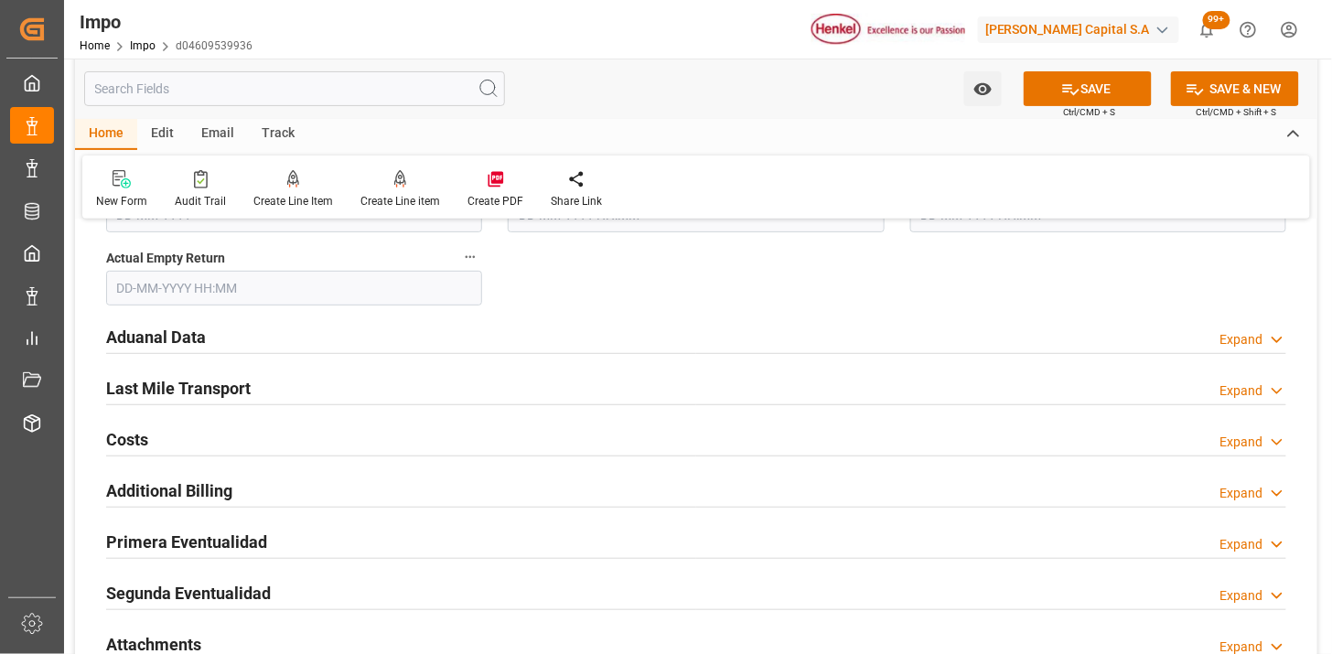
type input "MXZLO"
click at [318, 335] on div "Aduanal Data Expand" at bounding box center [696, 335] width 1180 height 35
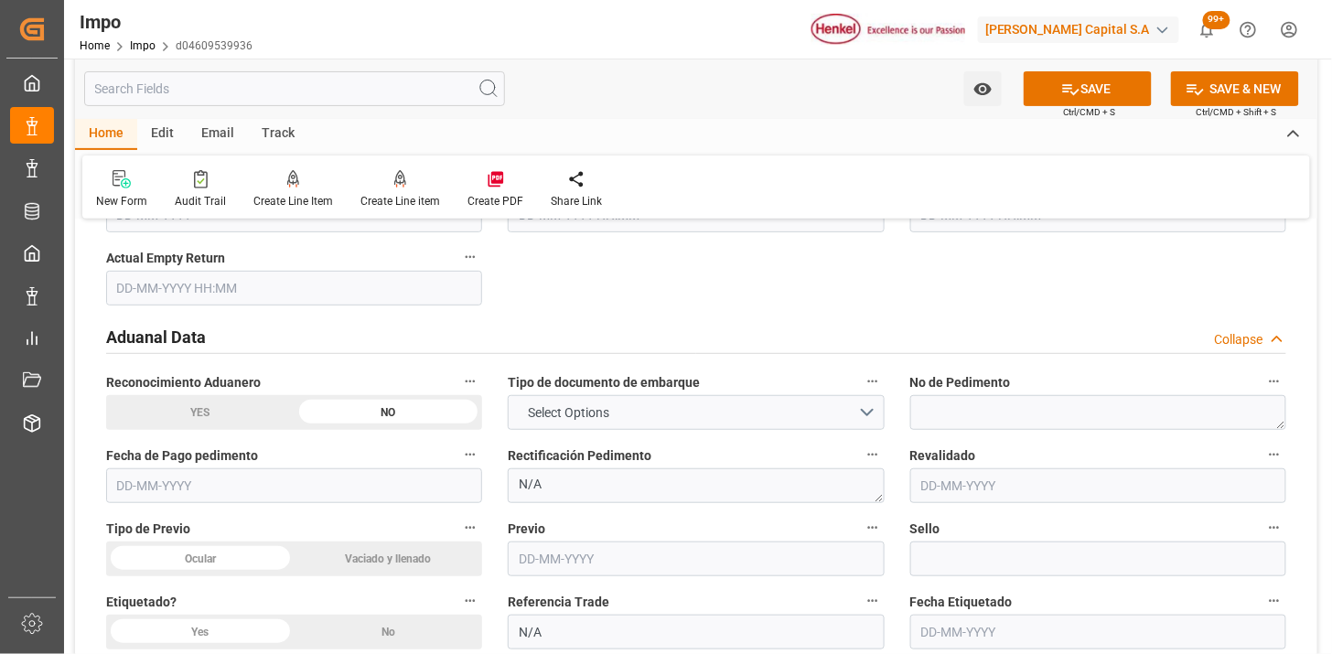
scroll to position [2236, 0]
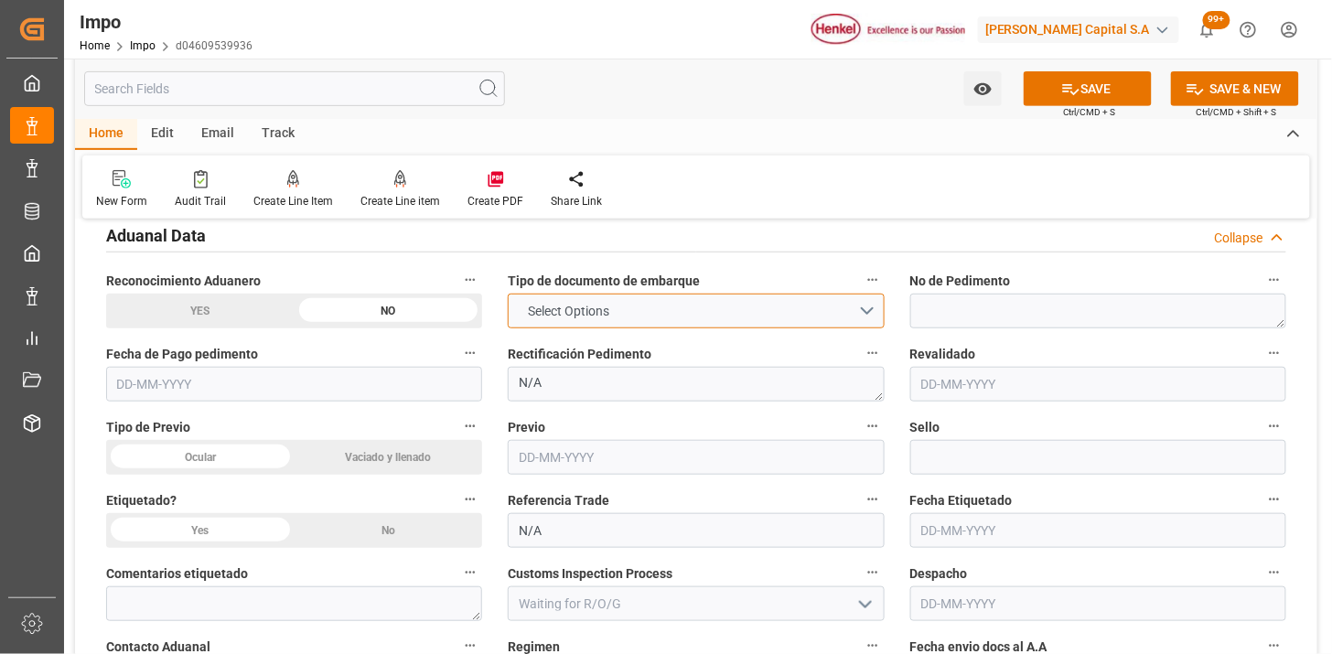
click at [553, 318] on span "Select Options" at bounding box center [569, 311] width 100 height 19
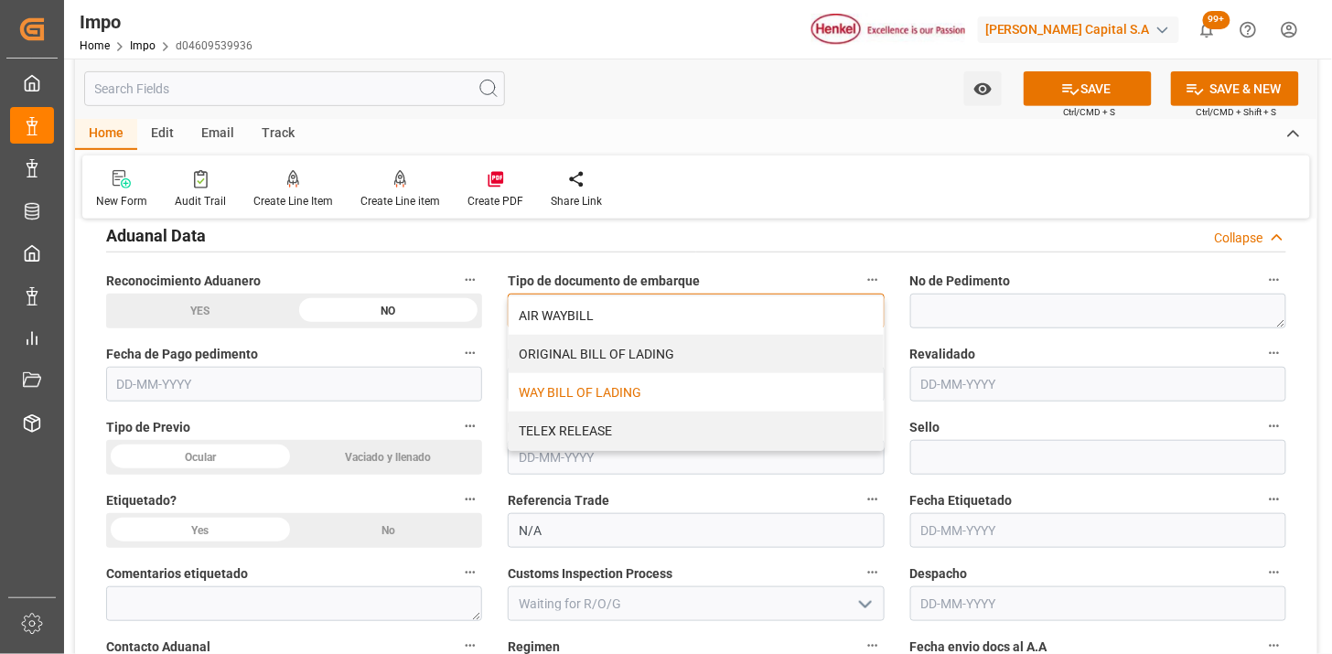
click at [571, 394] on div "WAY BILL OF LADING" at bounding box center [696, 392] width 374 height 38
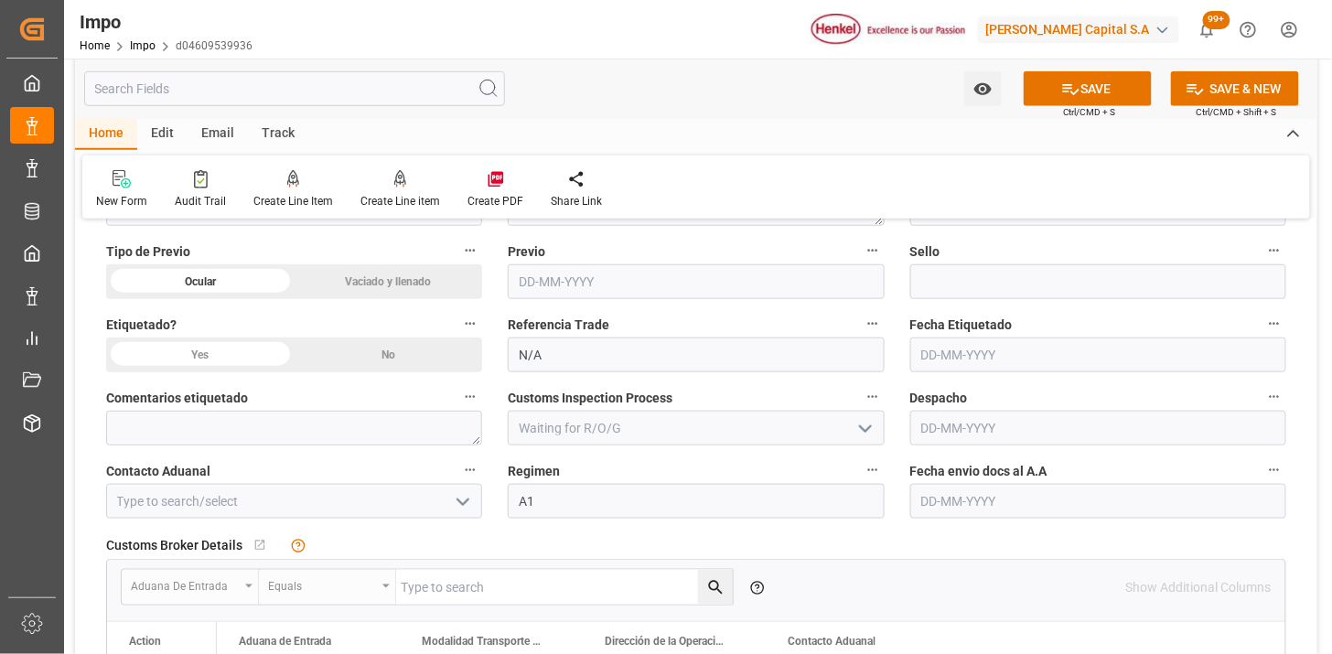
scroll to position [2439, 0]
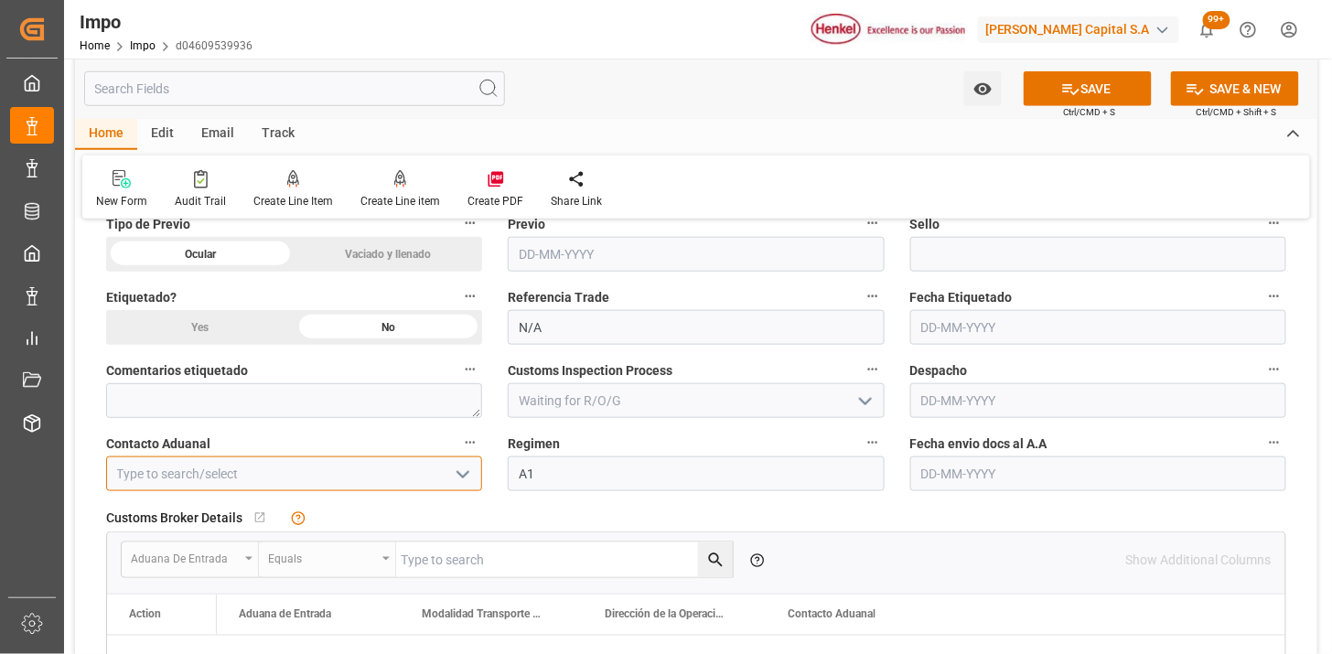
click at [304, 460] on input at bounding box center [294, 473] width 376 height 35
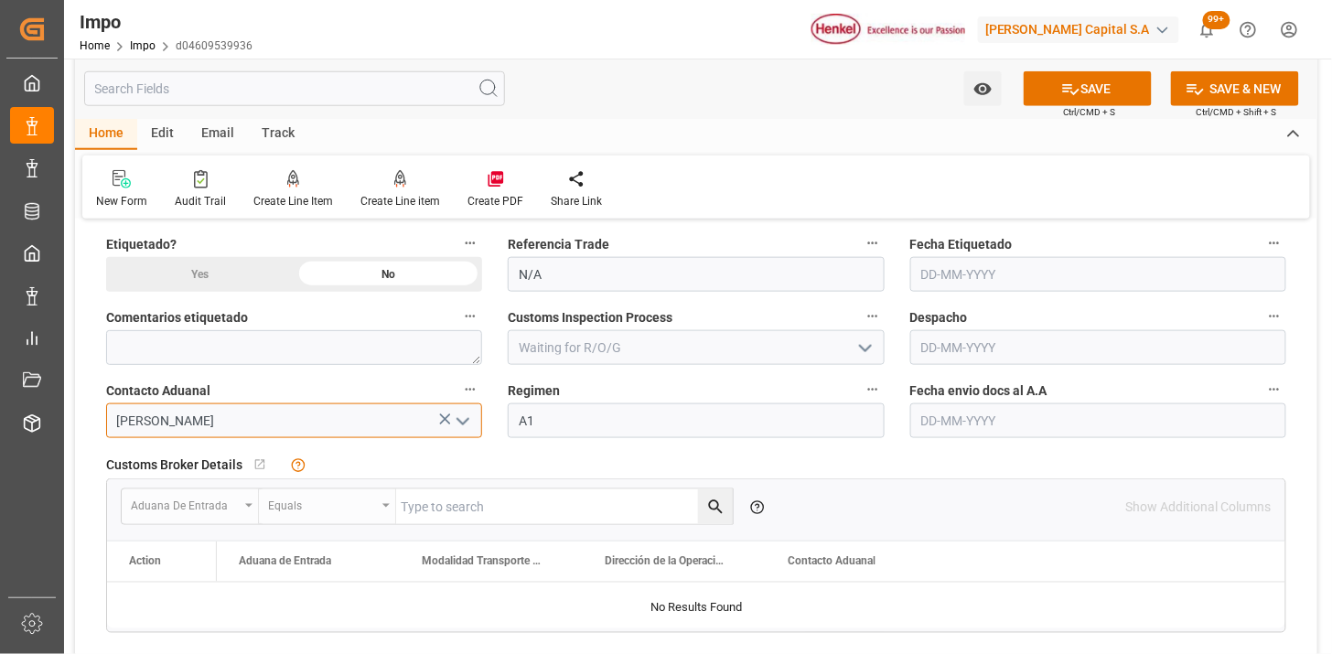
scroll to position [2540, 0]
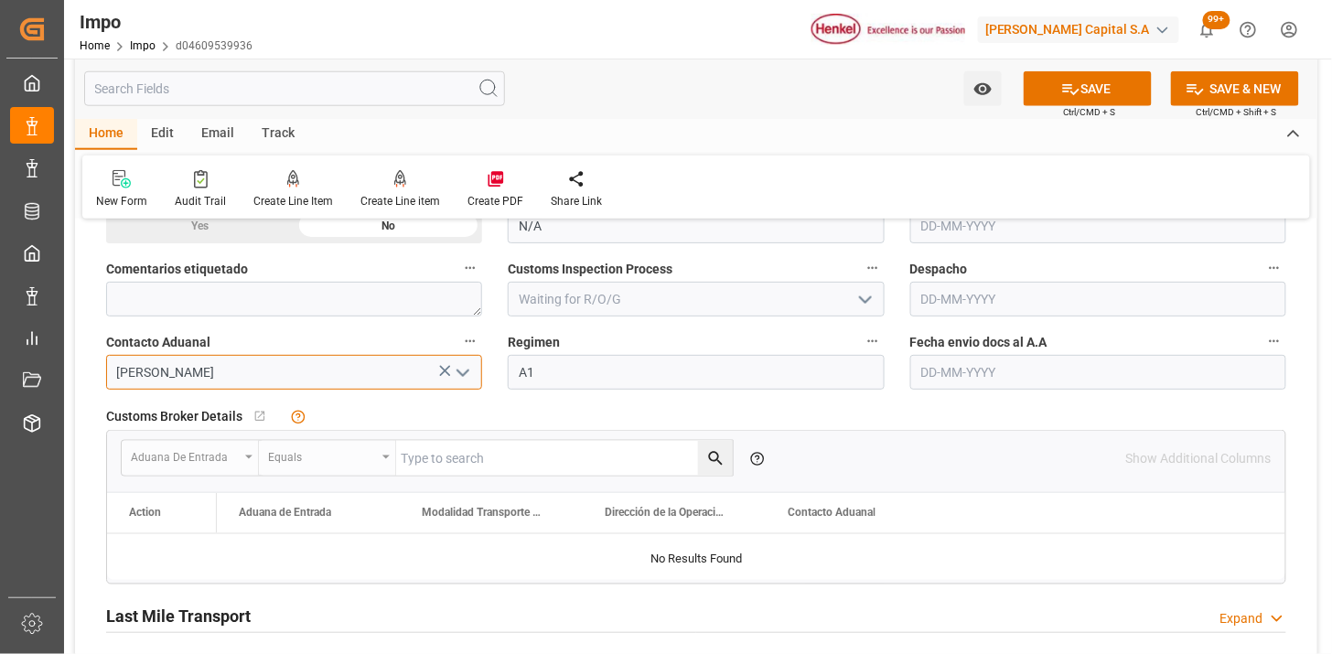
type input "[PERSON_NAME]"
click at [948, 369] on input "text" at bounding box center [1098, 372] width 376 height 35
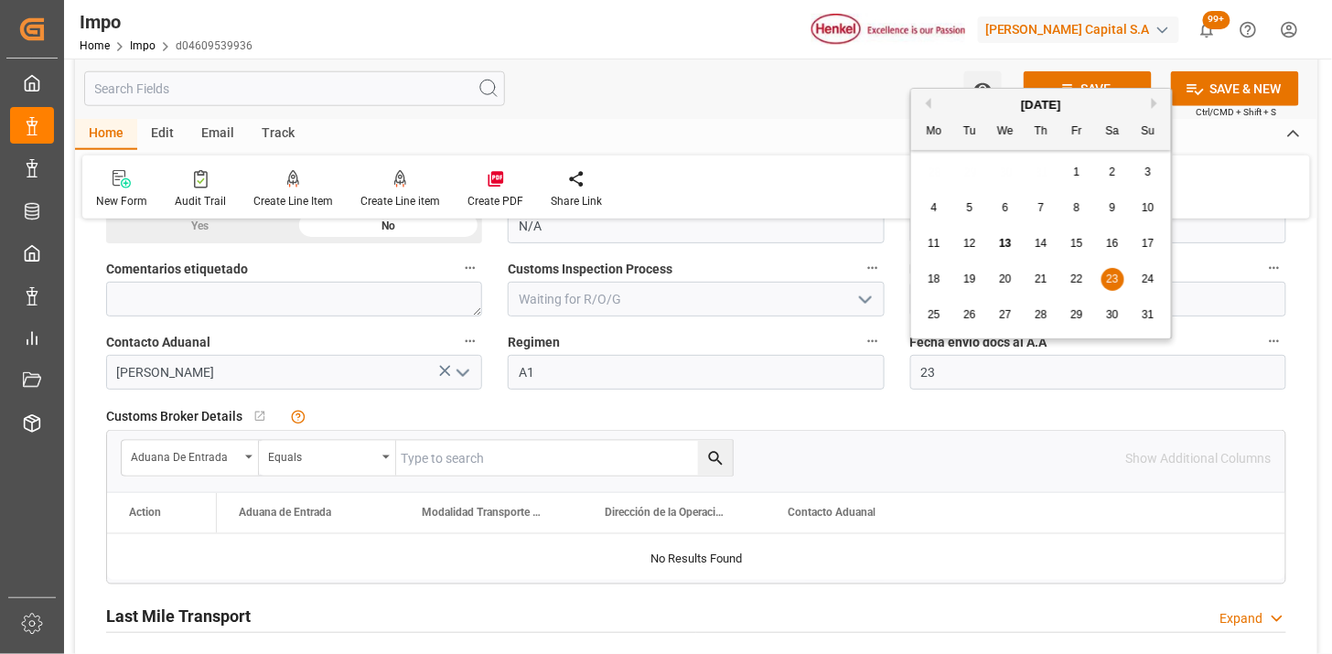
type input "2"
type input "[DATE]"
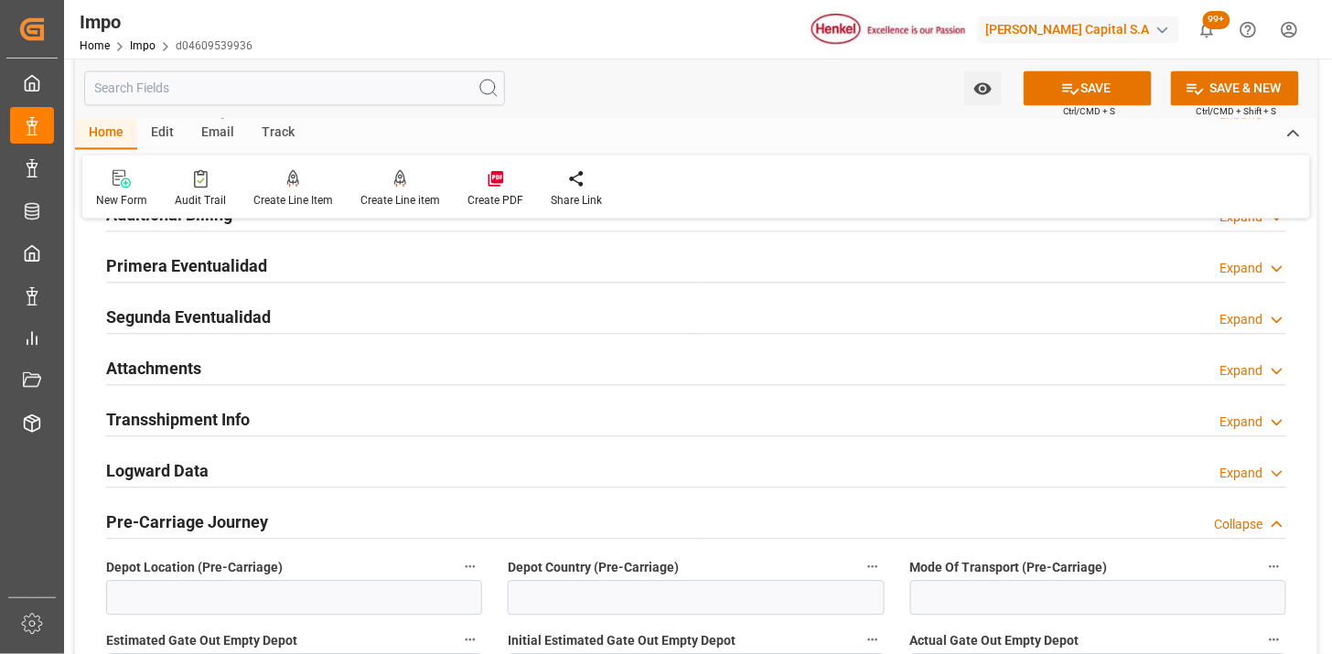
scroll to position [3049, 0]
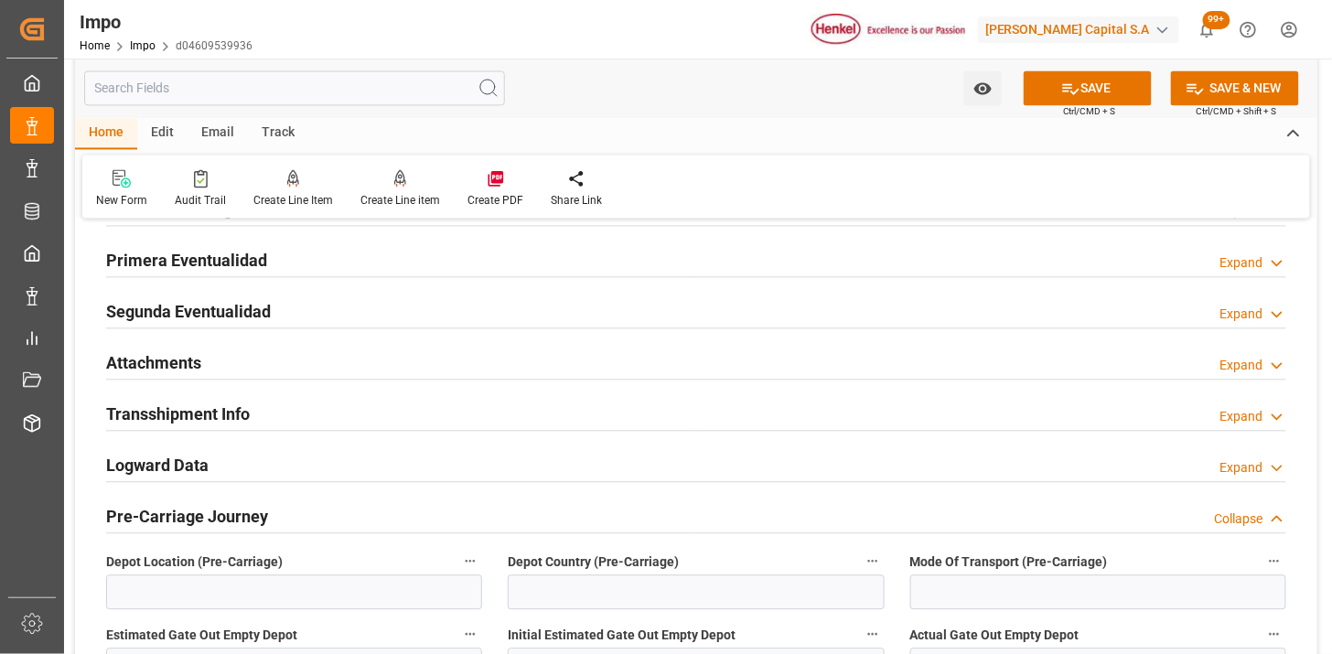
click at [244, 370] on div "Attachments Expand" at bounding box center [696, 362] width 1180 height 35
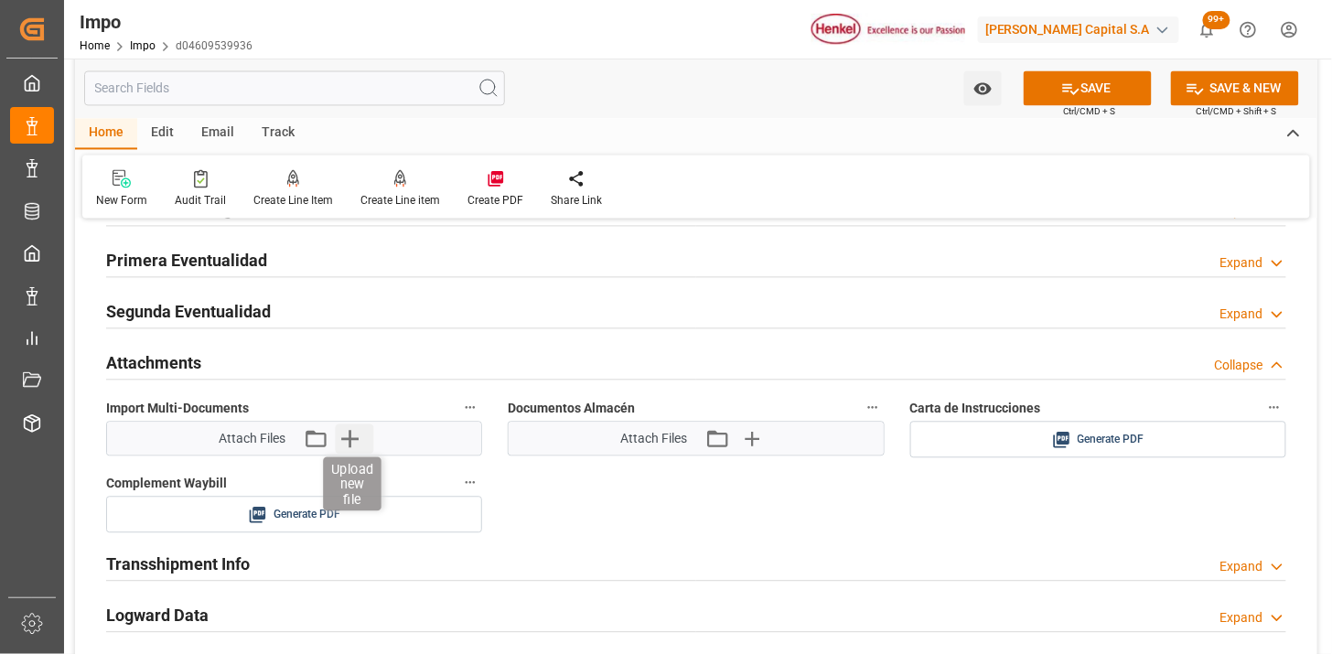
click at [349, 444] on icon "button" at bounding box center [349, 438] width 29 height 29
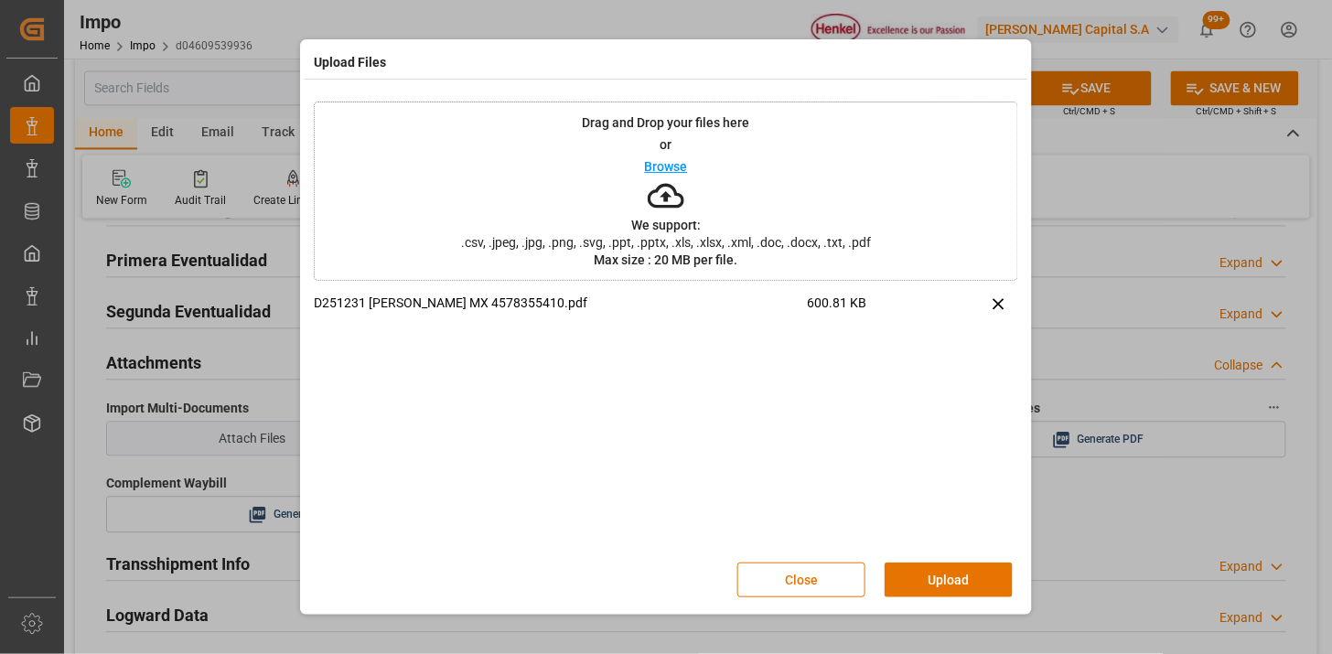
click at [945, 574] on button "Upload" at bounding box center [949, 580] width 128 height 35
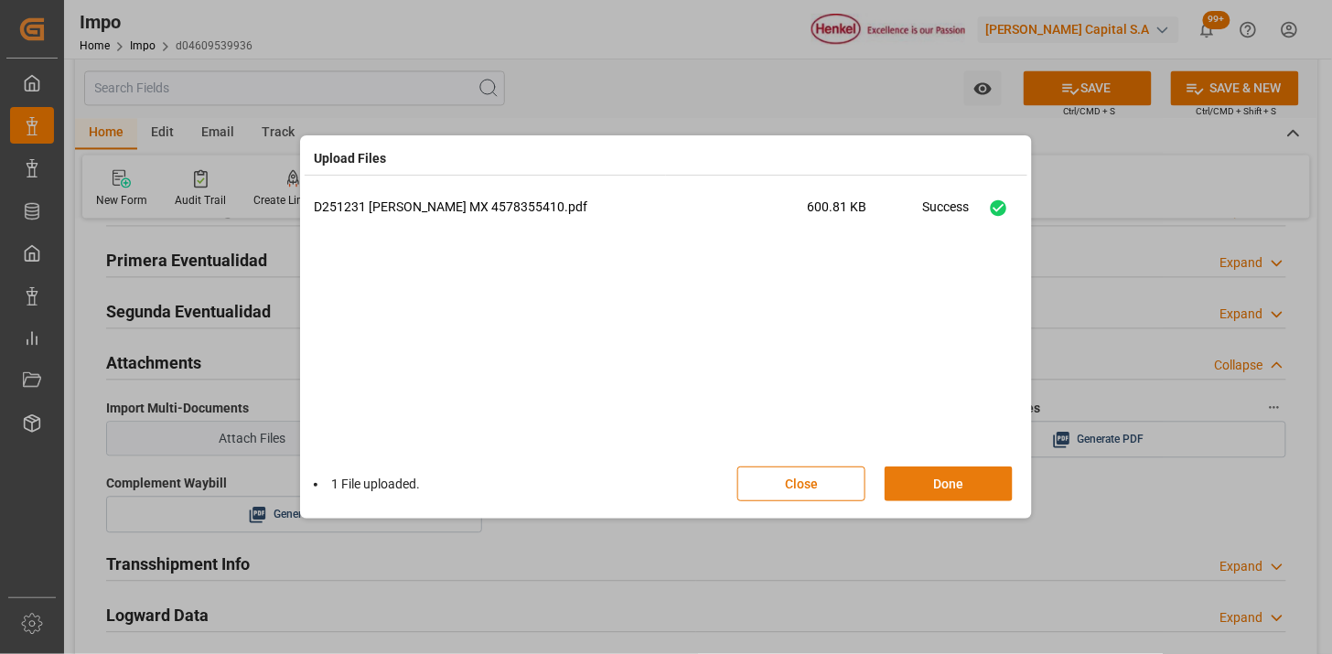
click at [931, 492] on button "Done" at bounding box center [949, 484] width 128 height 35
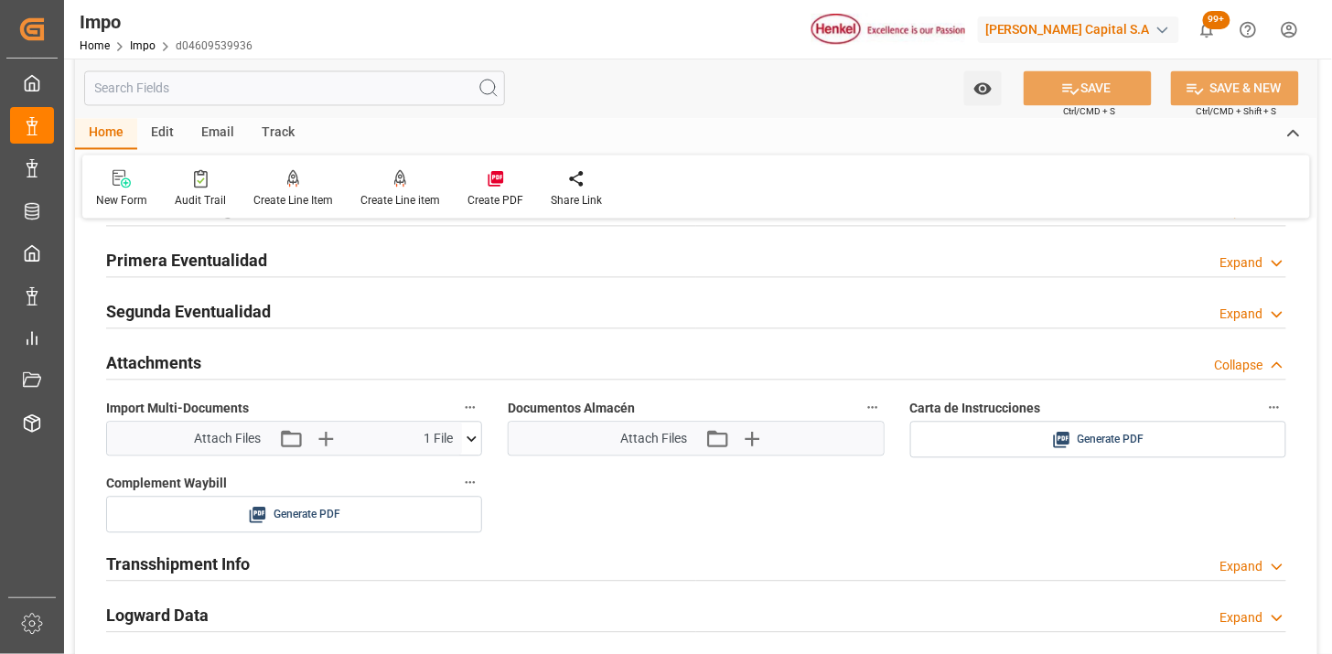
scroll to position [3150, 0]
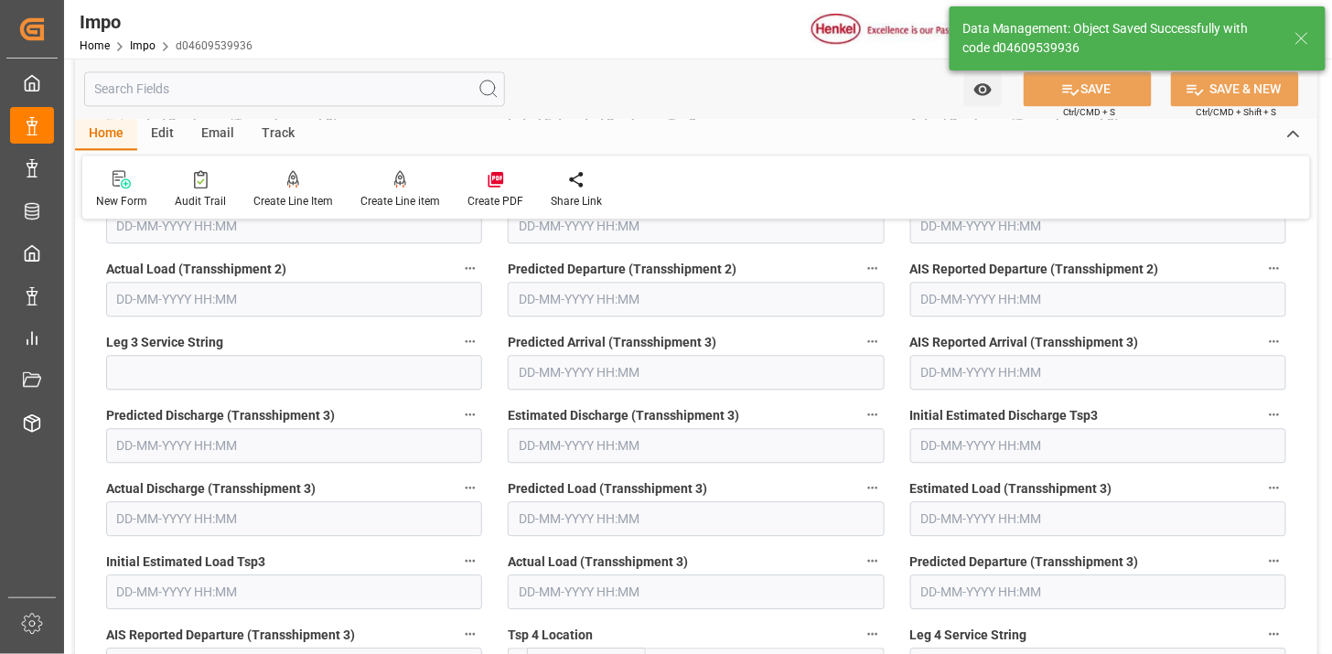
type textarea "AA"
type input "1"
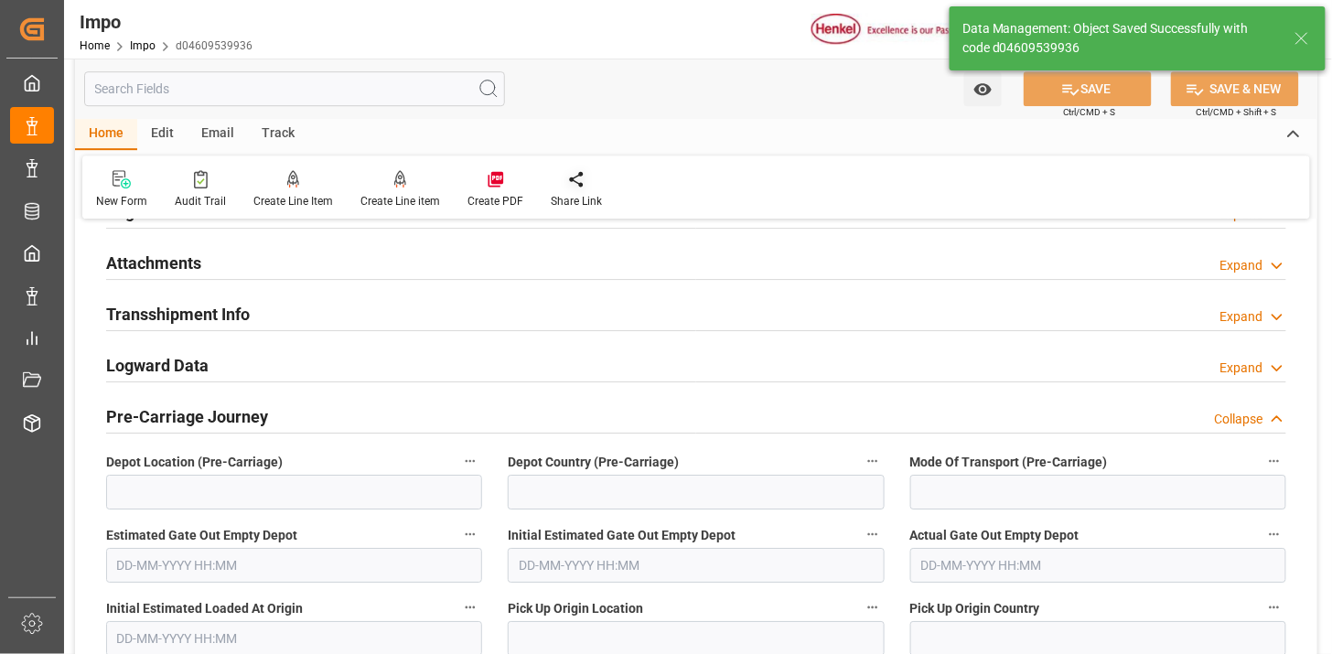
drag, startPoint x: 271, startPoint y: 272, endPoint x: 533, endPoint y: 174, distance: 280.2
click at [273, 271] on div "Attachments Expand" at bounding box center [696, 261] width 1180 height 35
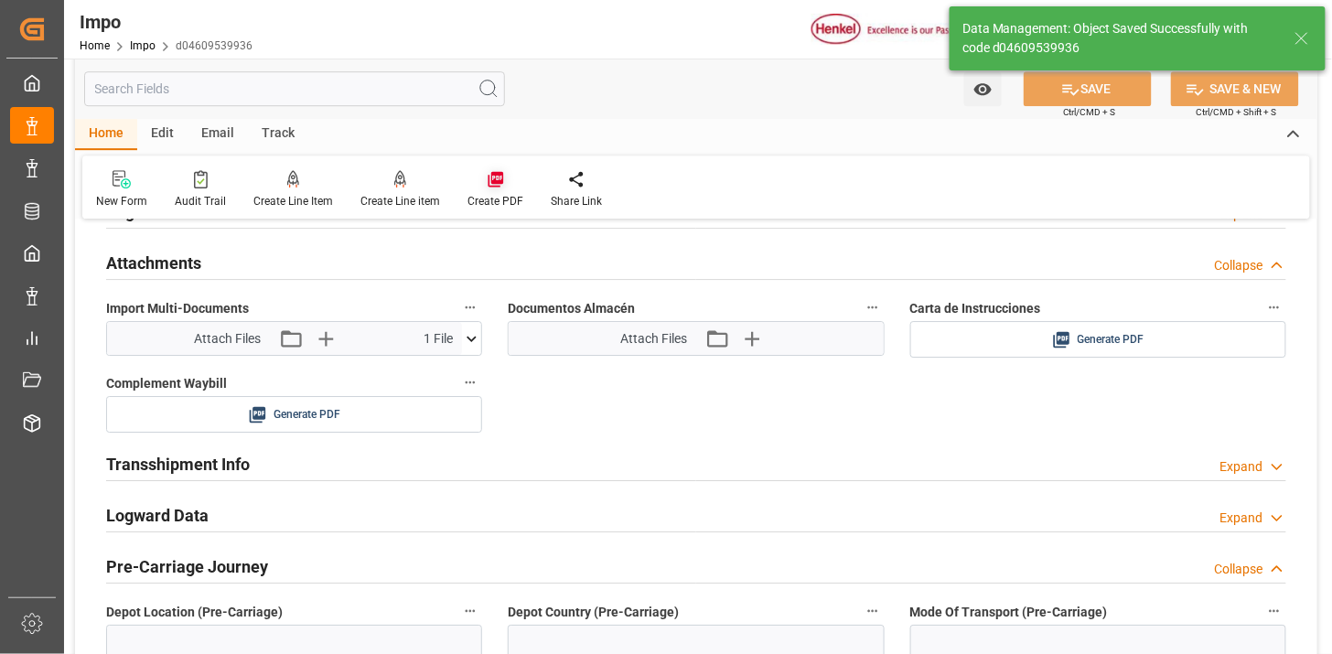
click at [499, 187] on icon at bounding box center [496, 179] width 18 height 18
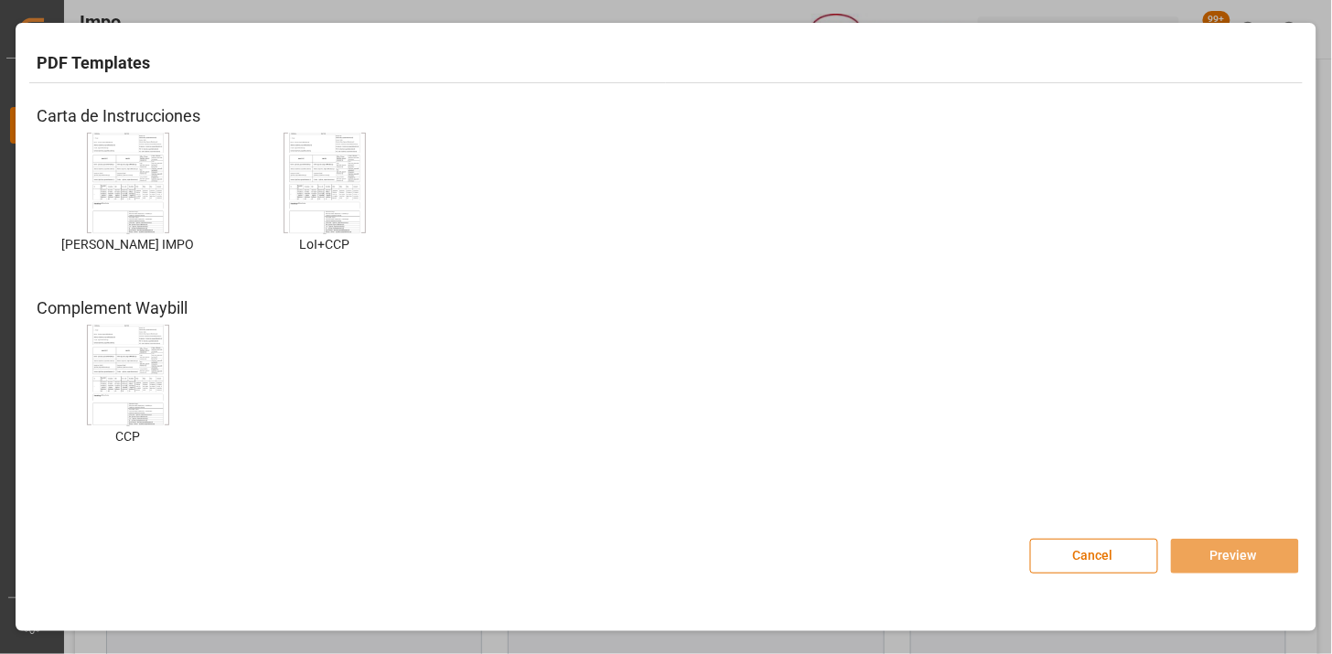
click at [119, 204] on img at bounding box center [127, 183] width 73 height 103
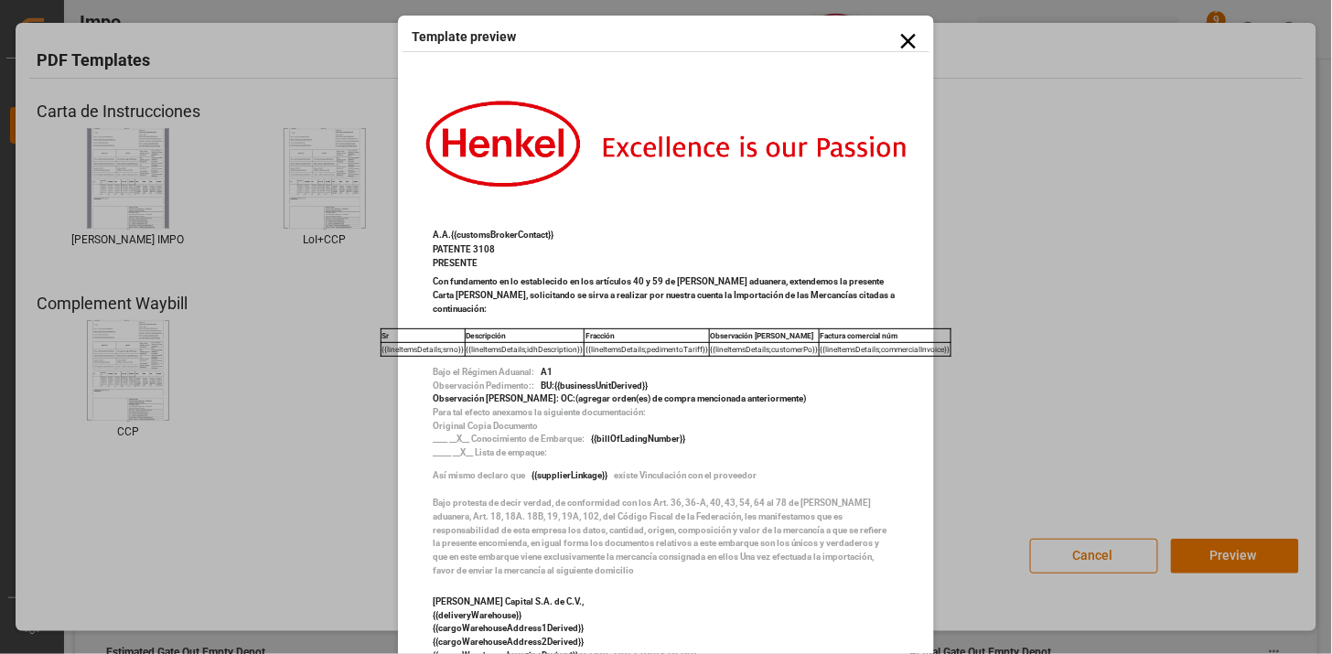
click at [896, 41] on icon at bounding box center [909, 41] width 26 height 26
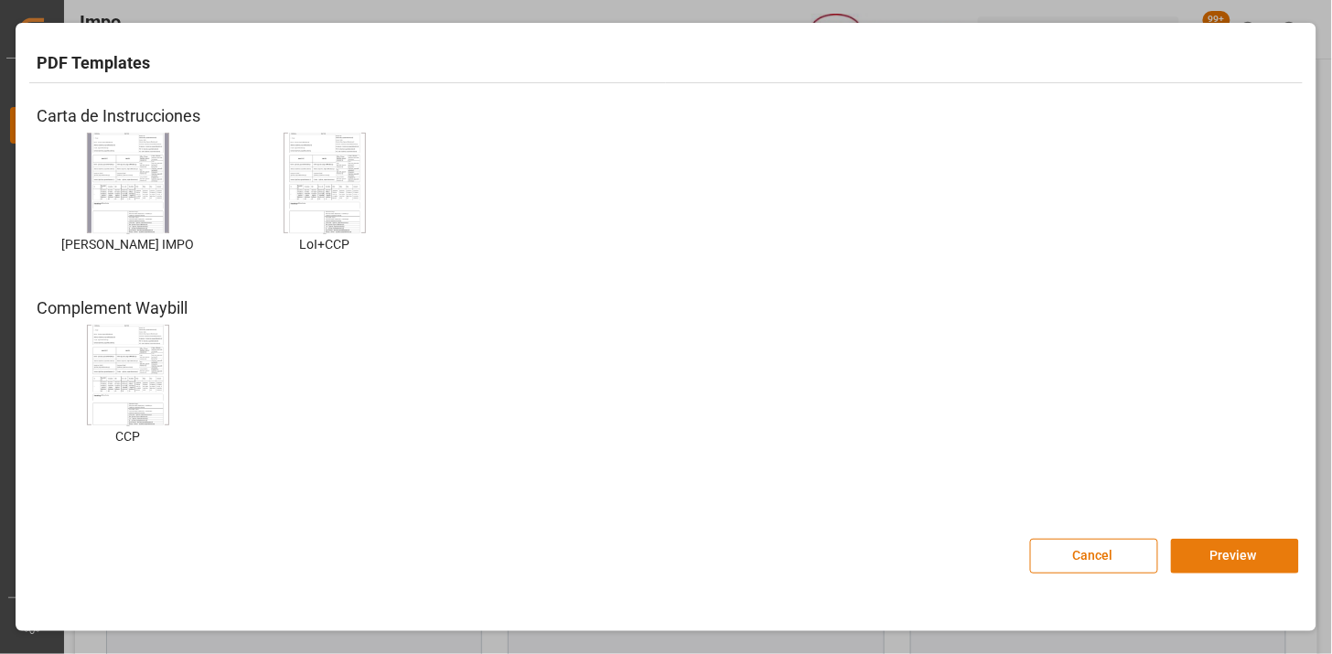
click at [1253, 562] on button "Preview" at bounding box center [1235, 556] width 128 height 35
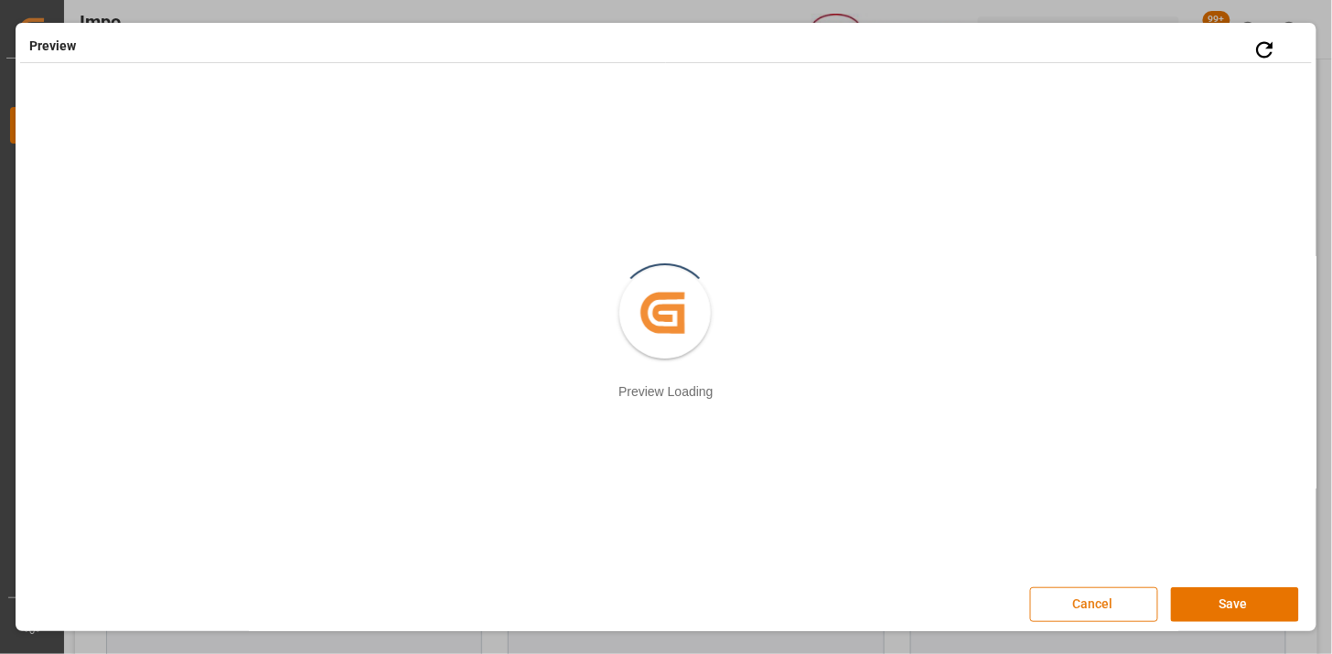
drag, startPoint x: 1214, startPoint y: 606, endPoint x: 1025, endPoint y: 555, distance: 195.3
click at [1214, 607] on button "Save" at bounding box center [1235, 604] width 128 height 35
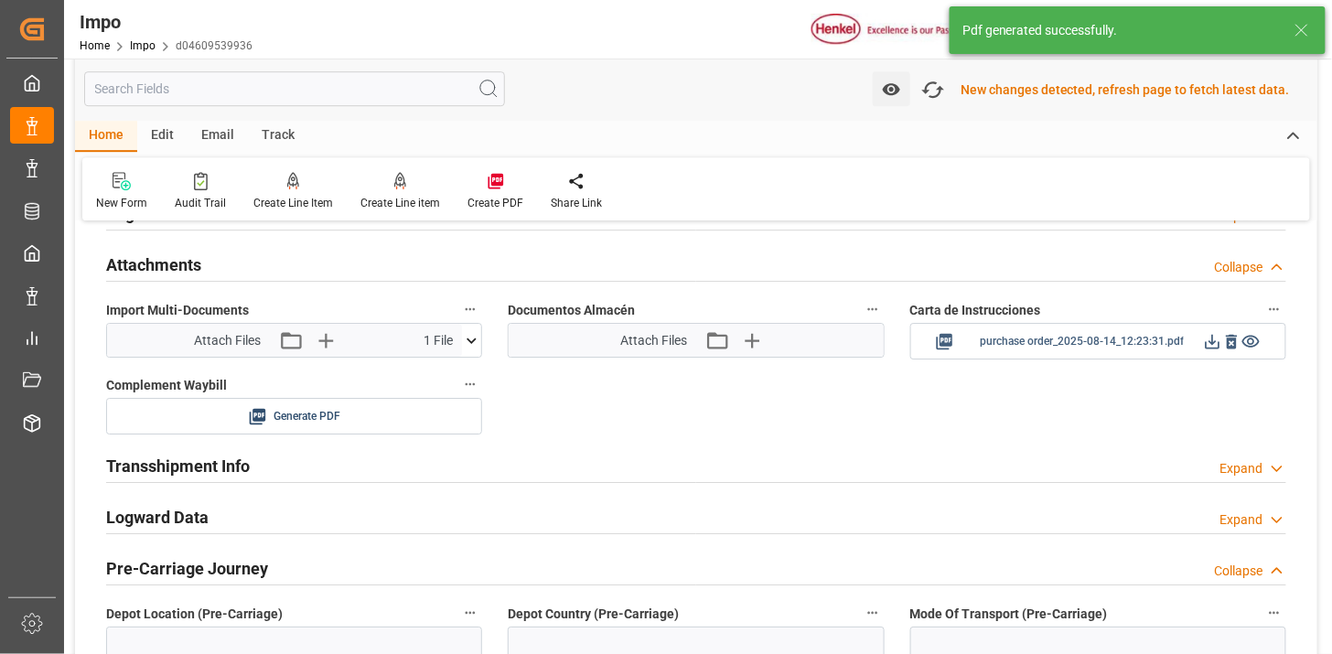
click at [1206, 352] on div at bounding box center [1232, 341] width 58 height 23
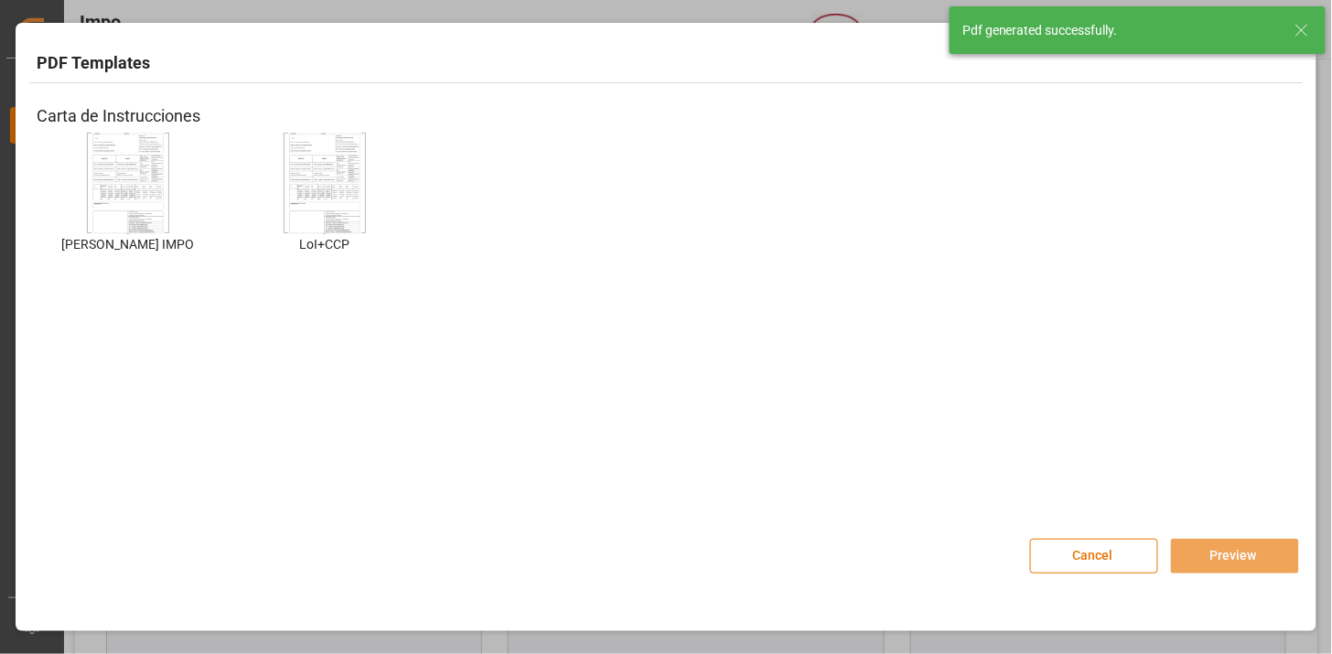
click at [93, 185] on img at bounding box center [127, 183] width 73 height 103
click at [1175, 553] on button "Preview" at bounding box center [1235, 556] width 128 height 35
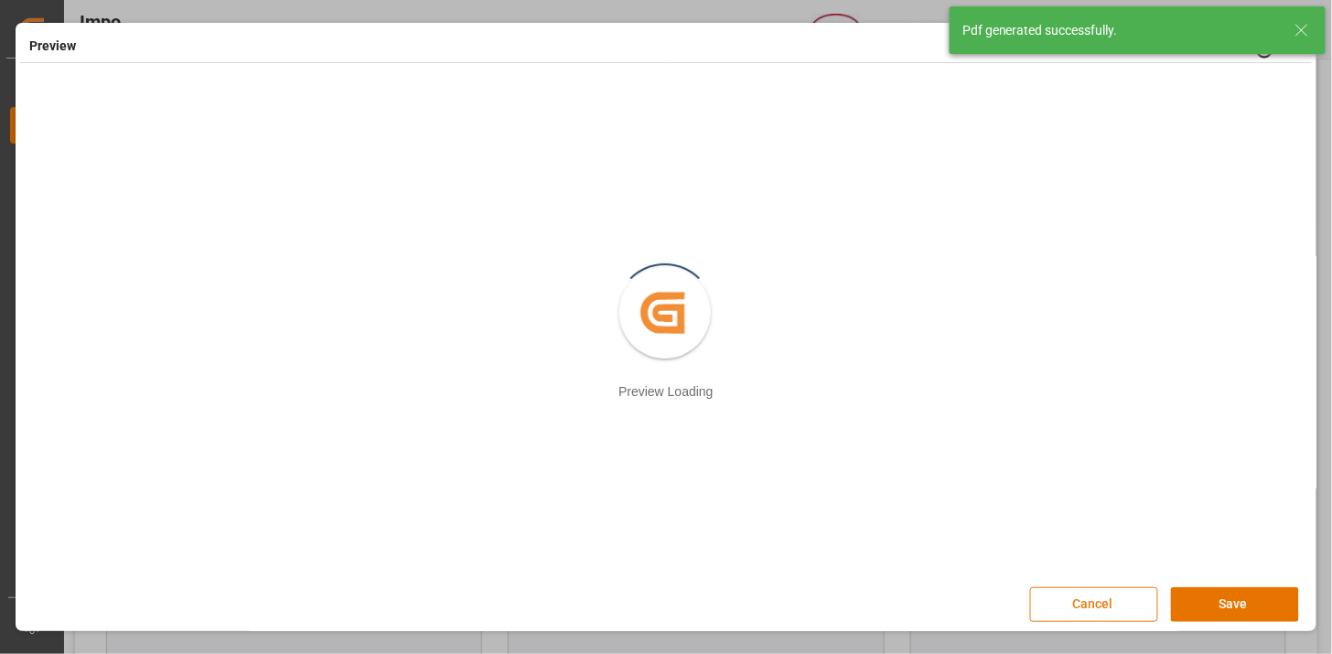
click at [1071, 610] on button "Cancel" at bounding box center [1094, 604] width 128 height 35
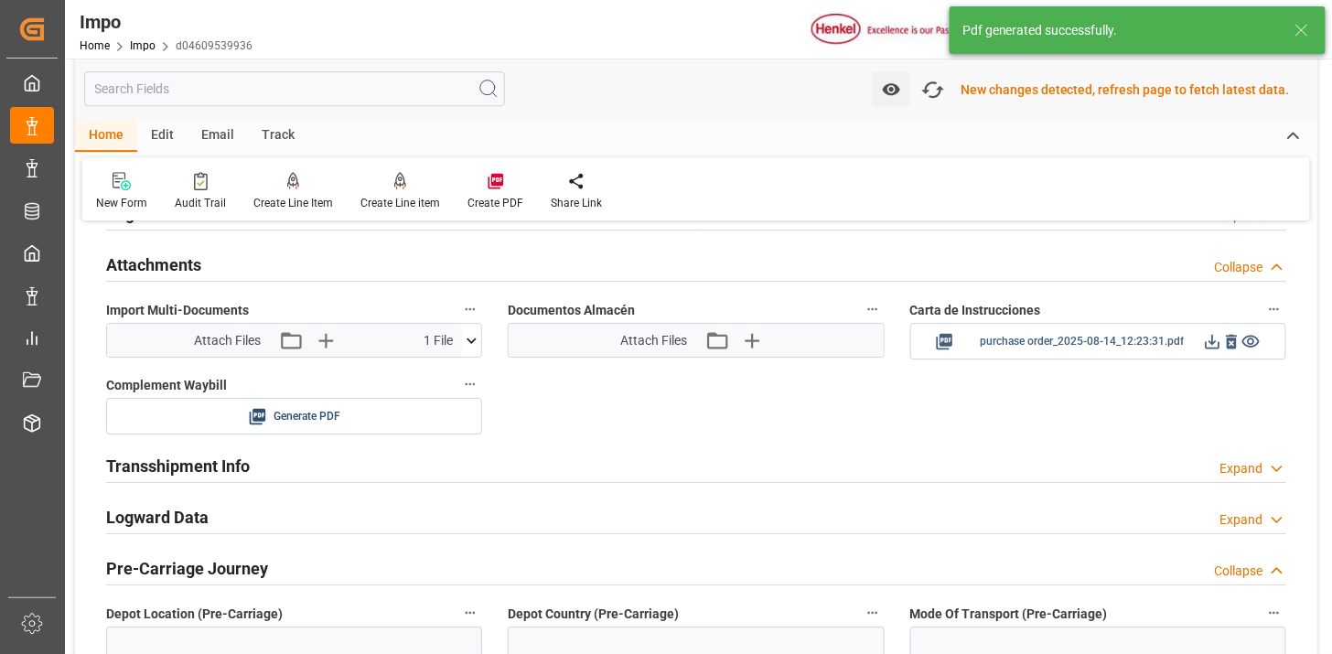
click at [1210, 342] on icon at bounding box center [1212, 341] width 19 height 19
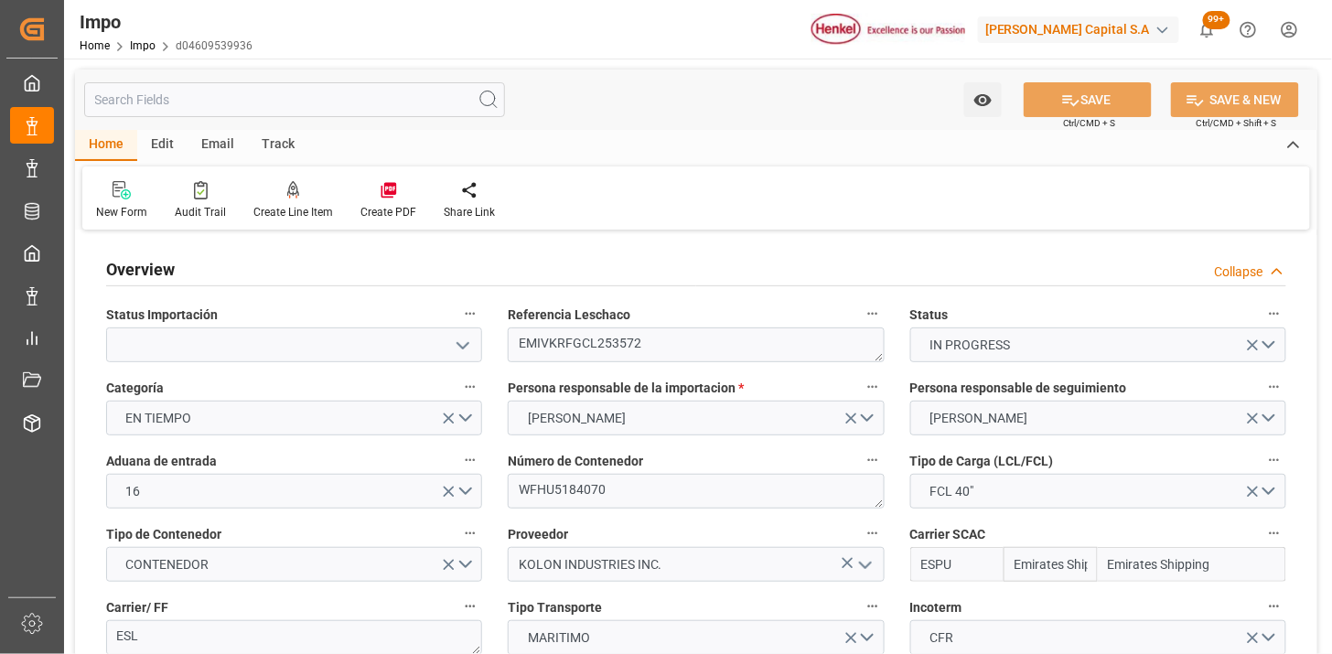
type input "Emirates Shipping"
type input "1"
type input "30"
type input "36"
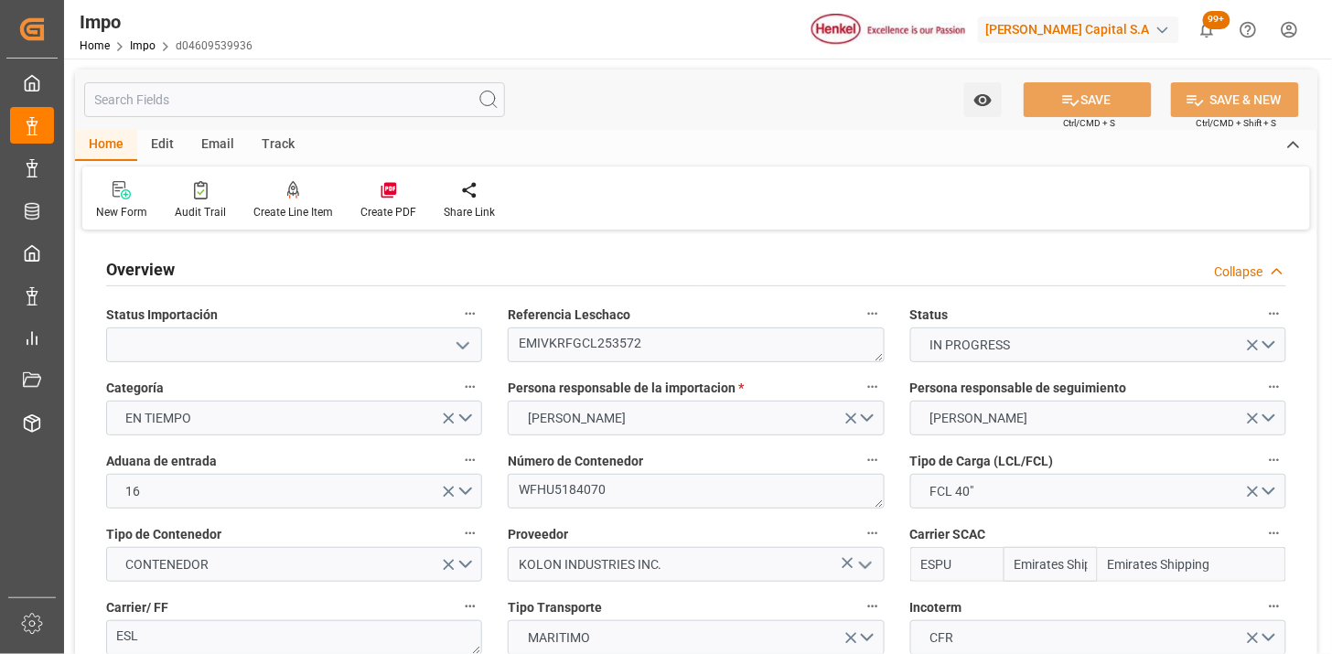
type input "[DATE]"
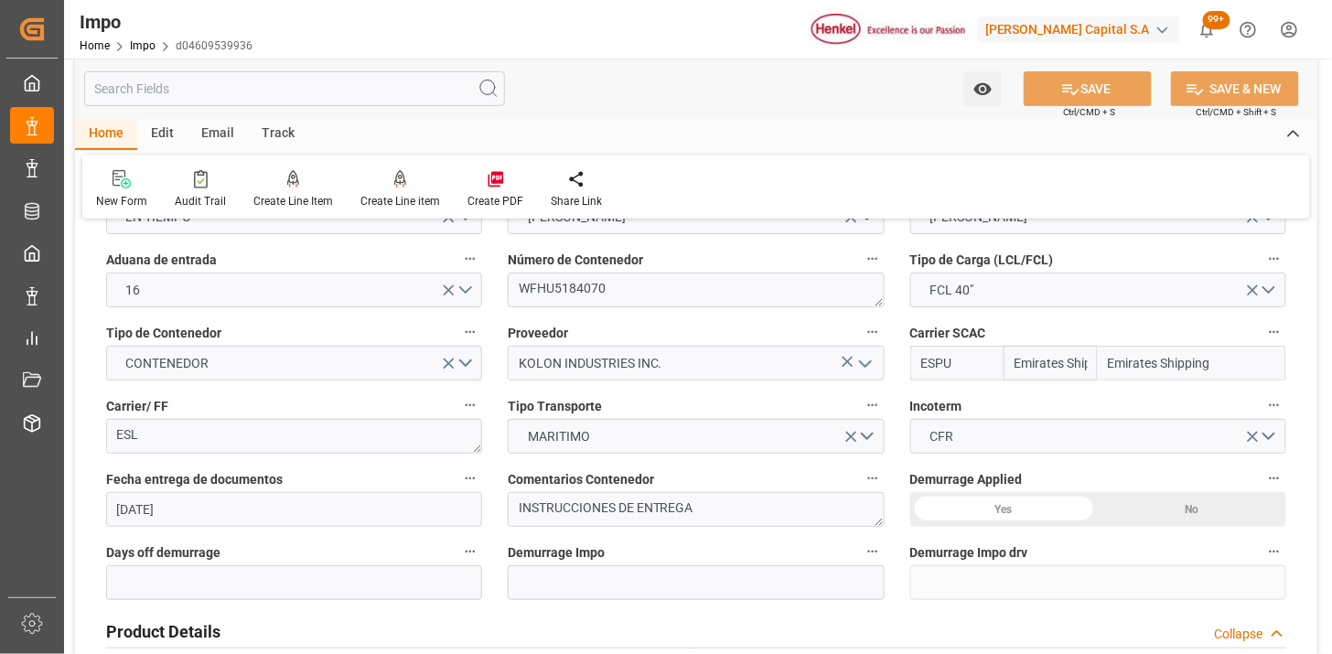
scroll to position [203, 0]
click at [518, 506] on textarea "INSTRUCCIONES DE ENTREGA" at bounding box center [696, 507] width 376 height 35
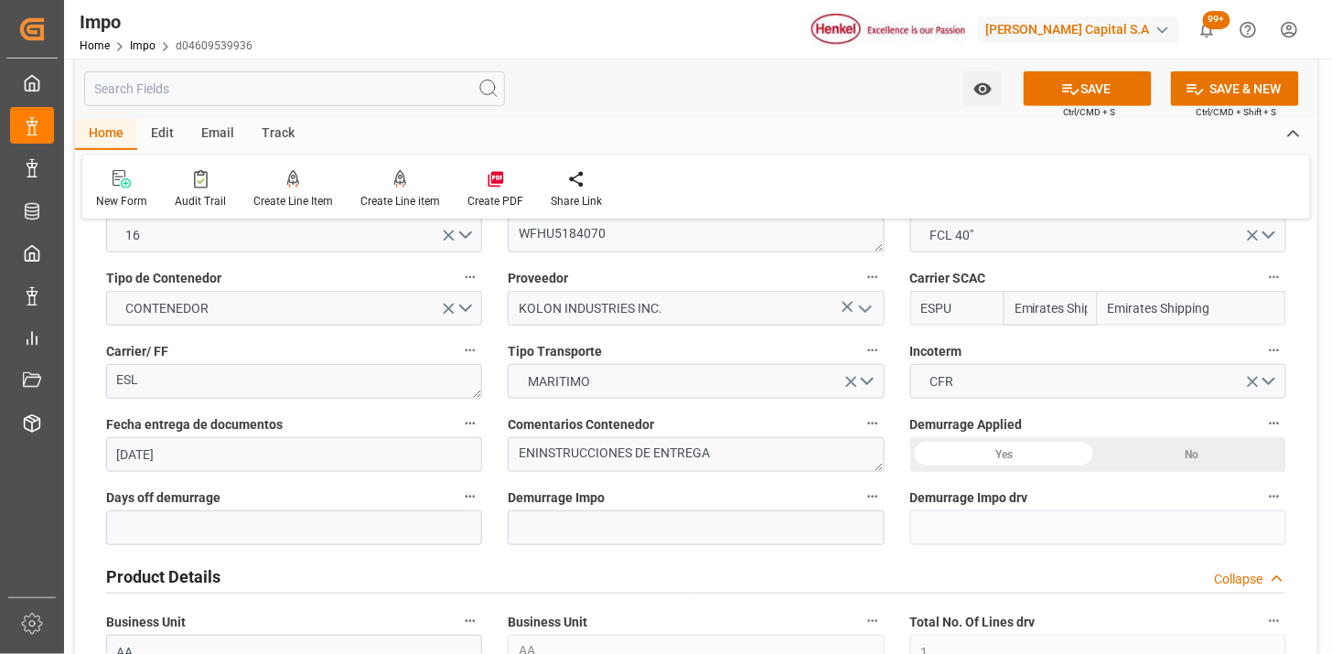
scroll to position [305, 0]
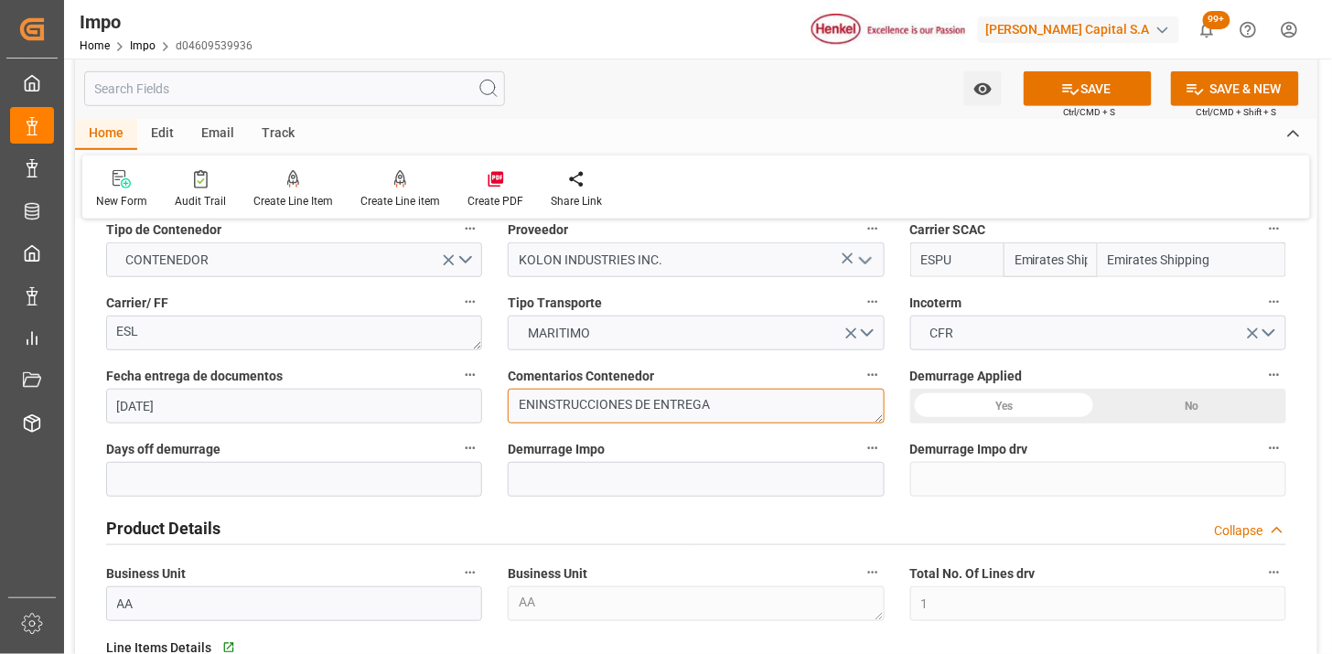
drag, startPoint x: 532, startPoint y: 404, endPoint x: 564, endPoint y: 413, distance: 33.3
click at [533, 404] on textarea "ENINSTRUCCIONES DE ENTREGA" at bounding box center [696, 406] width 376 height 35
type textarea "ENCOMIENDA | NA | INSTRUCCIONES DE ENTREGA"
